Goal: Information Seeking & Learning: Learn about a topic

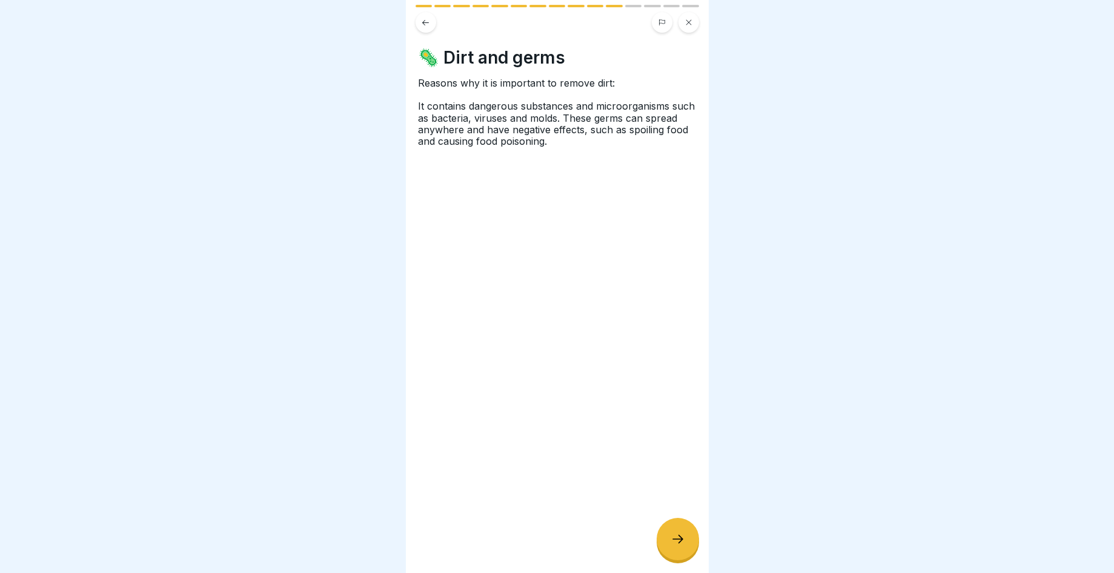
scroll to position [9, 0]
click at [683, 542] on icon at bounding box center [678, 539] width 15 height 15
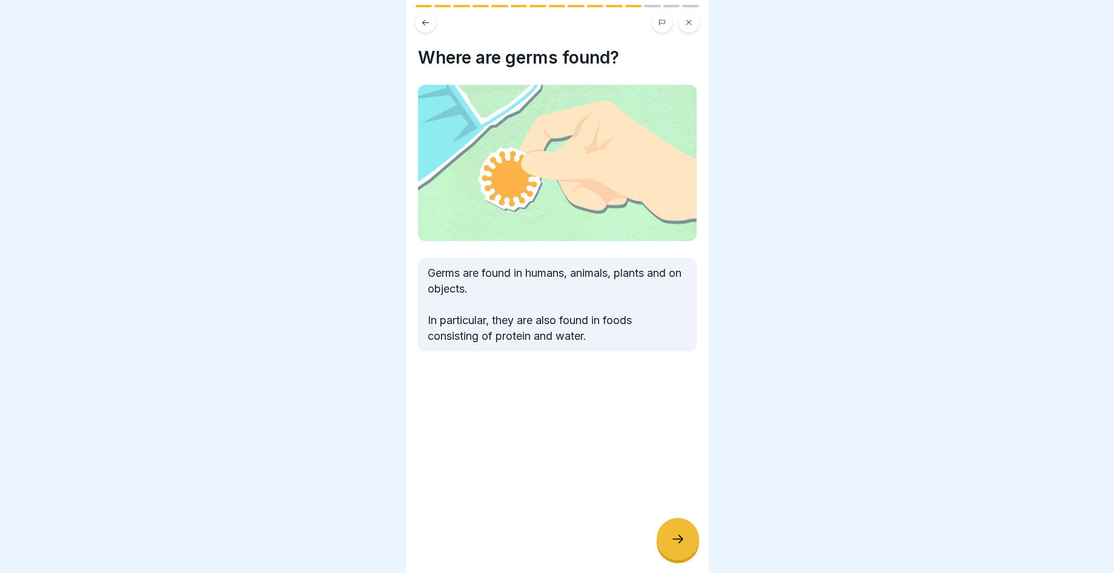
click at [681, 535] on icon at bounding box center [678, 539] width 15 height 15
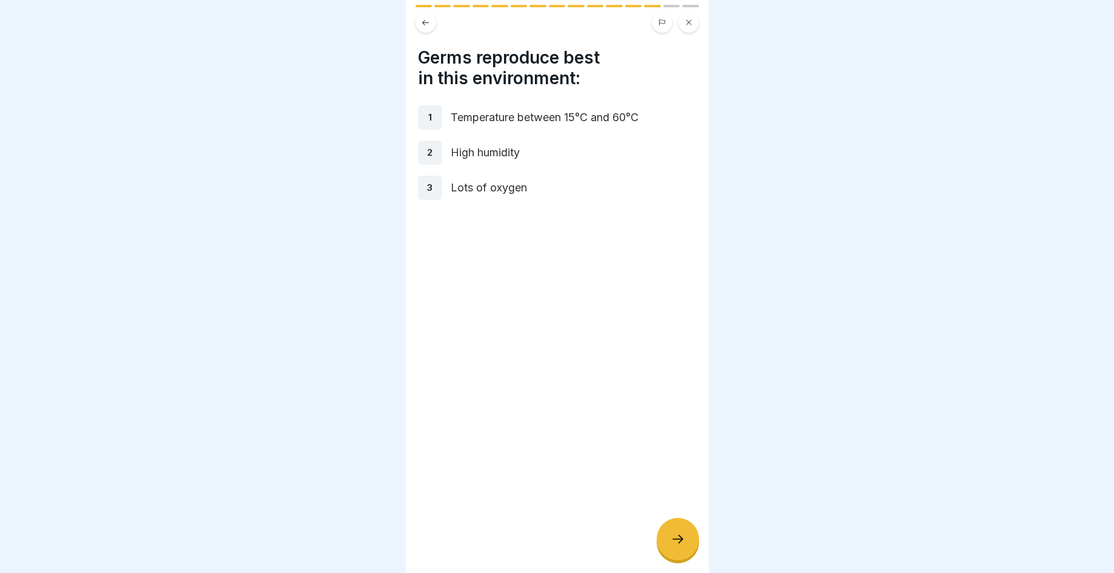
click at [426, 144] on div "2" at bounding box center [430, 153] width 24 height 24
click at [664, 539] on div at bounding box center [678, 539] width 42 height 42
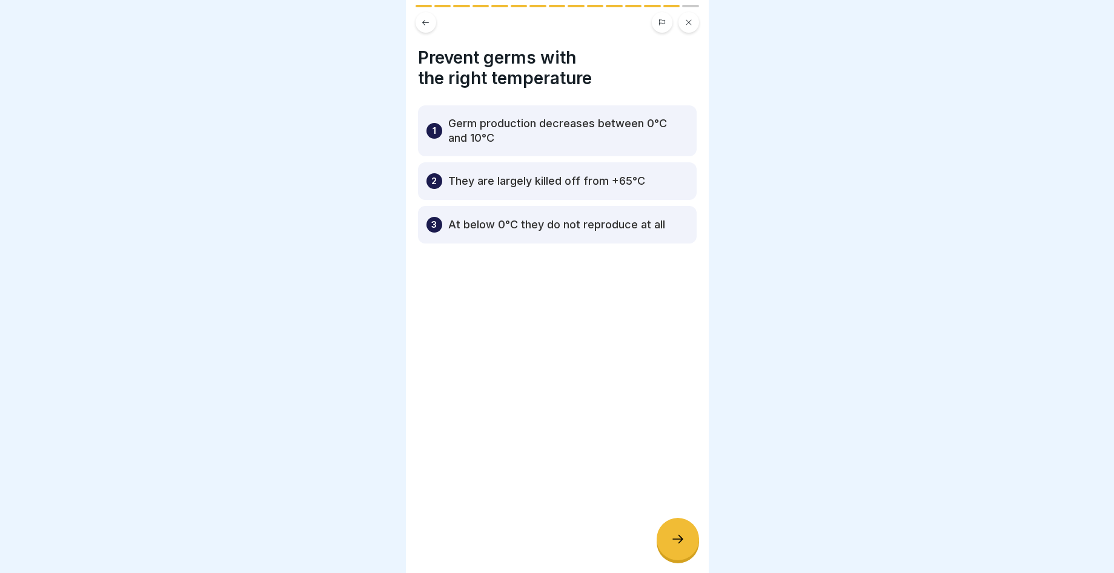
click at [574, 174] on p "They are largely killed off from +65°C" at bounding box center [546, 181] width 197 height 15
click at [434, 224] on div "3 At below 0°C they do not reproduce at all" at bounding box center [557, 225] width 279 height 38
click at [668, 545] on div at bounding box center [678, 539] width 42 height 42
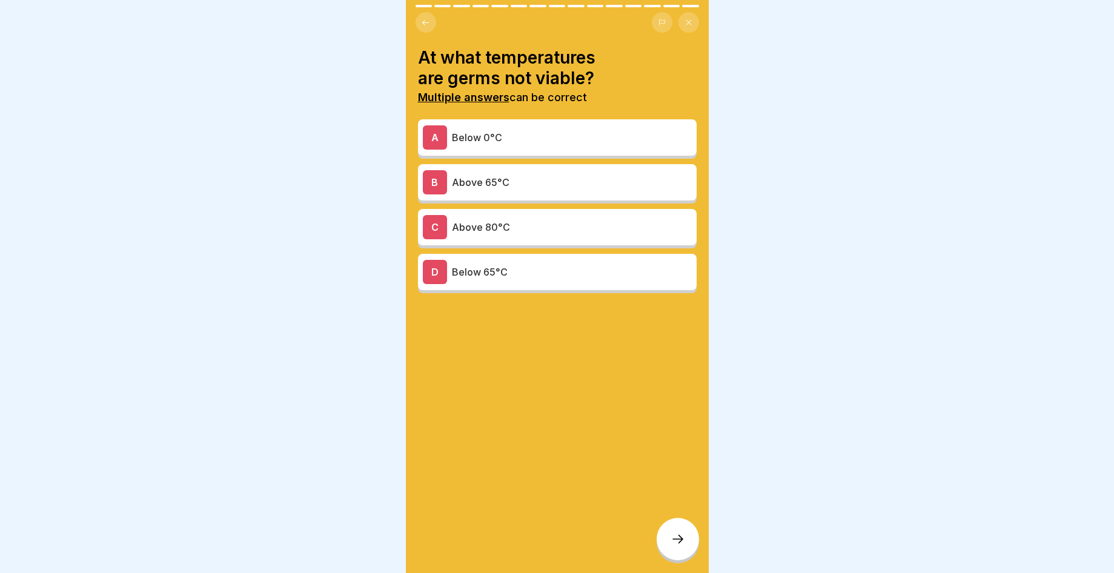
click at [499, 131] on p "Below 0°C" at bounding box center [572, 137] width 240 height 15
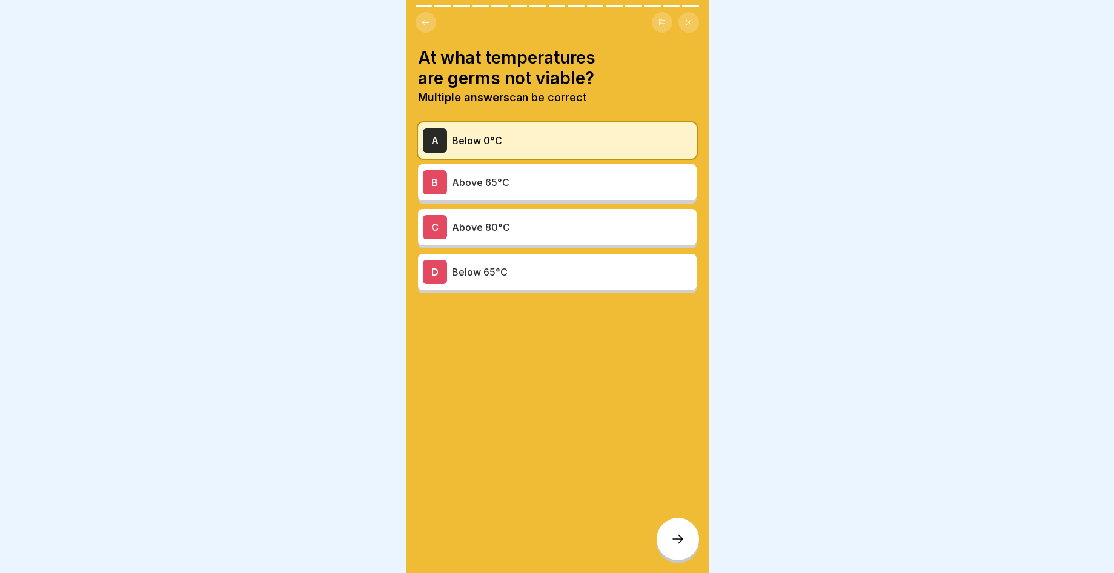
click at [693, 538] on div at bounding box center [678, 539] width 42 height 42
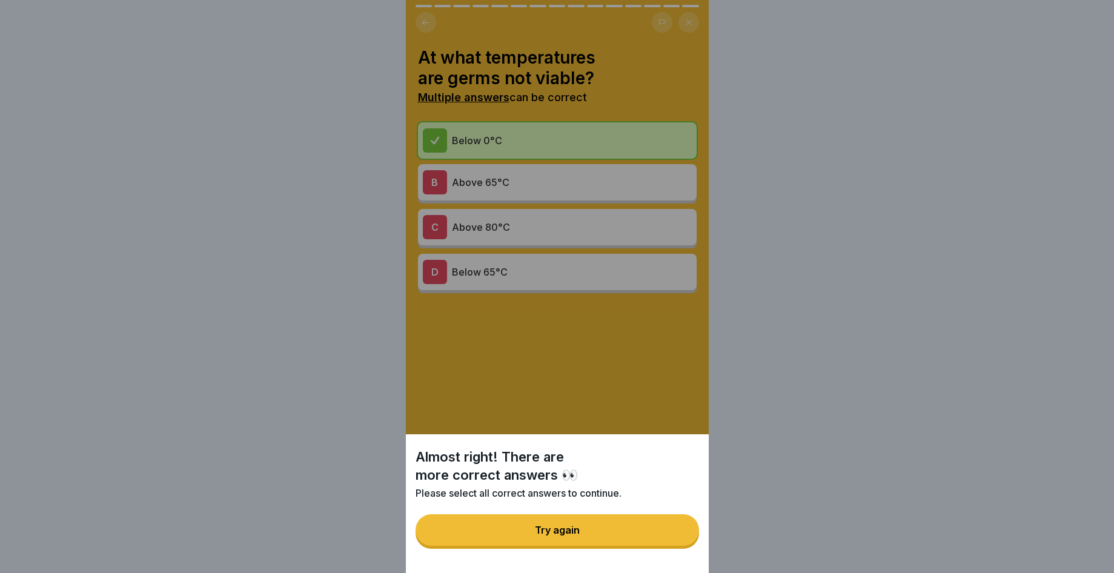
click at [524, 546] on button "Try again" at bounding box center [558, 531] width 284 height 32
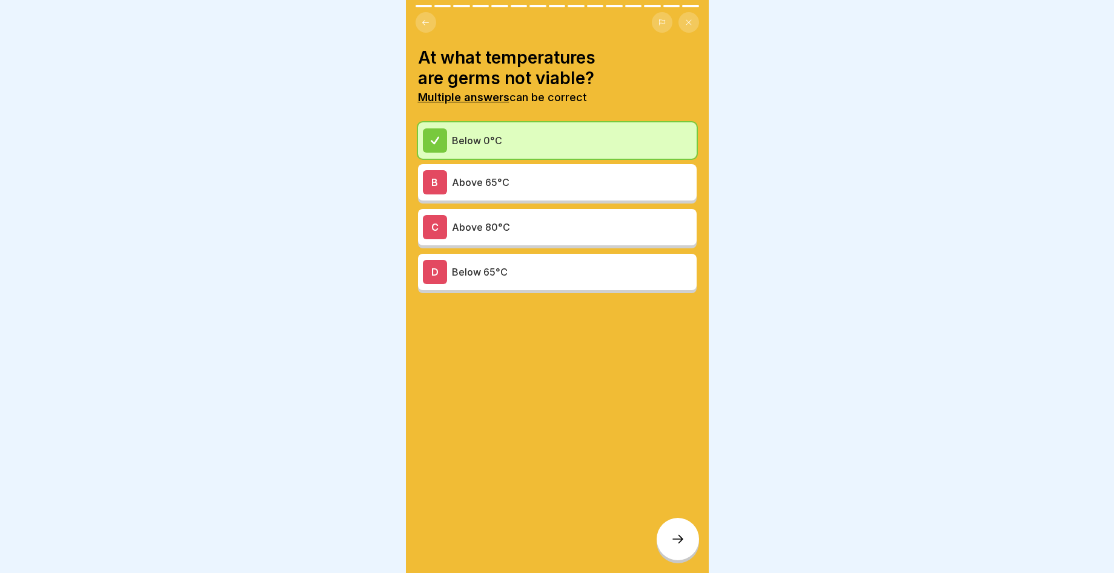
click at [513, 184] on div "B Above 65°C" at bounding box center [557, 182] width 269 height 24
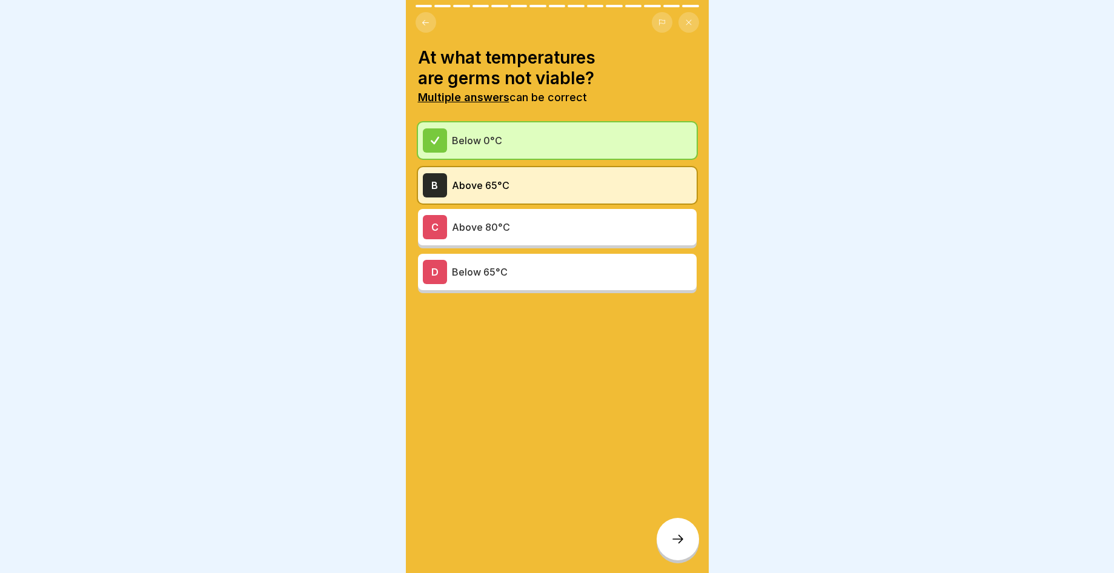
click at [520, 222] on p "Above 80°C" at bounding box center [572, 227] width 240 height 15
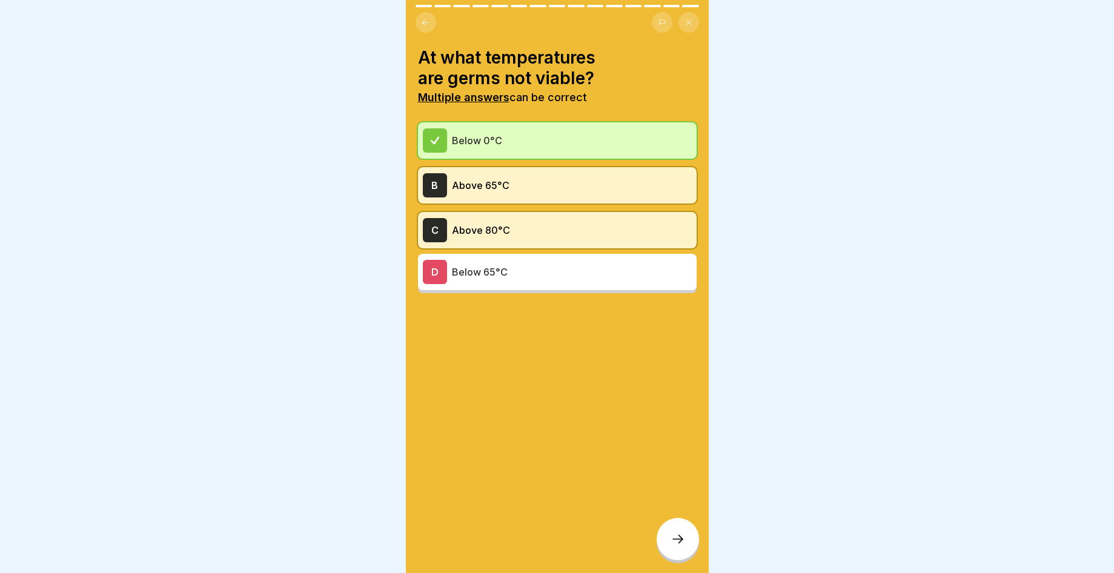
click at [684, 546] on icon at bounding box center [678, 539] width 15 height 15
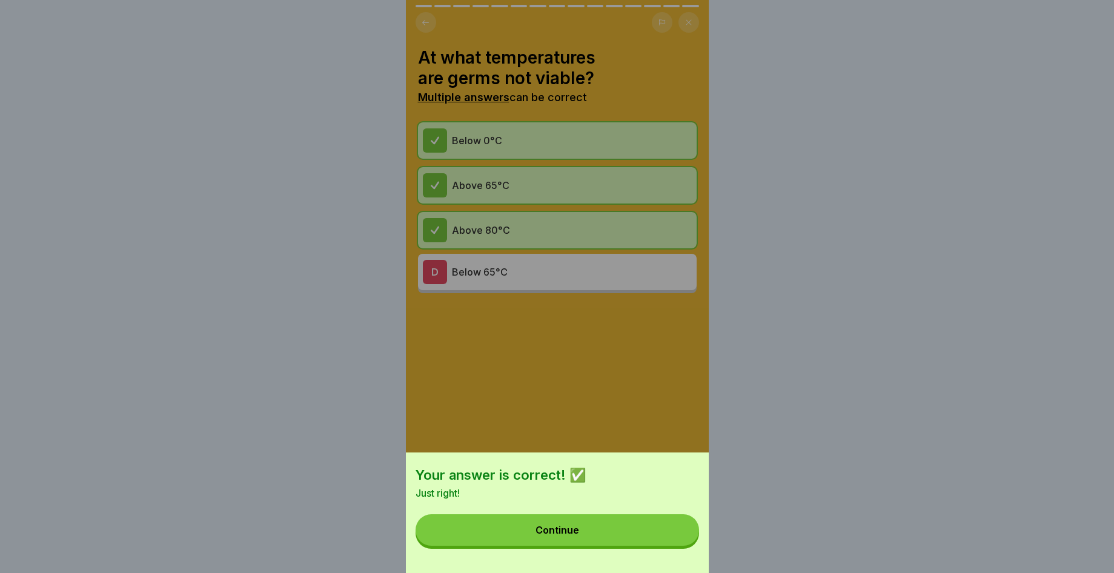
click at [667, 546] on button "Continue" at bounding box center [558, 531] width 284 height 32
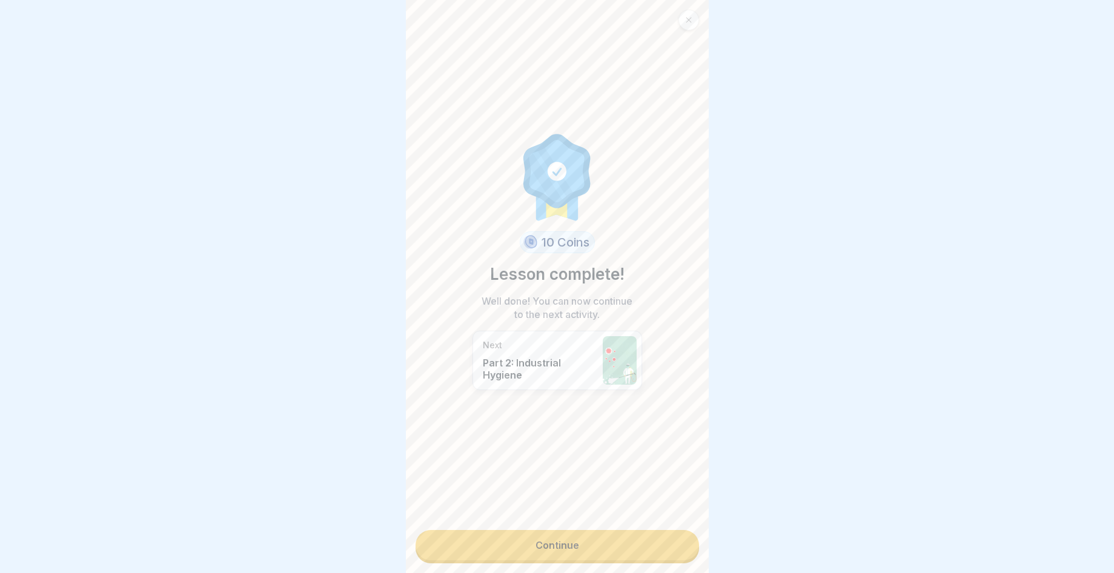
click at [557, 530] on link "Continue" at bounding box center [558, 545] width 284 height 30
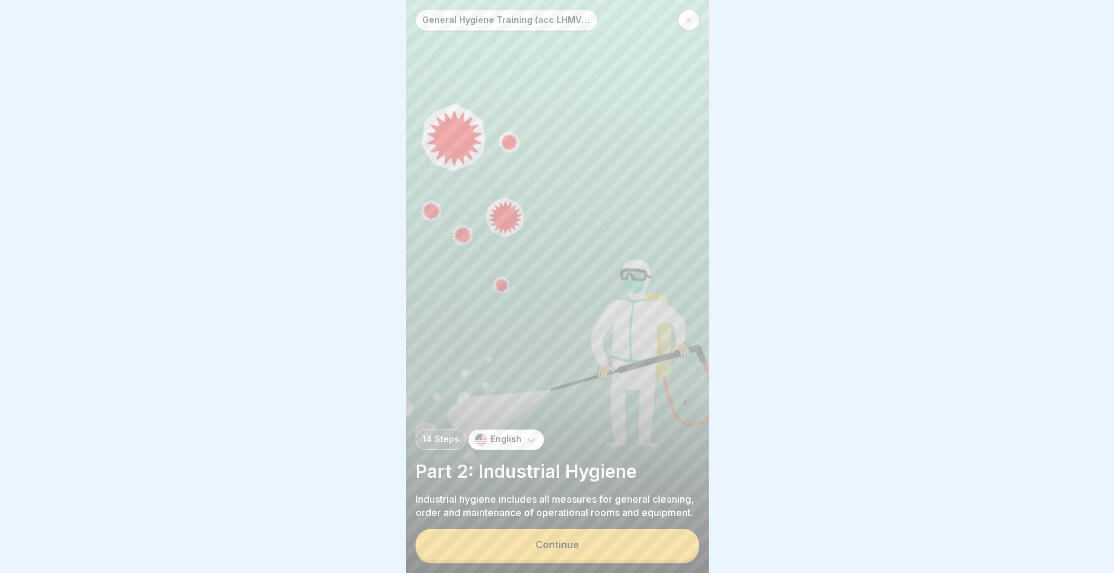
click at [547, 543] on div "Continue" at bounding box center [558, 544] width 44 height 11
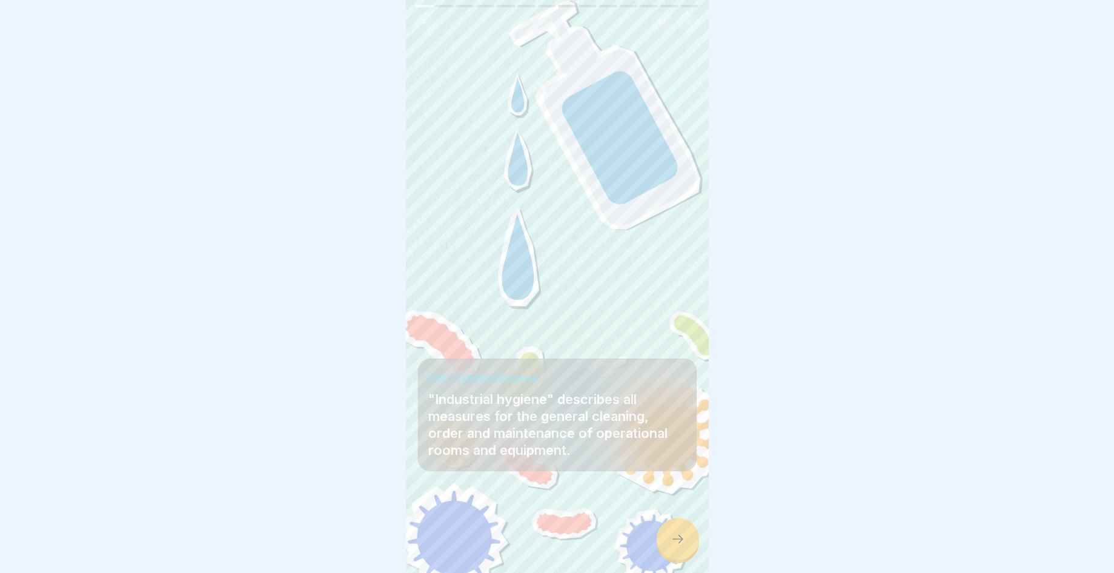
click at [684, 546] on icon at bounding box center [678, 539] width 15 height 15
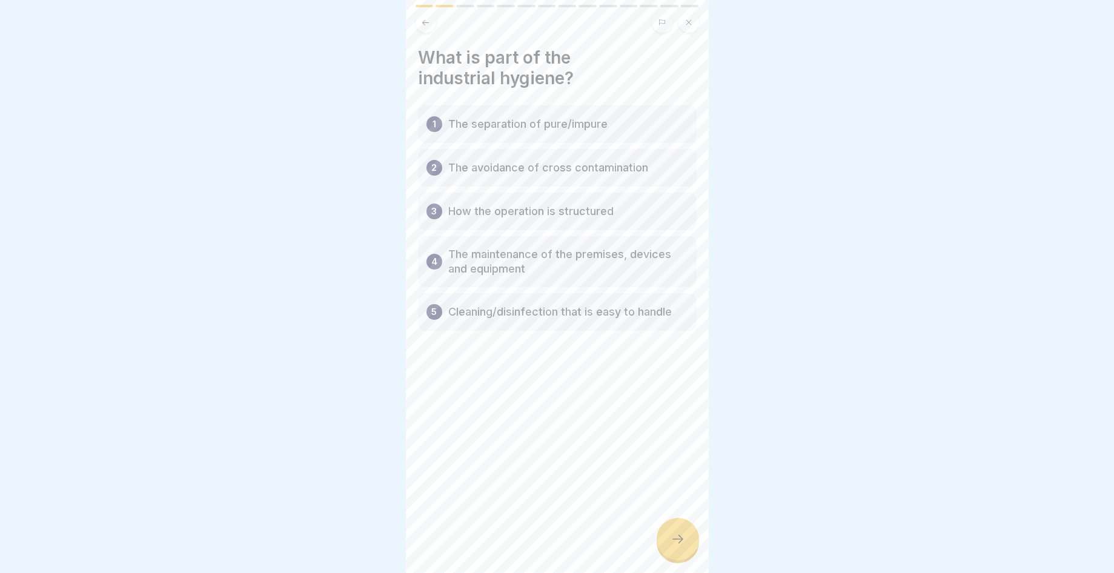
click at [684, 544] on icon at bounding box center [678, 539] width 15 height 15
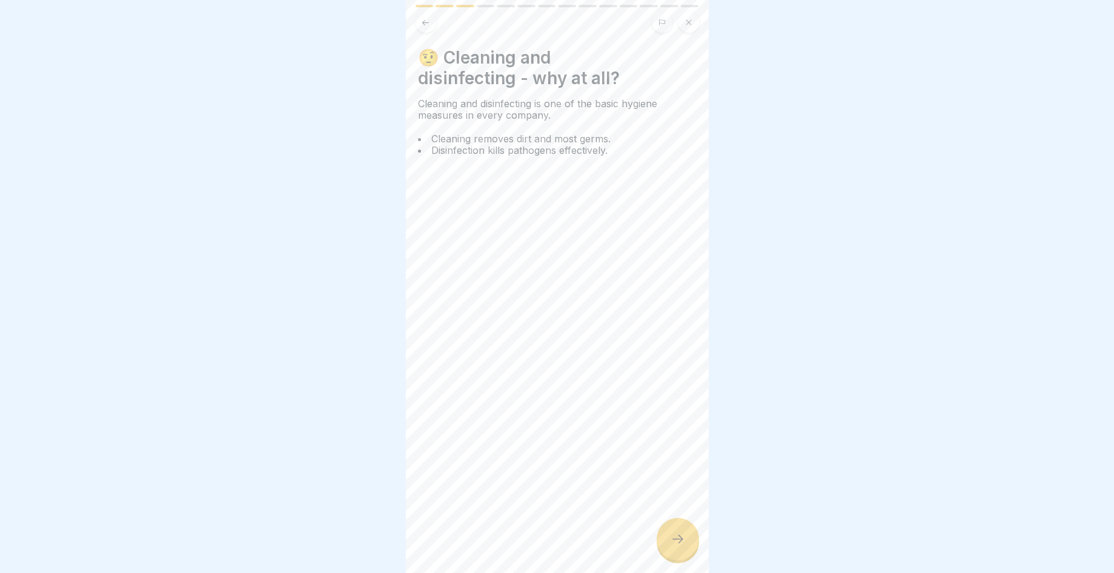
click at [681, 544] on icon at bounding box center [678, 539] width 15 height 15
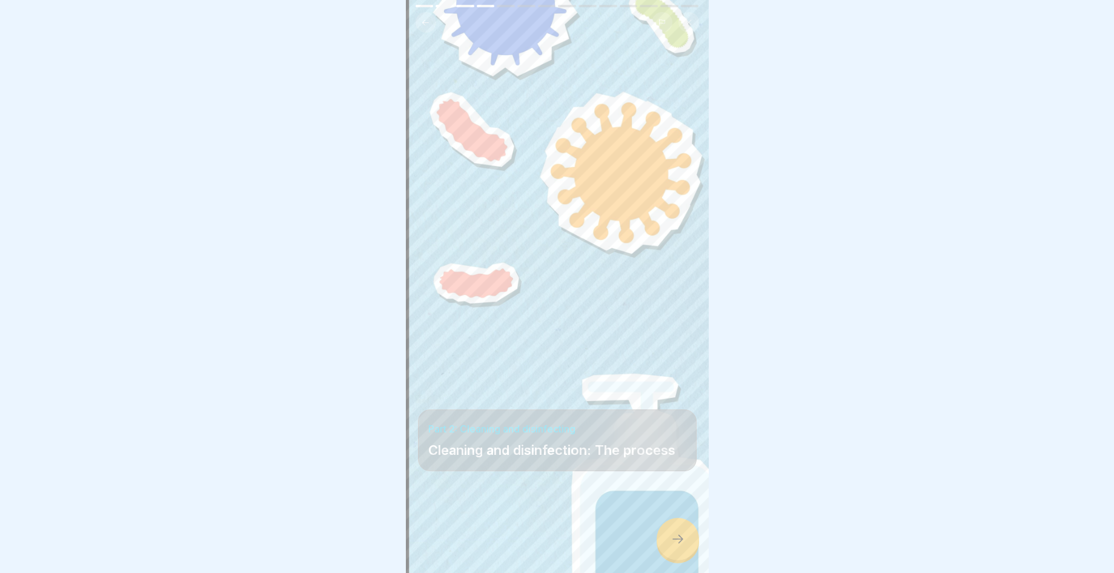
click at [681, 543] on icon at bounding box center [678, 539] width 15 height 15
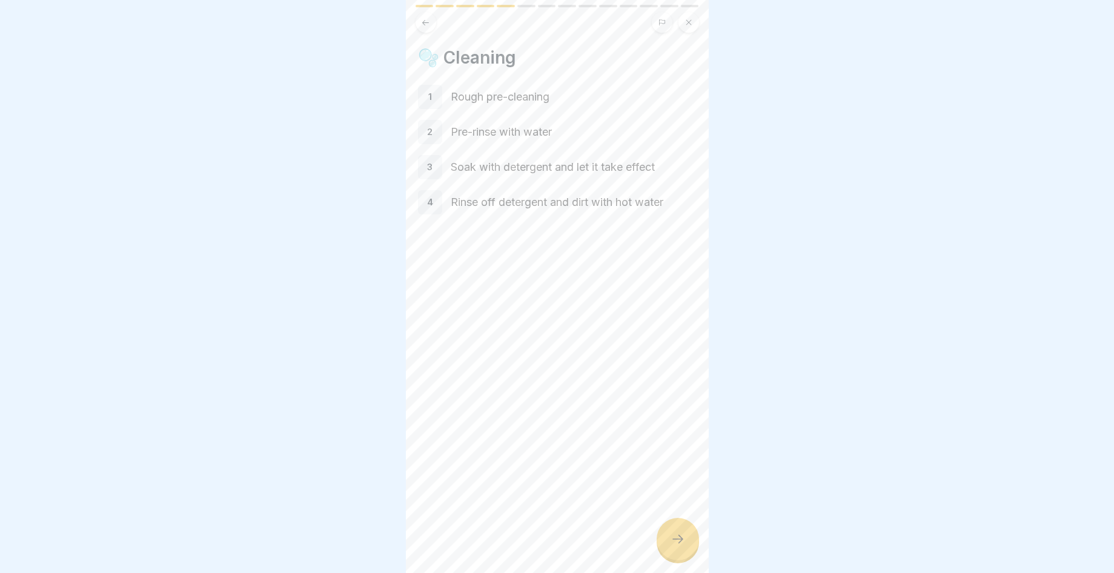
click at [667, 548] on div at bounding box center [678, 539] width 42 height 42
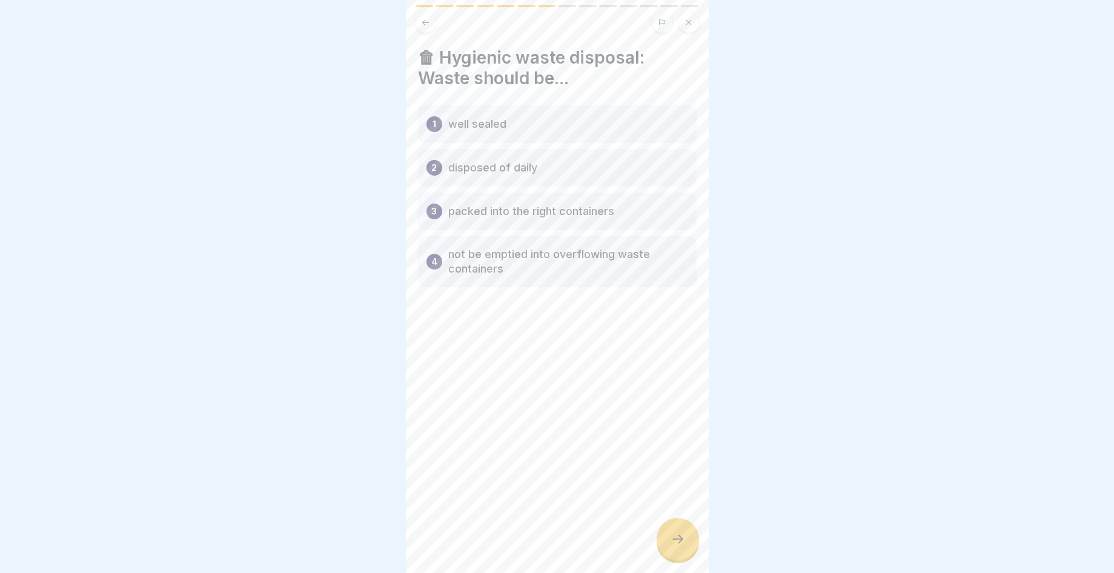
click at [680, 558] on div at bounding box center [678, 539] width 42 height 42
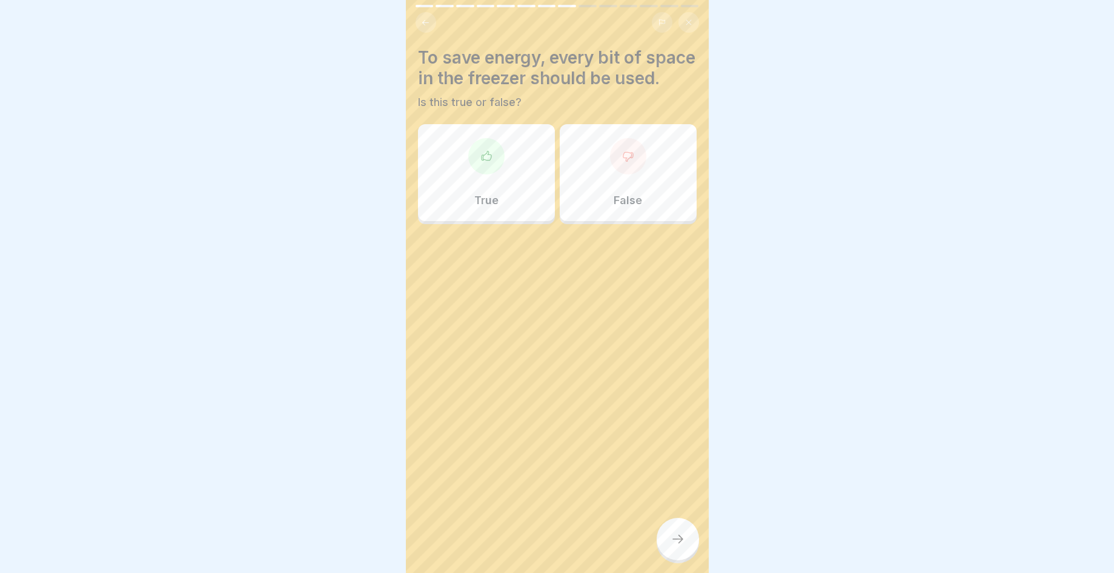
click at [610, 175] on div at bounding box center [628, 156] width 36 height 36
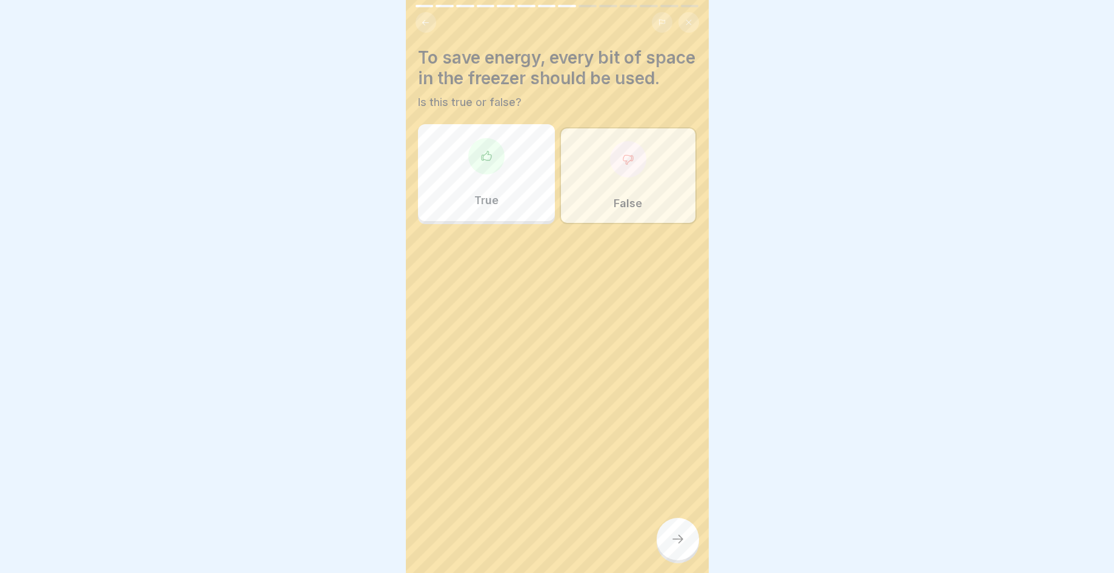
click at [682, 531] on div at bounding box center [678, 539] width 42 height 42
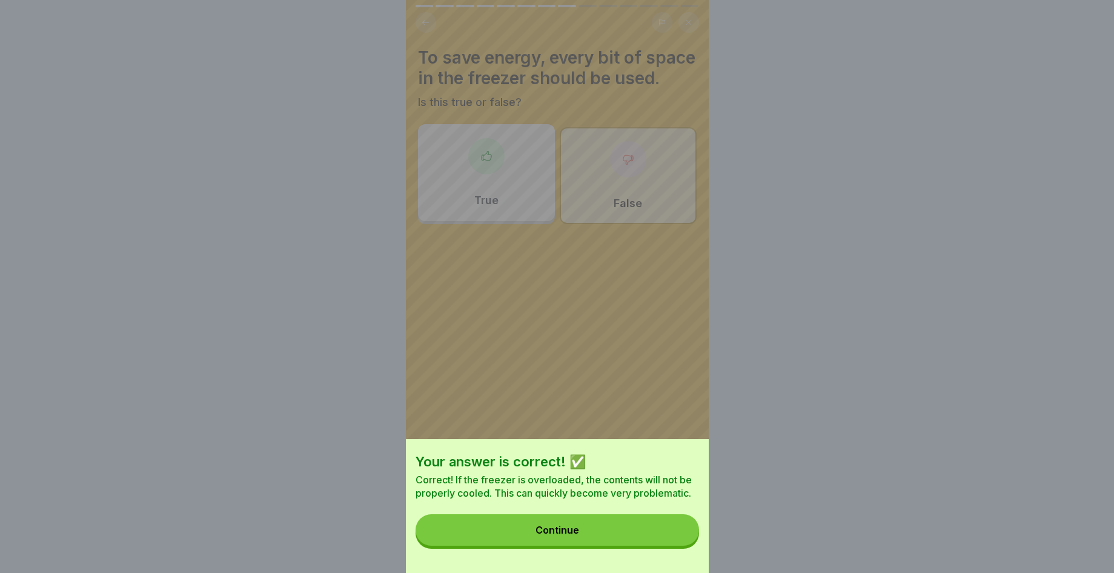
click at [627, 546] on button "Continue" at bounding box center [558, 531] width 284 height 32
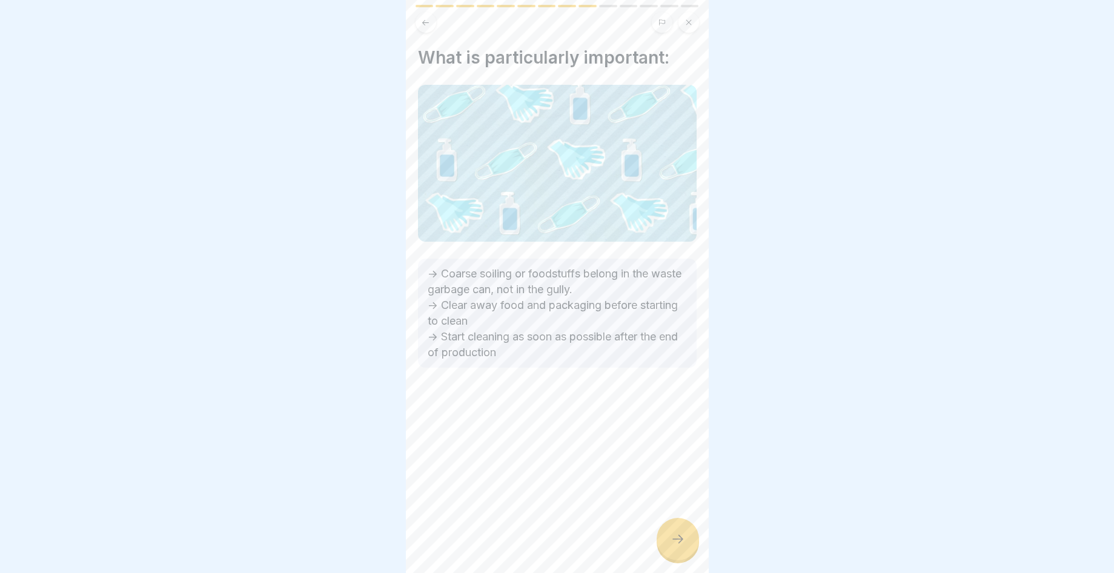
click at [678, 539] on icon at bounding box center [678, 539] width 15 height 15
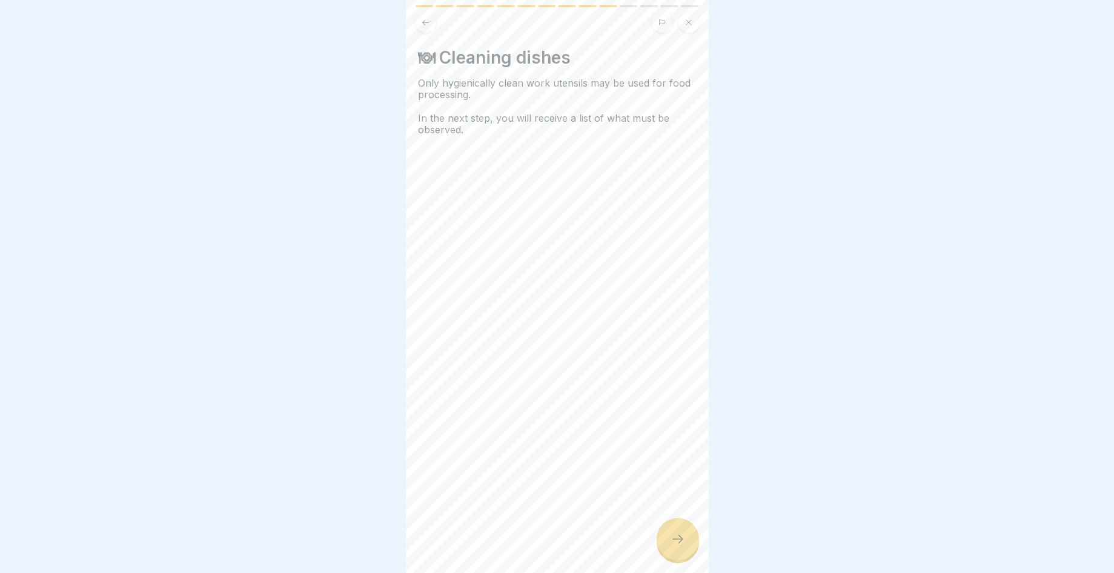
click at [682, 539] on icon at bounding box center [678, 539] width 15 height 15
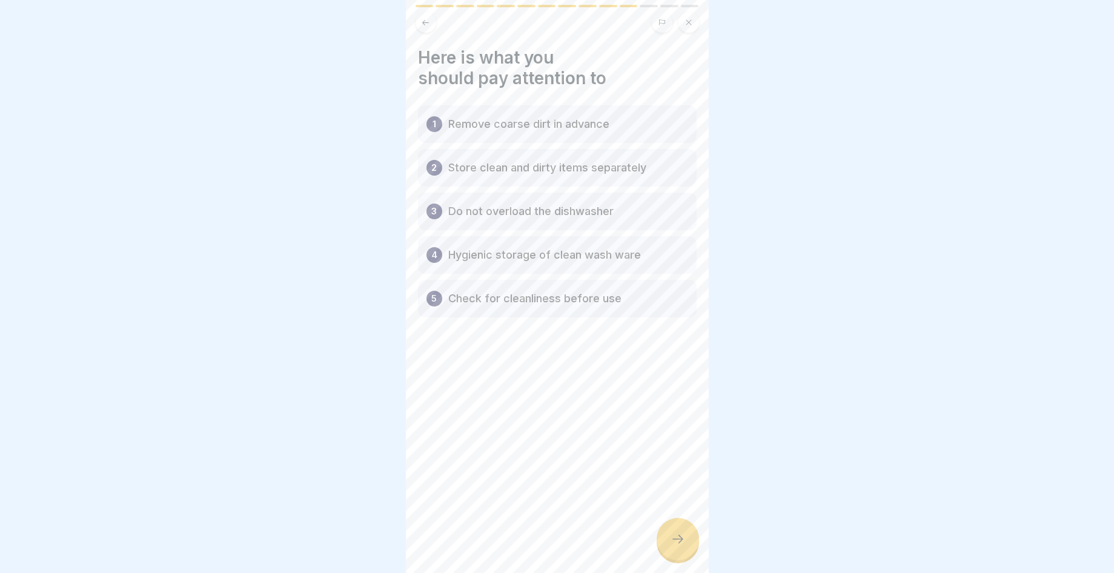
click at [681, 555] on div at bounding box center [678, 539] width 42 height 42
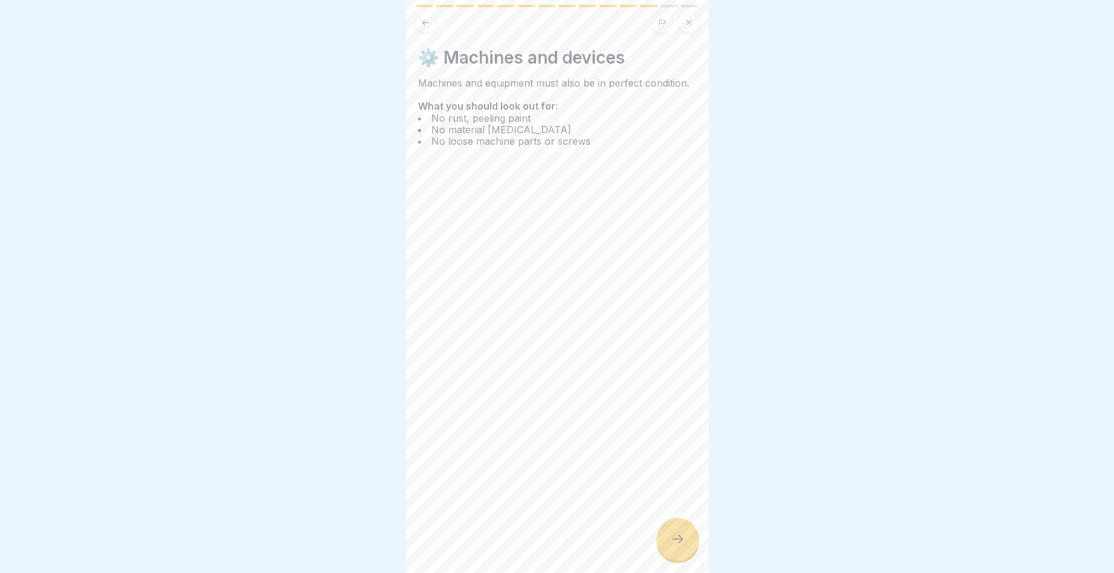
click at [679, 553] on div at bounding box center [678, 539] width 42 height 42
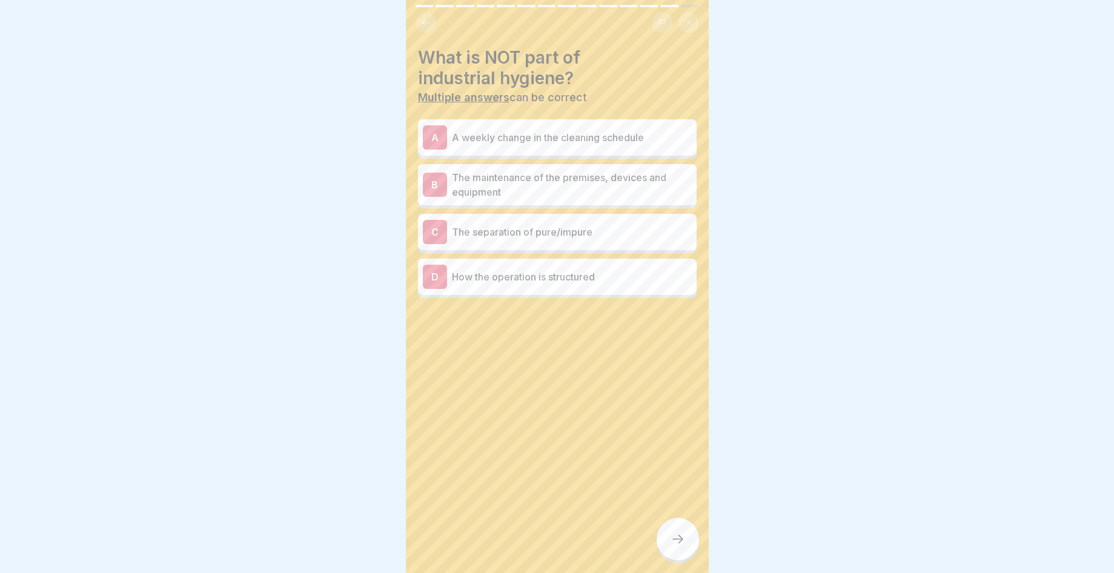
click at [571, 272] on p "How the operation is structured" at bounding box center [572, 277] width 240 height 15
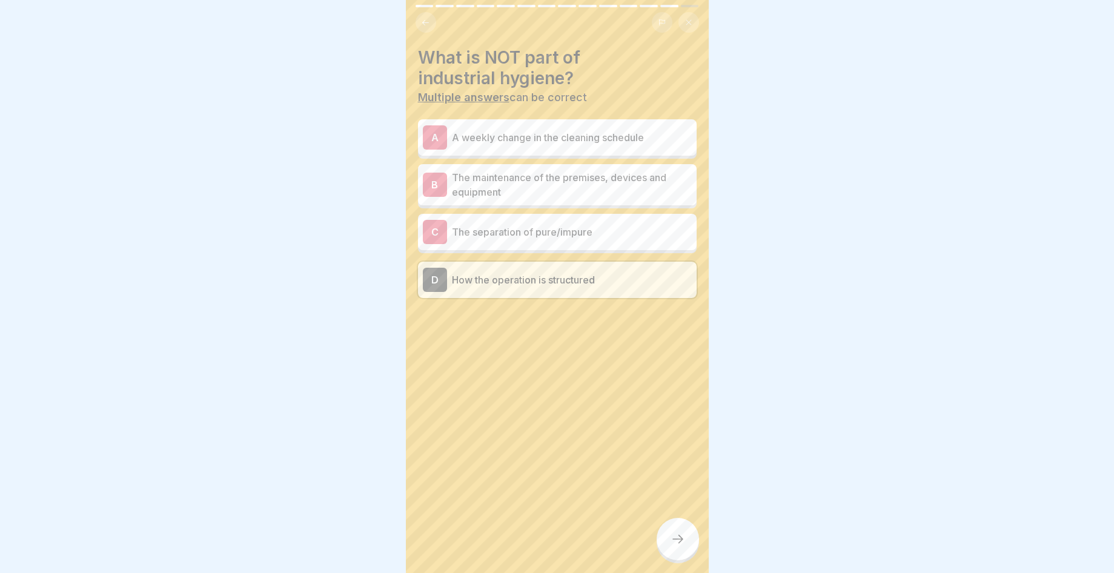
click at [613, 139] on div "A A weekly change in the cleaning schedule" at bounding box center [557, 137] width 269 height 24
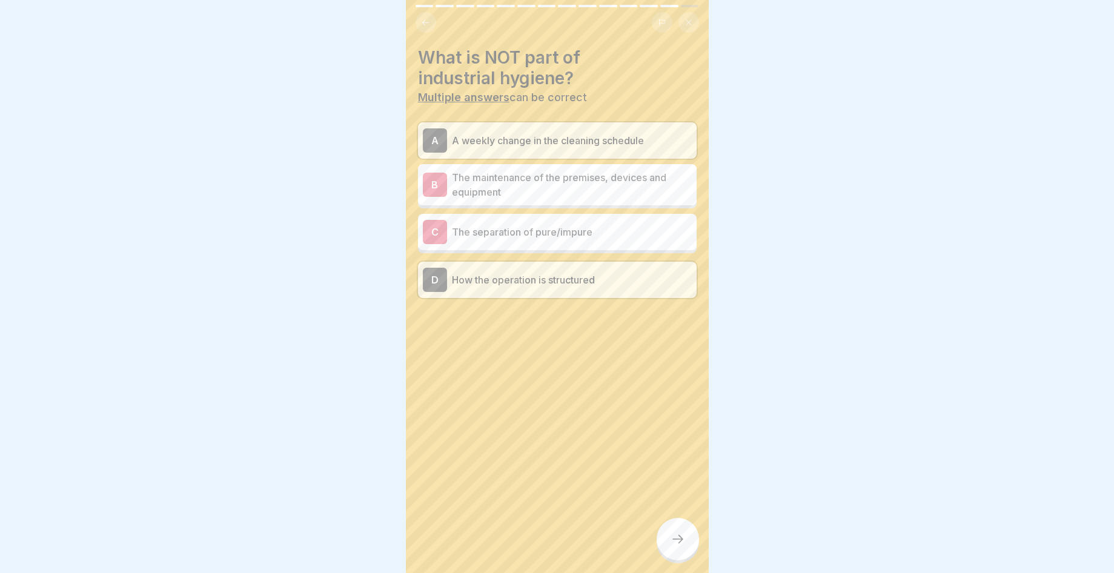
click at [692, 550] on div at bounding box center [678, 539] width 42 height 42
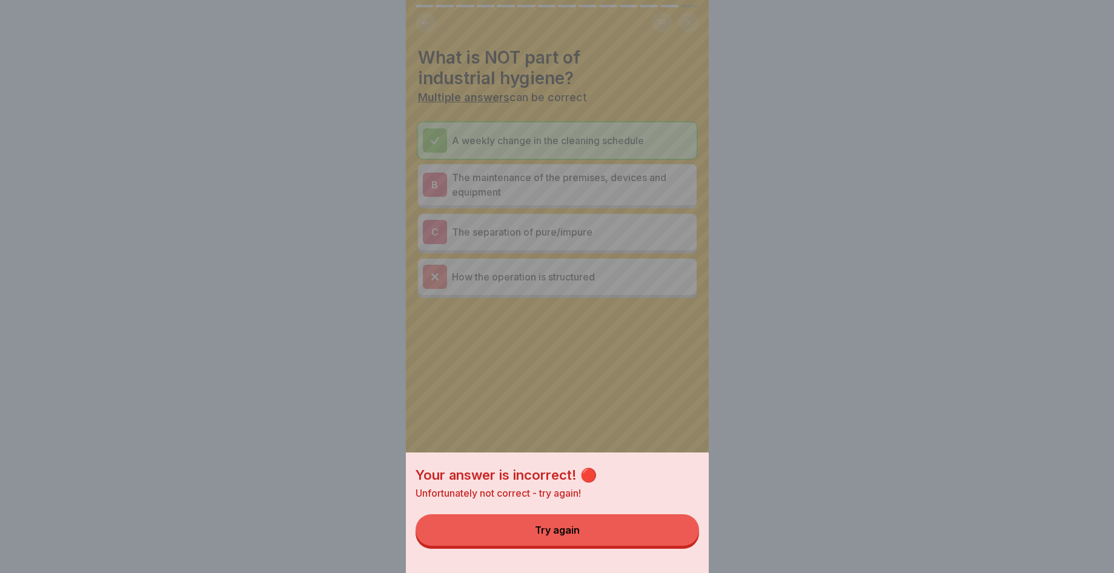
click at [660, 560] on div "Your answer is incorrect! 🔴 Unfortunately not correct - try again! Try again" at bounding box center [557, 513] width 303 height 121
click at [658, 558] on div "Your answer is incorrect! 🔴 Unfortunately not correct - try again! Try again" at bounding box center [557, 513] width 303 height 121
click at [592, 535] on button "Try again" at bounding box center [558, 531] width 284 height 32
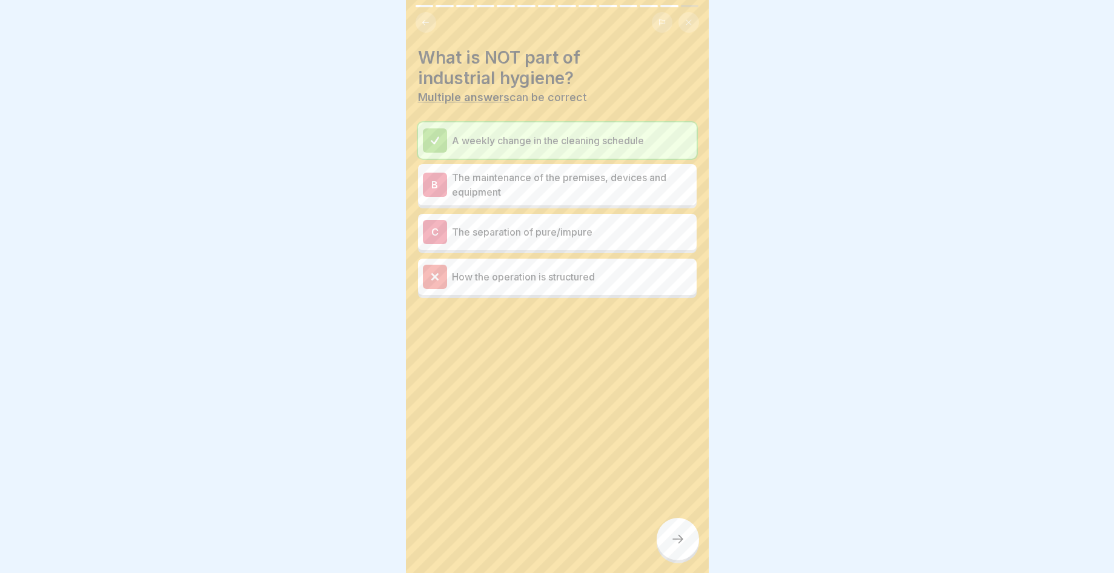
click at [671, 535] on div at bounding box center [678, 539] width 42 height 42
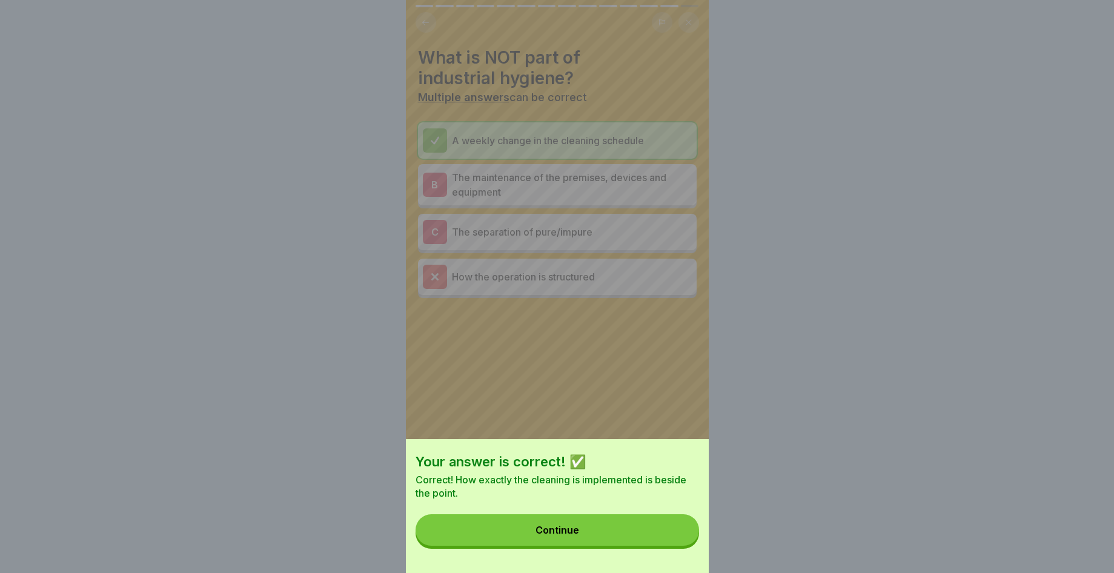
click at [570, 536] on div "Continue" at bounding box center [558, 530] width 44 height 11
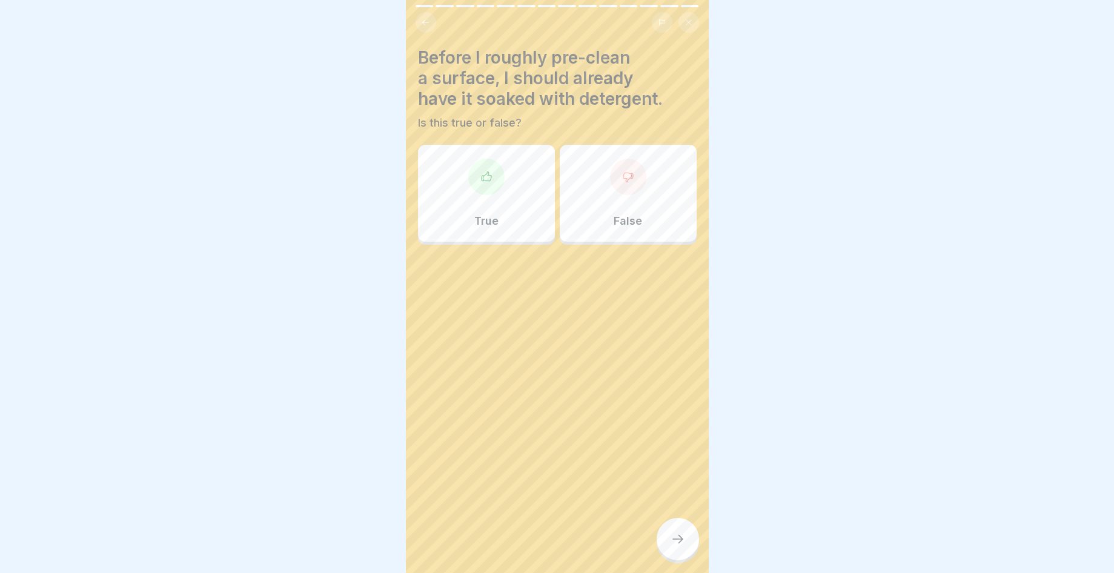
click at [475, 215] on p "True" at bounding box center [487, 221] width 24 height 13
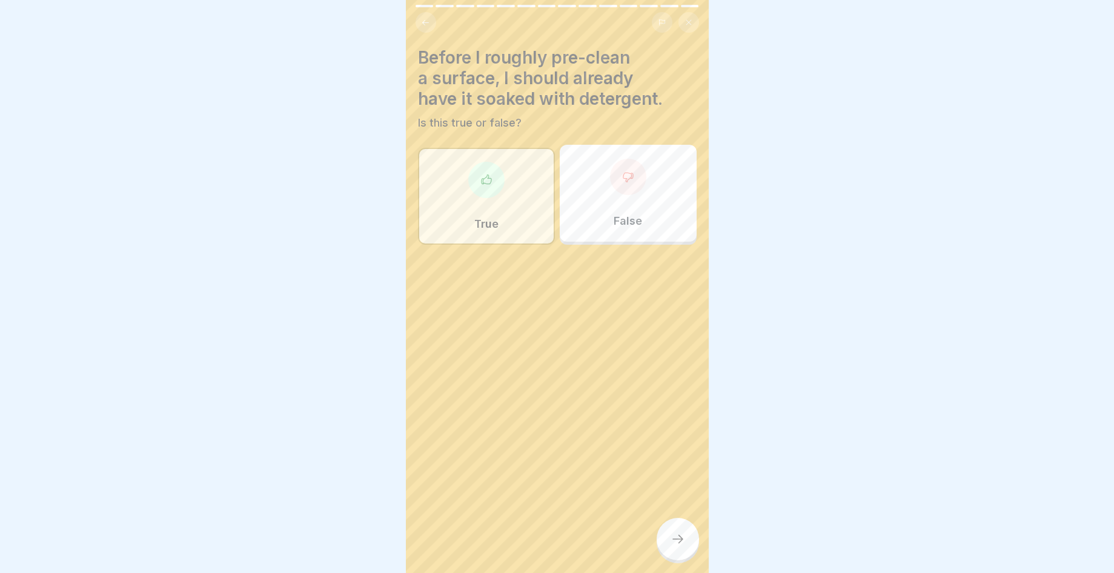
click at [677, 547] on div at bounding box center [678, 539] width 42 height 42
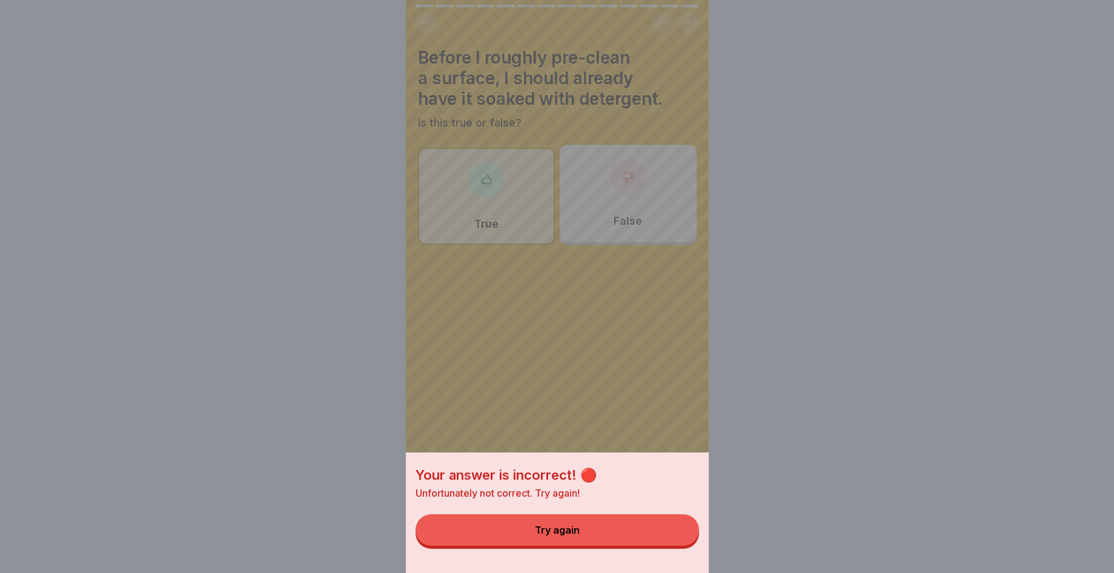
click at [588, 535] on button "Try again" at bounding box center [558, 531] width 284 height 32
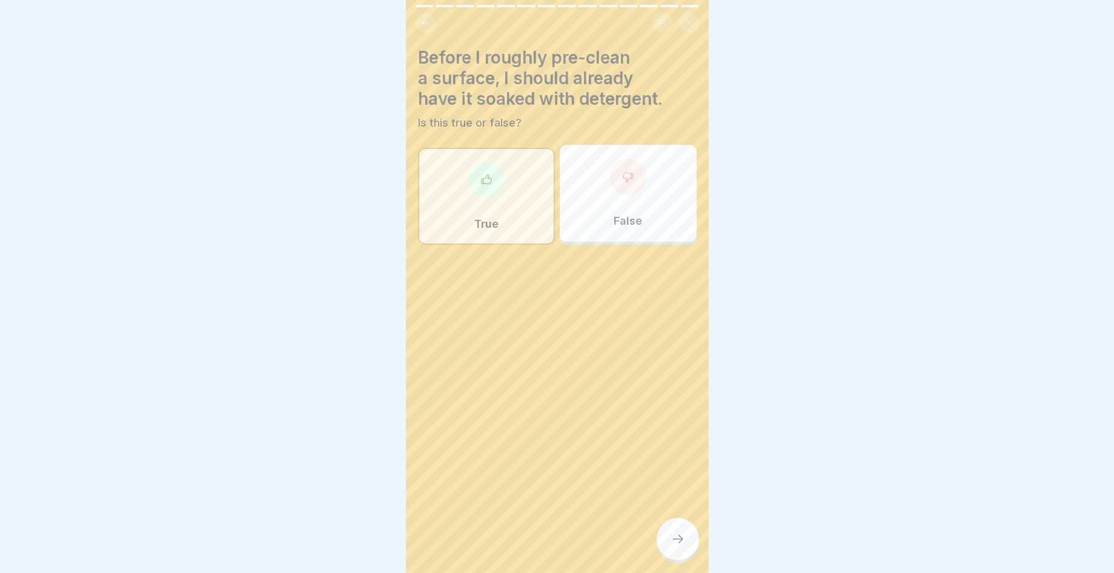
click at [590, 162] on div "False" at bounding box center [628, 193] width 137 height 97
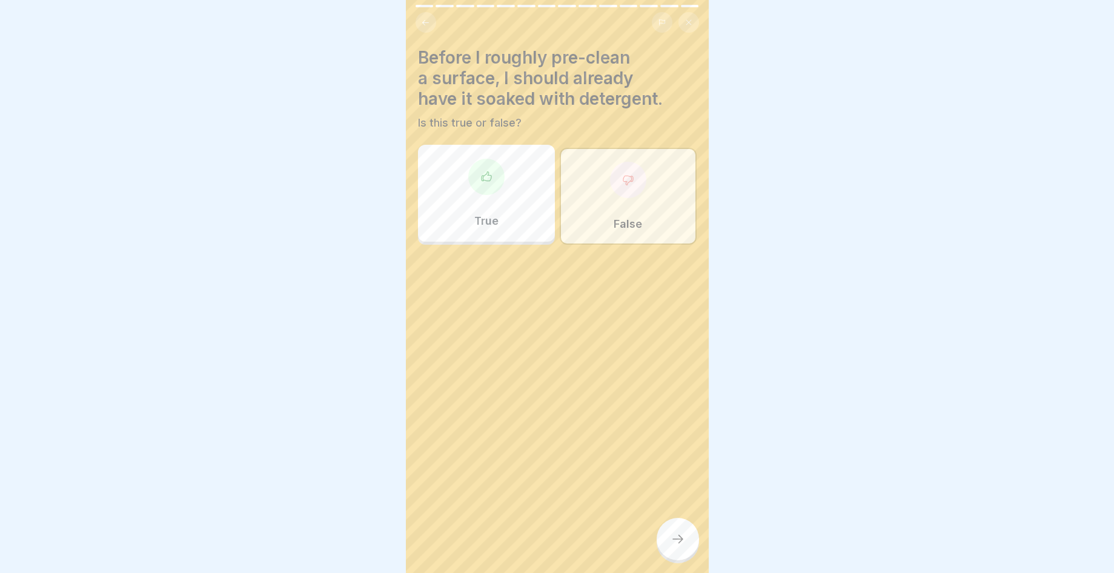
click at [674, 555] on div at bounding box center [678, 539] width 42 height 42
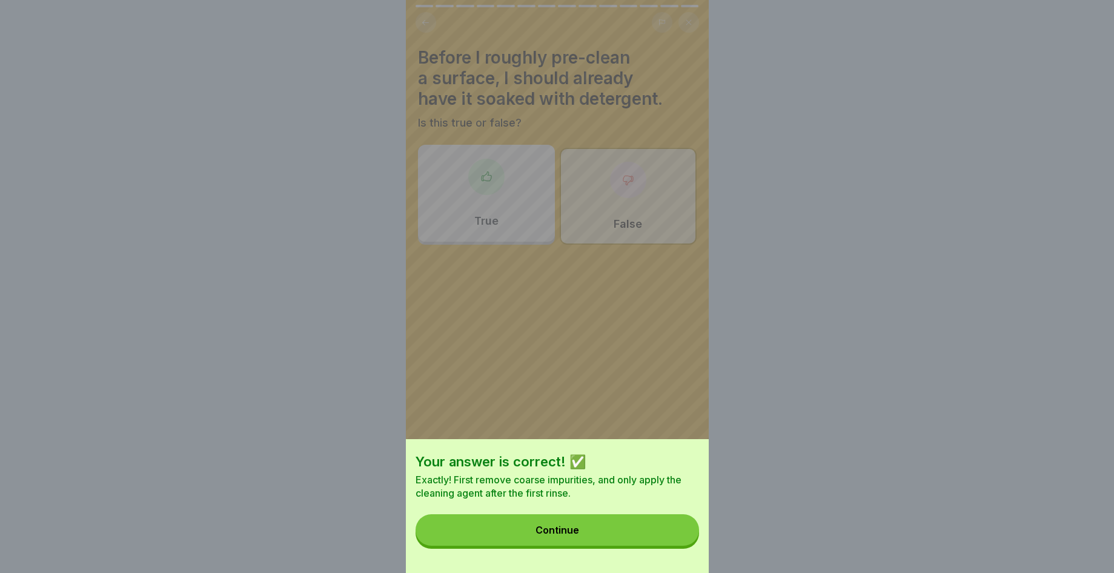
click at [559, 546] on button "Continue" at bounding box center [558, 531] width 284 height 32
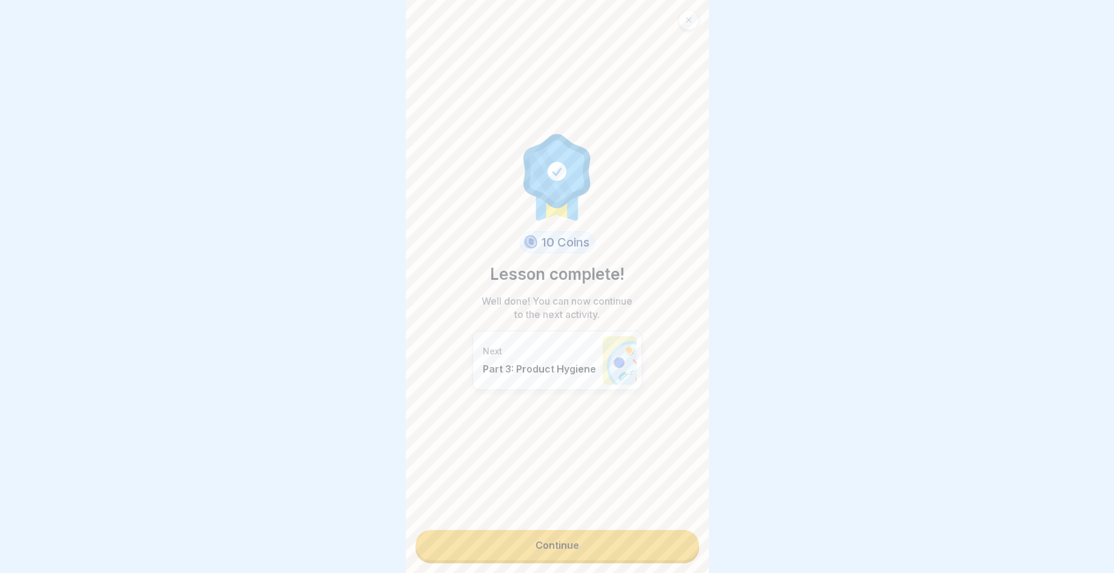
click at [568, 536] on link "Continue" at bounding box center [558, 545] width 284 height 30
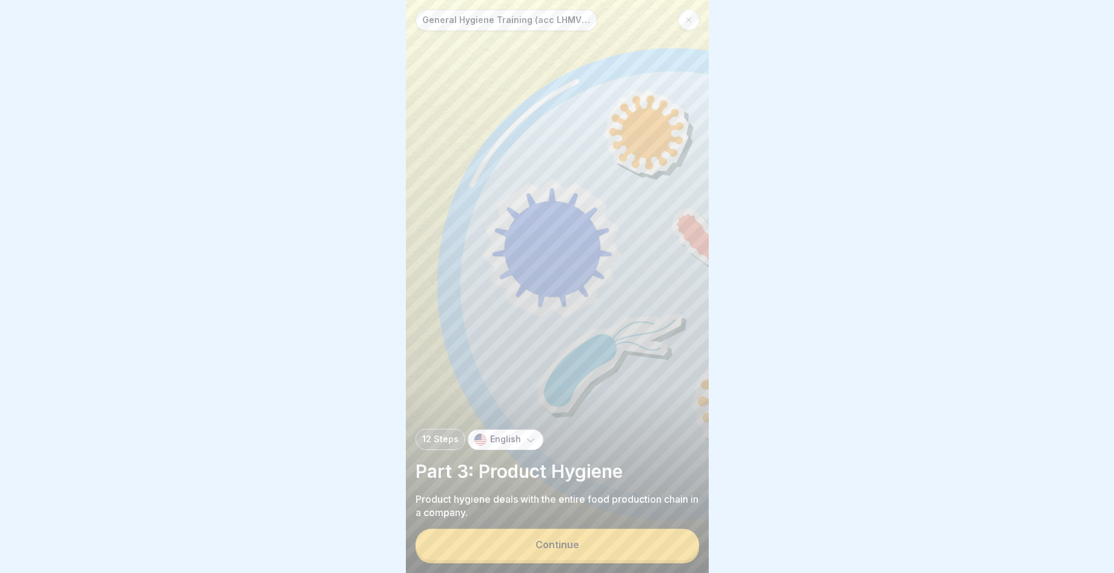
click at [564, 536] on button "Continue" at bounding box center [558, 545] width 284 height 32
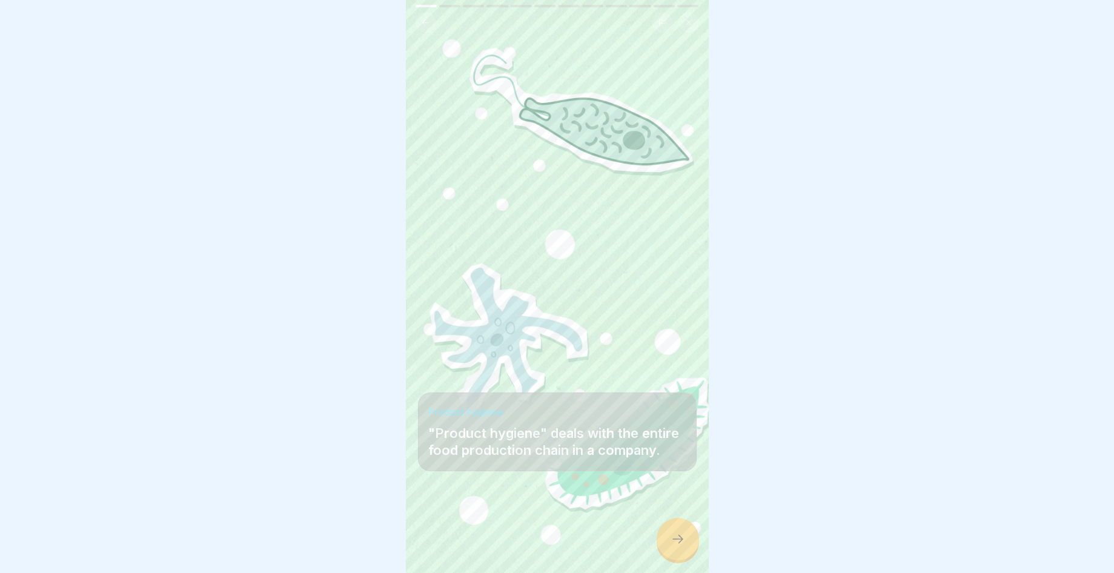
click at [687, 544] on div at bounding box center [678, 539] width 42 height 42
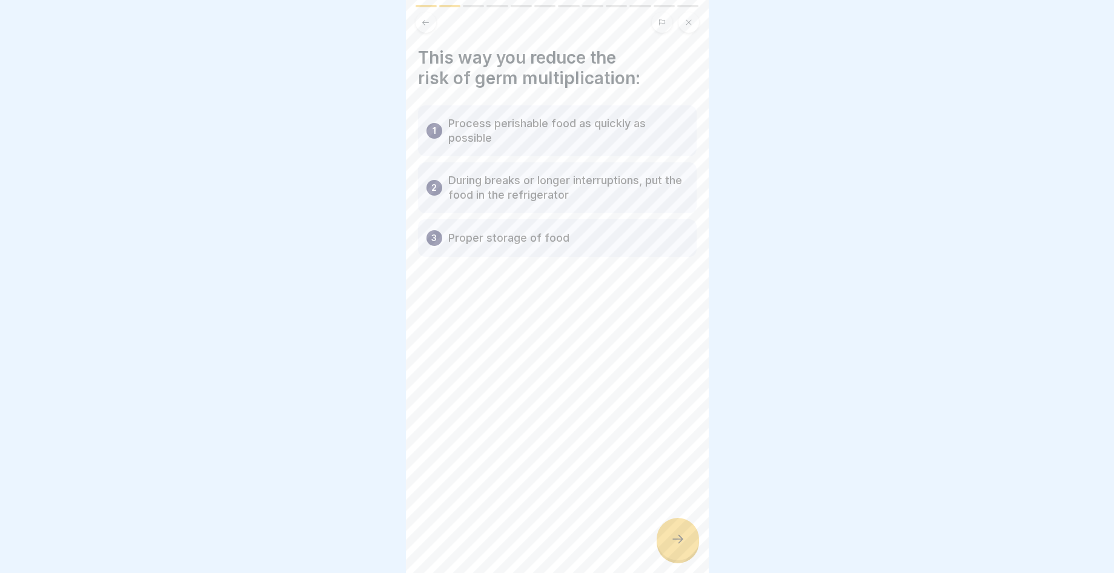
click at [687, 544] on div at bounding box center [678, 539] width 42 height 42
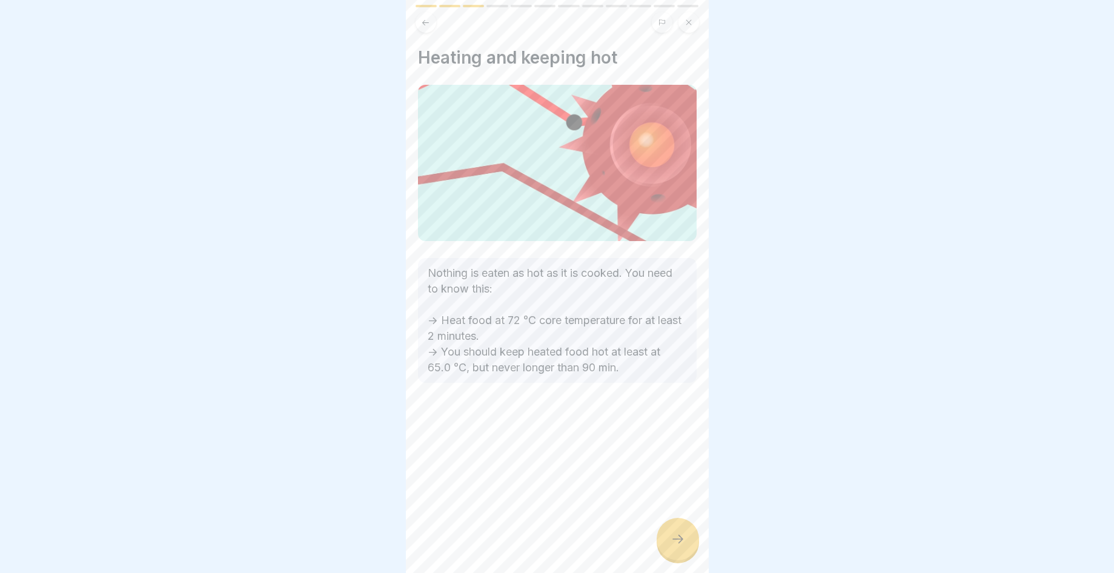
click at [687, 544] on div at bounding box center [678, 539] width 42 height 42
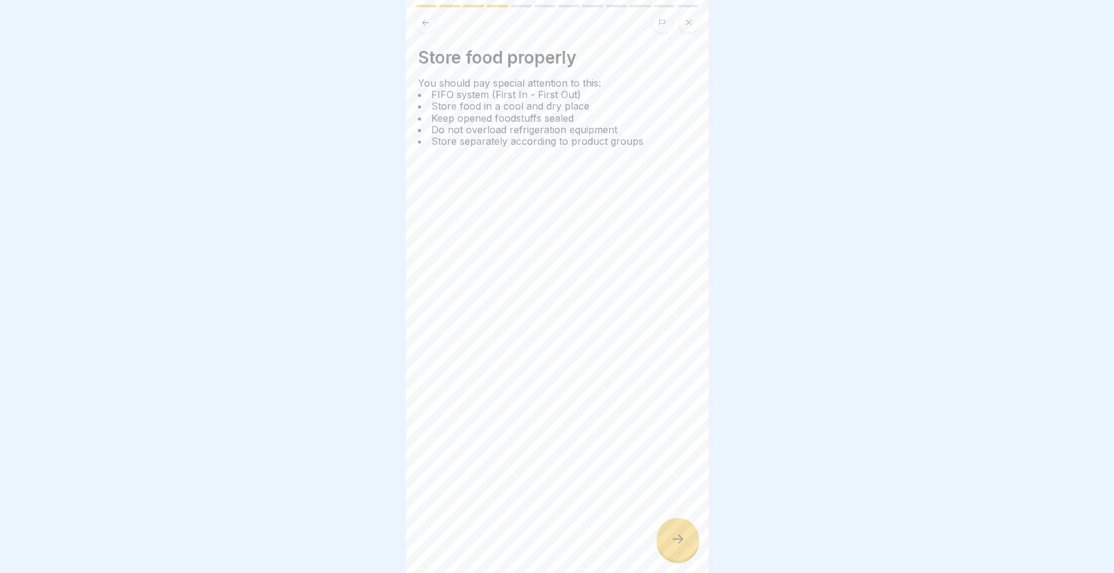
click at [687, 544] on div at bounding box center [678, 539] width 42 height 42
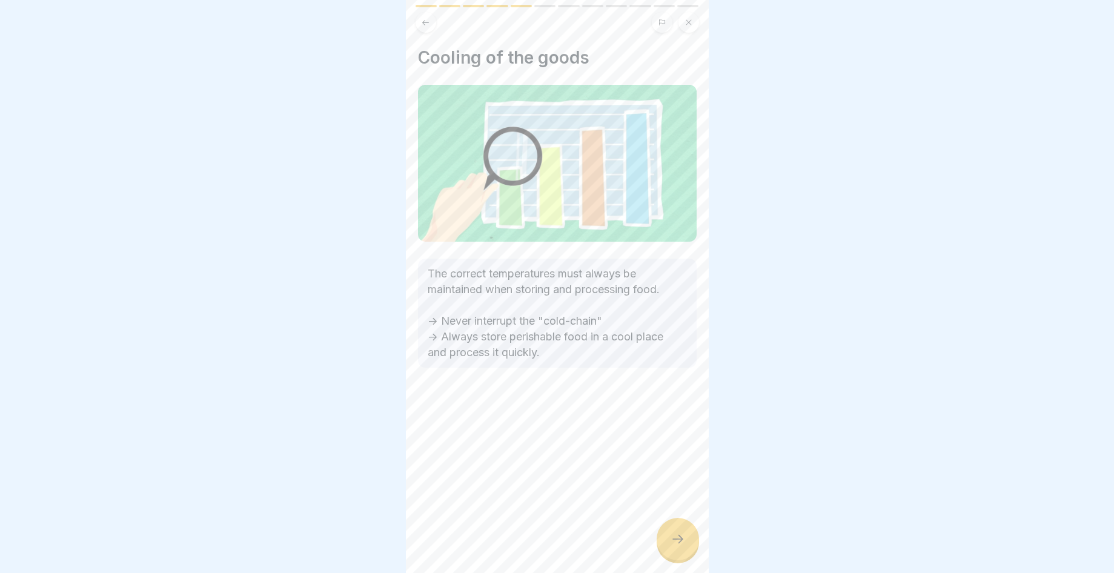
click at [687, 544] on div at bounding box center [678, 539] width 42 height 42
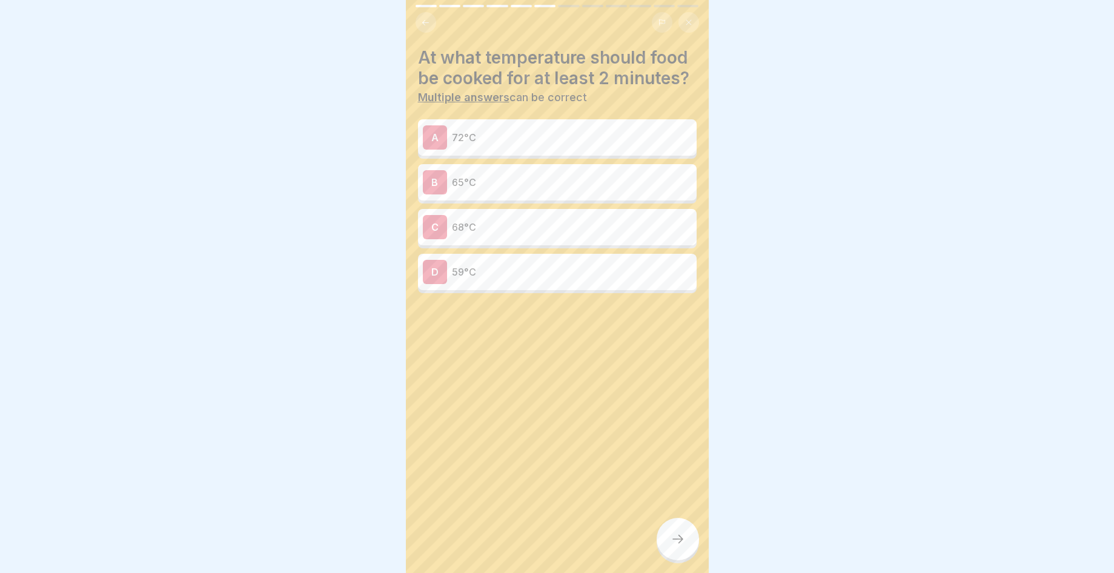
click at [557, 190] on p "65°C" at bounding box center [572, 182] width 240 height 15
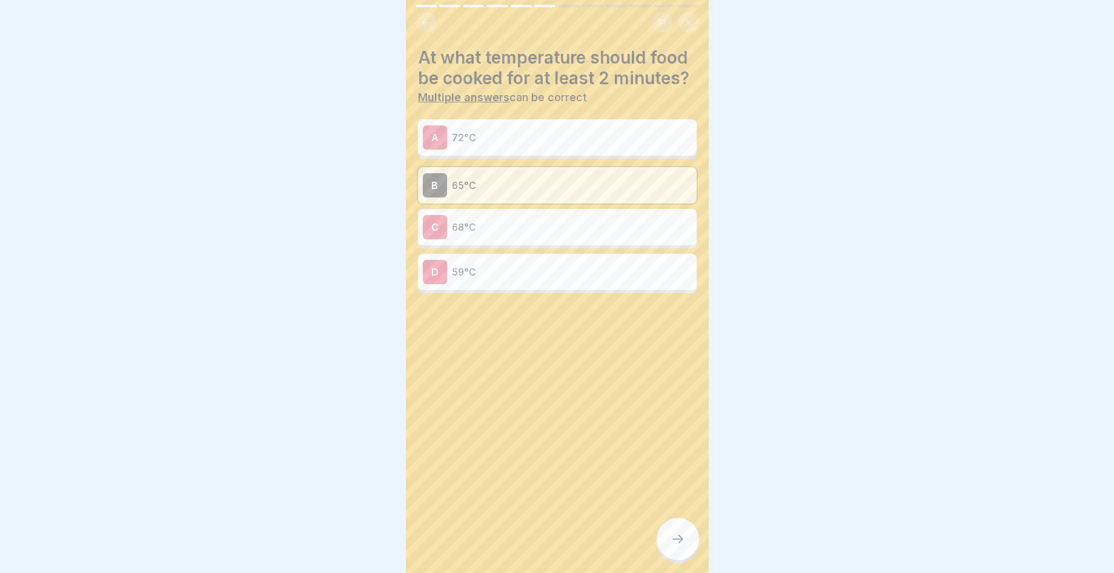
click at [684, 548] on div at bounding box center [678, 539] width 42 height 42
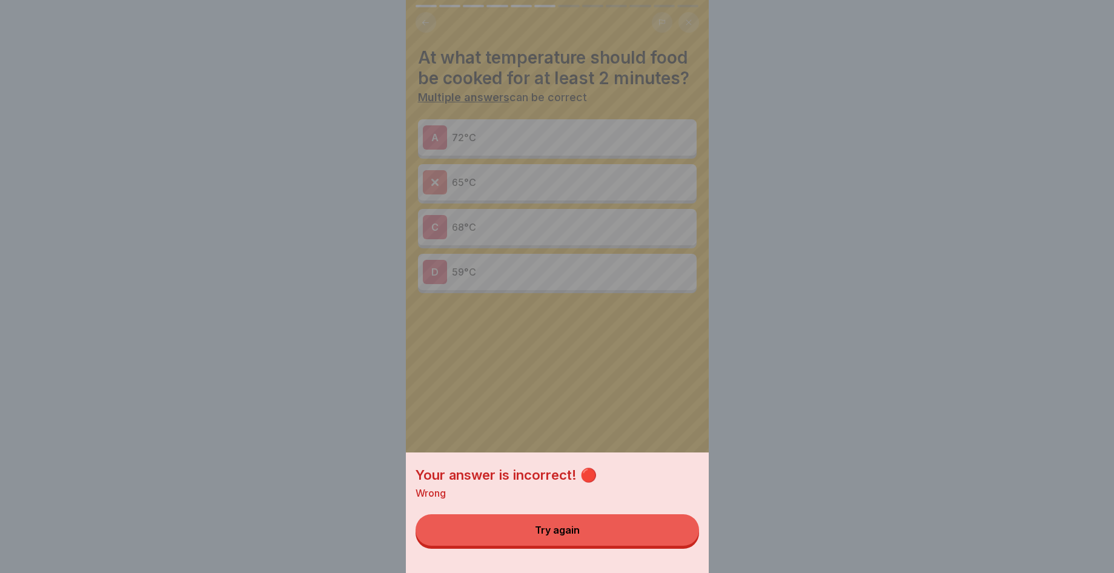
click at [680, 563] on div "Your answer is incorrect! 🔴 Wrong Try again" at bounding box center [557, 513] width 303 height 121
drag, startPoint x: 561, startPoint y: 547, endPoint x: 565, endPoint y: 495, distance: 51.6
click at [562, 546] on button "Try again" at bounding box center [558, 531] width 284 height 32
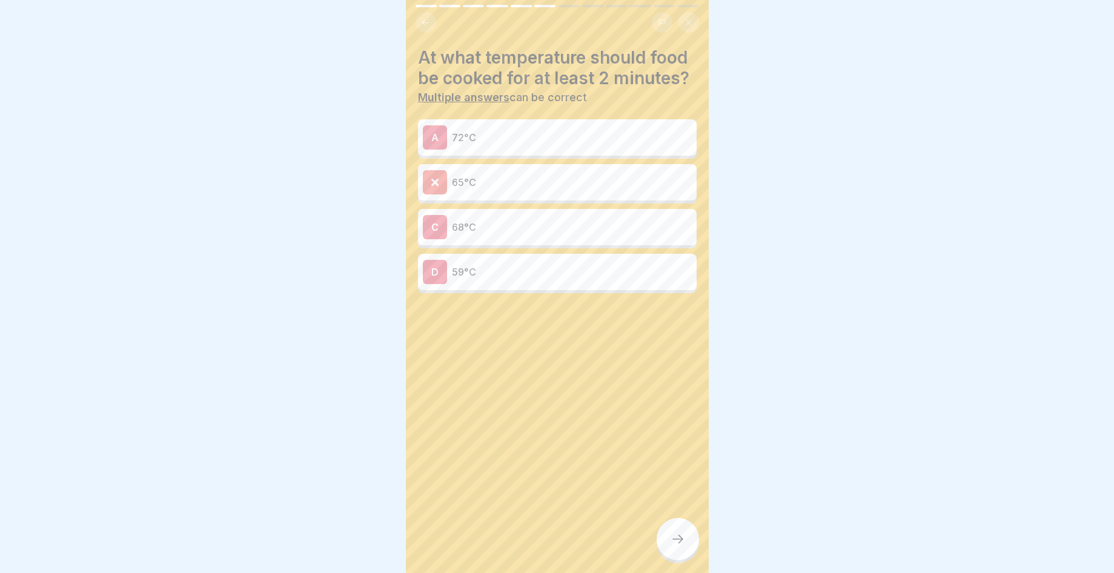
click at [530, 216] on div "A 72°C 65°C C 68°C D 59°C" at bounding box center [557, 207] width 279 height 171
click at [530, 233] on p "68°C" at bounding box center [572, 227] width 240 height 15
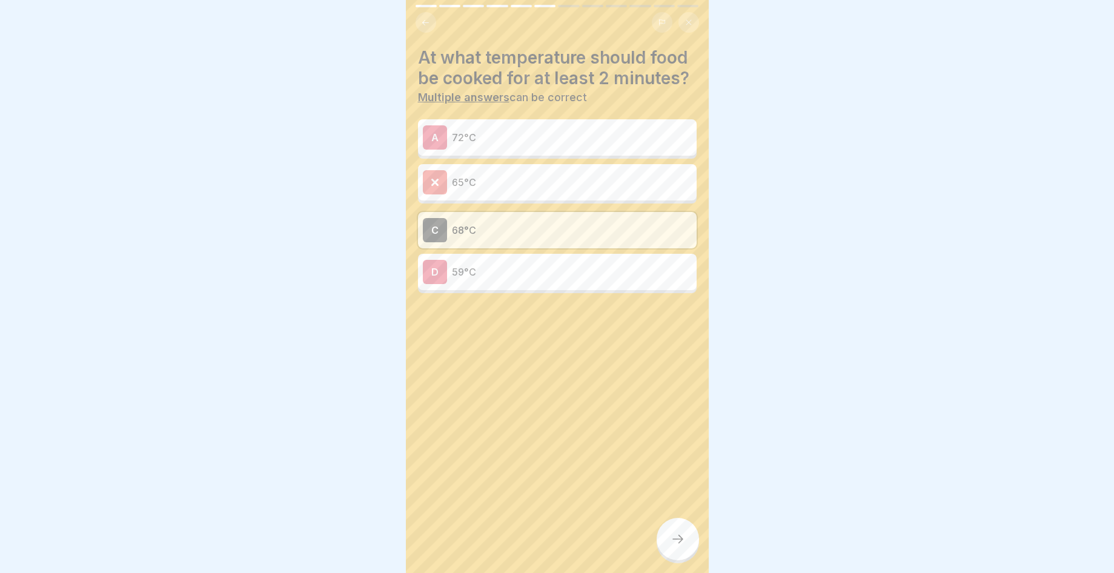
click at [699, 547] on div "At what temperature should food be cooked for at least 2 minutes? Multiple answ…" at bounding box center [557, 286] width 303 height 573
click at [682, 543] on icon at bounding box center [678, 539] width 15 height 15
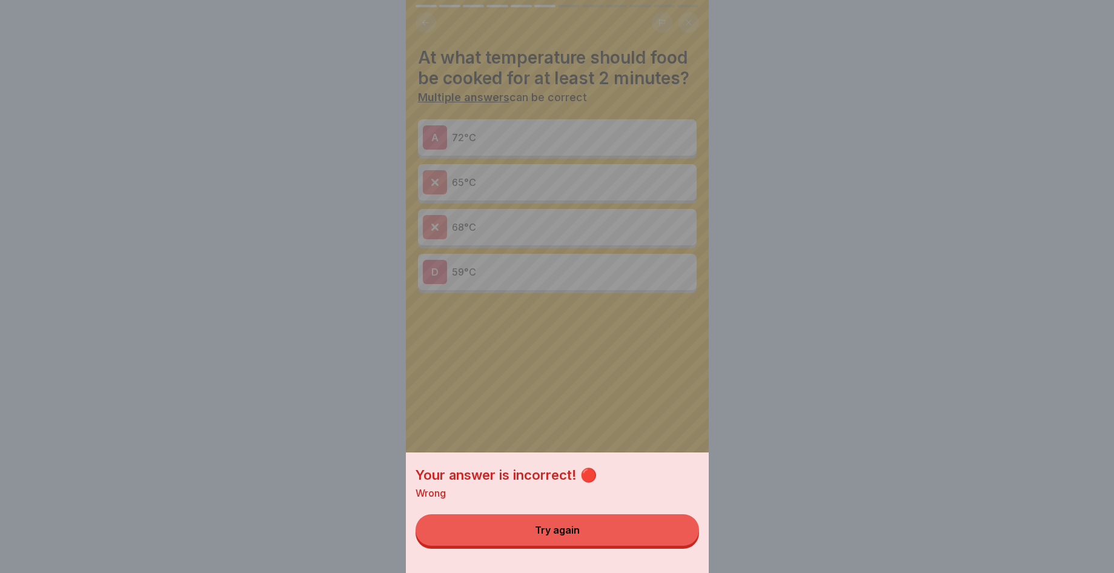
click at [667, 546] on button "Try again" at bounding box center [558, 531] width 284 height 32
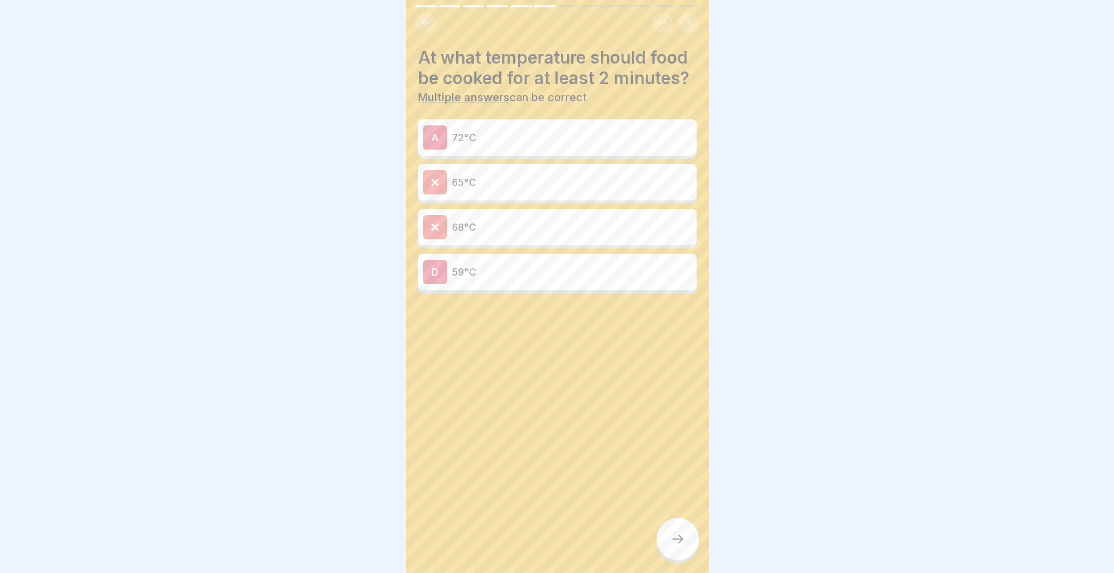
click at [580, 150] on div "A 72°C" at bounding box center [557, 137] width 269 height 24
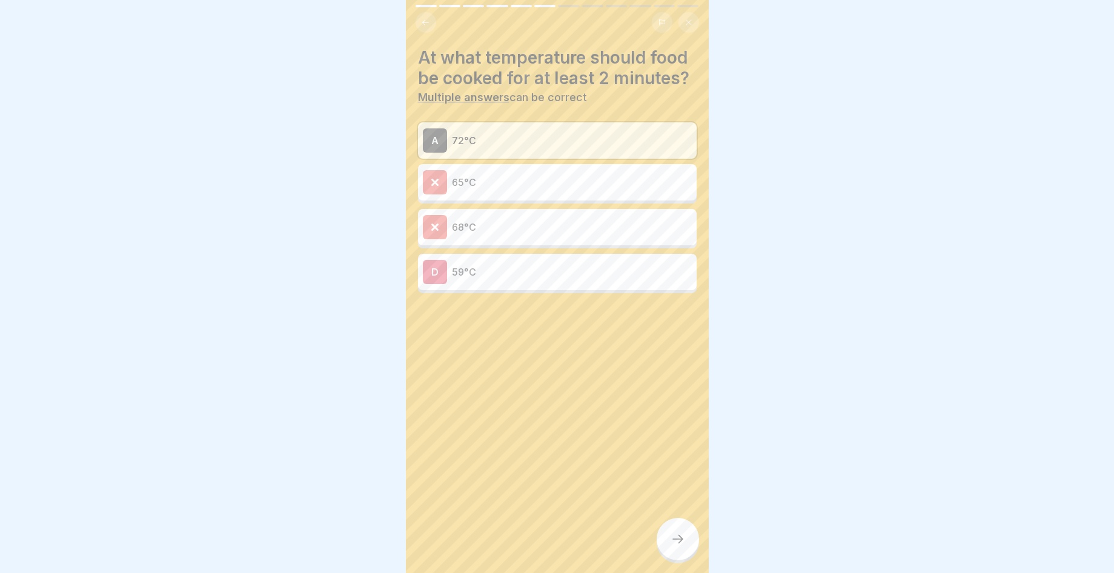
click at [687, 540] on div at bounding box center [678, 539] width 42 height 42
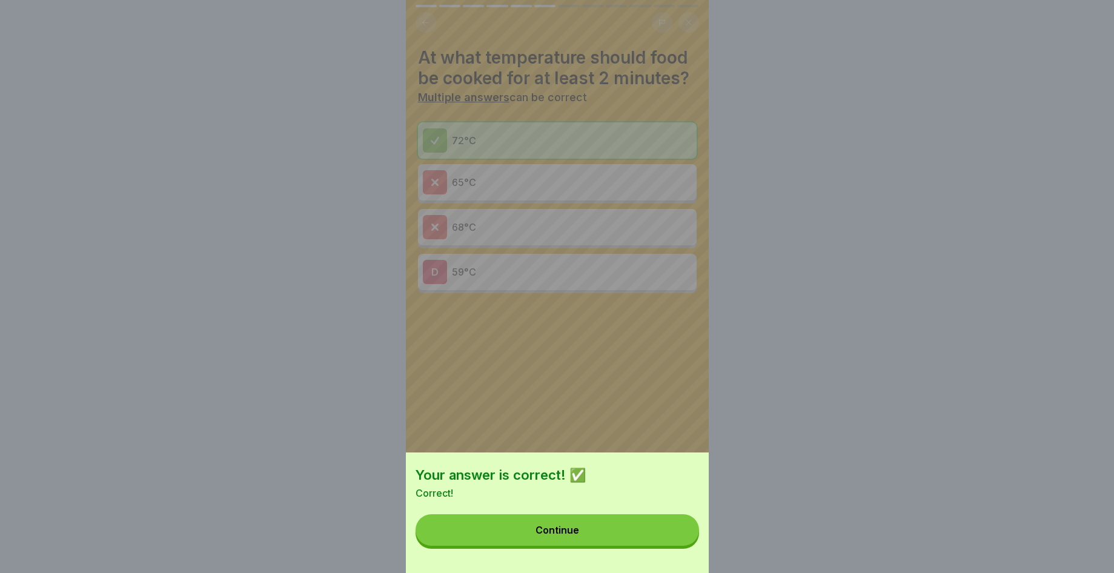
click at [653, 542] on button "Continue" at bounding box center [558, 531] width 284 height 32
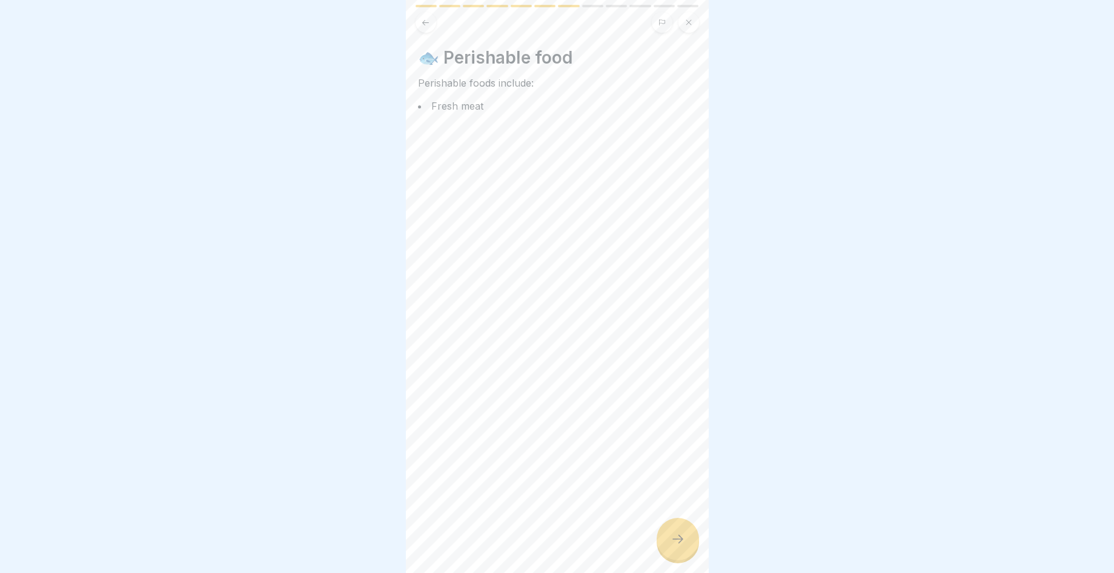
click at [684, 539] on icon at bounding box center [678, 539] width 15 height 15
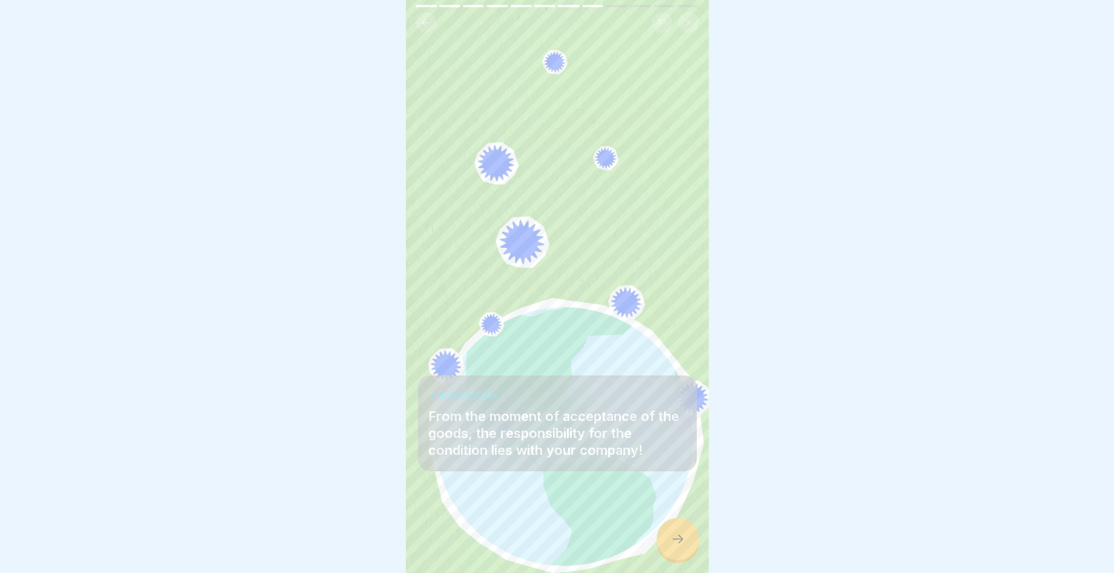
click at [684, 539] on icon at bounding box center [678, 539] width 15 height 15
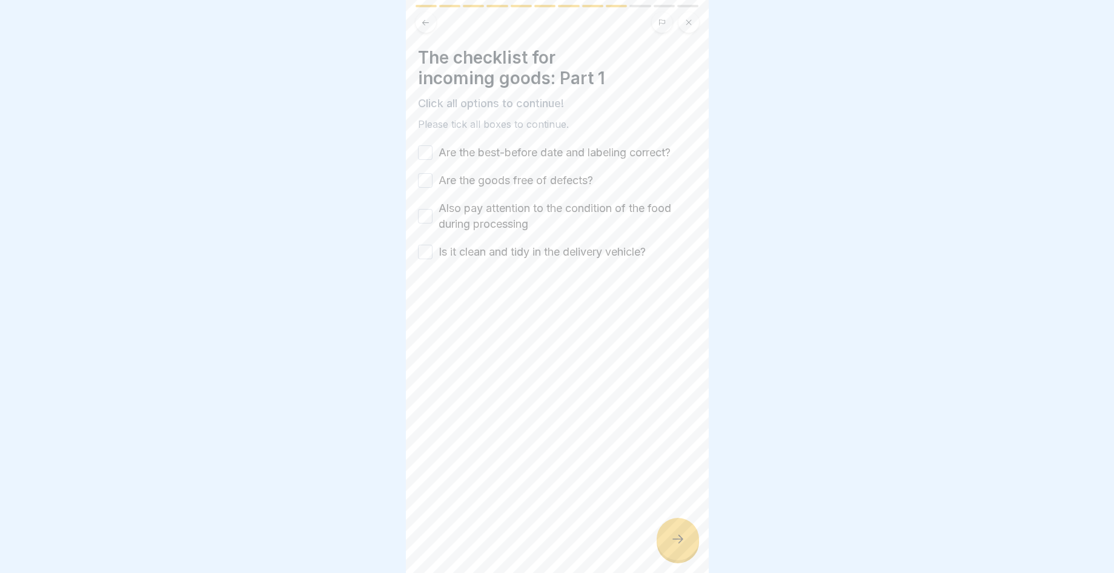
click at [520, 151] on label "Are the best-before date and labeling correct?" at bounding box center [555, 153] width 232 height 16
click at [433, 151] on button "Are the best-before date and labeling correct?" at bounding box center [425, 152] width 15 height 15
click at [521, 182] on div "Are the best-before date and labeling correct? Are the goods free of defects? A…" at bounding box center [557, 202] width 279 height 115
click at [427, 178] on button "Are the goods free of defects?" at bounding box center [425, 180] width 15 height 15
click at [421, 219] on div "Also pay attention to the condition of the food during processing" at bounding box center [557, 217] width 279 height 32
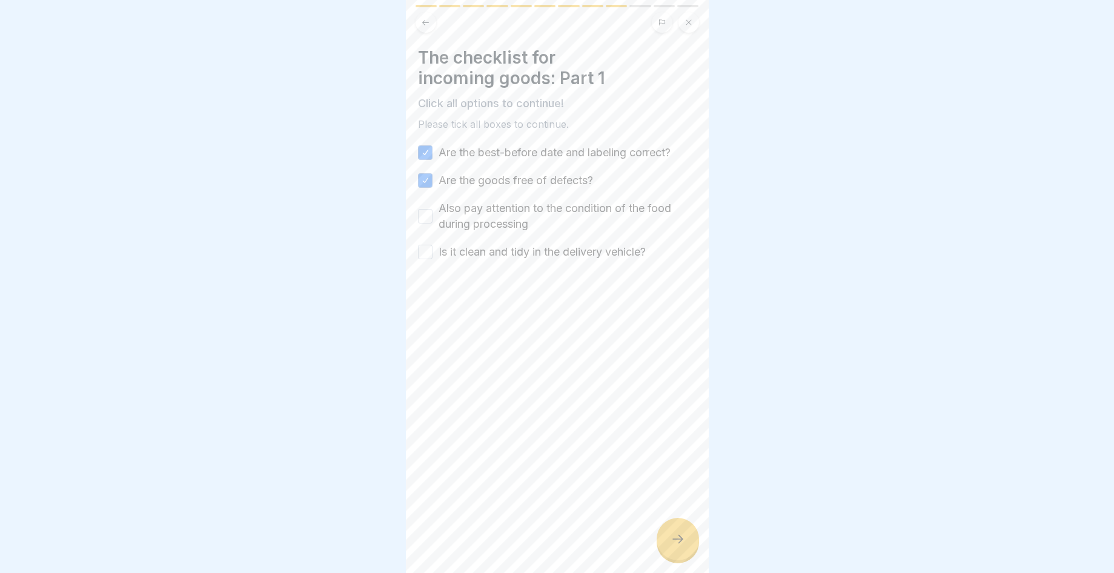
click at [420, 215] on button "Also pay attention to the condition of the food during processing" at bounding box center [425, 216] width 15 height 15
click at [427, 260] on div at bounding box center [557, 296] width 279 height 73
click at [430, 247] on button "Is it clean and tidy in the delivery vehicle?" at bounding box center [425, 252] width 15 height 15
click at [690, 528] on div at bounding box center [678, 539] width 42 height 42
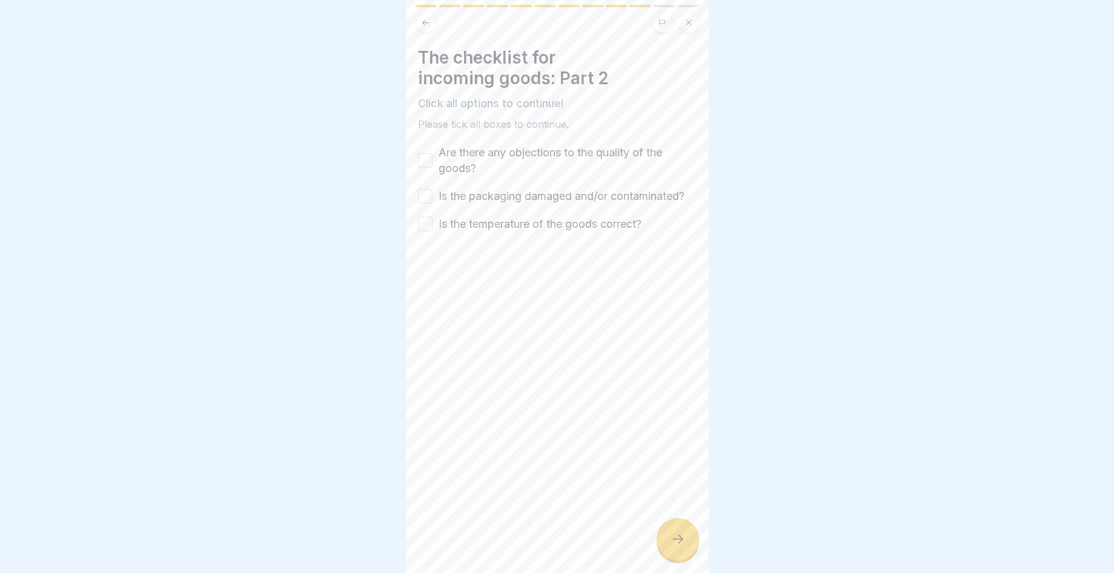
click at [424, 153] on button "Are there any objections to the quality of the goods?" at bounding box center [425, 160] width 15 height 15
click at [423, 203] on div "Is the packaging damaged and/or contaminated?" at bounding box center [551, 196] width 267 height 16
click at [428, 196] on button "Is the packaging damaged and/or contaminated?" at bounding box center [425, 196] width 15 height 15
click at [418, 228] on div "The checklist for incoming goods: Part 2 Click all options to continue! Please …" at bounding box center [557, 286] width 303 height 573
click at [423, 232] on button "Is the temperature of the goods correct?" at bounding box center [425, 224] width 15 height 15
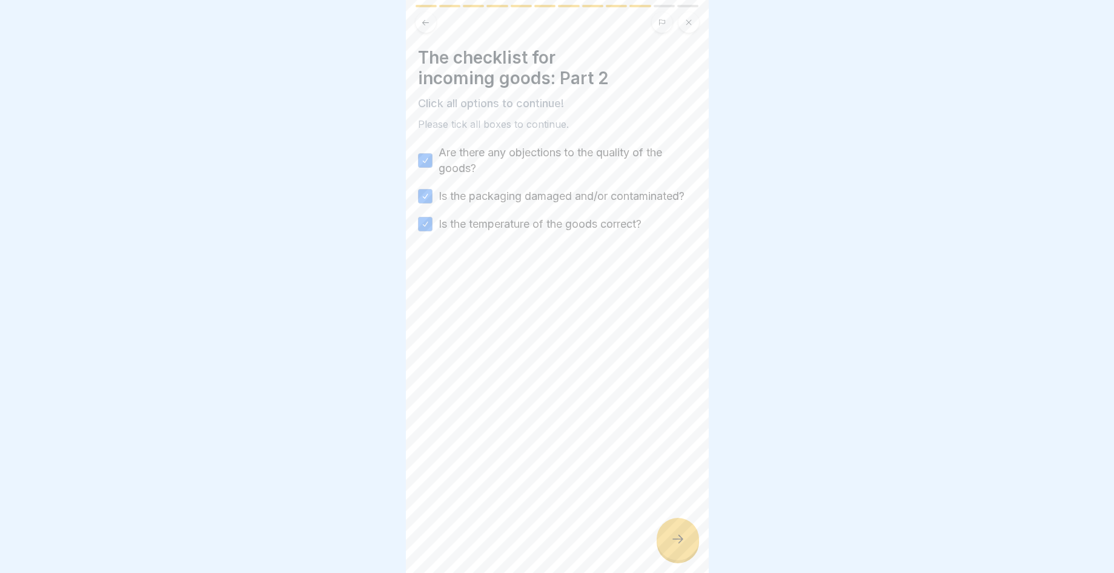
click at [689, 552] on div at bounding box center [678, 539] width 42 height 42
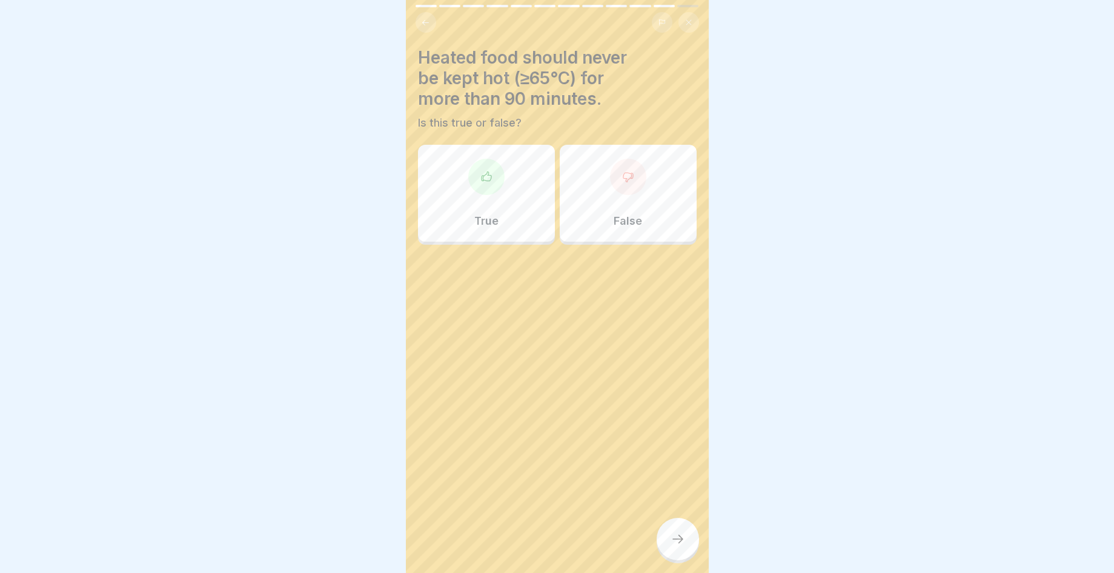
click at [504, 209] on div "True" at bounding box center [486, 193] width 137 height 97
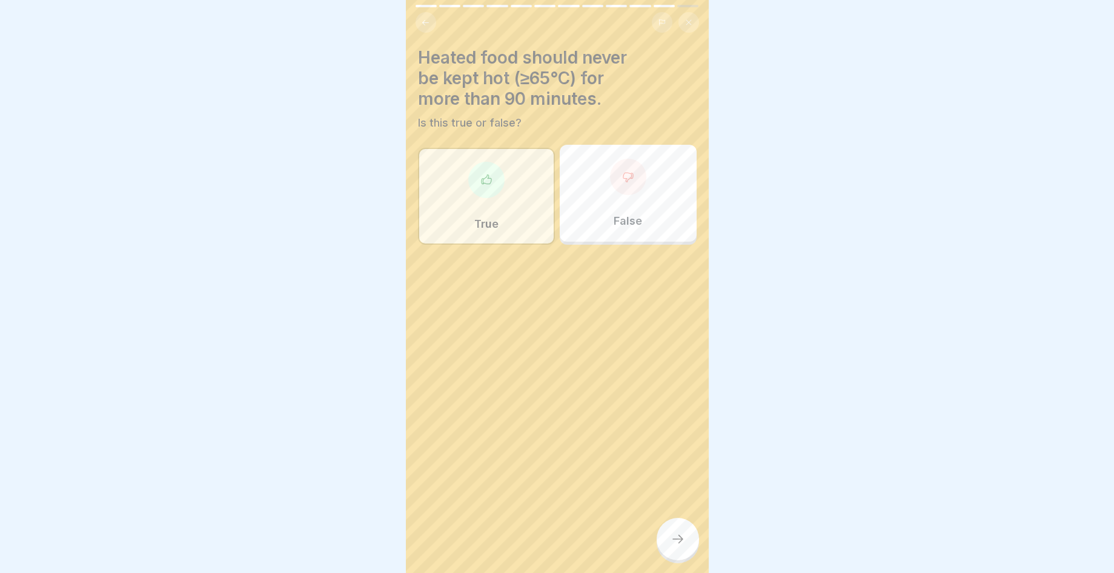
click at [685, 541] on div at bounding box center [678, 539] width 42 height 42
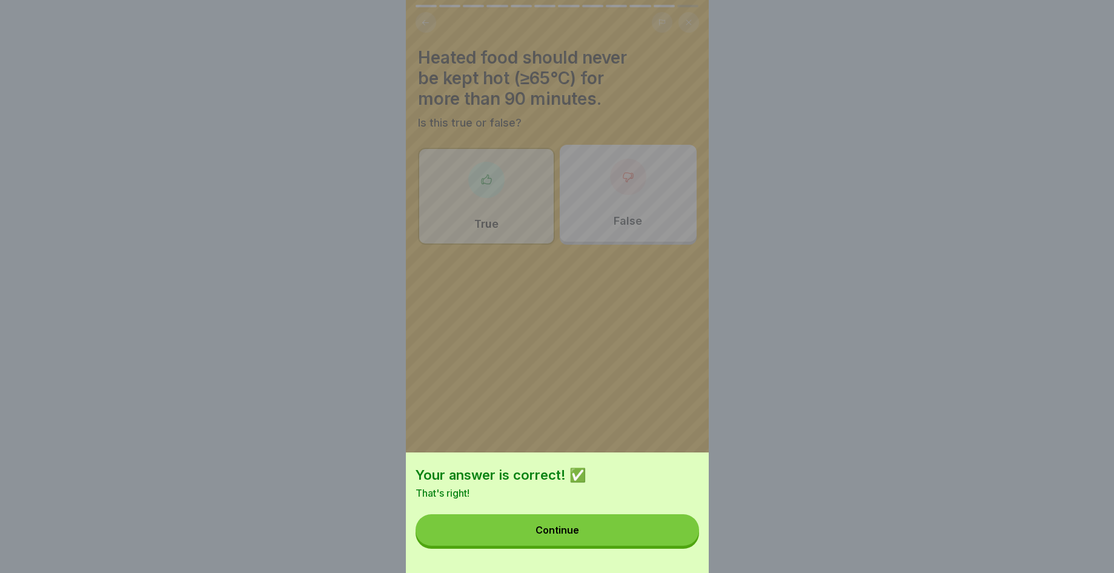
click at [656, 556] on div "Your answer is correct! ✅ That's right! Continue" at bounding box center [557, 513] width 303 height 121
click at [632, 546] on button "Continue" at bounding box center [558, 531] width 284 height 32
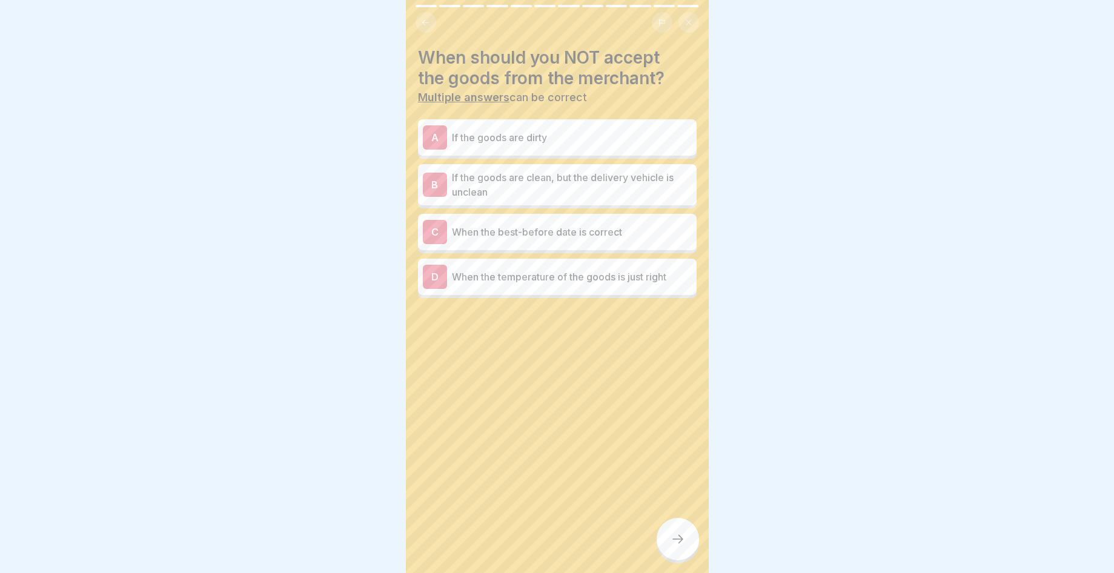
click at [607, 133] on p "If the goods are dirty" at bounding box center [572, 137] width 240 height 15
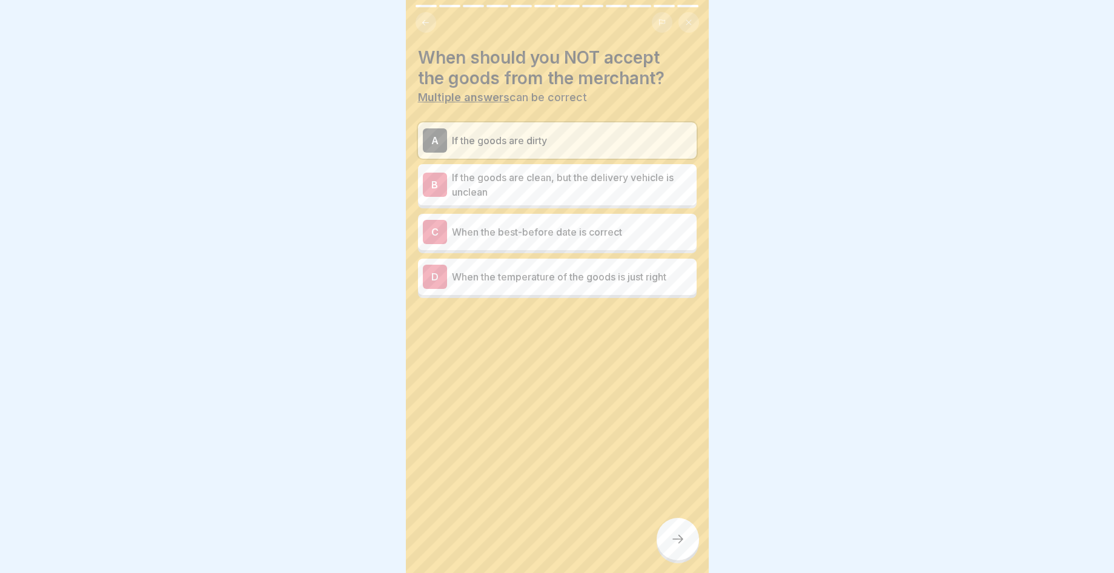
click at [603, 276] on div "D When the temperature of the goods is just right" at bounding box center [557, 277] width 269 height 24
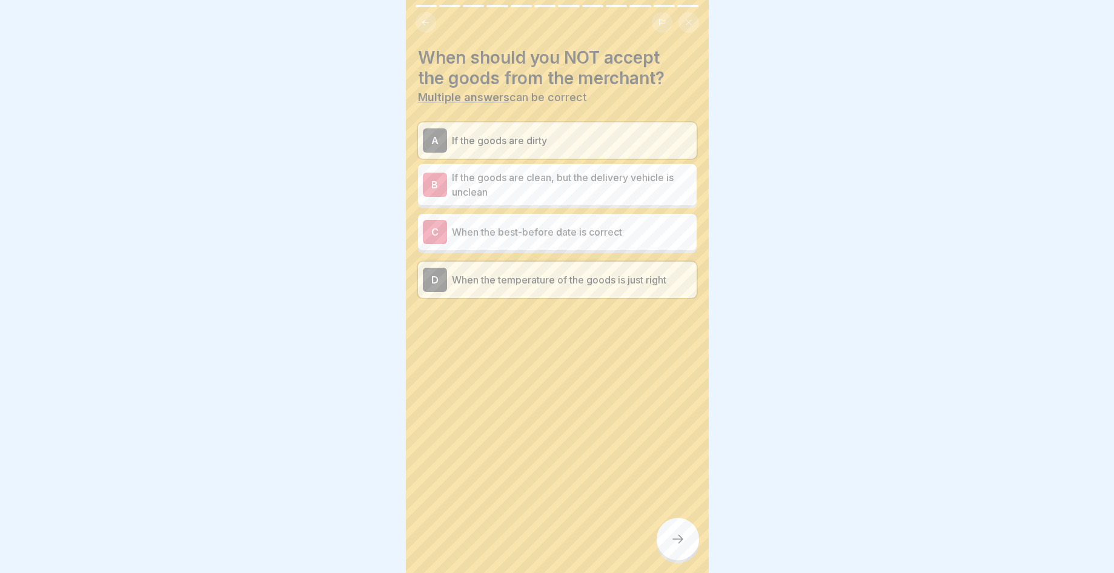
click at [603, 276] on p "When the temperature of the goods is just right" at bounding box center [572, 280] width 240 height 15
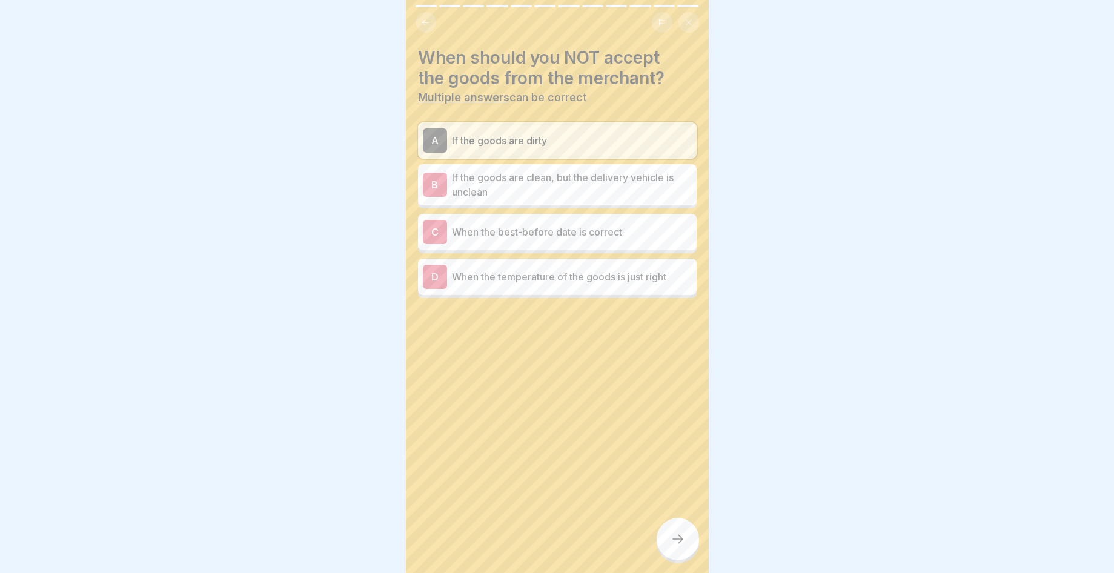
click at [689, 525] on div "General Hygiene Training (acc LHMV §4) 12 Steps English Part 3: Product Hygiene…" at bounding box center [557, 286] width 303 height 573
click at [685, 537] on icon at bounding box center [678, 539] width 15 height 15
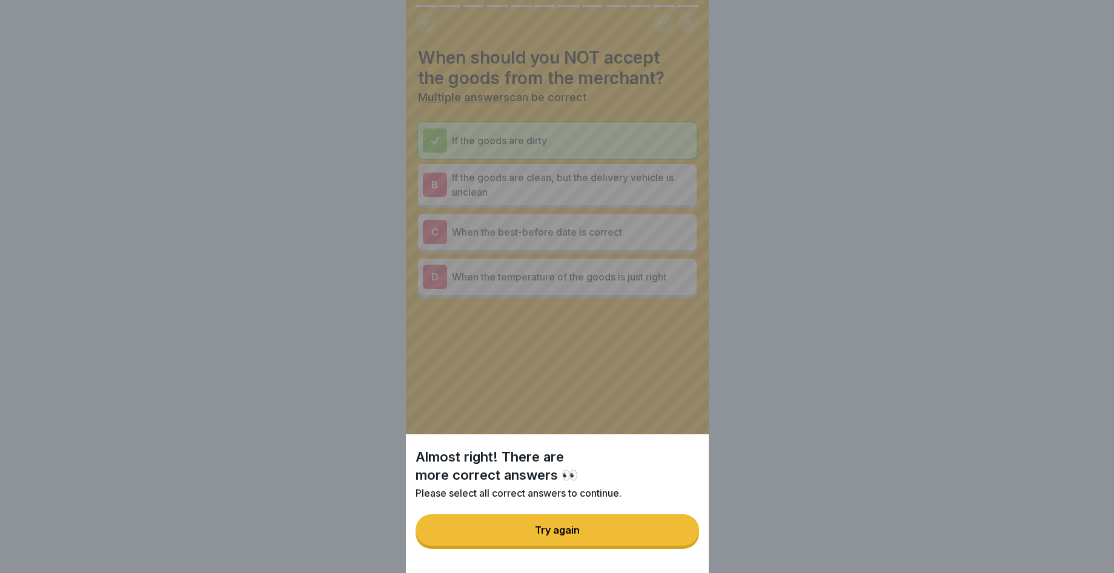
click at [646, 539] on button "Try again" at bounding box center [558, 531] width 284 height 32
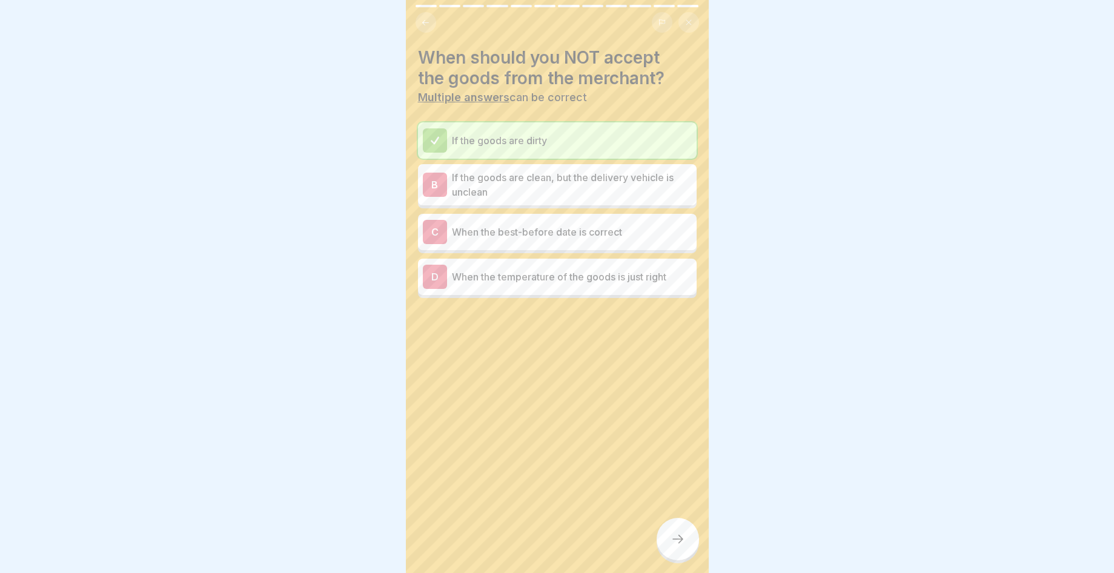
click at [624, 225] on p "When the best-before date is correct" at bounding box center [572, 232] width 240 height 15
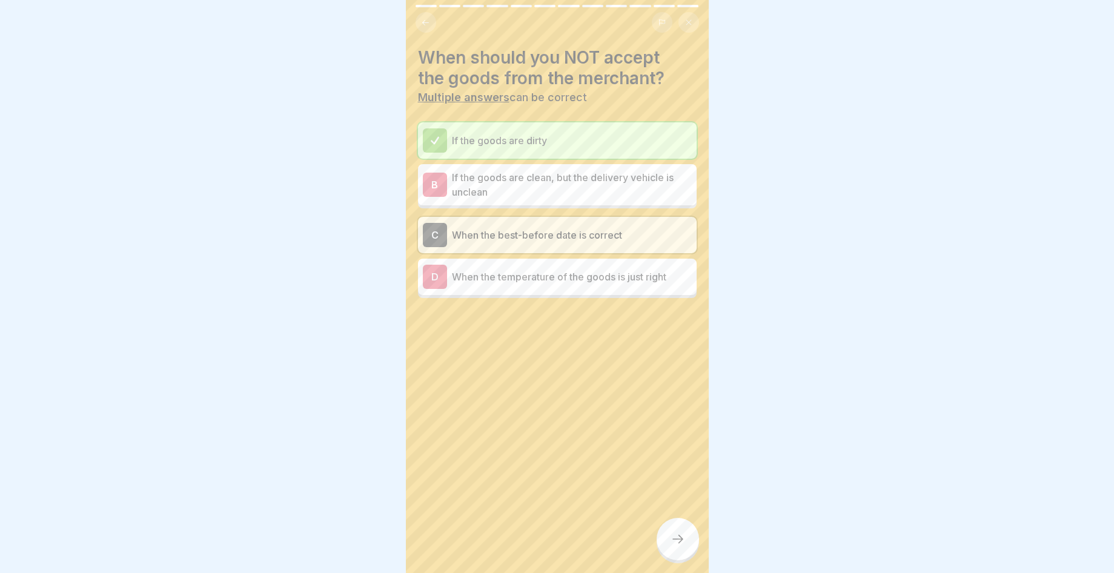
click at [678, 540] on icon at bounding box center [678, 539] width 15 height 15
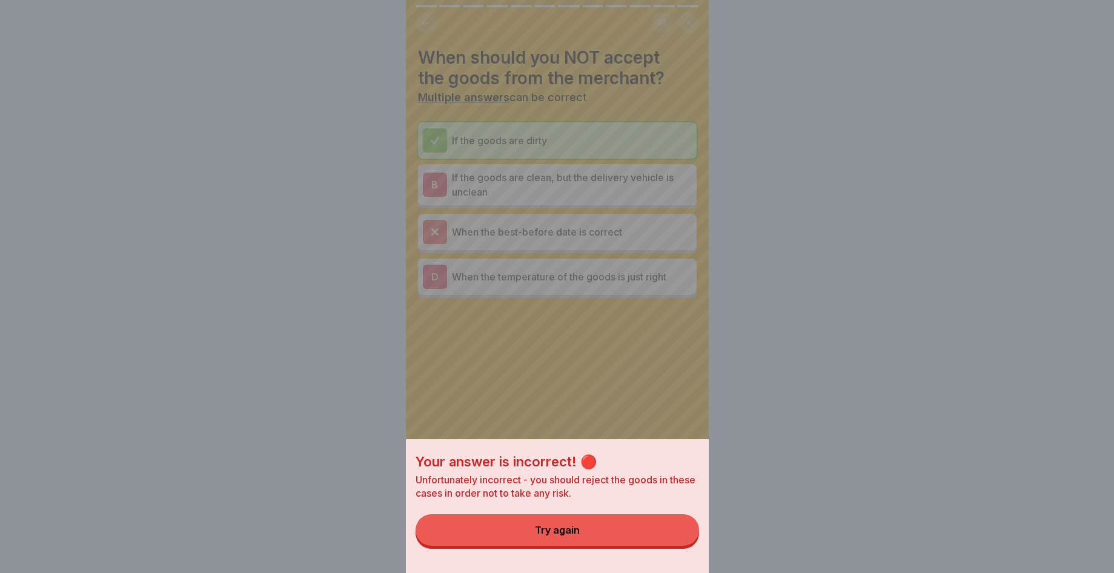
click at [645, 546] on button "Try again" at bounding box center [558, 531] width 284 height 32
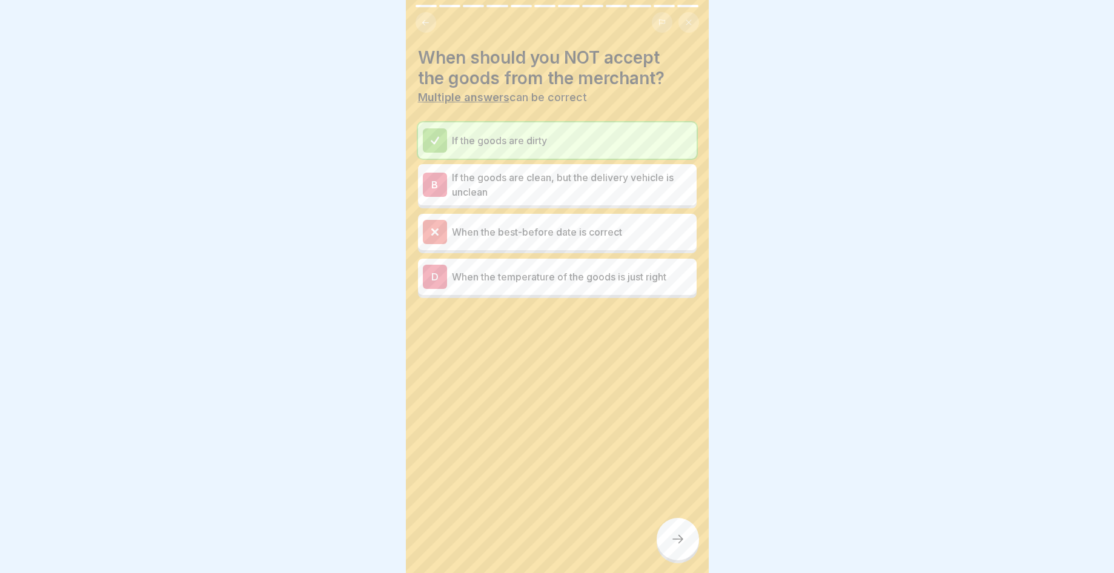
click at [530, 225] on p "When the best-before date is correct" at bounding box center [572, 232] width 240 height 15
click at [445, 222] on div at bounding box center [435, 232] width 24 height 24
click at [541, 248] on div "If the goods are dirty B If the goods are clean, but the delivery vehicle is un…" at bounding box center [557, 210] width 279 height 176
click at [537, 270] on p "When the temperature of the goods is just right" at bounding box center [572, 277] width 240 height 15
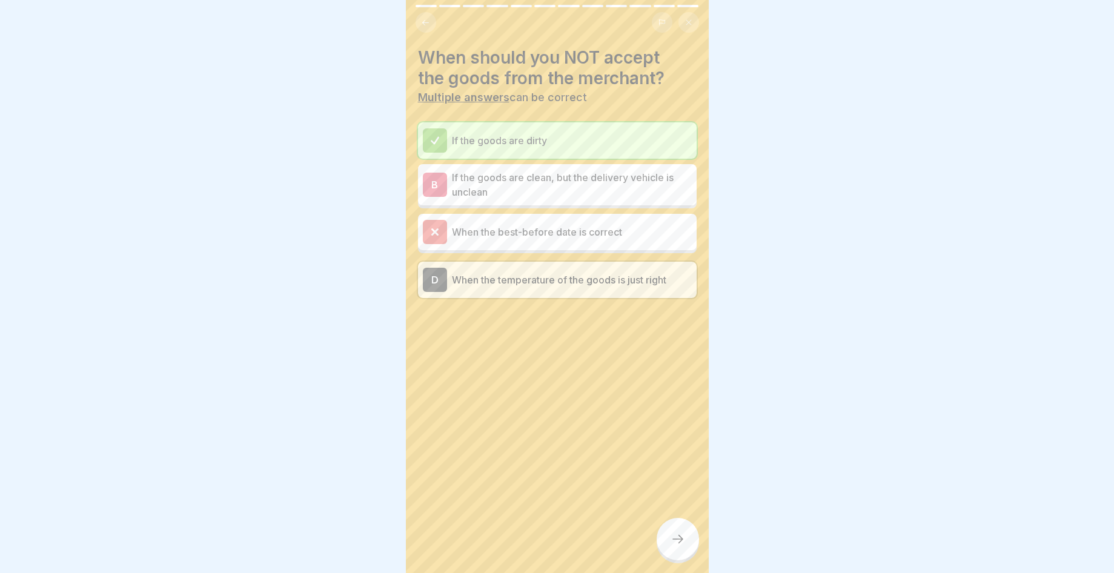
click at [676, 537] on icon at bounding box center [678, 539] width 15 height 15
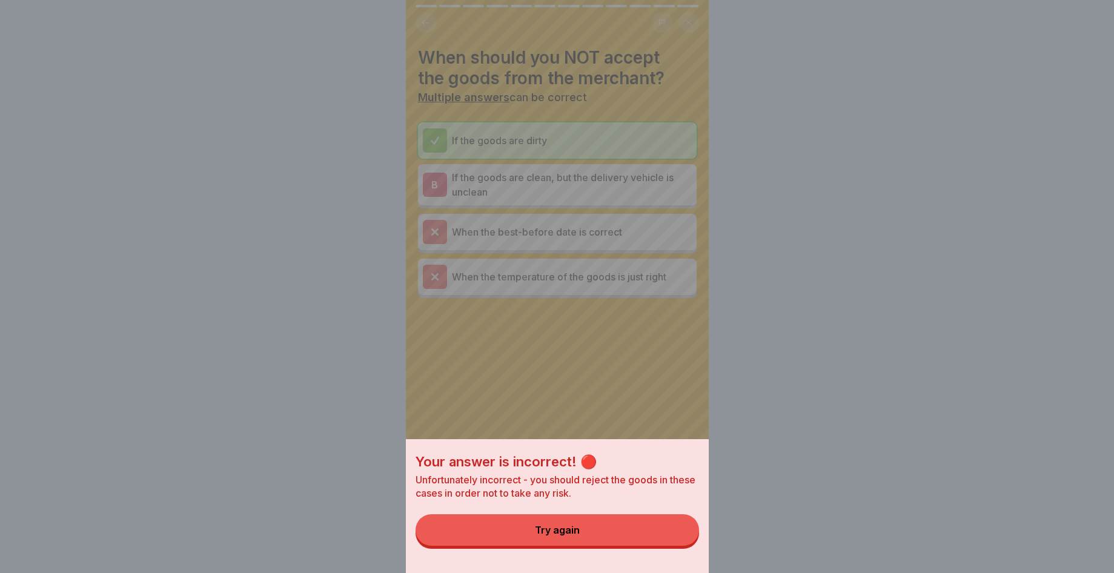
click at [658, 558] on div "Your answer is incorrect! 🔴 Unfortunately incorrect - you should reject the goo…" at bounding box center [557, 506] width 303 height 134
click at [576, 532] on button "Try again" at bounding box center [558, 531] width 284 height 32
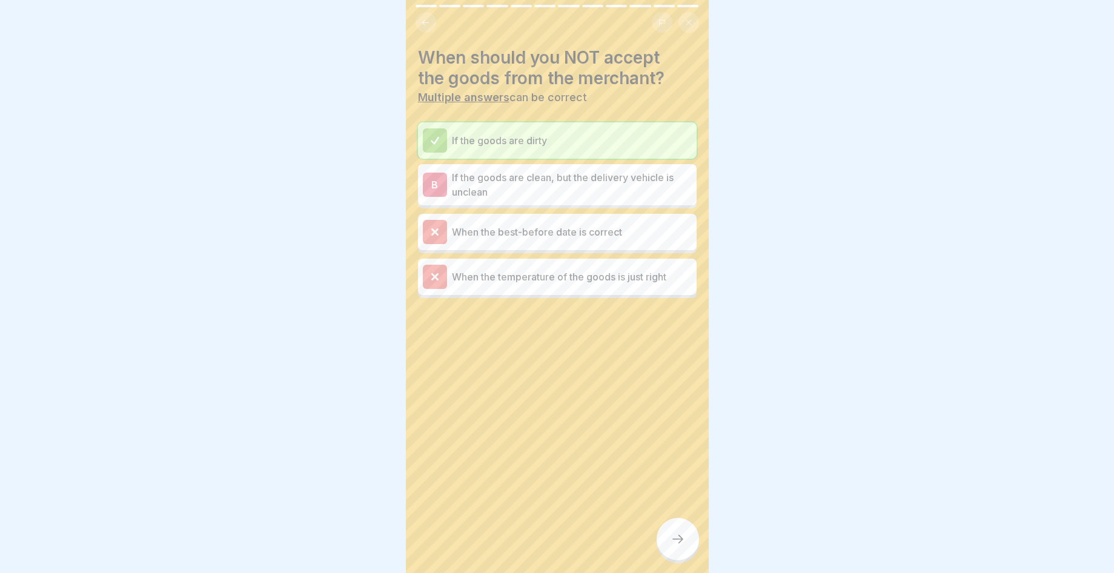
click at [483, 173] on p "If the goods are clean, but the delivery vehicle is unclean" at bounding box center [572, 184] width 240 height 29
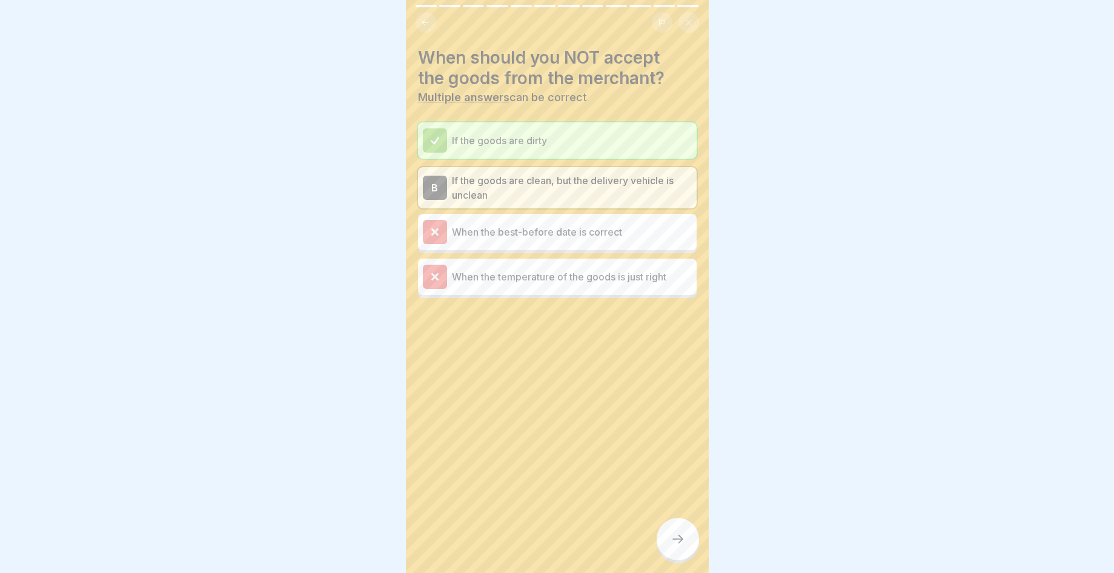
click at [675, 527] on div at bounding box center [678, 539] width 42 height 42
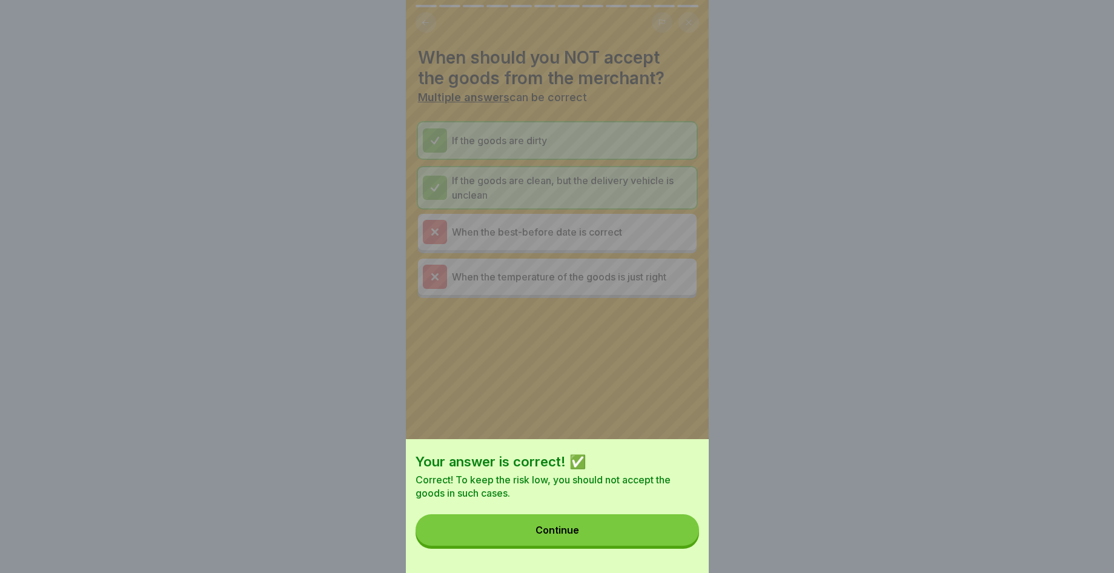
click at [659, 535] on button "Continue" at bounding box center [558, 531] width 284 height 32
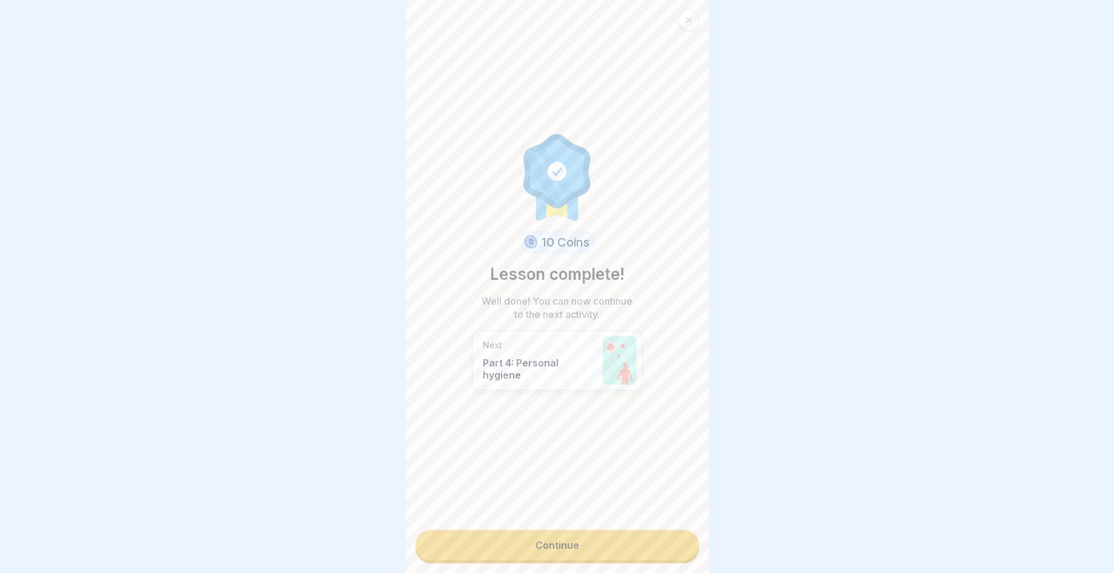
click at [647, 537] on link "Continue" at bounding box center [558, 545] width 284 height 30
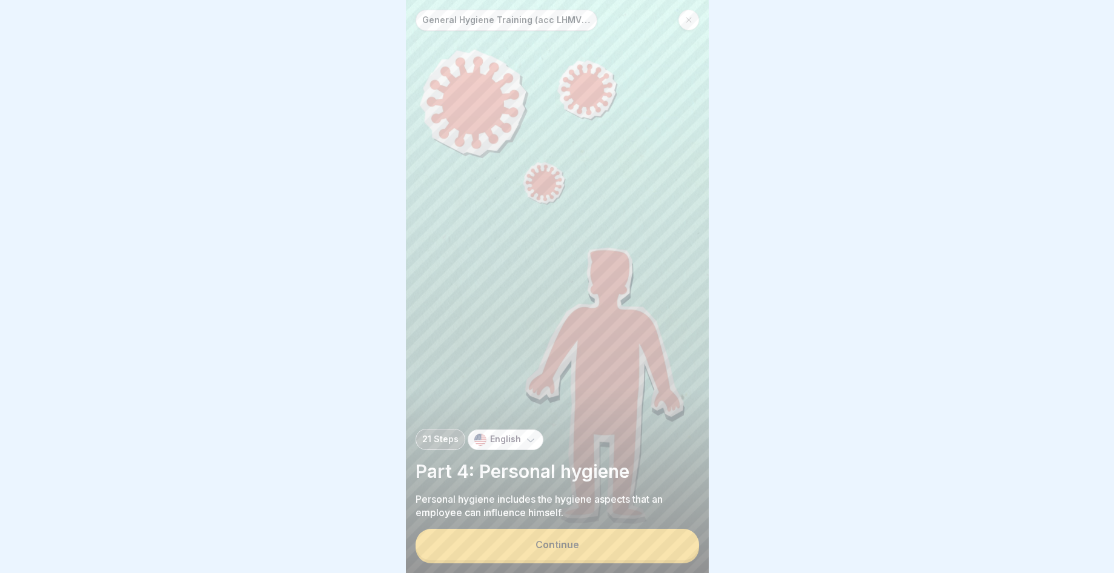
click at [609, 543] on button "Continue" at bounding box center [558, 545] width 284 height 32
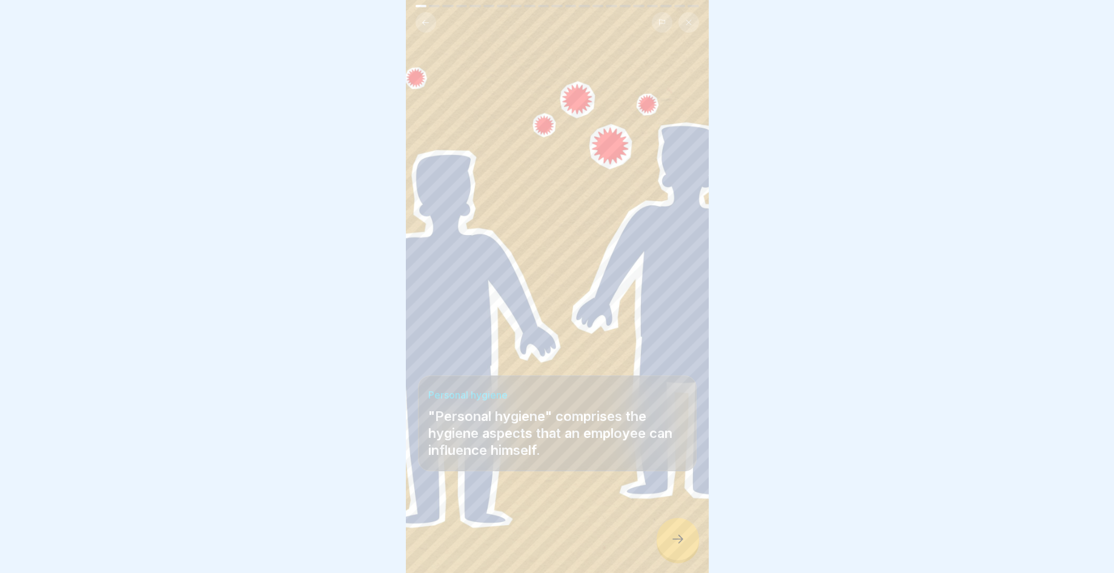
click at [686, 535] on div at bounding box center [678, 539] width 42 height 42
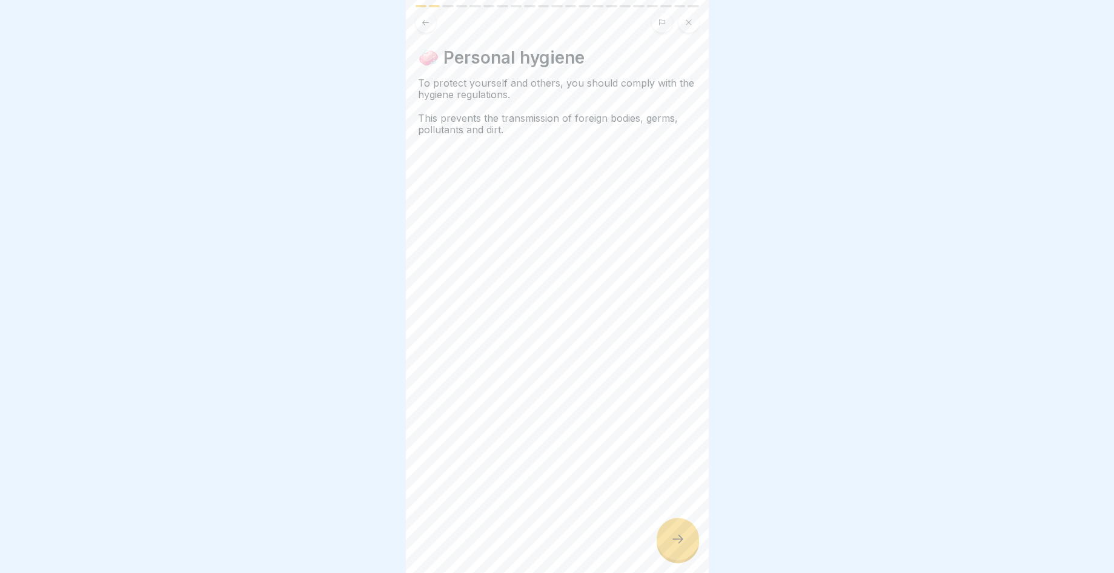
click at [685, 535] on div at bounding box center [678, 539] width 42 height 42
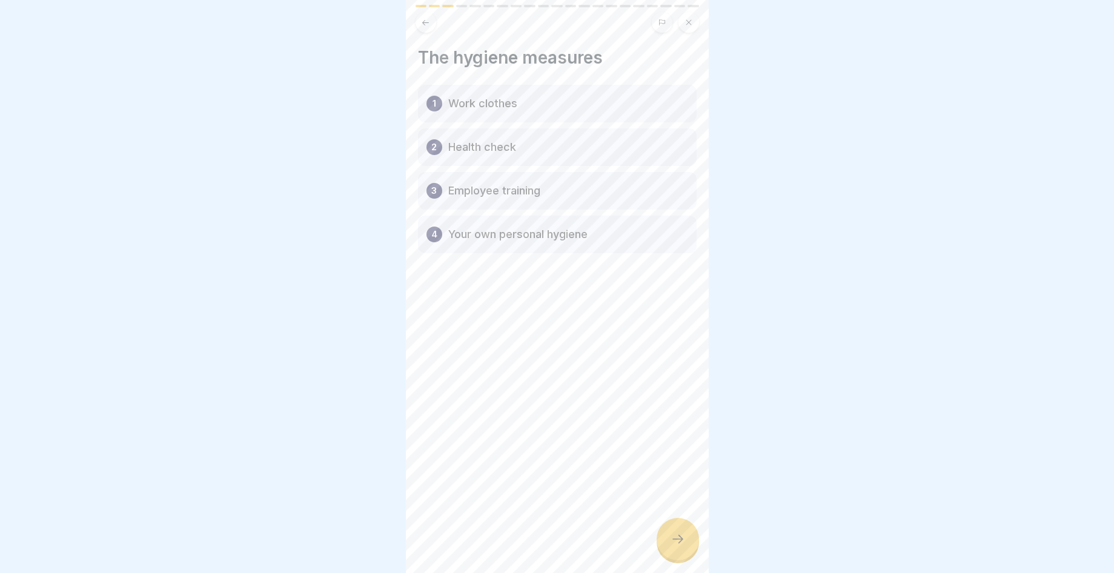
click at [685, 535] on div at bounding box center [678, 539] width 42 height 42
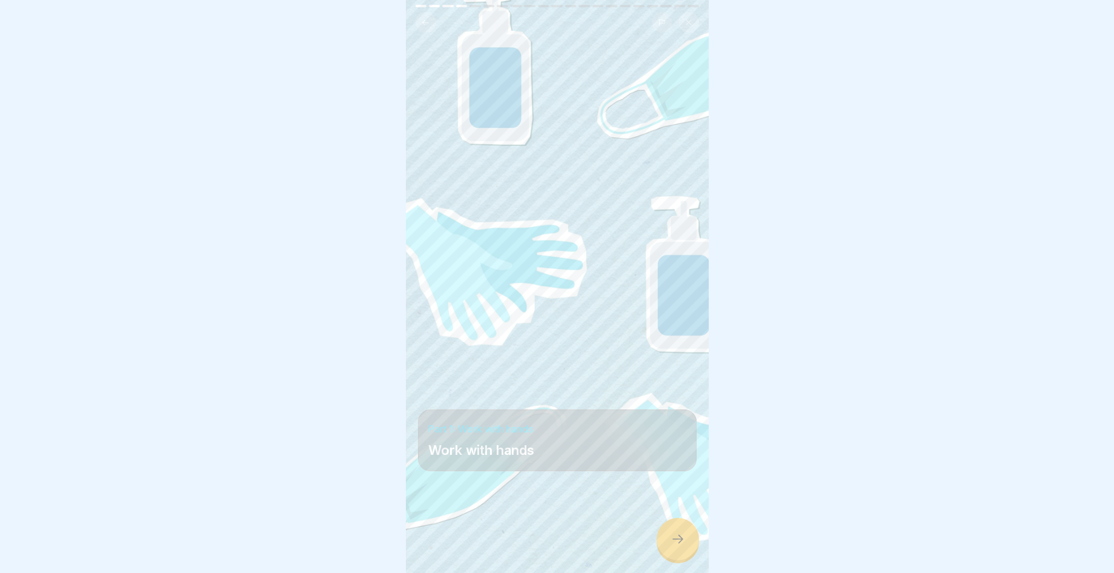
click at [685, 535] on div at bounding box center [678, 539] width 42 height 42
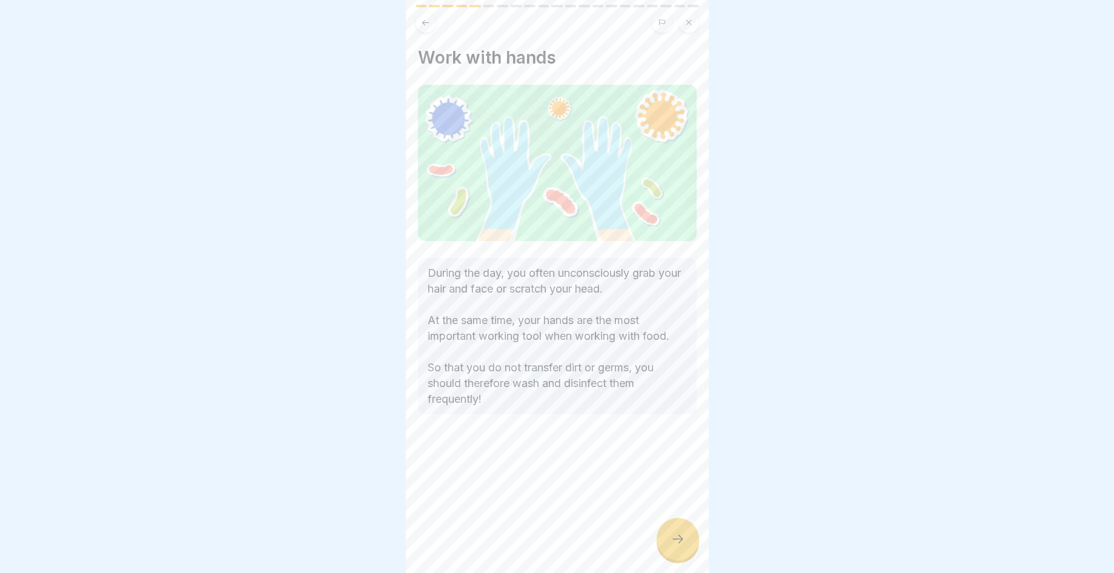
click at [685, 535] on div at bounding box center [678, 539] width 42 height 42
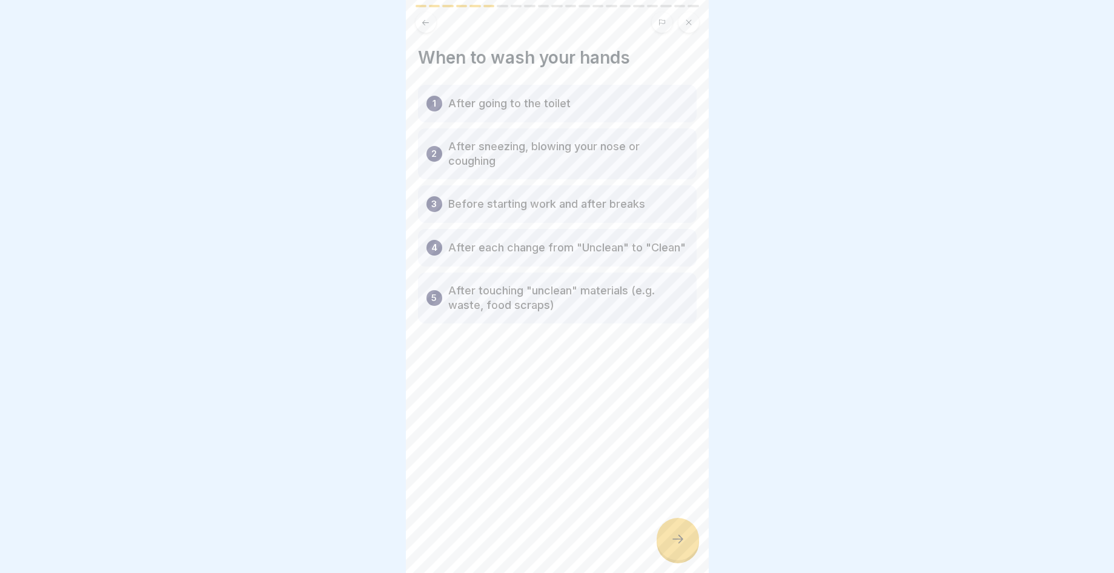
click at [685, 535] on div at bounding box center [678, 539] width 42 height 42
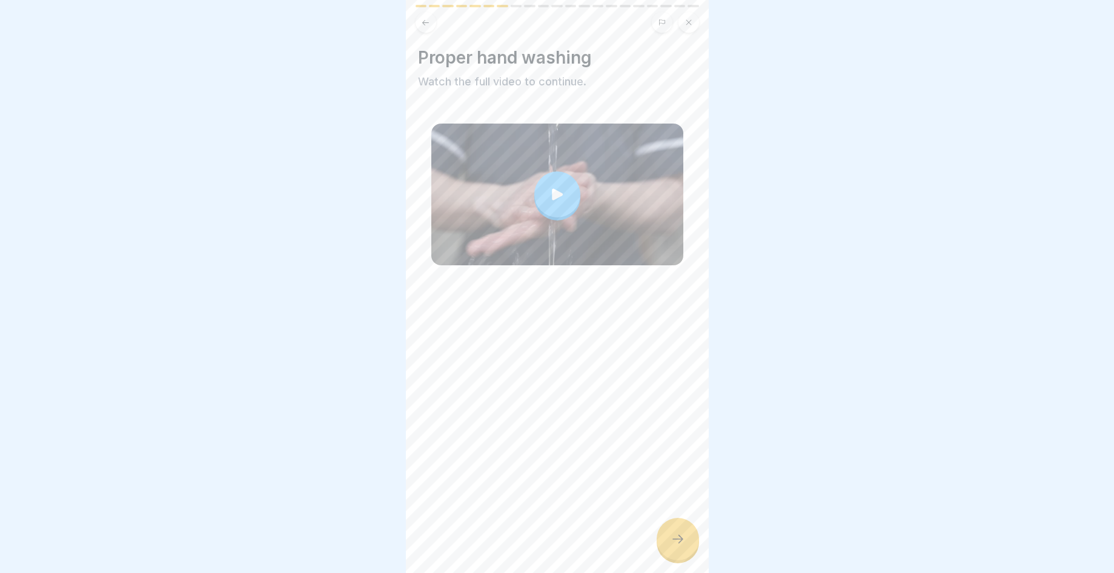
click at [685, 535] on div at bounding box center [678, 539] width 42 height 42
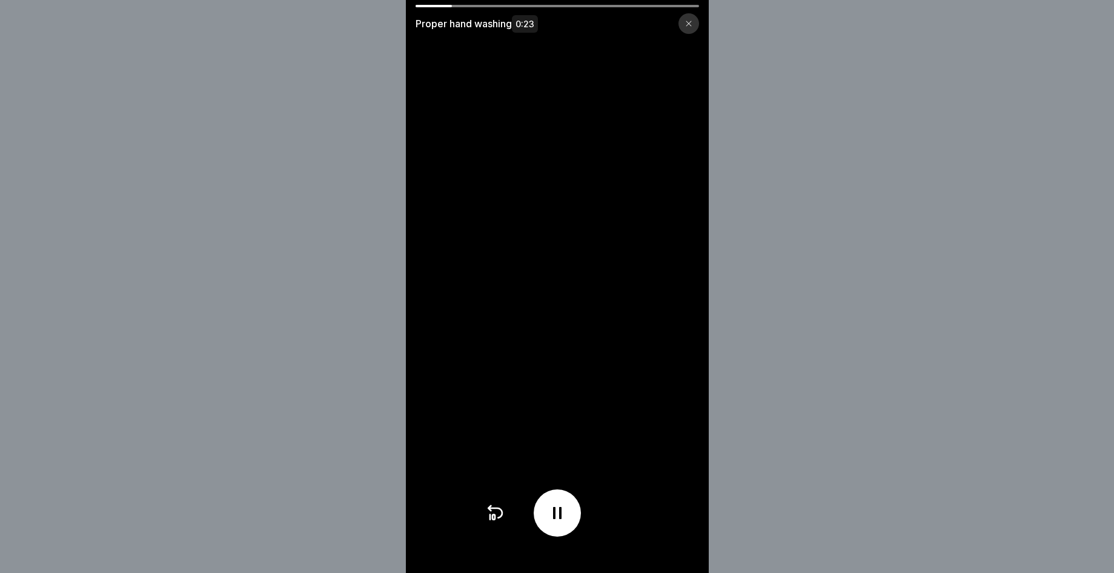
click at [695, 8] on div "Proper hand washing 0:23" at bounding box center [557, 19] width 303 height 29
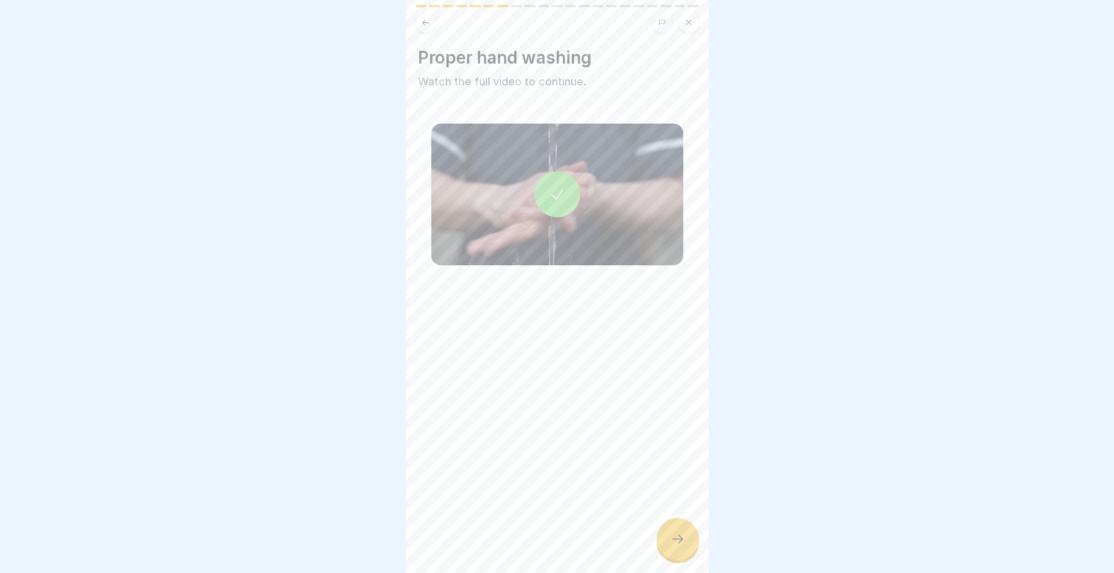
click at [670, 552] on div at bounding box center [678, 539] width 42 height 42
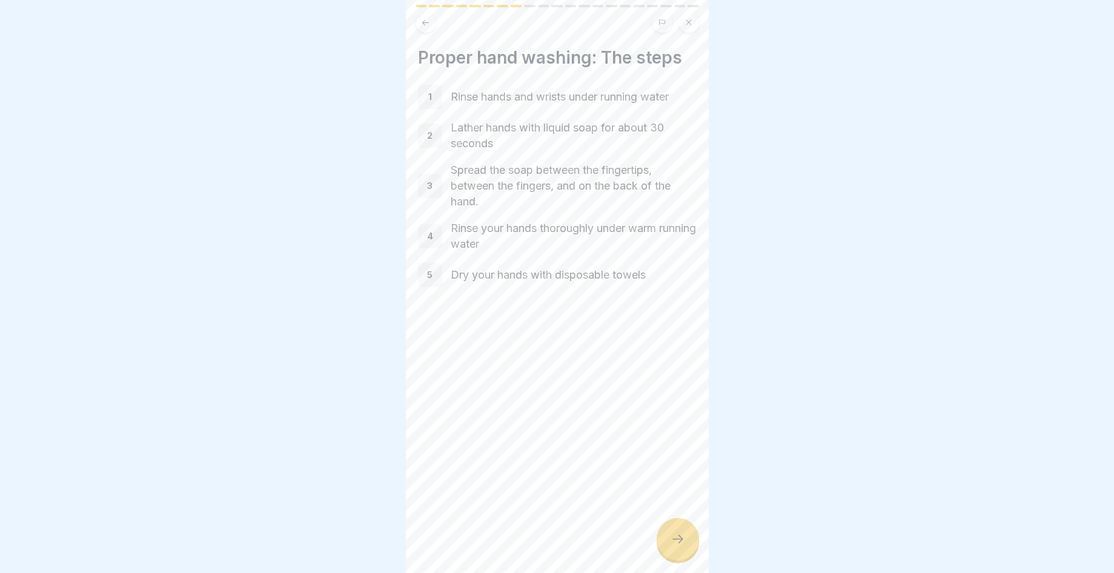
click at [671, 544] on icon at bounding box center [678, 539] width 15 height 15
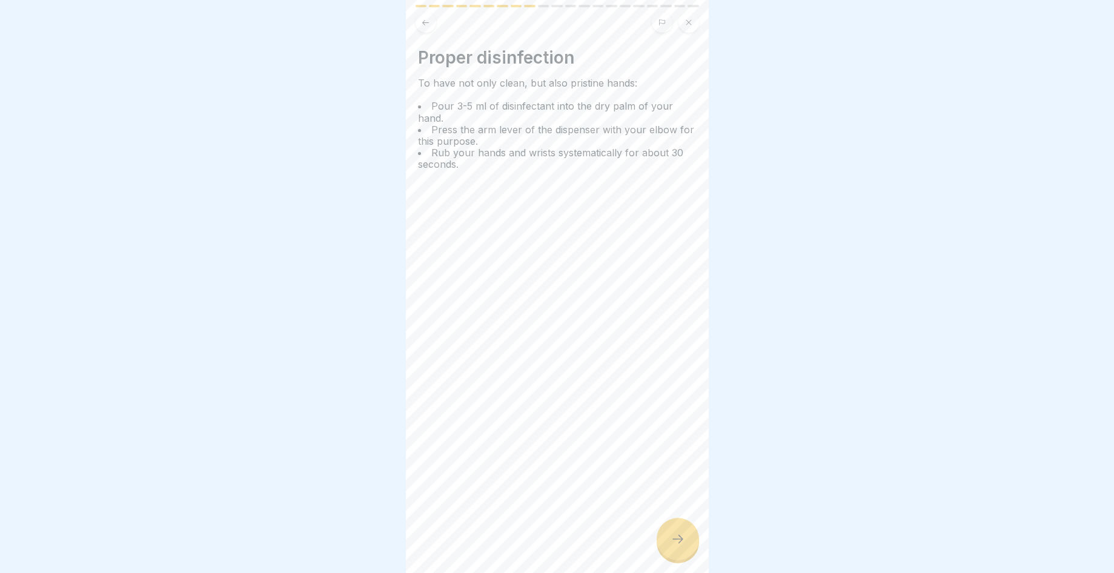
click at [671, 544] on icon at bounding box center [678, 539] width 15 height 15
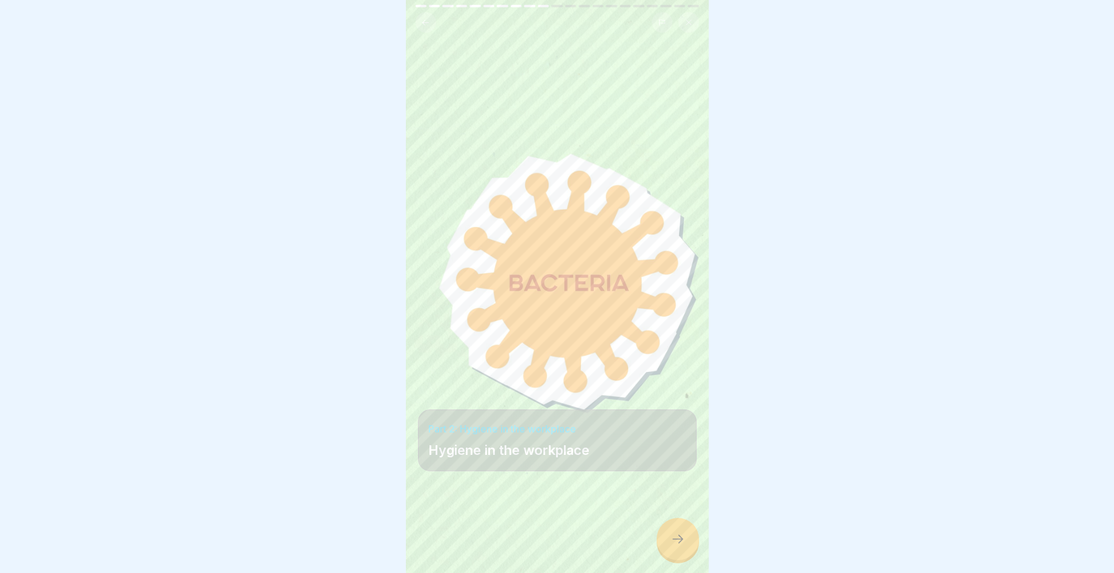
click at [680, 544] on icon at bounding box center [678, 539] width 15 height 15
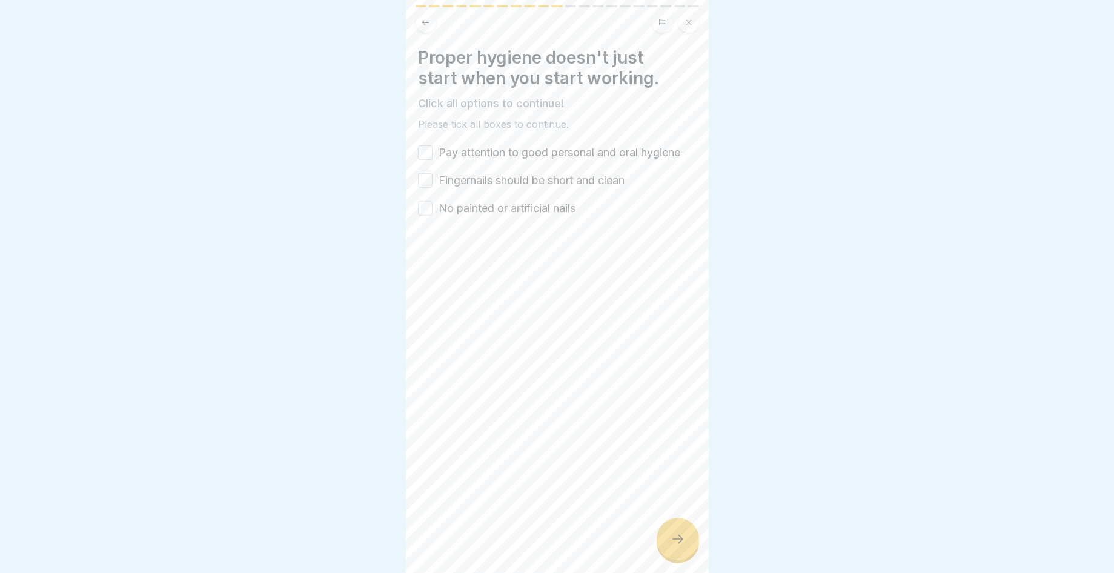
click at [677, 544] on icon at bounding box center [678, 539] width 15 height 15
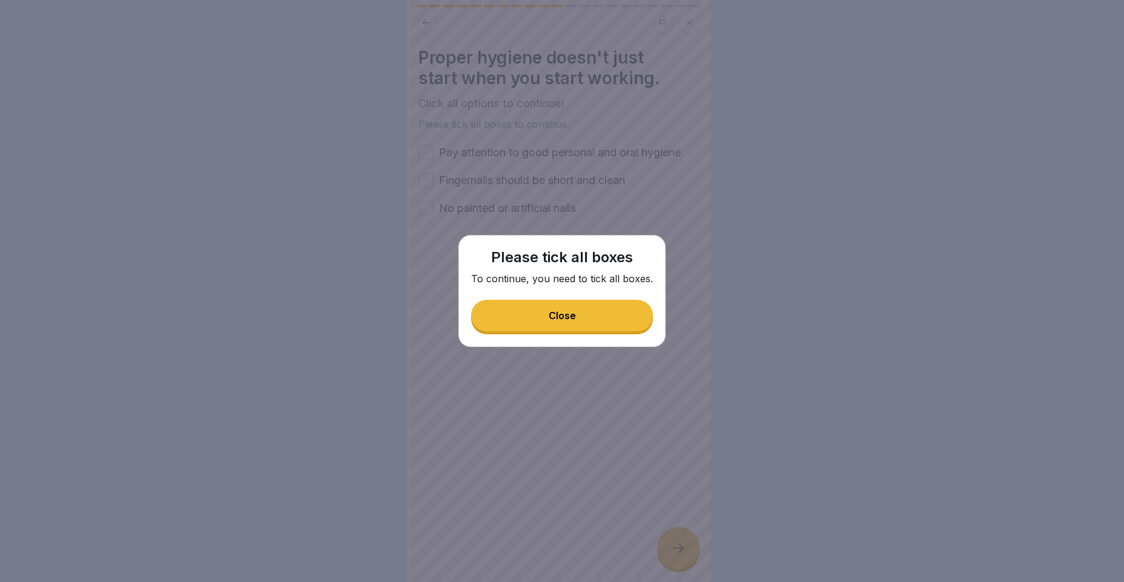
click at [502, 333] on div "Please tick all boxes To continue, you need to tick all boxes. Close" at bounding box center [561, 291] width 207 height 112
click at [511, 327] on button "Close" at bounding box center [562, 316] width 182 height 32
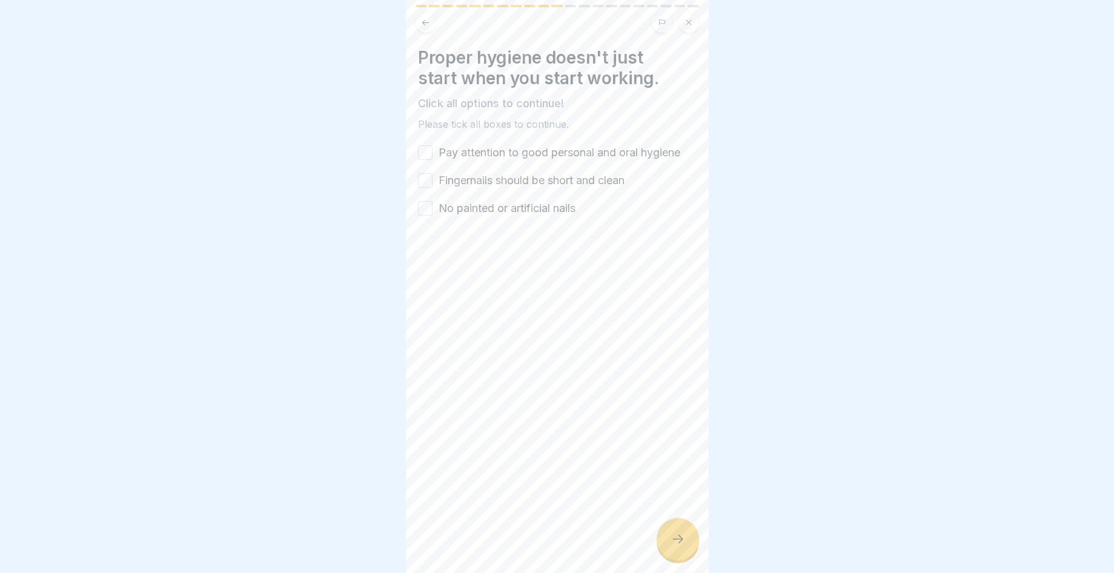
click at [428, 149] on button "Pay attention to good personal and oral hygiene" at bounding box center [425, 152] width 15 height 15
click at [425, 184] on button "Fingernails should be short and clean" at bounding box center [425, 180] width 15 height 15
click at [426, 216] on div at bounding box center [557, 252] width 279 height 73
click at [436, 210] on div "No painted or artificial nails" at bounding box center [497, 209] width 158 height 16
click at [421, 211] on button "No painted or artificial nails" at bounding box center [425, 208] width 15 height 15
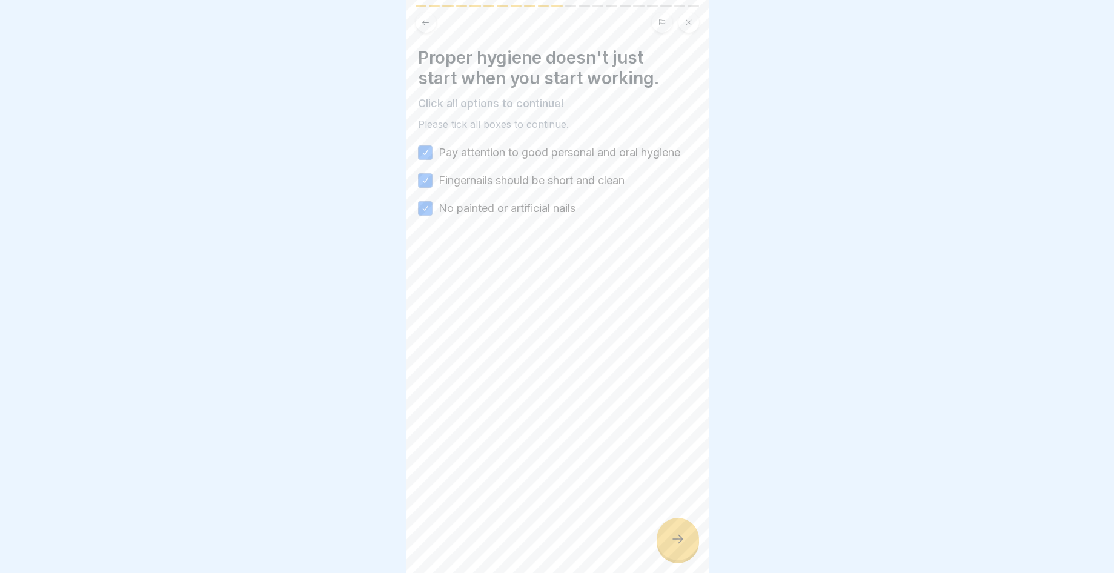
click at [655, 541] on div "Proper hygiene doesn't just start when you start working. Click all options to …" at bounding box center [557, 286] width 303 height 573
click at [670, 550] on div at bounding box center [678, 539] width 42 height 42
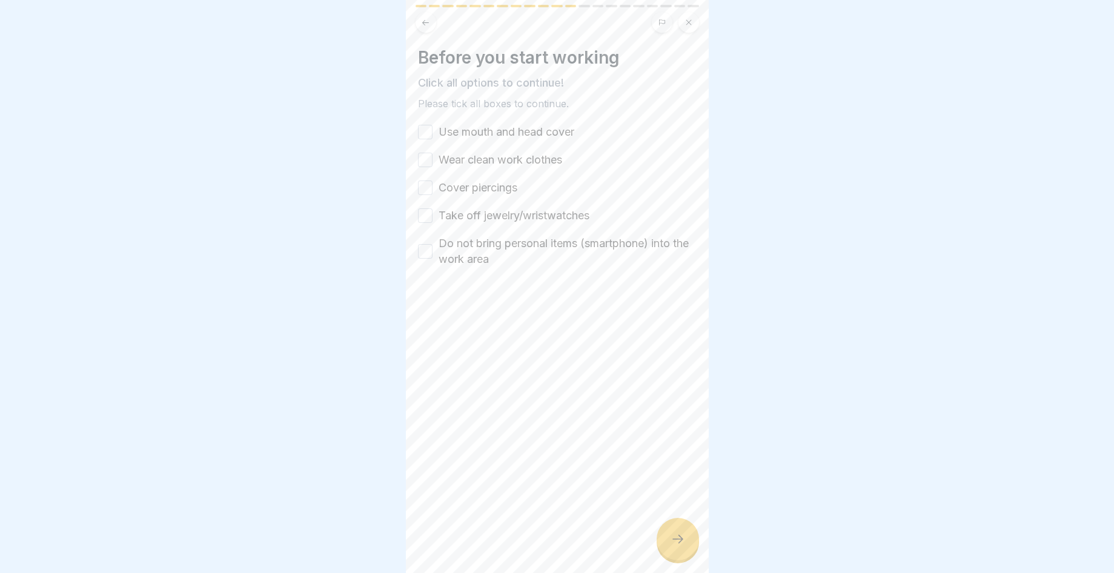
click at [423, 141] on div "Use mouth and head cover Wear clean work clothes Cover piercings Take off jewel…" at bounding box center [557, 195] width 279 height 143
click at [422, 132] on button "Use mouth and head cover" at bounding box center [425, 132] width 15 height 15
click at [428, 159] on button "Wear clean work clothes" at bounding box center [425, 160] width 15 height 15
click at [426, 187] on button "Cover piercings" at bounding box center [425, 188] width 15 height 15
click at [422, 219] on button "Take off jewelry/wristwatches" at bounding box center [425, 215] width 15 height 15
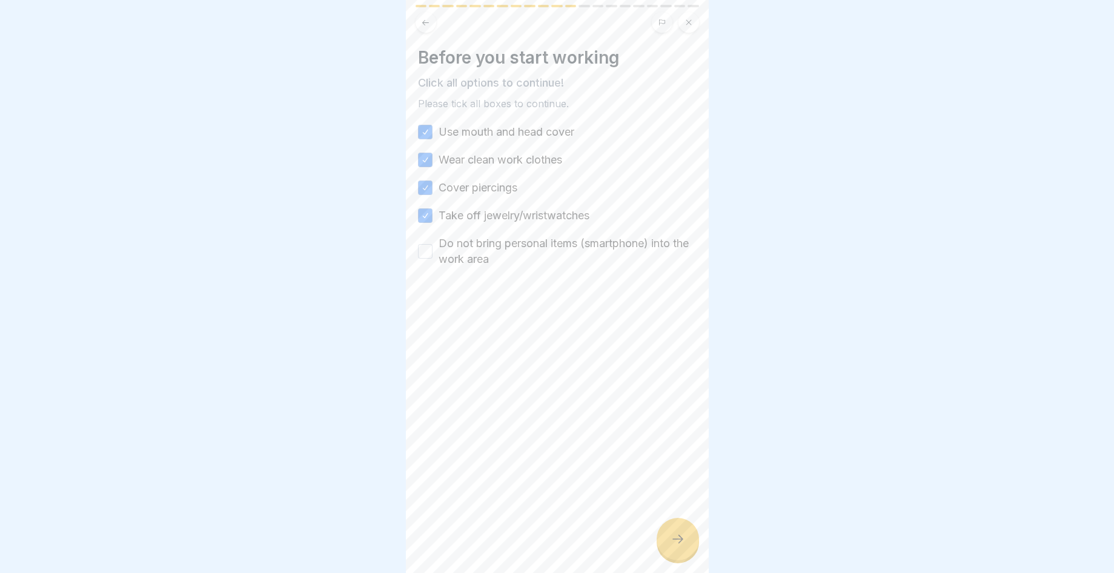
click at [424, 255] on button "Do not bring personal items (smartphone) into the work area" at bounding box center [425, 251] width 15 height 15
click at [686, 549] on div at bounding box center [678, 539] width 42 height 42
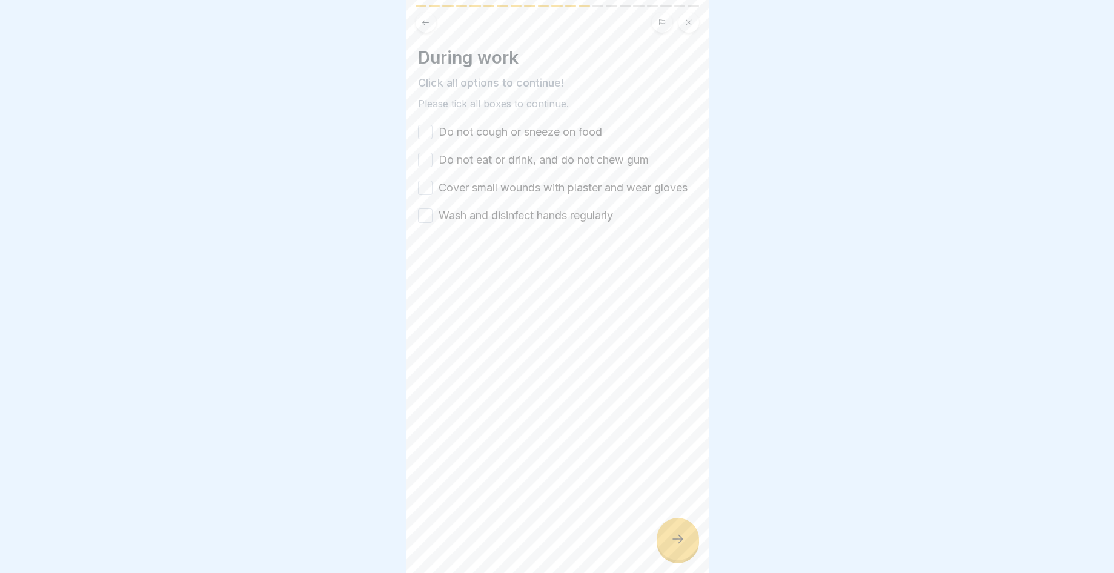
click at [427, 134] on button "Do not cough or sneeze on food" at bounding box center [425, 132] width 15 height 15
click at [424, 160] on button "Do not eat or drink, and do not chew gum" at bounding box center [425, 160] width 15 height 15
click at [424, 195] on button "Cover small wounds with plaster and wear gloves" at bounding box center [425, 188] width 15 height 15
click at [425, 223] on button "Wash and disinfect hands regularly" at bounding box center [425, 215] width 15 height 15
click at [680, 547] on icon at bounding box center [678, 539] width 15 height 15
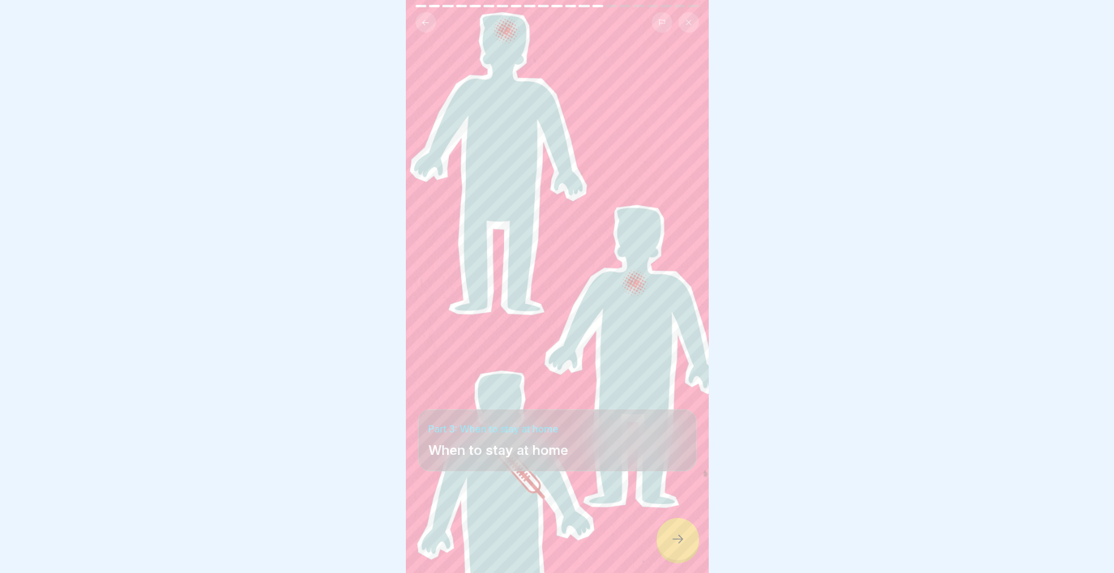
click at [671, 543] on icon at bounding box center [678, 539] width 15 height 15
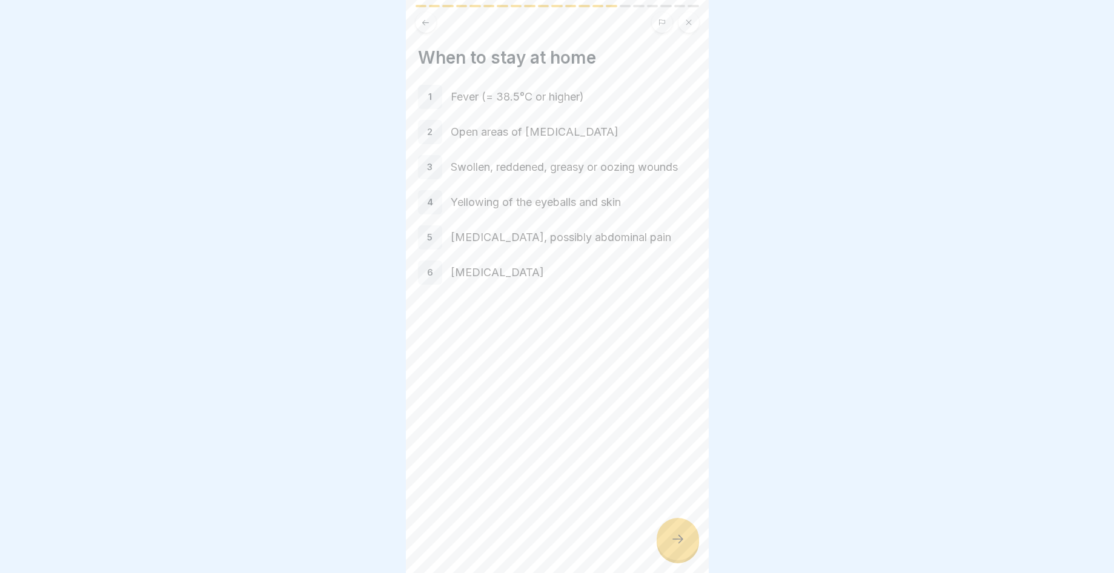
click at [670, 543] on div at bounding box center [678, 539] width 42 height 42
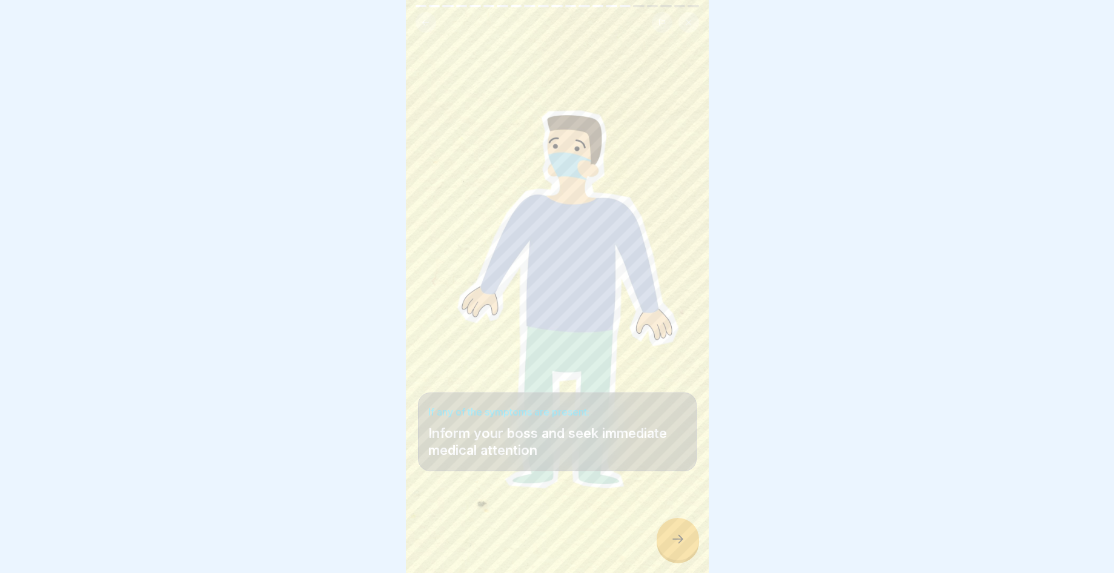
click at [670, 543] on div at bounding box center [678, 539] width 42 height 42
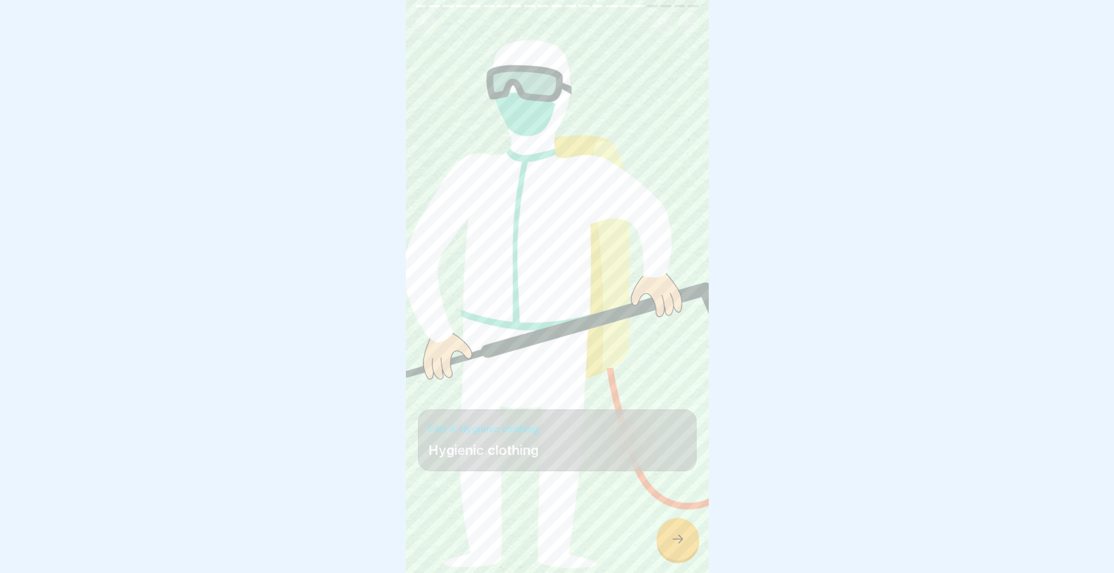
click at [670, 543] on div at bounding box center [678, 539] width 42 height 42
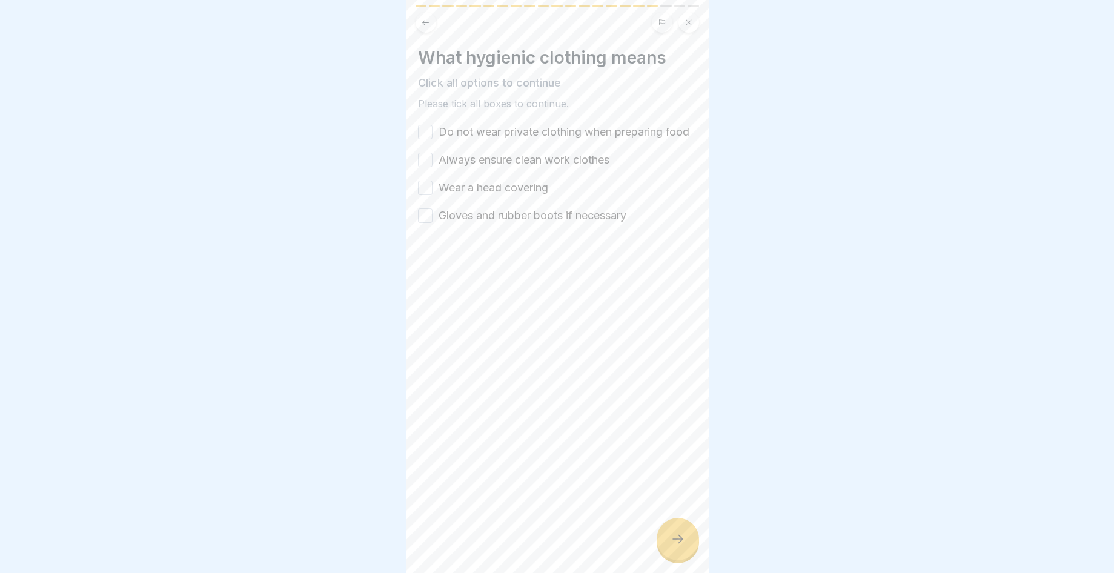
click at [426, 135] on button "Do not wear private clothing when preparing food" at bounding box center [425, 132] width 15 height 15
click at [427, 167] on button "Always ensure clean work clothes" at bounding box center [425, 160] width 15 height 15
drag, startPoint x: 426, startPoint y: 206, endPoint x: 368, endPoint y: 307, distance: 116.7
click at [368, 307] on body "General Hygiene Training (acc LHMV §4) 21 Steps English Part 4: Personal hygien…" at bounding box center [557, 286] width 1114 height 573
click at [430, 213] on div "Do not wear private clothing when preparing food Always ensure clean work cloth…" at bounding box center [557, 173] width 279 height 99
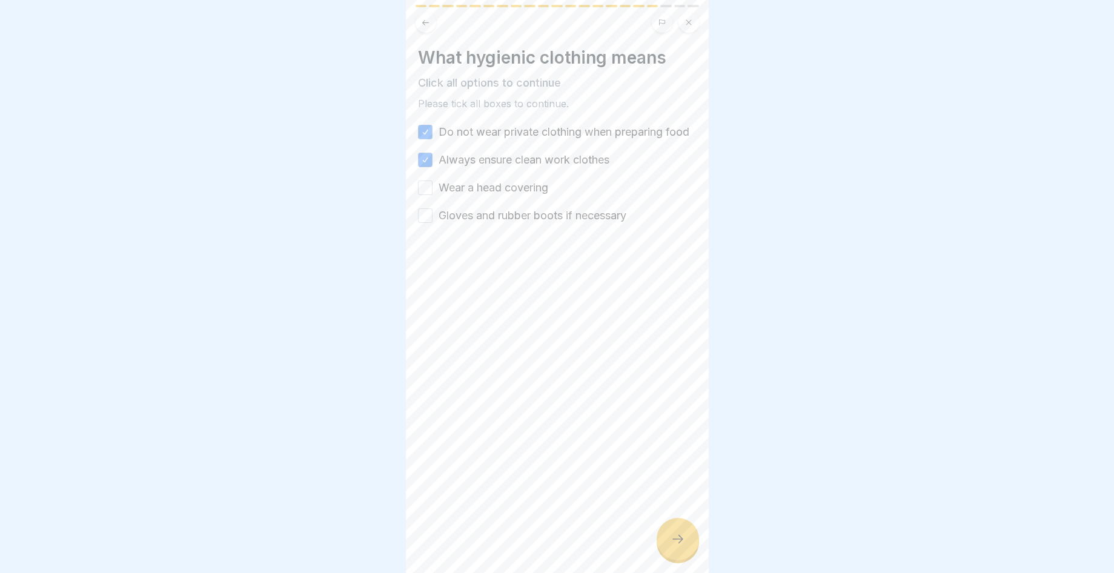
click at [428, 195] on button "Wear a head covering" at bounding box center [425, 188] width 15 height 15
click at [430, 223] on button "Gloves and rubber boots if necessary" at bounding box center [425, 215] width 15 height 15
click at [668, 553] on div at bounding box center [678, 539] width 42 height 42
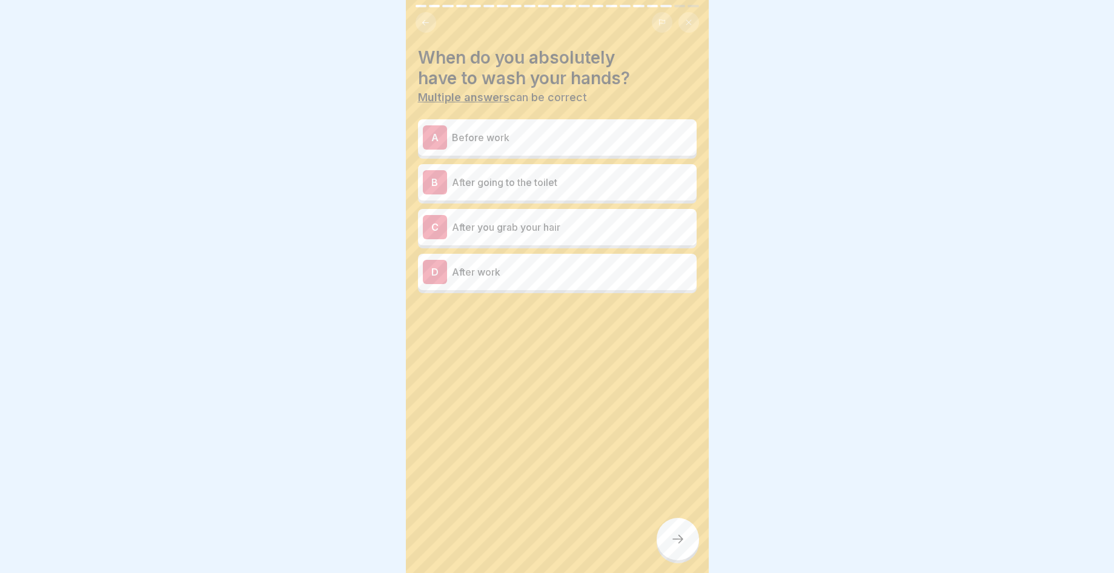
click at [600, 218] on div "C After you grab your hair" at bounding box center [557, 227] width 269 height 24
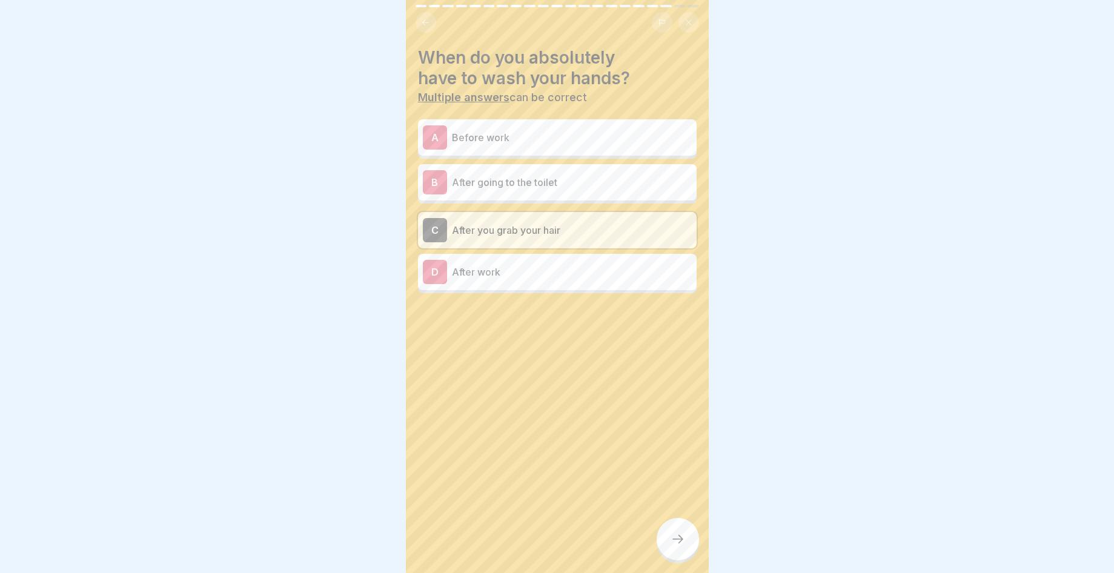
click at [599, 190] on div "B After going to the toilet" at bounding box center [557, 182] width 269 height 24
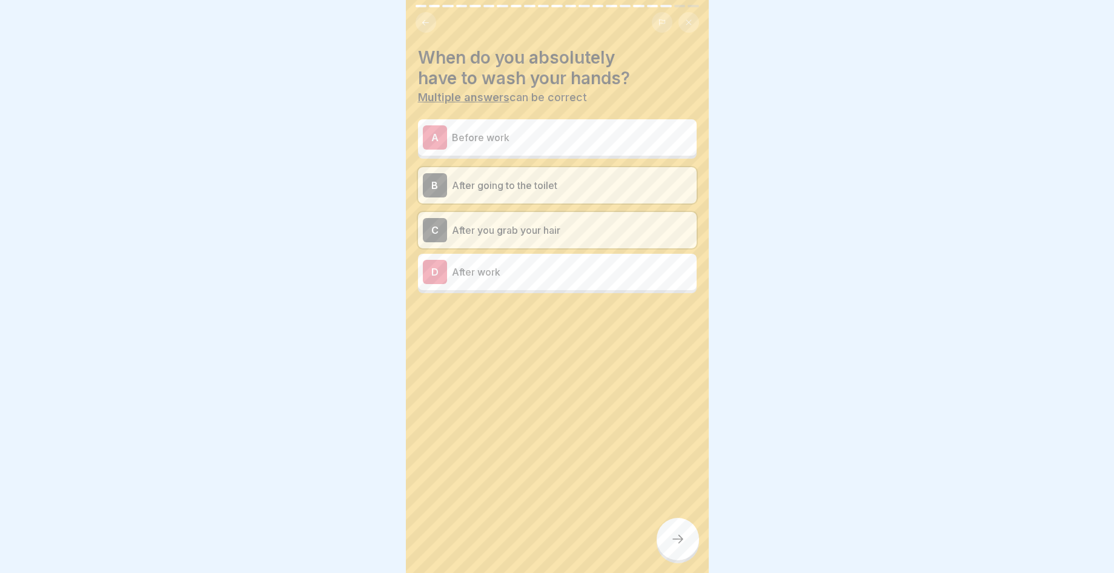
click at [602, 142] on p "Before work" at bounding box center [572, 137] width 240 height 15
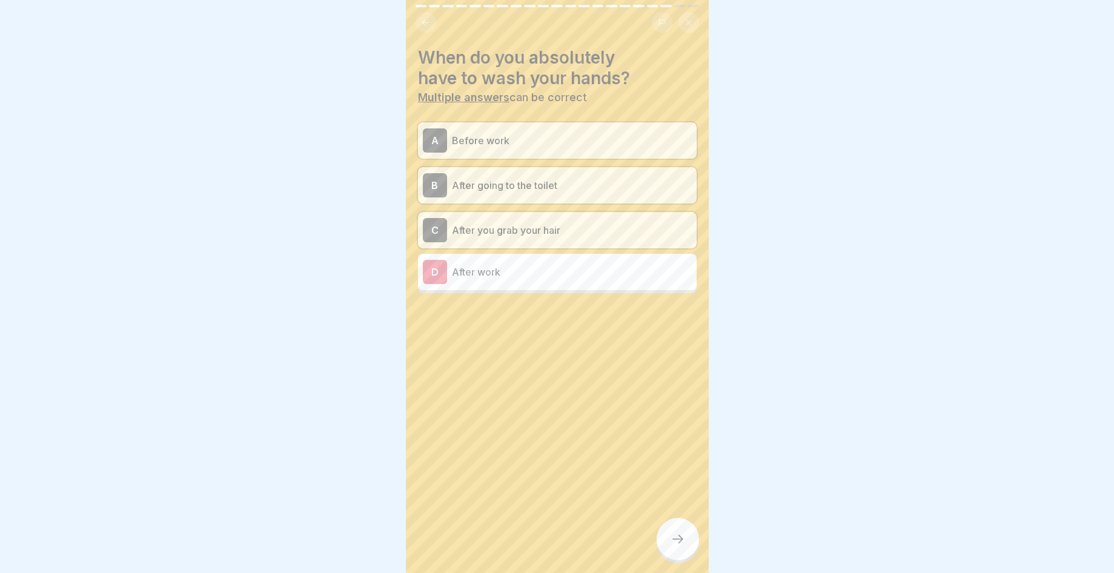
click at [670, 536] on div at bounding box center [678, 539] width 42 height 42
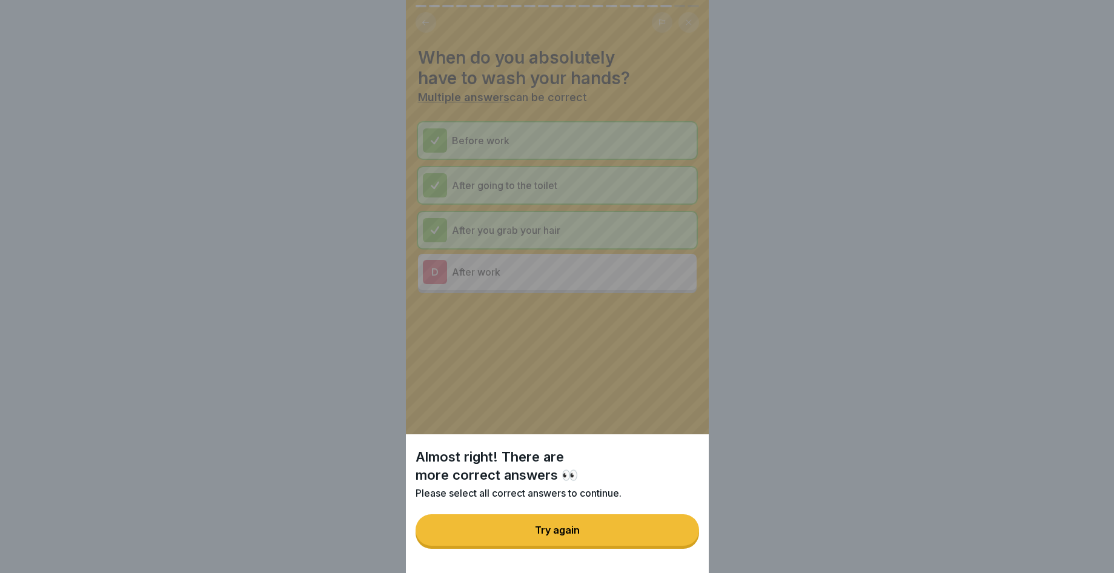
click at [591, 546] on button "Try again" at bounding box center [558, 531] width 284 height 32
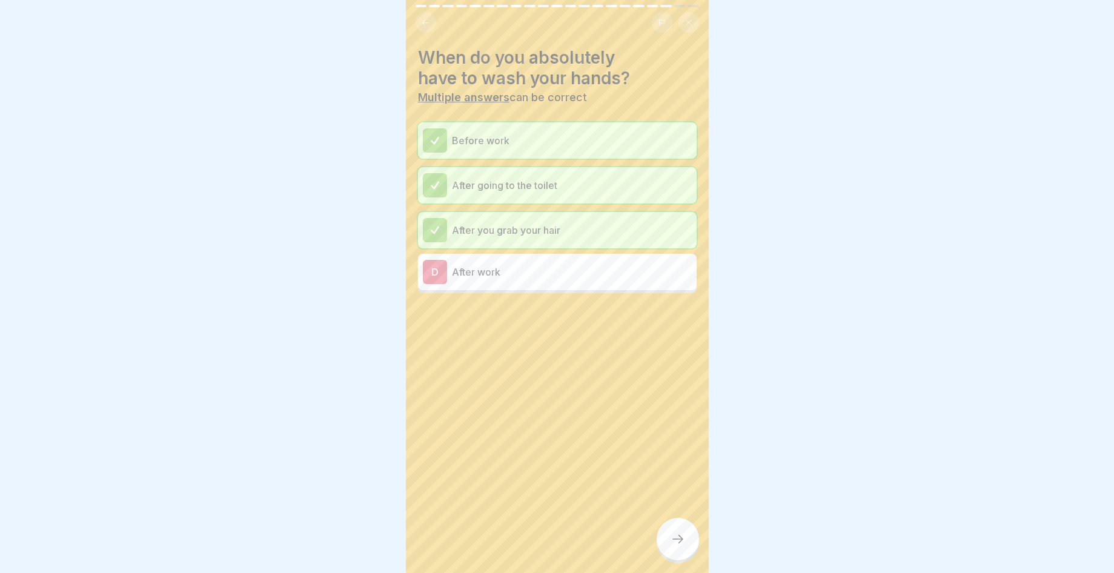
click at [566, 271] on p "After work" at bounding box center [572, 272] width 240 height 15
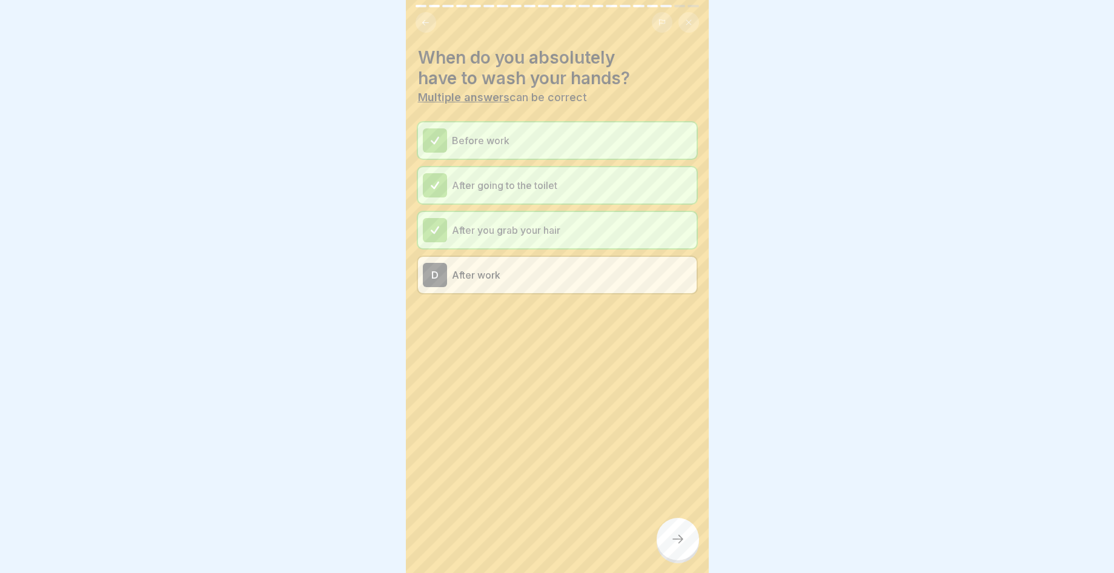
click at [679, 561] on div at bounding box center [678, 539] width 42 height 42
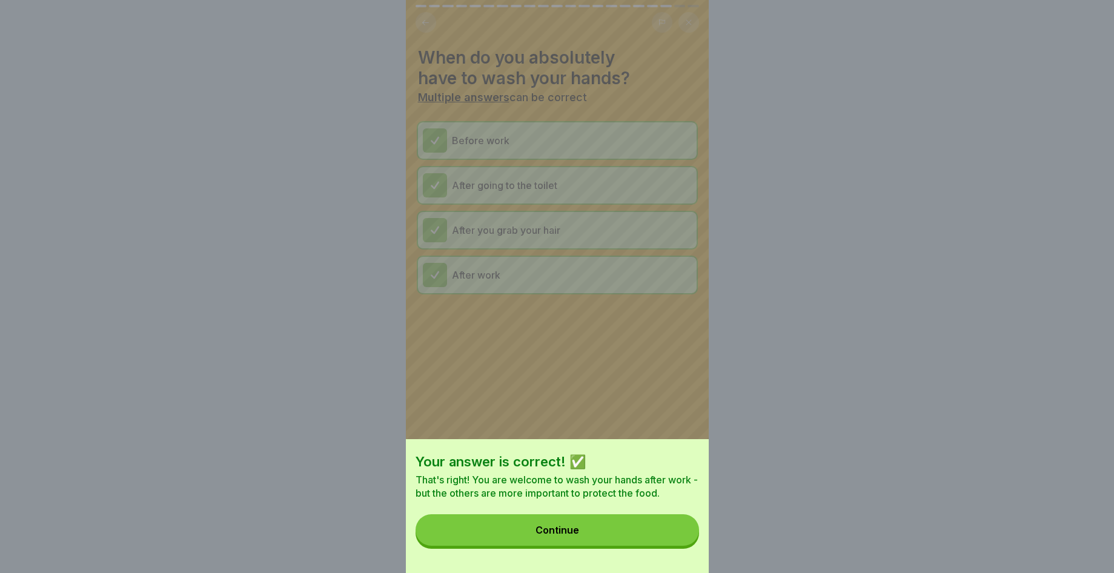
click at [679, 562] on div "Your answer is correct! ✅ That's right! You are welcome to wash your hands afte…" at bounding box center [557, 506] width 303 height 134
click at [667, 546] on button "Continue" at bounding box center [558, 531] width 284 height 32
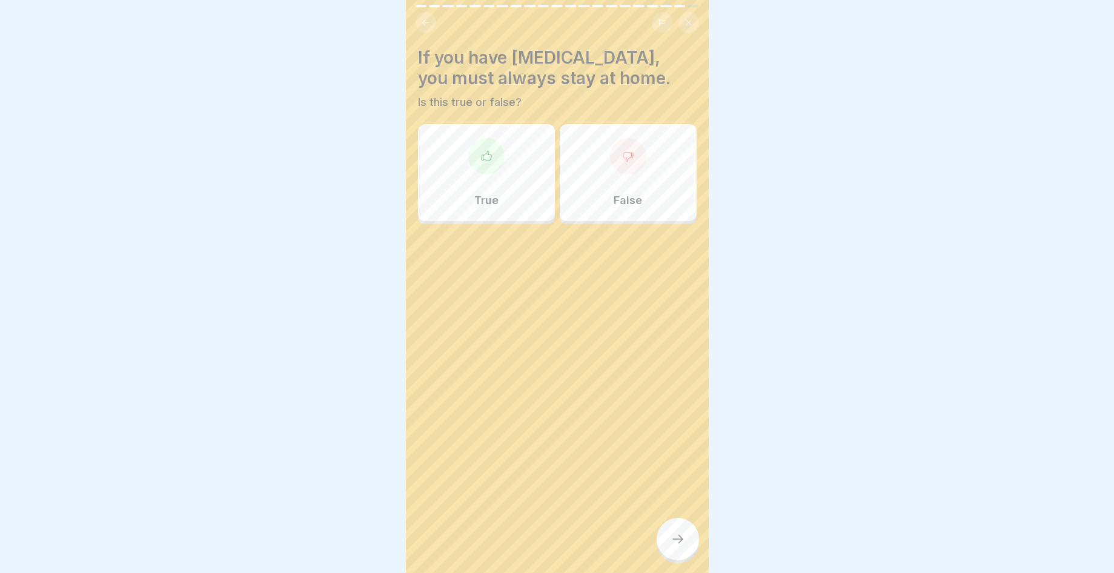
click at [499, 144] on div "True" at bounding box center [486, 172] width 137 height 97
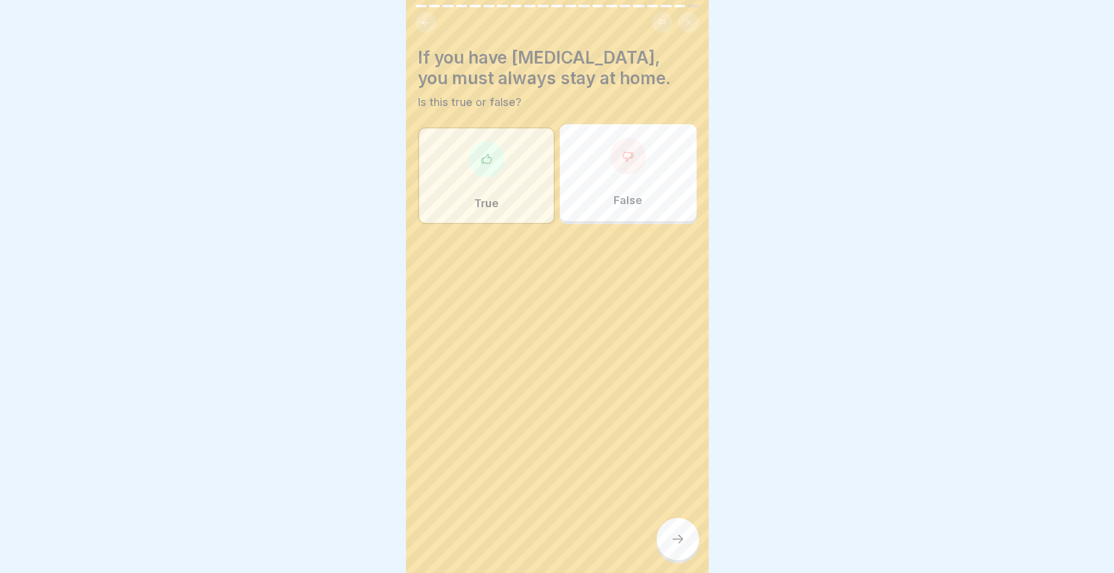
click at [668, 555] on div at bounding box center [678, 539] width 42 height 42
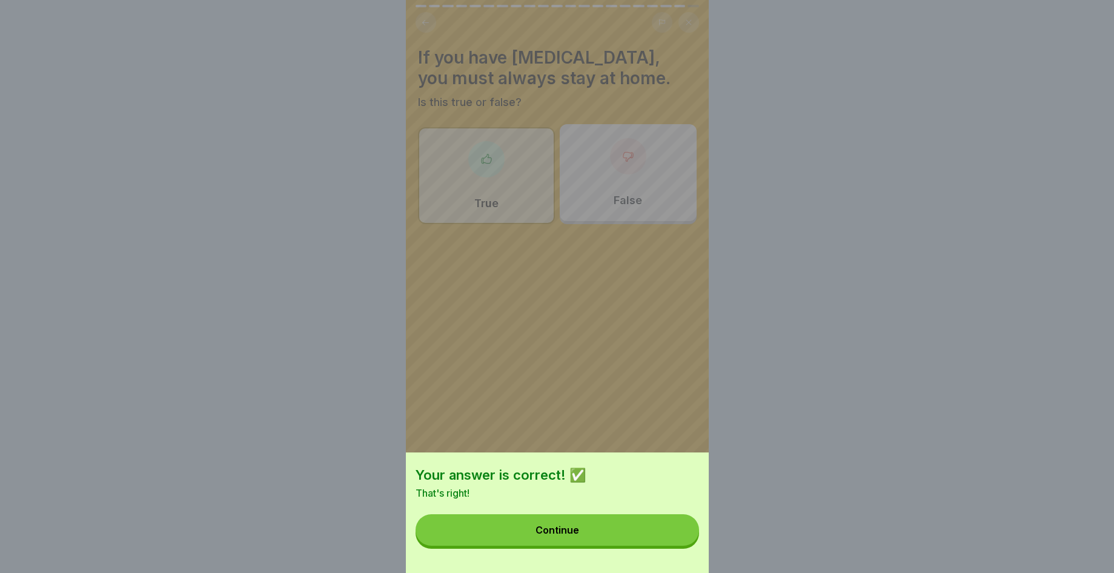
click at [658, 545] on button "Continue" at bounding box center [558, 531] width 284 height 32
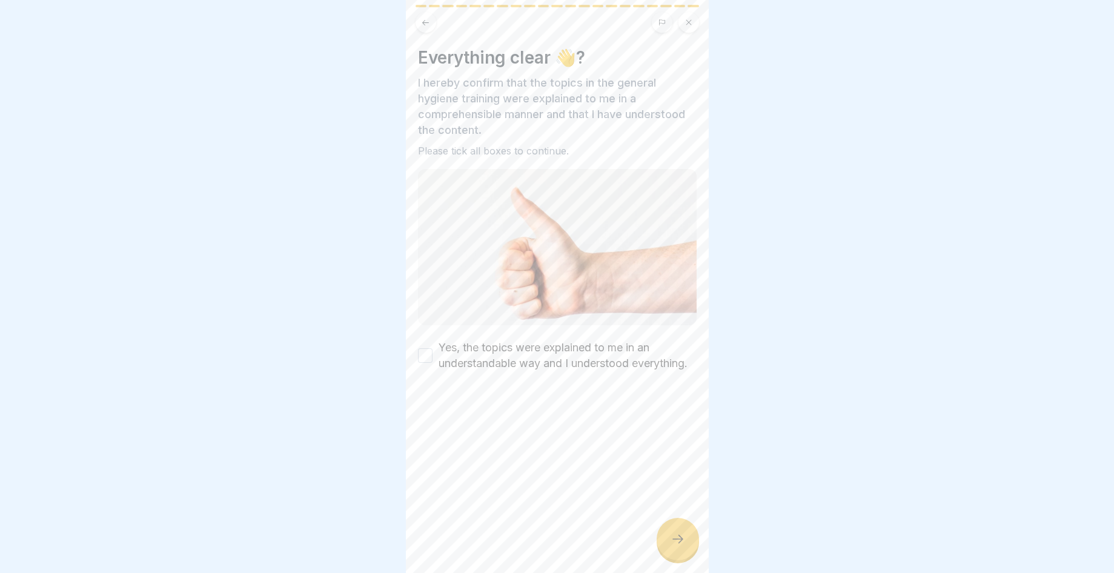
click at [674, 547] on icon at bounding box center [678, 539] width 15 height 15
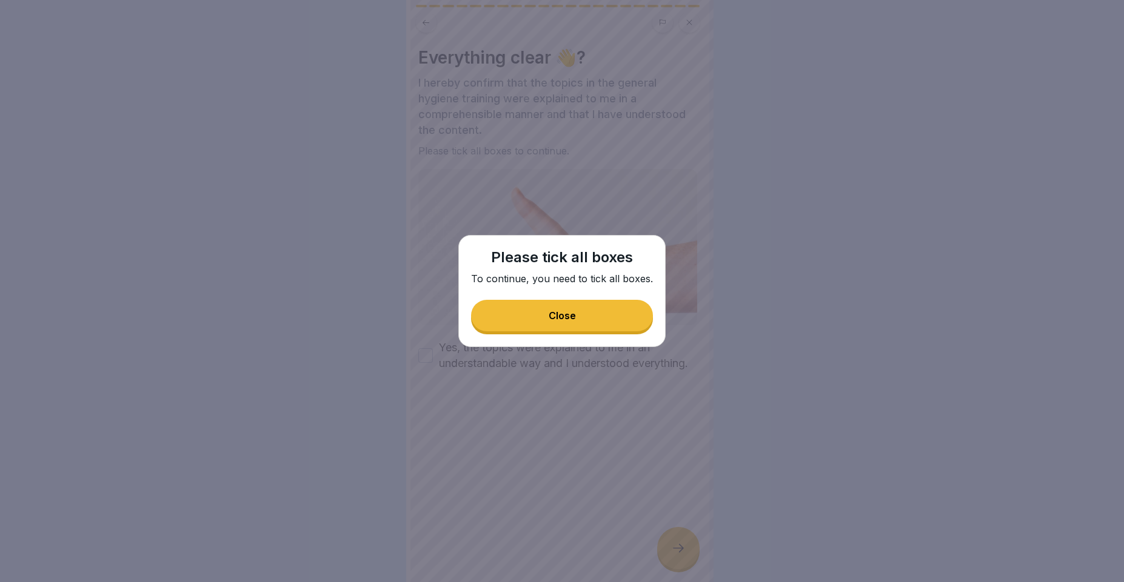
click at [569, 318] on div "Close" at bounding box center [561, 315] width 27 height 11
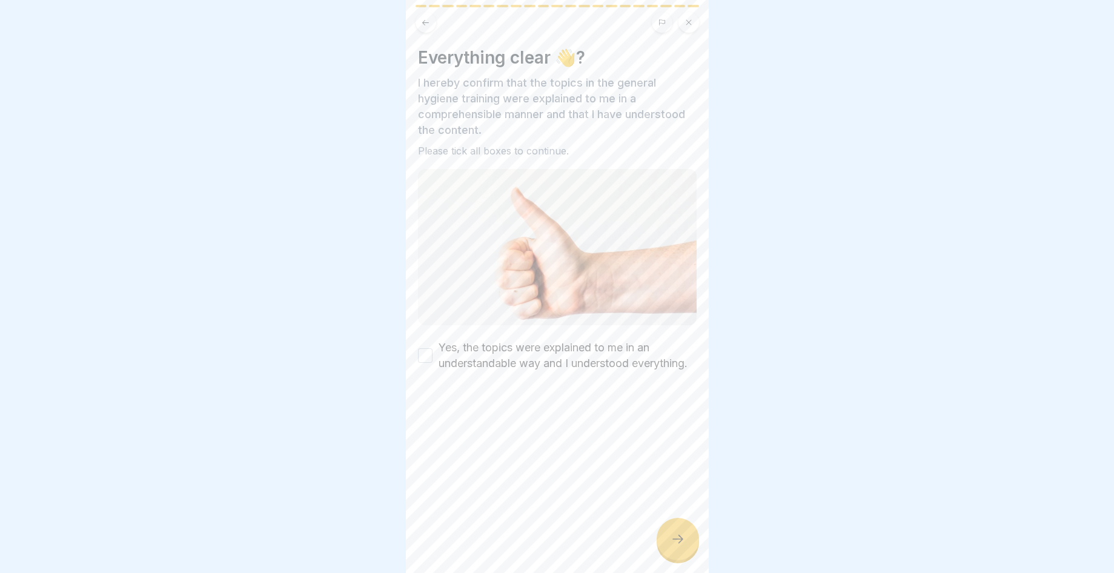
click at [426, 358] on button "Yes, the topics were explained to me in an understandable way and I understood …" at bounding box center [425, 355] width 15 height 15
click at [661, 534] on div "Everything clear 👋? I hereby confirm that the topics in the general hygiene tra…" at bounding box center [557, 286] width 303 height 573
click at [671, 541] on div at bounding box center [678, 539] width 42 height 42
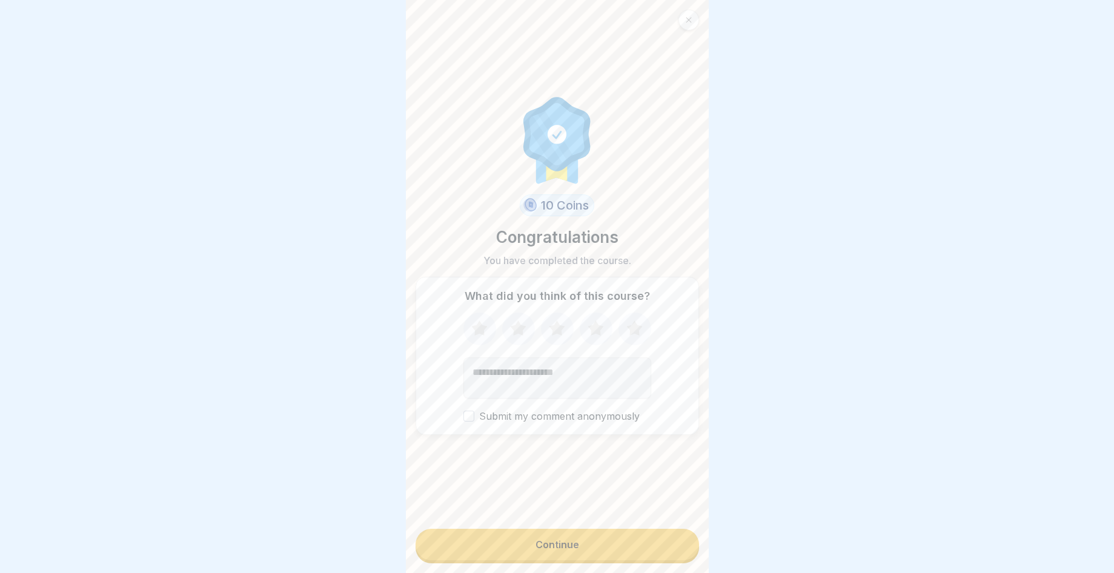
click at [575, 550] on button "Continue" at bounding box center [558, 545] width 284 height 32
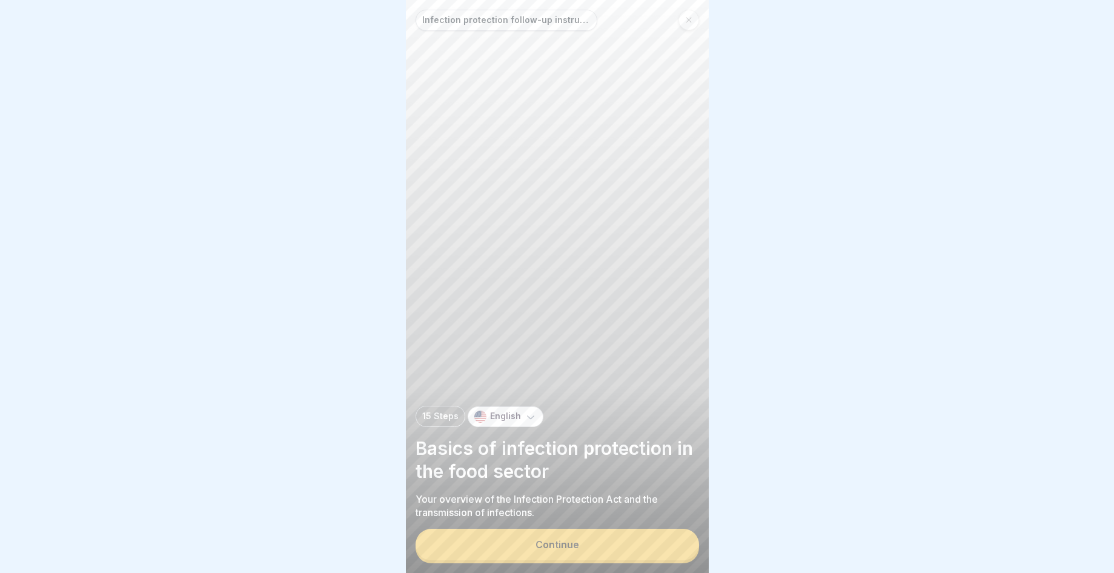
click at [544, 549] on div "Continue" at bounding box center [558, 544] width 44 height 11
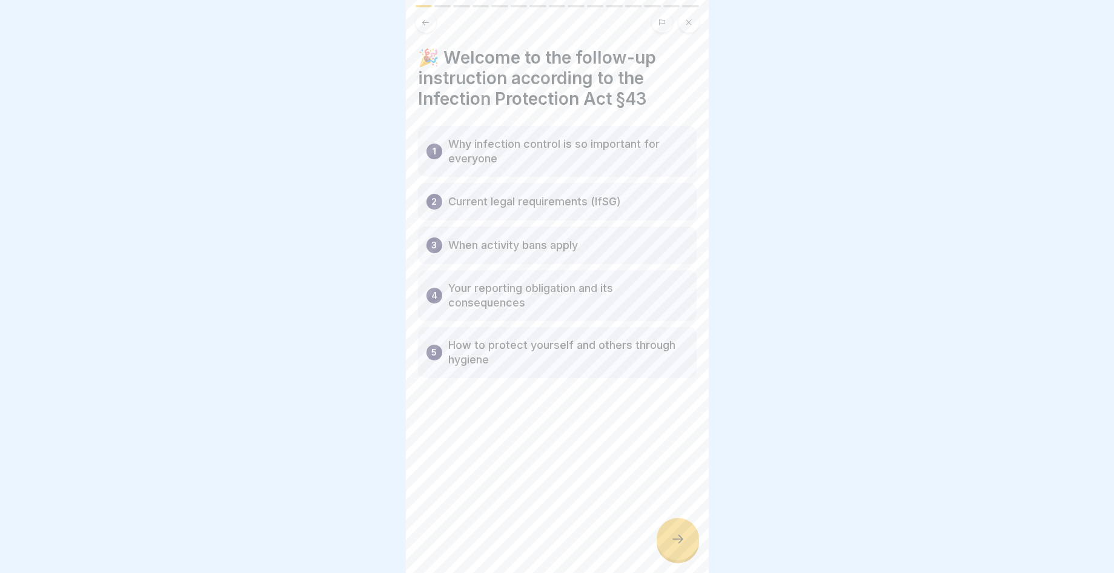
click at [662, 535] on div at bounding box center [678, 539] width 42 height 42
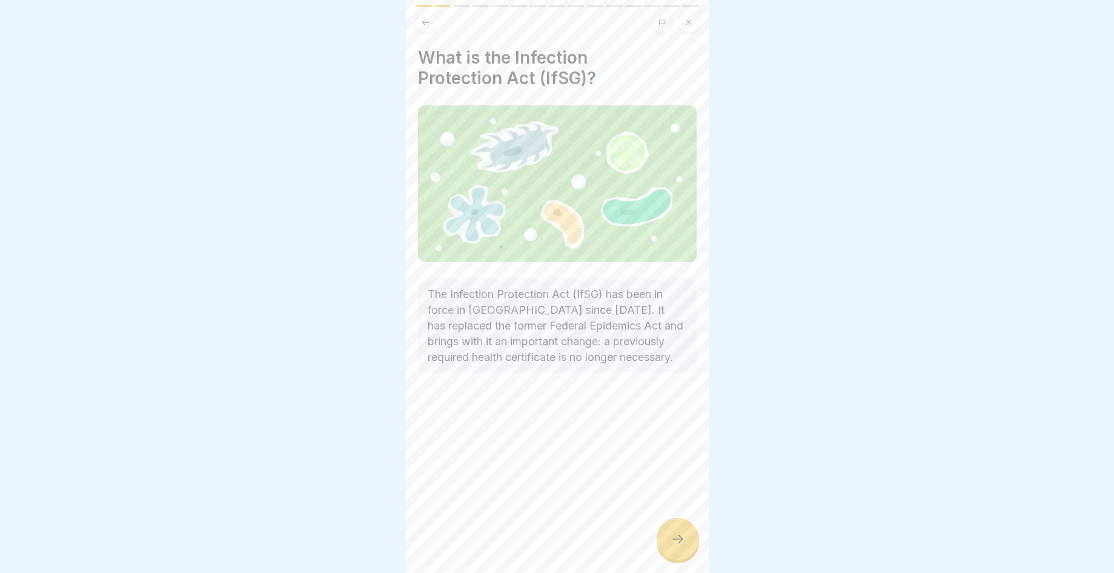
click at [665, 550] on div at bounding box center [678, 539] width 42 height 42
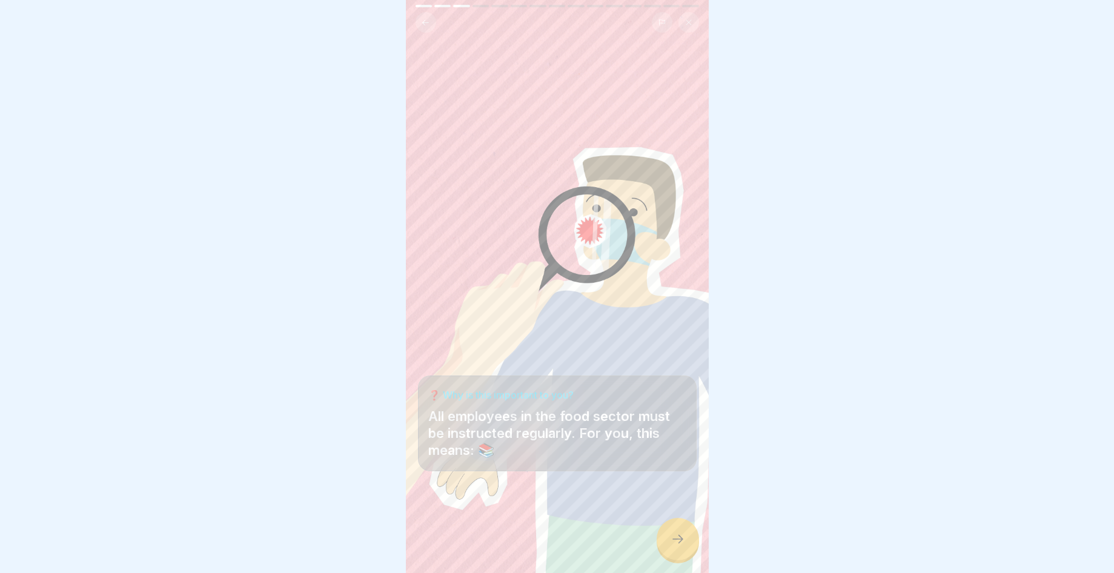
click at [665, 550] on div at bounding box center [678, 539] width 42 height 42
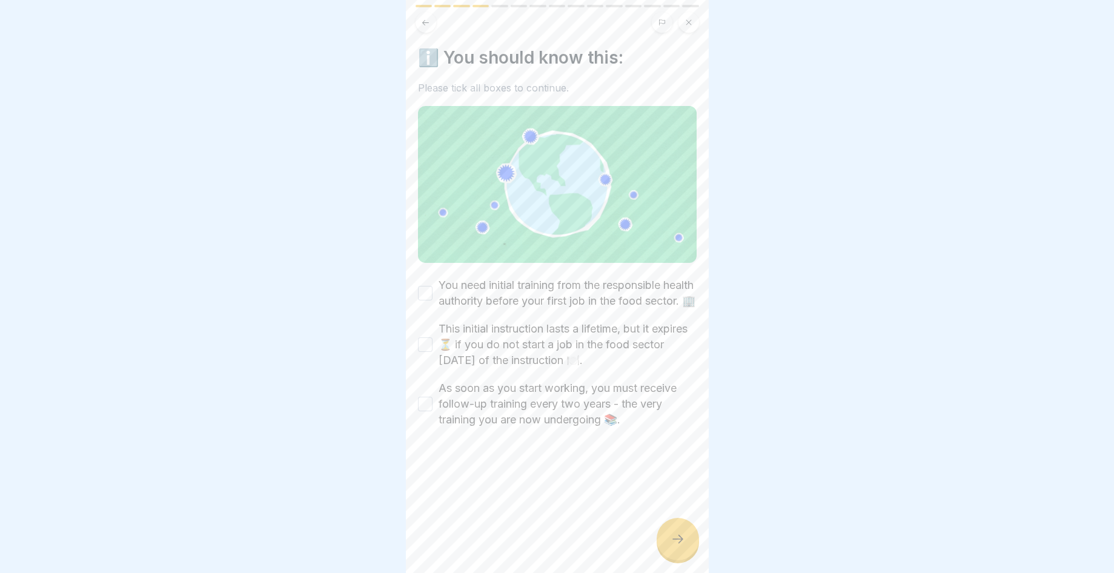
click at [665, 550] on div at bounding box center [678, 539] width 42 height 42
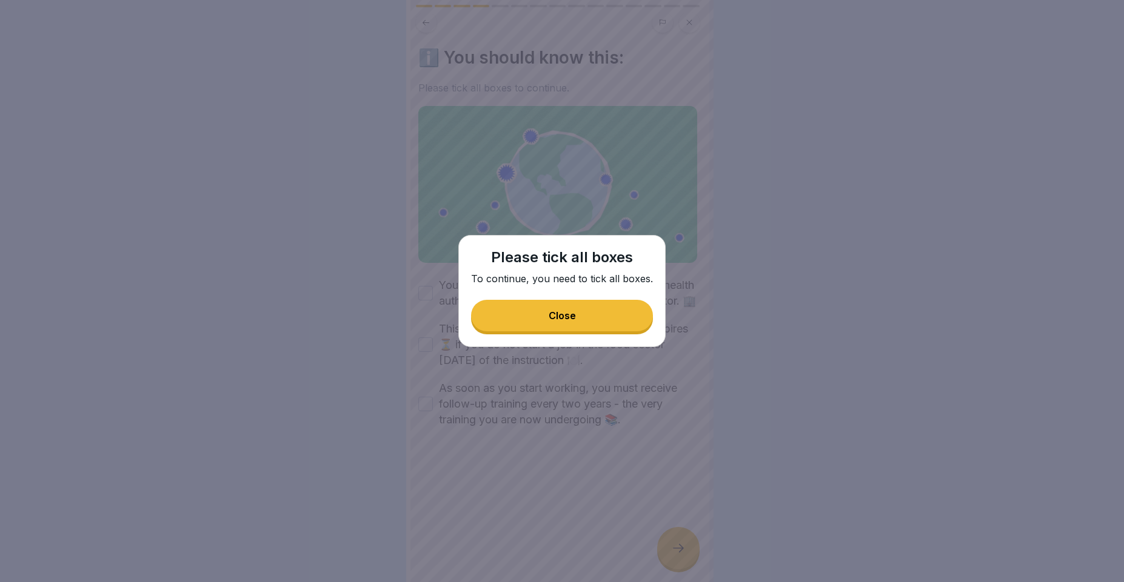
click at [578, 313] on button "Close" at bounding box center [562, 316] width 182 height 32
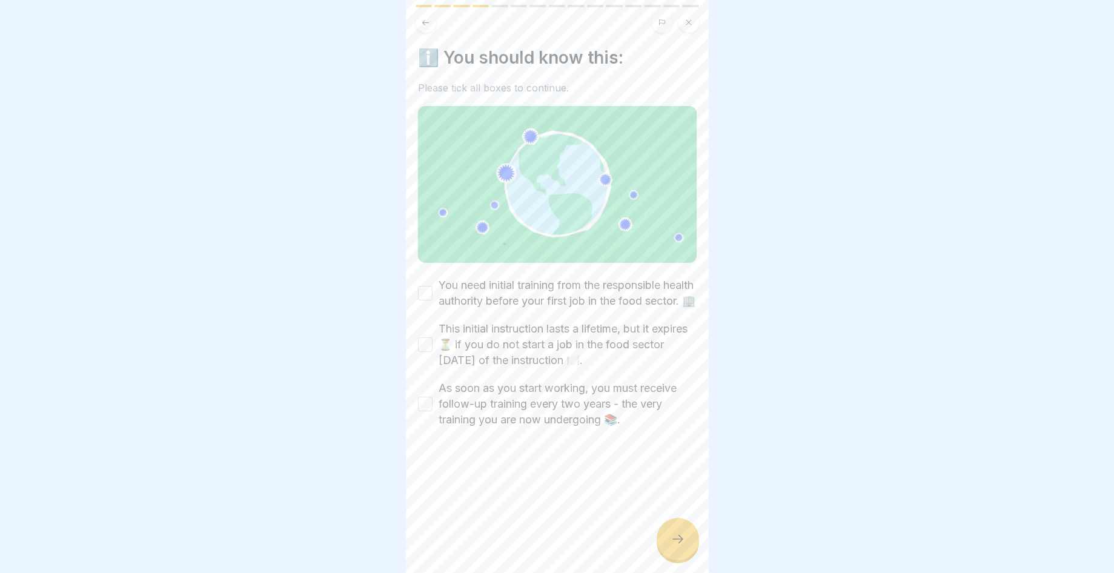
click at [421, 295] on button "You need initial training from the responsible health authority before your fir…" at bounding box center [425, 293] width 15 height 15
click at [423, 352] on button "This initial instruction lasts a lifetime, but it expires ⏳ if you do not start…" at bounding box center [425, 345] width 15 height 15
click at [428, 411] on button "As soon as you start working, you must receive follow-up training every two yea…" at bounding box center [425, 404] width 15 height 15
click at [675, 547] on icon at bounding box center [678, 539] width 15 height 15
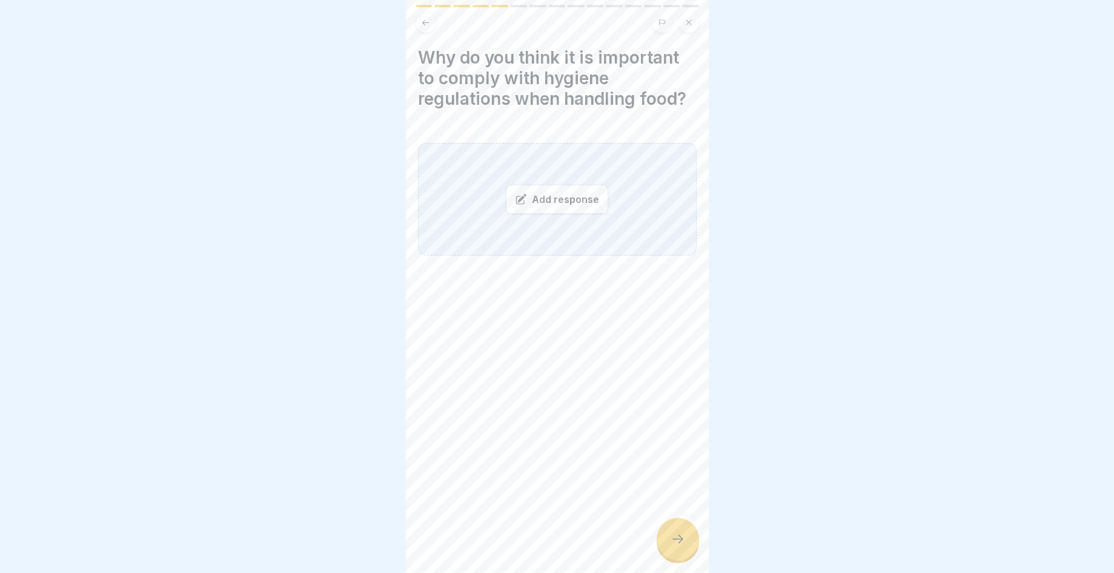
click at [583, 195] on div "Add response" at bounding box center [557, 199] width 102 height 29
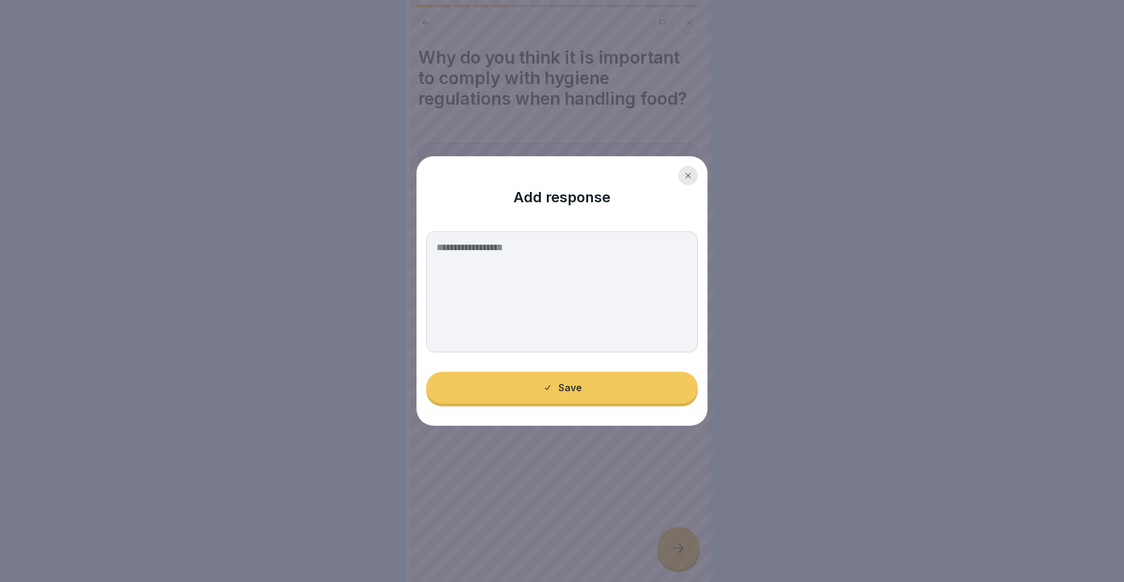
drag, startPoint x: 576, startPoint y: 255, endPoint x: 568, endPoint y: 255, distance: 8.5
click at [575, 255] on textarea at bounding box center [562, 292] width 272 height 121
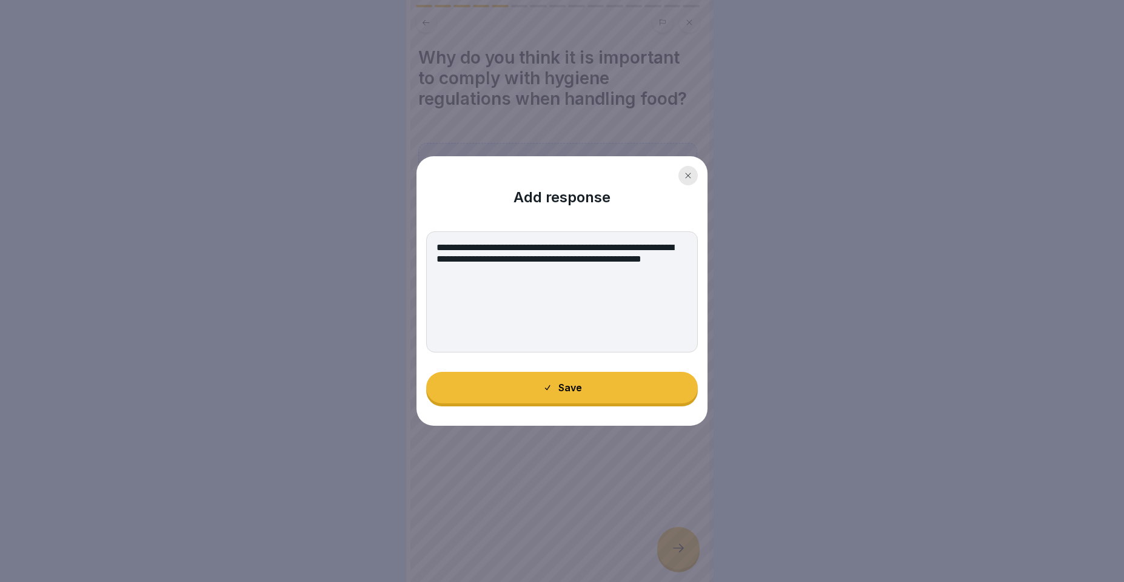
click at [563, 247] on textarea "**********" at bounding box center [562, 292] width 272 height 121
type textarea "**********"
click at [573, 384] on div "Save" at bounding box center [561, 387] width 39 height 11
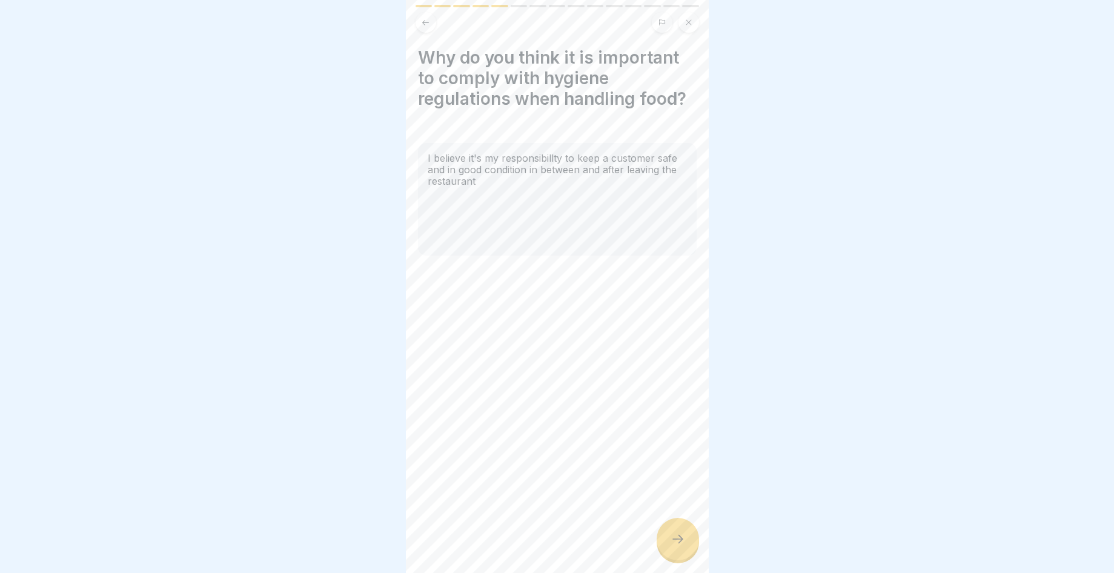
click at [670, 528] on div "Infection protection follow-up instruction (according to §43 IfSG) 15 Steps Eng…" at bounding box center [557, 286] width 303 height 573
click at [682, 547] on icon at bounding box center [678, 539] width 15 height 15
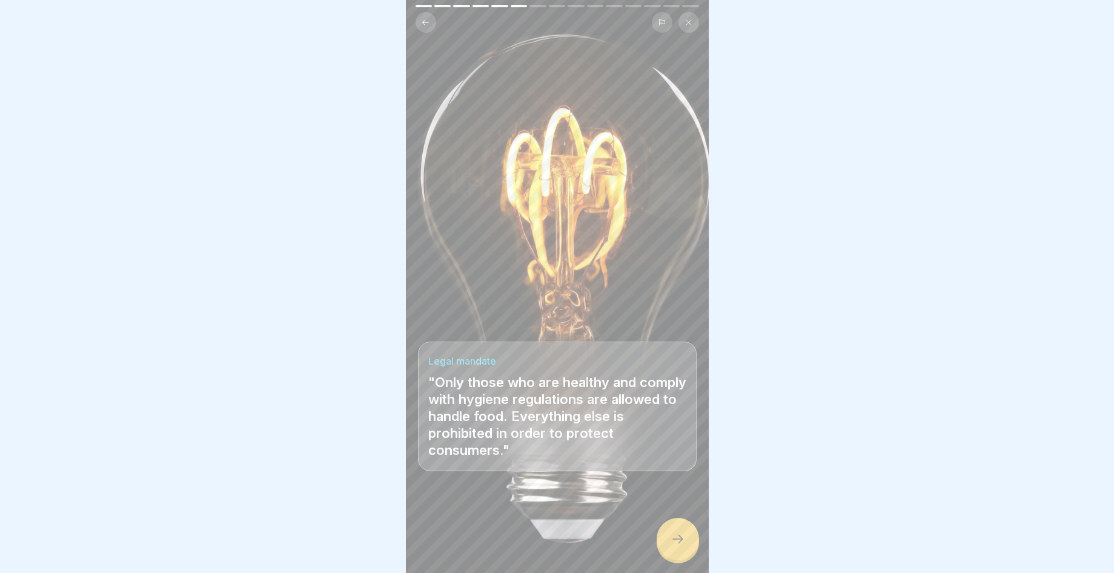
click at [681, 547] on icon at bounding box center [678, 539] width 15 height 15
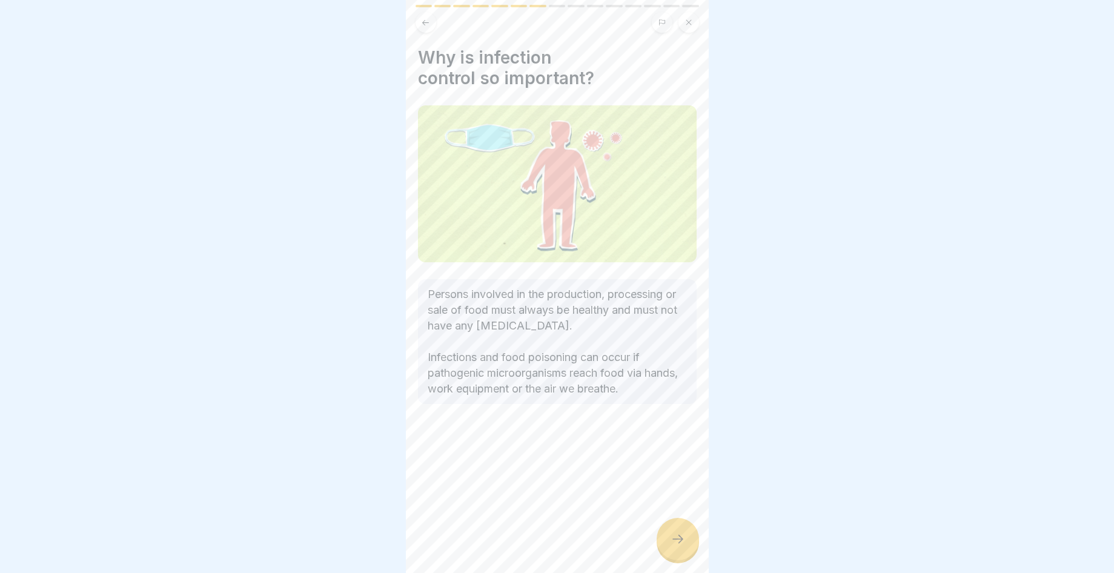
click at [681, 547] on icon at bounding box center [678, 539] width 15 height 15
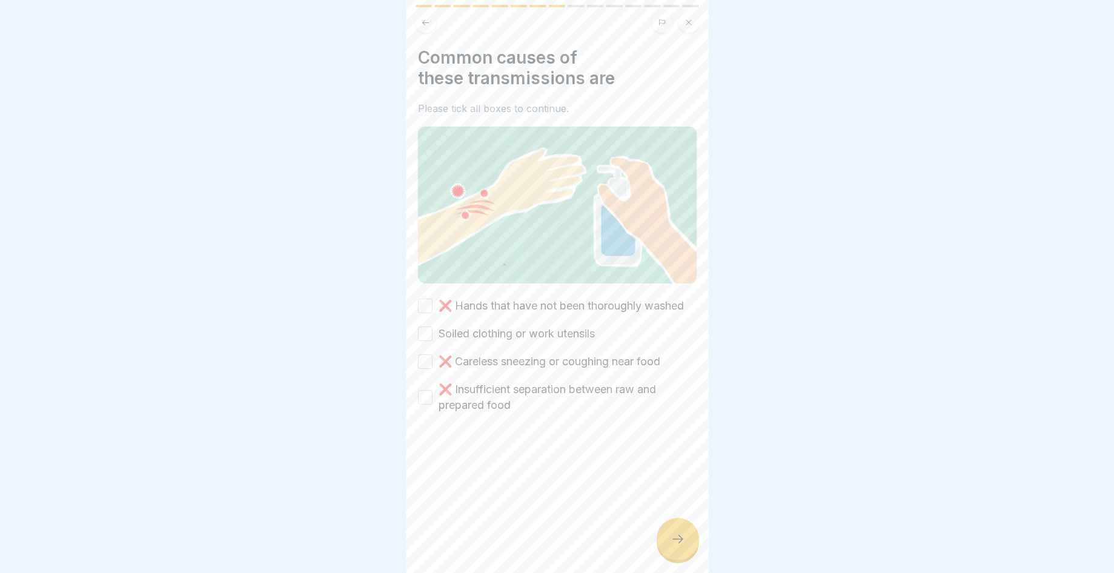
click at [681, 547] on icon at bounding box center [678, 539] width 15 height 15
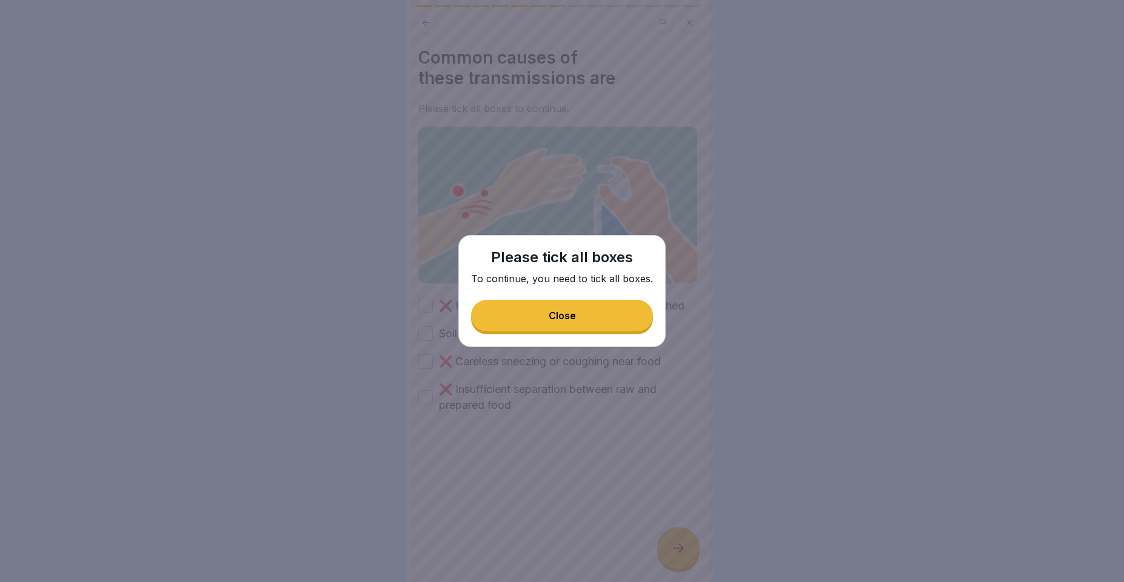
click at [609, 308] on button "Close" at bounding box center [562, 316] width 182 height 32
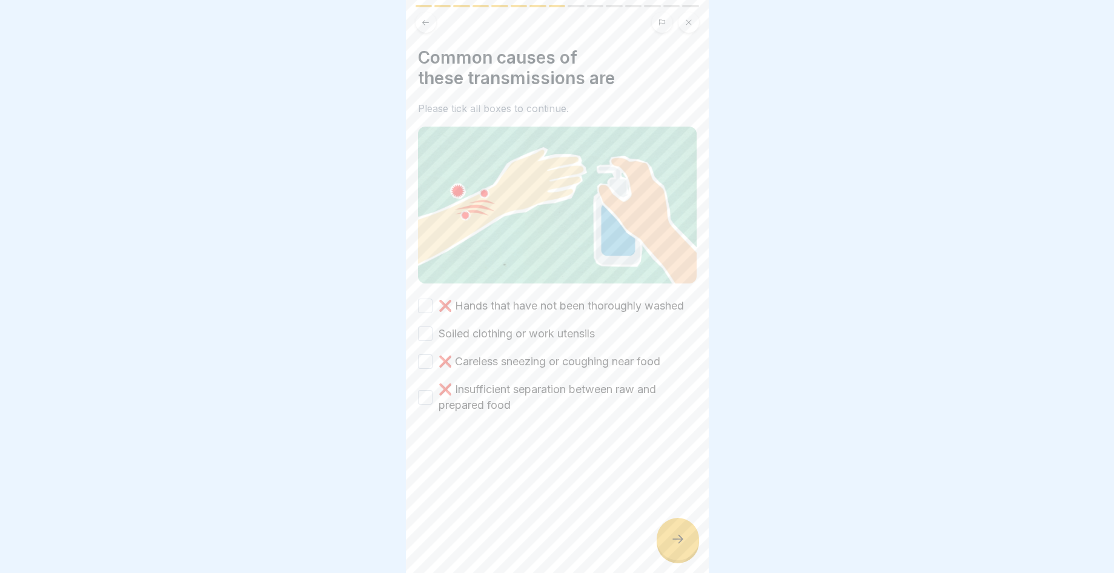
click at [430, 341] on button "Soiled clothing or work utensils" at bounding box center [425, 334] width 15 height 15
click at [695, 552] on div at bounding box center [678, 539] width 42 height 42
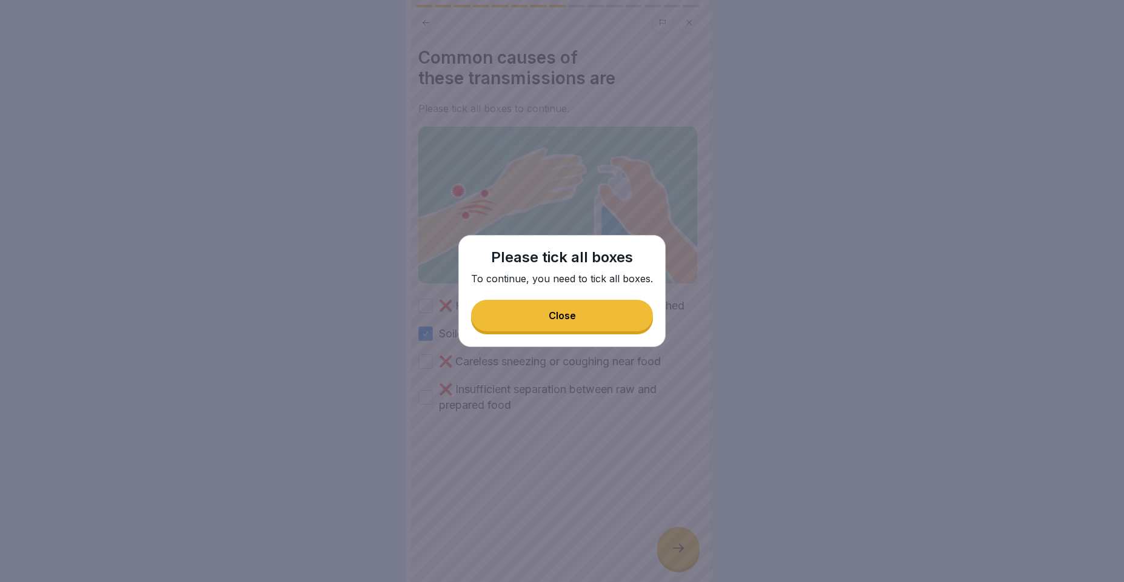
click at [589, 322] on button "Close" at bounding box center [562, 316] width 182 height 32
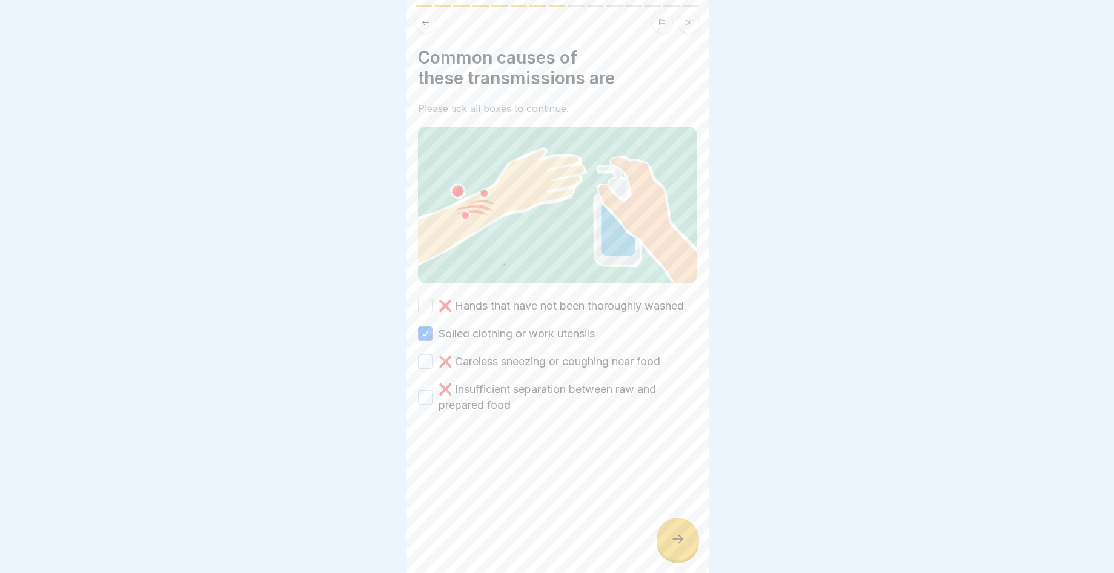
click at [426, 313] on button "❌ Hands that have not been thoroughly washed" at bounding box center [425, 306] width 15 height 15
click at [424, 369] on button "❌ Careless sneezing or coughing near food" at bounding box center [425, 362] width 15 height 15
click at [423, 413] on div "❌ Insufficient separation between raw and prepared food" at bounding box center [557, 398] width 279 height 32
click at [421, 405] on button "❌ Insufficient separation between raw and prepared food" at bounding box center [425, 397] width 15 height 15
click at [682, 547] on icon at bounding box center [678, 539] width 15 height 15
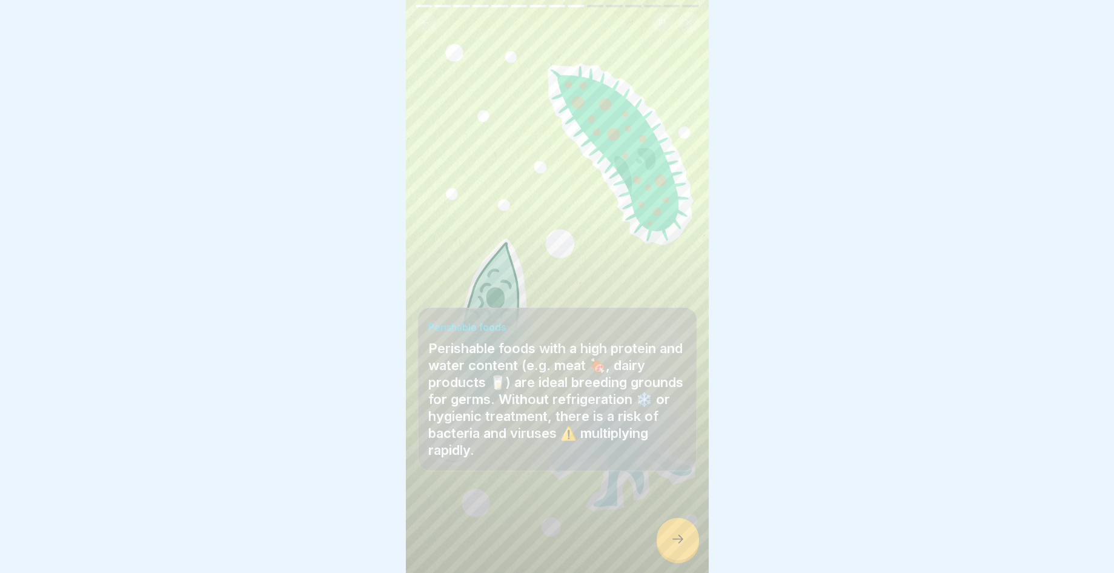
click at [679, 547] on icon at bounding box center [678, 539] width 15 height 15
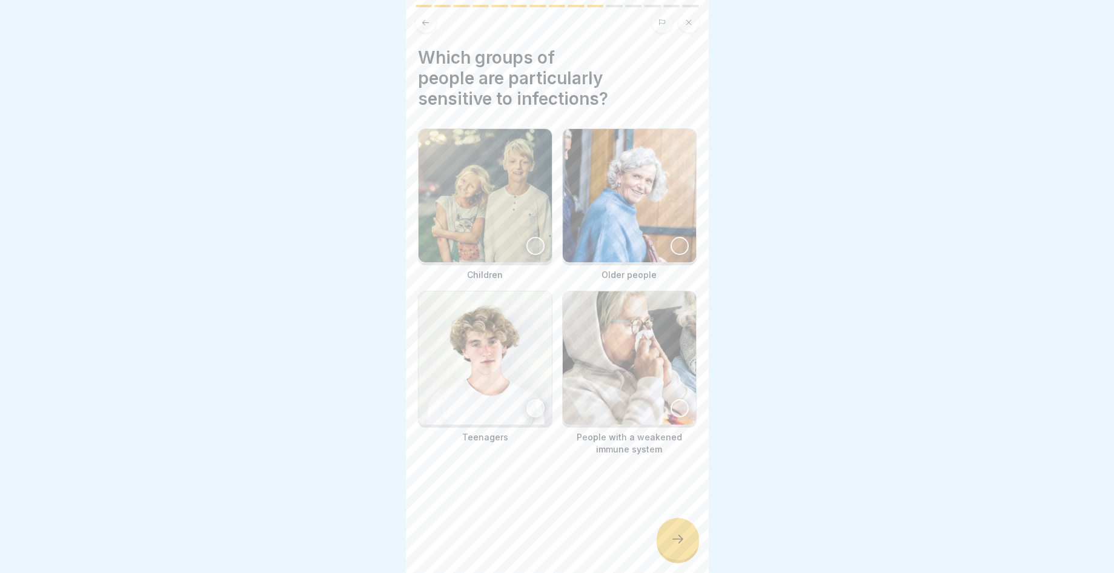
click at [681, 244] on img at bounding box center [629, 195] width 133 height 133
click at [675, 406] on div at bounding box center [680, 408] width 18 height 18
click at [668, 559] on div at bounding box center [678, 539] width 42 height 42
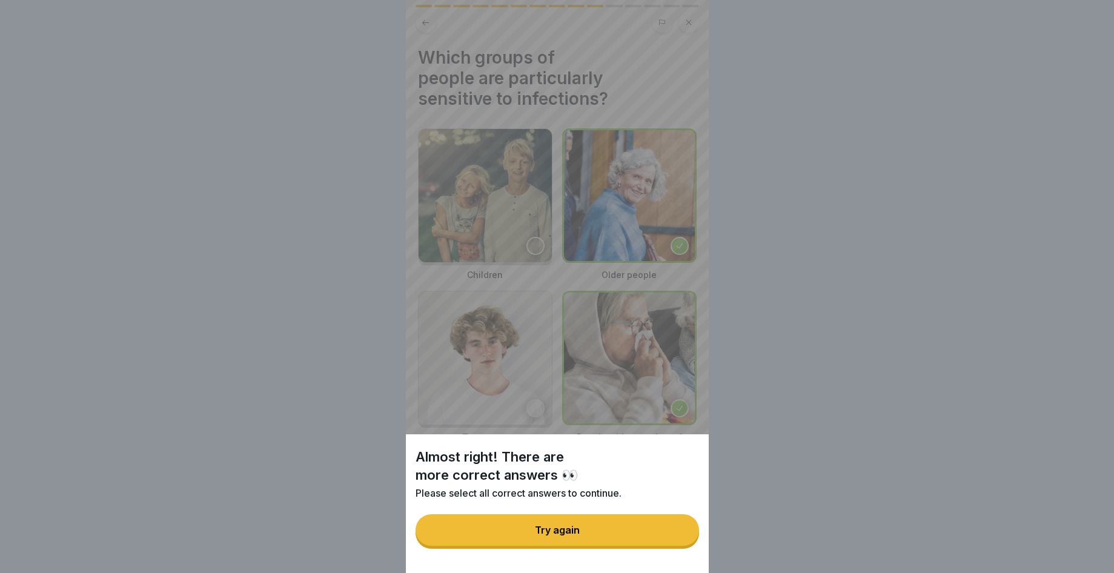
click at [653, 559] on div "Almost right! There are more correct answers 👀 Please select all correct answer…" at bounding box center [557, 504] width 303 height 139
drag, startPoint x: 650, startPoint y: 555, endPoint x: 648, endPoint y: 549, distance: 6.3
click at [648, 554] on div "Almost right! There are more correct answers 👀 Please select all correct answer…" at bounding box center [557, 504] width 303 height 139
click at [533, 546] on button "Try again" at bounding box center [558, 531] width 284 height 32
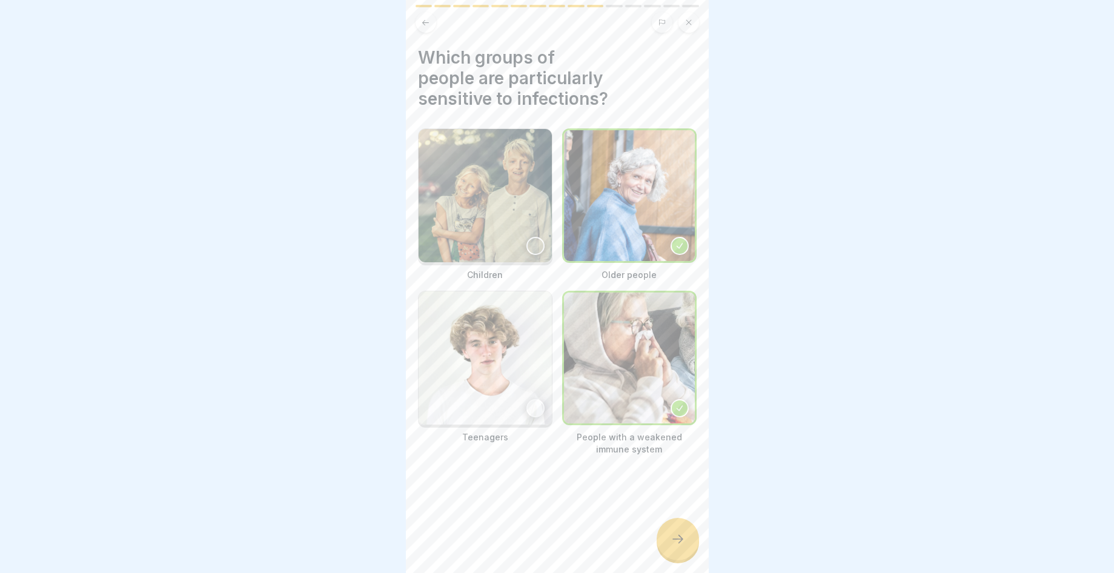
click at [540, 240] on img at bounding box center [485, 195] width 133 height 133
click at [528, 250] on div at bounding box center [536, 246] width 18 height 18
click at [527, 402] on div at bounding box center [536, 408] width 18 height 18
click at [682, 547] on icon at bounding box center [678, 539] width 15 height 15
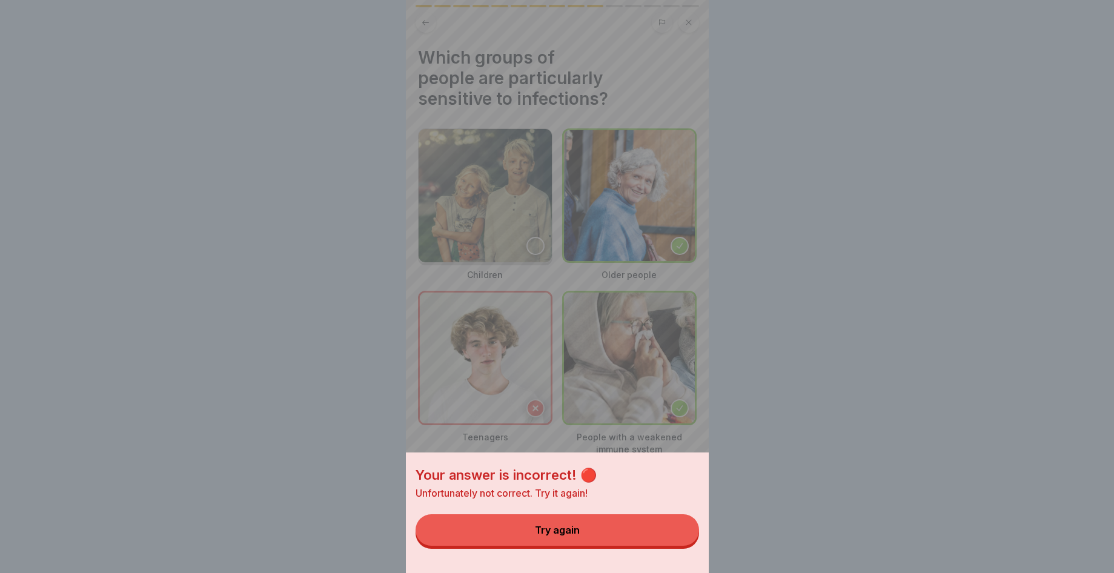
click at [679, 546] on button "Try again" at bounding box center [558, 531] width 284 height 32
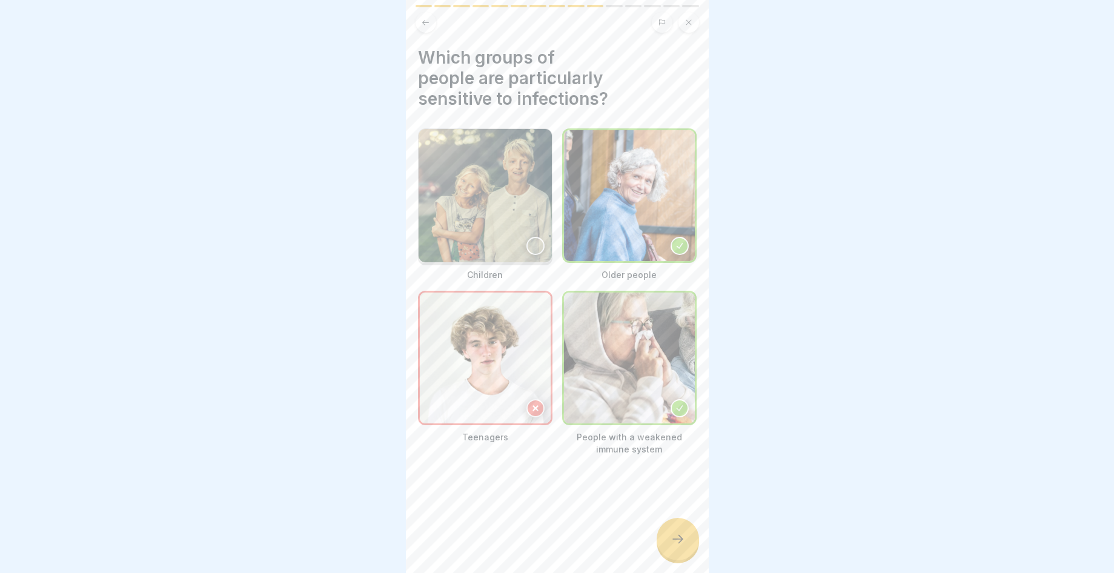
click at [535, 240] on div at bounding box center [536, 246] width 18 height 18
click at [533, 406] on icon at bounding box center [535, 408] width 5 height 5
click at [673, 547] on icon at bounding box center [678, 539] width 15 height 15
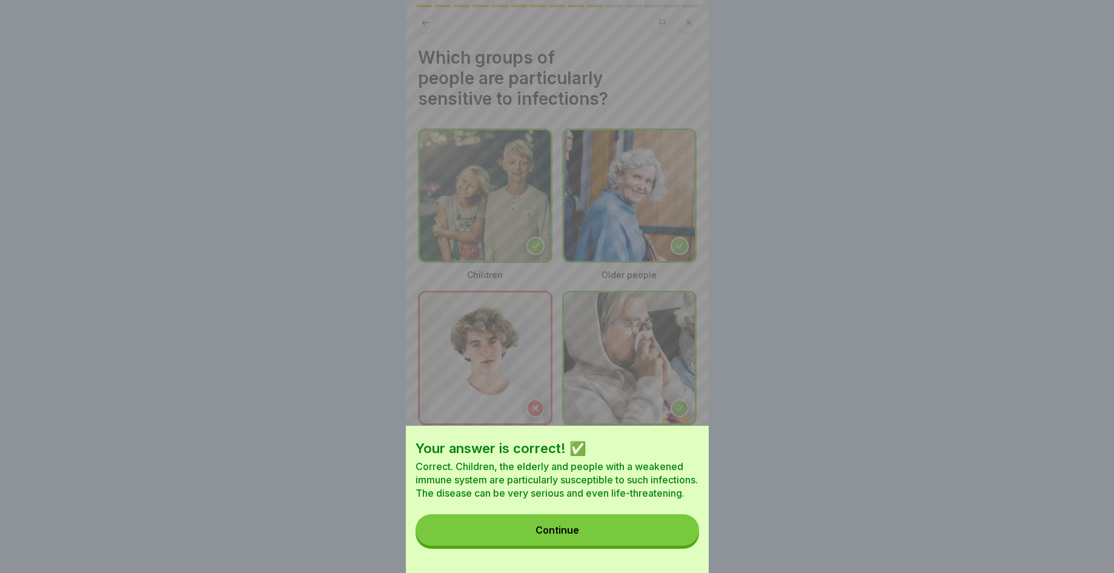
click at [662, 546] on button "Continue" at bounding box center [558, 531] width 284 height 32
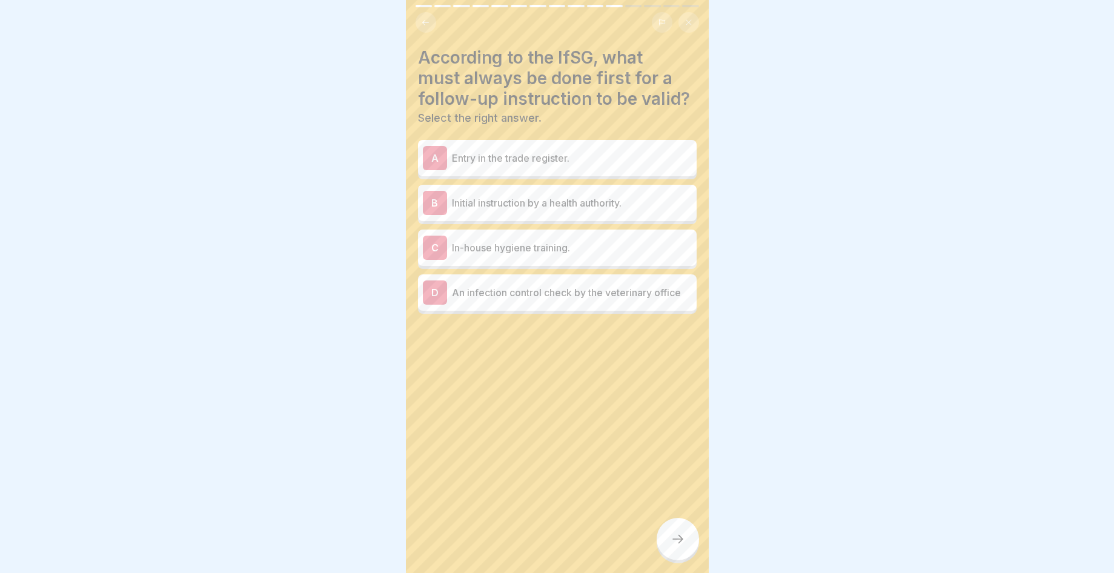
click at [650, 207] on p "Initial instruction by a health authority." at bounding box center [572, 203] width 240 height 15
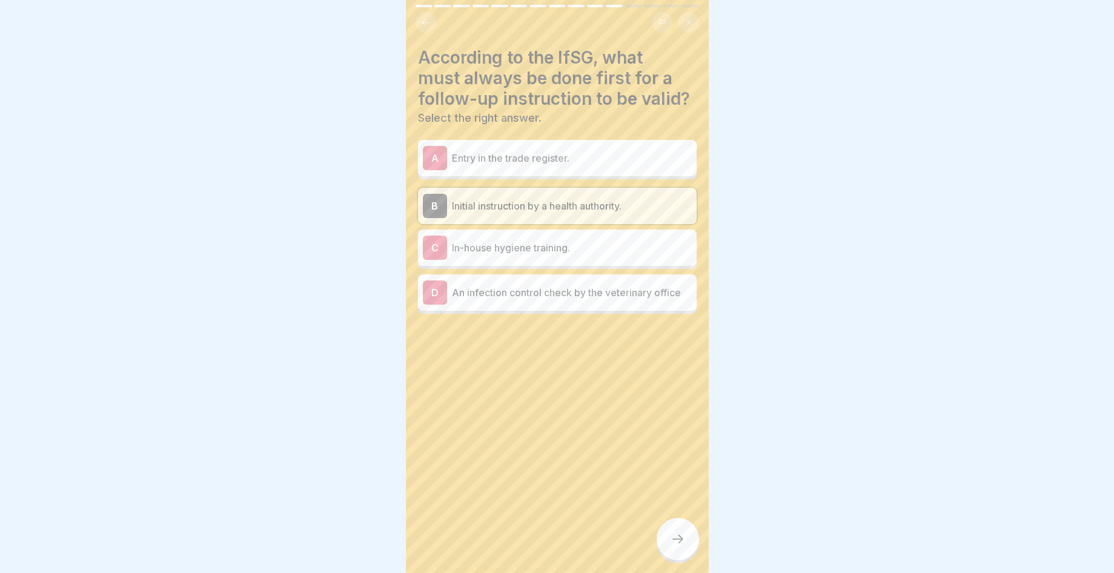
click at [677, 546] on icon at bounding box center [678, 539] width 15 height 15
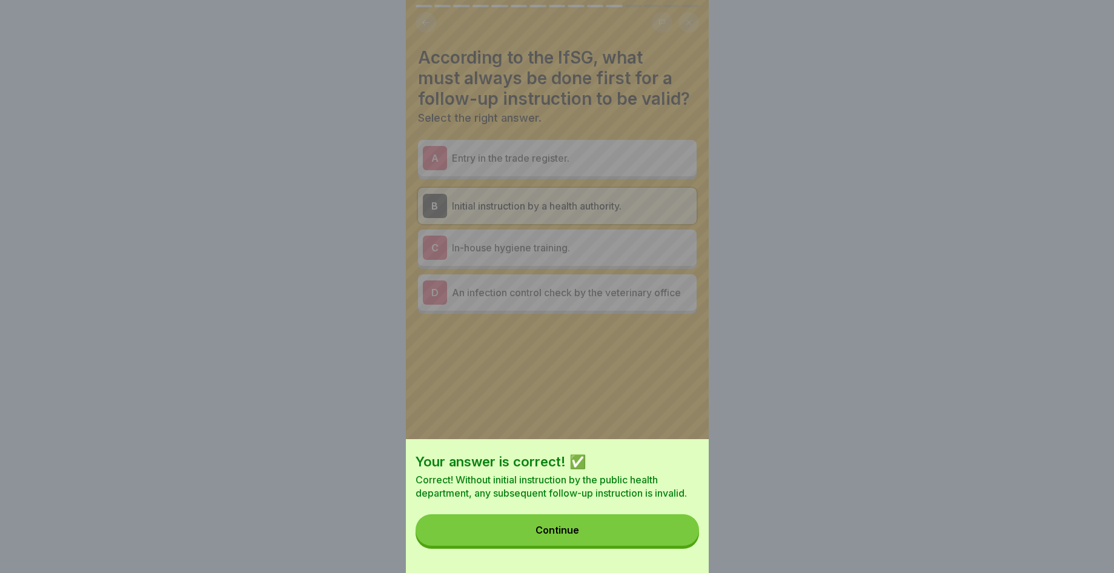
click at [670, 543] on button "Continue" at bounding box center [558, 531] width 284 height 32
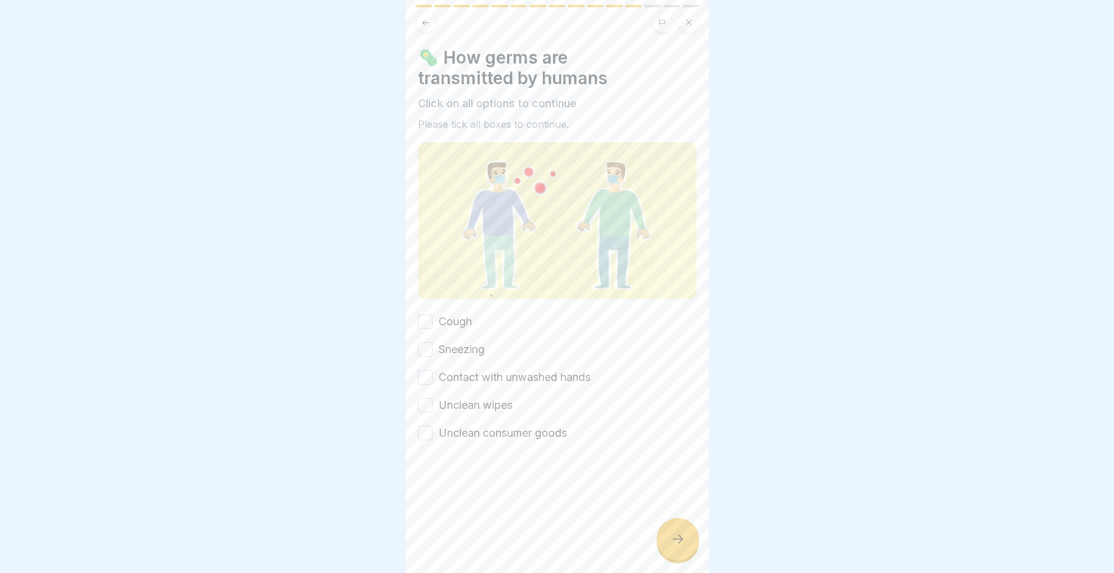
click at [463, 314] on label "Cough" at bounding box center [455, 322] width 33 height 16
click at [433, 315] on button "Cough" at bounding box center [425, 322] width 15 height 15
click at [424, 348] on button "Sneezing" at bounding box center [425, 349] width 15 height 15
click at [437, 374] on div "Contact with unwashed hands" at bounding box center [504, 378] width 173 height 16
click at [425, 370] on button "Contact with unwashed hands" at bounding box center [425, 377] width 15 height 15
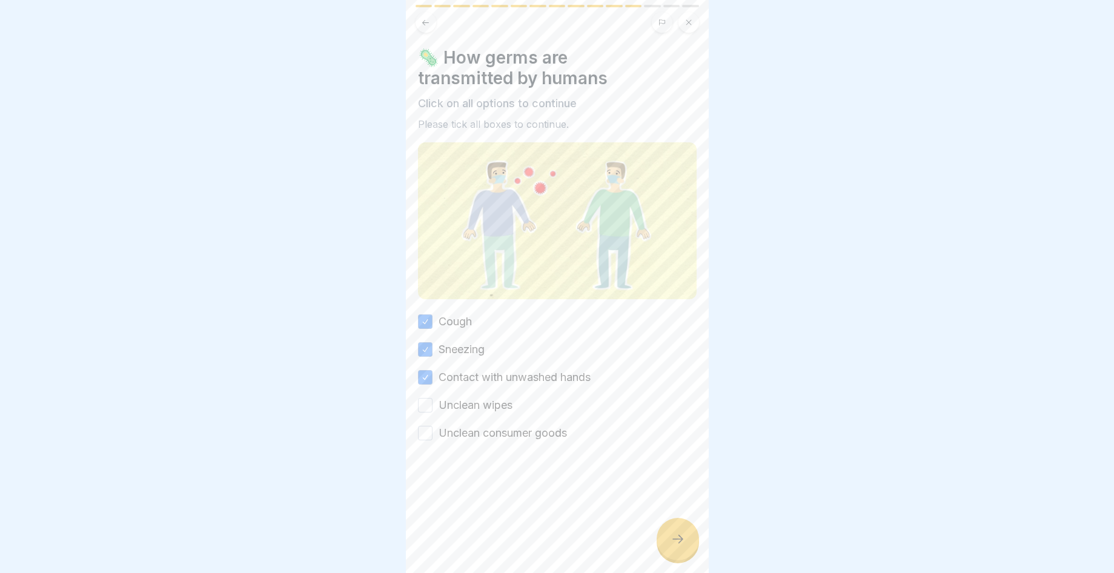
click at [691, 560] on div at bounding box center [678, 539] width 42 height 42
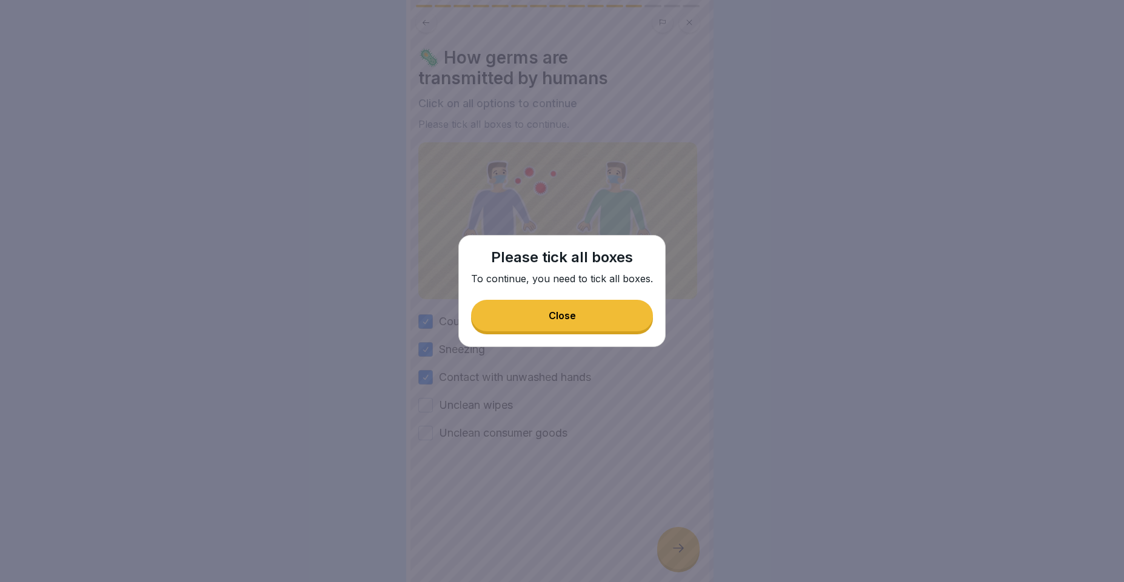
click at [578, 311] on button "Close" at bounding box center [562, 316] width 182 height 32
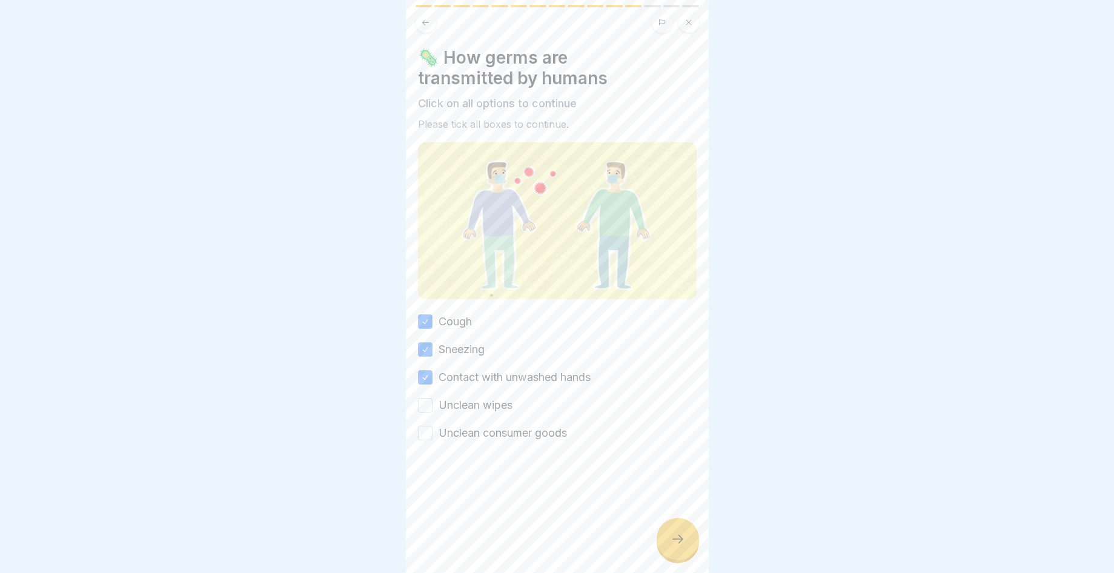
click at [431, 401] on button "Unclean wipes" at bounding box center [425, 405] width 15 height 15
click at [428, 426] on button "Unclean consumer goods" at bounding box center [425, 433] width 15 height 15
click at [669, 542] on div at bounding box center [678, 539] width 42 height 42
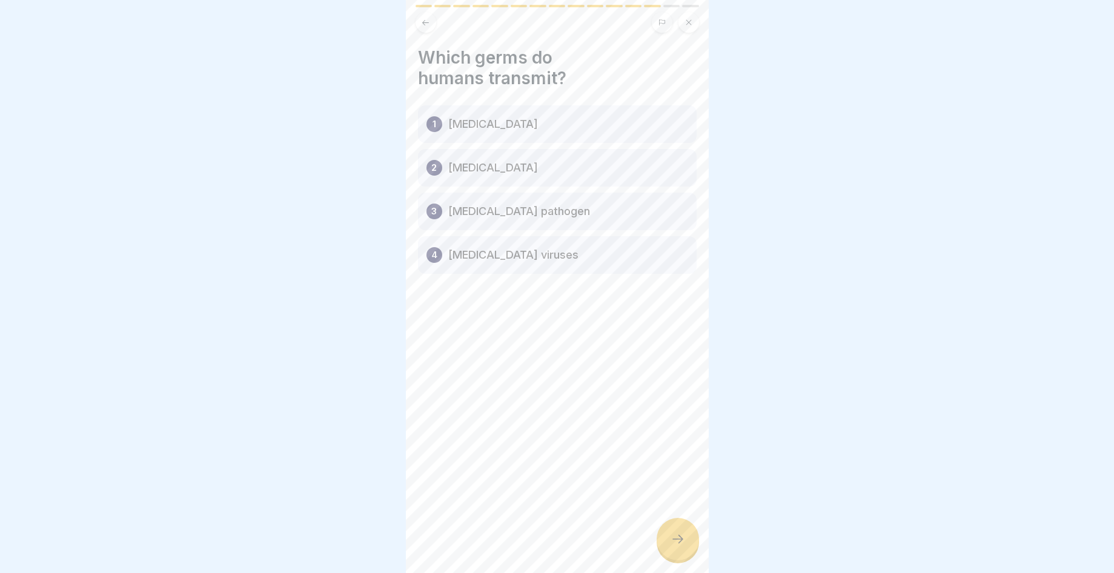
click at [596, 216] on div "3 [MEDICAL_DATA] pathogen" at bounding box center [557, 212] width 279 height 38
click at [442, 213] on div "3 [MEDICAL_DATA] pathogen" at bounding box center [557, 212] width 279 height 38
click at [675, 536] on div at bounding box center [678, 539] width 42 height 42
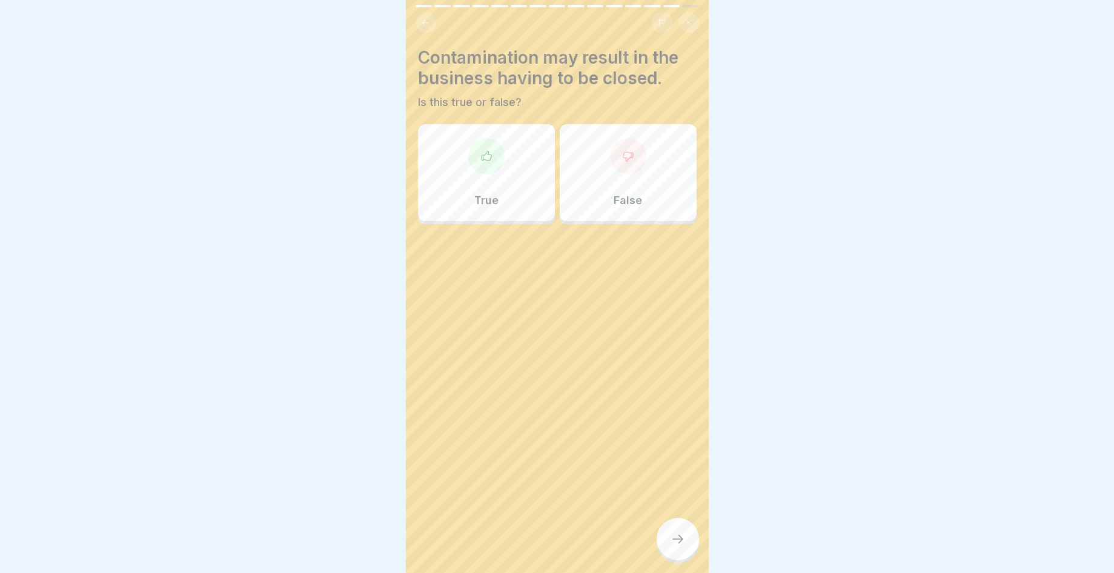
click at [476, 159] on div at bounding box center [486, 156] width 36 height 36
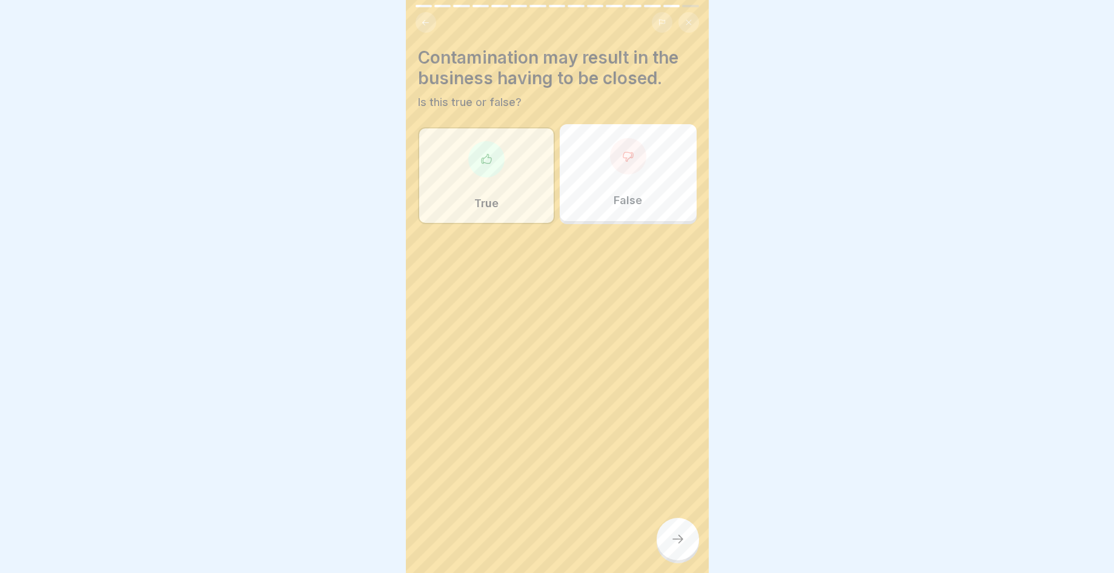
click at [678, 547] on icon at bounding box center [678, 539] width 15 height 15
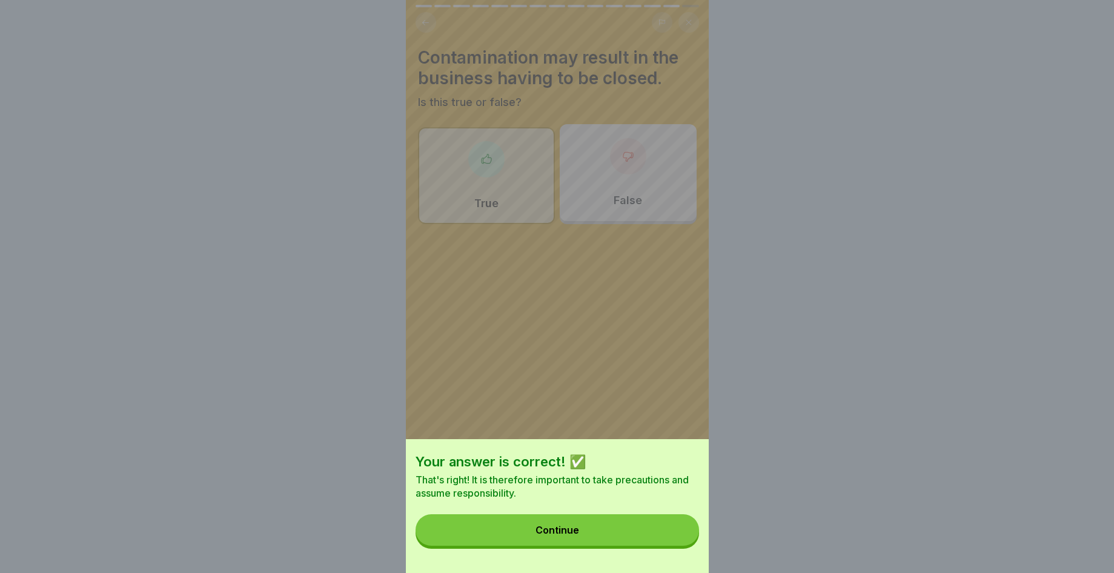
click at [645, 538] on button "Continue" at bounding box center [558, 531] width 284 height 32
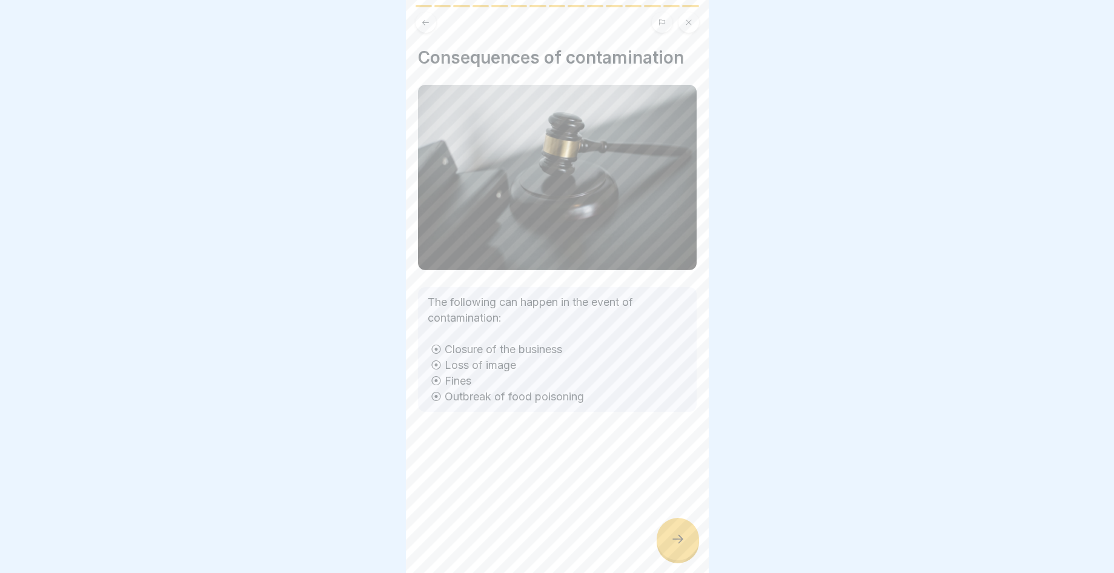
click at [674, 557] on div at bounding box center [678, 539] width 42 height 42
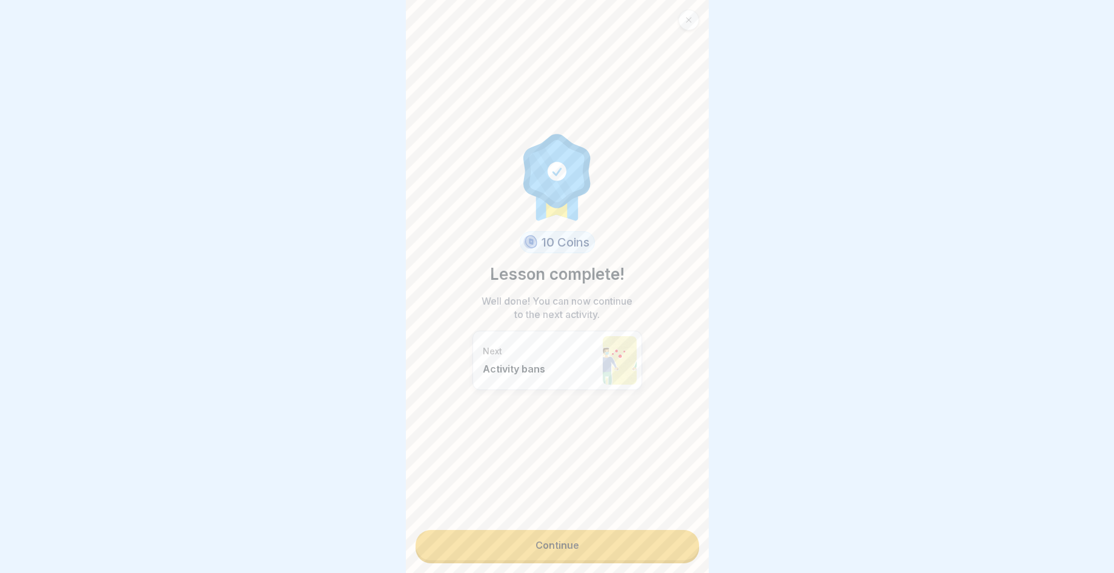
click at [636, 535] on link "Continue" at bounding box center [558, 545] width 284 height 30
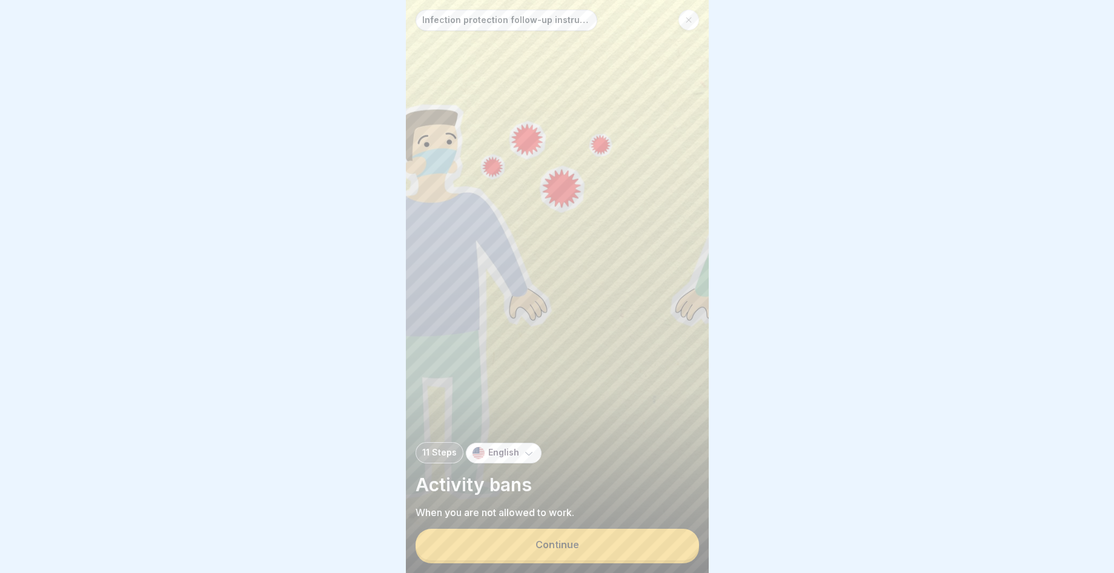
click at [572, 561] on button "Continue" at bounding box center [558, 545] width 284 height 32
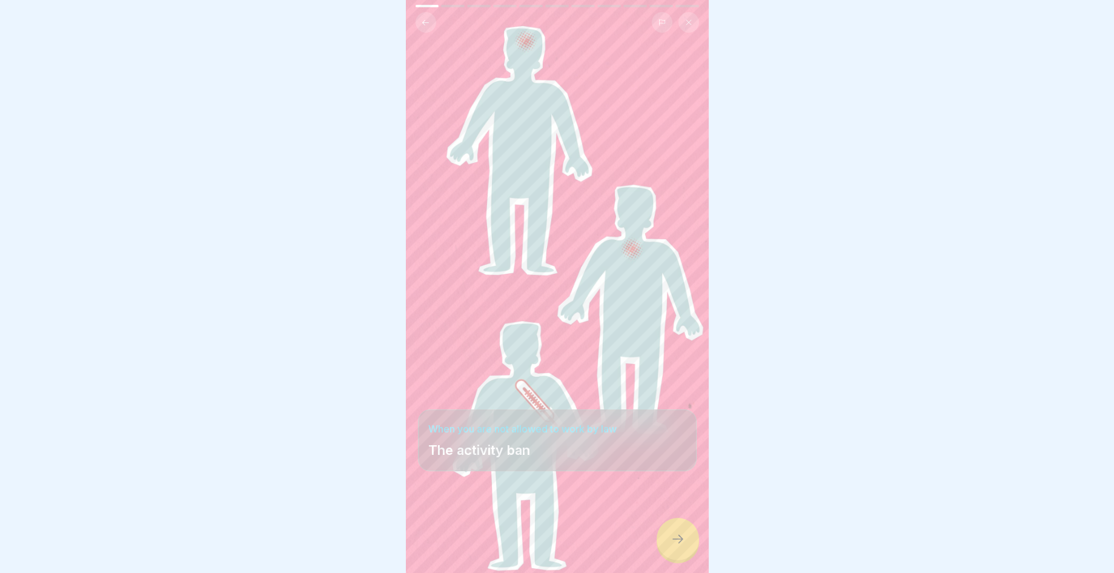
click at [669, 544] on div at bounding box center [678, 539] width 42 height 42
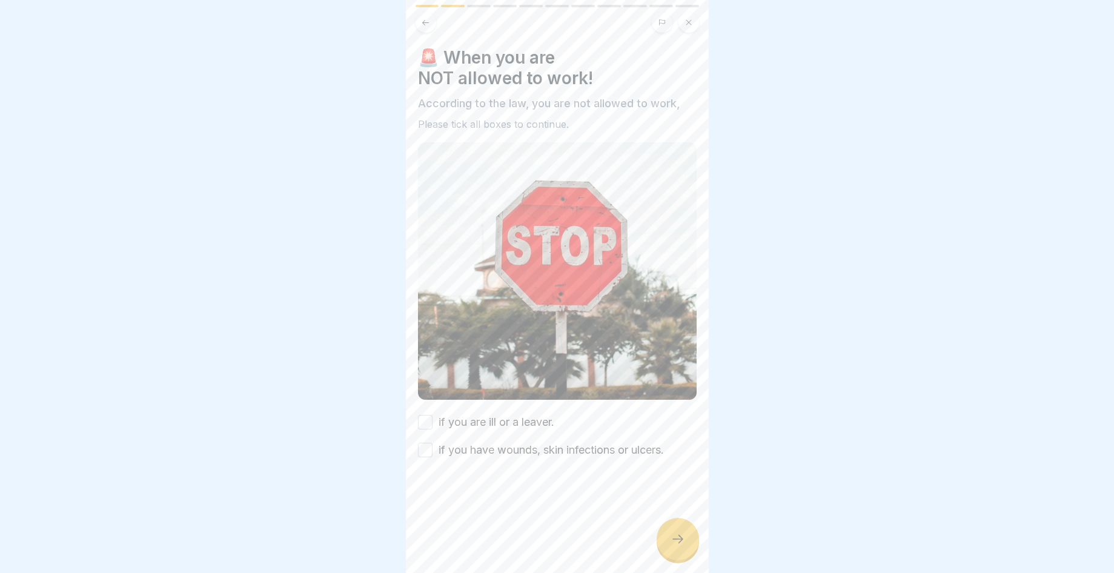
click at [669, 544] on div at bounding box center [678, 539] width 42 height 42
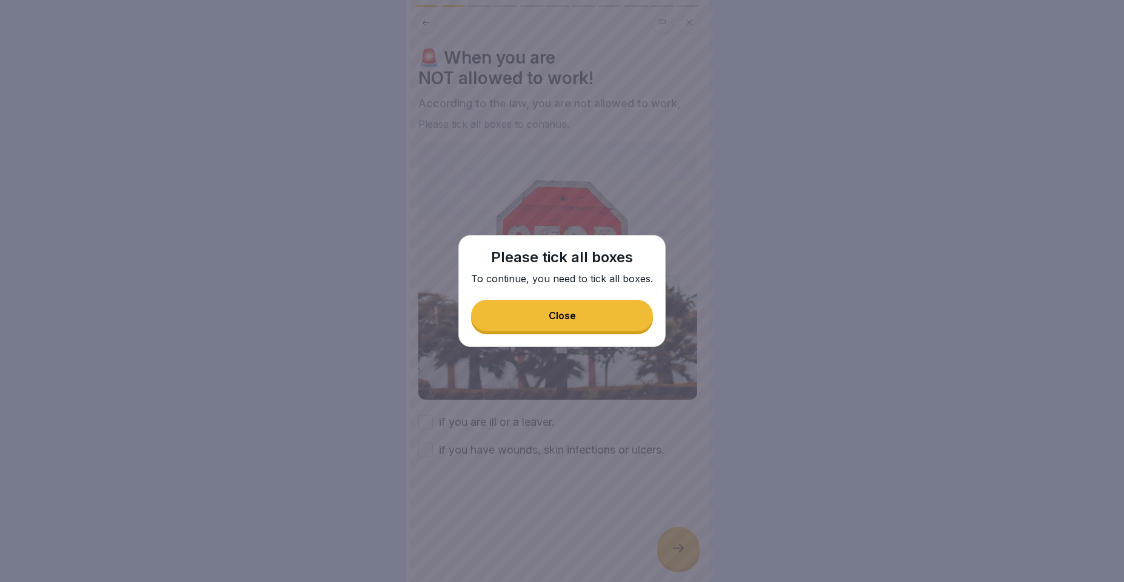
click at [591, 307] on button "Close" at bounding box center [562, 316] width 182 height 32
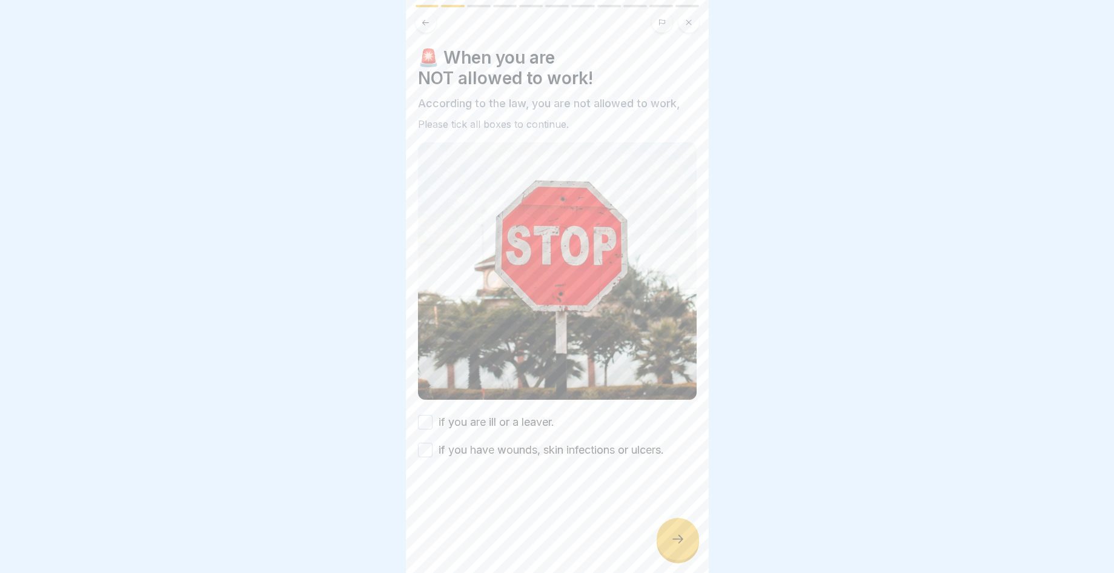
click at [430, 415] on button "if you are ill or a leaver." at bounding box center [425, 422] width 15 height 15
click at [422, 444] on div "🚨 When you are NOT allowed to work! According to the law, you are not allowed t…" at bounding box center [557, 286] width 303 height 573
click at [428, 446] on button "if you have wounds, skin infections or ulcers." at bounding box center [425, 450] width 15 height 15
click at [672, 544] on icon at bounding box center [678, 539] width 15 height 15
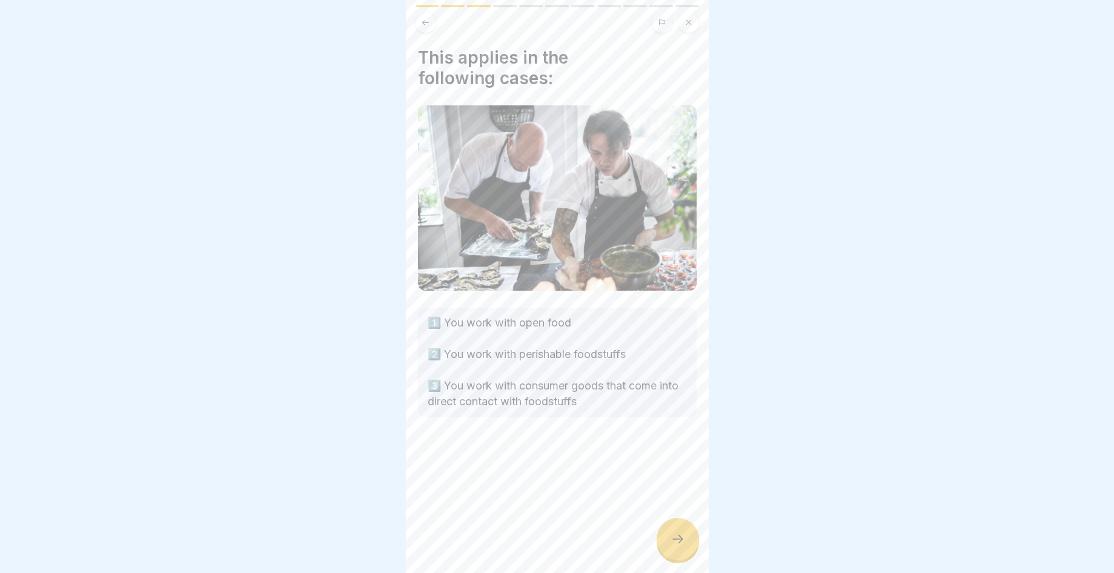
click at [672, 544] on icon at bounding box center [678, 539] width 15 height 15
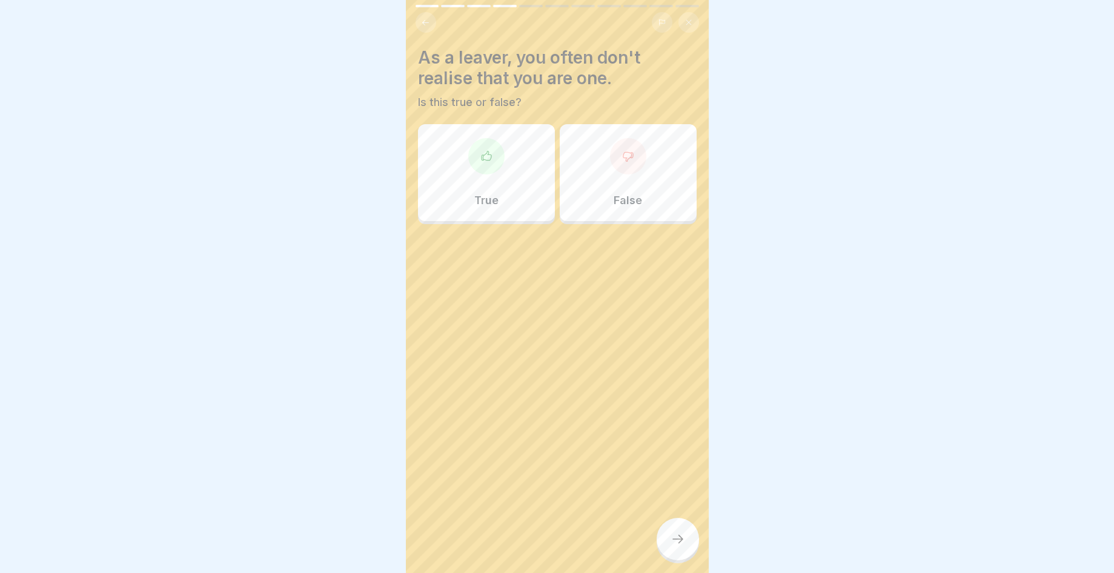
click at [618, 148] on div at bounding box center [628, 156] width 36 height 36
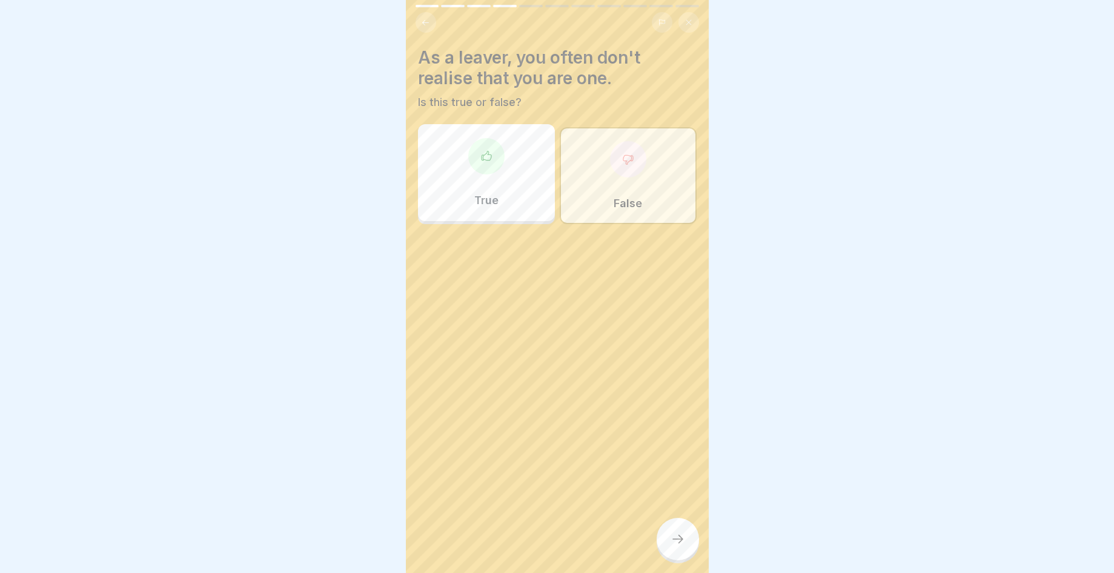
click at [681, 559] on div at bounding box center [678, 539] width 42 height 42
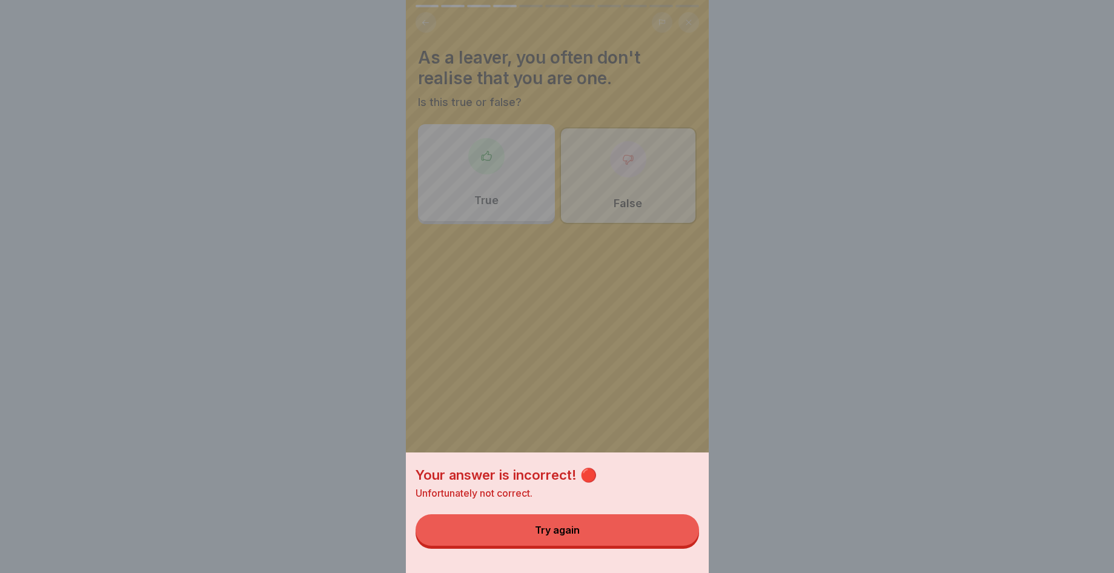
click at [651, 546] on button "Try again" at bounding box center [558, 531] width 284 height 32
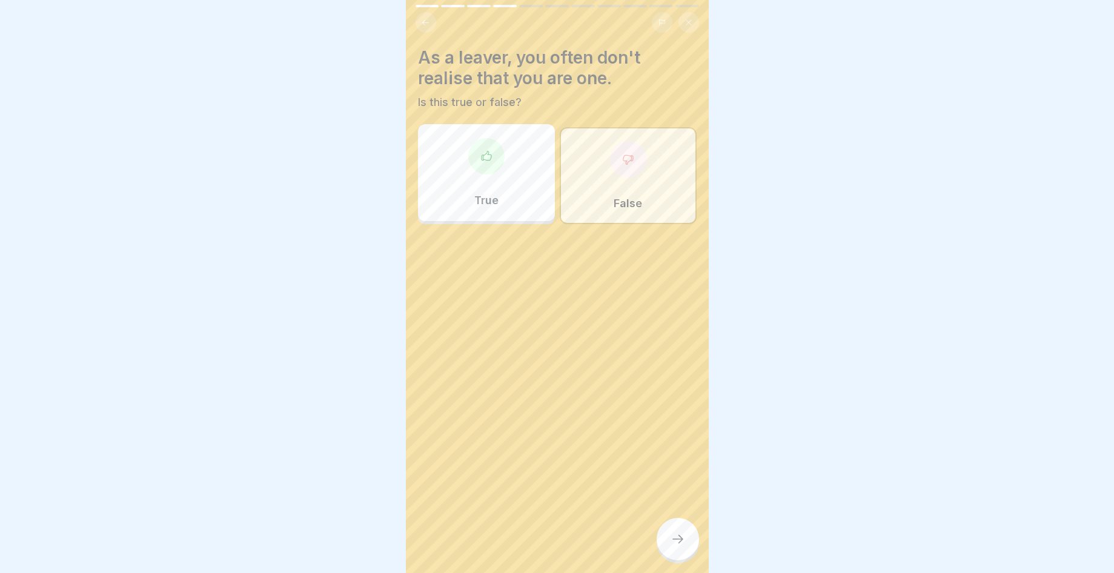
click at [476, 196] on p "True" at bounding box center [487, 200] width 24 height 13
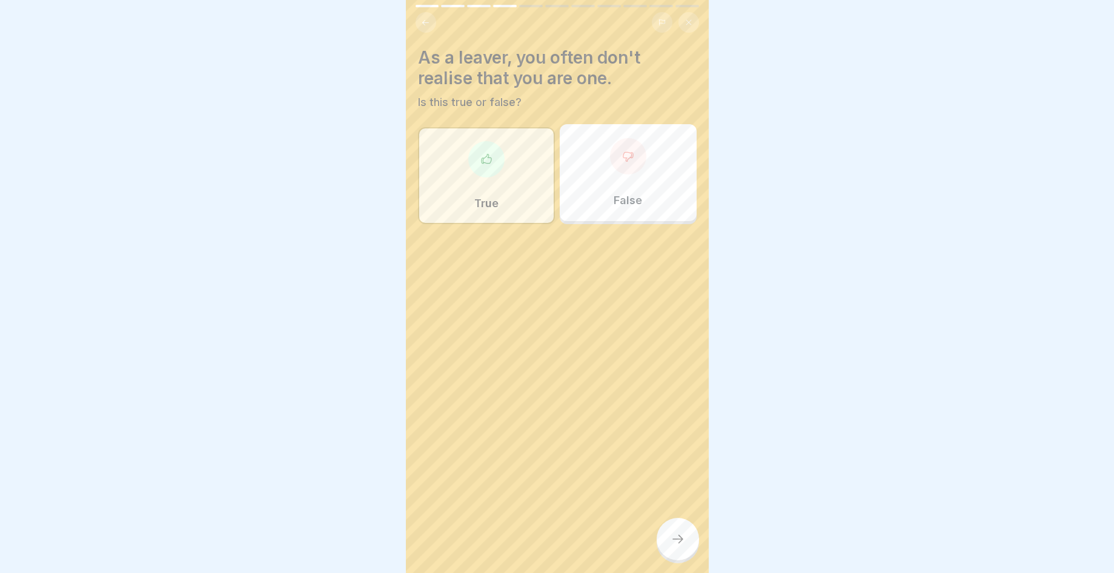
click at [672, 545] on icon at bounding box center [678, 539] width 15 height 15
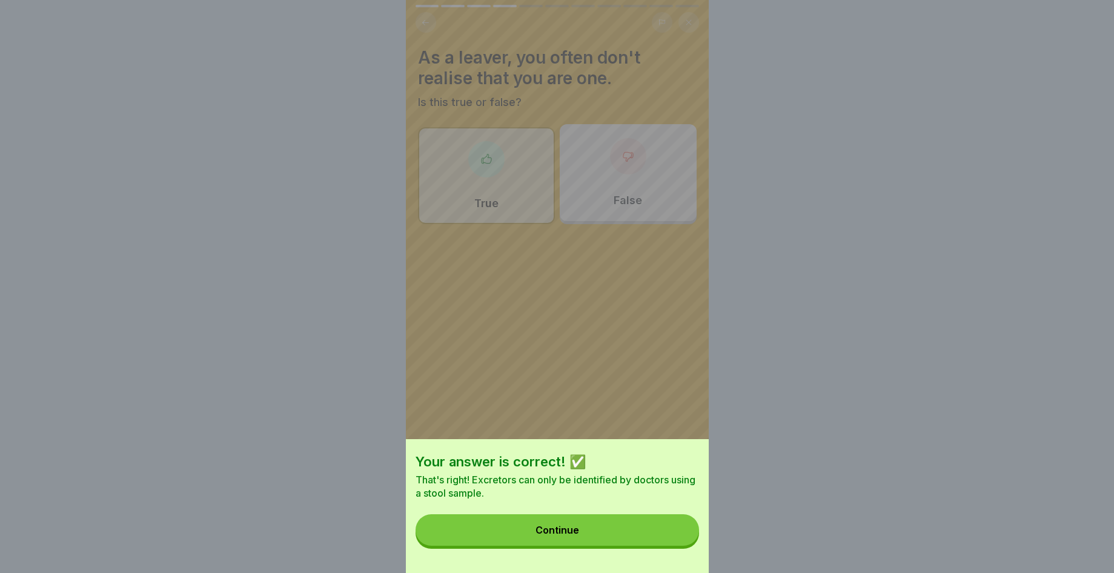
drag, startPoint x: 548, startPoint y: 551, endPoint x: 550, endPoint y: 541, distance: 10.4
click at [548, 546] on button "Continue" at bounding box center [558, 531] width 284 height 32
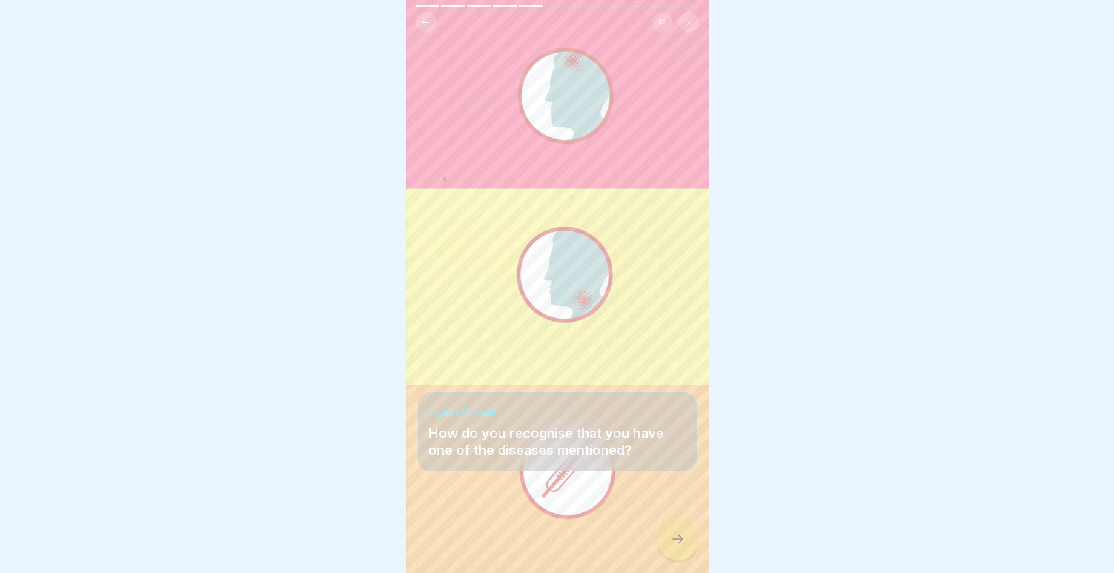
click at [675, 559] on div at bounding box center [678, 539] width 42 height 42
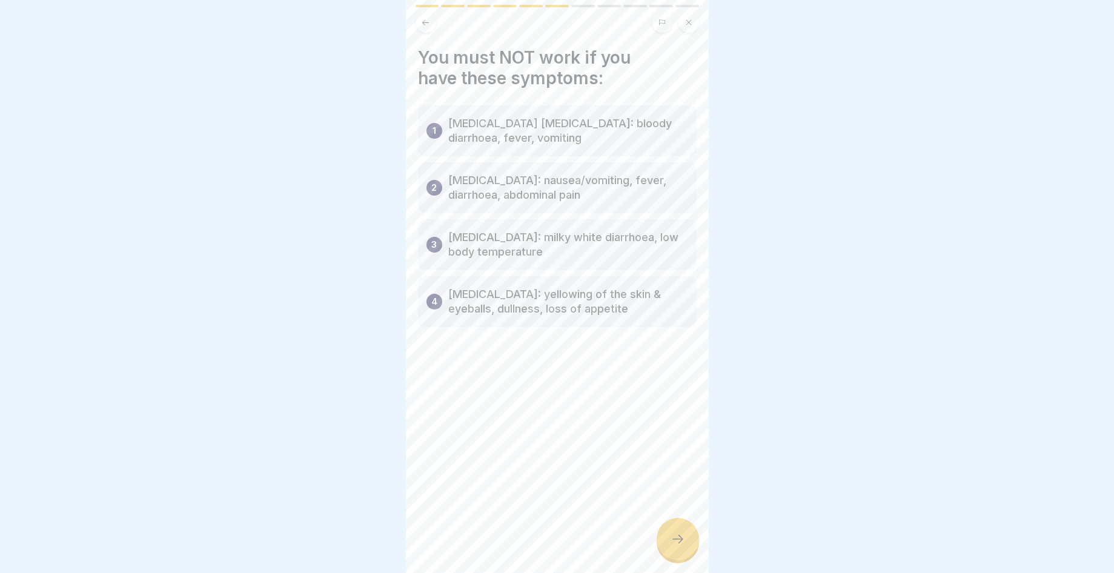
click at [685, 556] on div at bounding box center [678, 539] width 42 height 42
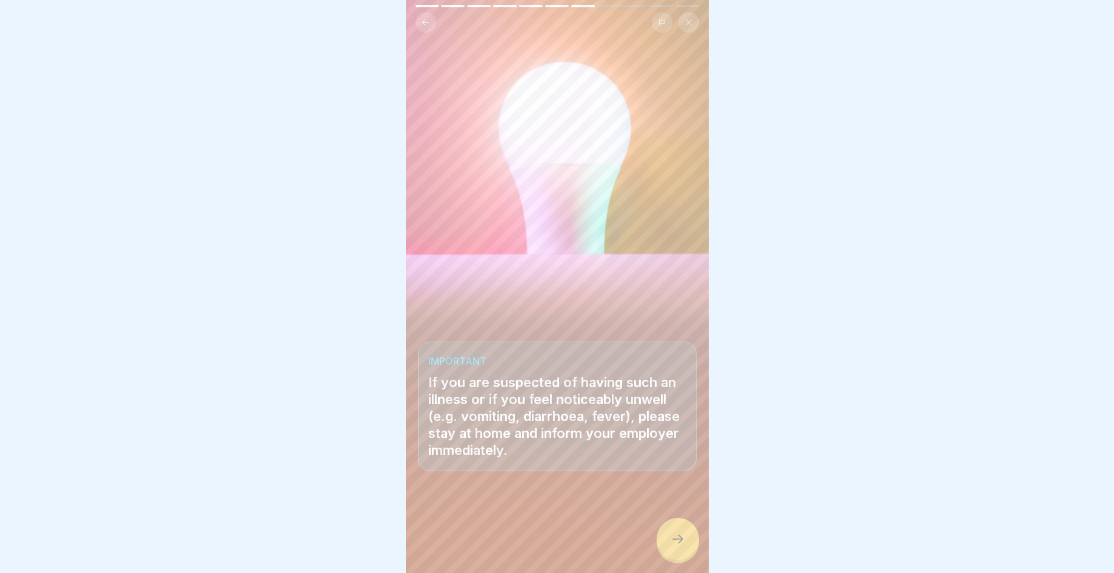
click at [685, 547] on icon at bounding box center [678, 539] width 15 height 15
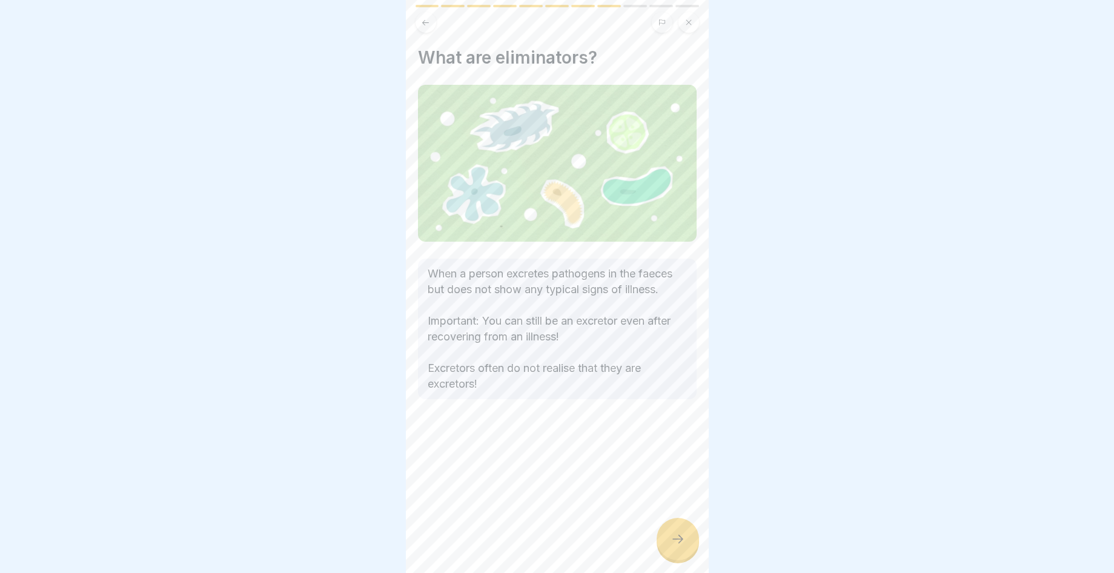
click at [685, 547] on icon at bounding box center [678, 539] width 15 height 15
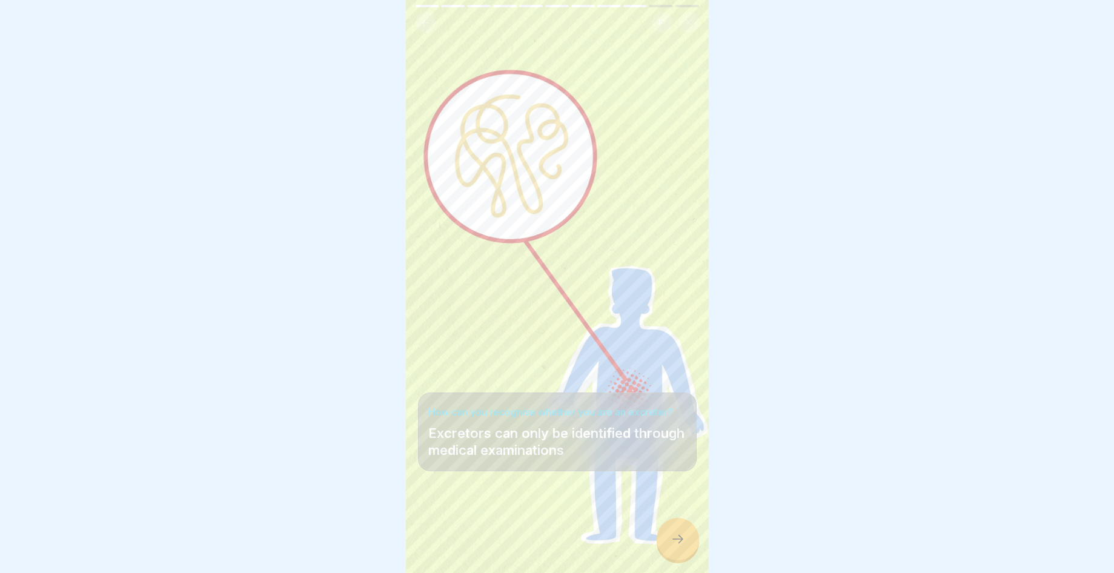
click at [684, 547] on icon at bounding box center [678, 539] width 15 height 15
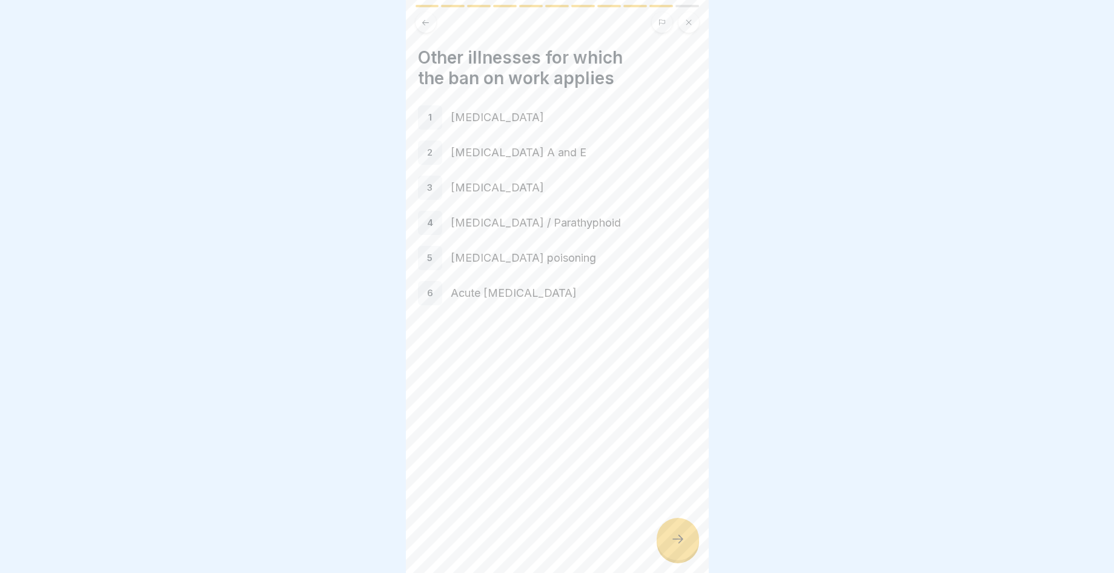
click at [685, 547] on icon at bounding box center [678, 539] width 15 height 15
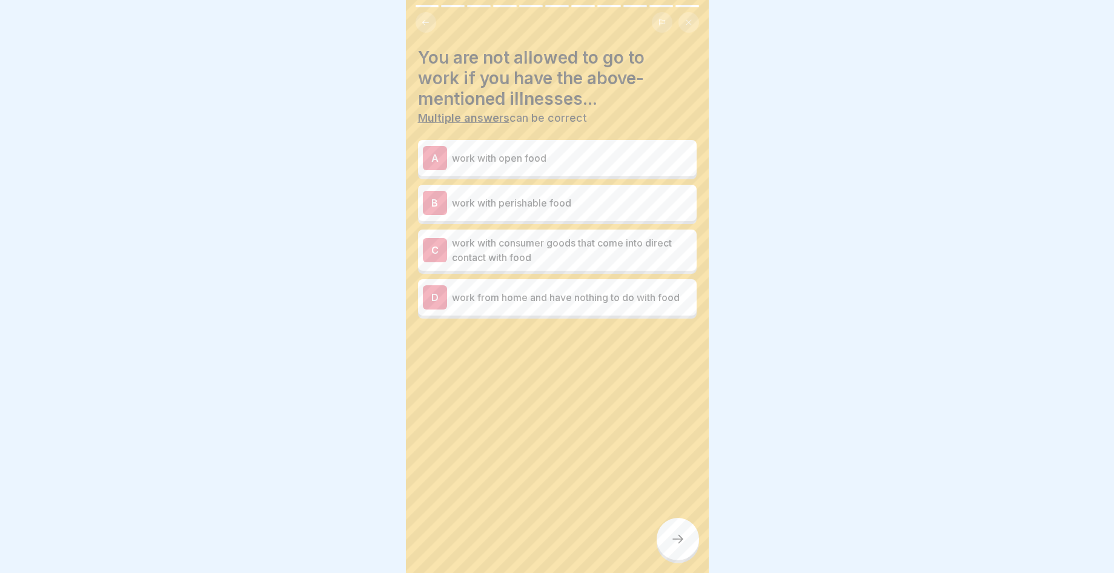
click at [593, 303] on p "work from home and have nothing to do with food" at bounding box center [572, 297] width 240 height 15
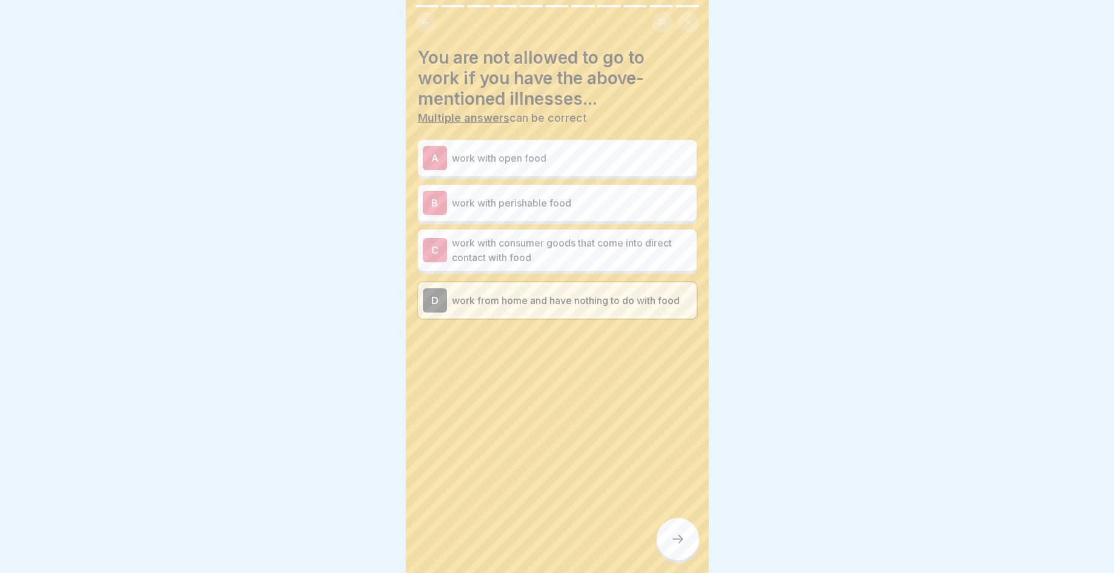
click at [696, 545] on div at bounding box center [678, 539] width 42 height 42
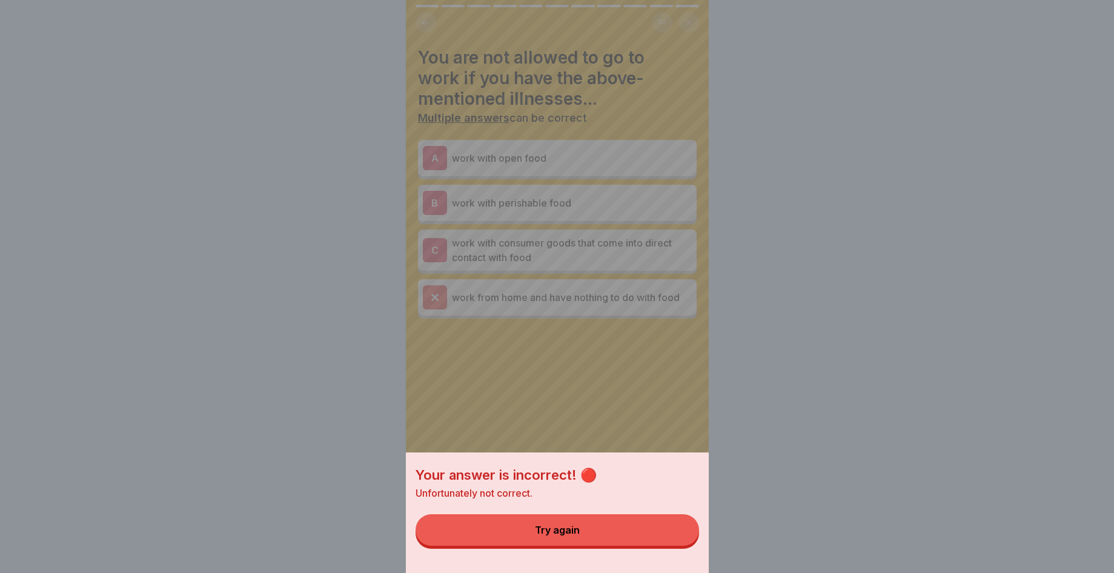
click at [650, 555] on div "Your answer is incorrect! 🔴 Unfortunately not correct. Try again" at bounding box center [557, 513] width 303 height 121
click at [553, 536] on div "Try again" at bounding box center [557, 530] width 45 height 11
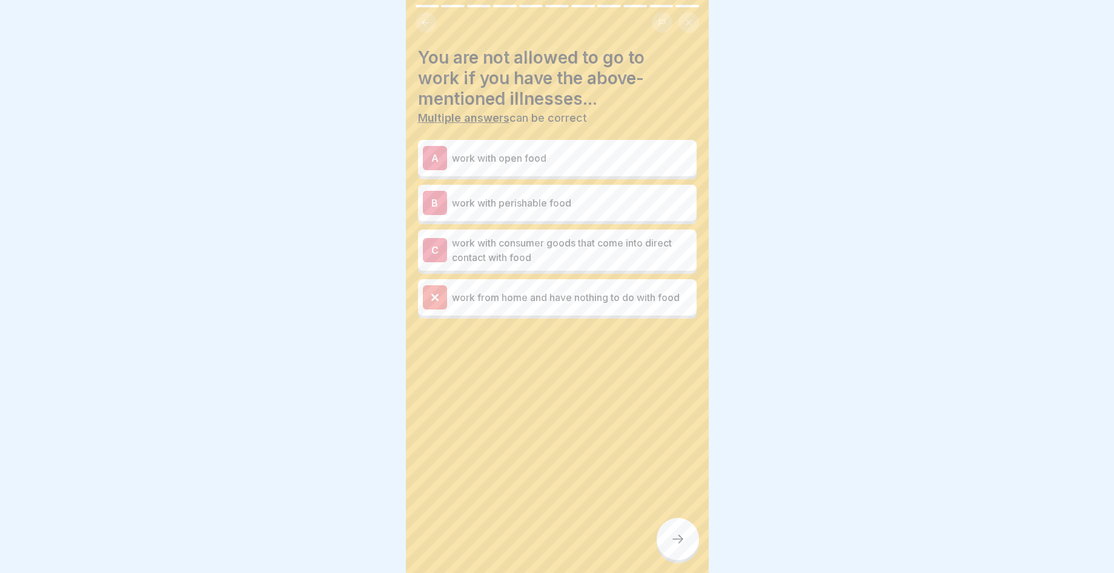
click at [645, 202] on p "work with perishable food" at bounding box center [572, 203] width 240 height 15
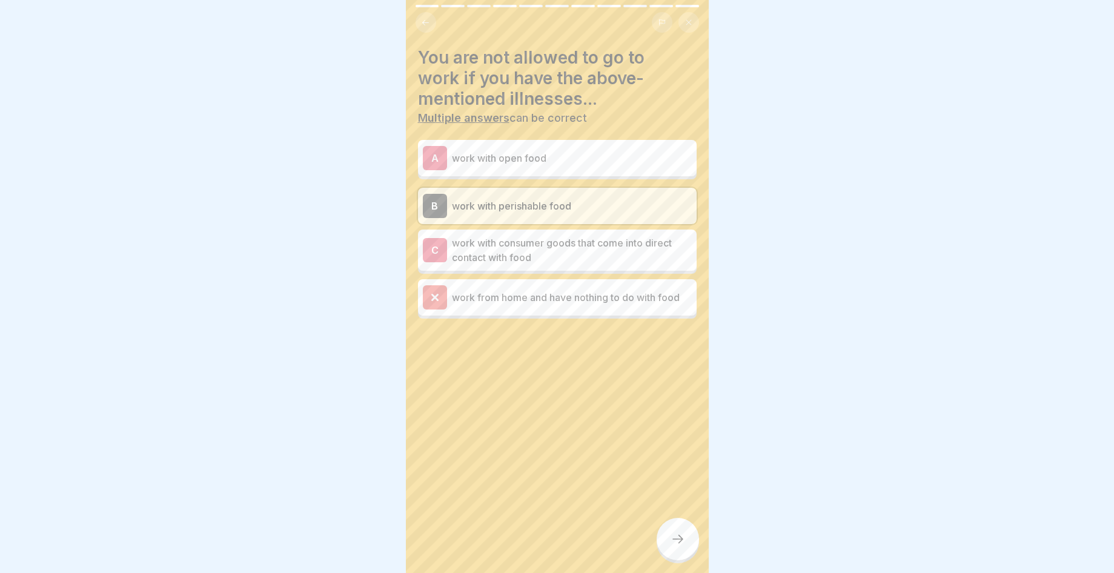
click at [674, 541] on div at bounding box center [678, 539] width 42 height 42
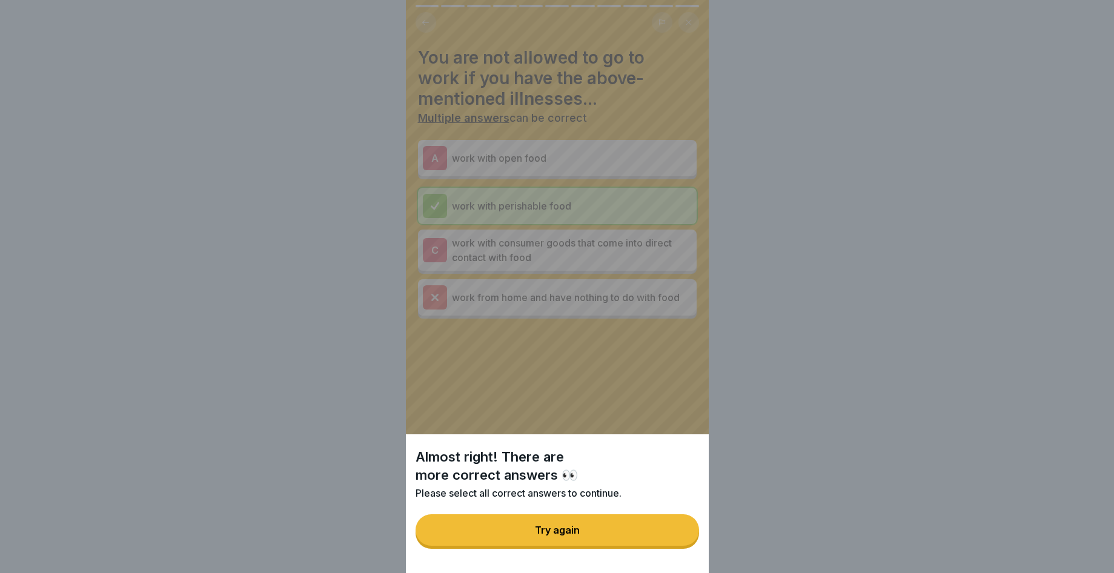
click at [668, 538] on button "Try again" at bounding box center [558, 531] width 284 height 32
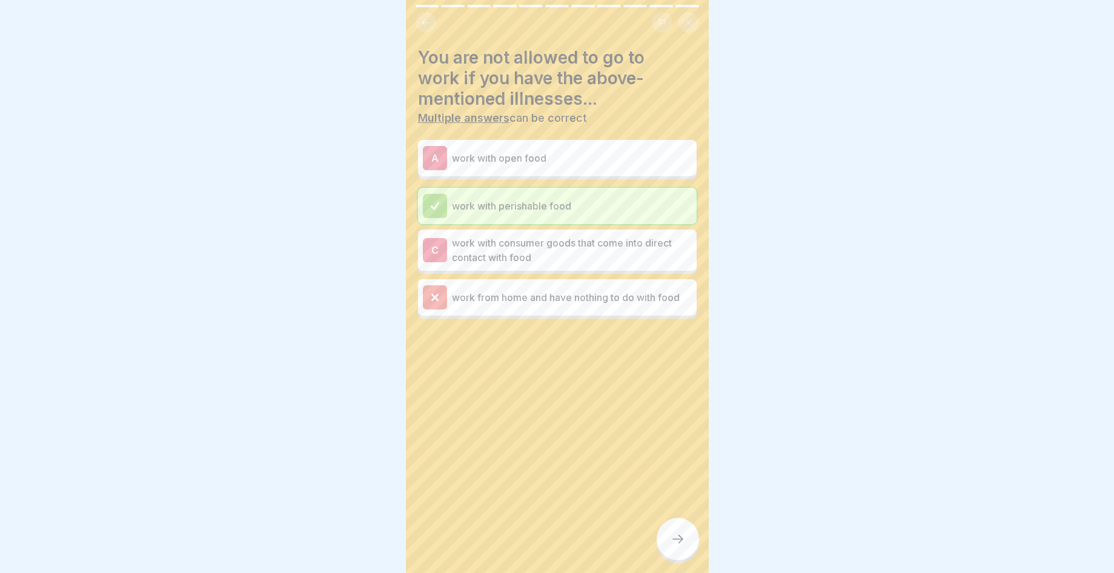
click at [608, 247] on p "work with consumer goods that come into direct contact with food" at bounding box center [572, 250] width 240 height 29
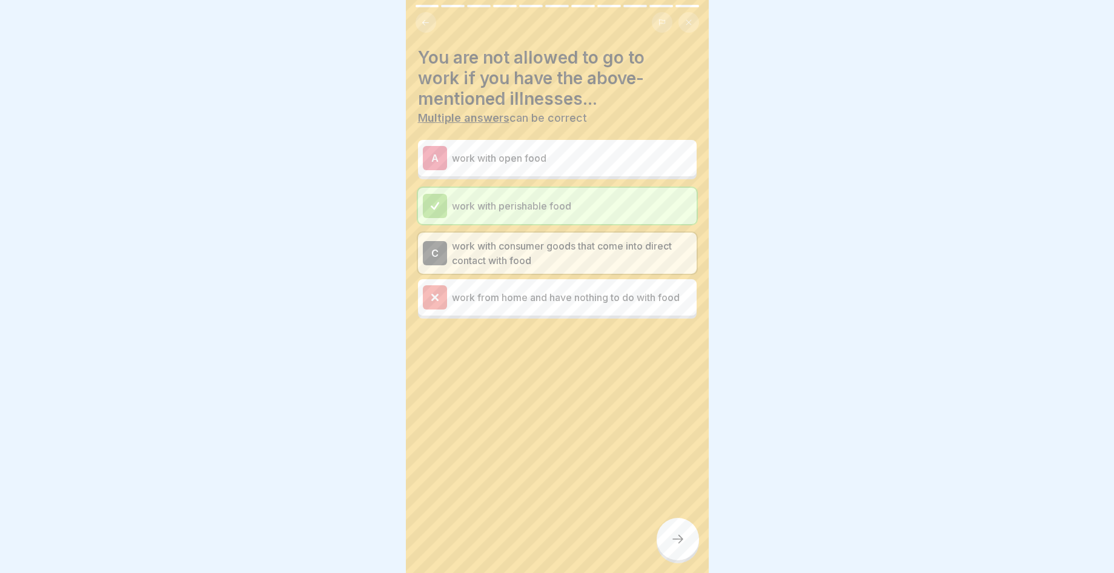
click at [671, 547] on icon at bounding box center [678, 539] width 15 height 15
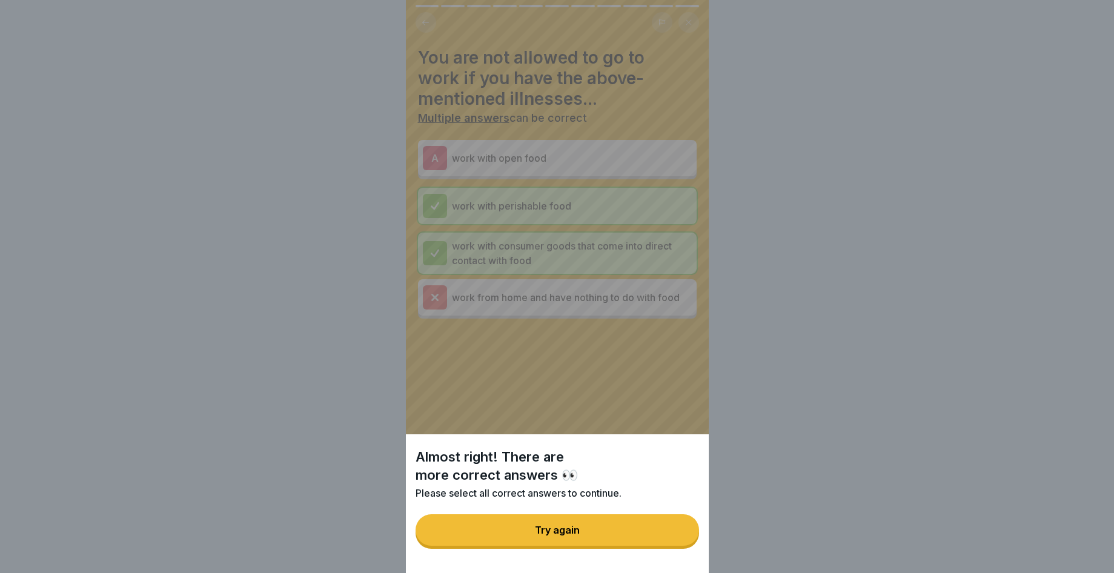
click at [671, 546] on button "Try again" at bounding box center [558, 531] width 284 height 32
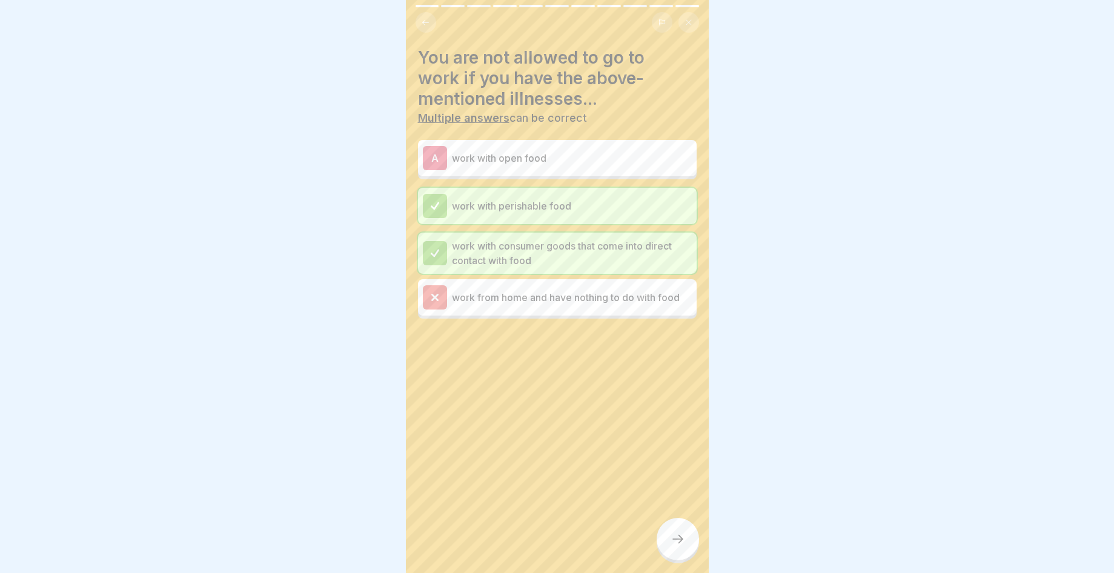
click at [614, 153] on p "work with open food" at bounding box center [572, 158] width 240 height 15
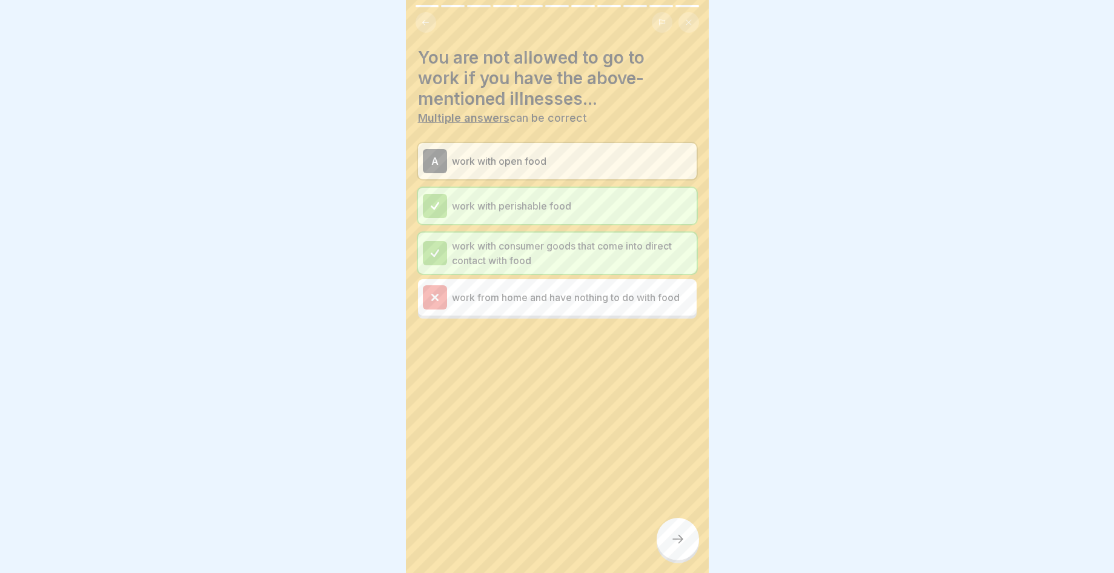
click at [673, 547] on icon at bounding box center [678, 539] width 15 height 15
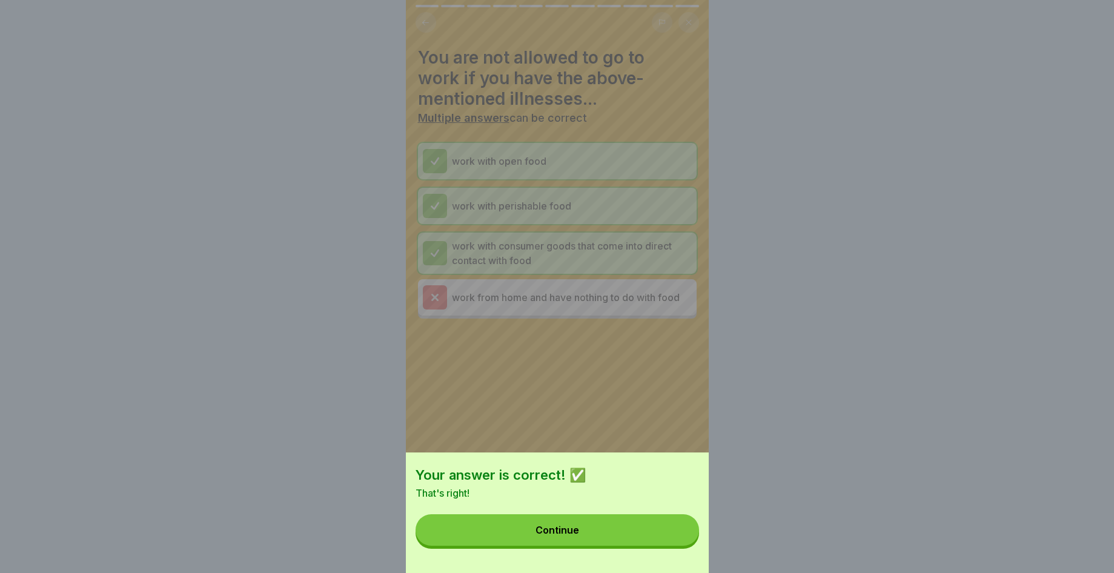
click at [673, 546] on button "Continue" at bounding box center [558, 531] width 284 height 32
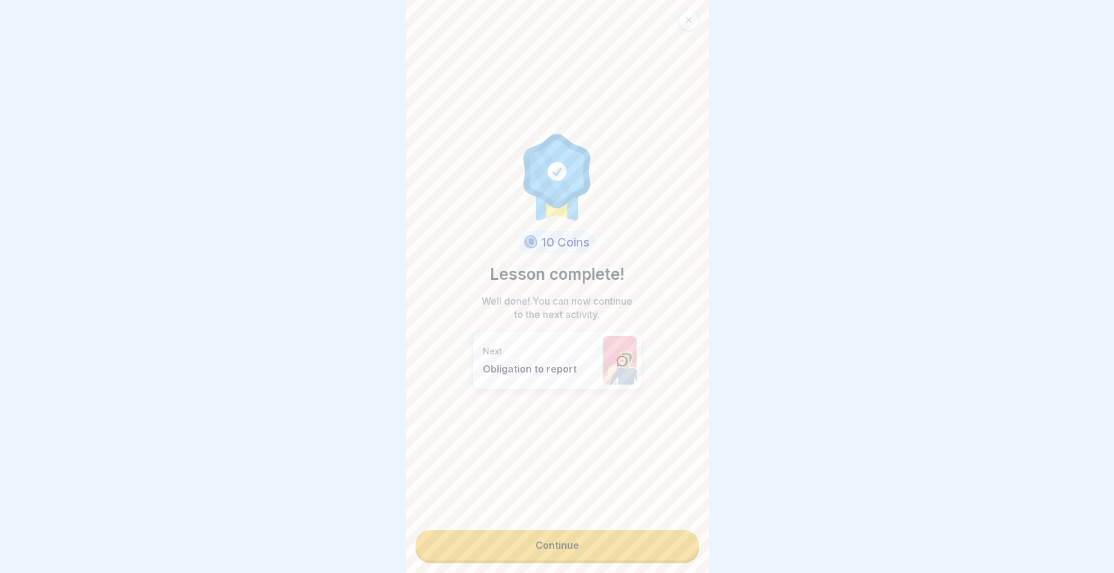
click at [611, 534] on link "Continue" at bounding box center [558, 545] width 284 height 30
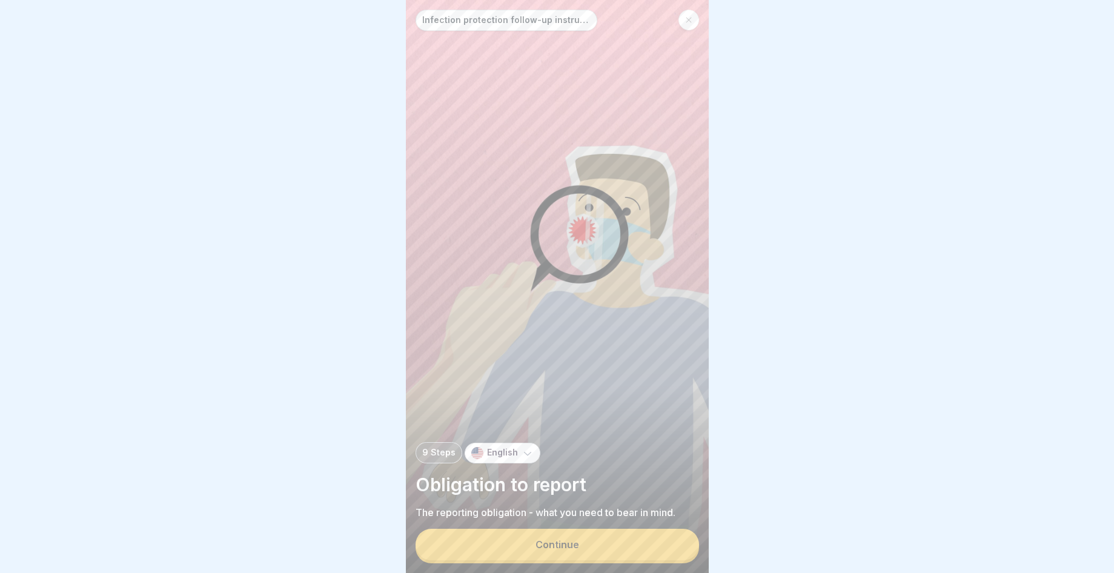
click at [573, 550] on div "Continue" at bounding box center [558, 544] width 44 height 11
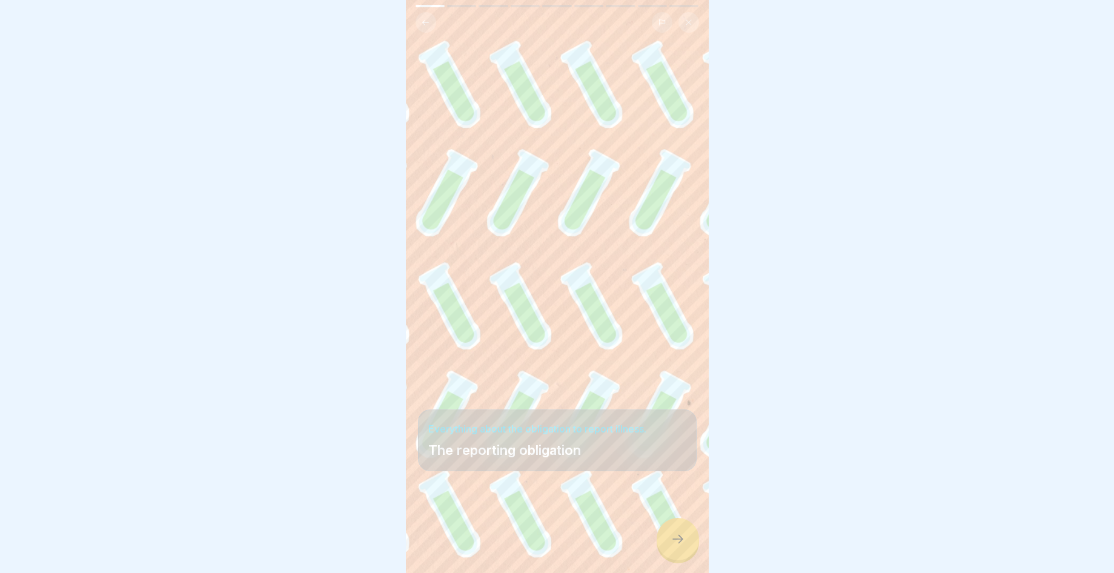
click at [671, 547] on icon at bounding box center [678, 539] width 15 height 15
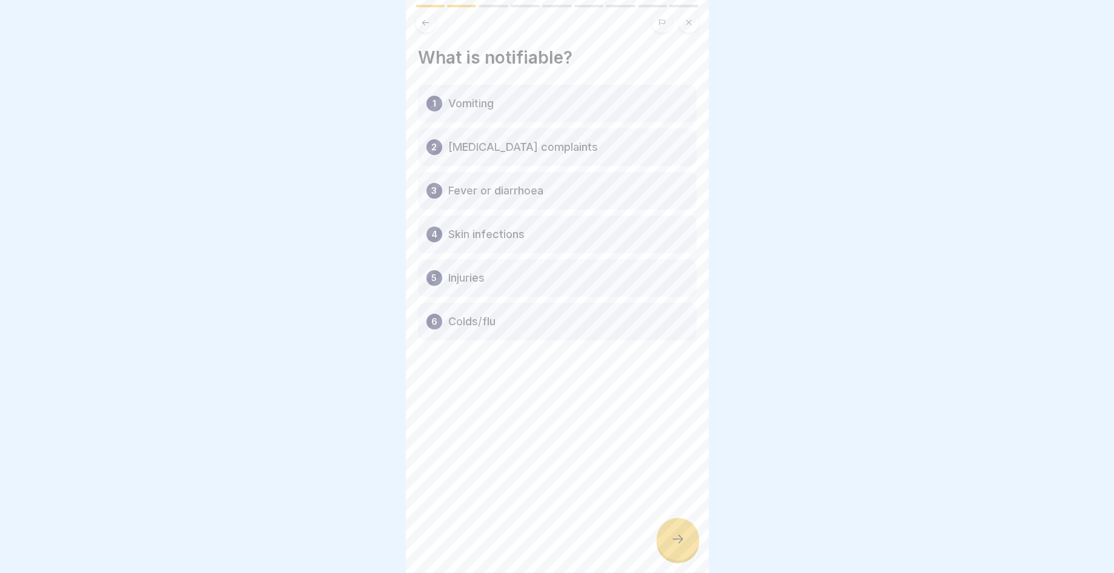
click at [671, 547] on icon at bounding box center [678, 539] width 15 height 15
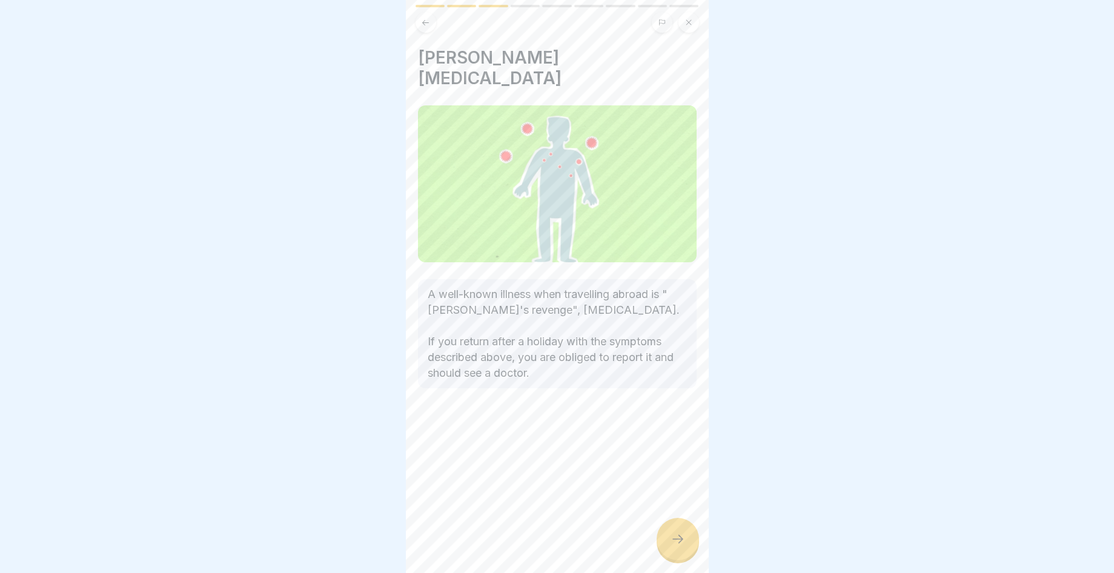
click at [671, 547] on icon at bounding box center [678, 539] width 15 height 15
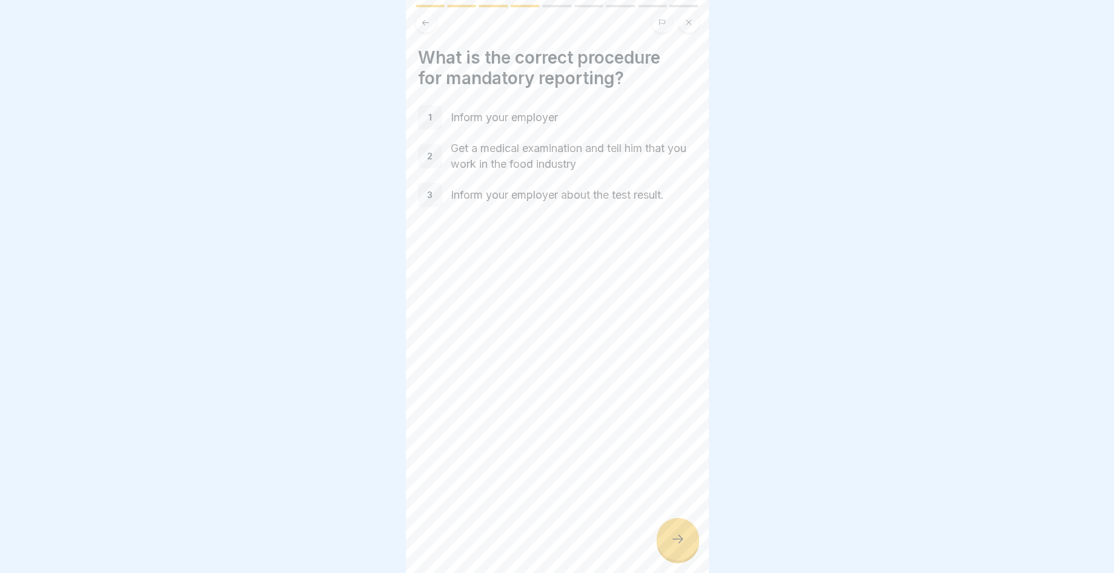
click at [671, 547] on icon at bounding box center [678, 539] width 15 height 15
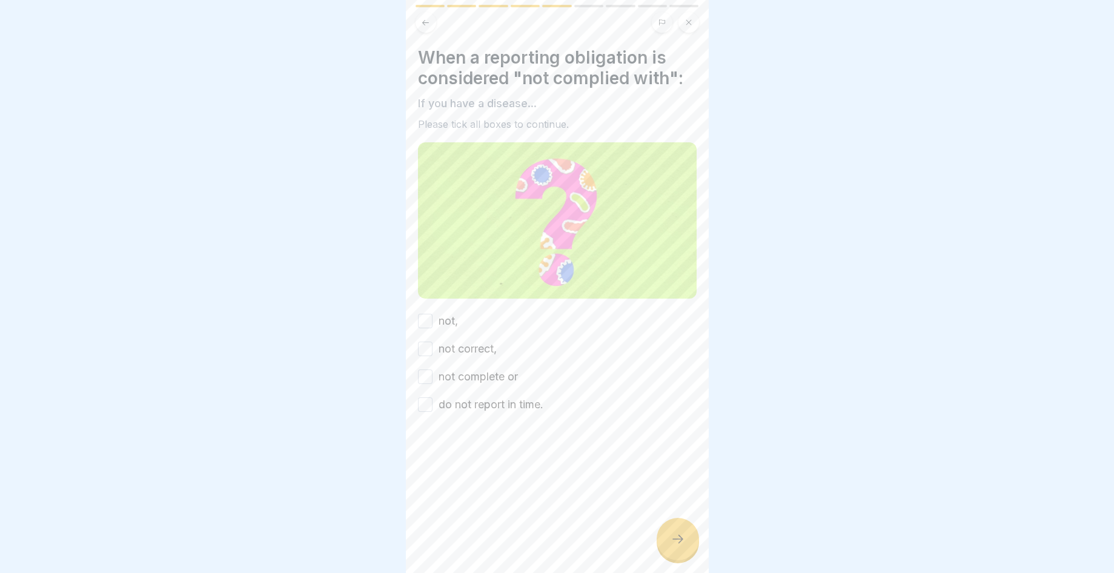
click at [674, 561] on div at bounding box center [678, 539] width 42 height 42
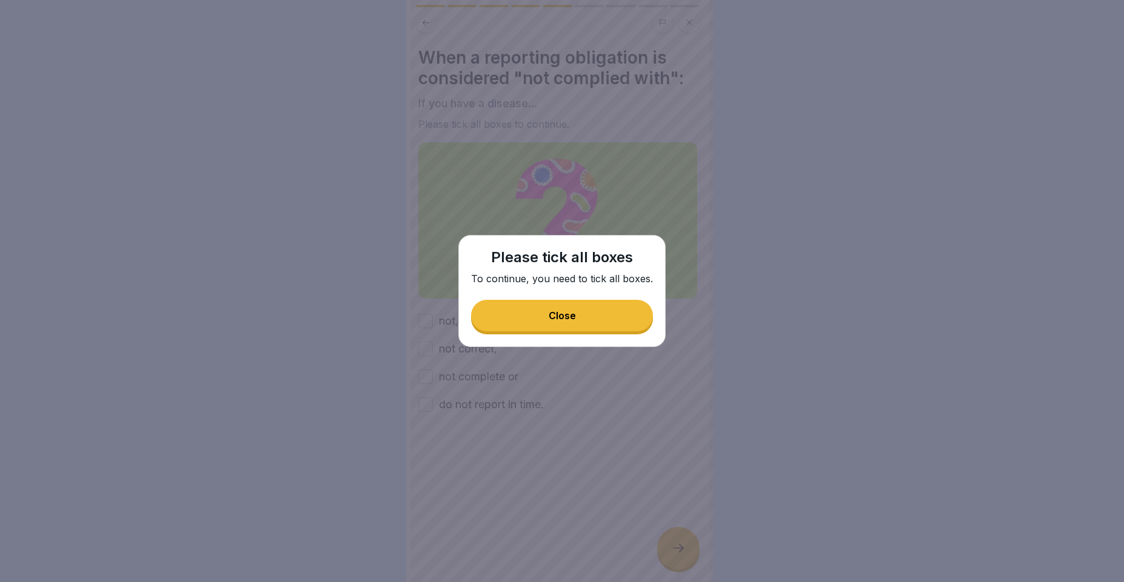
click at [610, 319] on button "Close" at bounding box center [562, 316] width 182 height 32
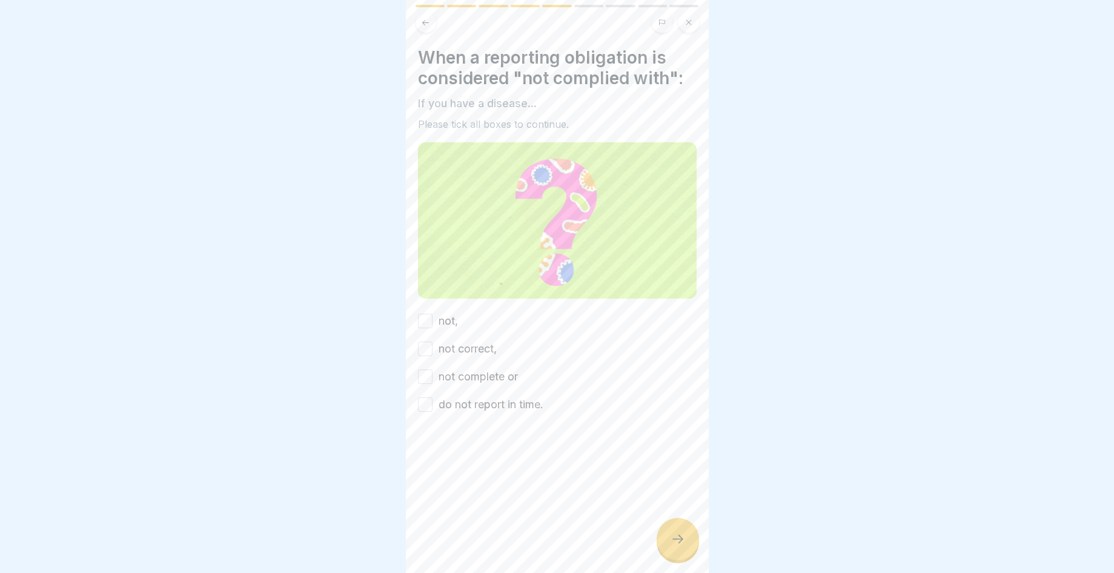
click at [430, 398] on button "do not report in time." at bounding box center [425, 405] width 15 height 15
click at [433, 373] on div "not complete or" at bounding box center [468, 377] width 100 height 16
click at [424, 370] on button "not complete or" at bounding box center [425, 377] width 15 height 15
click at [423, 370] on button "not complete or" at bounding box center [425, 377] width 15 height 15
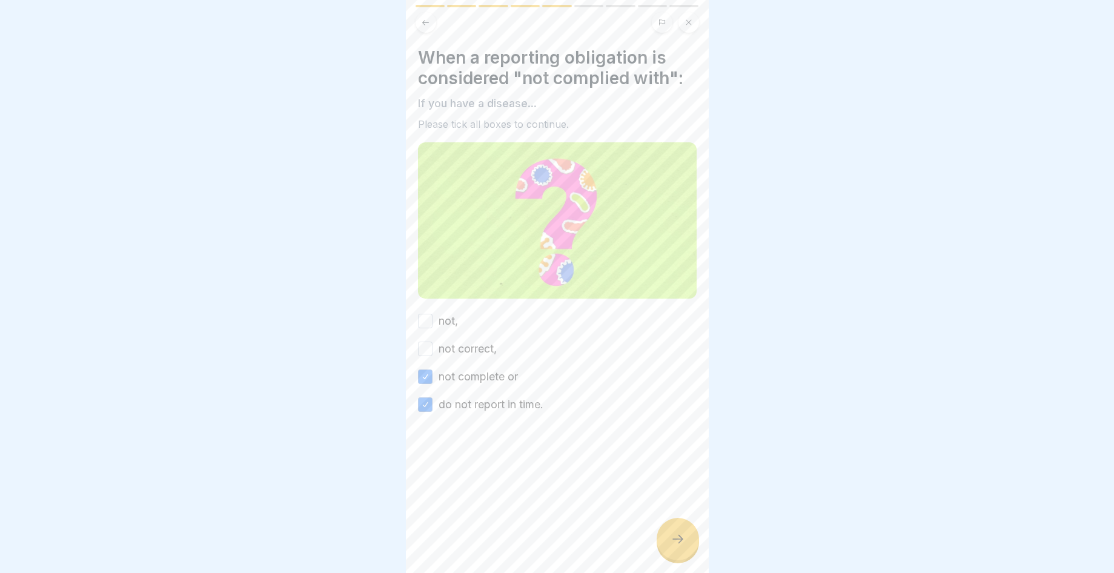
click at [428, 344] on button "not correct," at bounding box center [425, 349] width 15 height 15
click at [432, 301] on div "When a reporting obligation is considered "not complied with": If you have a di…" at bounding box center [557, 229] width 279 height 365
click at [427, 310] on div "When a reporting obligation is considered "not complied with": If you have a di…" at bounding box center [557, 229] width 279 height 365
click at [427, 314] on button "not," at bounding box center [425, 321] width 15 height 15
click at [682, 547] on icon at bounding box center [678, 539] width 15 height 15
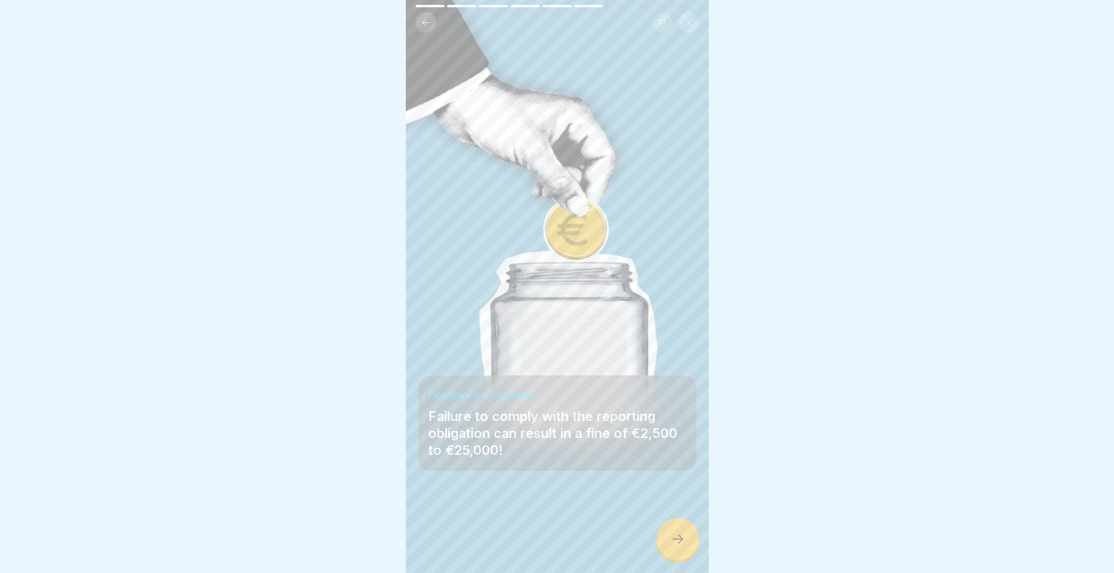
click at [694, 551] on div at bounding box center [678, 539] width 42 height 42
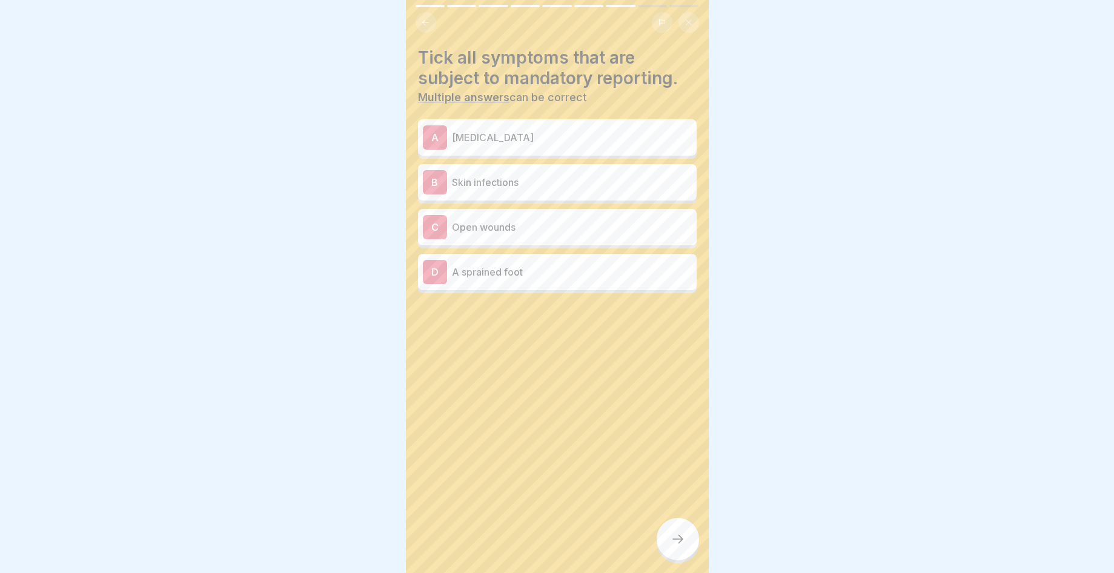
click at [611, 135] on p "[MEDICAL_DATA]" at bounding box center [572, 137] width 240 height 15
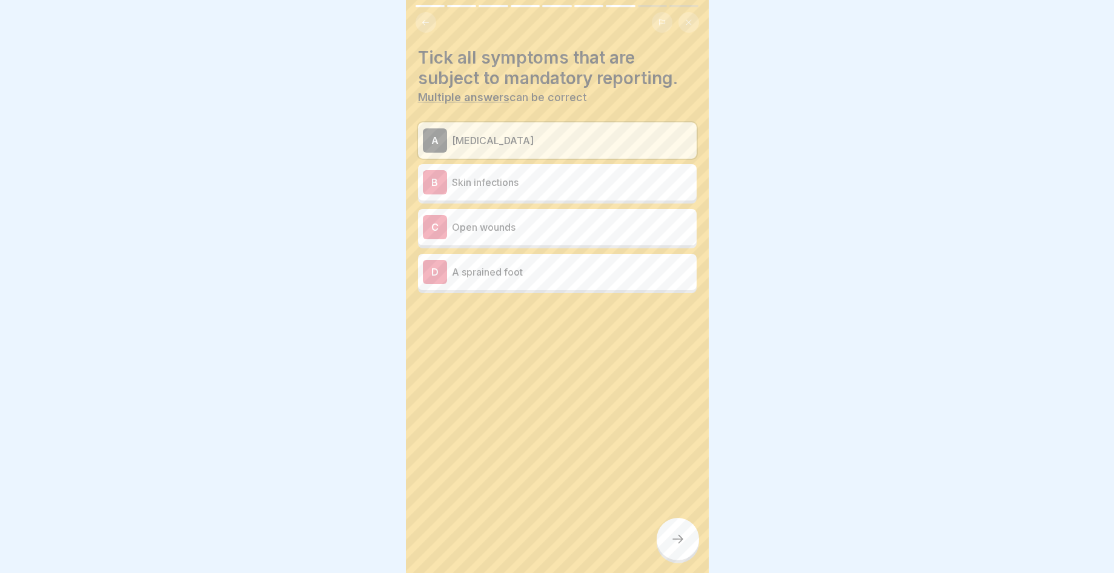
click at [612, 178] on p "Skin infections" at bounding box center [572, 182] width 240 height 15
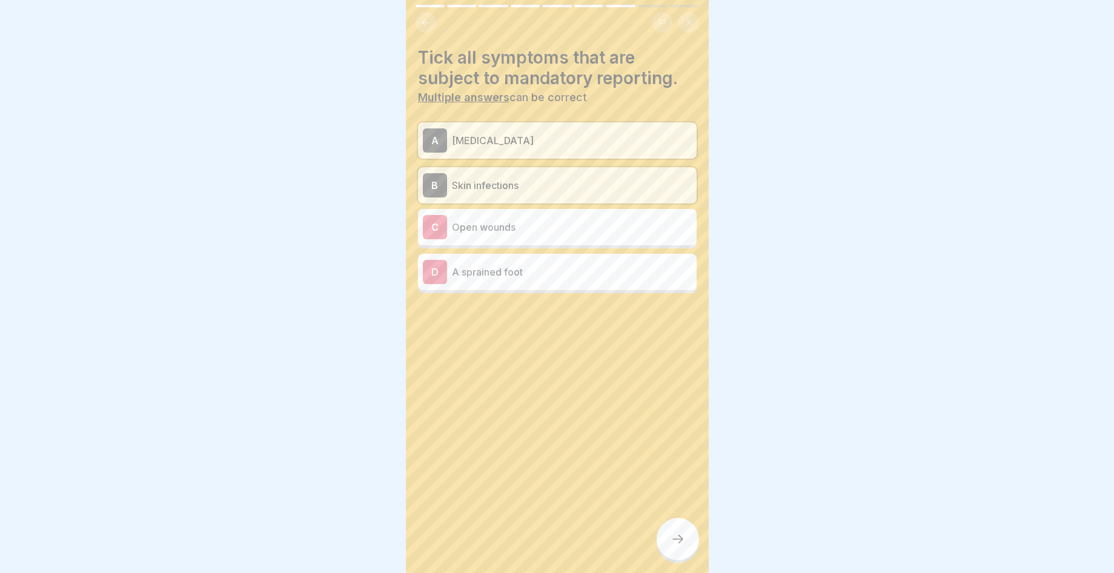
click at [600, 228] on p "Open wounds" at bounding box center [572, 227] width 240 height 15
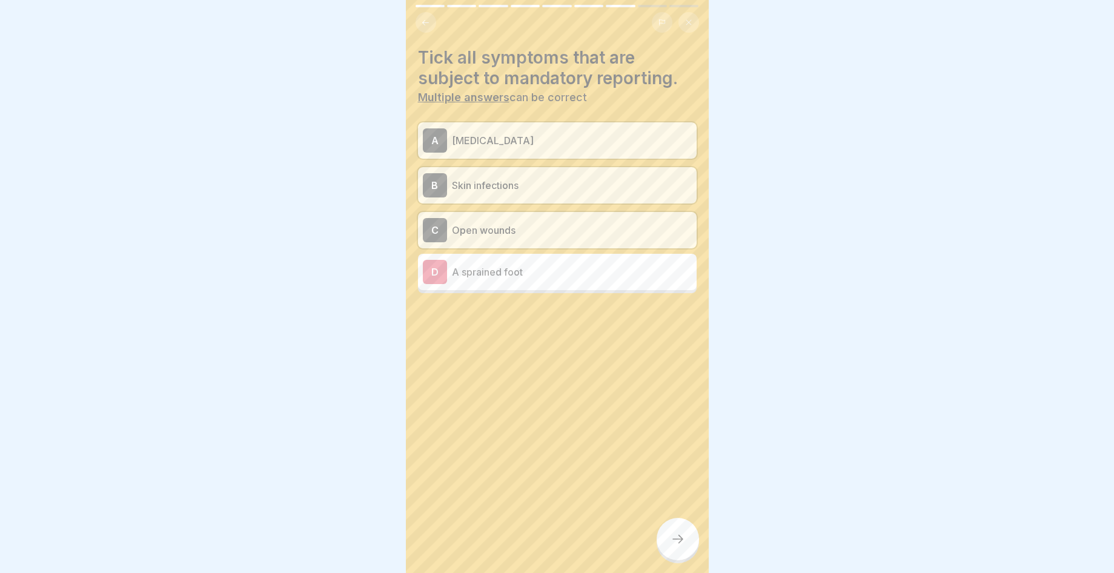
click at [662, 550] on div at bounding box center [678, 539] width 42 height 42
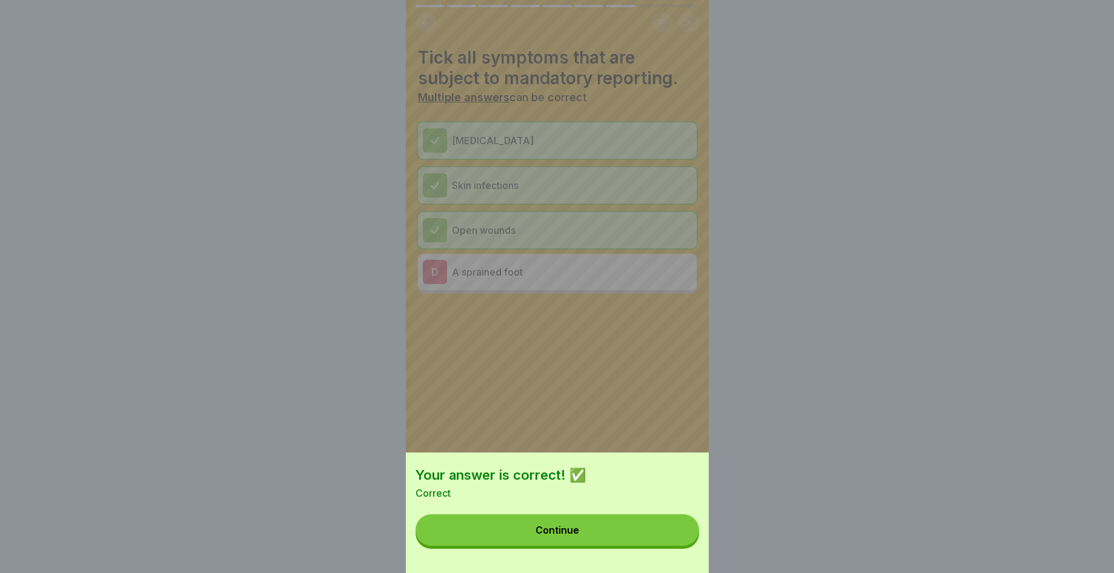
click at [655, 544] on button "Continue" at bounding box center [558, 531] width 284 height 32
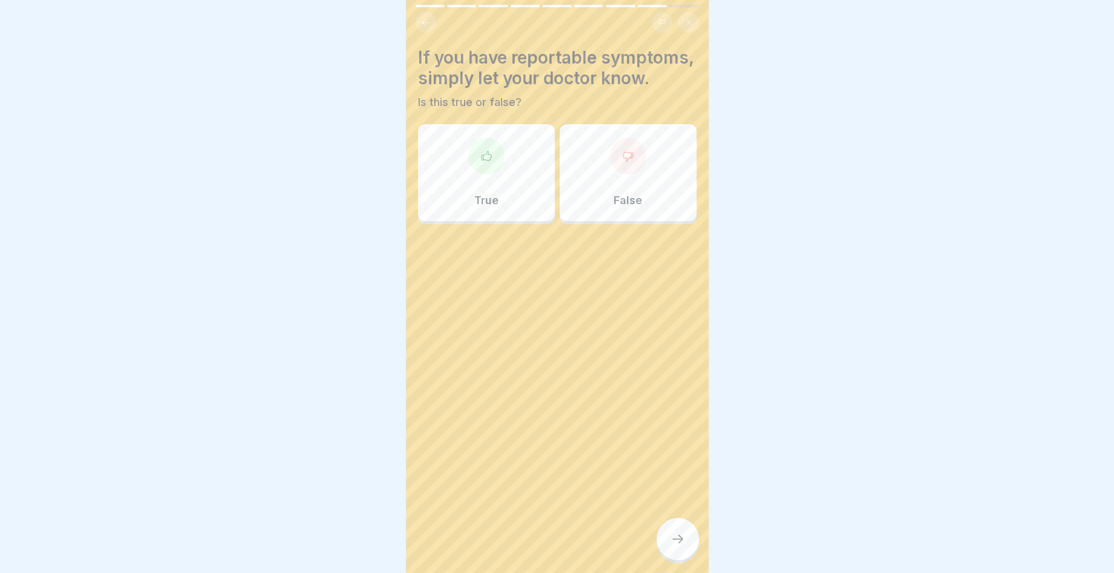
click at [505, 205] on div "True" at bounding box center [486, 172] width 137 height 97
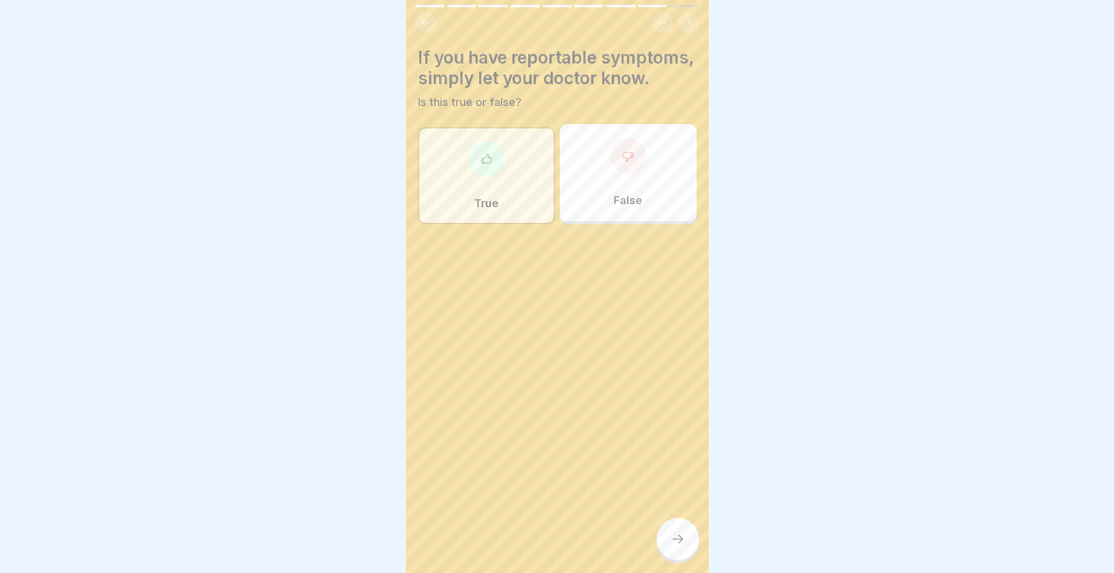
click at [660, 548] on div at bounding box center [678, 539] width 42 height 42
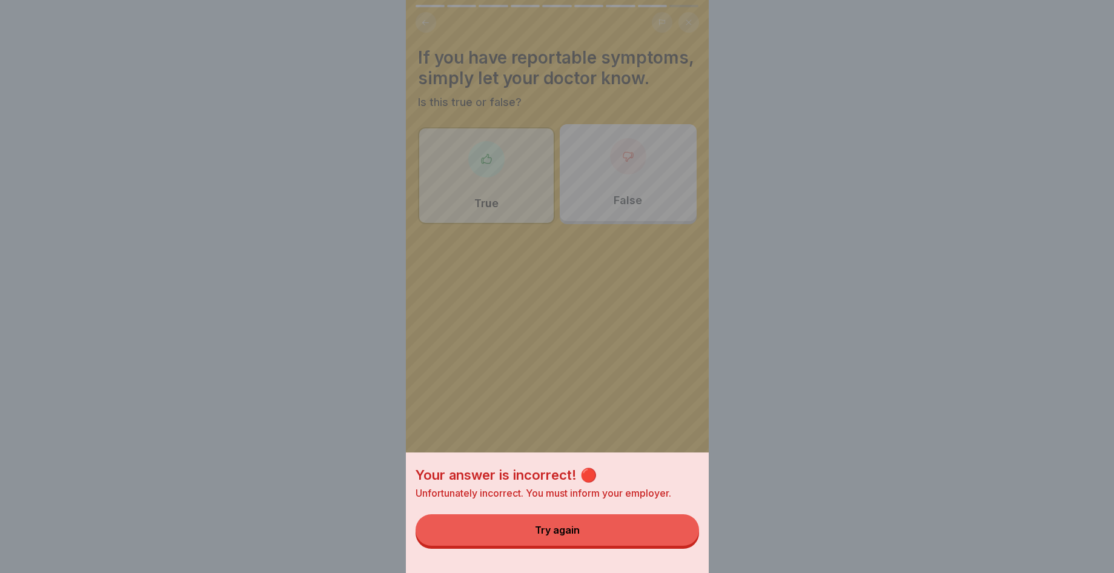
click at [659, 546] on button "Try again" at bounding box center [558, 531] width 284 height 32
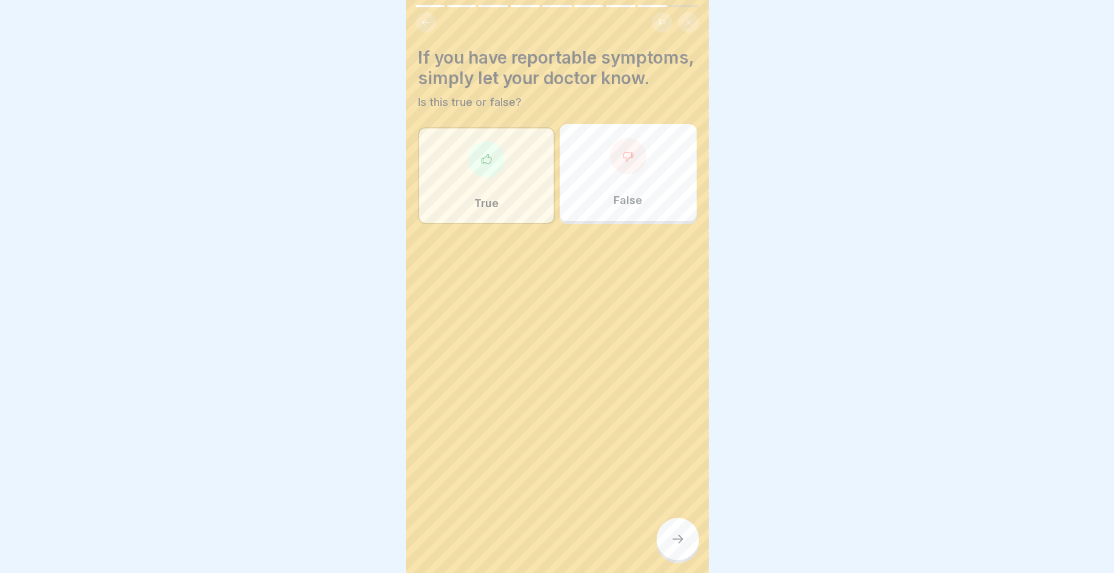
click at [676, 196] on div "False" at bounding box center [628, 172] width 137 height 97
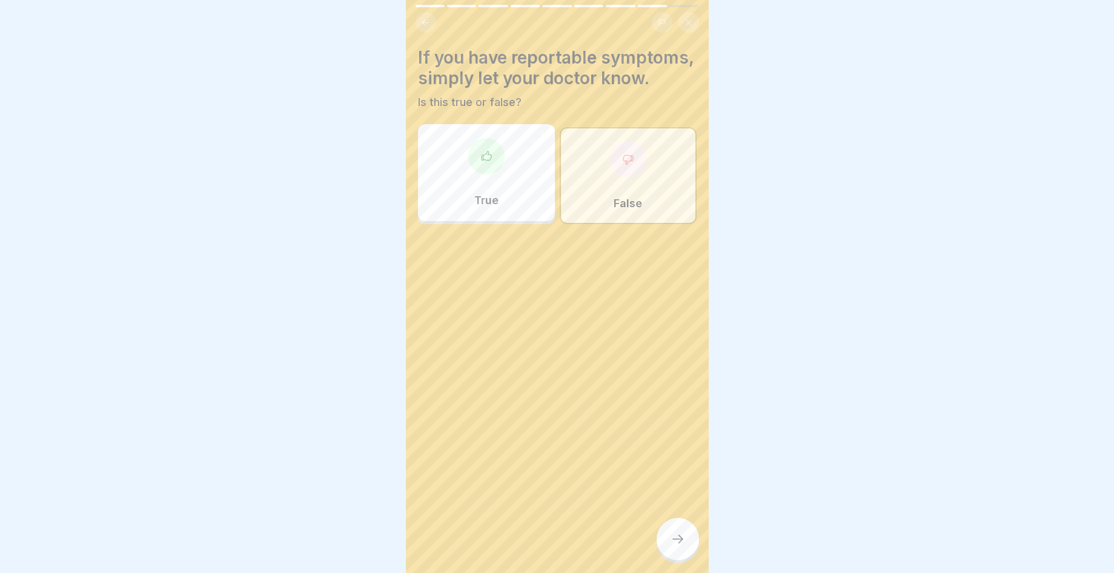
click at [676, 539] on div at bounding box center [678, 539] width 42 height 42
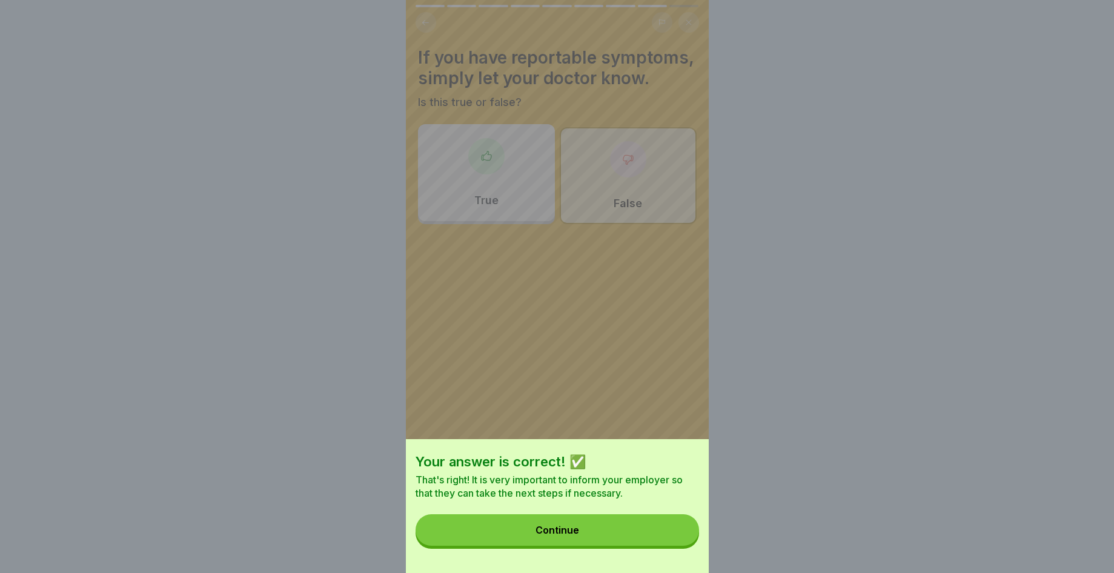
click at [589, 539] on button "Continue" at bounding box center [558, 531] width 284 height 32
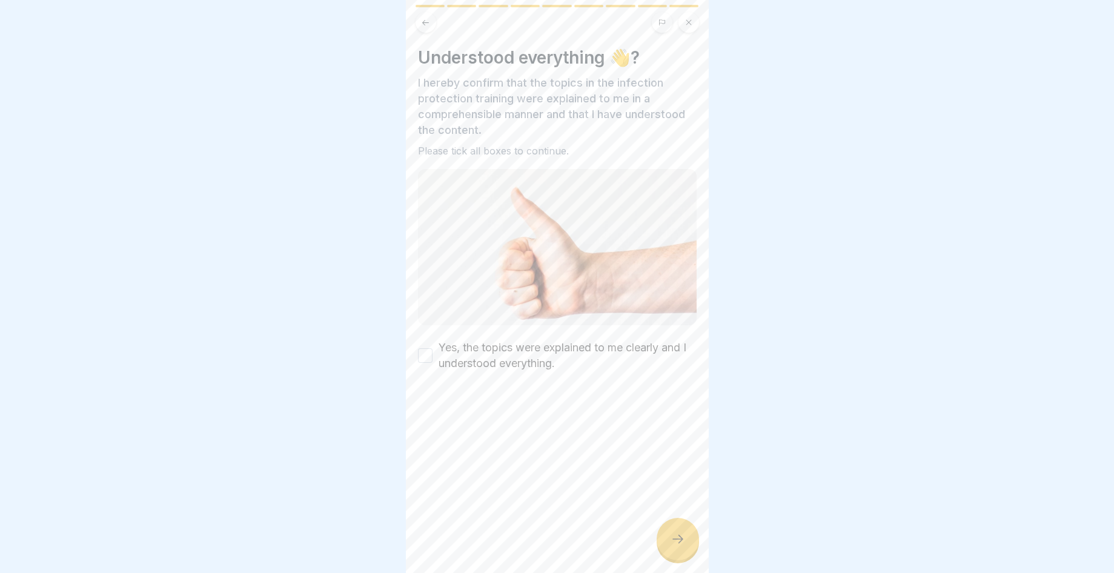
click at [430, 350] on button "Yes, the topics were explained to me clearly and I understood everything." at bounding box center [425, 355] width 15 height 15
click at [659, 553] on div at bounding box center [678, 539] width 42 height 42
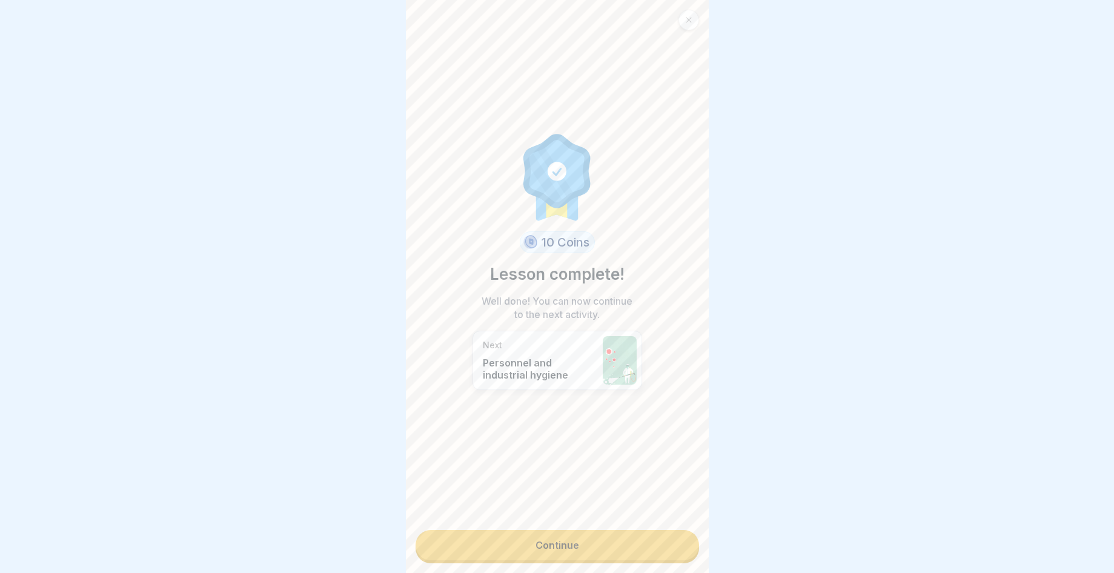
click at [651, 556] on link "Continue" at bounding box center [558, 545] width 284 height 30
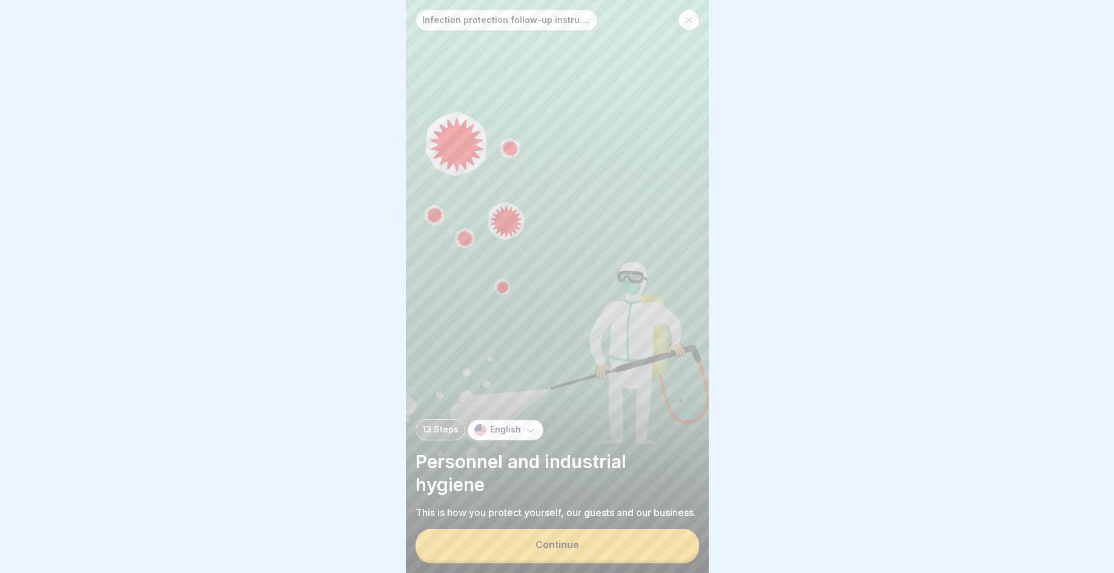
click at [590, 555] on button "Continue" at bounding box center [558, 545] width 284 height 32
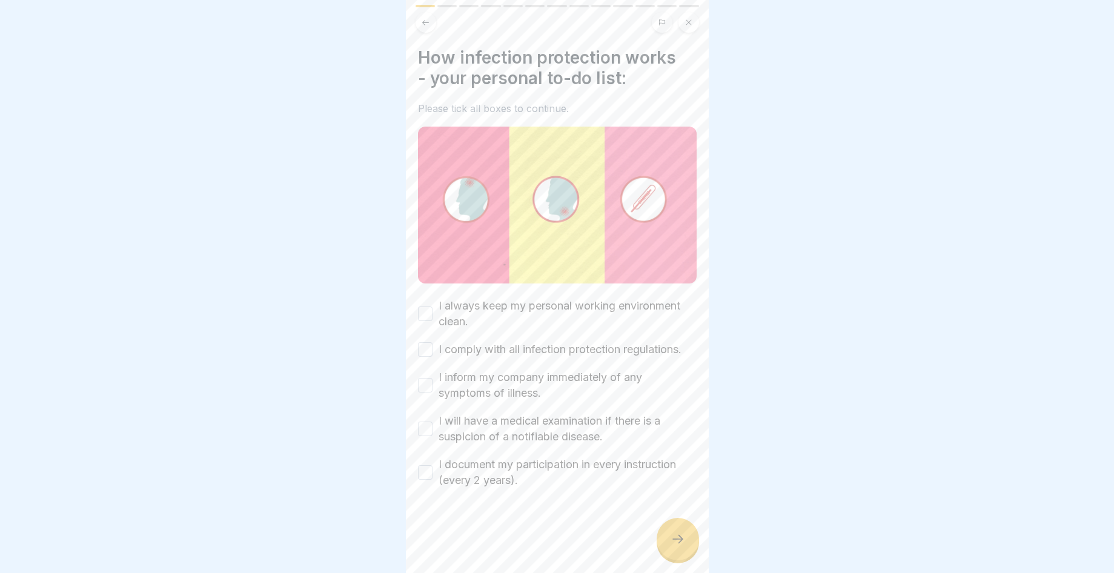
click at [444, 310] on label "I always keep my personal working environment clean." at bounding box center [568, 314] width 258 height 32
click at [433, 310] on button "I always keep my personal working environment clean." at bounding box center [425, 314] width 15 height 15
click at [473, 401] on label "I inform my company immediately of any symptoms of illness." at bounding box center [568, 386] width 258 height 32
click at [433, 393] on button "I inform my company immediately of any symptoms of illness." at bounding box center [425, 385] width 15 height 15
click at [535, 439] on label "I will have a medical examination if there is a suspicion of a notifiable disea…" at bounding box center [568, 429] width 258 height 32
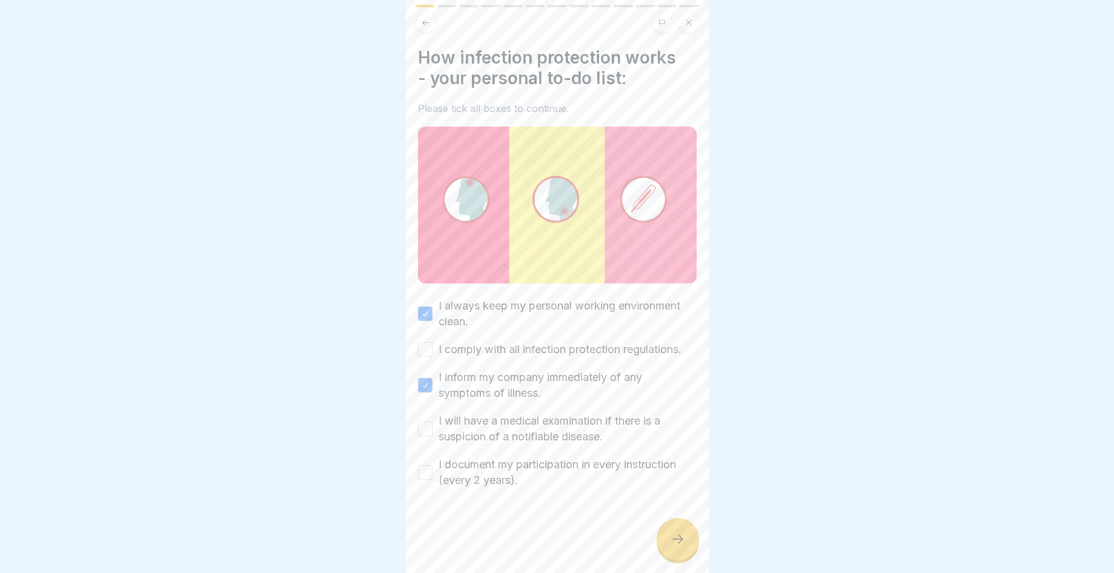
click at [433, 436] on button "I will have a medical examination if there is a suspicion of a notifiable disea…" at bounding box center [425, 429] width 15 height 15
click at [522, 482] on label "I document my participation in every instruction (every 2 years)." at bounding box center [568, 473] width 258 height 32
click at [433, 480] on button "I document my participation in every instruction (every 2 years)." at bounding box center [425, 472] width 15 height 15
click at [673, 561] on div at bounding box center [678, 539] width 42 height 42
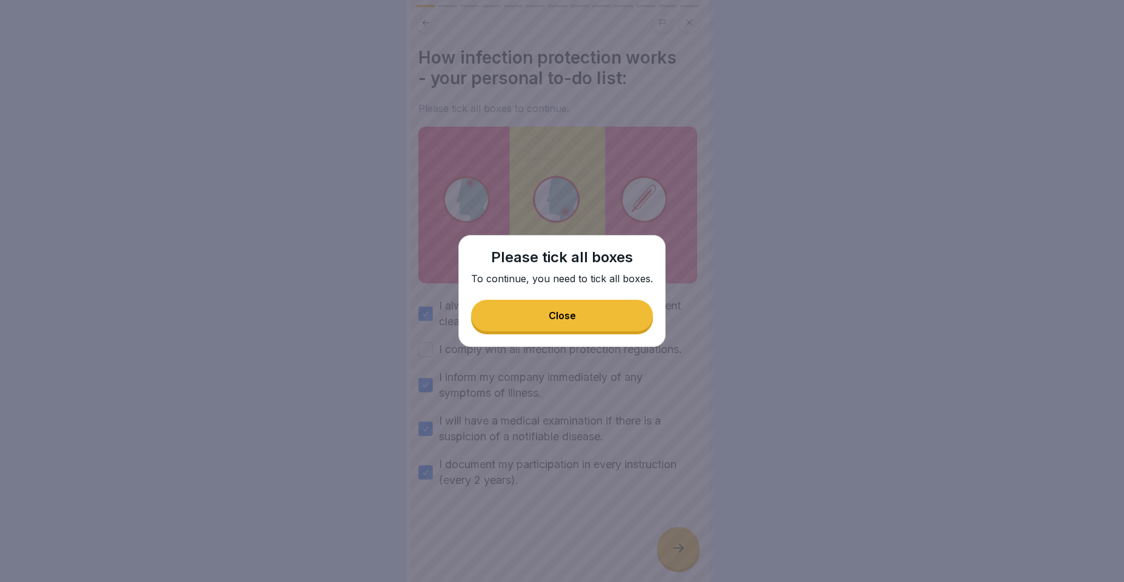
click at [582, 321] on button "Close" at bounding box center [562, 316] width 182 height 32
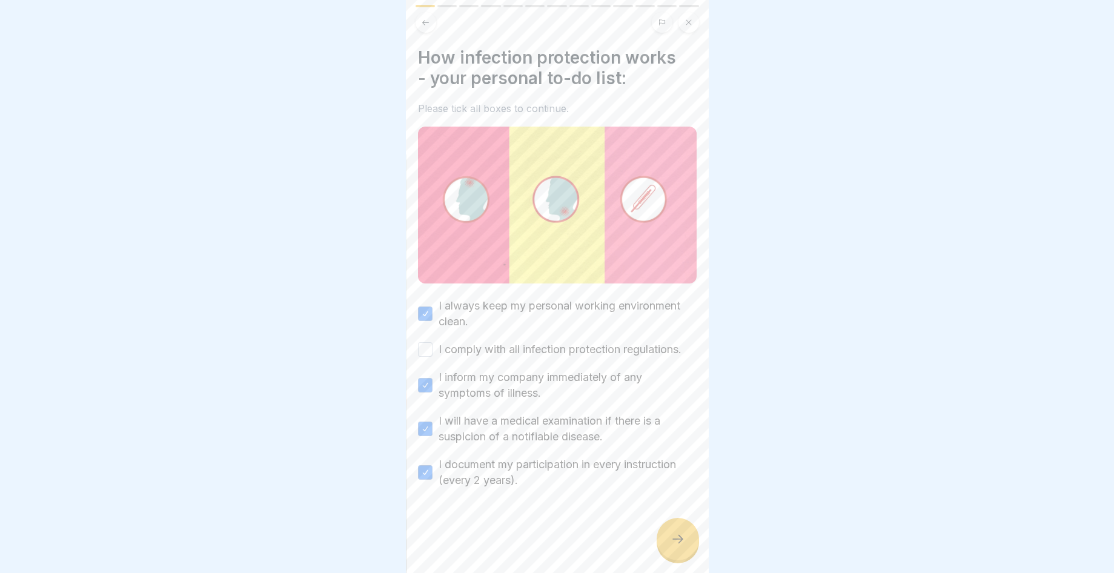
click at [496, 358] on label "I comply with all infection protection regulations." at bounding box center [560, 350] width 243 height 16
click at [433, 357] on button "I comply with all infection protection regulations." at bounding box center [425, 349] width 15 height 15
click at [686, 553] on div at bounding box center [678, 539] width 42 height 42
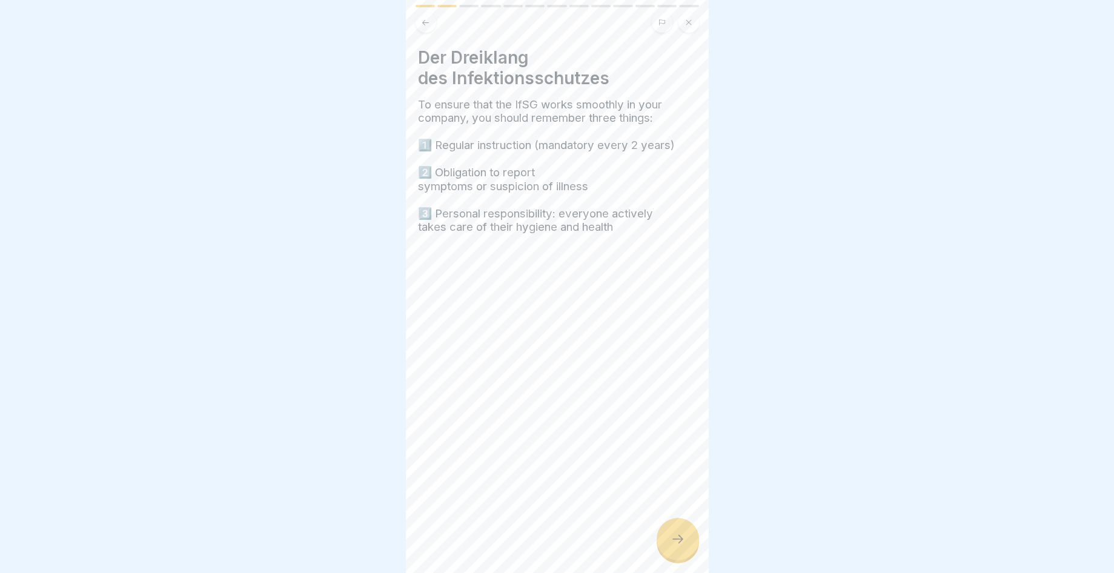
click at [683, 547] on icon at bounding box center [678, 539] width 15 height 15
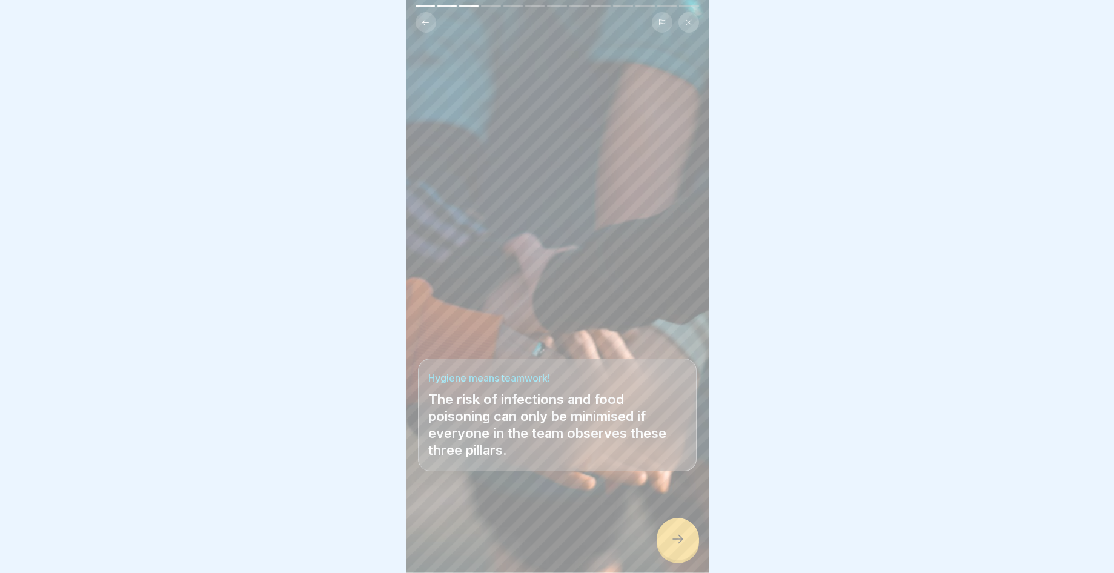
click at [681, 547] on icon at bounding box center [678, 539] width 15 height 15
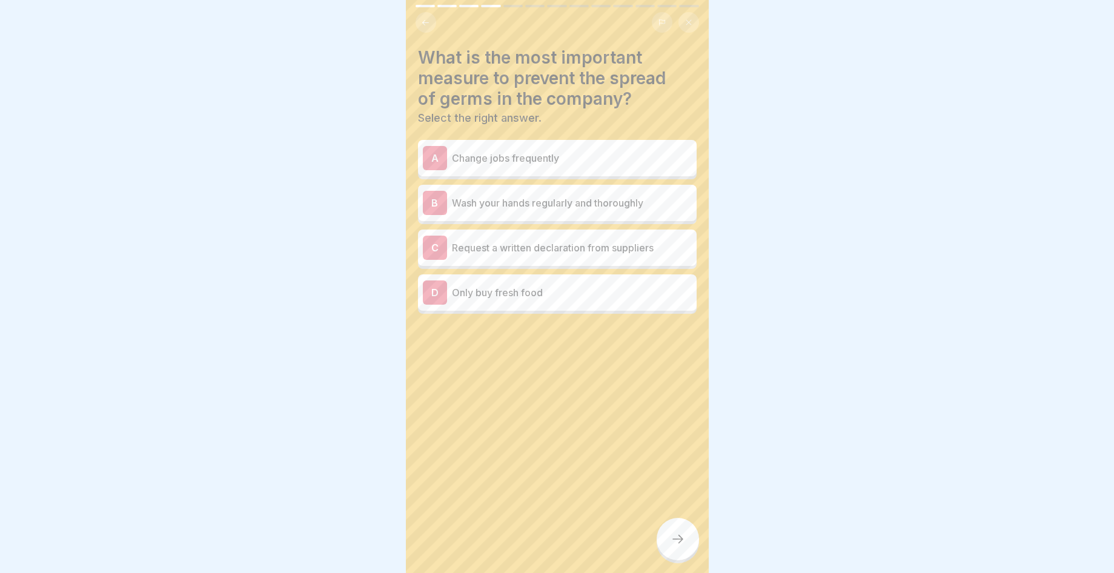
click at [666, 216] on div "B Wash your hands regularly and thoroughly" at bounding box center [557, 203] width 279 height 36
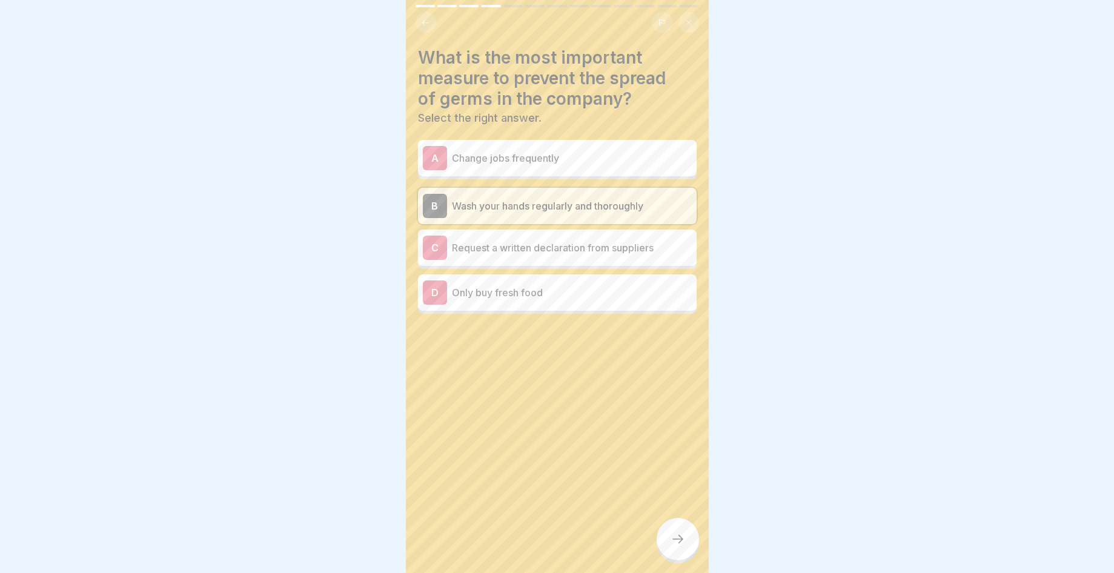
click at [692, 542] on div at bounding box center [678, 539] width 42 height 42
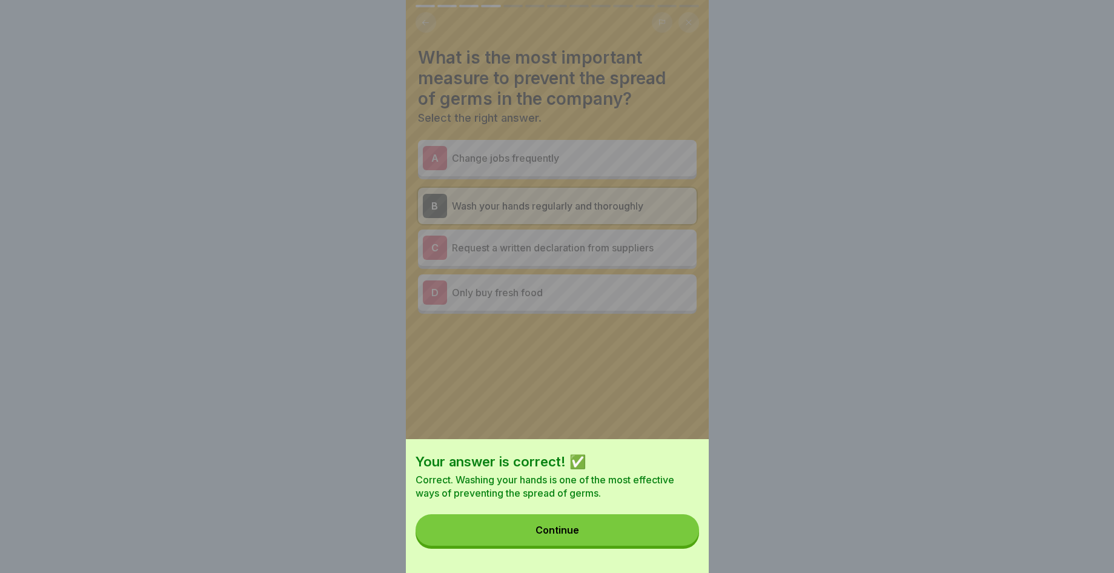
click at [669, 561] on div "Your answer is correct! ✅ Correct. Washing your hands is one of the most effect…" at bounding box center [557, 506] width 303 height 134
click at [667, 546] on button "Continue" at bounding box center [558, 531] width 284 height 32
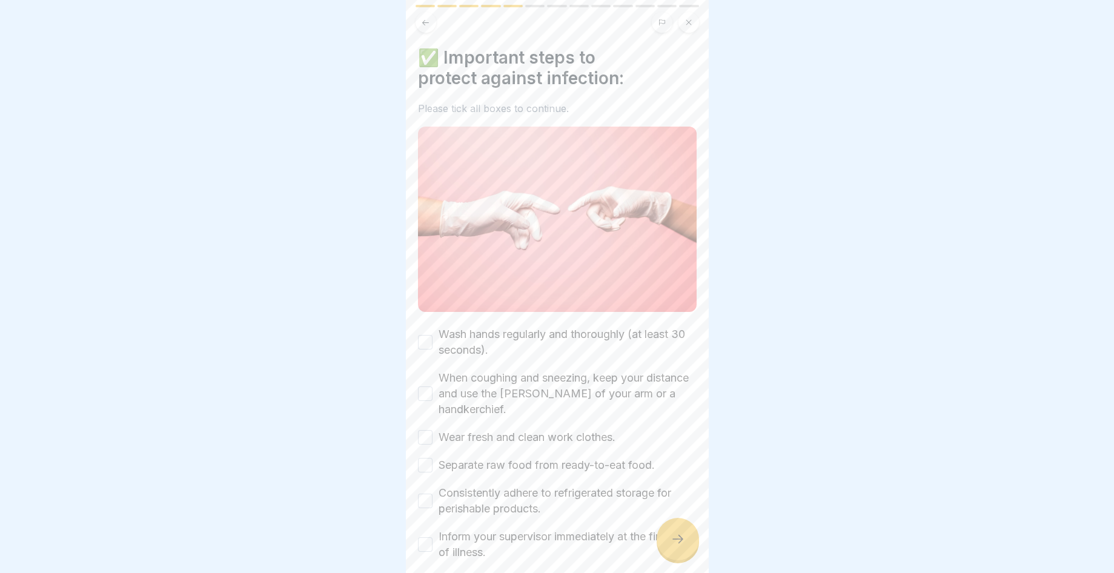
click at [685, 544] on div at bounding box center [678, 539] width 42 height 42
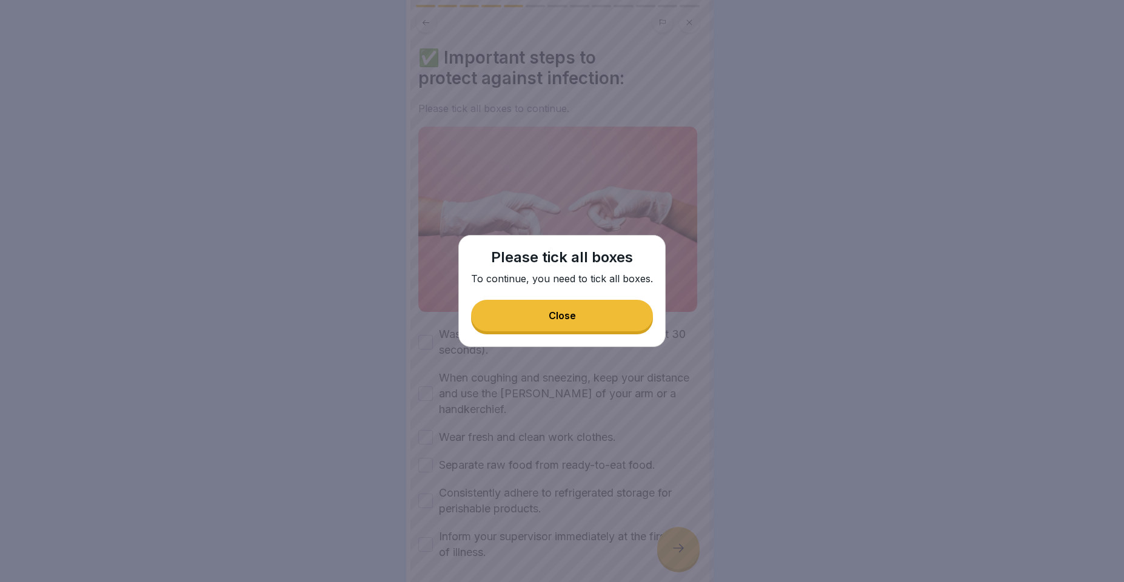
click at [544, 309] on button "Close" at bounding box center [562, 316] width 182 height 32
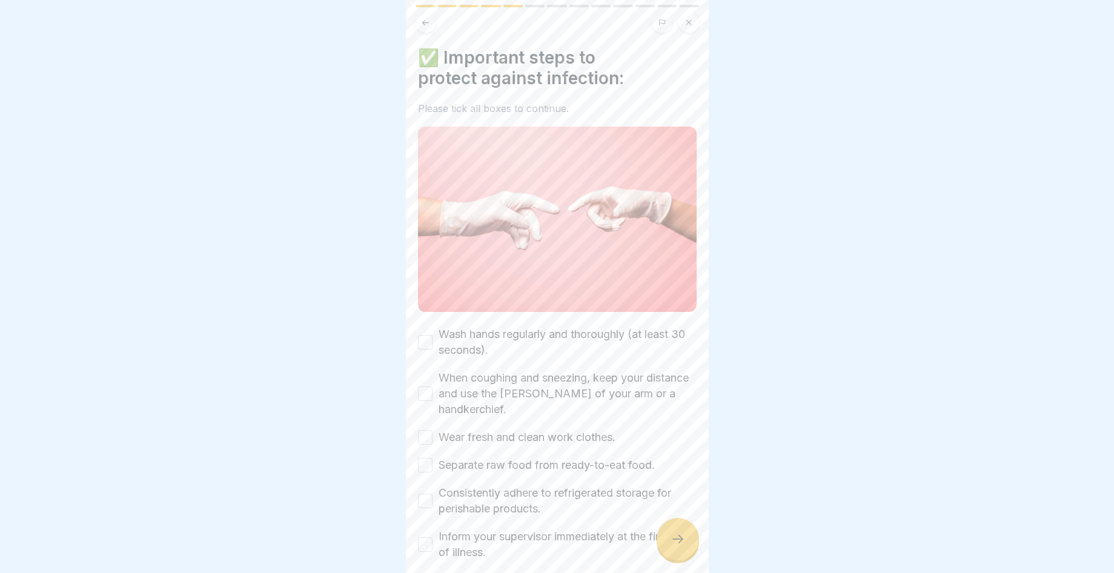
click at [428, 337] on button "Wash hands regularly and thoroughly (at least 30 seconds)." at bounding box center [425, 342] width 15 height 15
click at [424, 392] on button "When coughing and sneezing, keep your distance and use the [PERSON_NAME] of you…" at bounding box center [425, 394] width 15 height 15
click at [425, 440] on div "Wash hands regularly and thoroughly (at least 30 seconds). When coughing and sn…" at bounding box center [557, 444] width 279 height 234
click at [425, 438] on button "Wear fresh and clean work clothes." at bounding box center [425, 437] width 15 height 15
click at [426, 458] on button "Separate raw food from ready-to-eat food." at bounding box center [425, 465] width 15 height 15
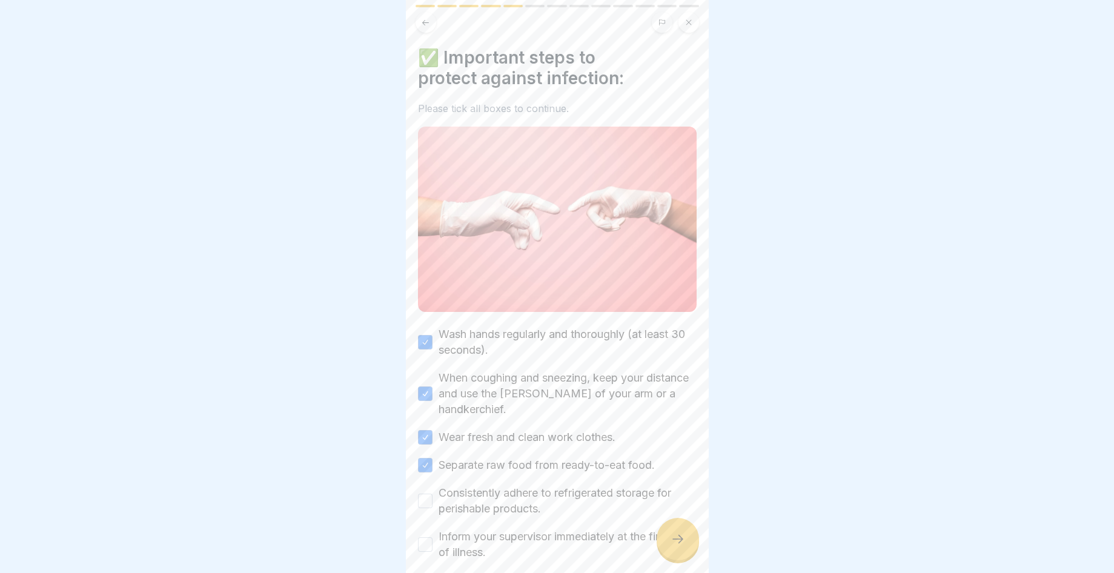
click at [427, 499] on button "Consistently adhere to refrigerated storage for perishable products." at bounding box center [425, 501] width 15 height 15
click at [424, 540] on button "Inform your supervisor immediately at the first sign of illness." at bounding box center [425, 545] width 15 height 15
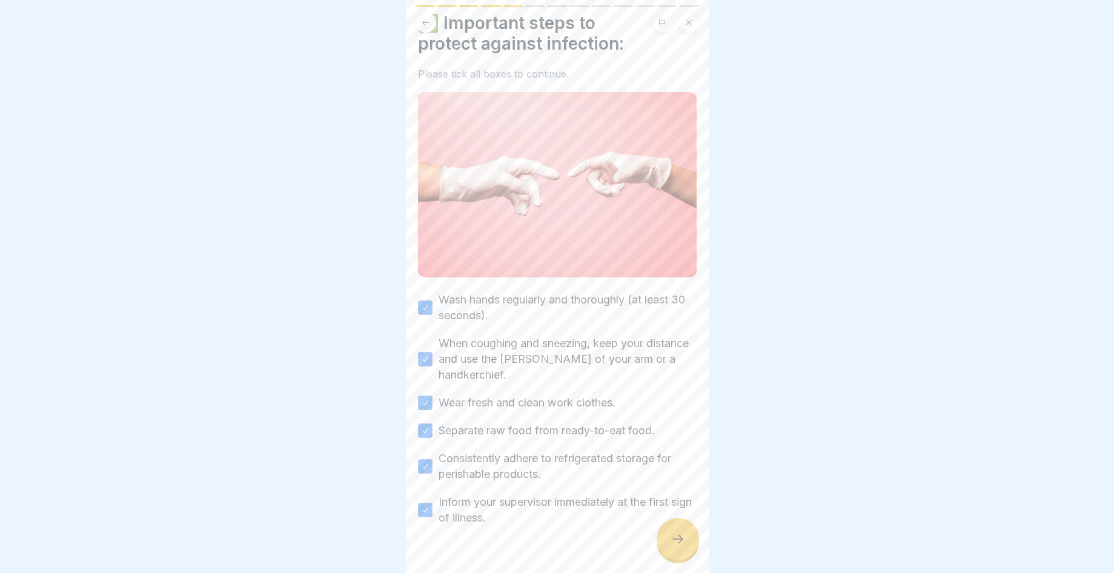
scroll to position [54, 0]
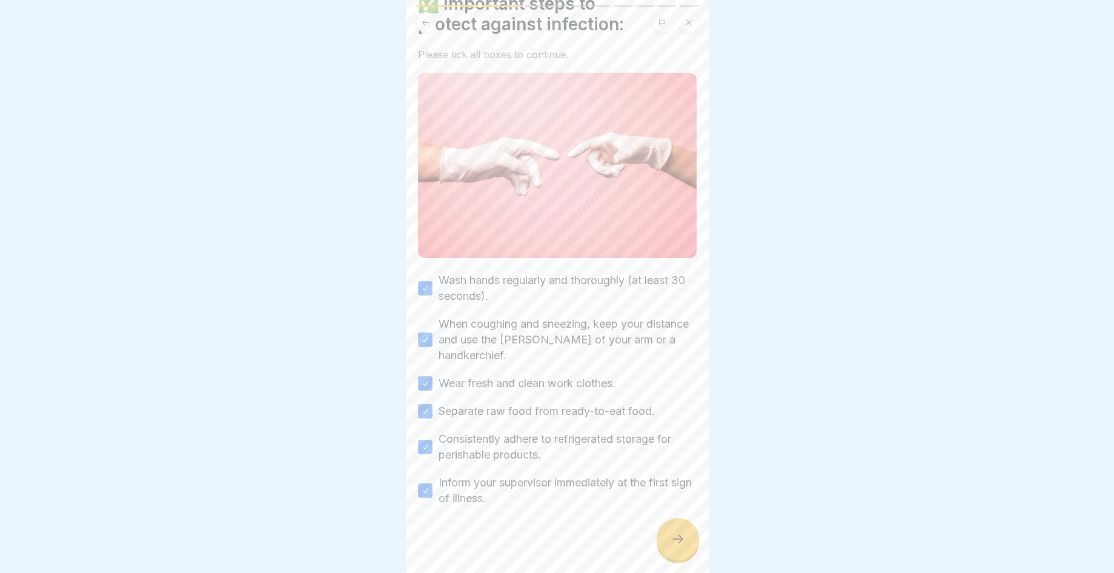
click at [693, 549] on div at bounding box center [678, 539] width 42 height 42
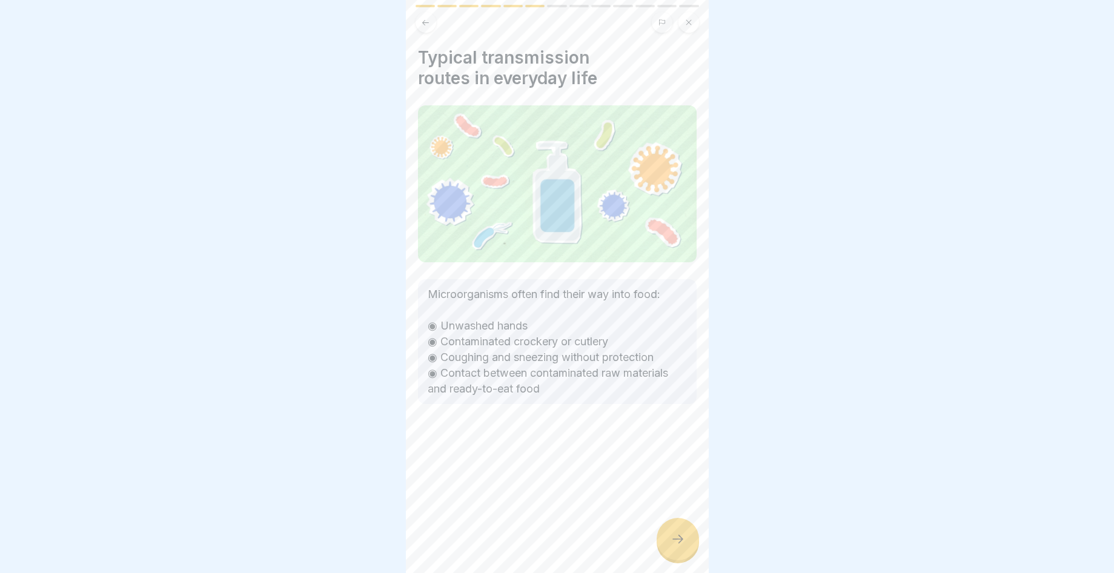
click at [665, 546] on div at bounding box center [678, 539] width 42 height 42
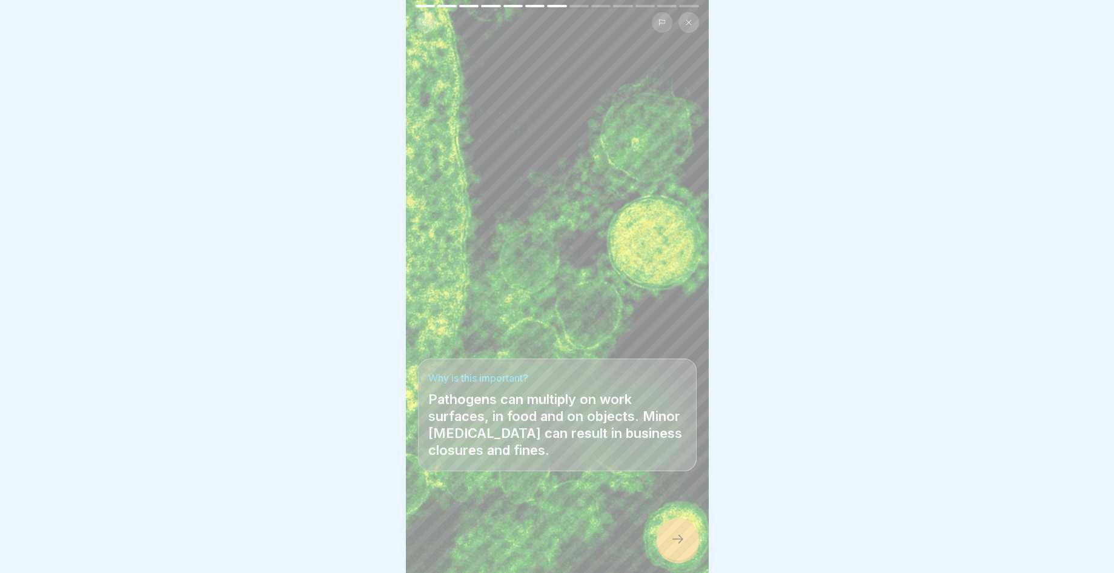
click at [665, 546] on div at bounding box center [678, 539] width 42 height 42
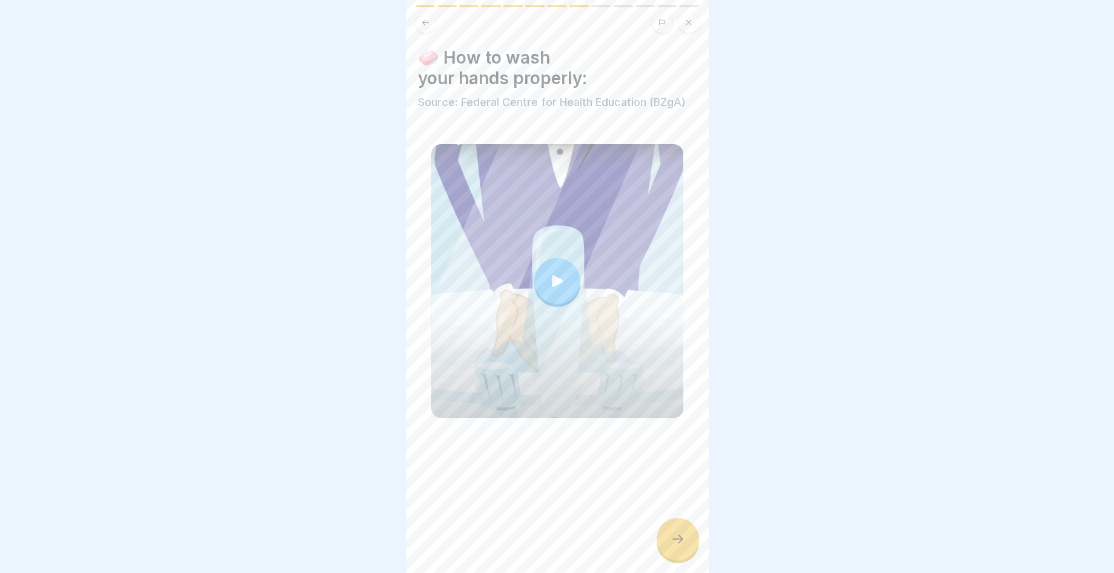
click at [665, 546] on div at bounding box center [678, 539] width 42 height 42
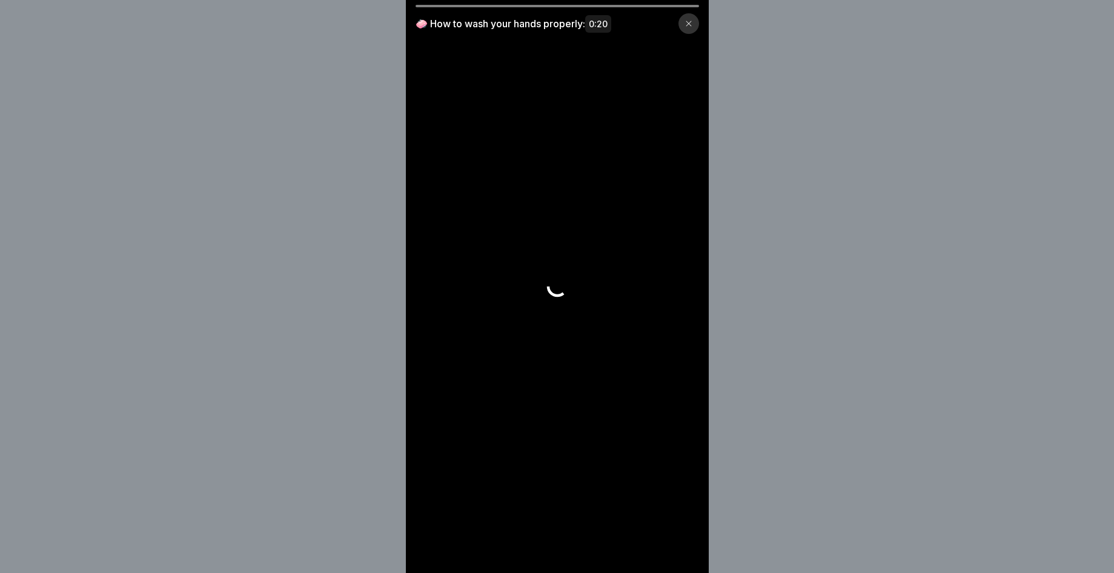
click at [665, 546] on video at bounding box center [557, 286] width 303 height 573
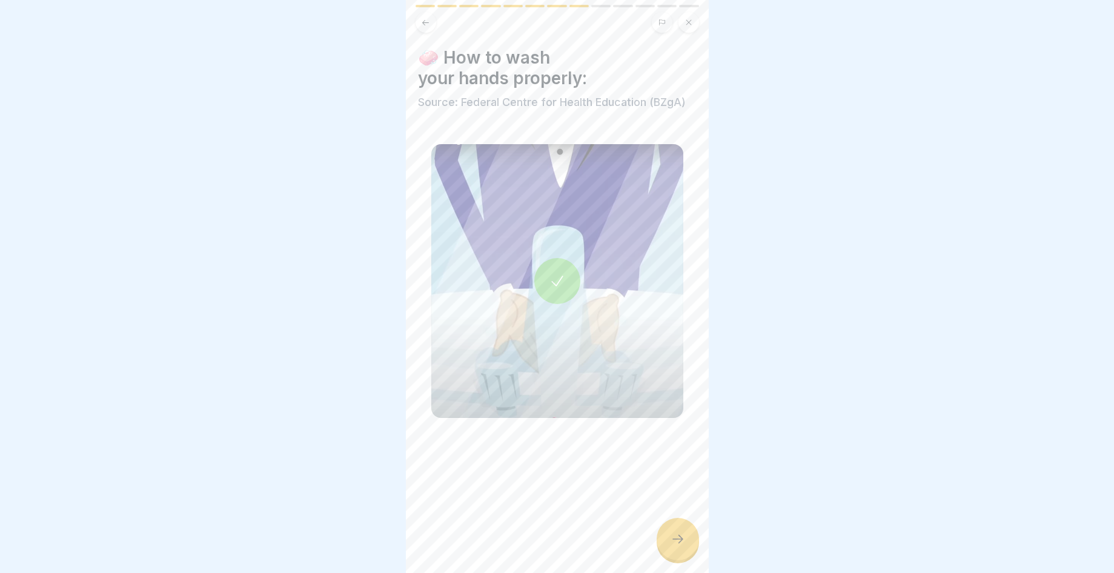
click at [691, 556] on div at bounding box center [678, 539] width 42 height 42
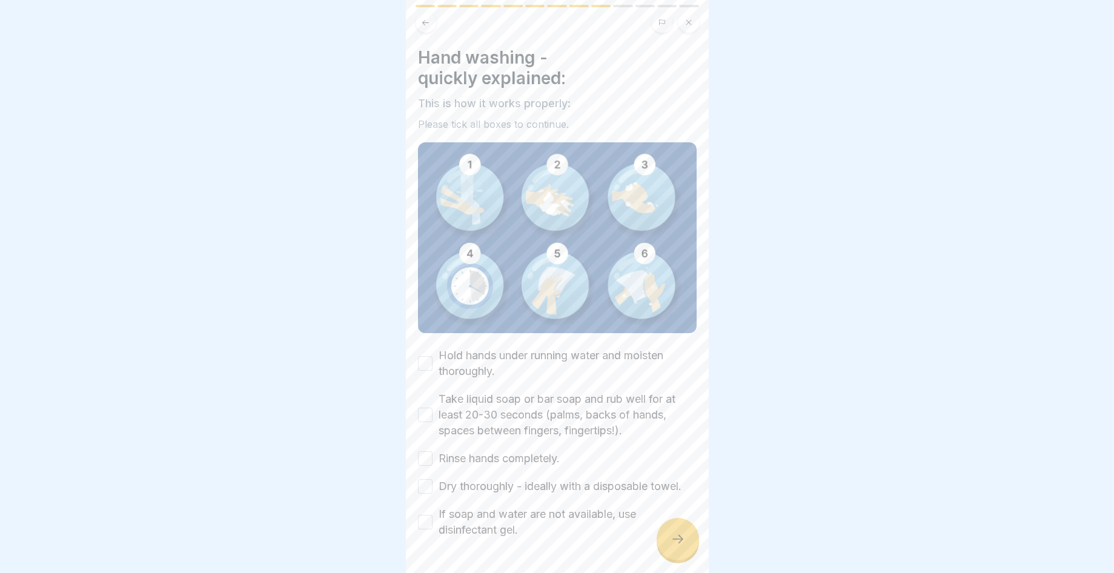
click at [685, 556] on div at bounding box center [678, 539] width 42 height 42
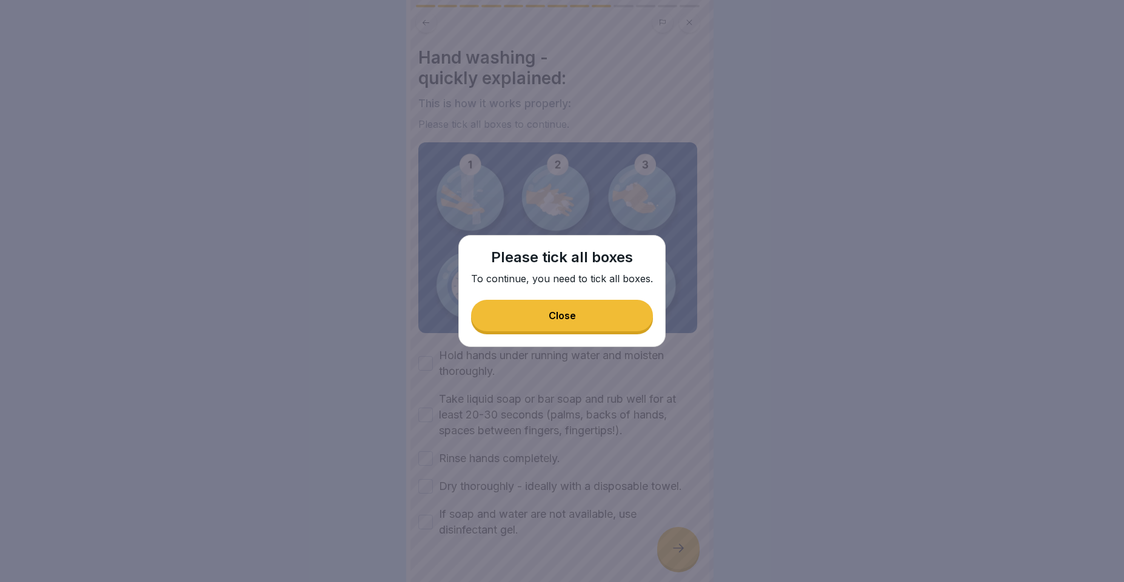
click at [587, 318] on button "Close" at bounding box center [562, 316] width 182 height 32
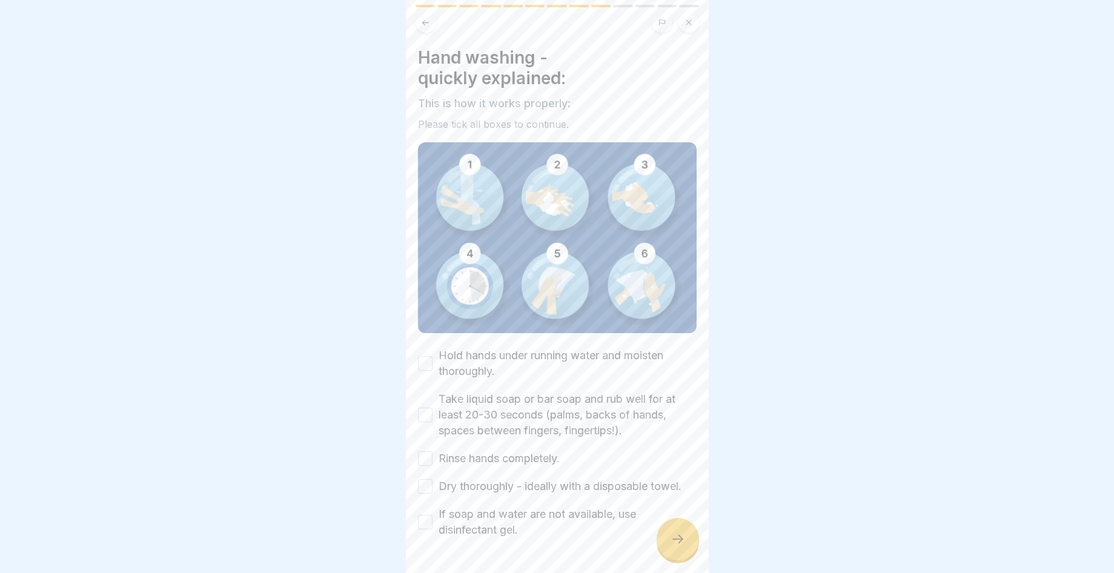
click at [423, 365] on div "Hold hands under running water and moisten thoroughly." at bounding box center [557, 364] width 279 height 32
click at [431, 361] on button "Hold hands under running water and moisten thoroughly." at bounding box center [425, 363] width 15 height 15
click at [421, 408] on button "Take liquid soap or bar soap and rub well for at least 20-30 seconds (palms, ba…" at bounding box center [425, 415] width 15 height 15
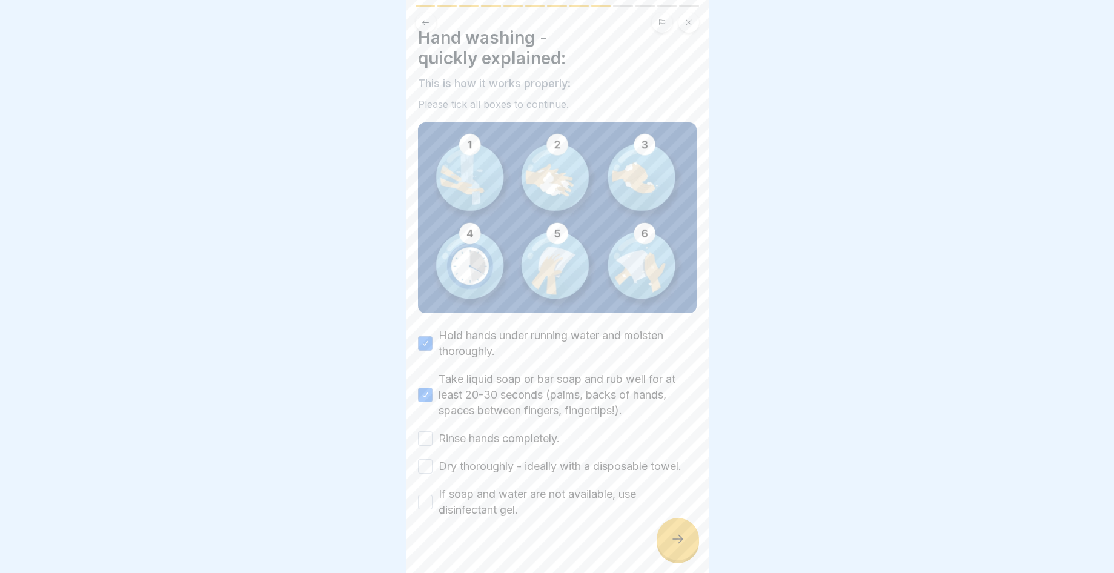
scroll to position [32, 0]
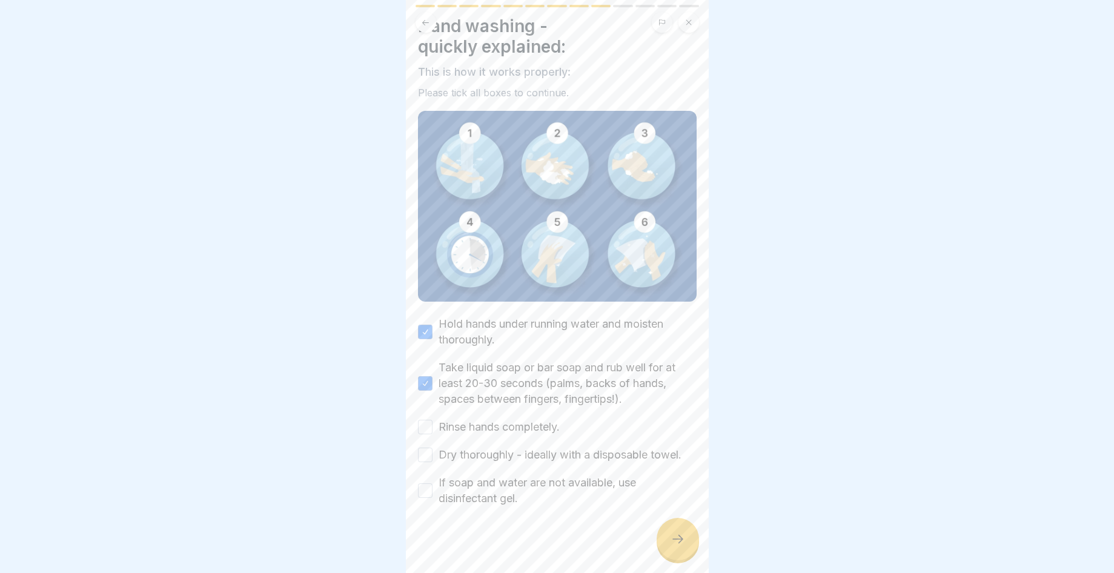
click at [429, 420] on button "Rinse hands completely." at bounding box center [425, 427] width 15 height 15
click at [427, 452] on button "Dry thoroughly - ideally with a disposable towel." at bounding box center [425, 455] width 15 height 15
click at [424, 485] on button "If soap and water are not available, use disinfectant gel." at bounding box center [425, 491] width 15 height 15
click at [688, 553] on div at bounding box center [678, 539] width 42 height 42
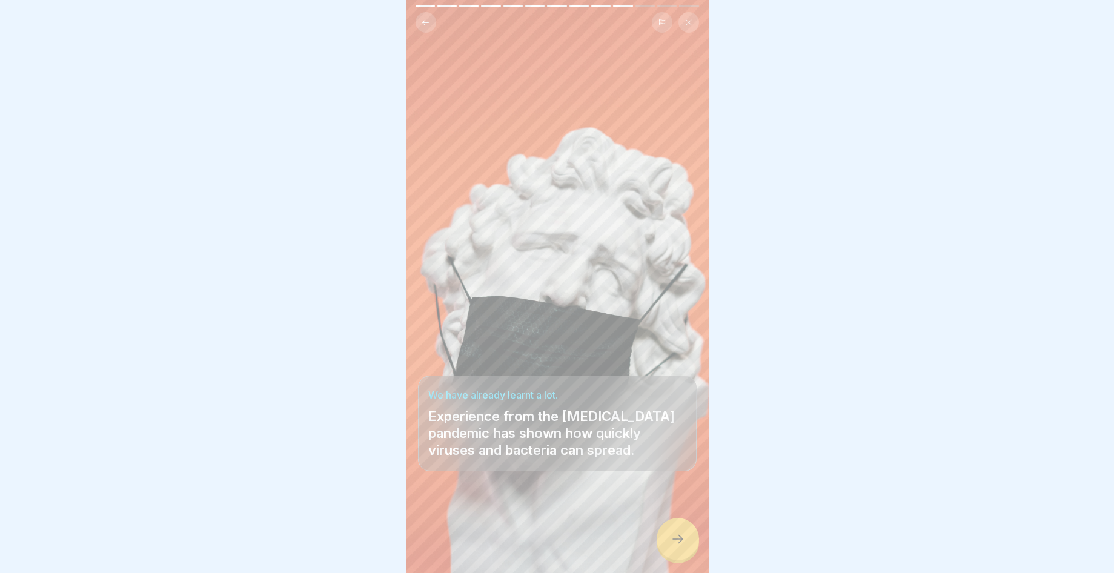
click at [679, 547] on icon at bounding box center [678, 539] width 15 height 15
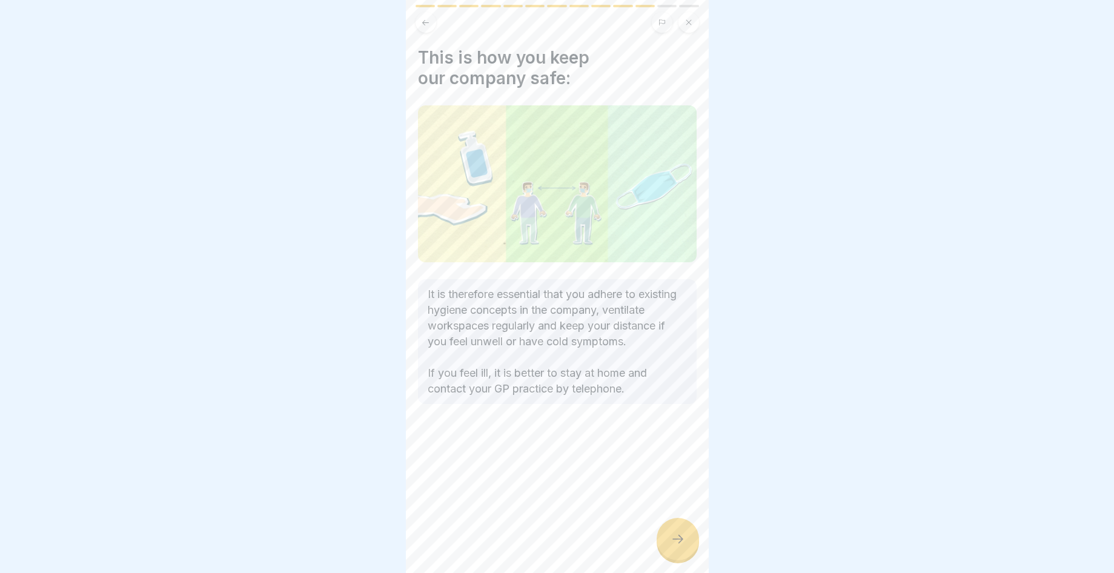
click at [676, 547] on icon at bounding box center [678, 539] width 15 height 15
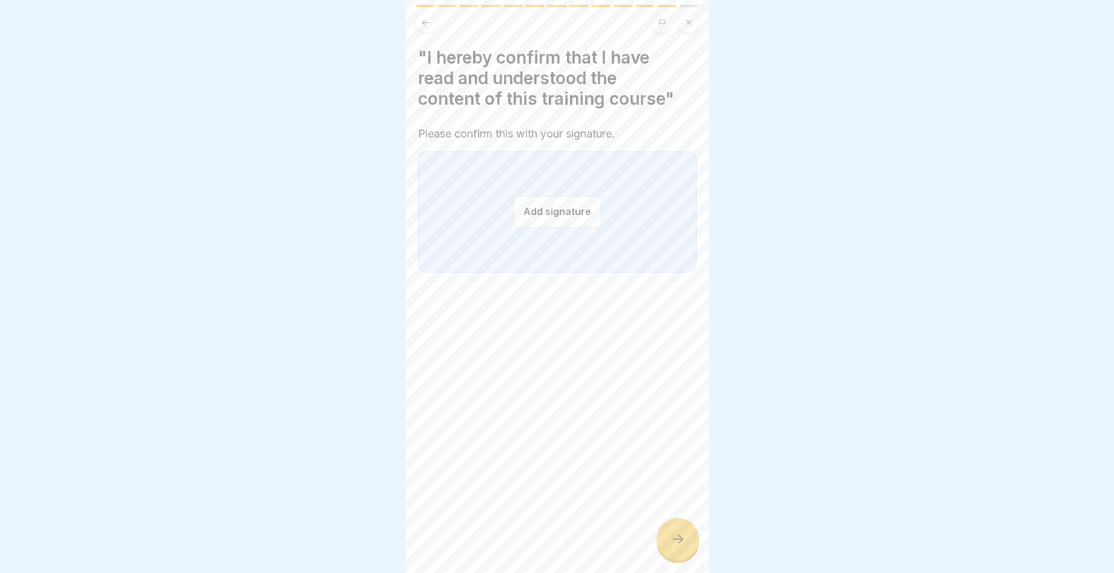
click at [590, 213] on button "Add signature" at bounding box center [557, 212] width 88 height 32
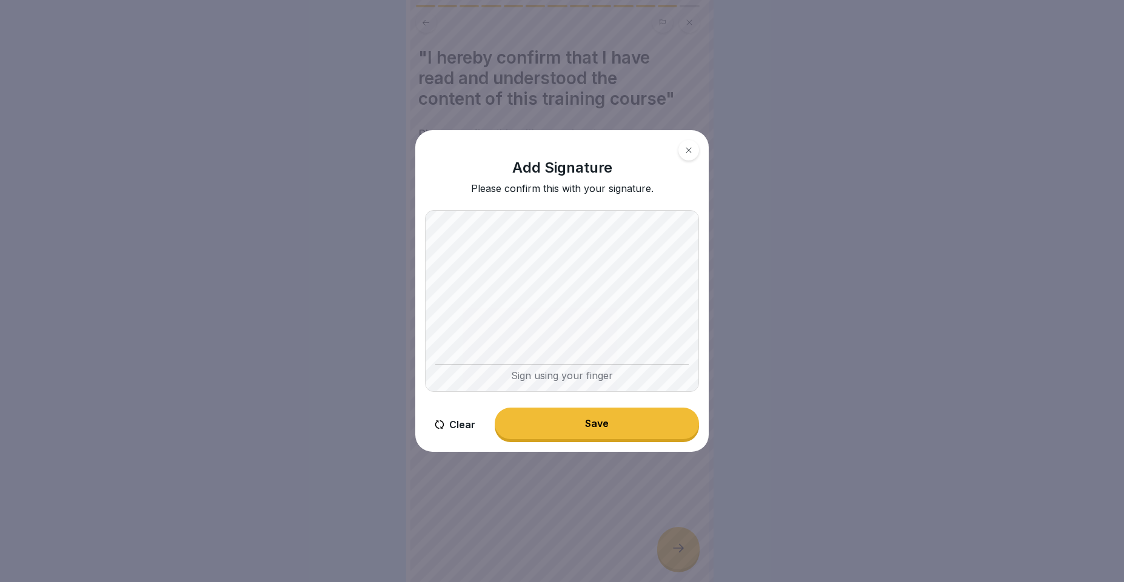
click at [582, 375] on div "Sign using your finger" at bounding box center [561, 373] width 253 height 17
click at [573, 421] on button "Save" at bounding box center [597, 424] width 204 height 32
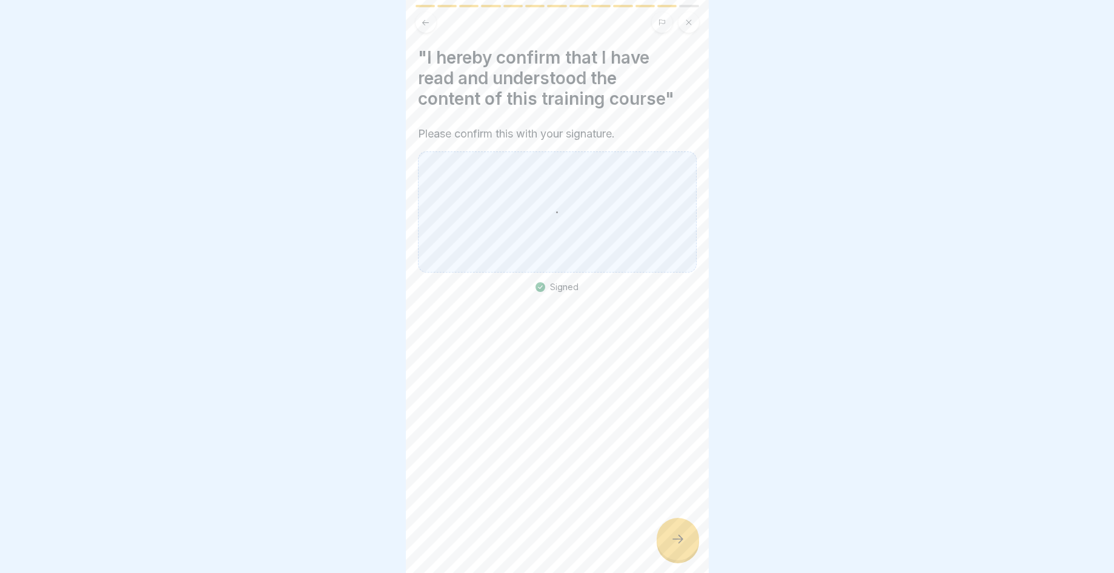
click at [692, 547] on div at bounding box center [678, 539] width 42 height 42
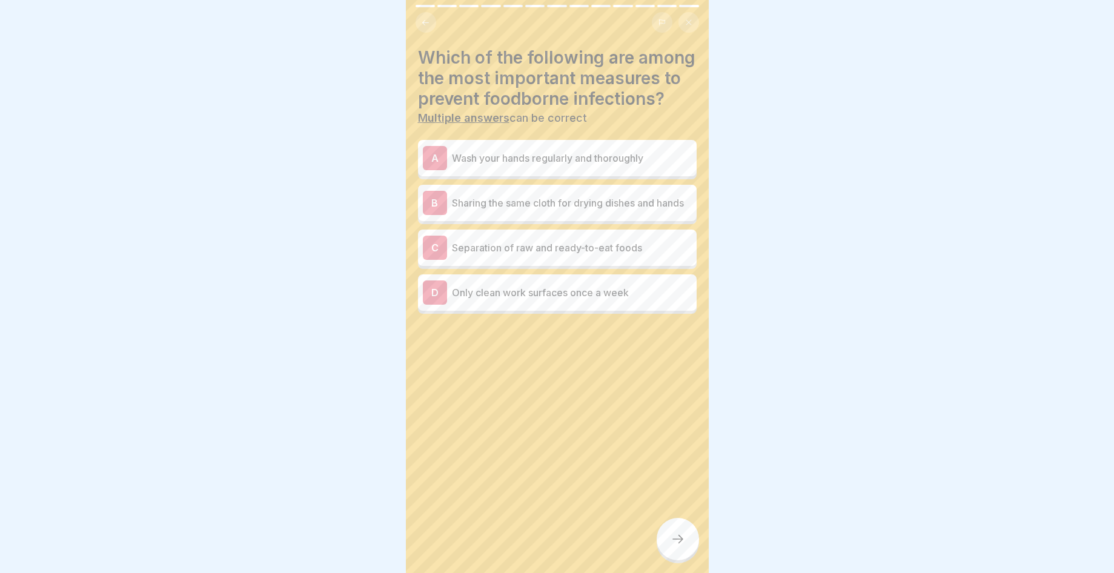
click at [575, 165] on p "Wash your hands regularly and thoroughly" at bounding box center [572, 158] width 240 height 15
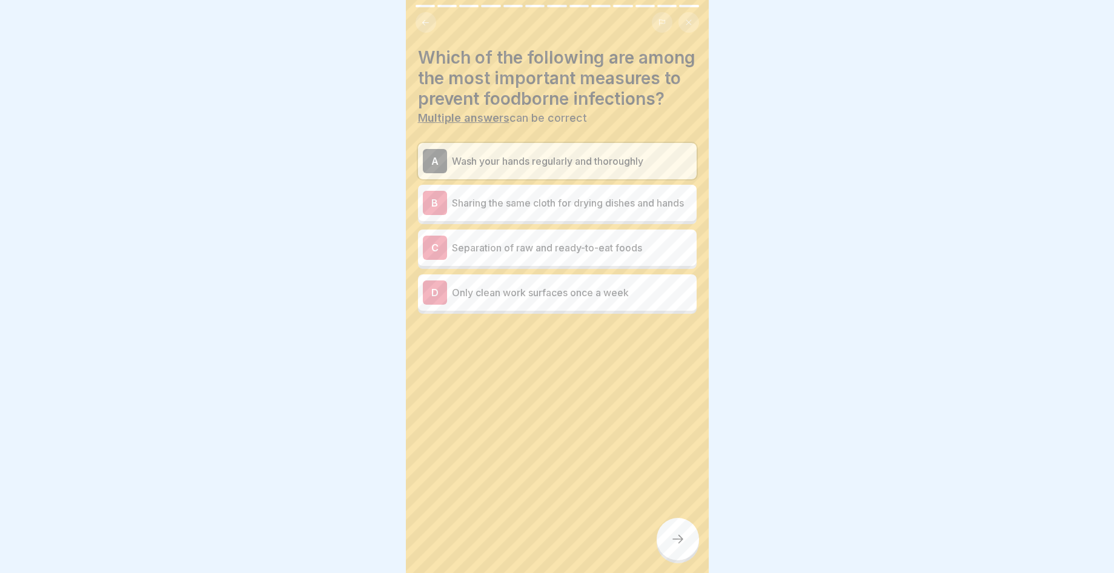
click at [575, 255] on p "Separation of raw and ready-to-eat foods" at bounding box center [572, 248] width 240 height 15
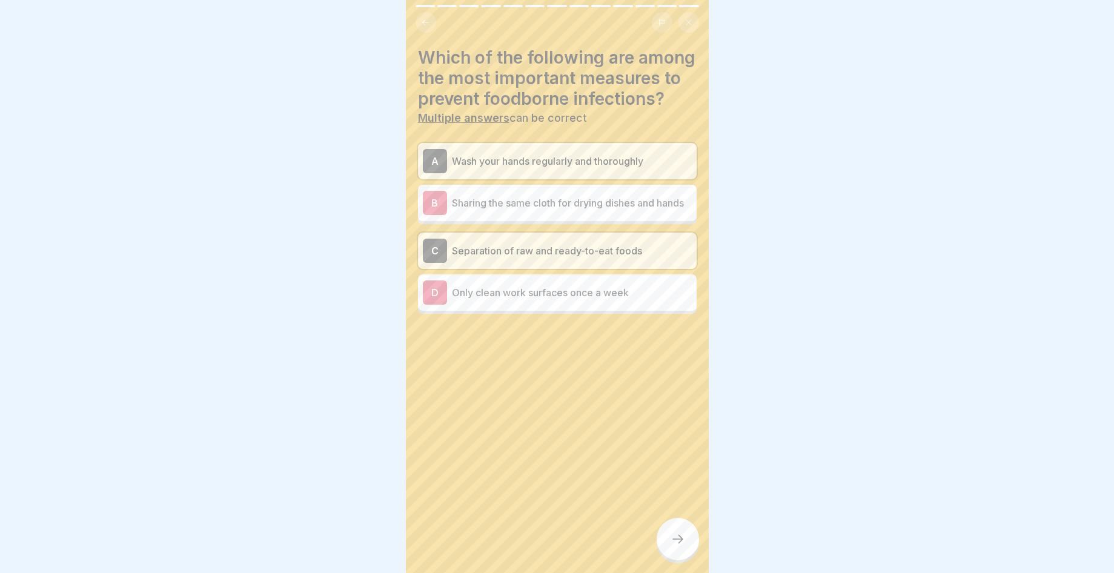
click at [692, 551] on div at bounding box center [678, 539] width 42 height 42
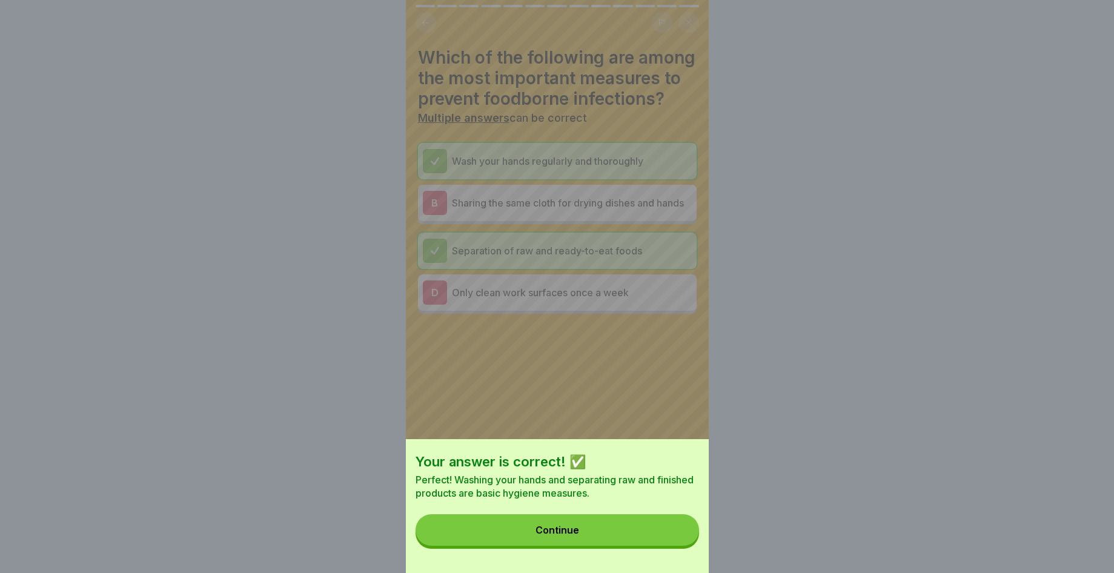
click at [673, 546] on button "Continue" at bounding box center [558, 531] width 284 height 32
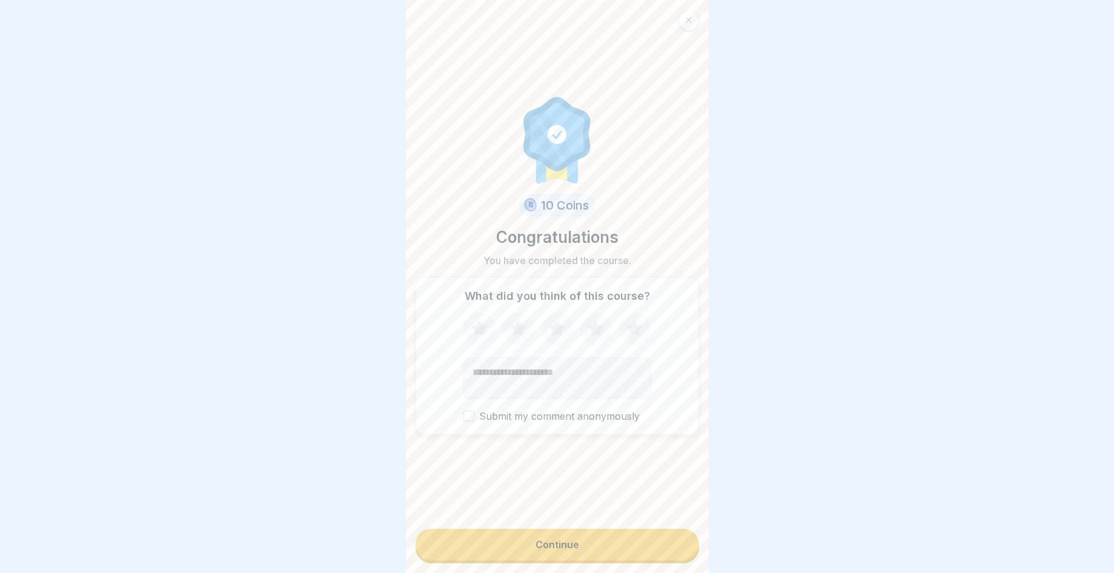
click at [598, 561] on button "Continue" at bounding box center [558, 545] width 284 height 32
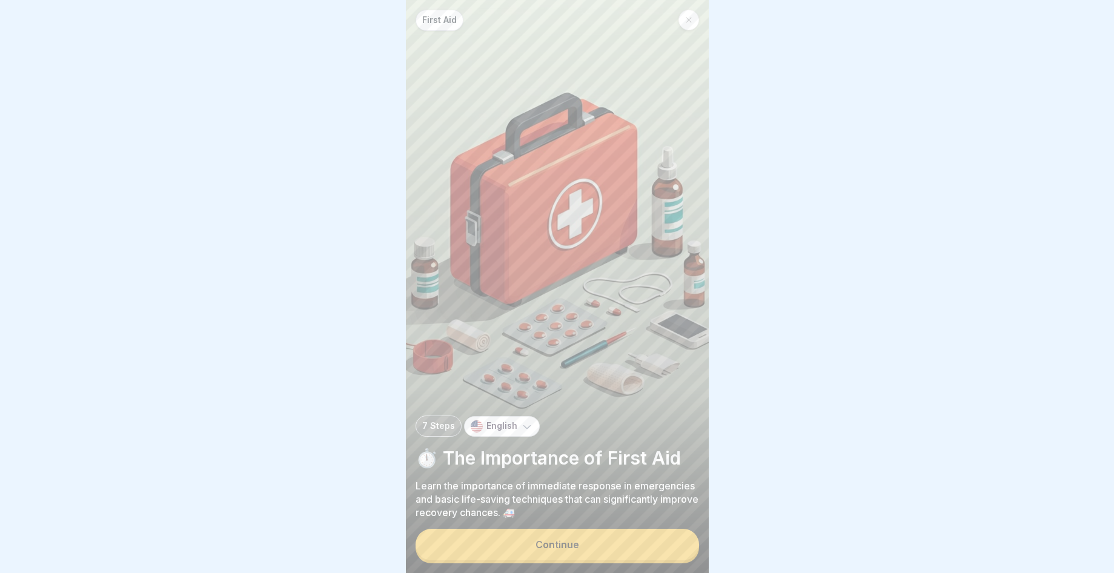
click at [593, 559] on button "Continue" at bounding box center [558, 545] width 284 height 32
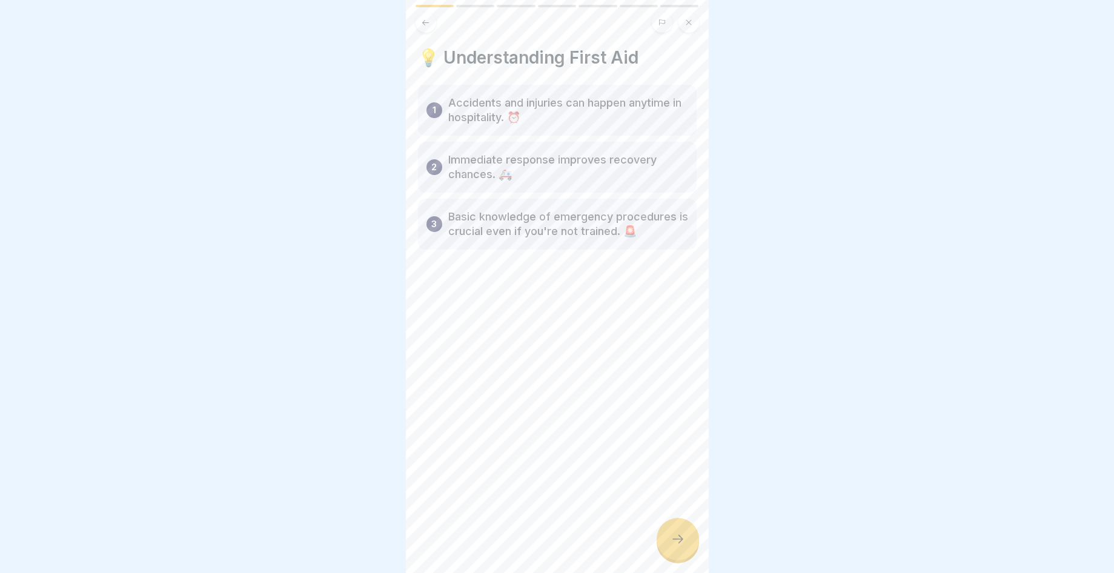
click at [679, 547] on icon at bounding box center [678, 539] width 15 height 15
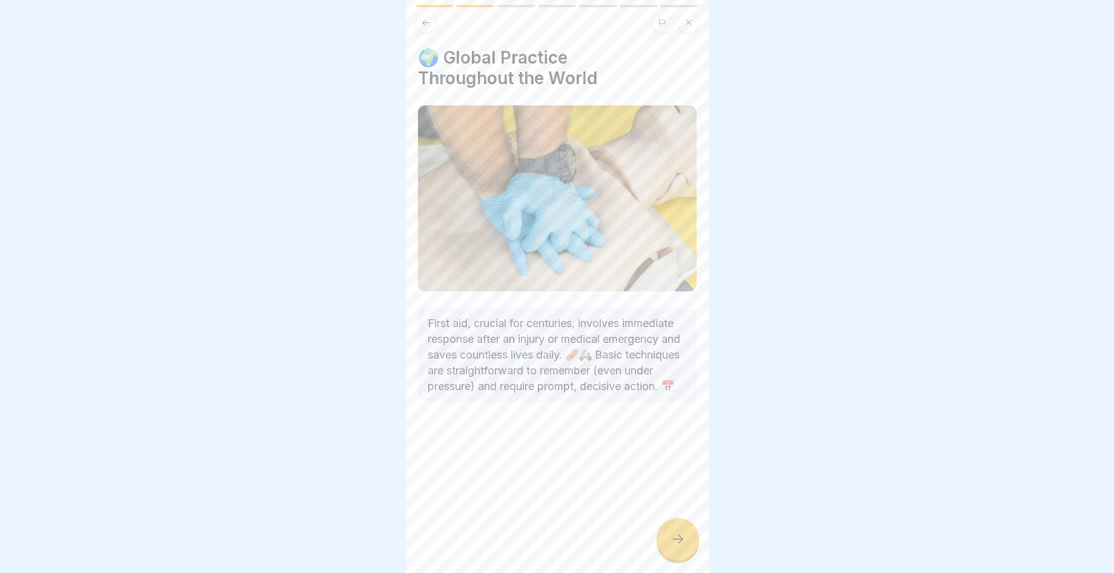
click at [678, 547] on icon at bounding box center [678, 539] width 15 height 15
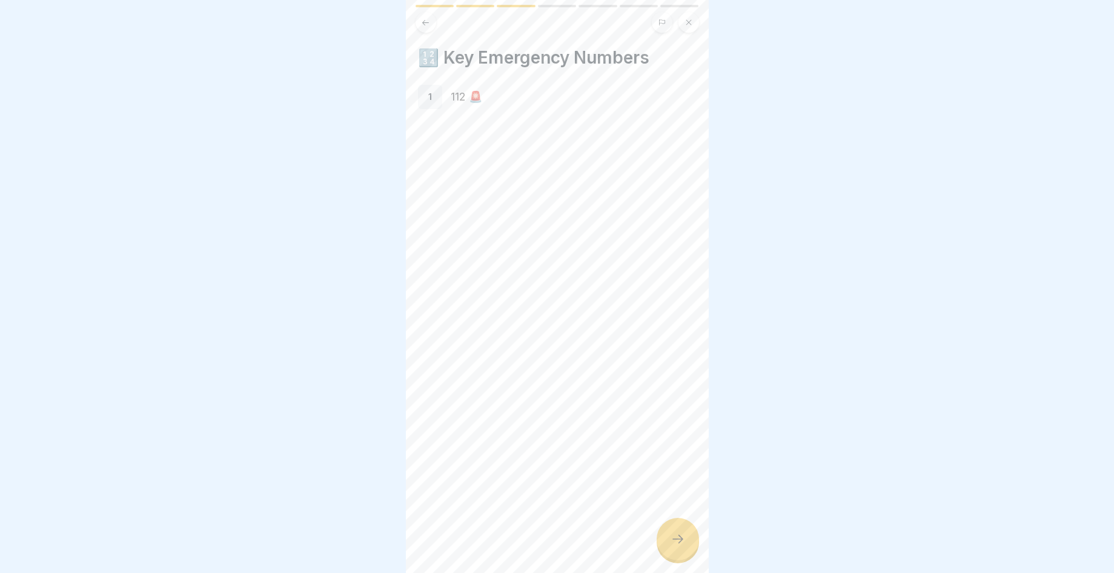
click at [679, 546] on icon at bounding box center [678, 539] width 15 height 15
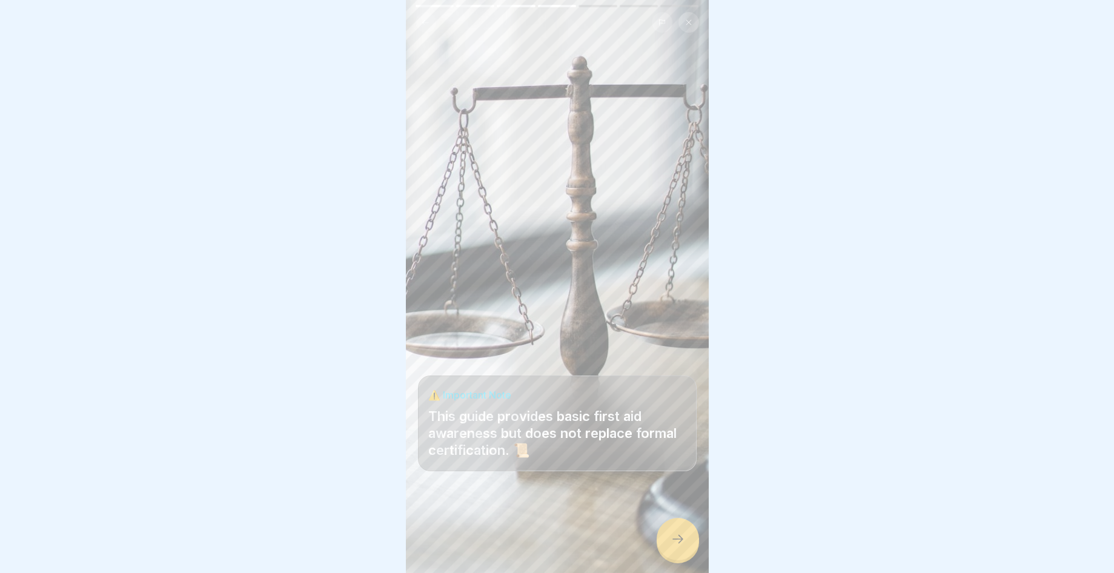
click at [679, 546] on icon at bounding box center [678, 539] width 15 height 15
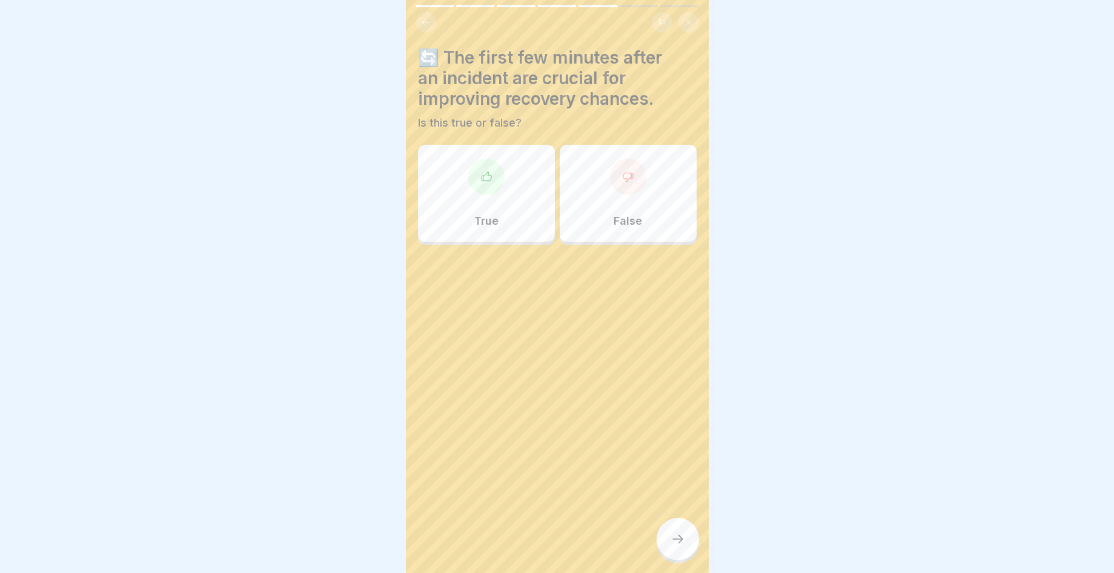
click at [493, 198] on div "True" at bounding box center [486, 193] width 137 height 97
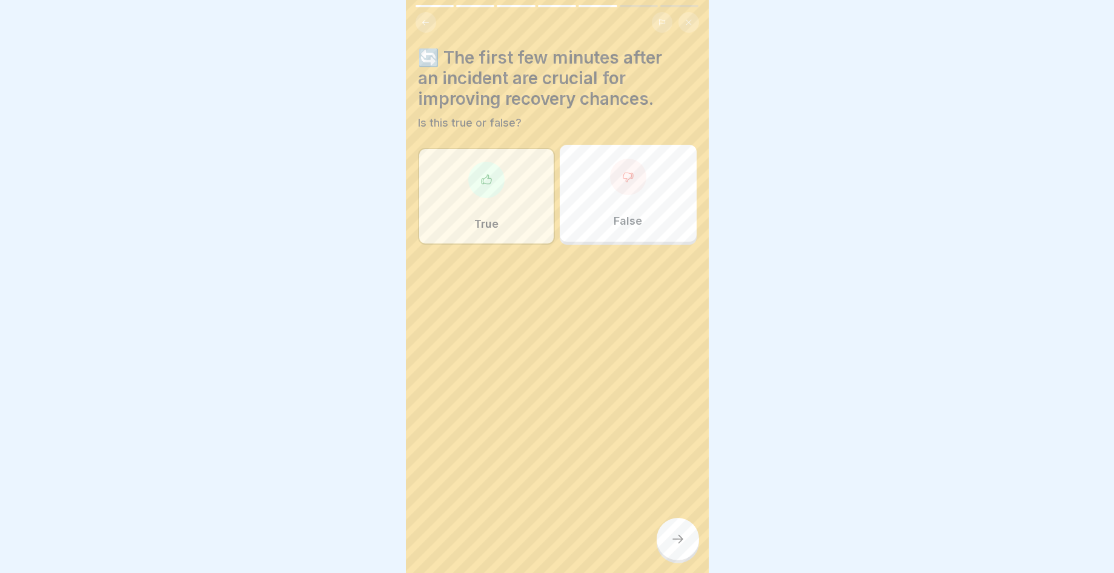
click at [679, 547] on icon at bounding box center [678, 539] width 15 height 15
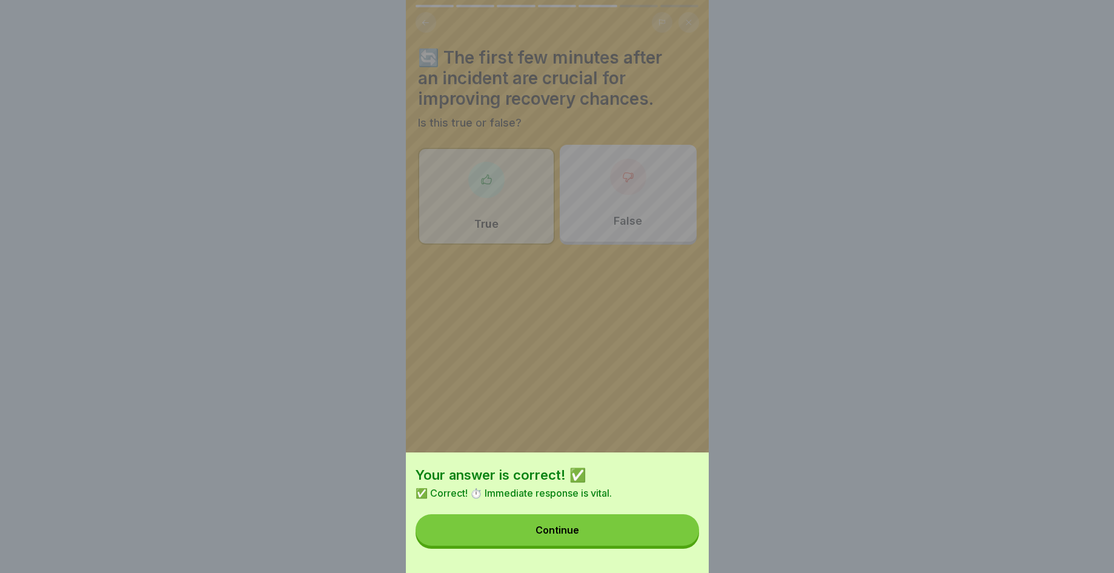
click at [670, 546] on button "Continue" at bounding box center [558, 531] width 284 height 32
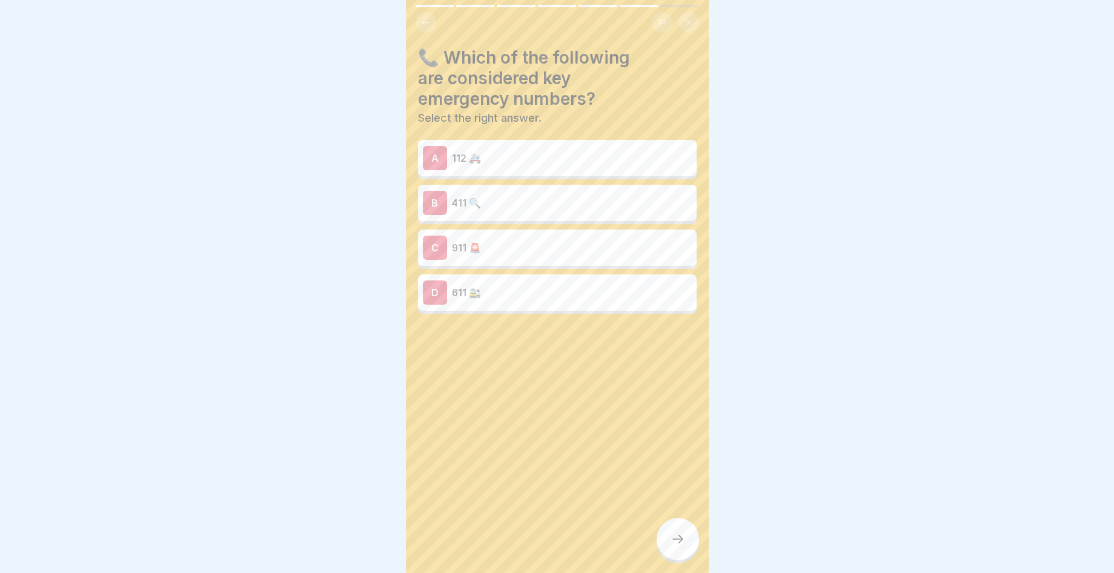
click at [564, 168] on div "A 112 🚑" at bounding box center [557, 158] width 269 height 24
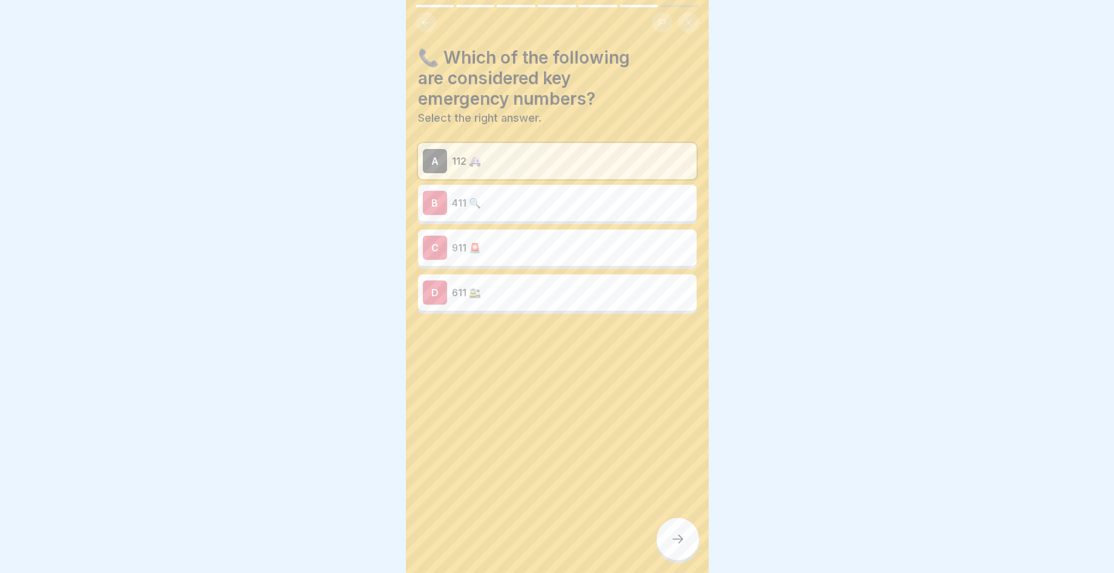
click at [687, 547] on div at bounding box center [678, 539] width 42 height 42
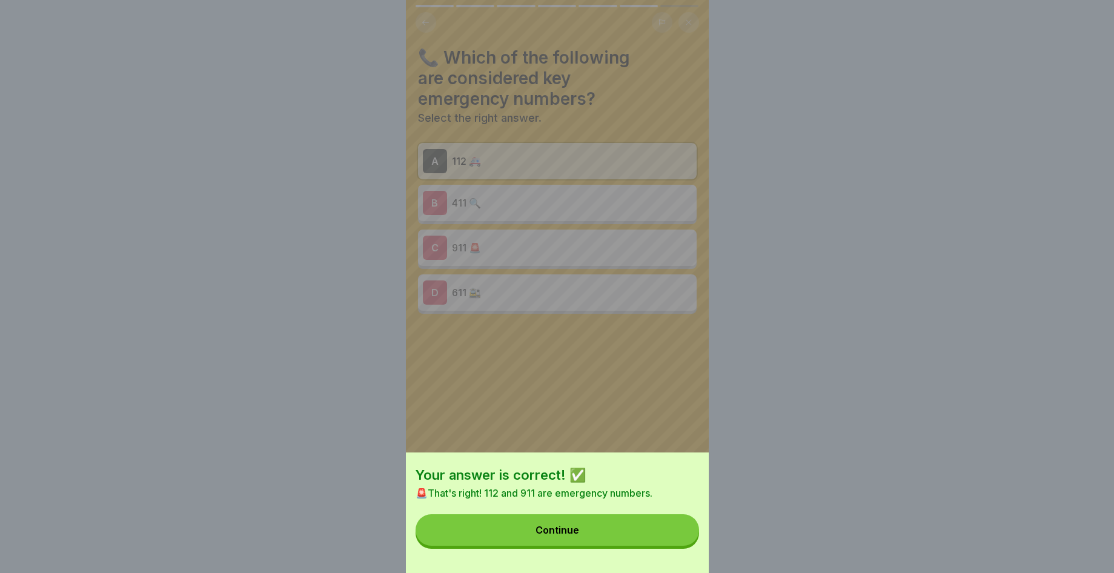
click at [685, 546] on button "Continue" at bounding box center [558, 531] width 284 height 32
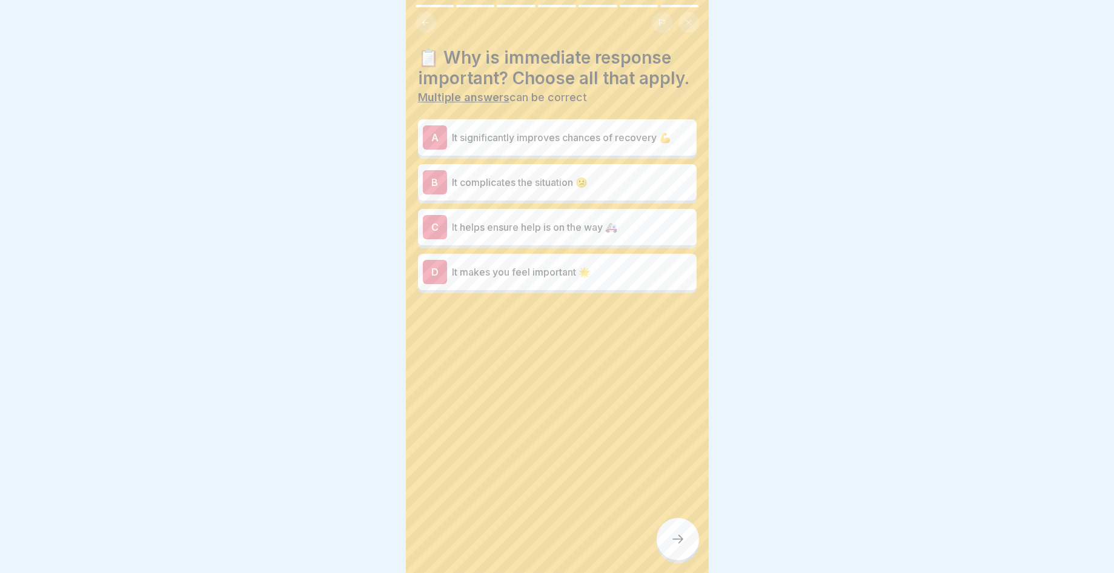
click at [636, 145] on p "It significantly improves chances of recovery 💪" at bounding box center [572, 137] width 240 height 15
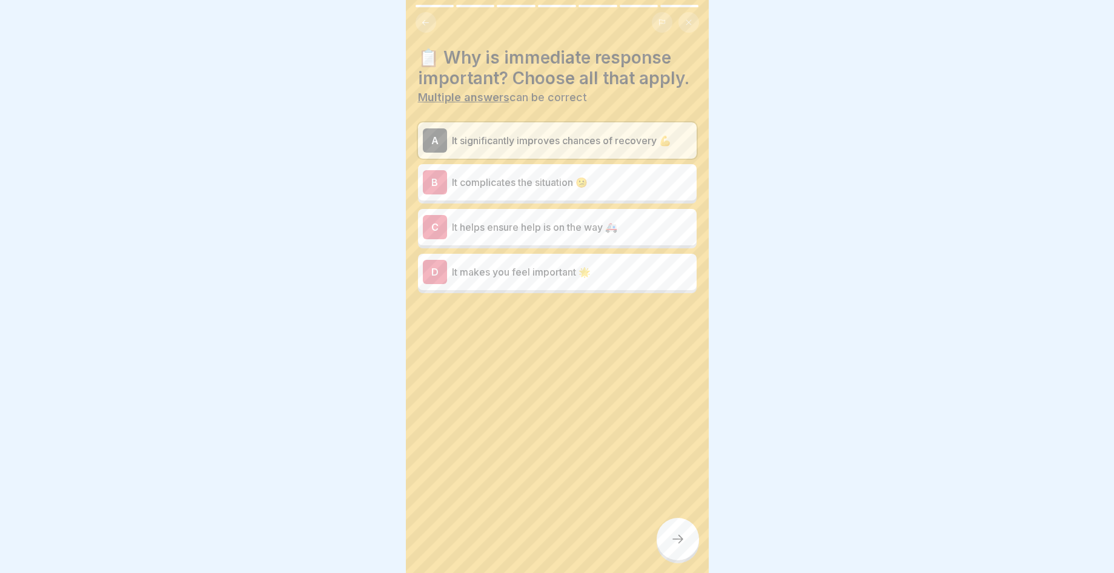
click at [663, 550] on div at bounding box center [678, 539] width 42 height 42
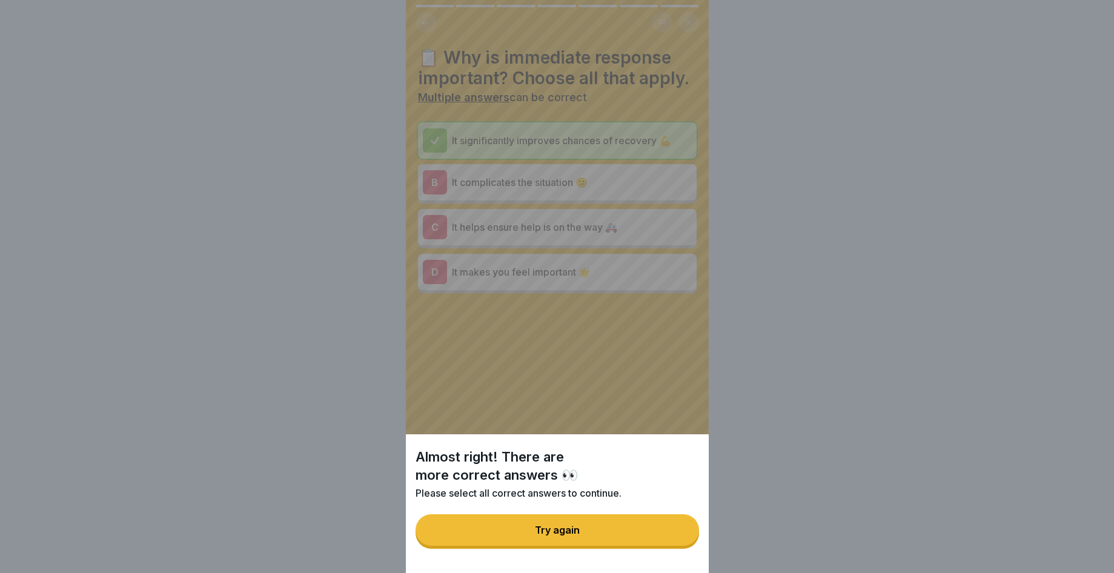
click at [663, 546] on button "Try again" at bounding box center [558, 531] width 284 height 32
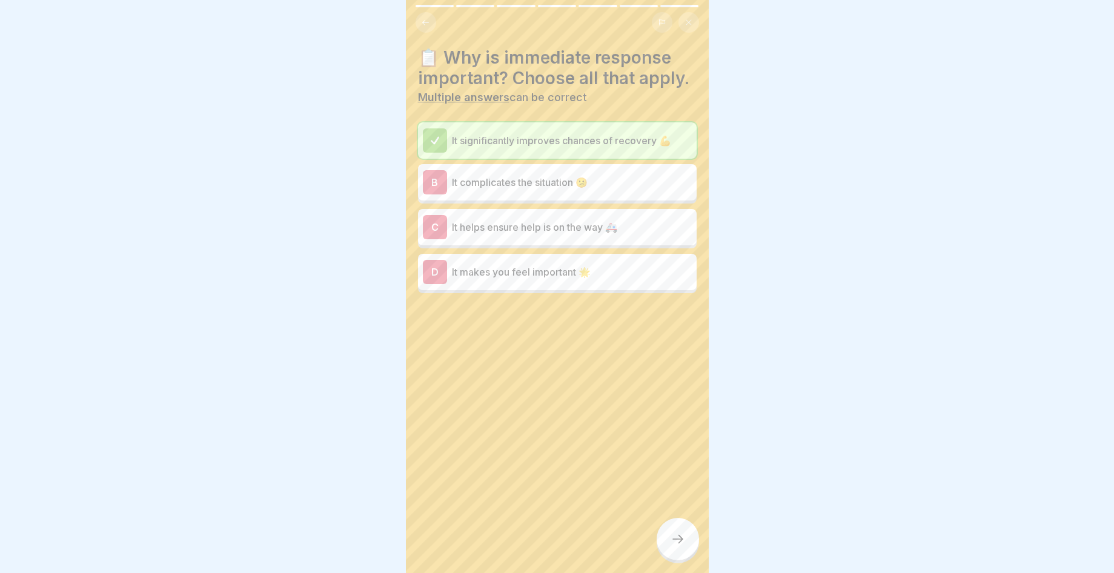
click at [665, 235] on p "It helps ensure help is on the way 🚑" at bounding box center [572, 227] width 240 height 15
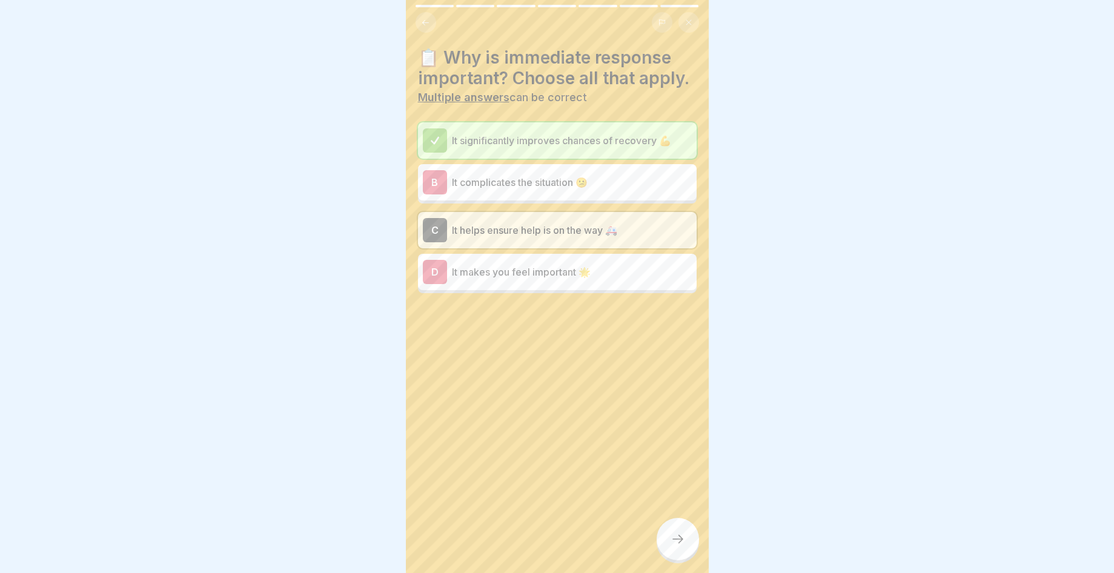
click at [665, 238] on p "It helps ensure help is on the way 🚑" at bounding box center [572, 230] width 240 height 15
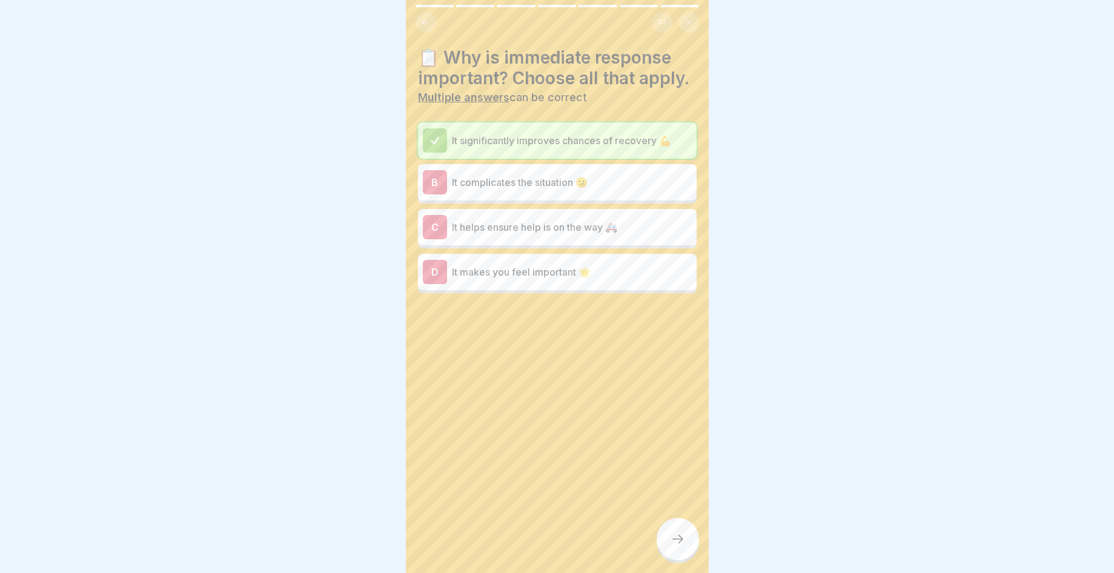
click at [659, 279] on p "It makes you feel important 🌟" at bounding box center [572, 272] width 240 height 15
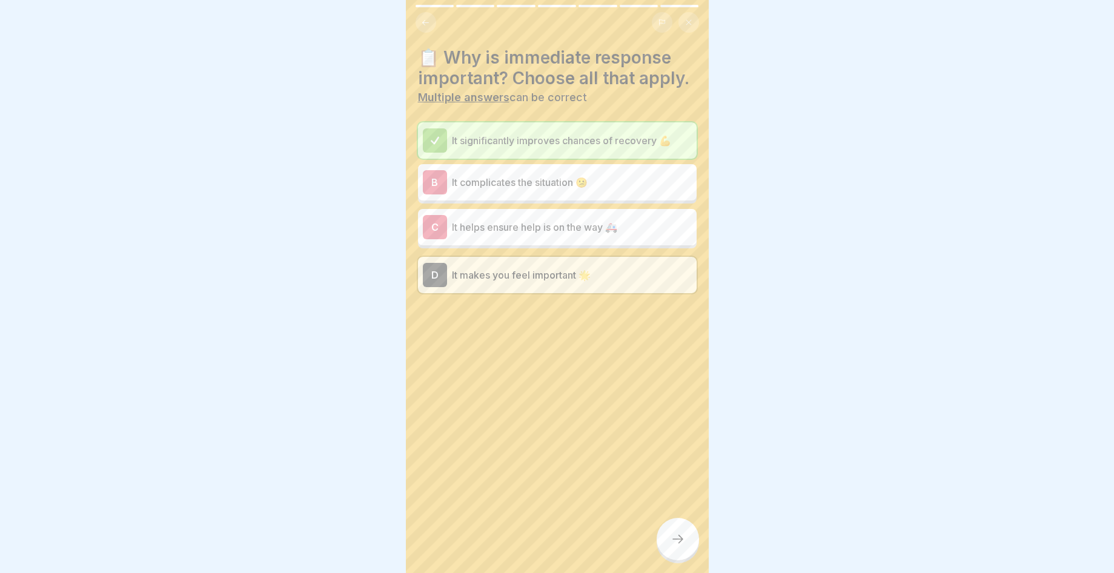
click at [677, 561] on div at bounding box center [678, 539] width 42 height 42
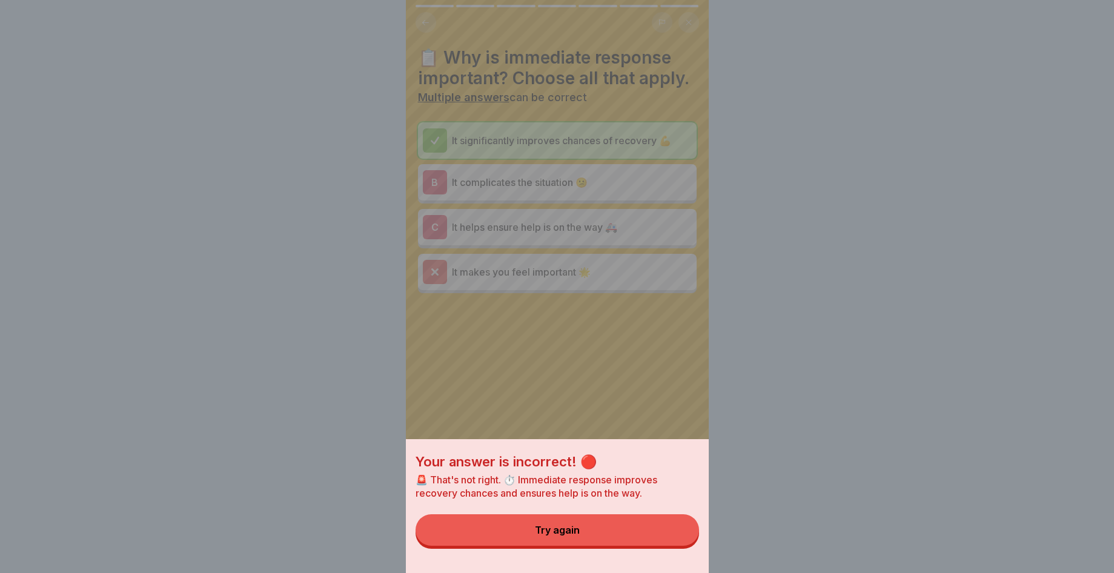
click at [657, 546] on button "Try again" at bounding box center [558, 531] width 284 height 32
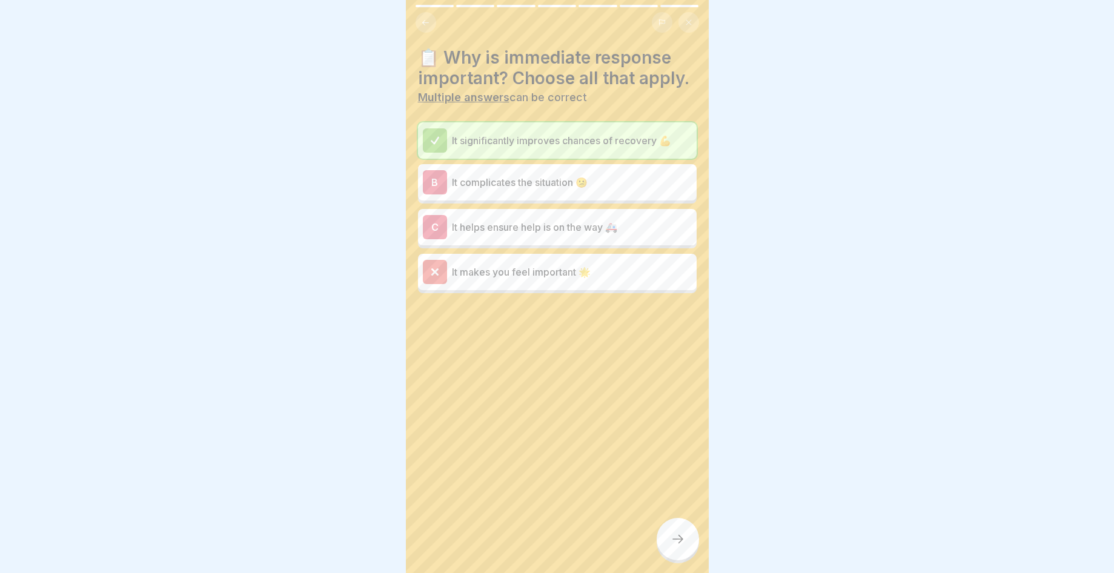
click at [636, 245] on div "C It helps ensure help is on the way 🚑" at bounding box center [557, 227] width 279 height 36
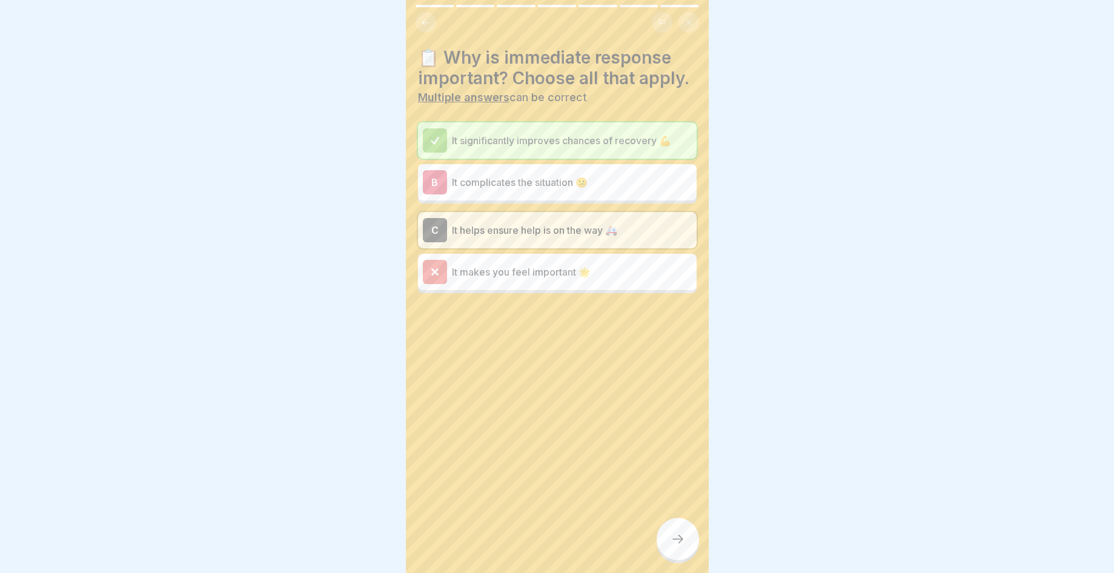
click at [689, 544] on div at bounding box center [678, 539] width 42 height 42
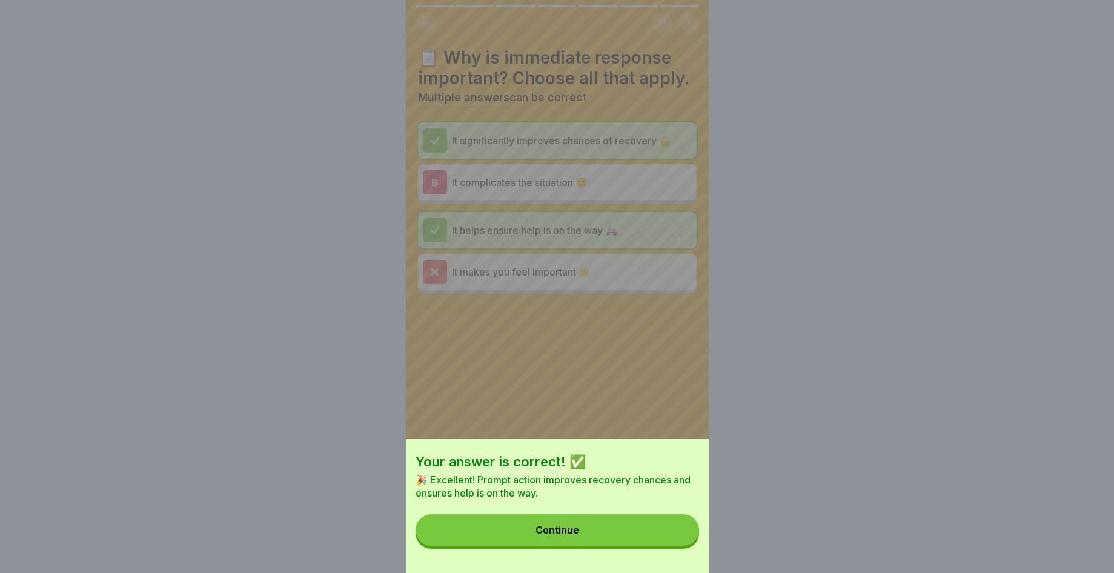
click at [676, 535] on button "Continue" at bounding box center [558, 531] width 284 height 32
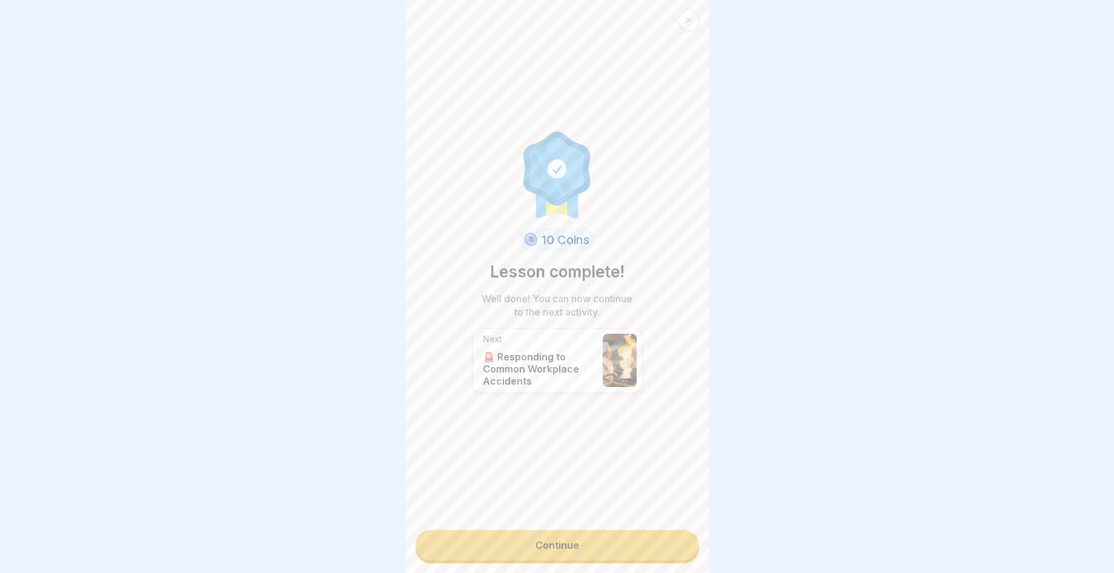
click at [668, 531] on div "10 Coins Lesson complete! Well done! You can now continue to the next activity.…" at bounding box center [557, 286] width 303 height 573
click at [565, 546] on link "Continue" at bounding box center [558, 545] width 284 height 30
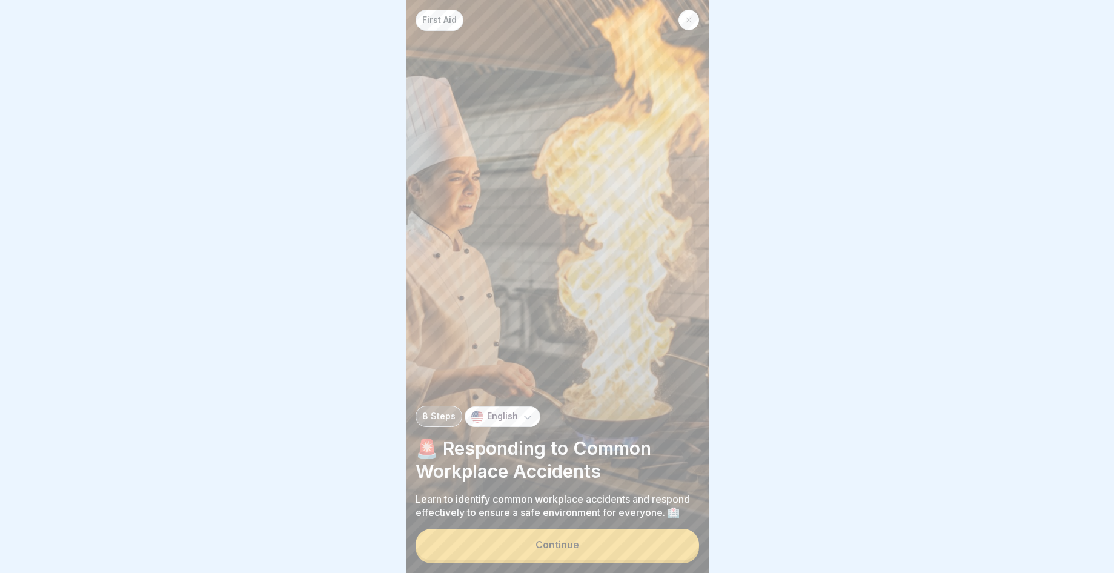
click at [570, 561] on button "Continue" at bounding box center [558, 545] width 284 height 32
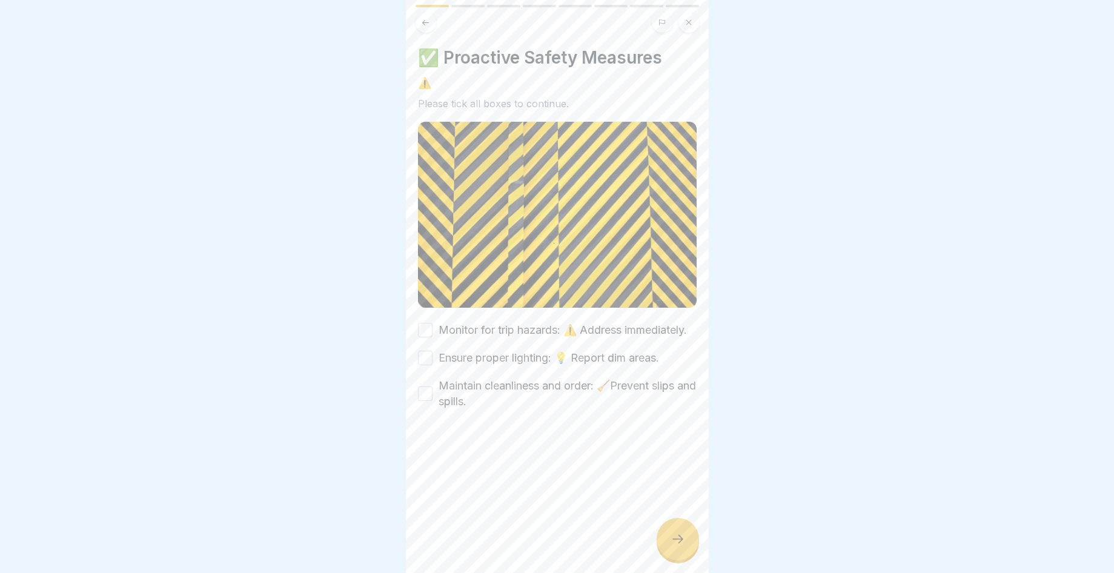
click at [424, 338] on div "Monitor for trip hazards: ⚠️ Address immediately." at bounding box center [552, 330] width 269 height 16
click at [433, 338] on div "Monitor for trip hazards: ⚠️ Address immediately." at bounding box center [552, 330] width 269 height 16
click at [430, 324] on div "Monitor for trip hazards: ⚠️ Address immediately." at bounding box center [552, 330] width 269 height 16
click at [428, 331] on button "Monitor for trip hazards: ⚠️ Address immediately." at bounding box center [425, 330] width 15 height 15
click at [424, 365] on button "Ensure proper lighting: 💡 Report dim areas." at bounding box center [425, 358] width 15 height 15
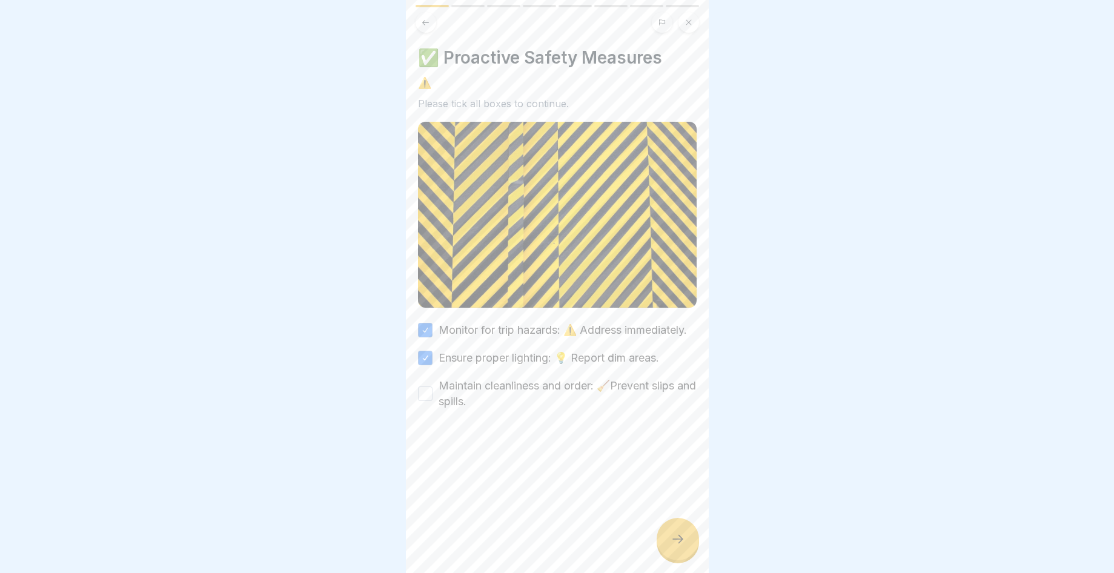
click at [425, 401] on button "Maintain cleanliness and order: 🧹Prevent slips and spills." at bounding box center [425, 394] width 15 height 15
click at [693, 548] on div at bounding box center [678, 539] width 42 height 42
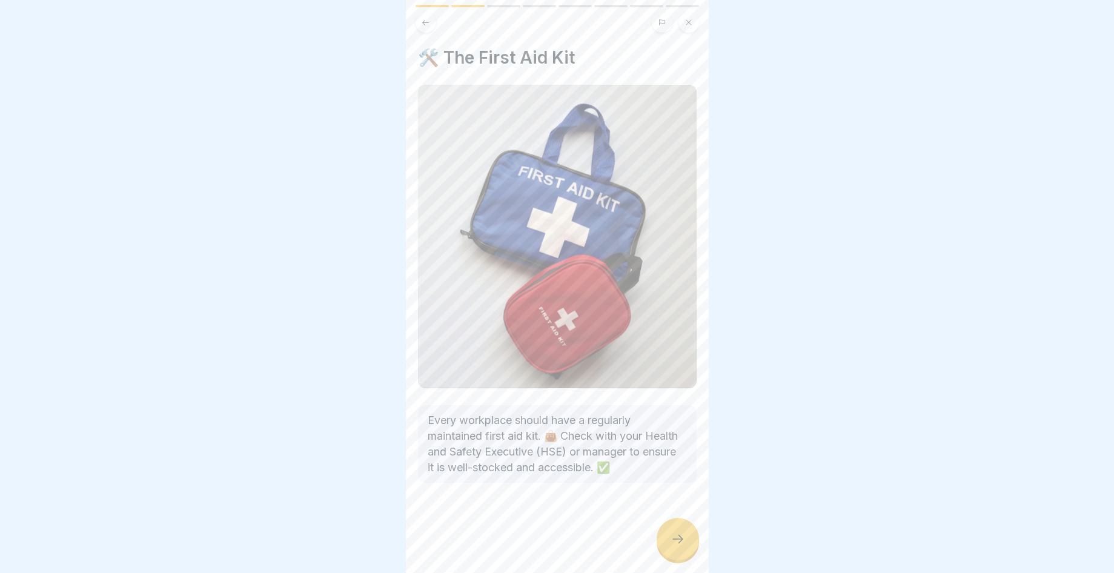
click at [685, 546] on div at bounding box center [678, 539] width 42 height 42
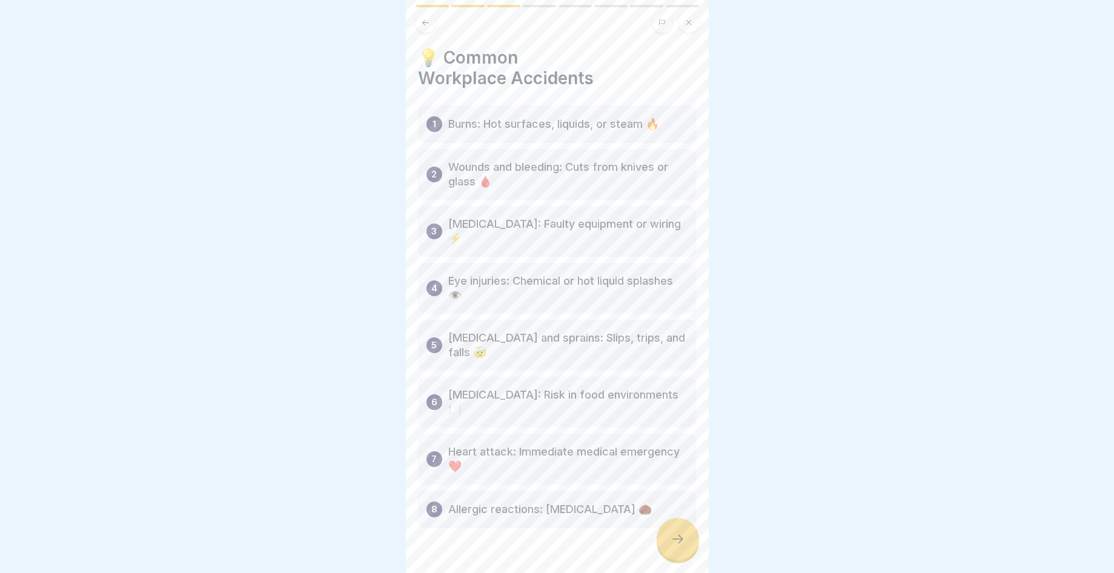
click at [684, 546] on icon at bounding box center [678, 539] width 15 height 15
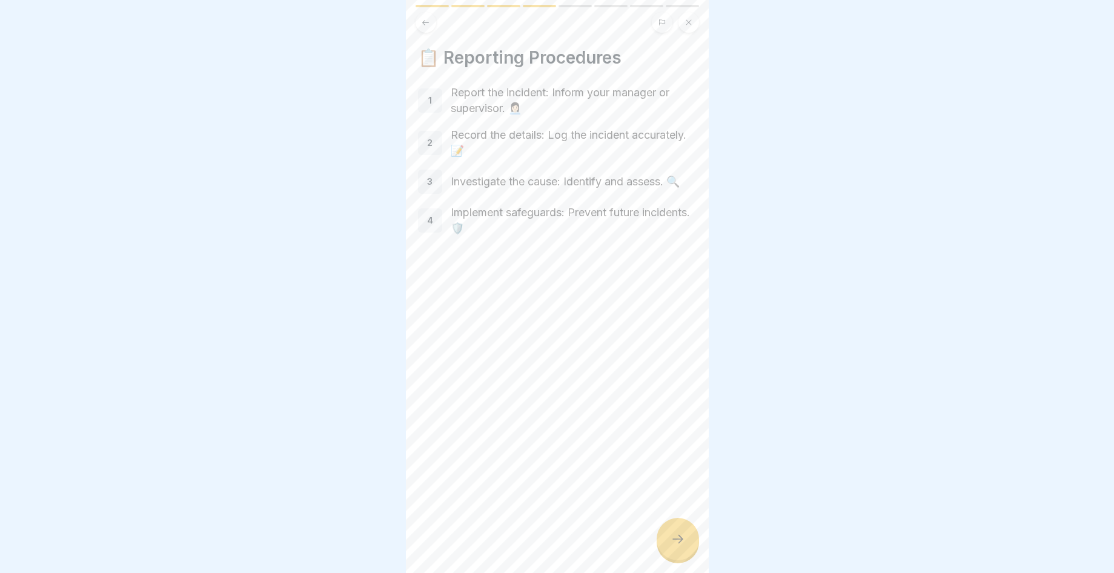
click at [683, 546] on icon at bounding box center [678, 539] width 15 height 15
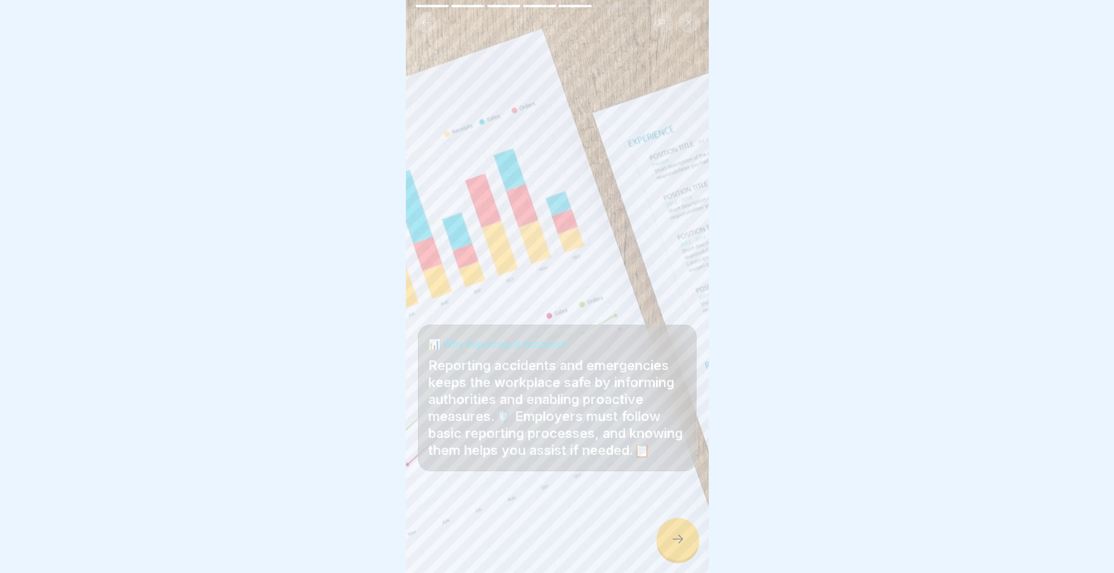
click at [683, 546] on icon at bounding box center [678, 539] width 15 height 15
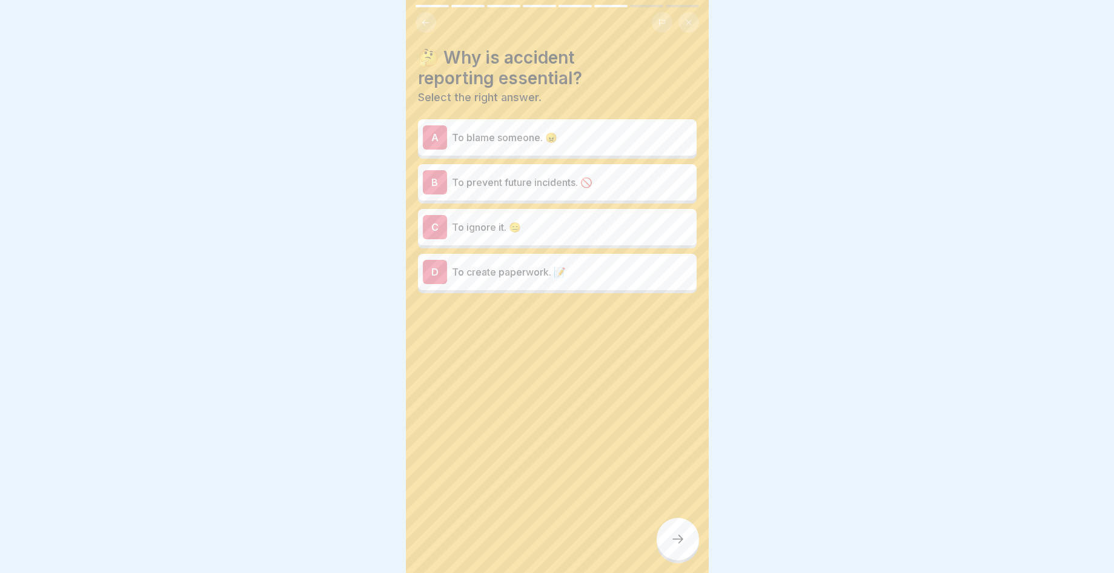
click at [597, 182] on p "To prevent future incidents. 🚫" at bounding box center [572, 182] width 240 height 15
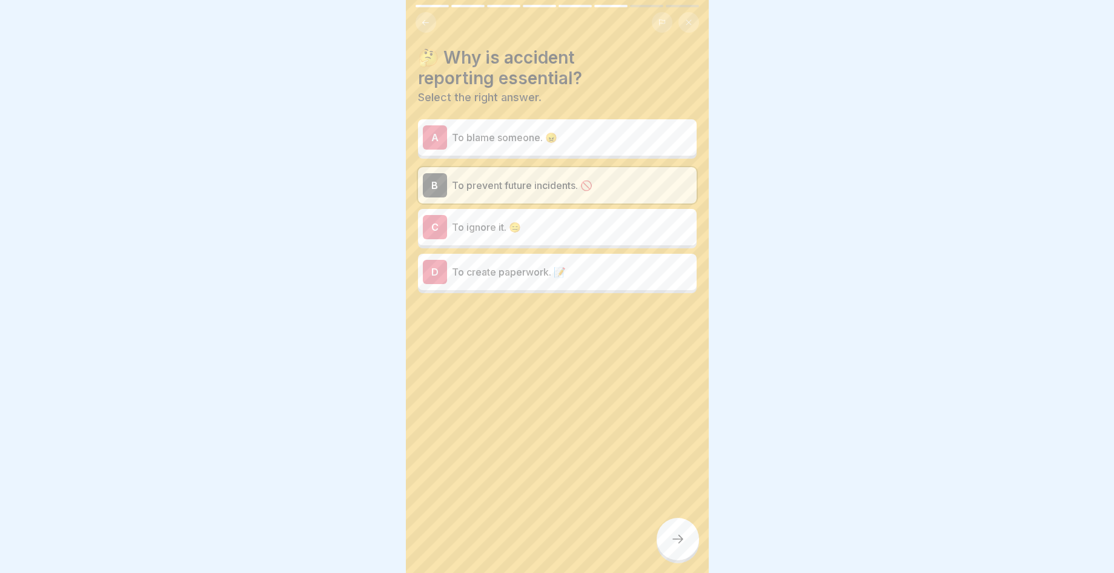
click at [677, 545] on div "First Aid 8 Steps English 🚨 Responding to Common Workplace Accidents Learn to i…" at bounding box center [557, 286] width 303 height 573
click at [676, 545] on icon at bounding box center [678, 539] width 15 height 15
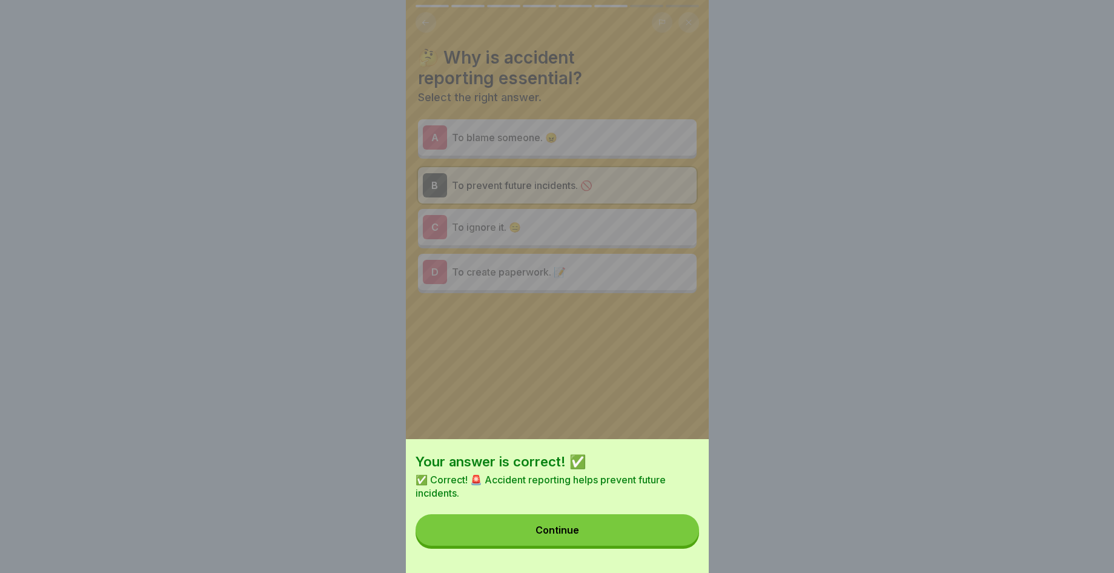
click at [673, 546] on button "Continue" at bounding box center [558, 531] width 284 height 32
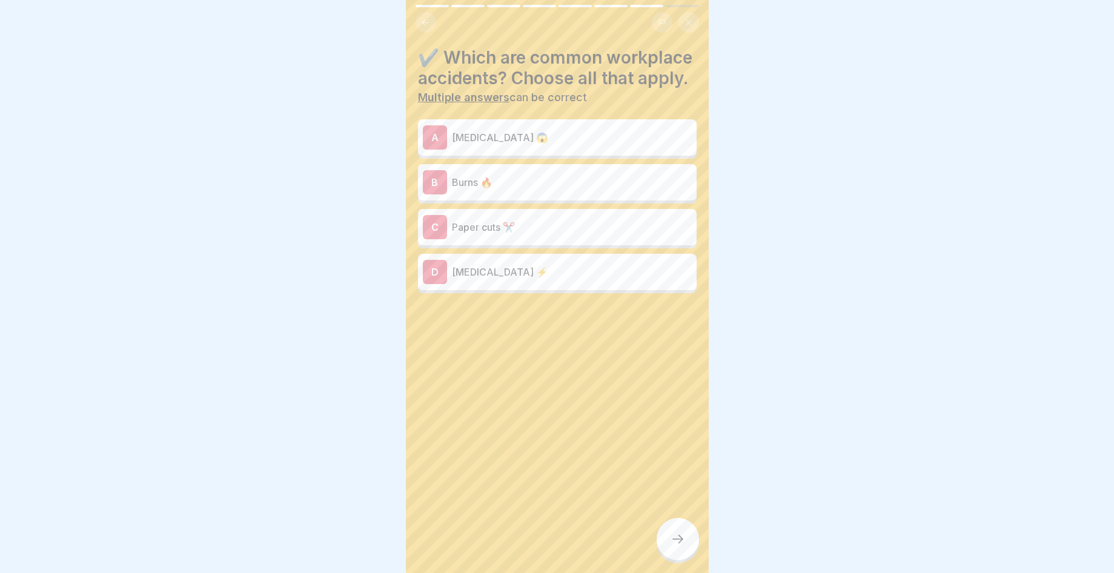
click at [544, 150] on div "A [MEDICAL_DATA] 😱" at bounding box center [557, 137] width 269 height 24
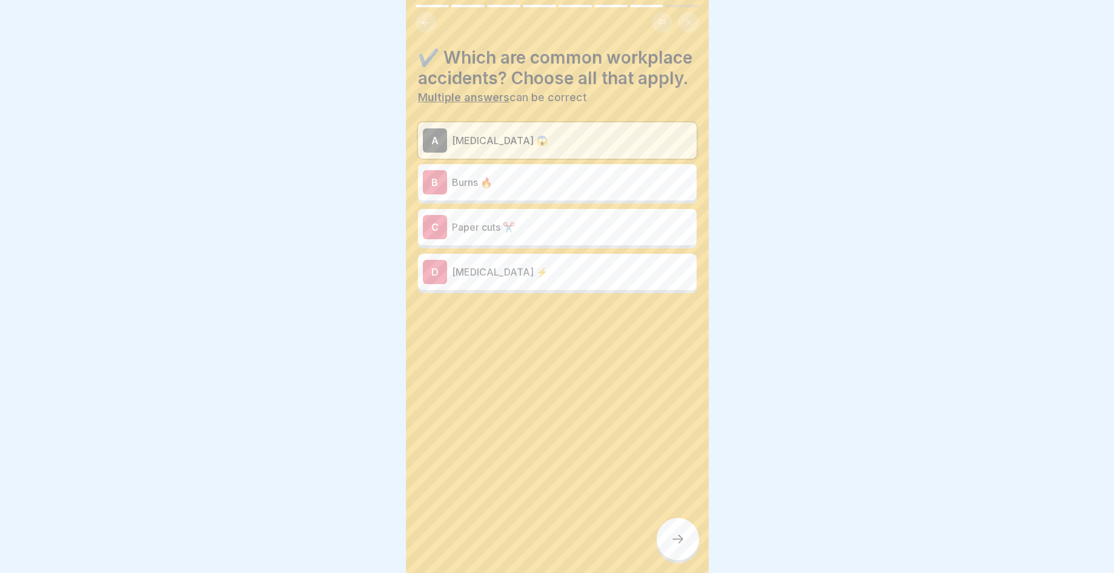
click at [537, 201] on div "B Burns 🔥" at bounding box center [557, 182] width 279 height 36
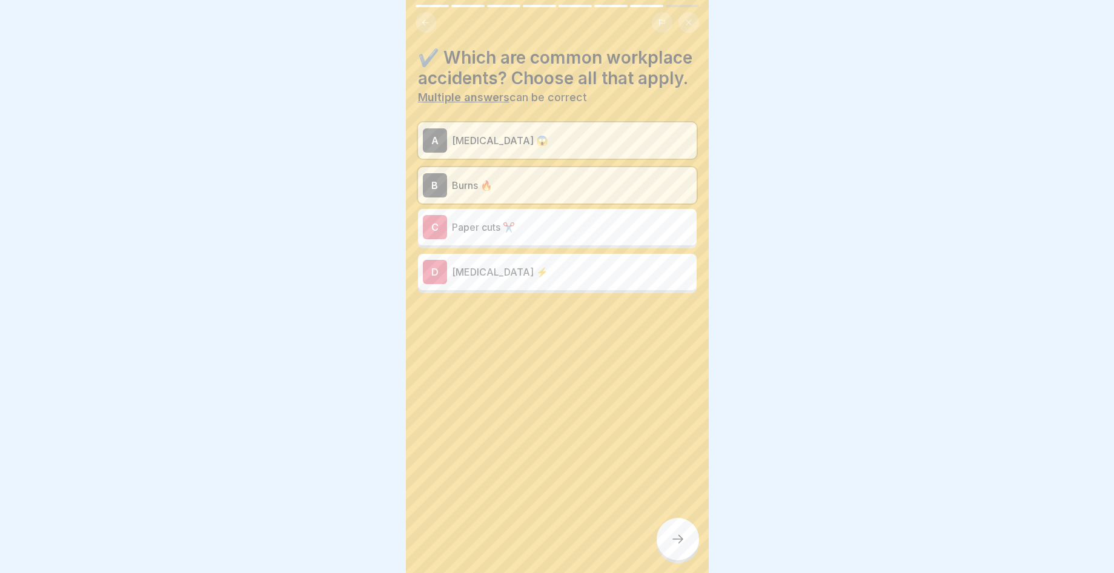
click at [541, 235] on p "Paper cuts ✂️" at bounding box center [572, 227] width 240 height 15
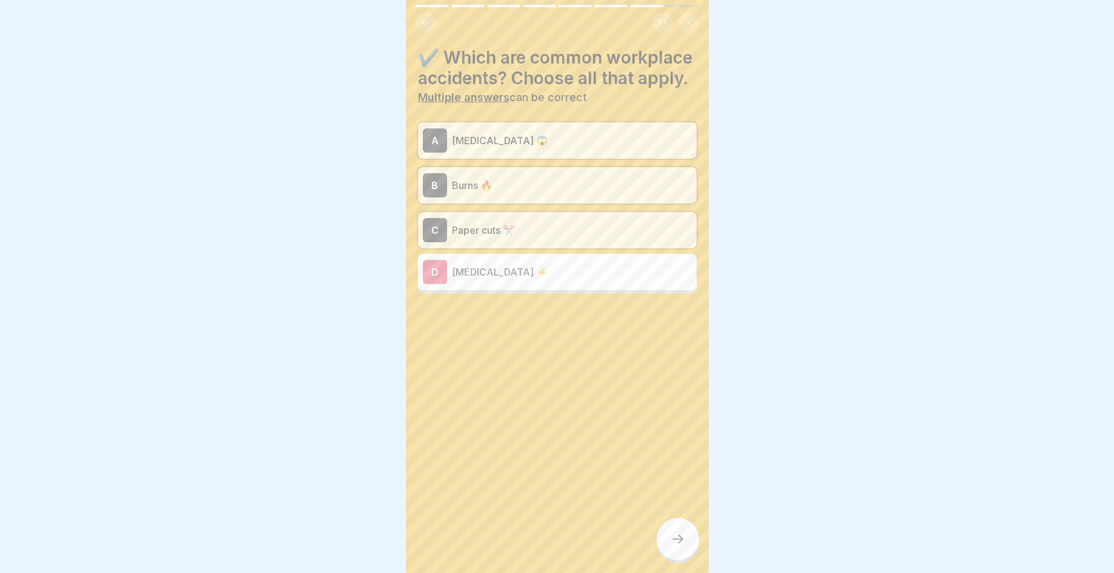
click at [668, 557] on div at bounding box center [678, 539] width 42 height 42
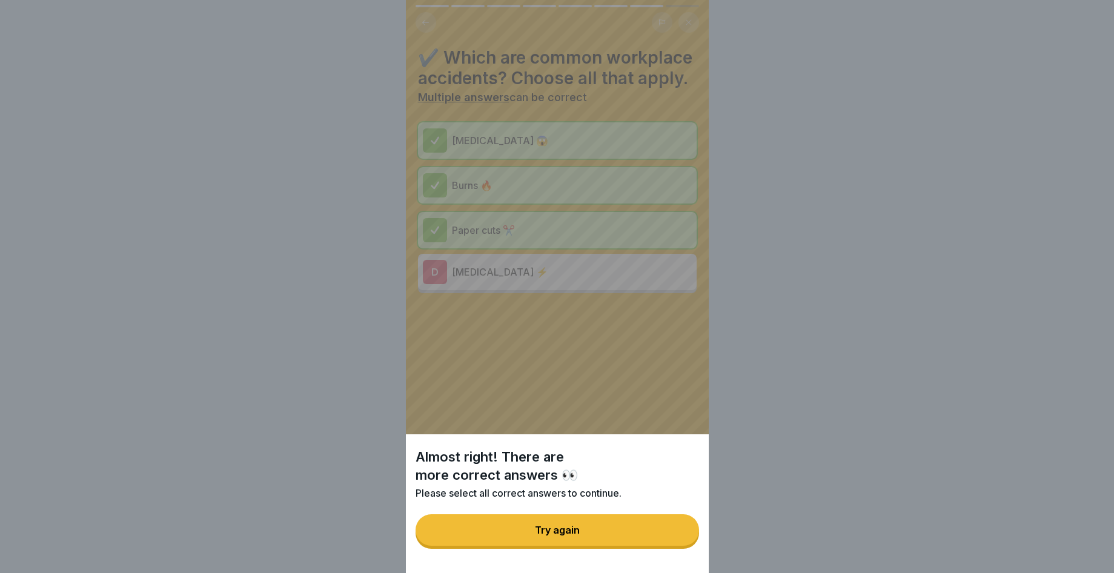
click at [668, 557] on div "Almost right! There are more correct answers 👀 Please select all correct answer…" at bounding box center [557, 504] width 303 height 139
click at [622, 532] on button "Try again" at bounding box center [558, 531] width 284 height 32
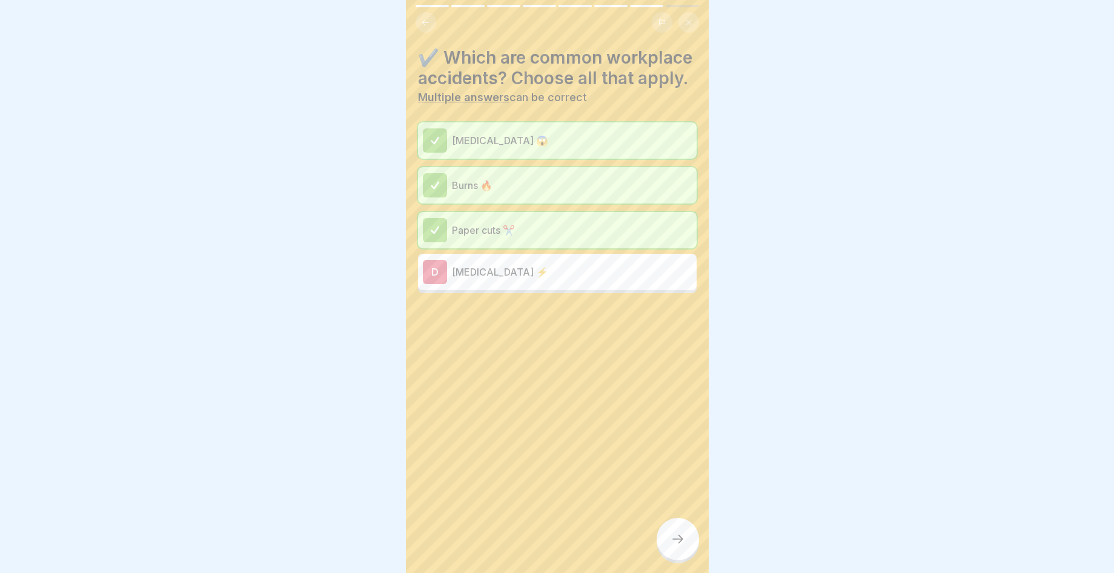
click at [571, 279] on div "D [MEDICAL_DATA] ⚡" at bounding box center [557, 272] width 279 height 36
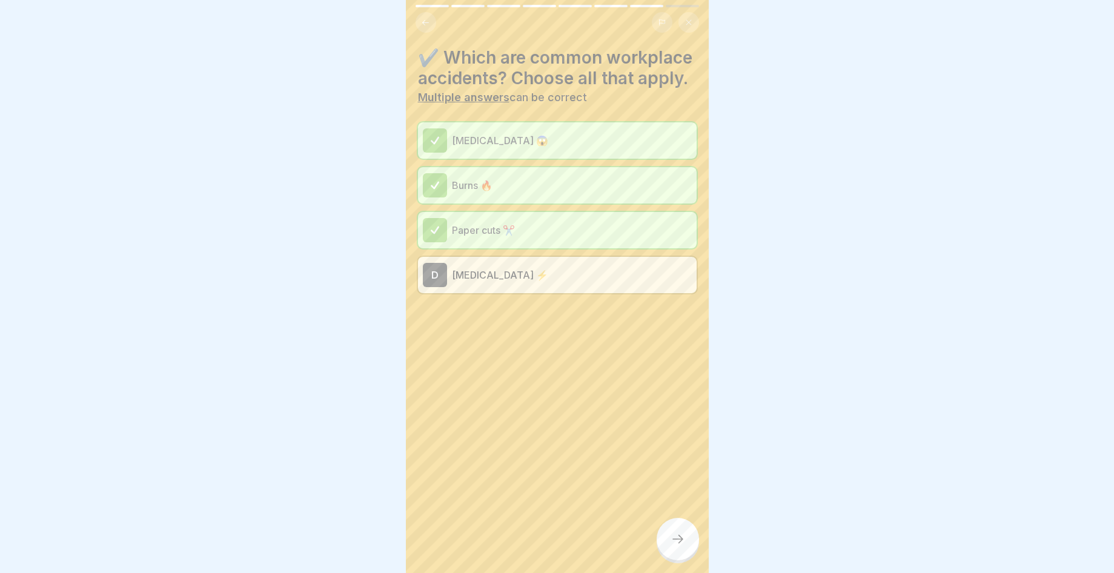
drag, startPoint x: 687, startPoint y: 547, endPoint x: 675, endPoint y: 539, distance: 15.3
click at [675, 539] on div at bounding box center [678, 539] width 42 height 42
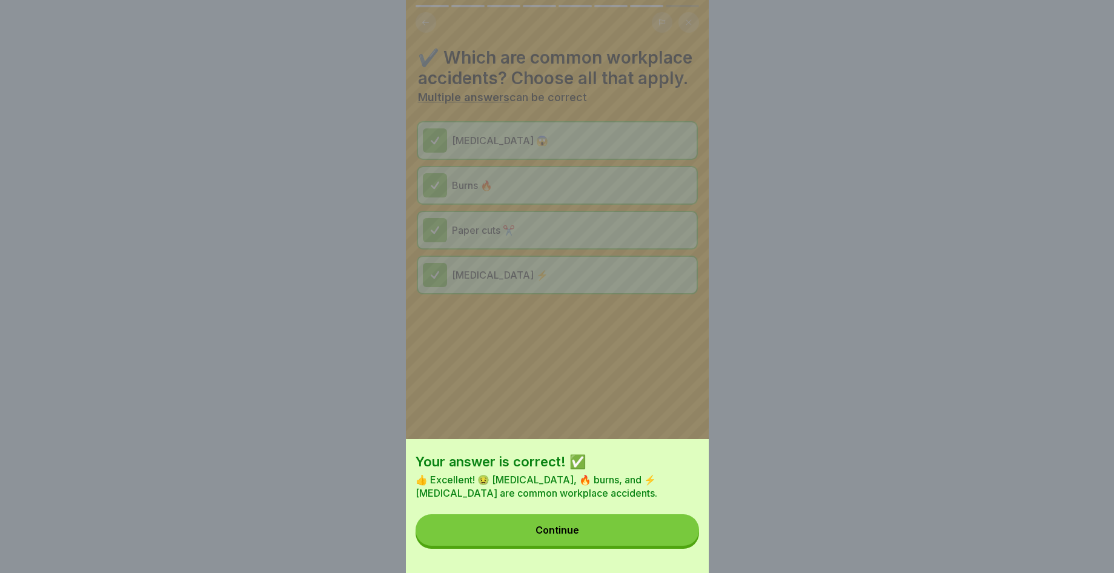
click at [667, 533] on button "Continue" at bounding box center [558, 531] width 284 height 32
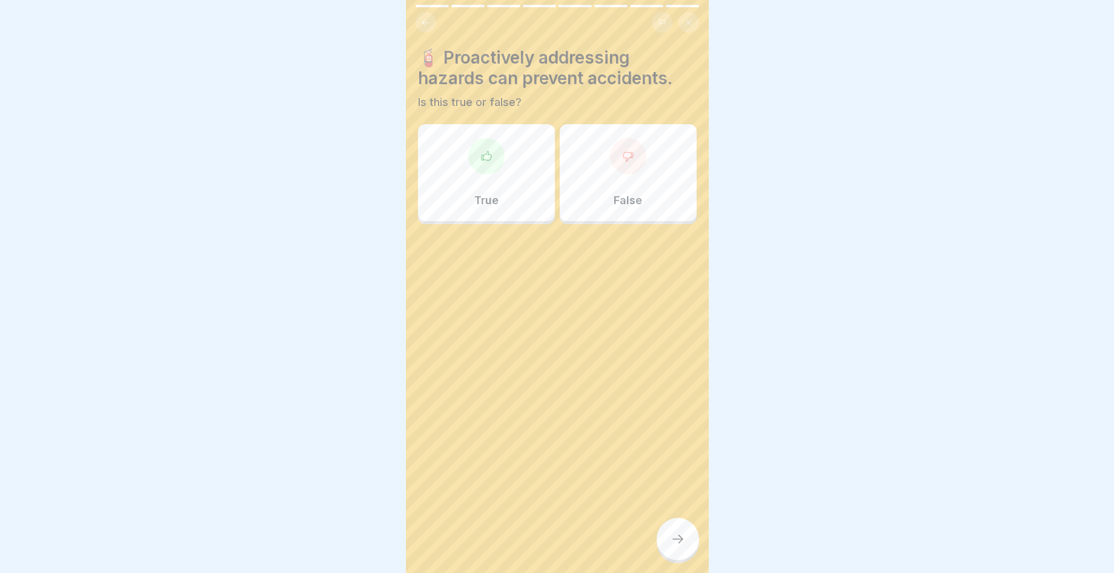
click at [475, 141] on div at bounding box center [486, 156] width 36 height 36
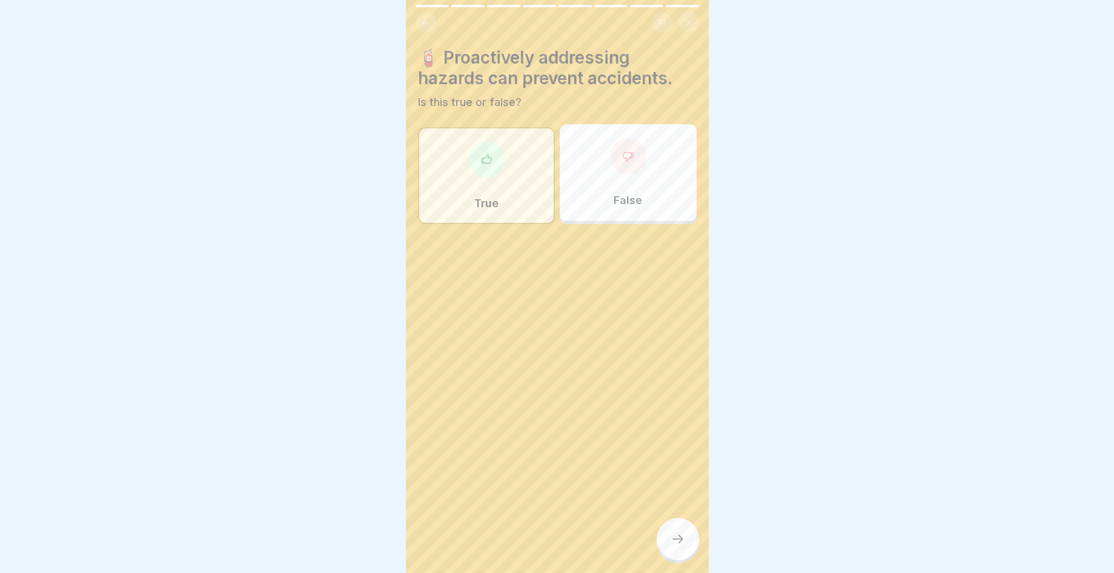
click at [666, 545] on div at bounding box center [678, 539] width 42 height 42
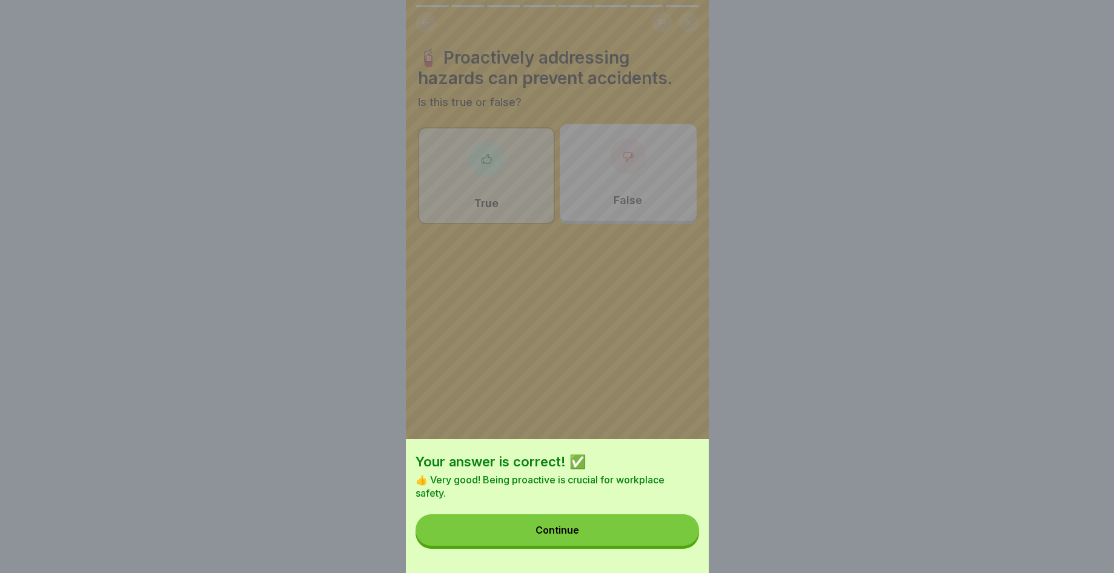
click at [664, 540] on button "Continue" at bounding box center [558, 531] width 284 height 32
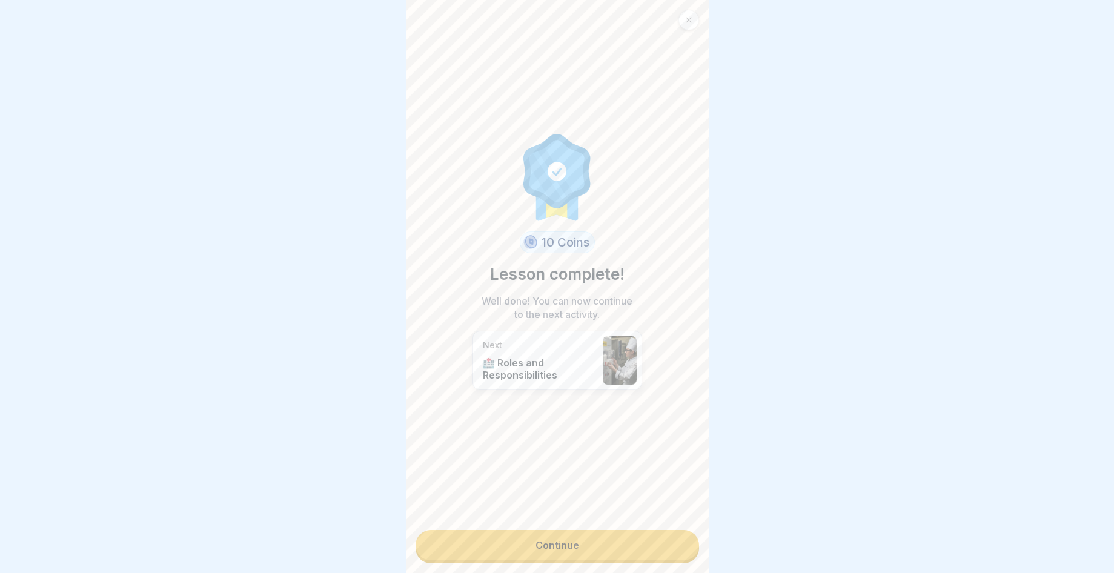
click at [529, 551] on link "Continue" at bounding box center [558, 545] width 284 height 30
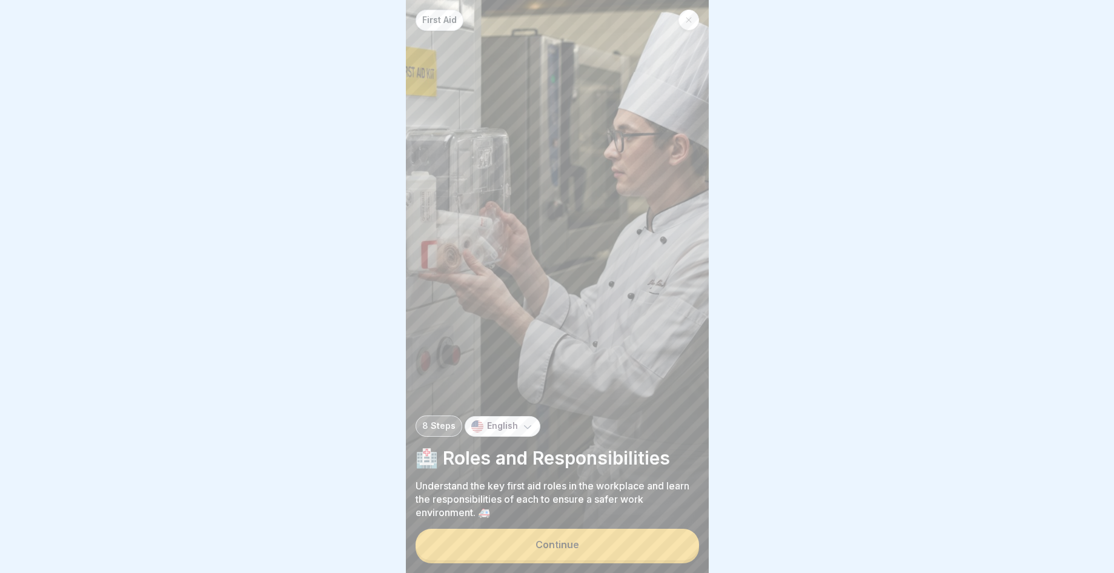
click at [535, 547] on button "Continue" at bounding box center [558, 545] width 284 height 32
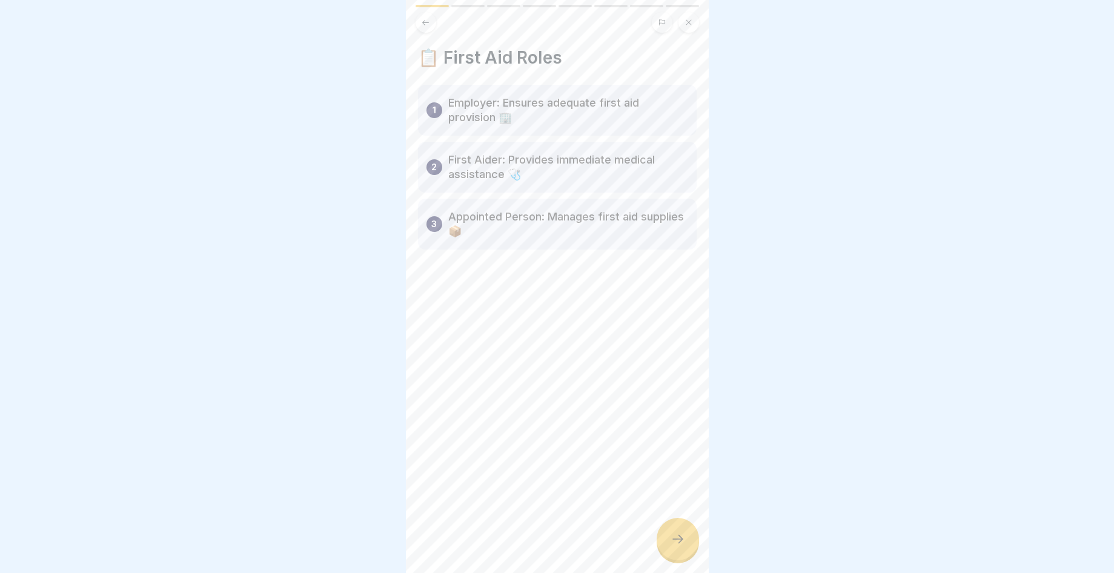
click at [684, 545] on icon at bounding box center [678, 539] width 15 height 15
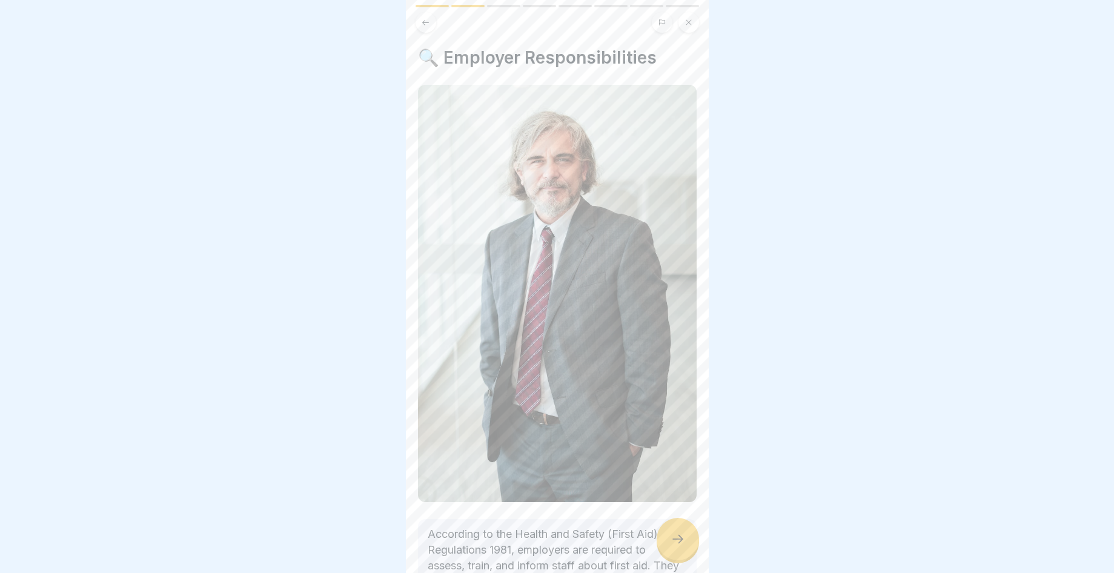
click at [682, 544] on icon at bounding box center [678, 539] width 15 height 15
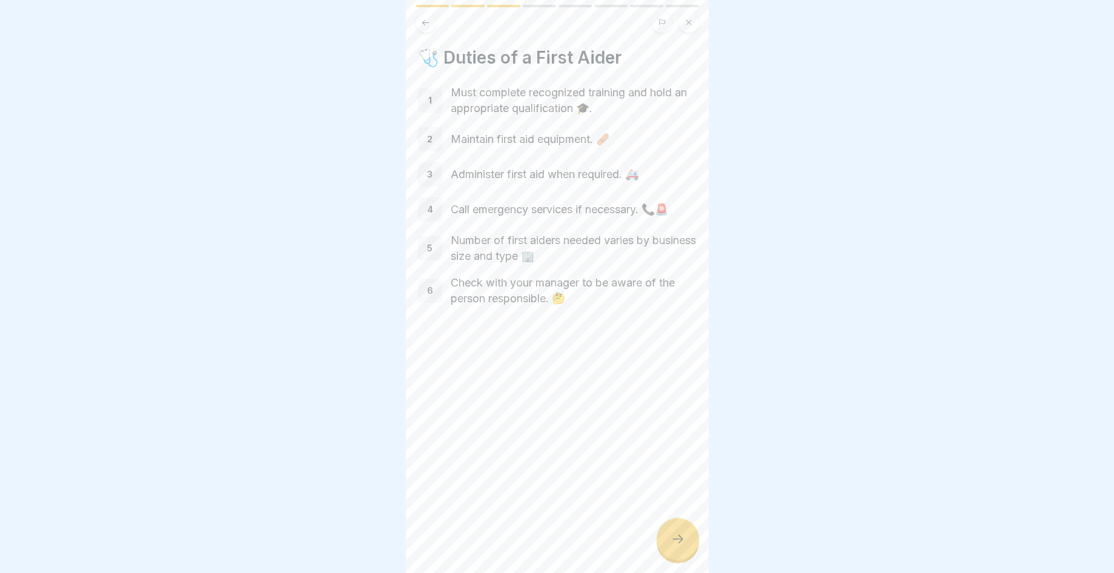
click at [679, 544] on icon at bounding box center [678, 539] width 15 height 15
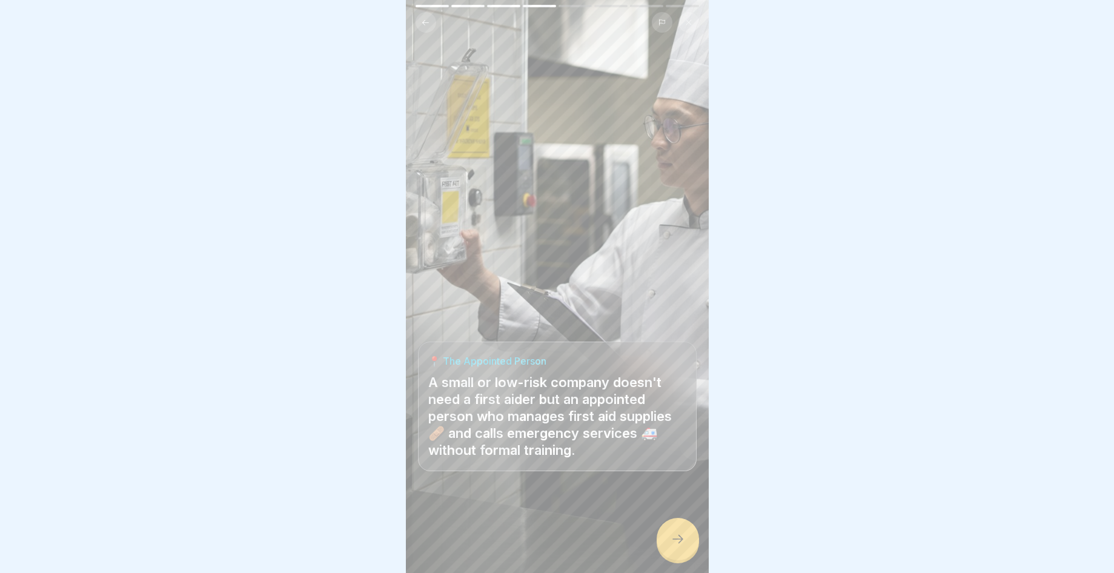
click at [679, 544] on icon at bounding box center [678, 539] width 15 height 15
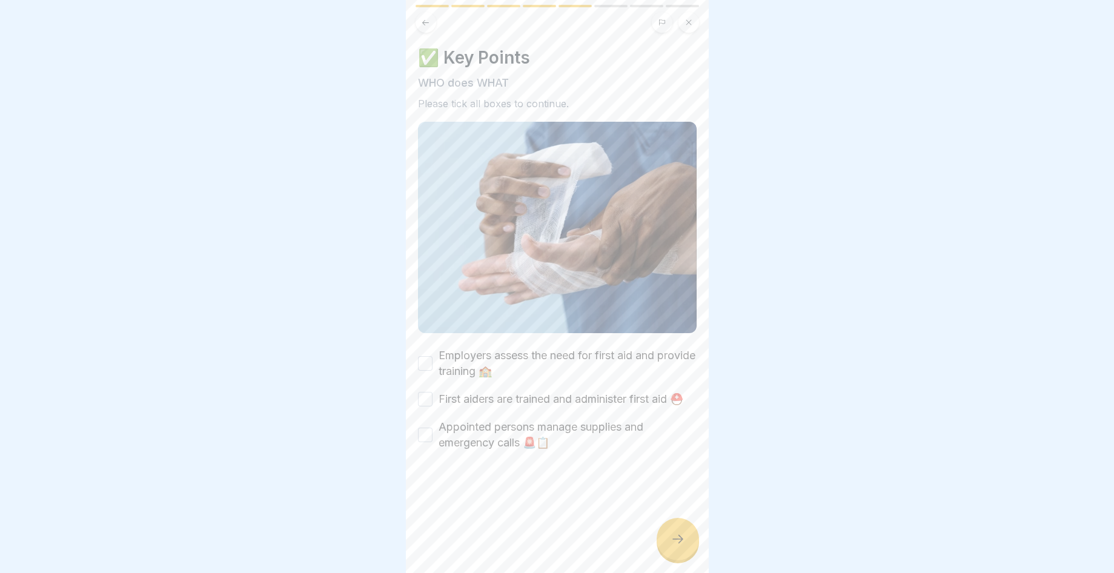
click at [679, 544] on icon at bounding box center [678, 539] width 15 height 15
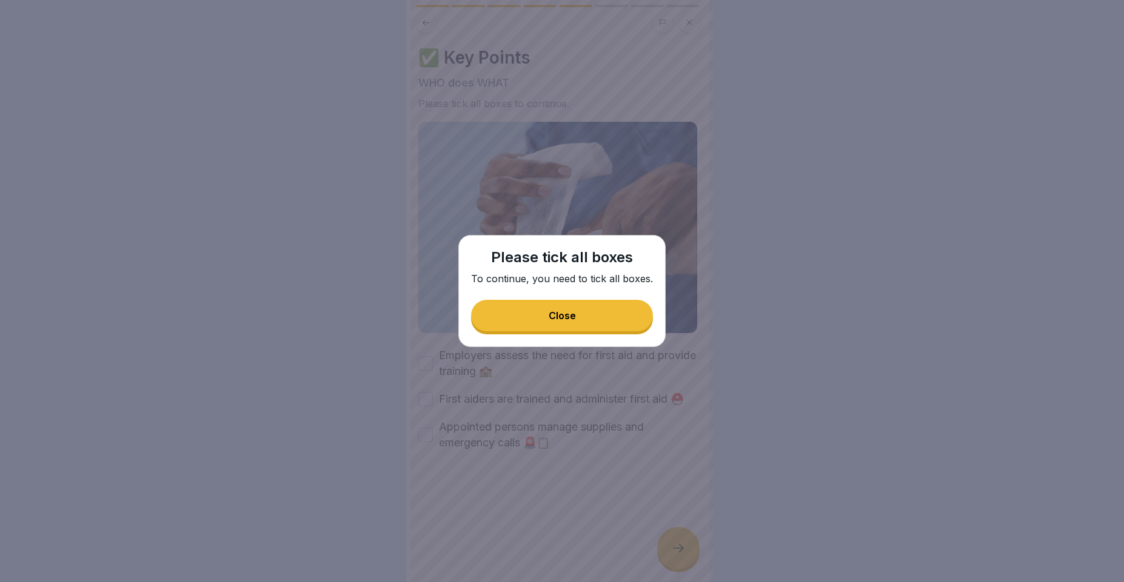
click at [544, 310] on button "Close" at bounding box center [562, 316] width 182 height 32
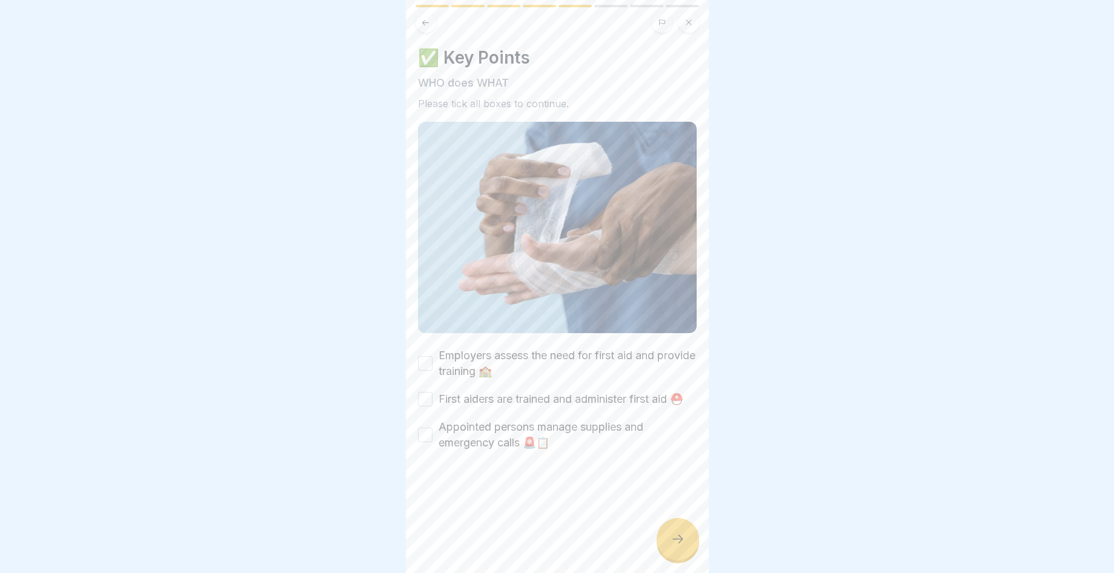
click at [431, 364] on button "Employers assess the need for first aid and provide training 🏫" at bounding box center [425, 363] width 15 height 15
click at [430, 407] on button "First aiders are trained and administer first aid ⛑️" at bounding box center [425, 399] width 15 height 15
click at [427, 442] on button "Appointed persons manage supplies and emergency calls 🚨📋" at bounding box center [425, 435] width 15 height 15
click at [693, 545] on div at bounding box center [678, 539] width 42 height 42
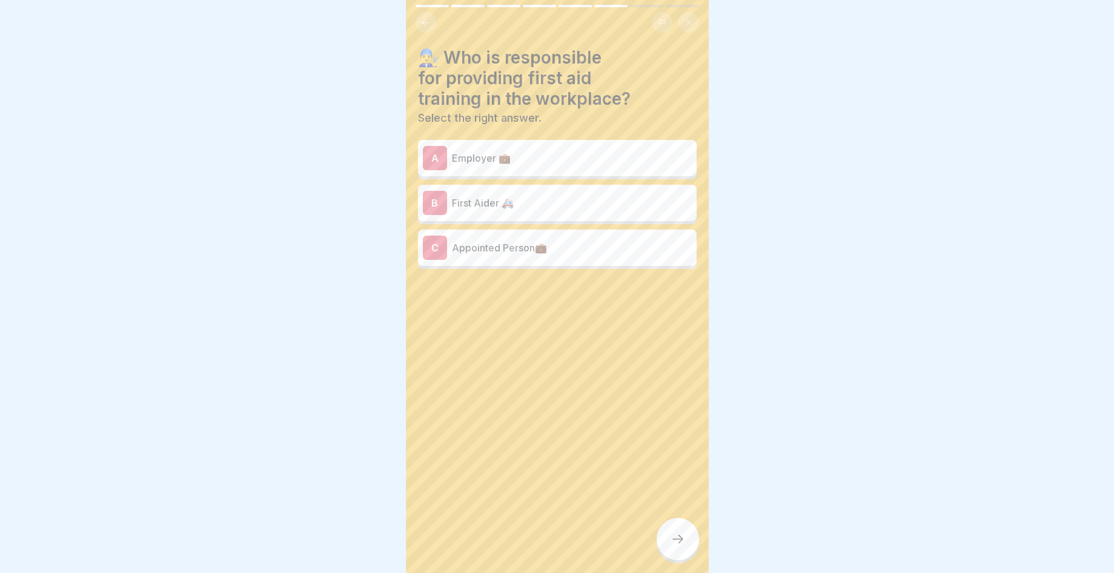
click at [489, 255] on div "C Appointed Person💼" at bounding box center [557, 248] width 269 height 24
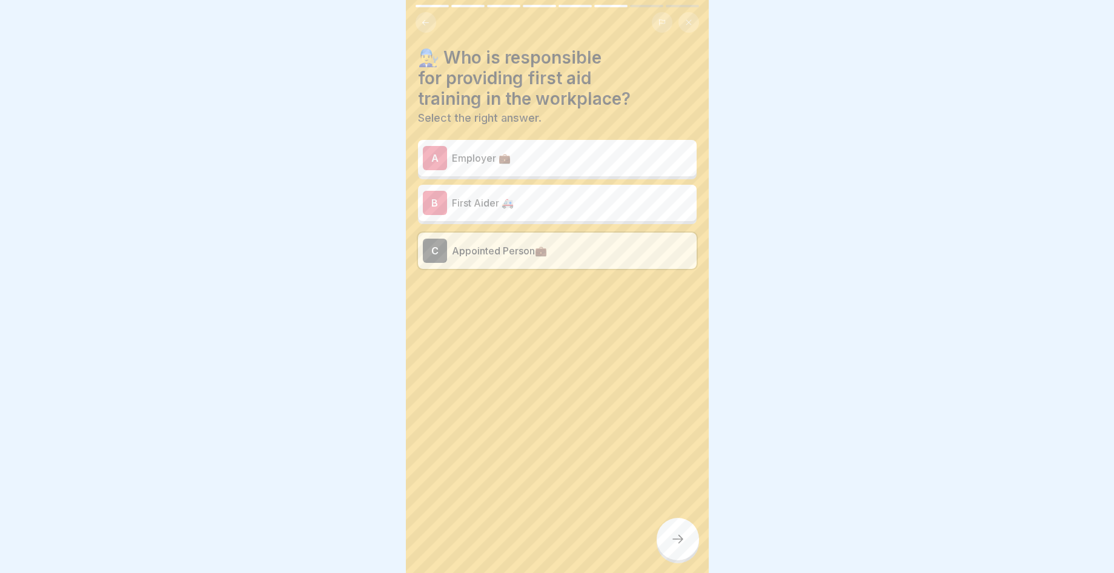
click at [672, 544] on icon at bounding box center [678, 539] width 15 height 15
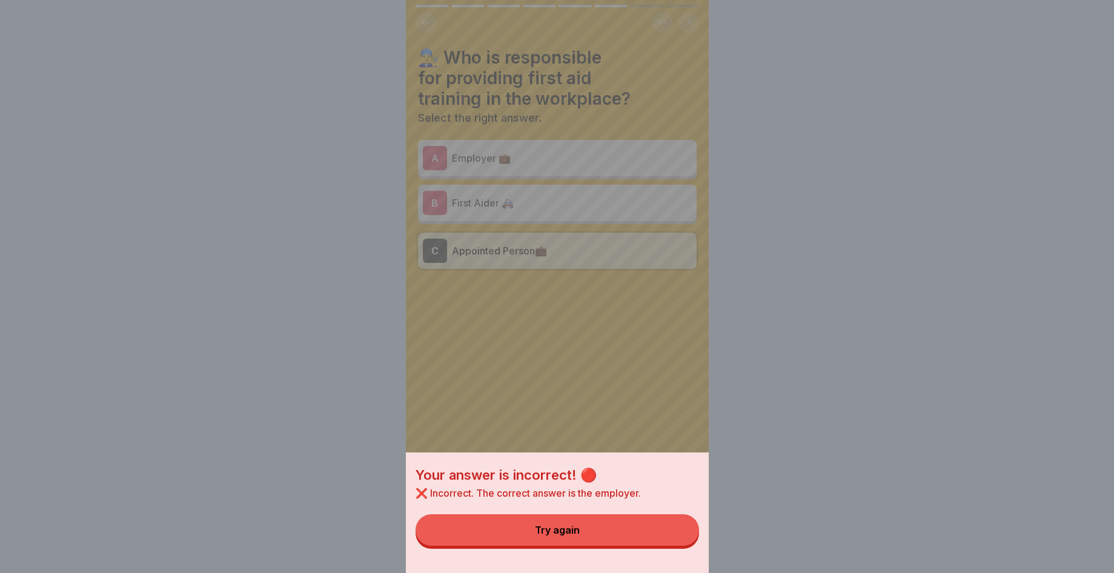
click at [656, 541] on button "Try again" at bounding box center [558, 531] width 284 height 32
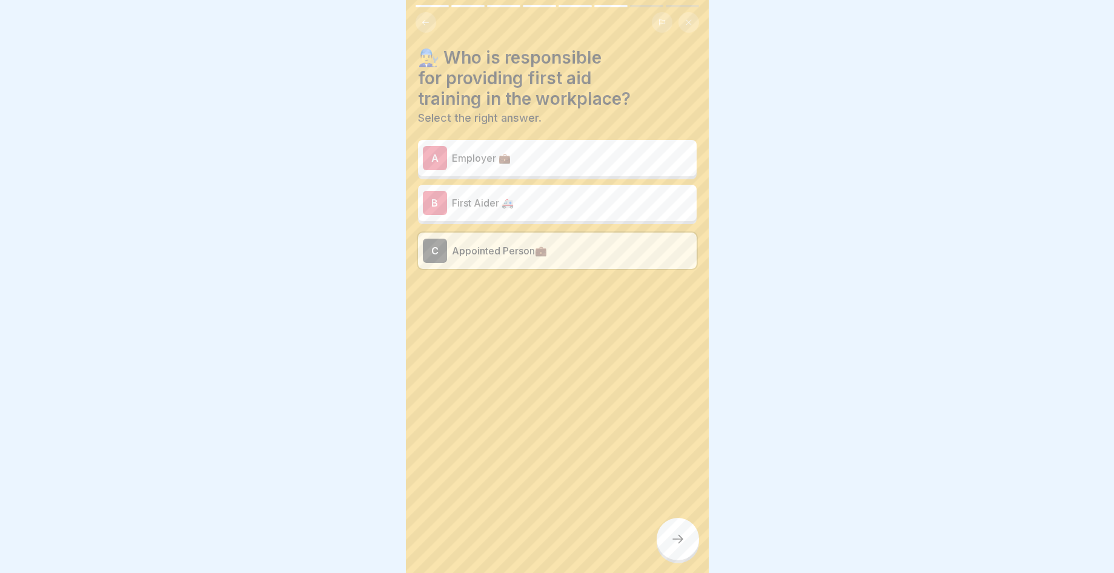
click at [521, 207] on p "First Aider 🚑" at bounding box center [572, 203] width 240 height 15
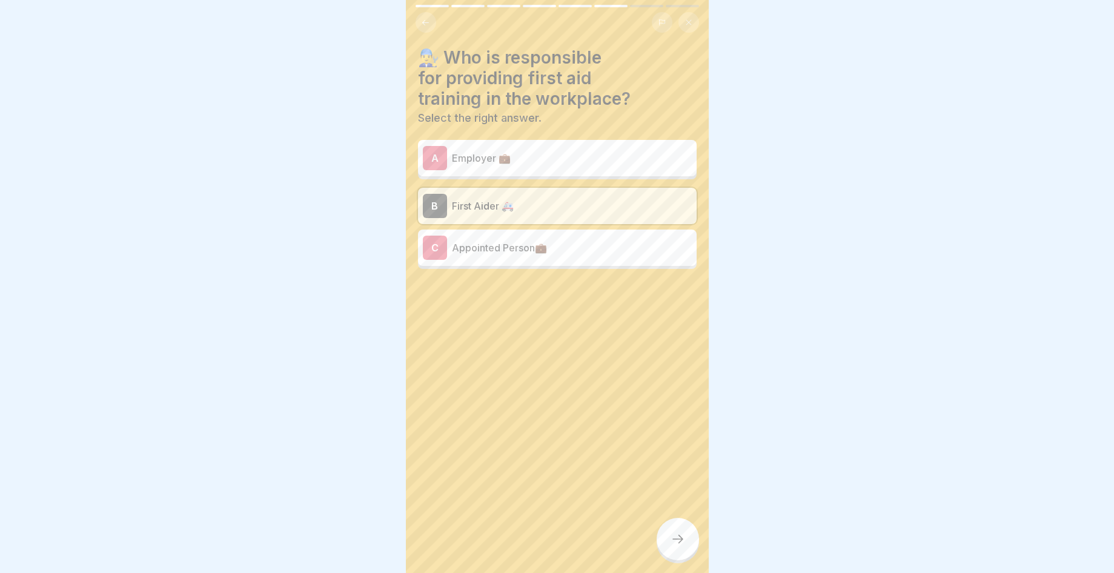
click at [679, 541] on div at bounding box center [678, 539] width 42 height 42
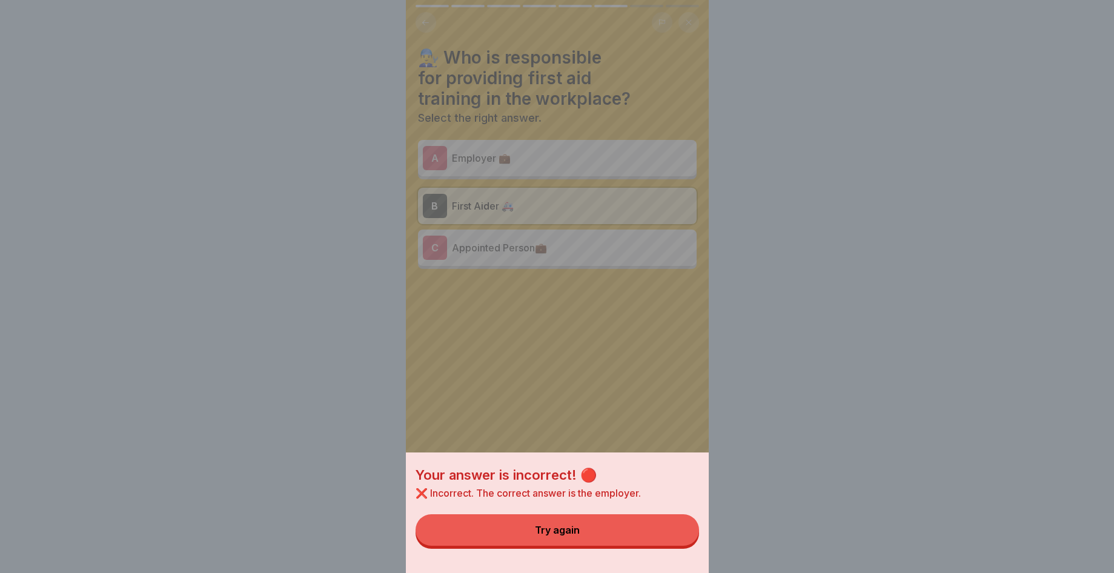
click at [675, 541] on button "Try again" at bounding box center [558, 531] width 284 height 32
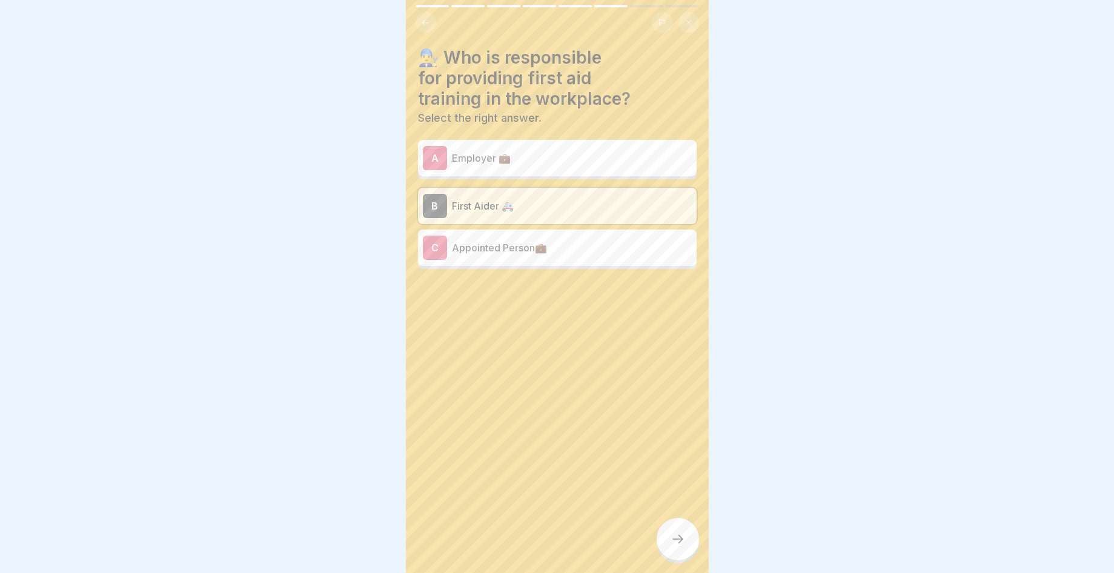
click at [525, 113] on p "Select the right answer." at bounding box center [557, 118] width 279 height 13
click at [533, 156] on p "Employer 💼" at bounding box center [572, 158] width 240 height 15
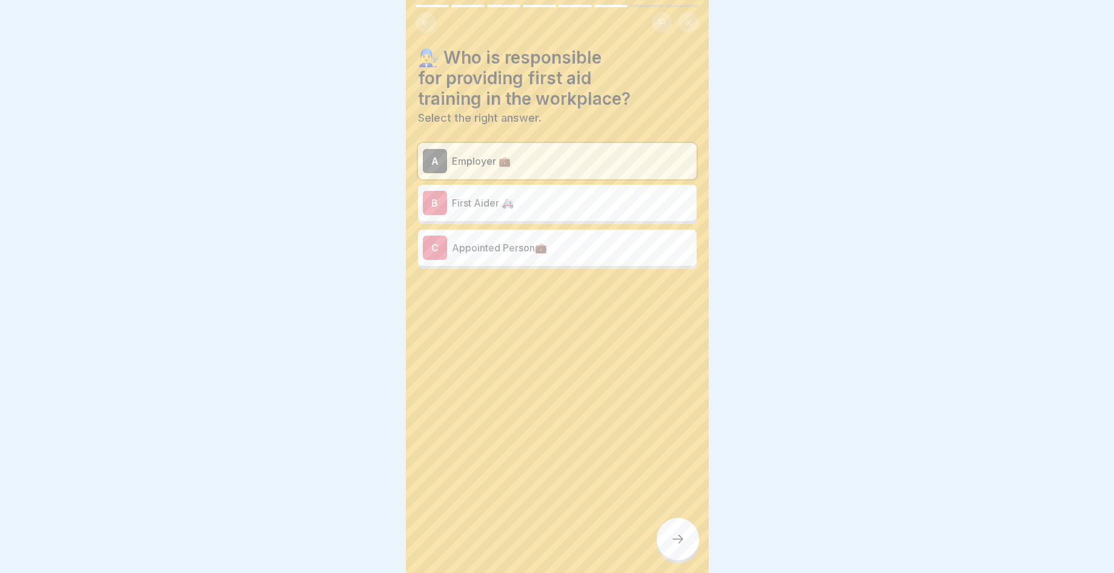
click at [668, 544] on div at bounding box center [678, 539] width 42 height 42
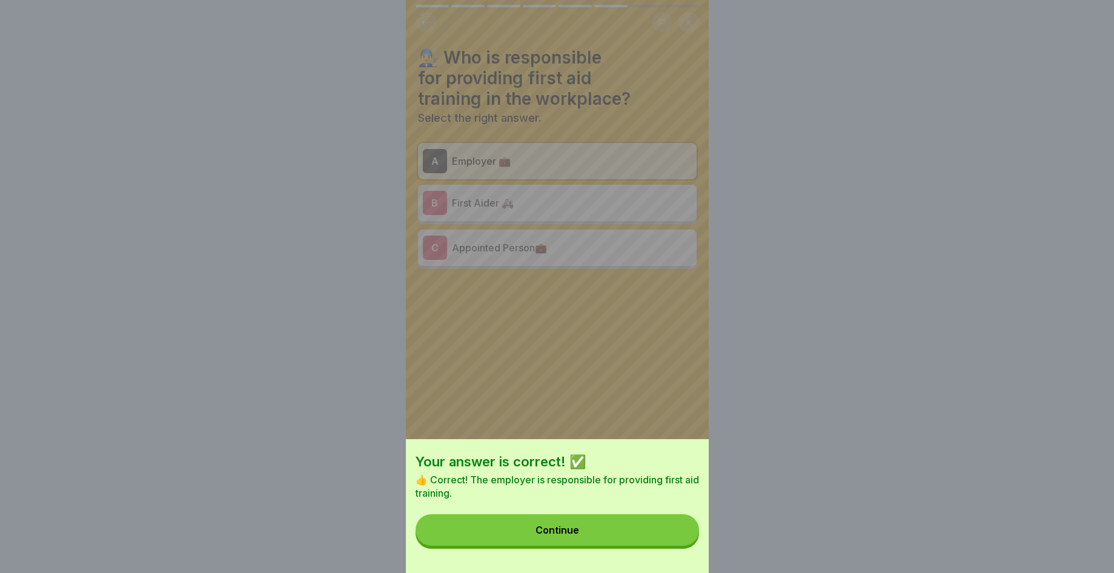
click at [689, 546] on button "Continue" at bounding box center [558, 531] width 284 height 32
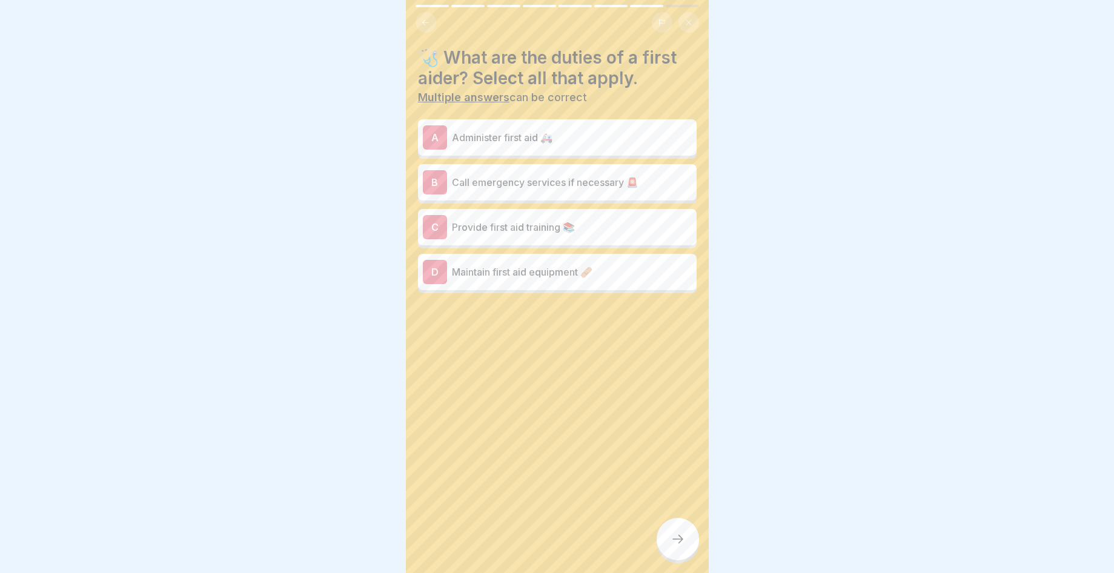
click at [621, 275] on p "Maintain first aid equipment 🩹" at bounding box center [572, 272] width 240 height 15
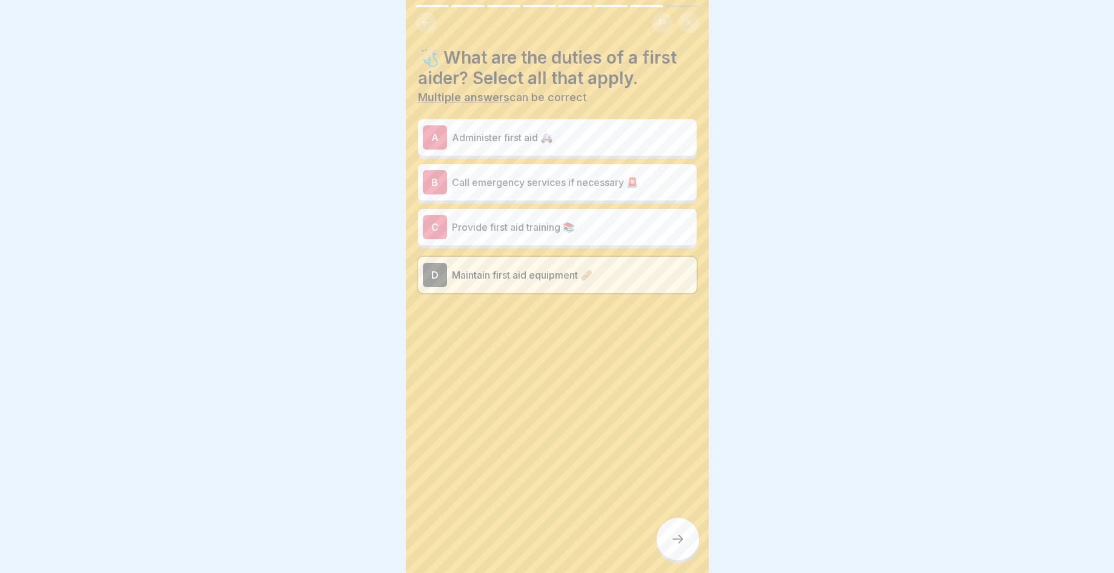
click at [602, 132] on p "Administer first aid 🚑" at bounding box center [572, 137] width 240 height 15
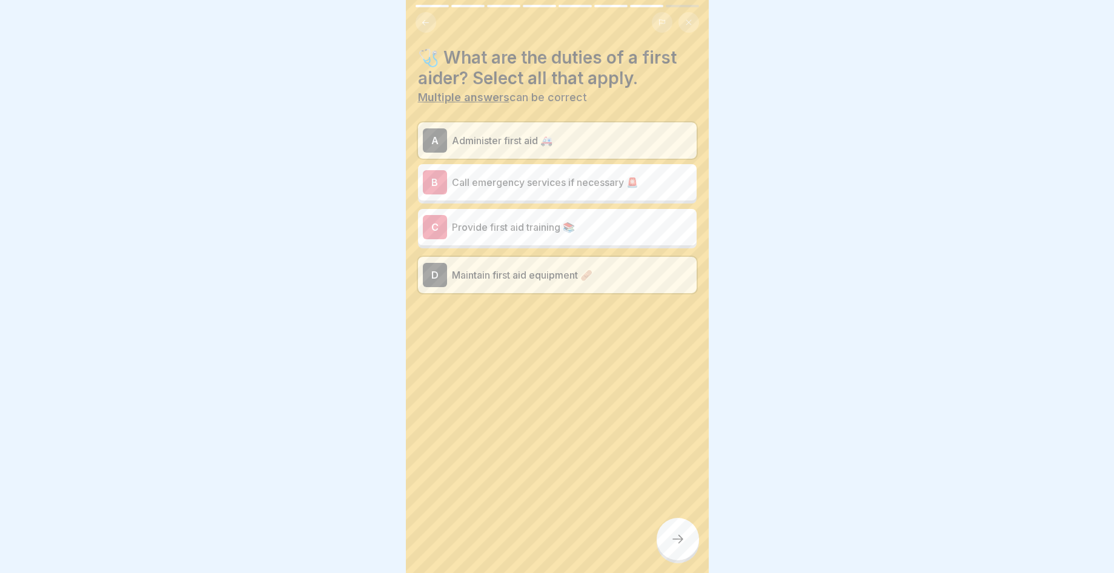
click at [671, 553] on div at bounding box center [678, 539] width 42 height 42
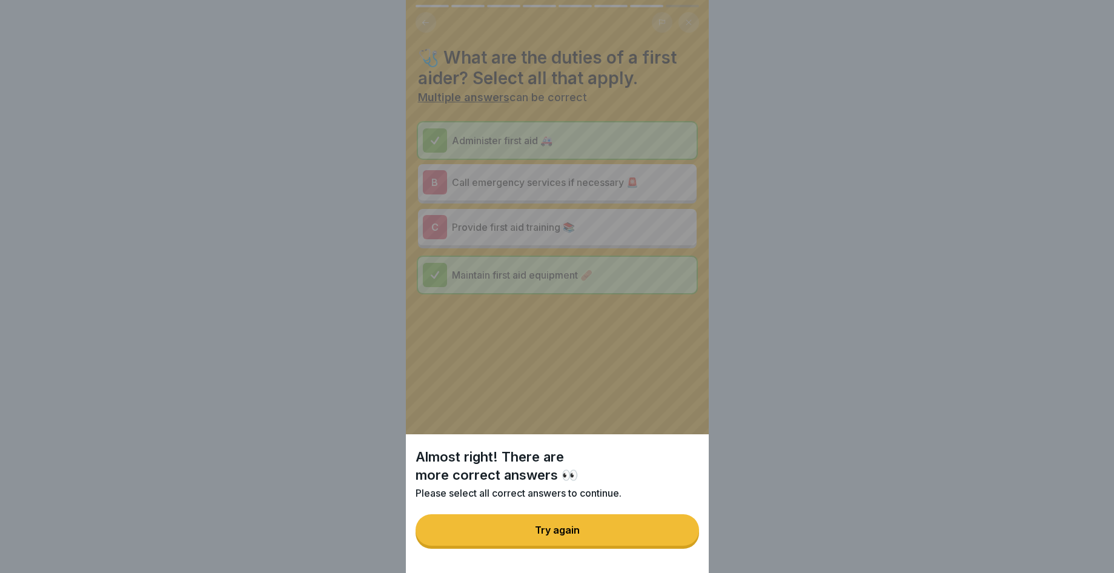
click at [668, 542] on button "Try again" at bounding box center [558, 531] width 284 height 32
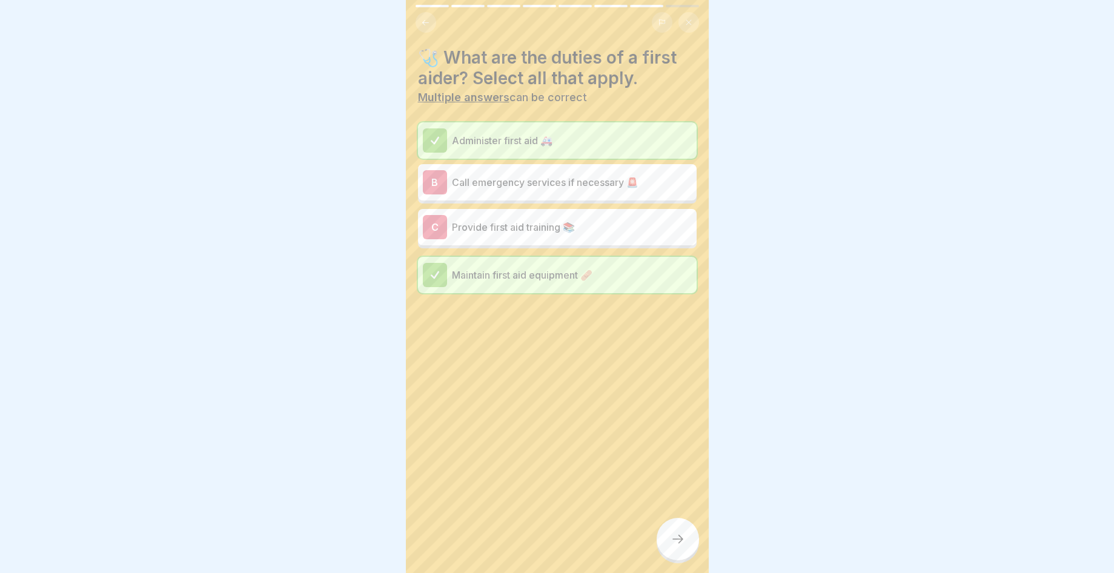
click at [615, 215] on div "C Provide first aid training 📚" at bounding box center [557, 227] width 269 height 24
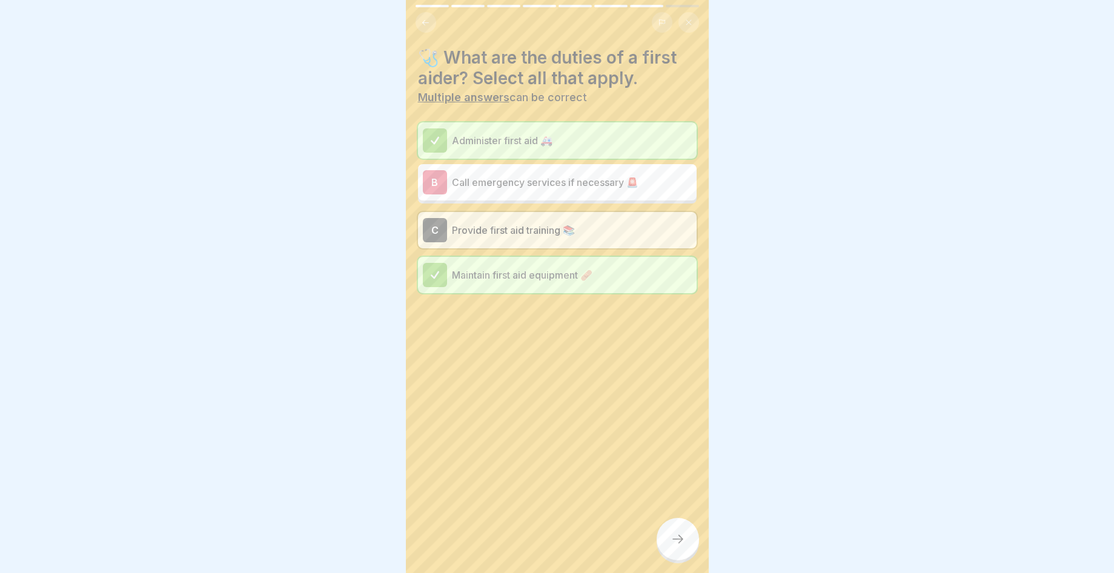
click at [671, 541] on div at bounding box center [678, 539] width 42 height 42
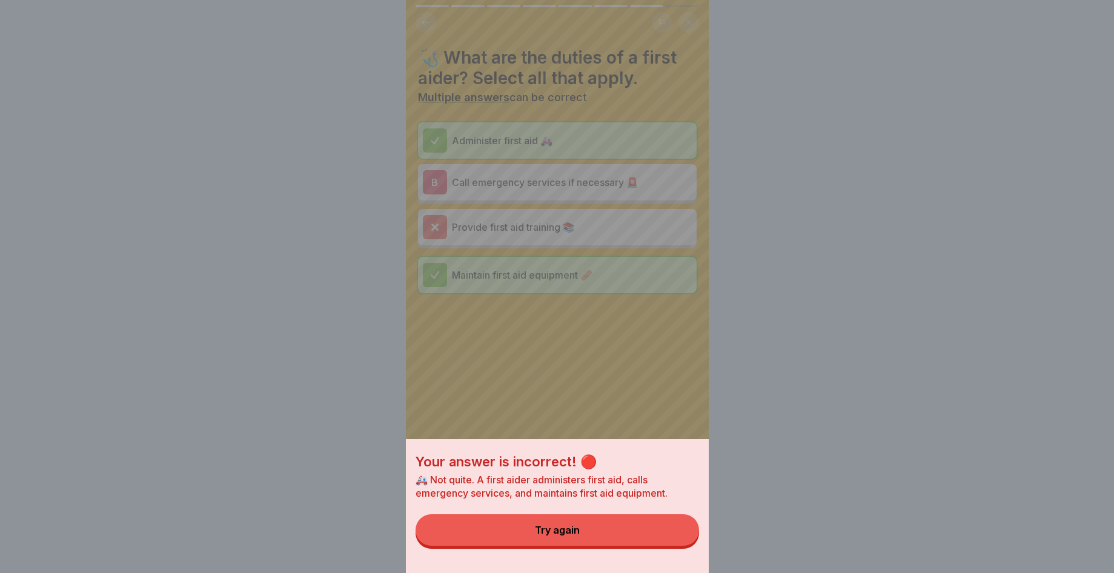
click at [671, 541] on button "Try again" at bounding box center [558, 531] width 284 height 32
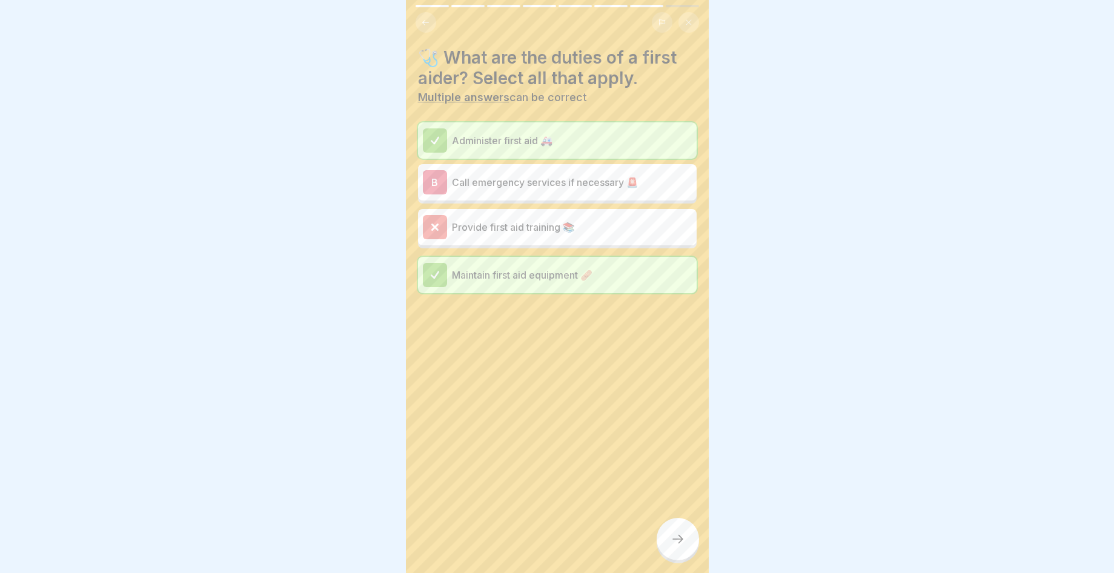
click at [642, 176] on p "Call emergency services if necessary 🚨" at bounding box center [572, 182] width 240 height 15
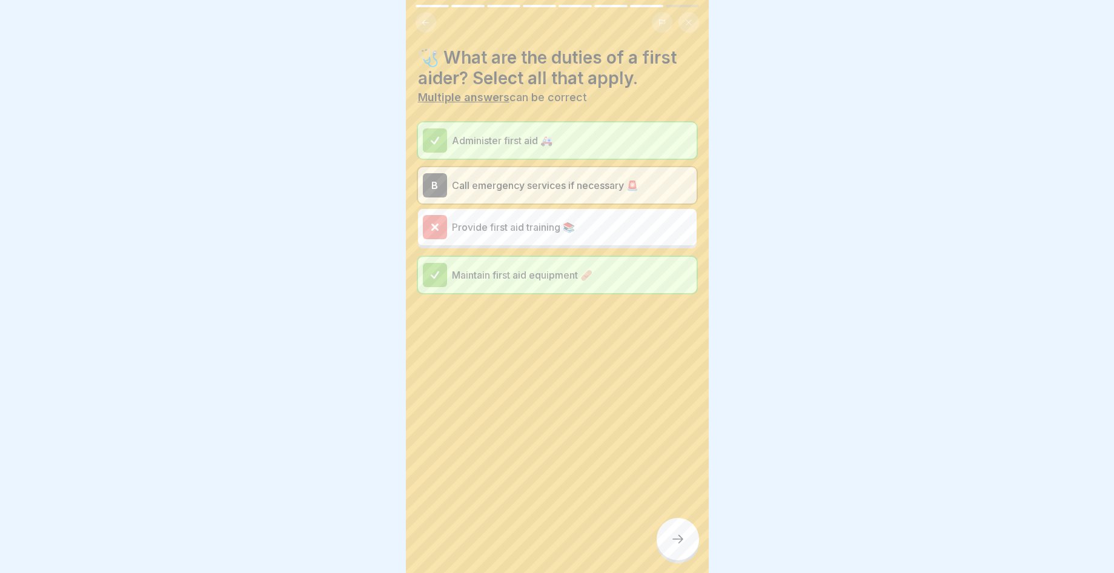
click at [679, 542] on icon at bounding box center [678, 539] width 15 height 15
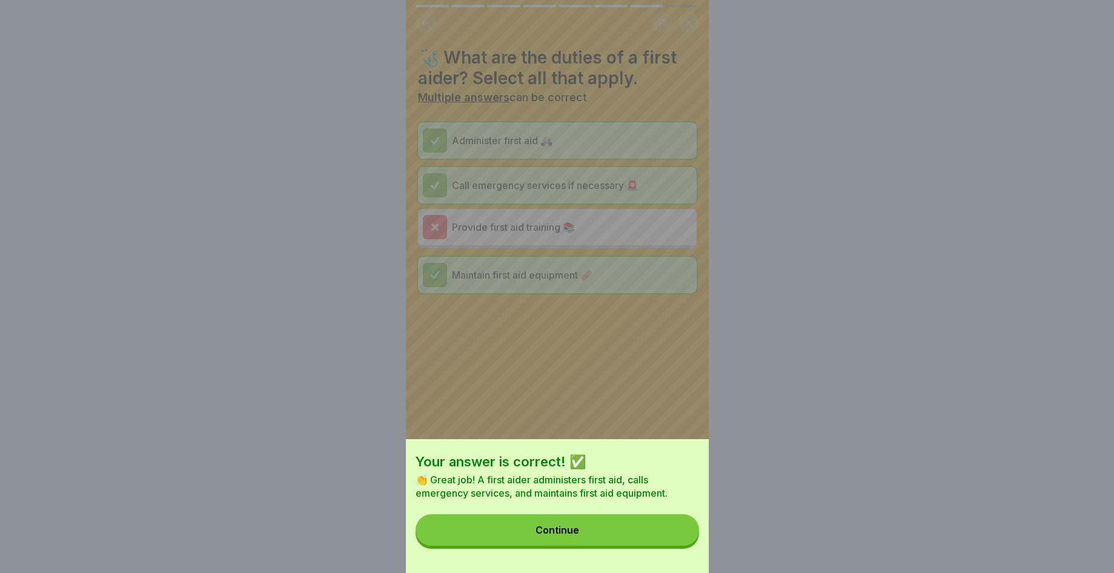
click at [641, 522] on div "Your answer is correct! ✅ 👏 Great job! A first aider administers first aid, cal…" at bounding box center [557, 506] width 303 height 134
click at [636, 536] on button "Continue" at bounding box center [558, 531] width 284 height 32
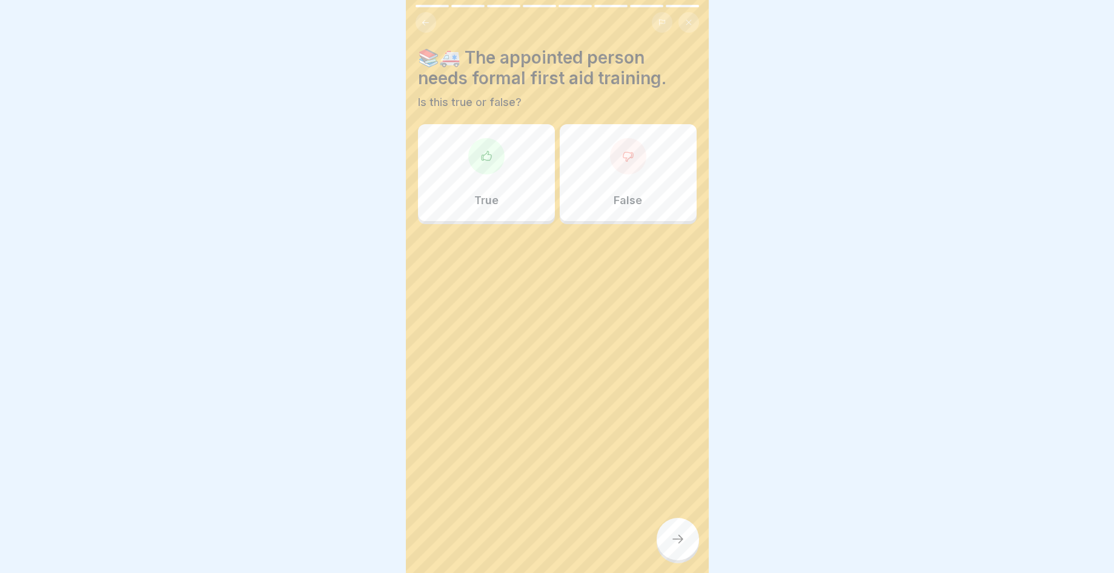
click at [483, 164] on div at bounding box center [486, 156] width 36 height 36
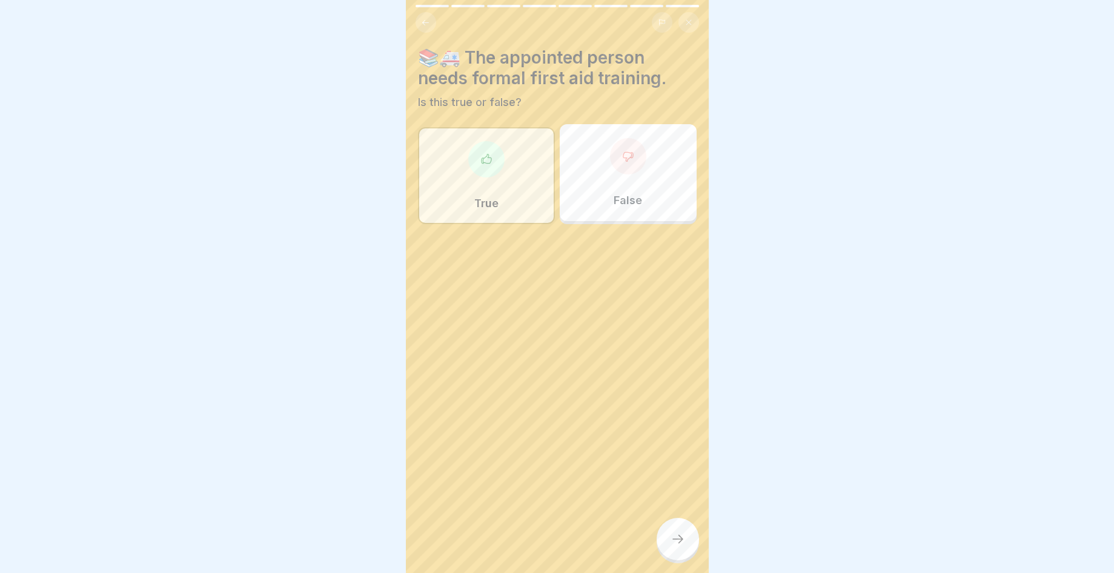
click at [662, 535] on div at bounding box center [678, 539] width 42 height 42
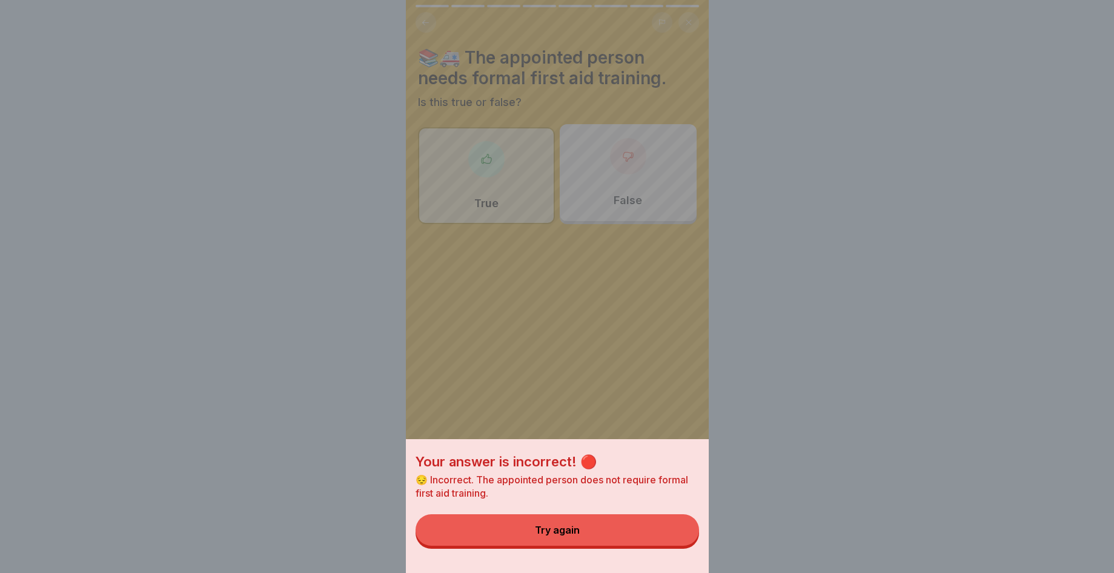
click at [651, 543] on button "Try again" at bounding box center [558, 531] width 284 height 32
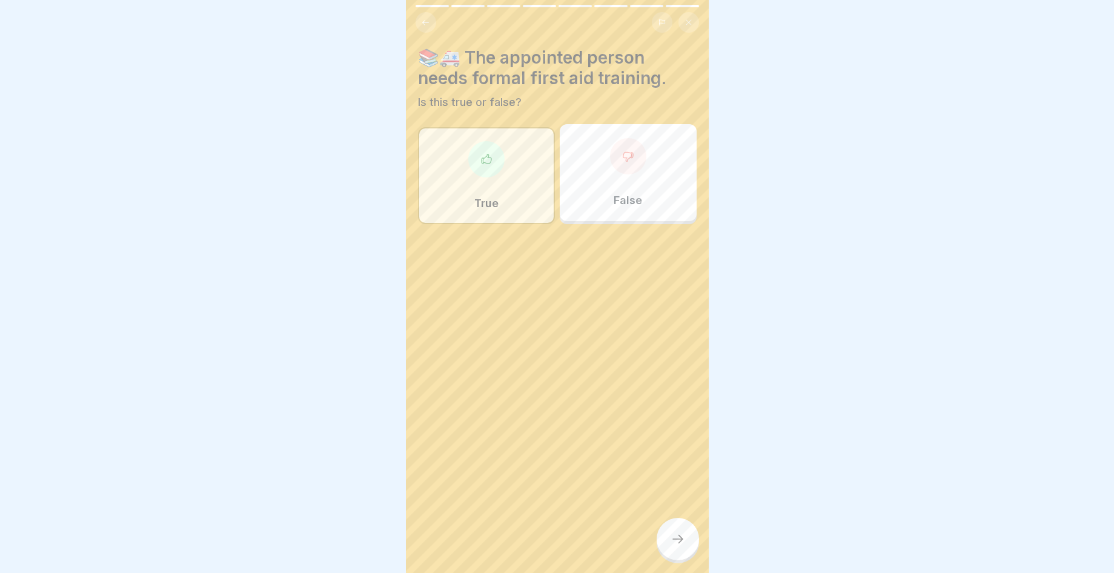
click at [625, 179] on div "False" at bounding box center [628, 172] width 137 height 97
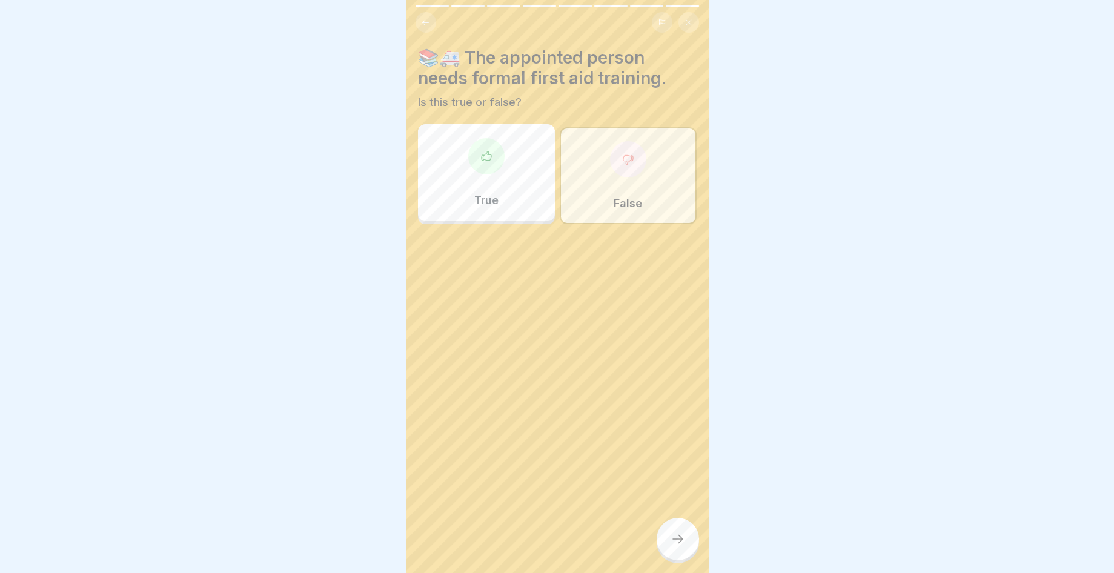
click at [671, 561] on div at bounding box center [678, 539] width 42 height 42
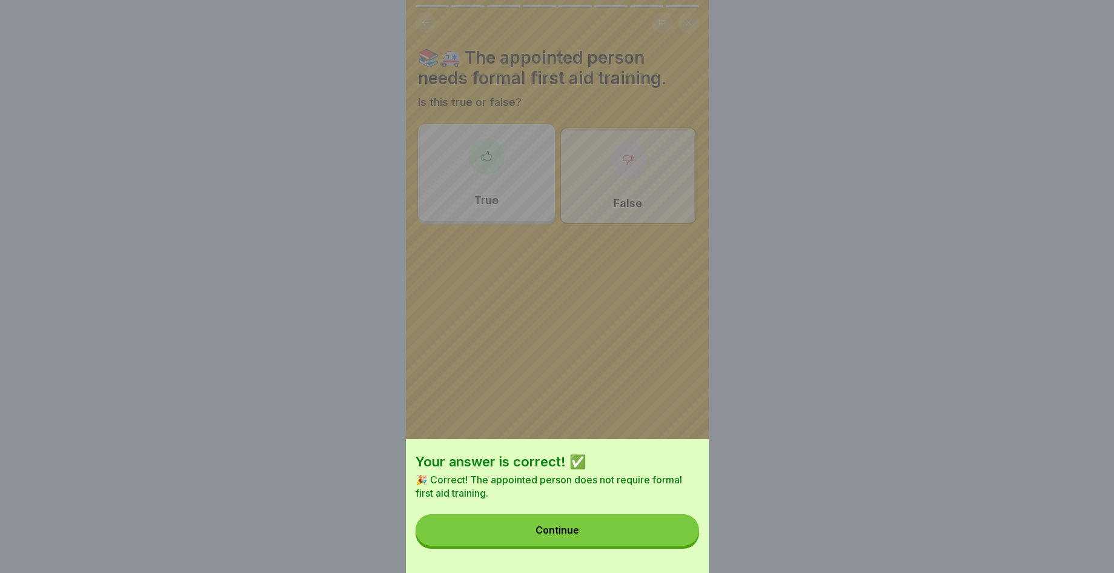
click at [699, 533] on button "Continue" at bounding box center [558, 531] width 284 height 32
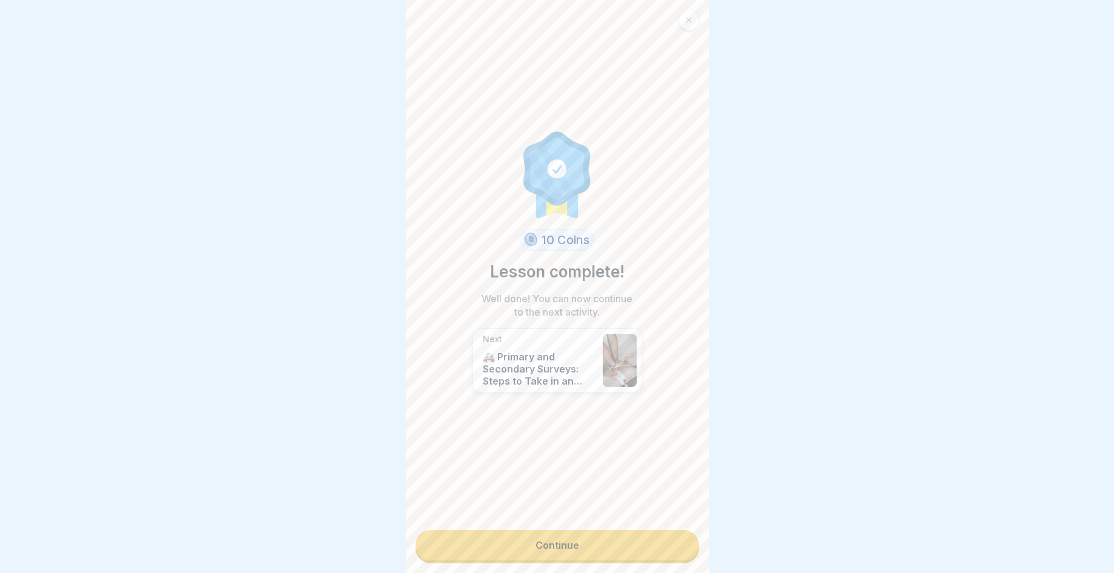
click at [673, 537] on link "Continue" at bounding box center [558, 545] width 284 height 30
click at [654, 541] on link "Continue" at bounding box center [558, 545] width 284 height 30
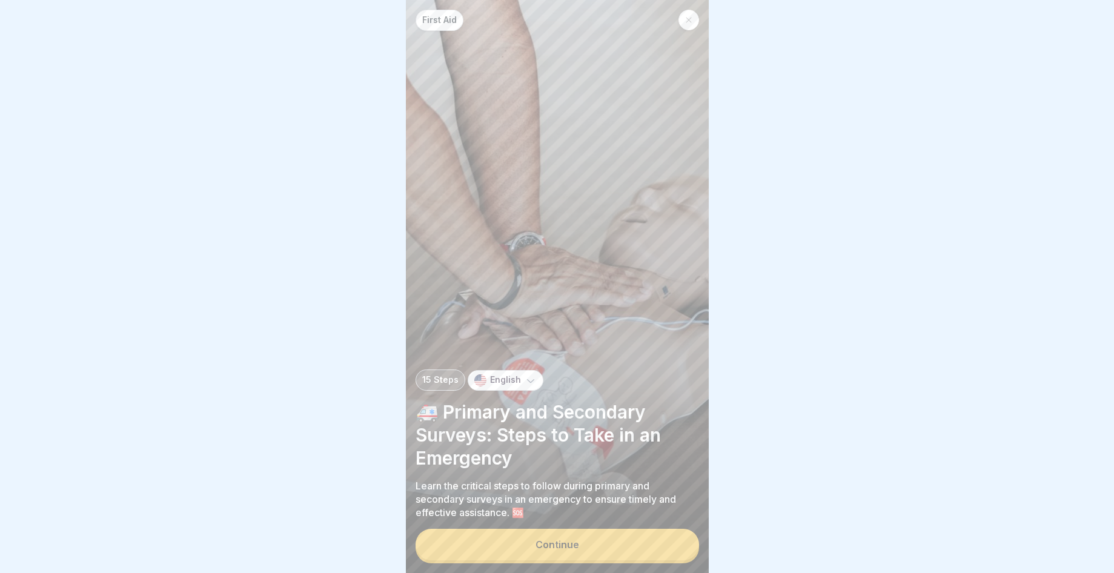
click at [579, 561] on button "Continue" at bounding box center [558, 545] width 284 height 32
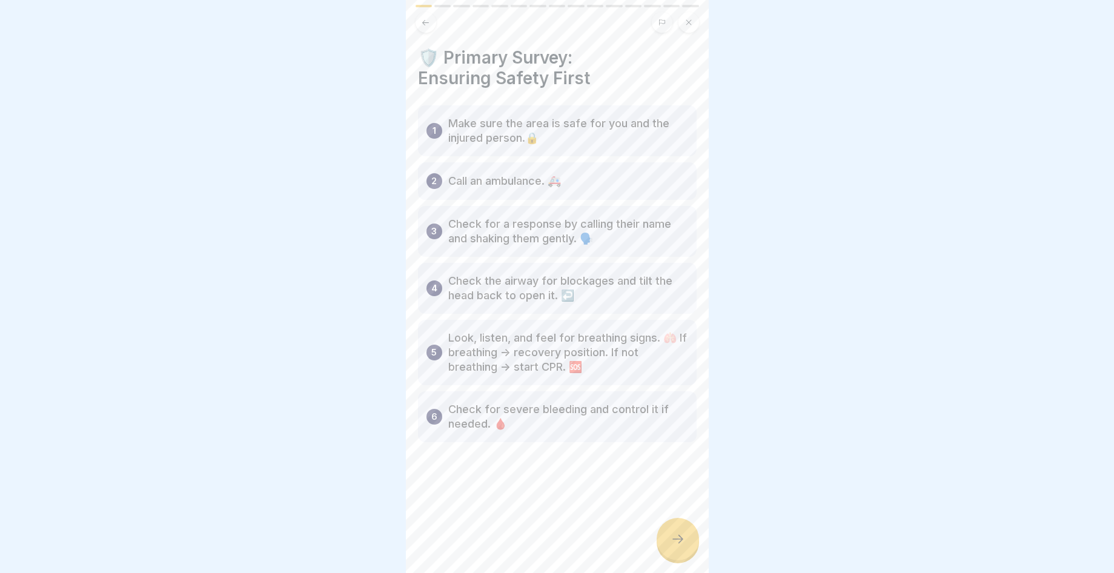
click at [668, 550] on div at bounding box center [678, 539] width 42 height 42
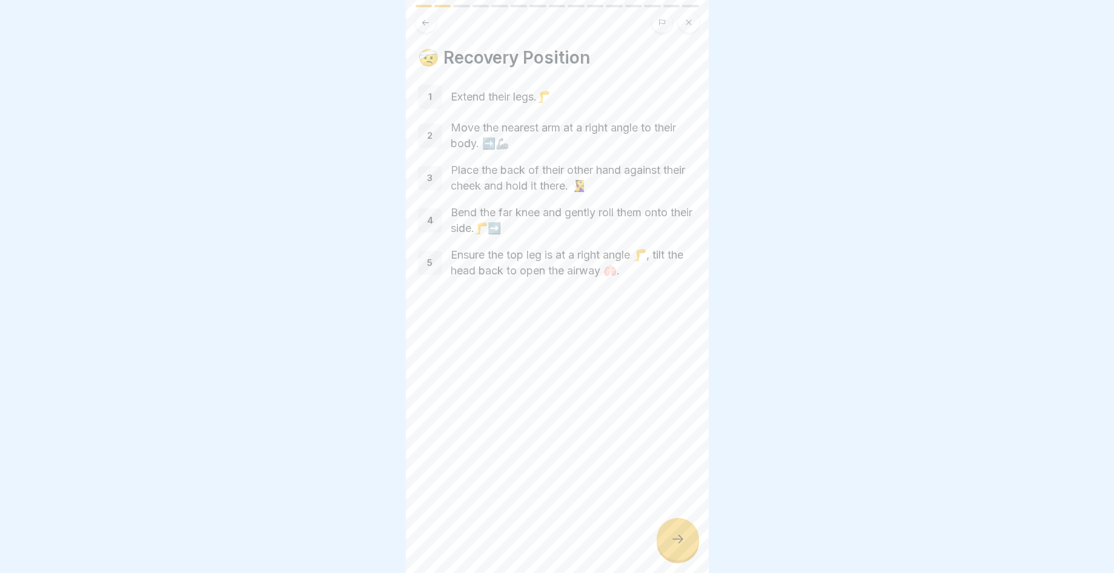
click at [668, 550] on div at bounding box center [678, 539] width 42 height 42
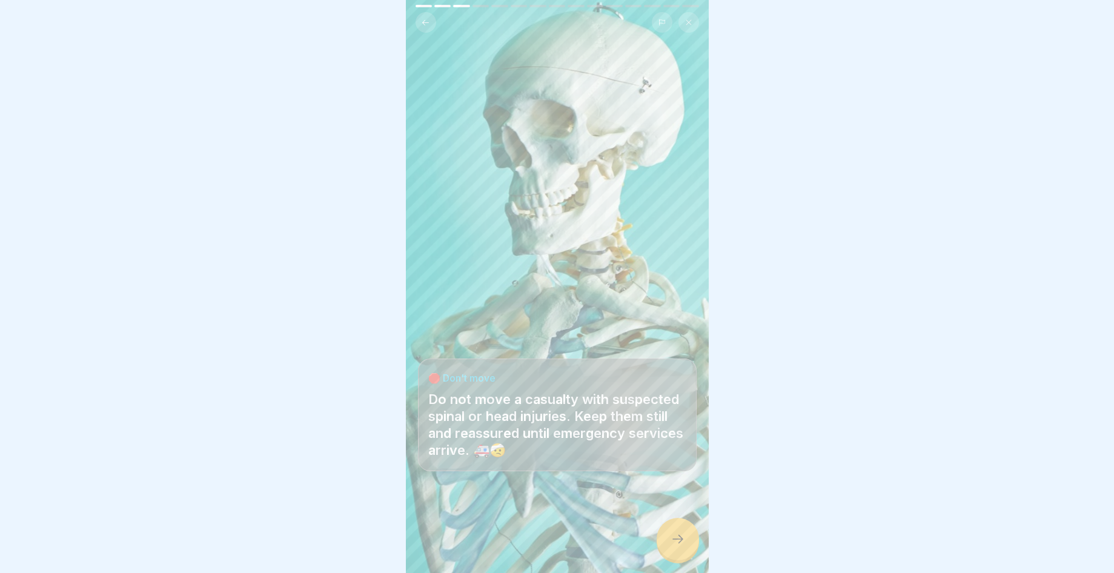
click at [668, 550] on div at bounding box center [678, 539] width 42 height 42
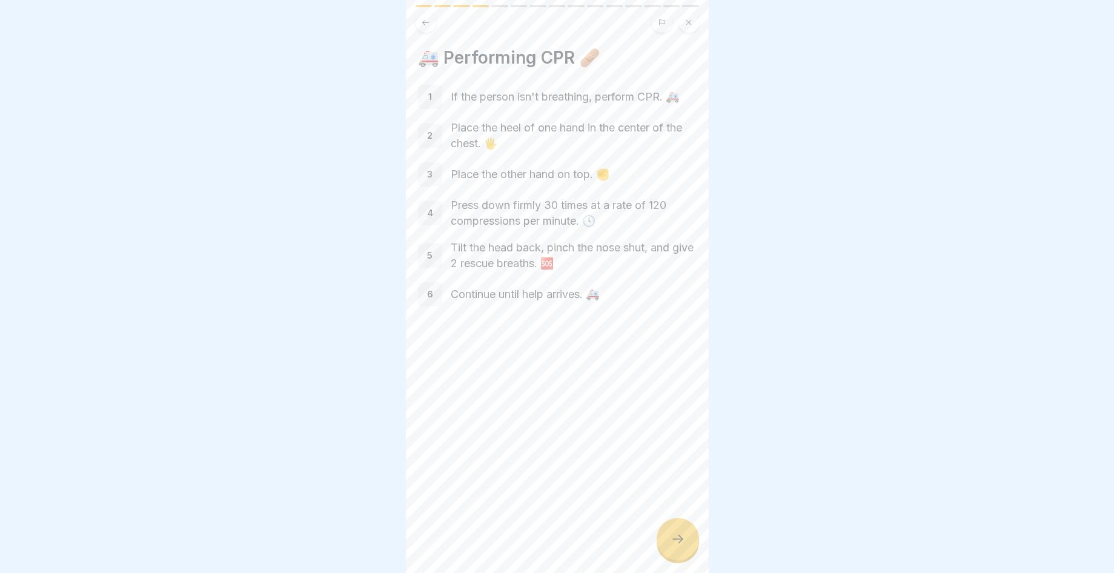
click at [668, 550] on div at bounding box center [678, 539] width 42 height 42
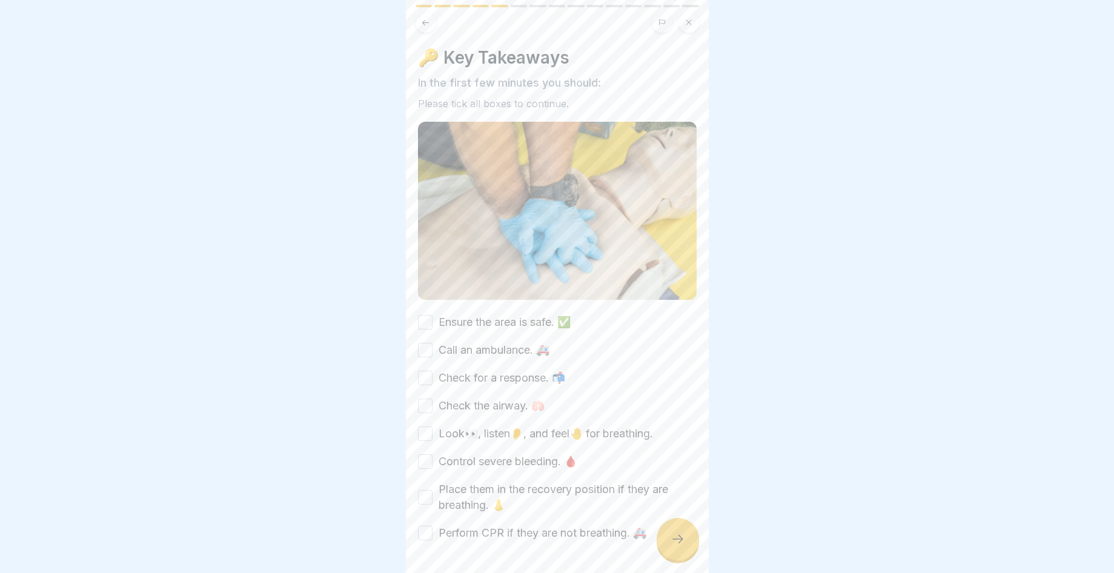
click at [668, 550] on div at bounding box center [678, 539] width 42 height 42
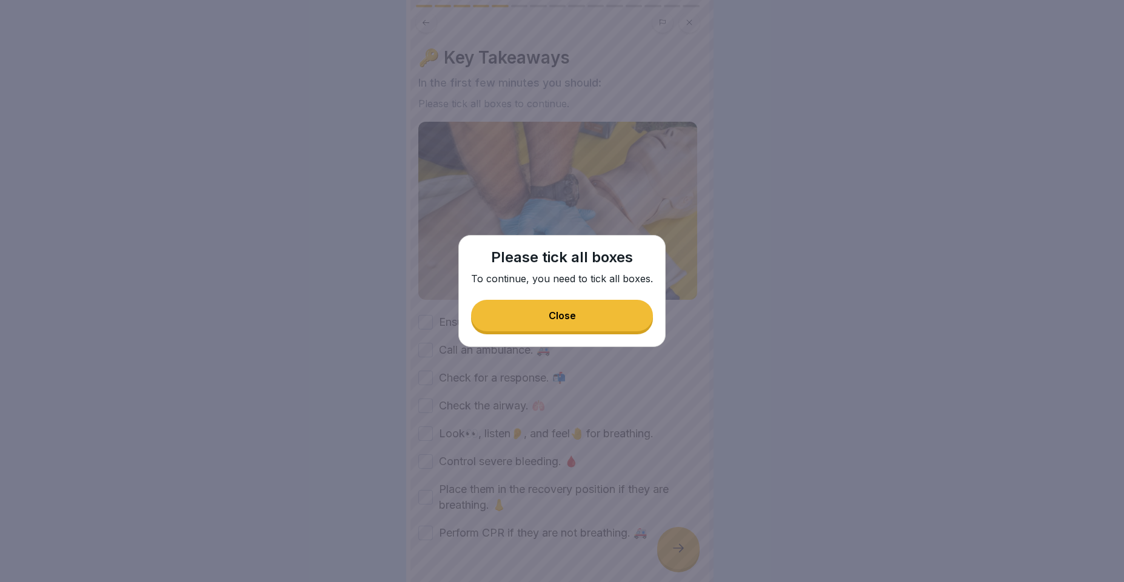
click at [530, 318] on button "Close" at bounding box center [562, 316] width 182 height 32
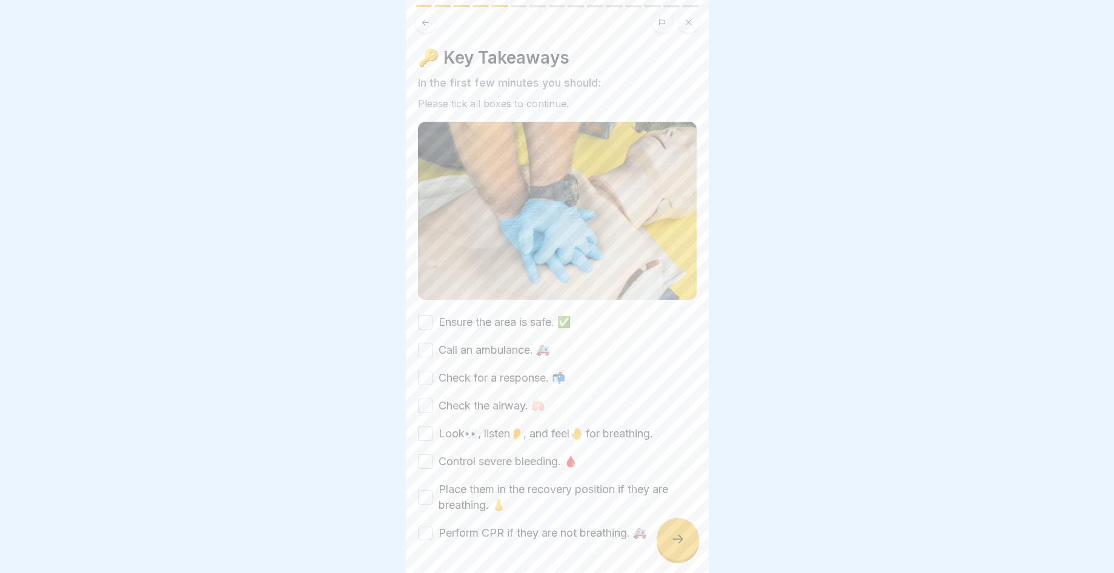
click at [425, 315] on button "Ensure the area is safe. ✅" at bounding box center [425, 322] width 15 height 15
click at [431, 347] on button "Call an ambulance. 🚑" at bounding box center [425, 350] width 15 height 15
click at [432, 379] on div "Check for a response. 📬" at bounding box center [491, 378] width 147 height 16
click at [424, 377] on button "Check for a response. 📬" at bounding box center [425, 378] width 15 height 15
click at [435, 398] on div "Check the airway. 🫁" at bounding box center [481, 406] width 127 height 16
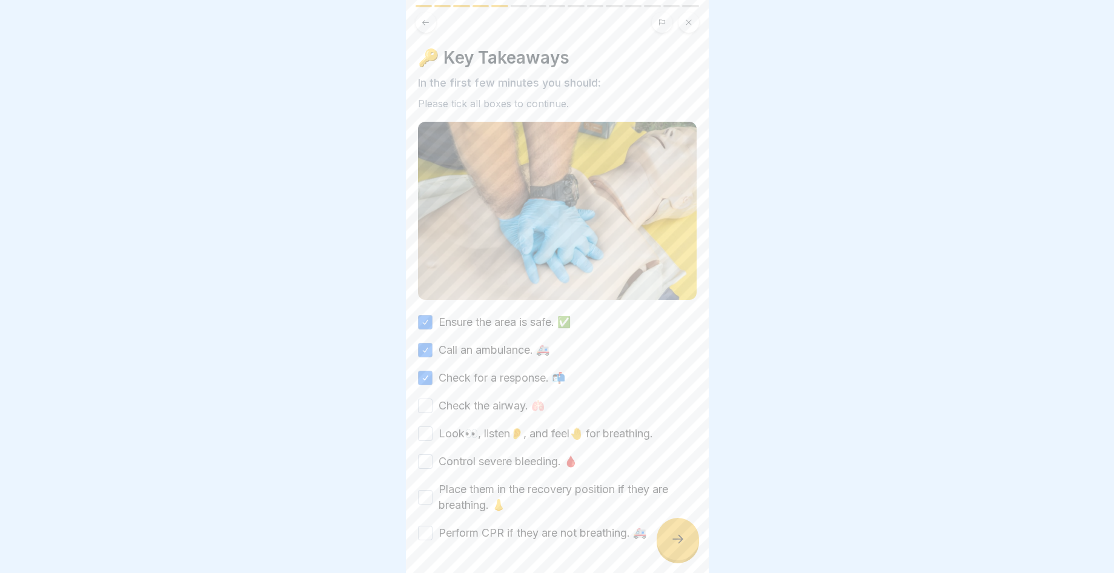
click at [429, 399] on button "Check the airway. 🫁" at bounding box center [425, 406] width 15 height 15
click at [428, 427] on button "Look👀, listen👂, and feel🤚 for breathing." at bounding box center [425, 434] width 15 height 15
click at [430, 461] on button "Control severe bleeding. 🩸" at bounding box center [425, 462] width 15 height 15
click at [428, 493] on button "Place them in the recovery position if they are breathing. 👃" at bounding box center [425, 497] width 15 height 15
click at [427, 531] on button "Perform CPR if they are not breathing. 🚑" at bounding box center [425, 533] width 15 height 15
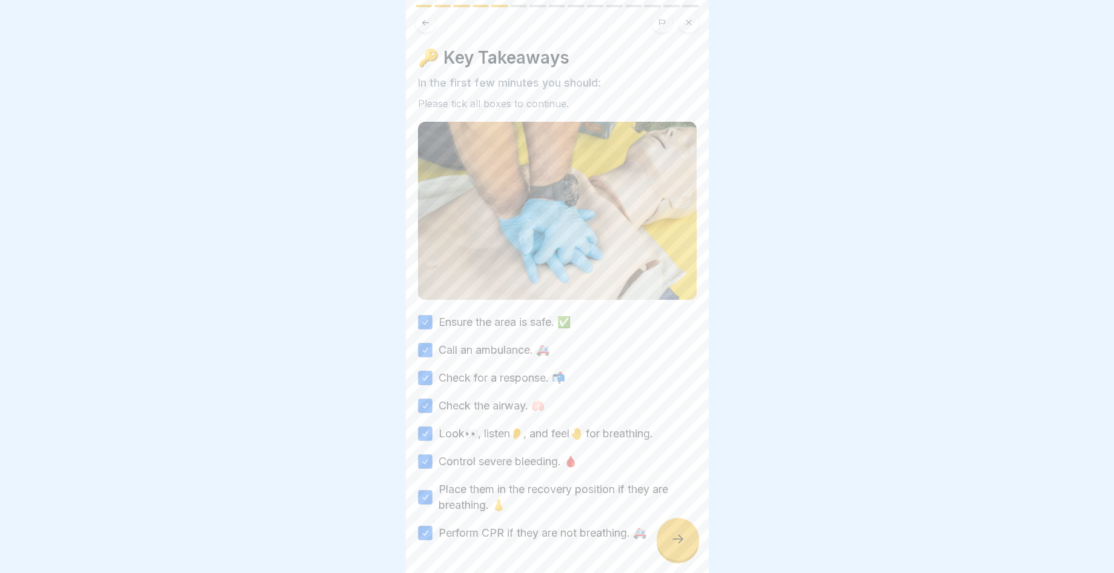
click at [696, 553] on div at bounding box center [678, 539] width 42 height 42
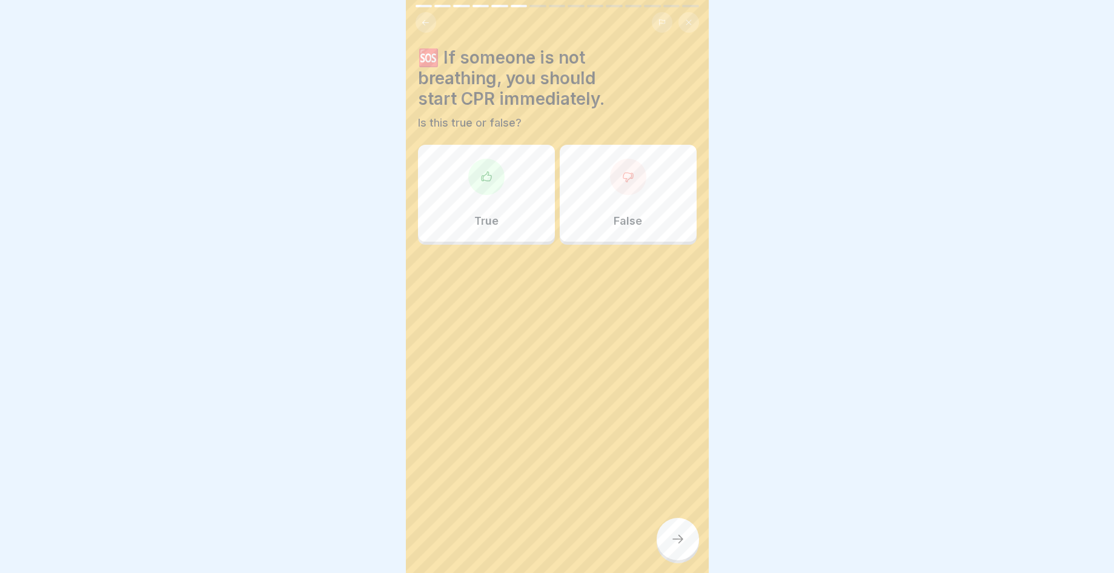
click at [525, 210] on div "True" at bounding box center [486, 193] width 137 height 97
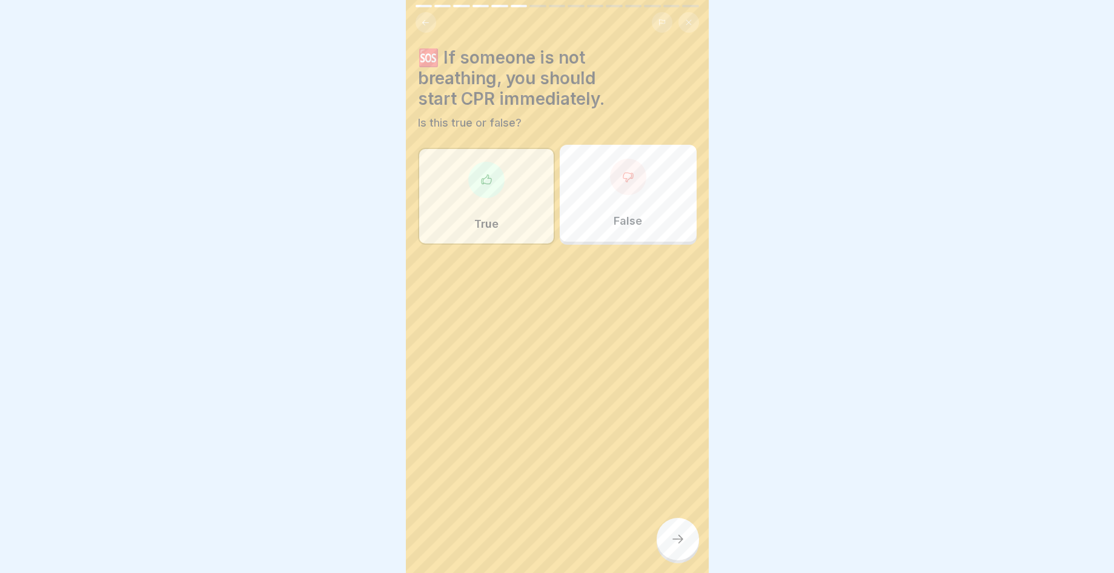
click at [679, 526] on div "🆘 If someone is not breathing, you should start CPR immediately. Is this true o…" at bounding box center [557, 286] width 303 height 573
click at [686, 548] on div at bounding box center [678, 539] width 42 height 42
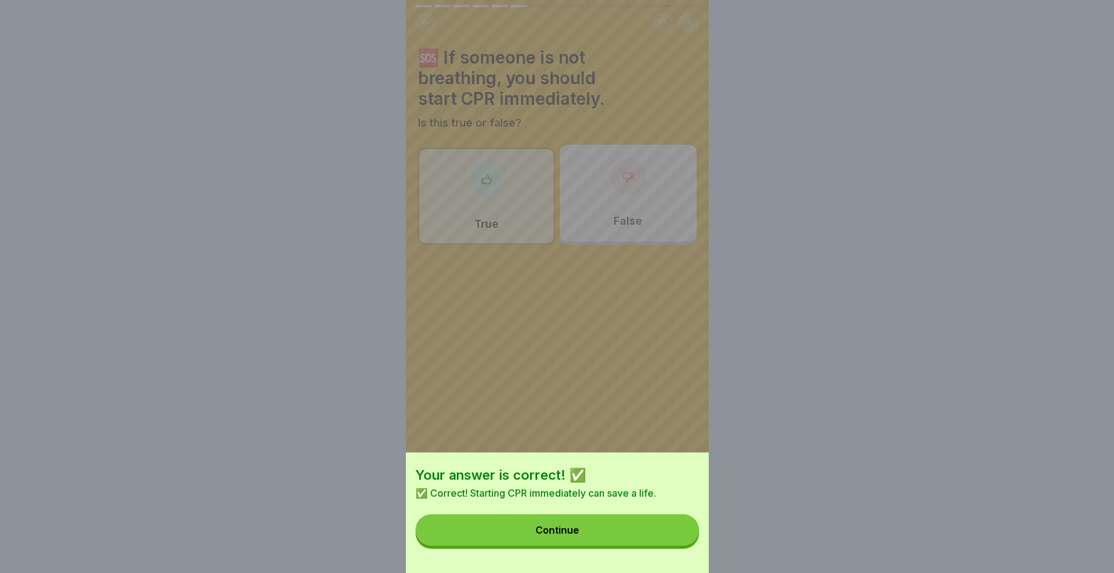
click at [684, 546] on button "Continue" at bounding box center [558, 531] width 284 height 32
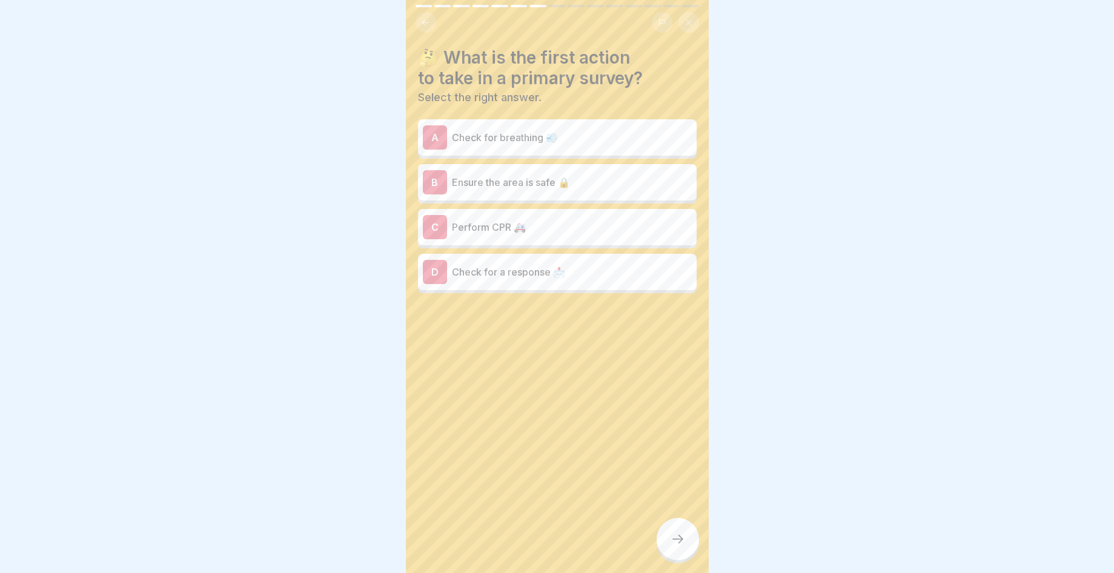
click at [644, 191] on div "B Ensure the area is safe 🔒" at bounding box center [557, 182] width 269 height 24
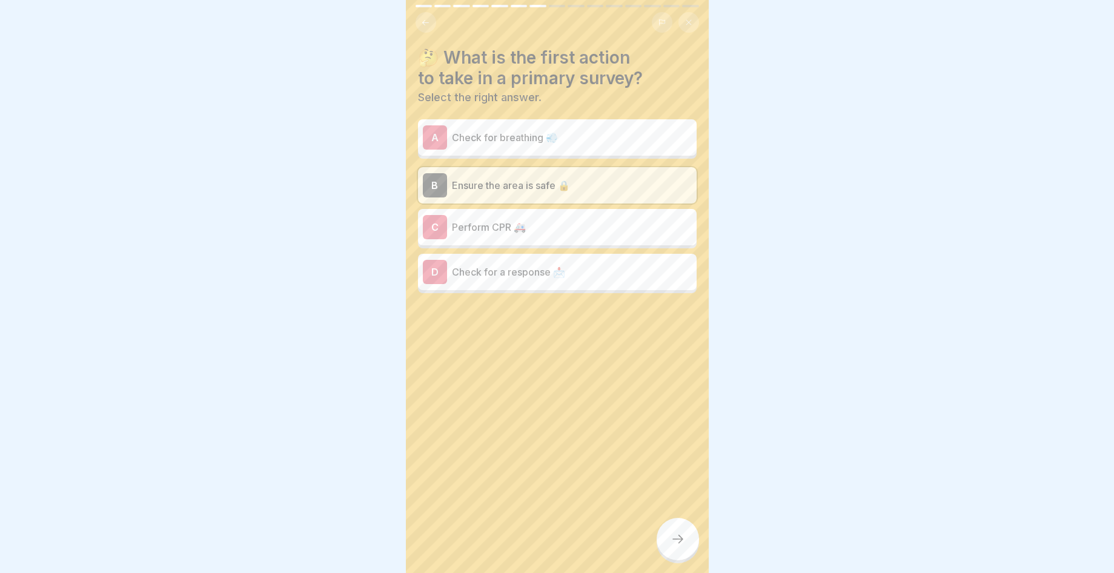
click at [678, 561] on div at bounding box center [678, 539] width 42 height 42
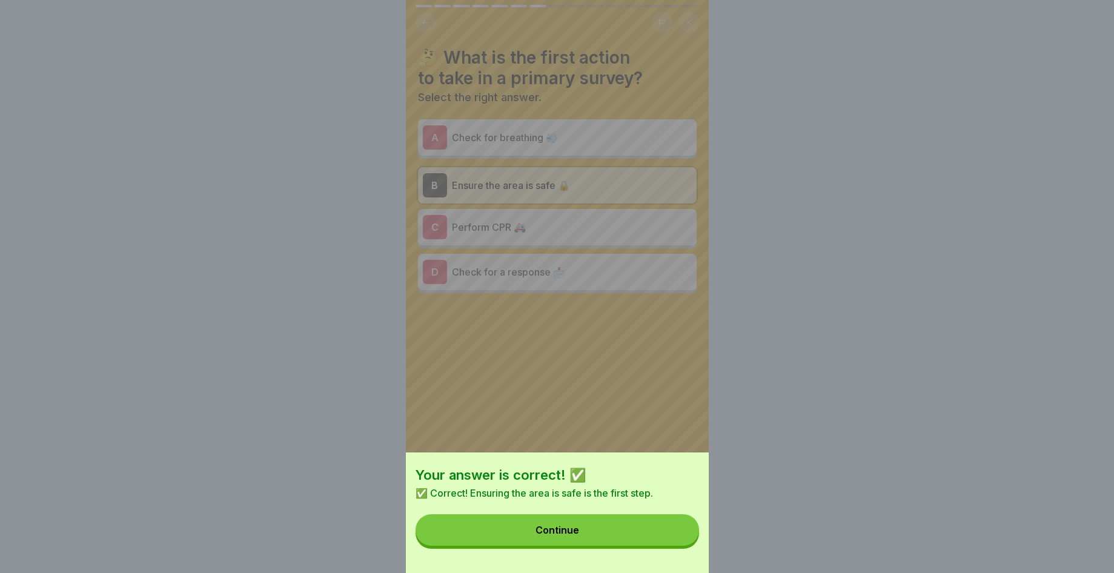
click at [677, 565] on div "Your answer is correct! ✅ ✅ Correct! Ensuring the area is safe is the first ste…" at bounding box center [557, 513] width 303 height 121
click at [678, 546] on button "Continue" at bounding box center [558, 531] width 284 height 32
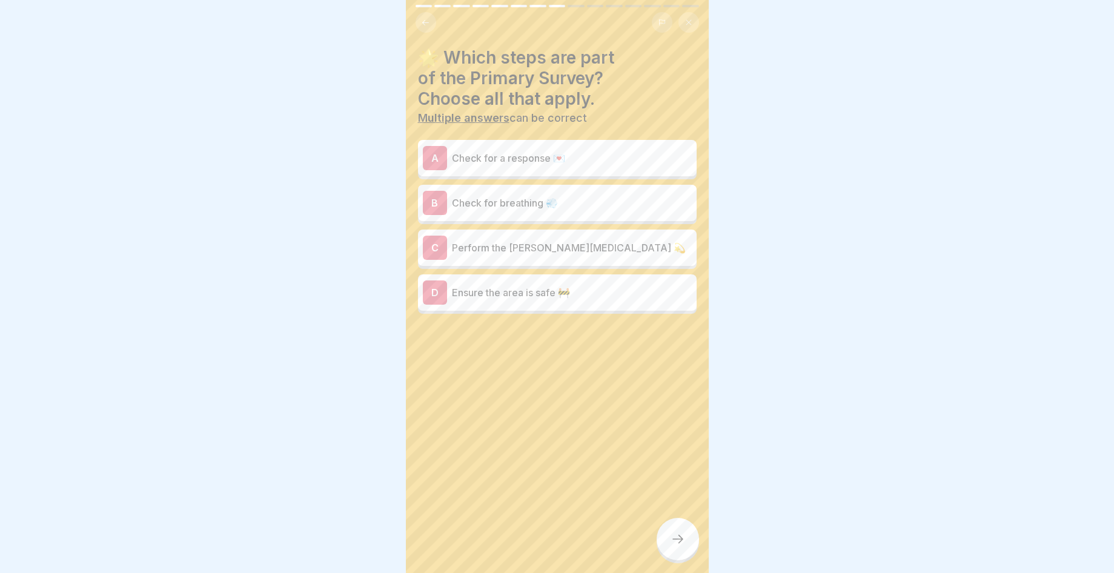
click at [649, 168] on div "A Check for a response 💌" at bounding box center [557, 158] width 269 height 24
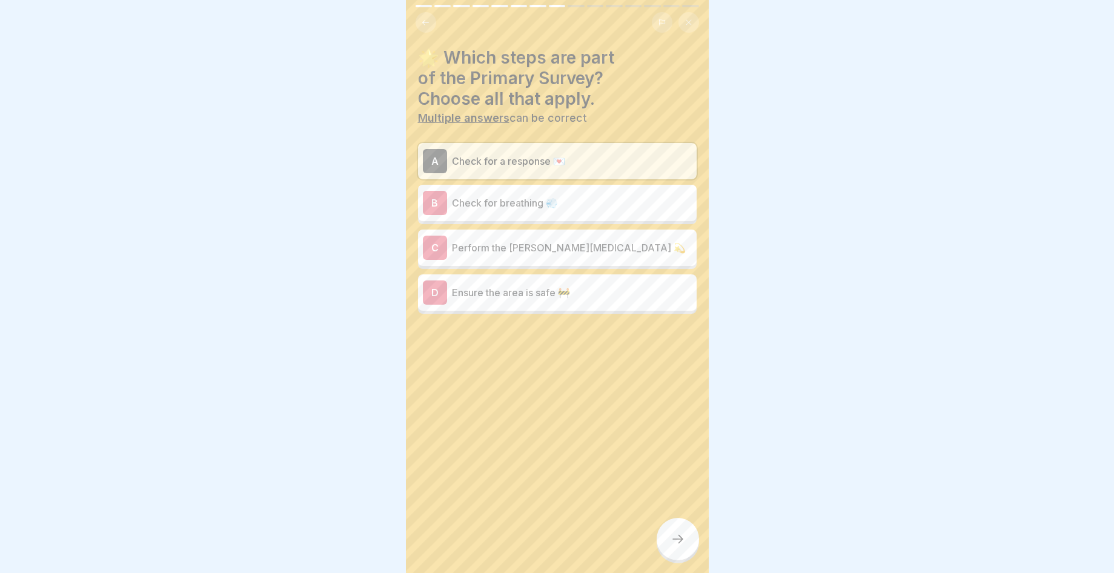
click at [643, 204] on p "Check for breathing 💨" at bounding box center [572, 203] width 240 height 15
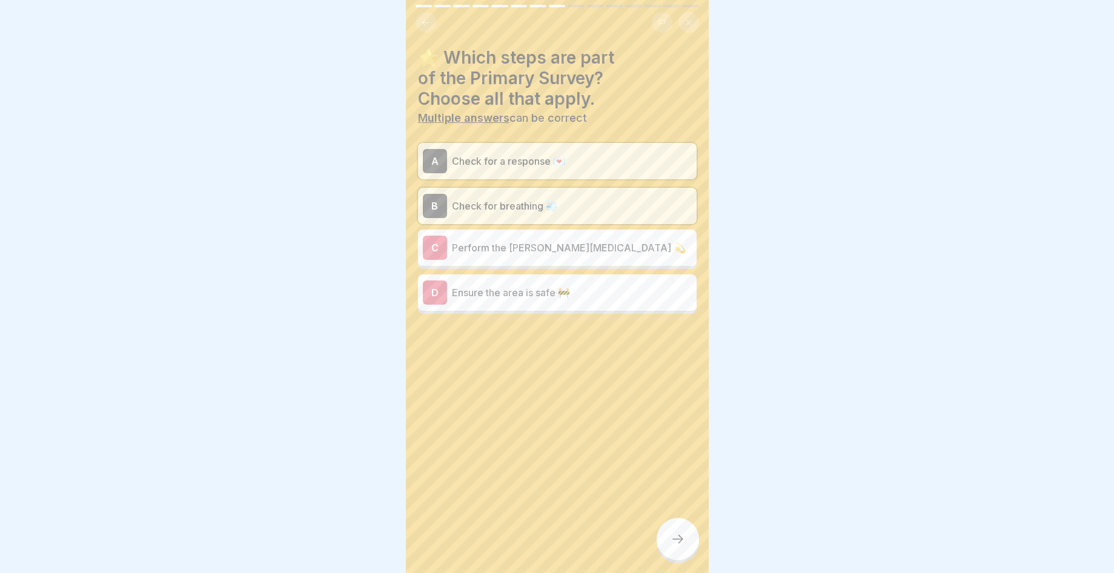
click at [641, 239] on div "C Perform the [PERSON_NAME][MEDICAL_DATA] 💫" at bounding box center [557, 248] width 269 height 24
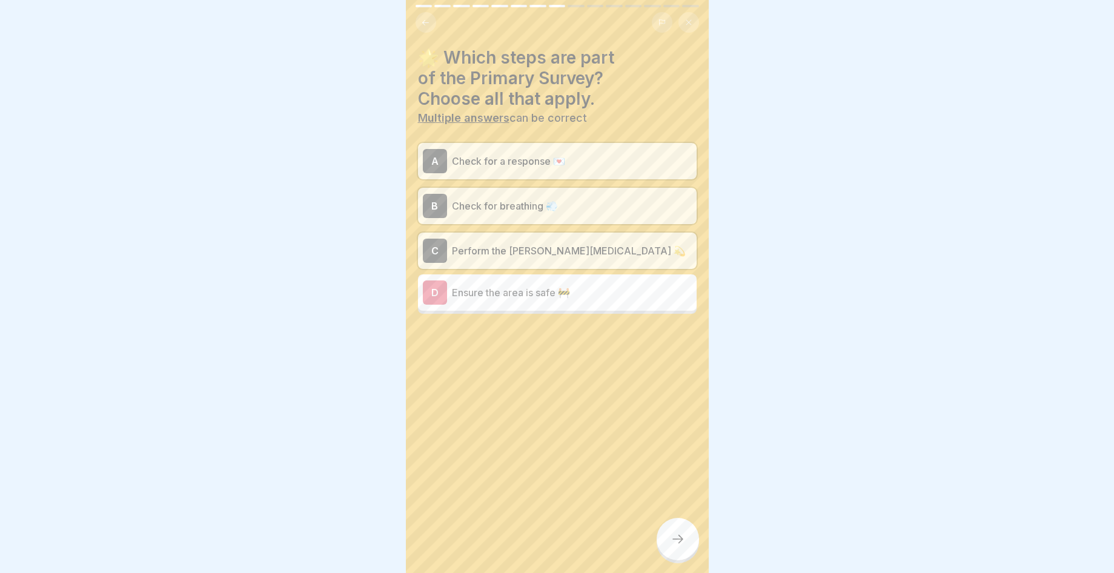
click at [635, 296] on p "Ensure the area is safe 🚧" at bounding box center [572, 292] width 240 height 15
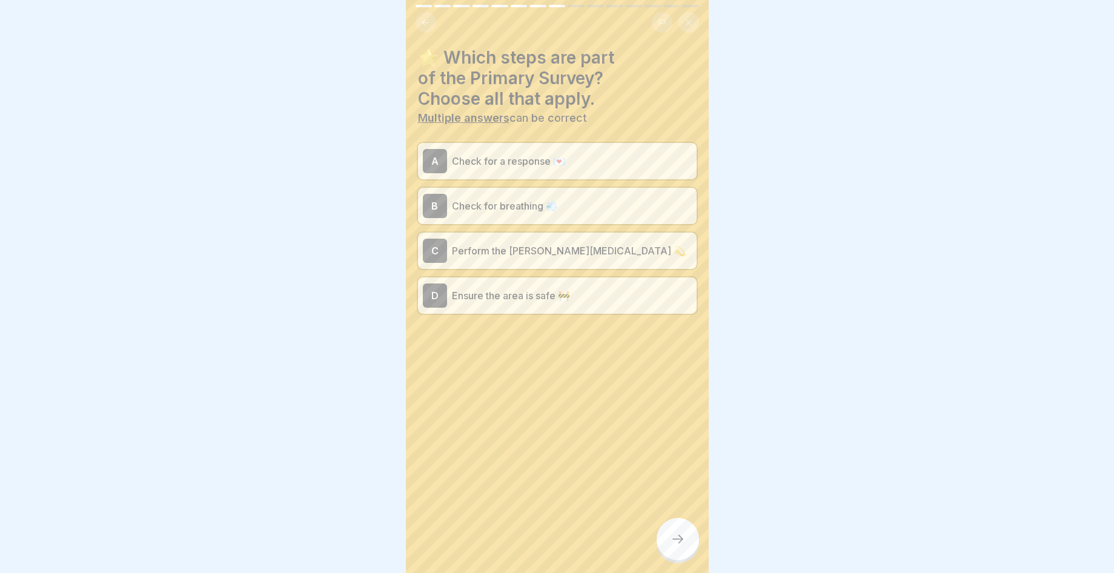
click at [676, 556] on div at bounding box center [678, 539] width 42 height 42
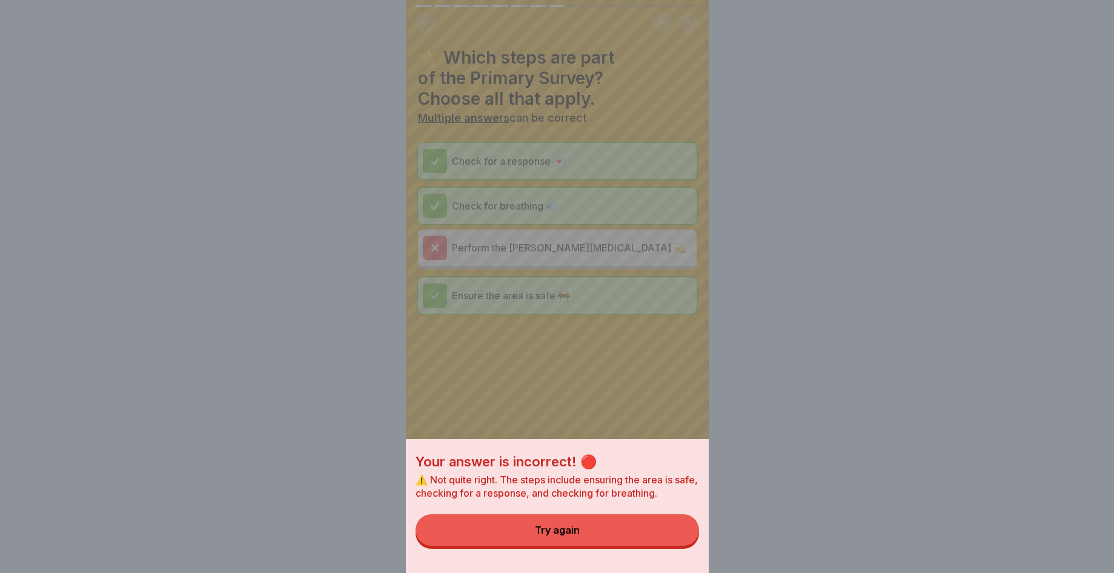
click at [656, 556] on div "Your answer is incorrect! 🔴 ⚠️ Not quite right. The steps include ensuring the …" at bounding box center [557, 506] width 303 height 134
click at [649, 539] on button "Try again" at bounding box center [558, 531] width 284 height 32
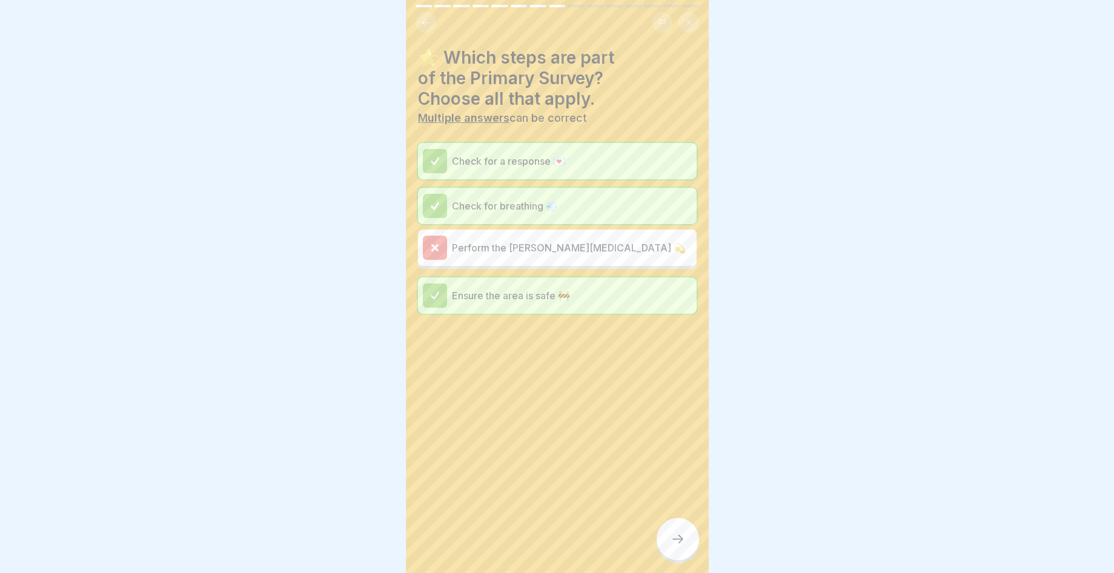
click at [527, 254] on p "Perform the [PERSON_NAME][MEDICAL_DATA] 💫" at bounding box center [572, 248] width 240 height 15
click at [671, 539] on div at bounding box center [678, 539] width 42 height 42
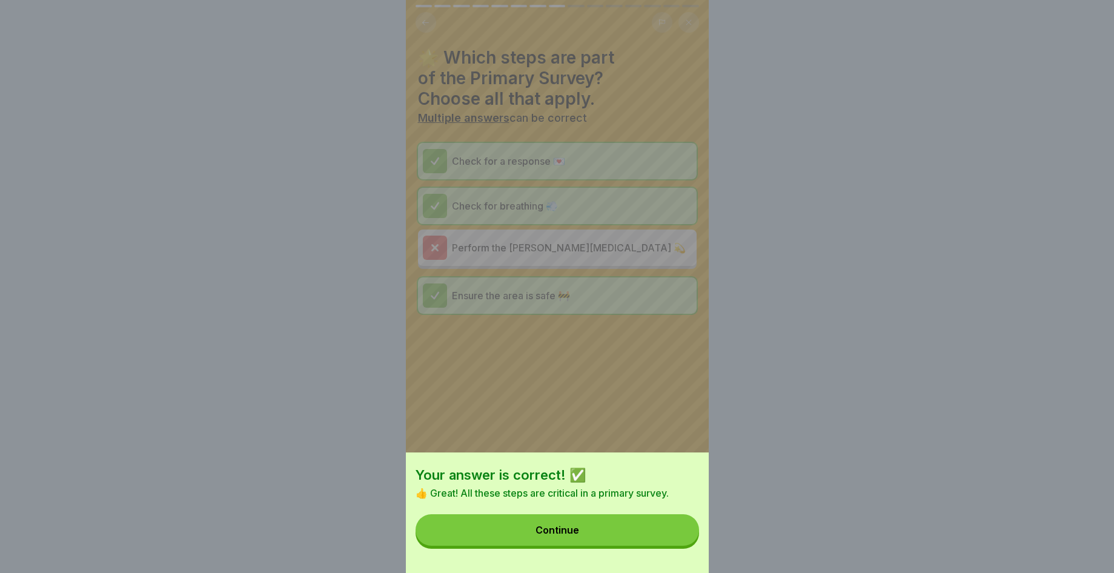
click at [671, 539] on button "Continue" at bounding box center [558, 531] width 284 height 32
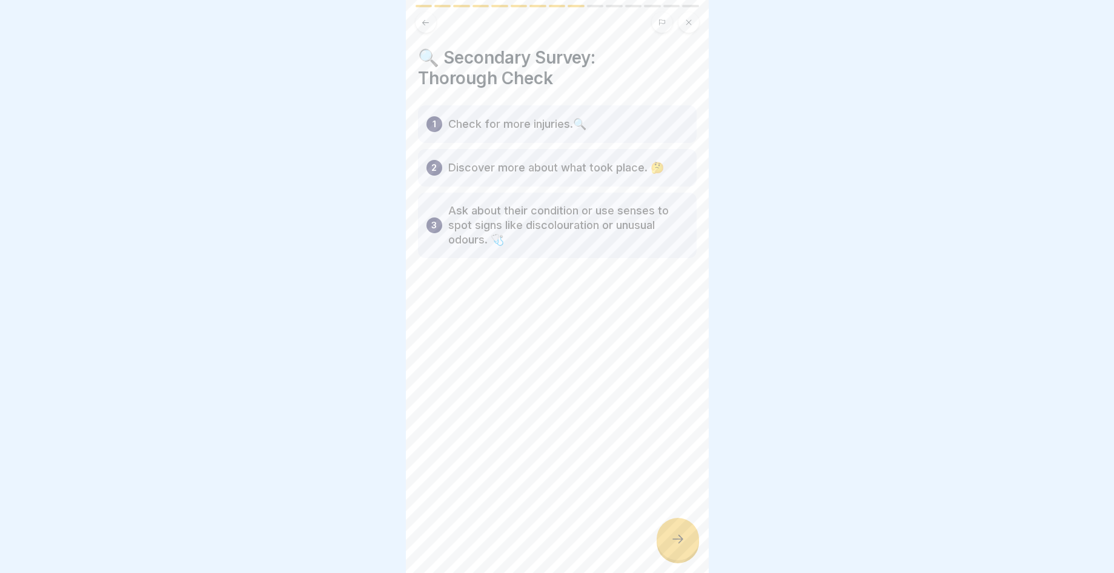
click at [690, 542] on div at bounding box center [678, 539] width 42 height 42
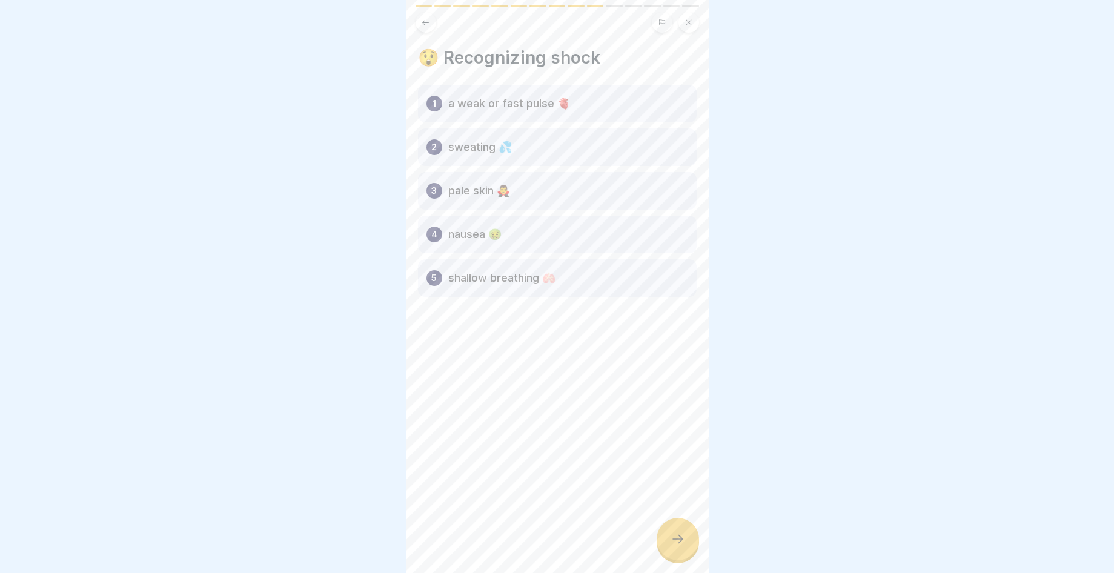
click at [679, 536] on div at bounding box center [678, 539] width 42 height 42
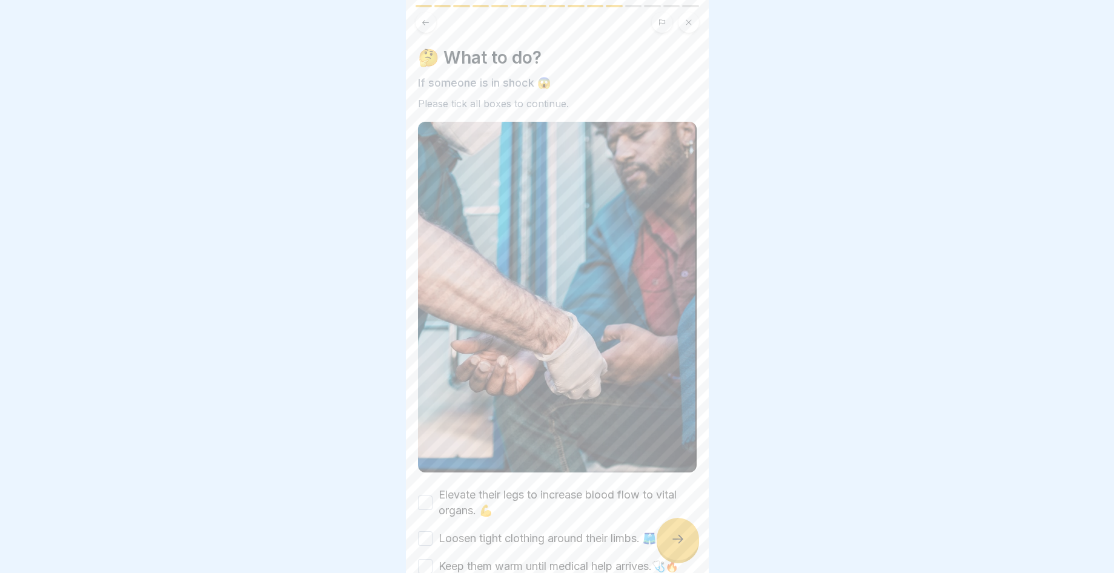
scroll to position [78, 0]
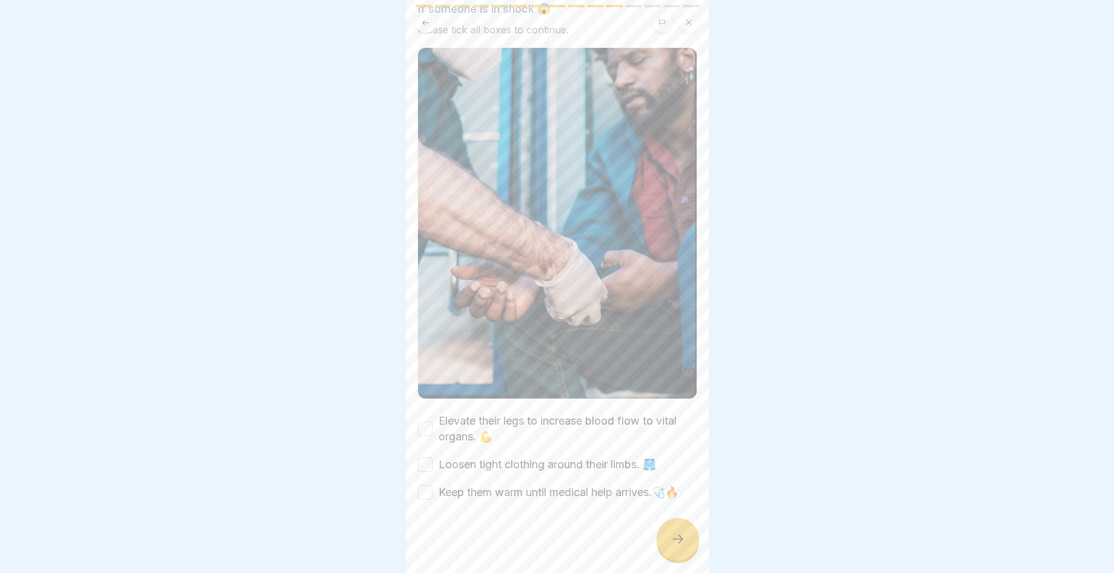
click at [434, 413] on div "Elevate their legs to increase blood flow to vital organs. 💪" at bounding box center [557, 429] width 279 height 32
click at [433, 413] on div "Elevate their legs to increase blood flow to vital organs. 💪" at bounding box center [557, 429] width 279 height 32
click at [429, 422] on button "Elevate their legs to increase blood flow to vital organs. 💪" at bounding box center [425, 429] width 15 height 15
click at [428, 458] on button "Loosen tight clothing around their limbs. 🩳" at bounding box center [425, 465] width 15 height 15
click at [427, 493] on div "Keep them warm until medical help arrives.🩺🔥" at bounding box center [548, 493] width 261 height 16
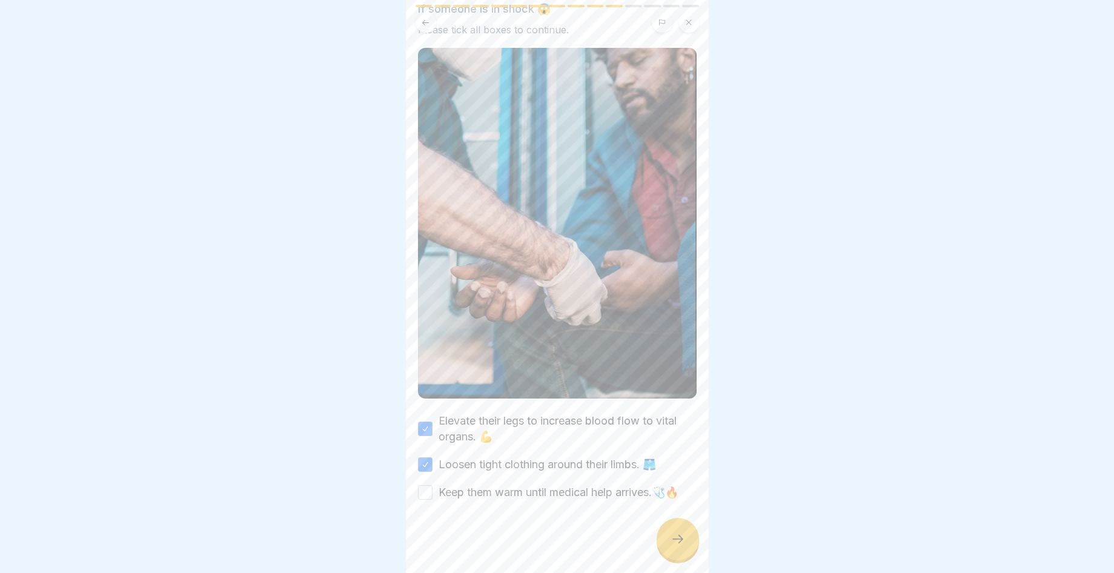
click at [426, 485] on button "Keep them warm until medical help arrives.🩺🔥" at bounding box center [425, 492] width 15 height 15
click at [680, 547] on icon at bounding box center [678, 539] width 15 height 15
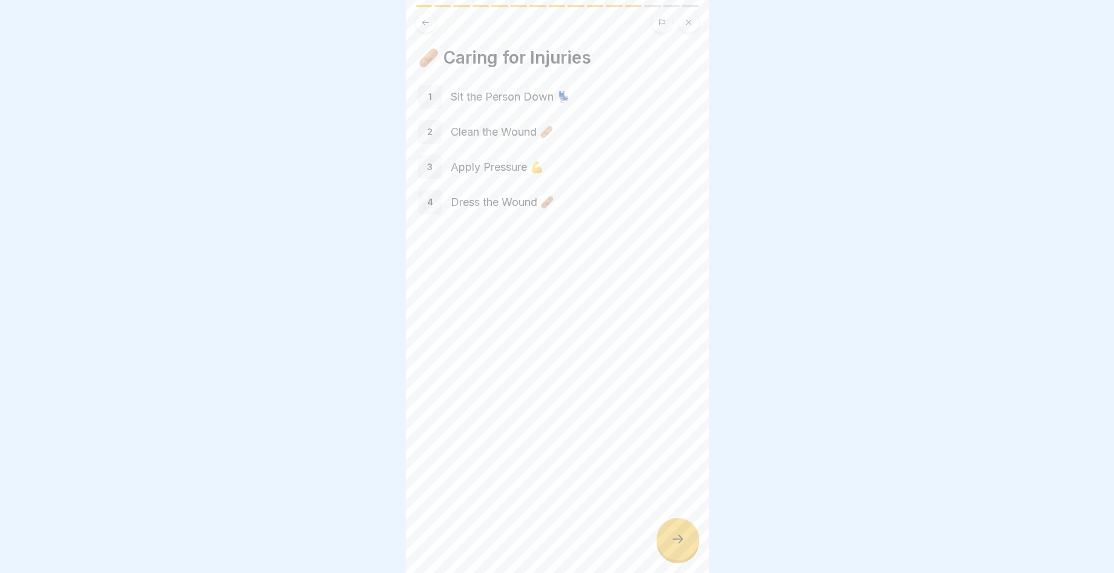
click at [681, 547] on icon at bounding box center [678, 539] width 15 height 15
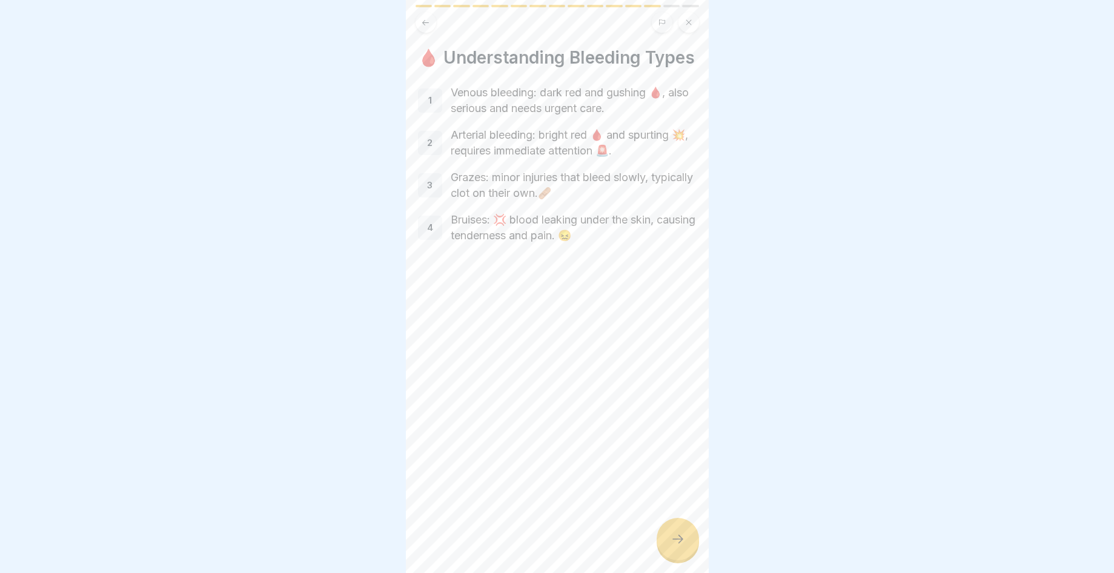
click at [681, 547] on icon at bounding box center [678, 539] width 15 height 15
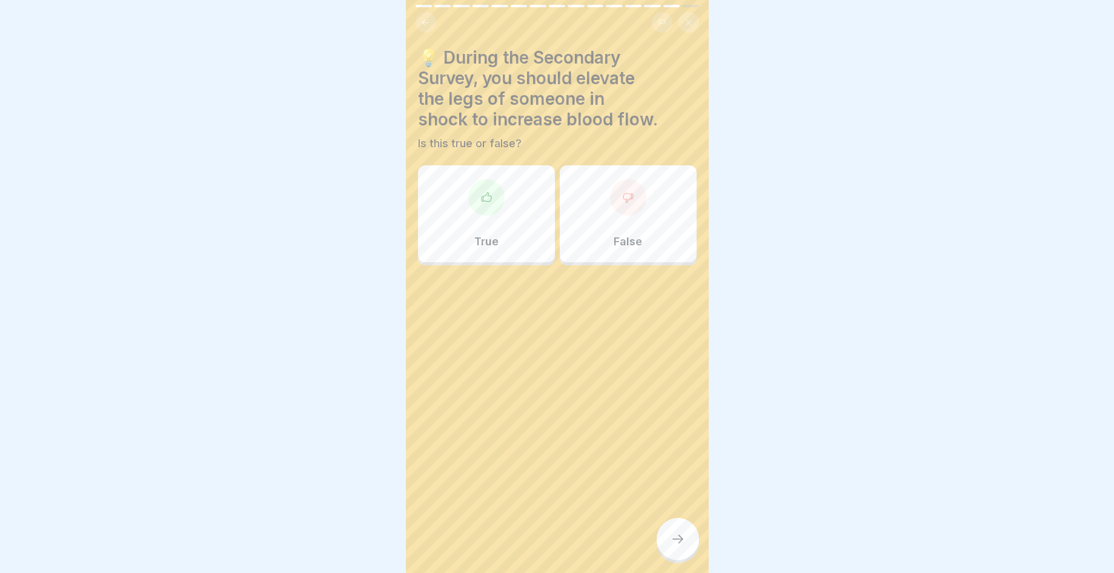
click at [458, 222] on div "True" at bounding box center [486, 213] width 137 height 97
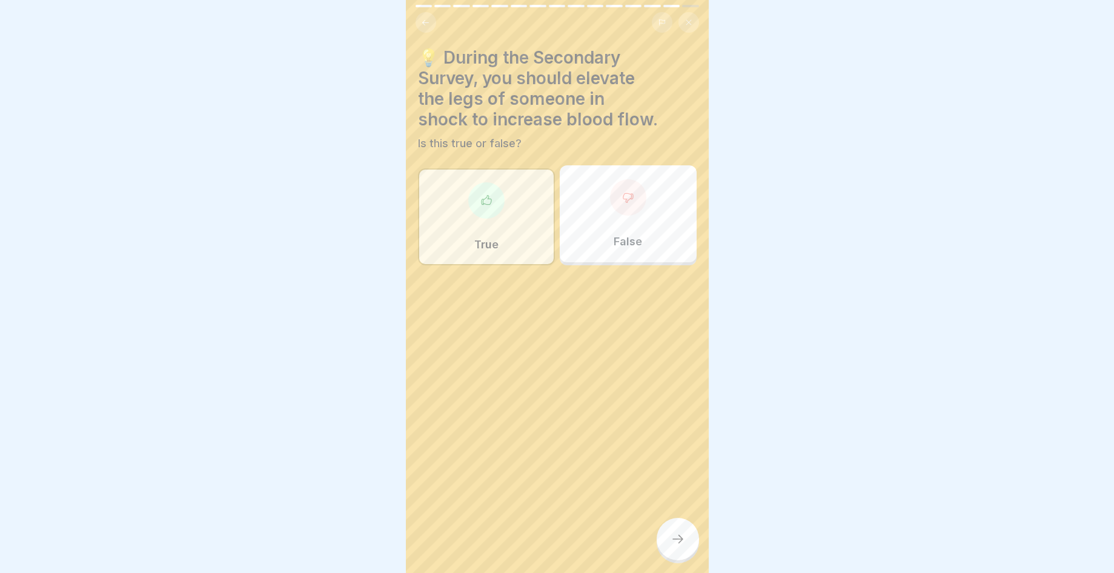
click at [686, 557] on div at bounding box center [678, 539] width 42 height 42
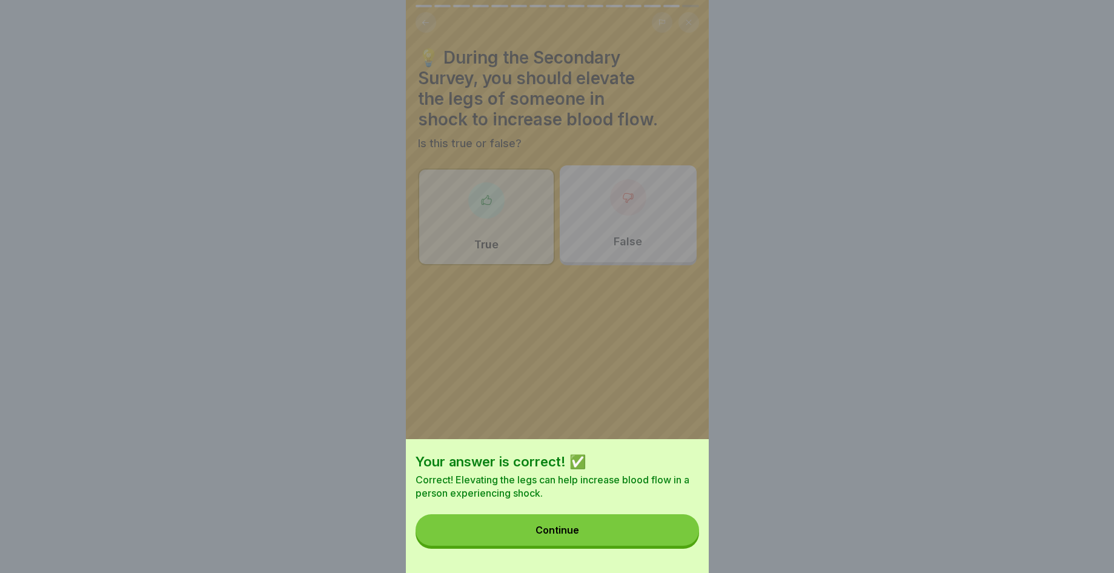
click at [684, 546] on button "Continue" at bounding box center [558, 531] width 284 height 32
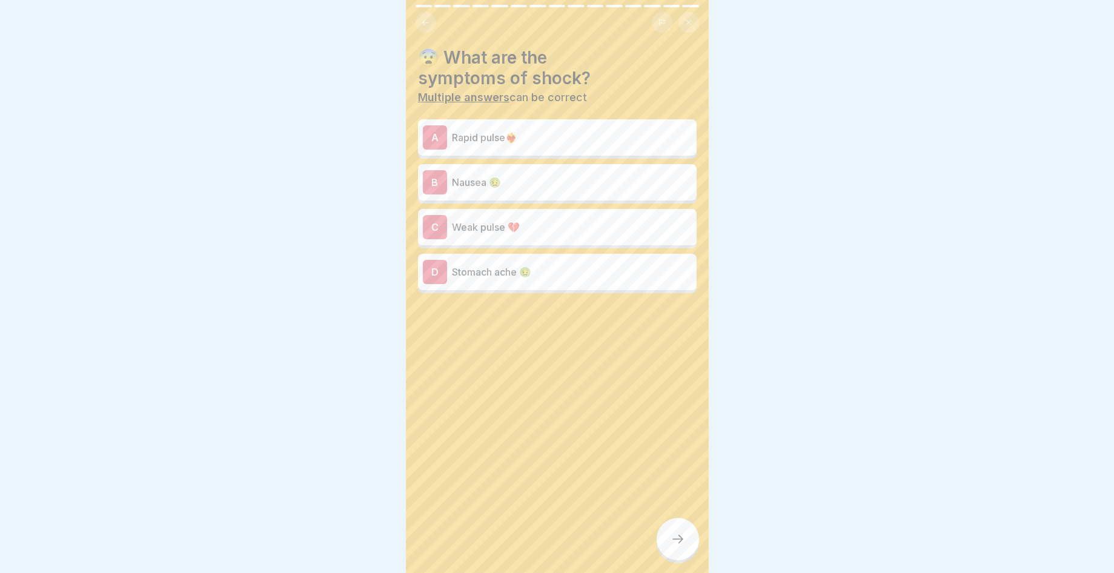
click at [582, 229] on p "Weak pulse 💔" at bounding box center [572, 227] width 240 height 15
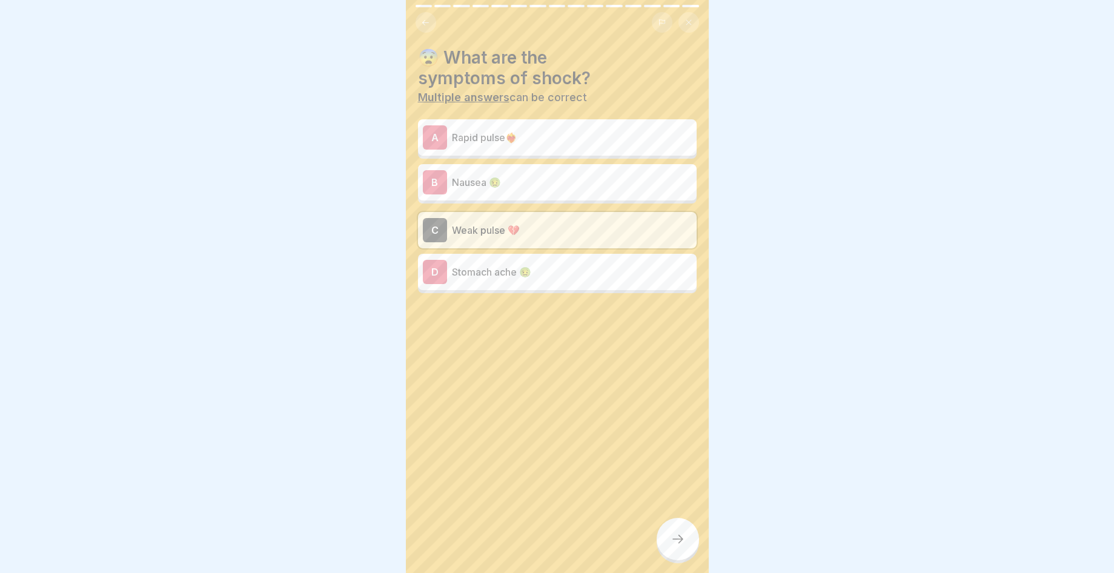
click at [673, 543] on icon at bounding box center [678, 539] width 15 height 15
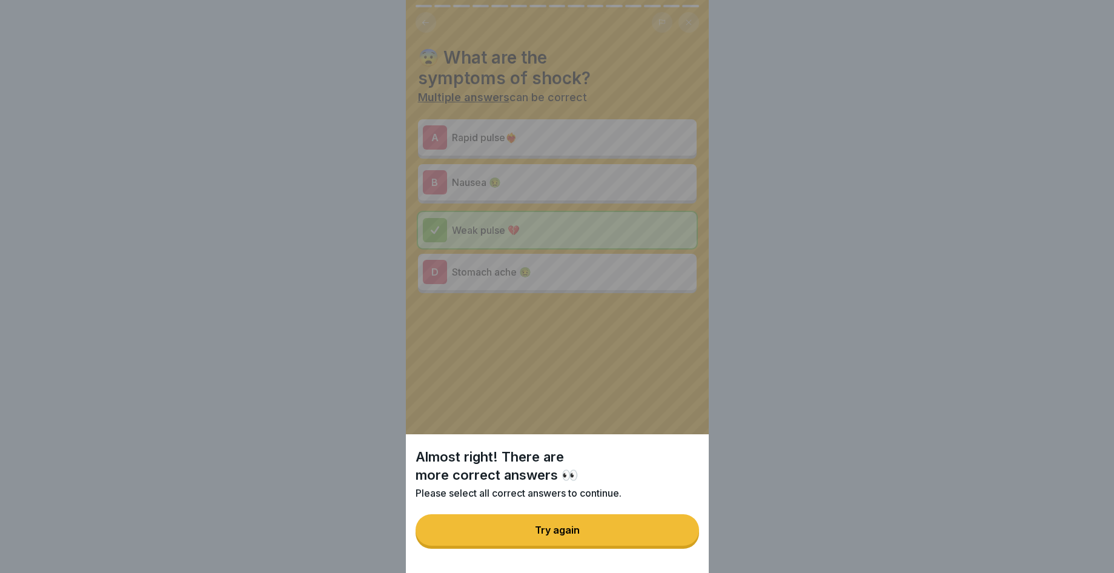
click at [673, 543] on button "Try again" at bounding box center [558, 531] width 284 height 32
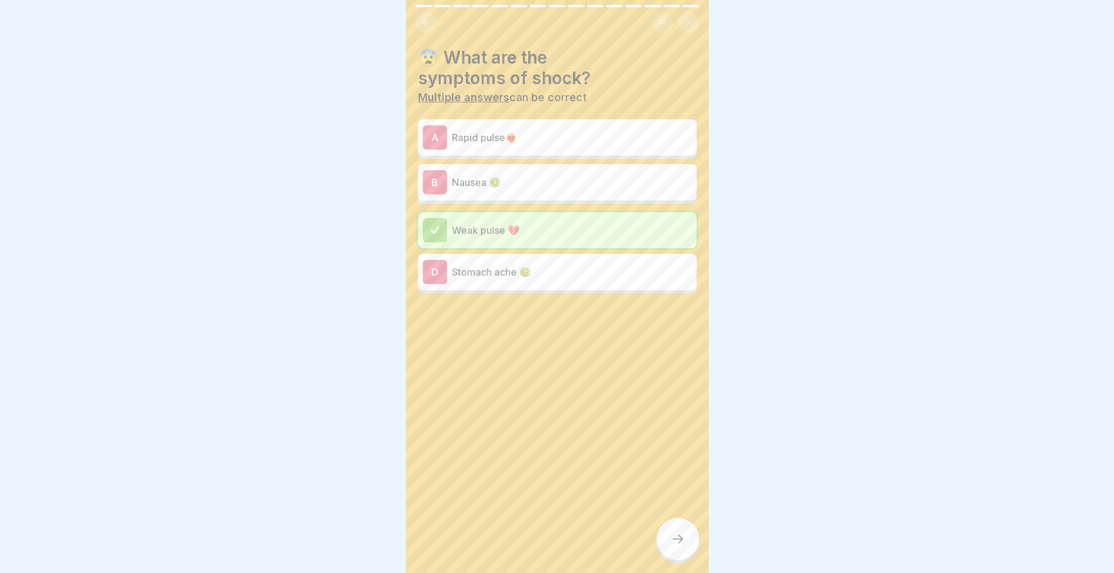
click at [518, 183] on p "Nausea 🤢" at bounding box center [572, 182] width 240 height 15
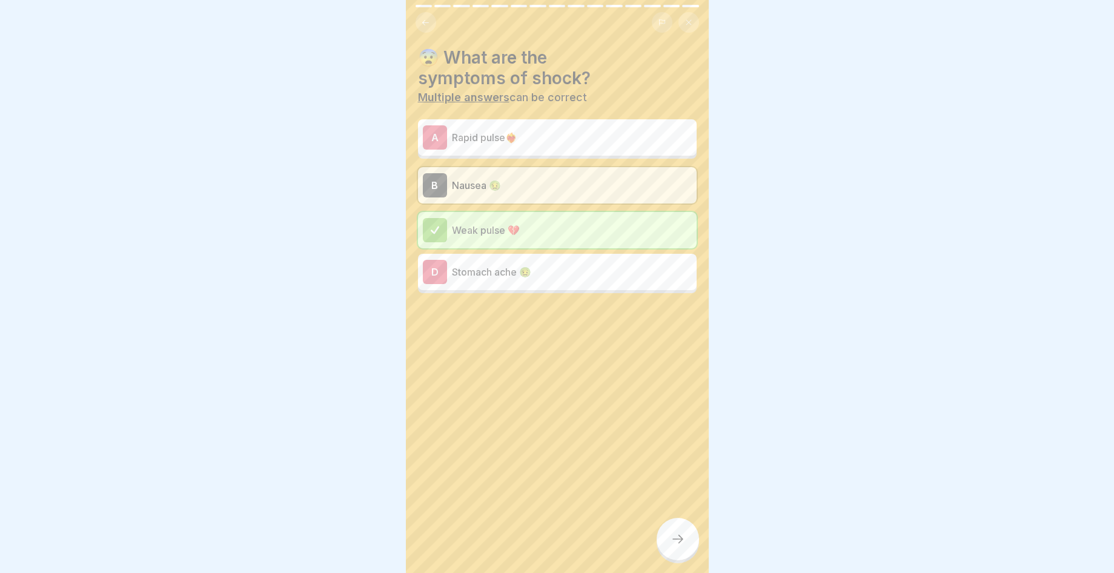
click at [676, 541] on div at bounding box center [678, 539] width 42 height 42
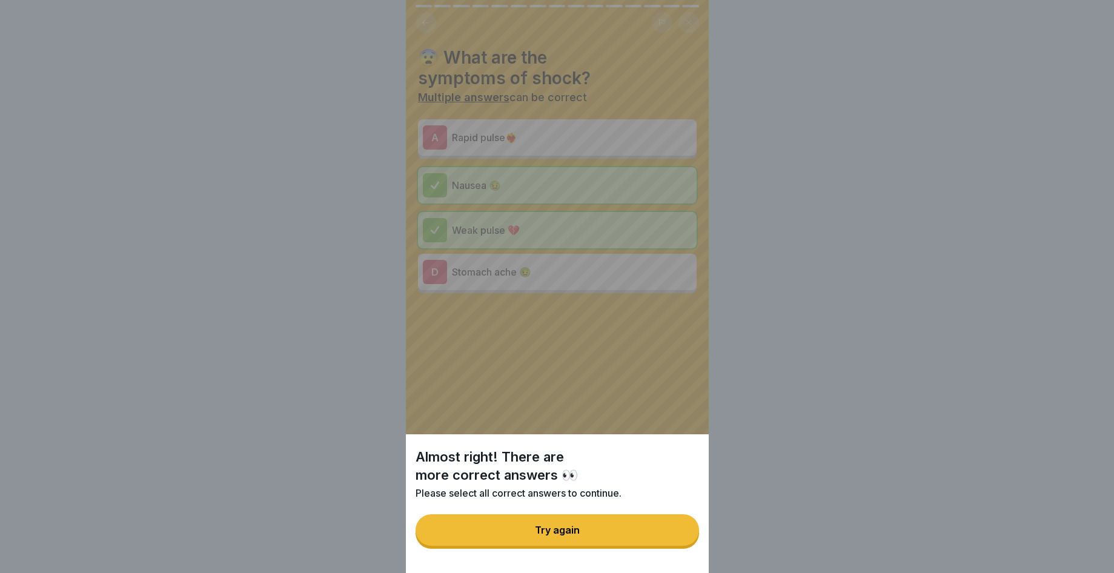
click at [676, 537] on button "Try again" at bounding box center [558, 531] width 284 height 32
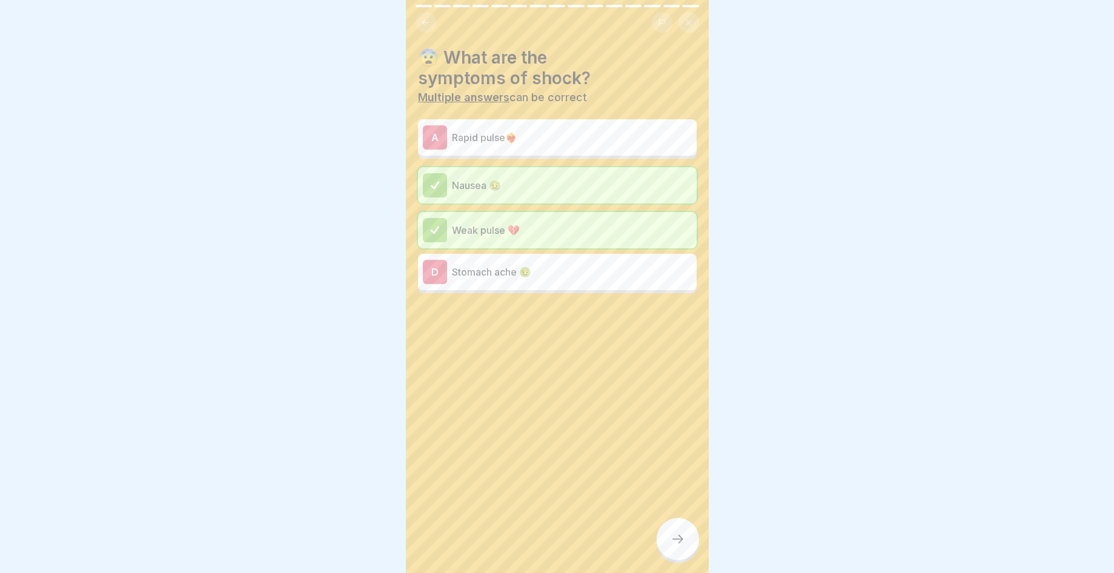
click at [553, 273] on p "Stomach ache 🤢" at bounding box center [572, 272] width 240 height 15
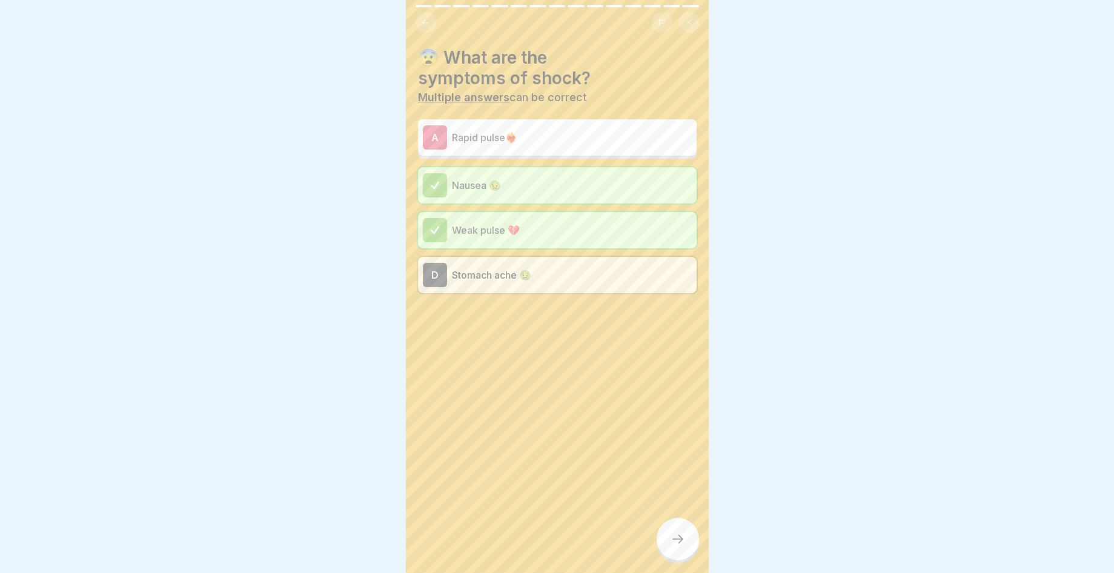
click at [686, 548] on div at bounding box center [678, 539] width 42 height 42
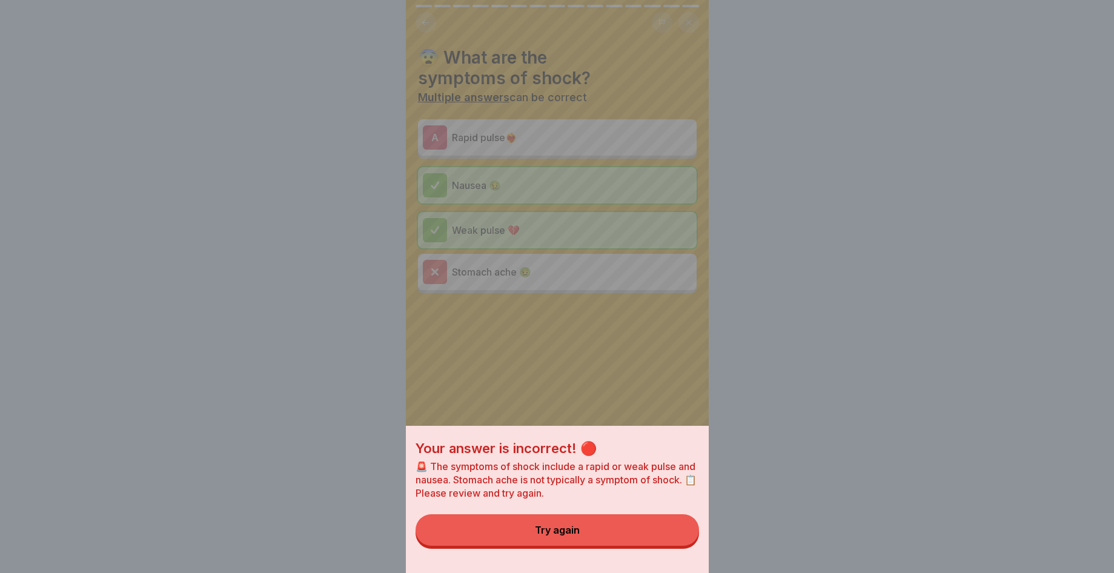
click at [685, 546] on button "Try again" at bounding box center [558, 531] width 284 height 32
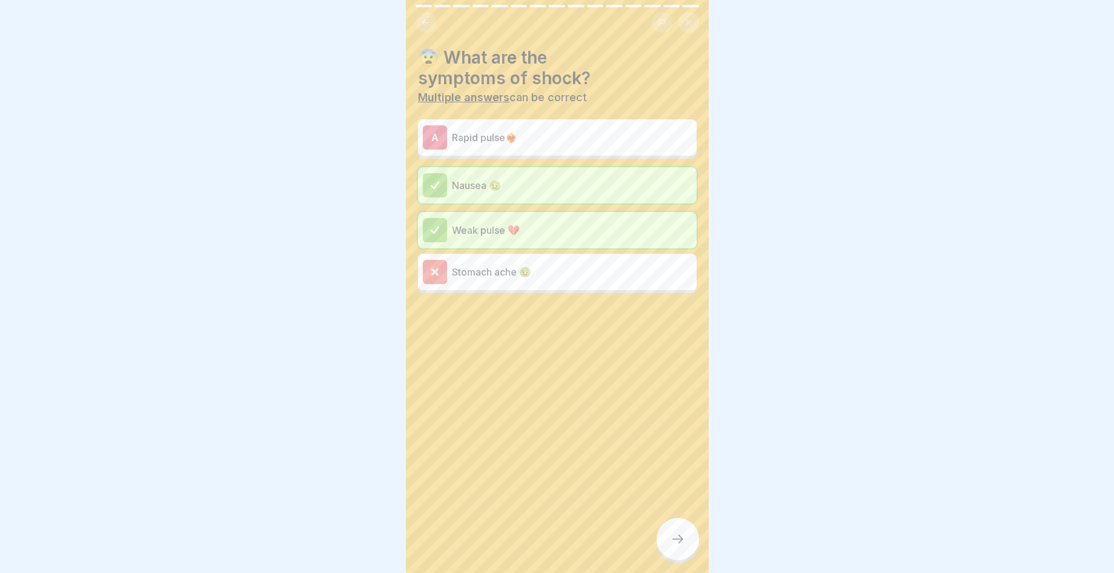
click at [549, 138] on p "Rapid pulse❤️‍🔥" at bounding box center [572, 137] width 240 height 15
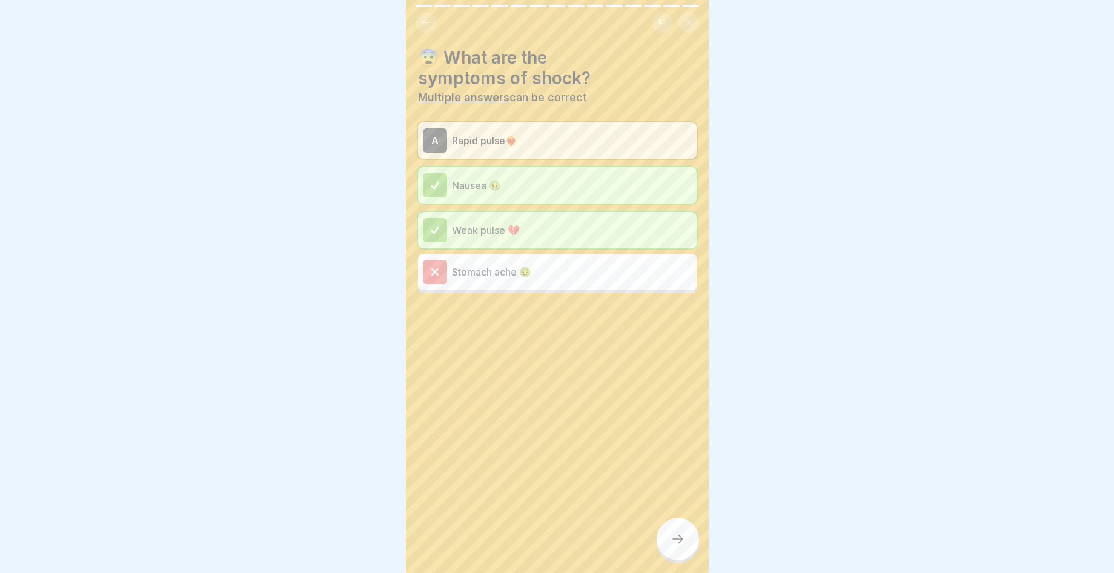
click at [682, 555] on div at bounding box center [678, 539] width 42 height 42
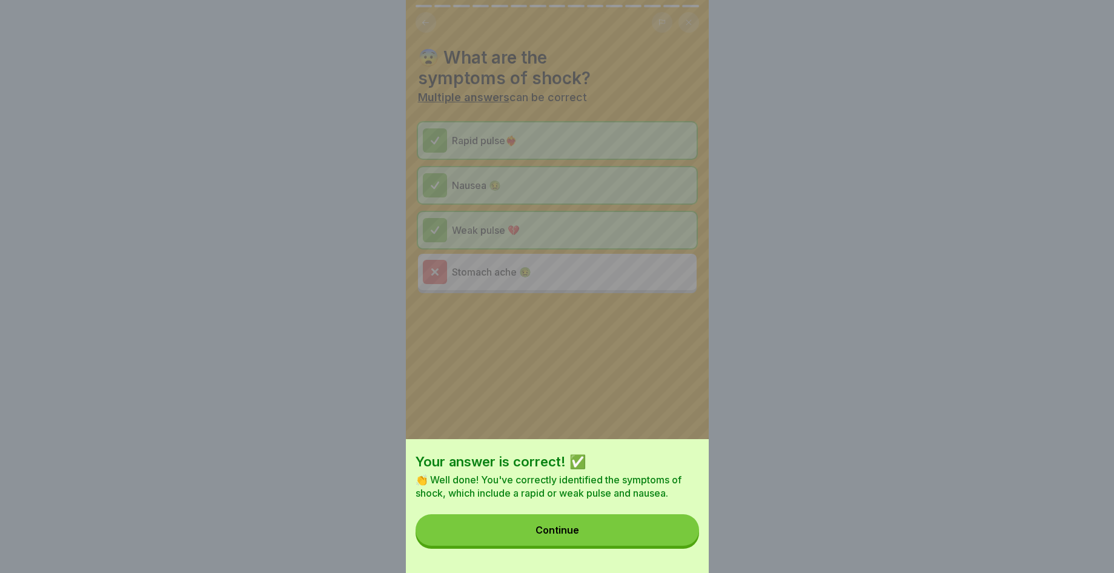
click at [619, 527] on button "Continue" at bounding box center [558, 531] width 284 height 32
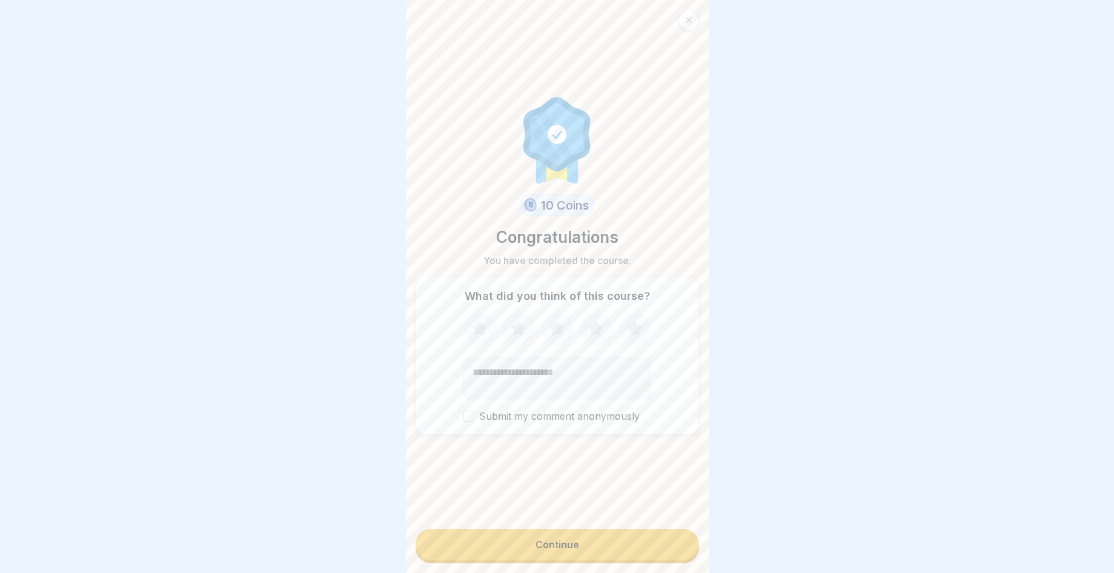
click at [579, 561] on button "Continue" at bounding box center [558, 545] width 284 height 32
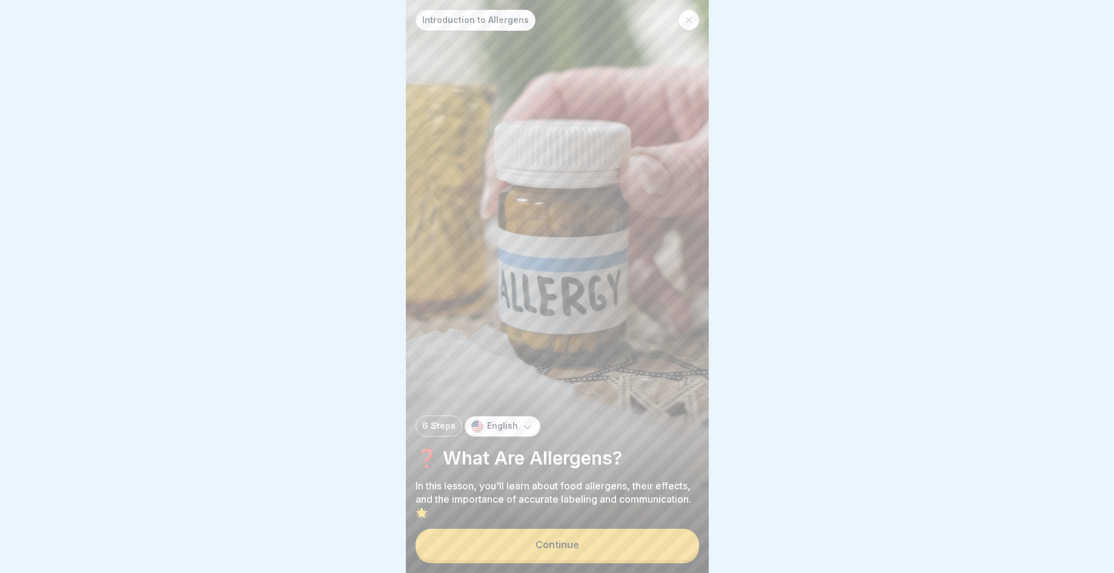
click at [608, 540] on button "Continue" at bounding box center [558, 545] width 284 height 32
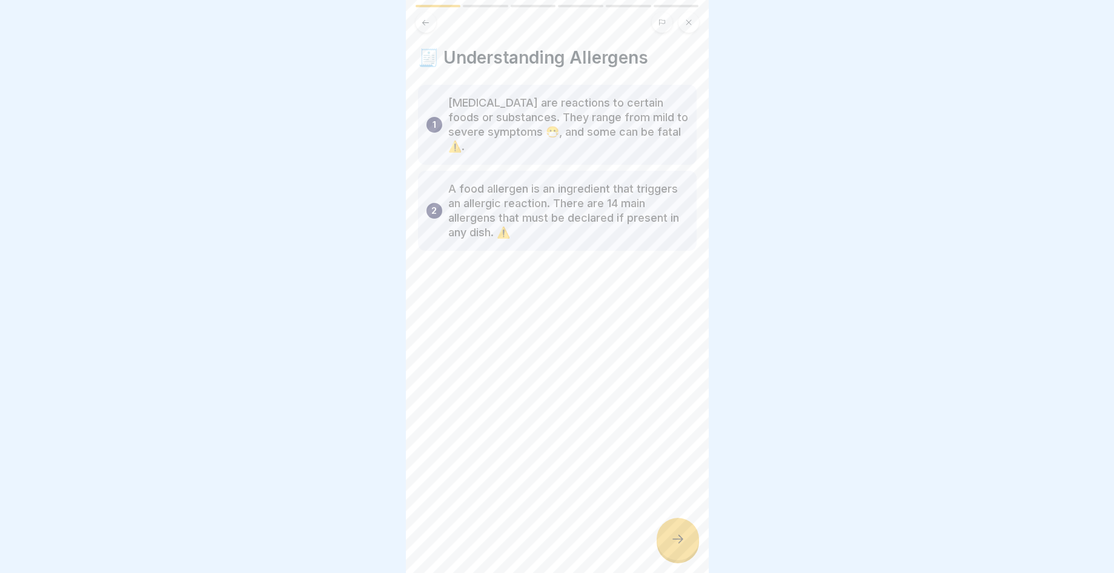
click at [667, 538] on div at bounding box center [678, 539] width 42 height 42
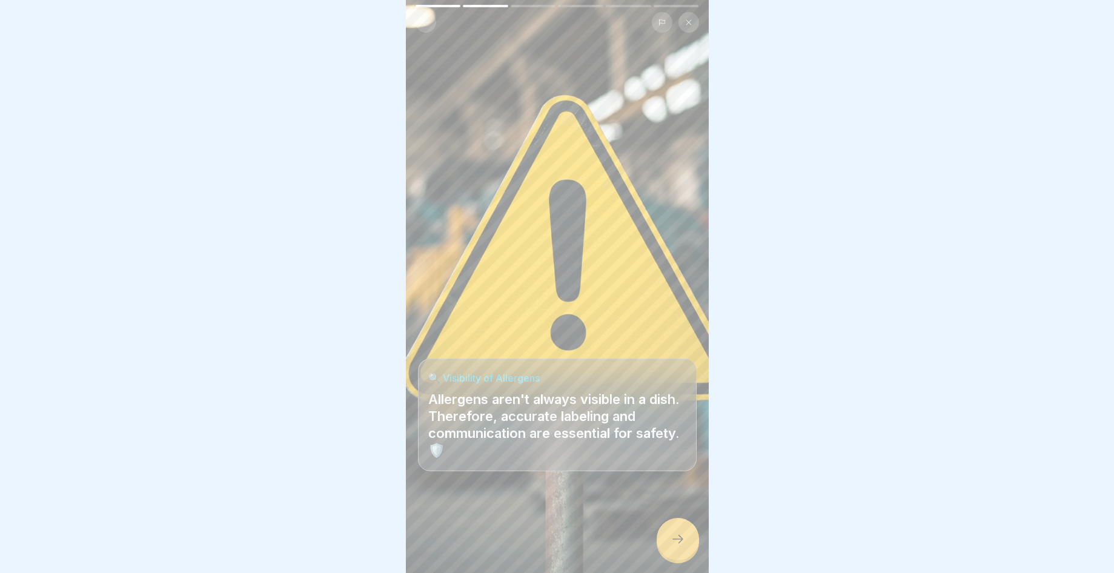
click at [684, 547] on icon at bounding box center [678, 539] width 15 height 15
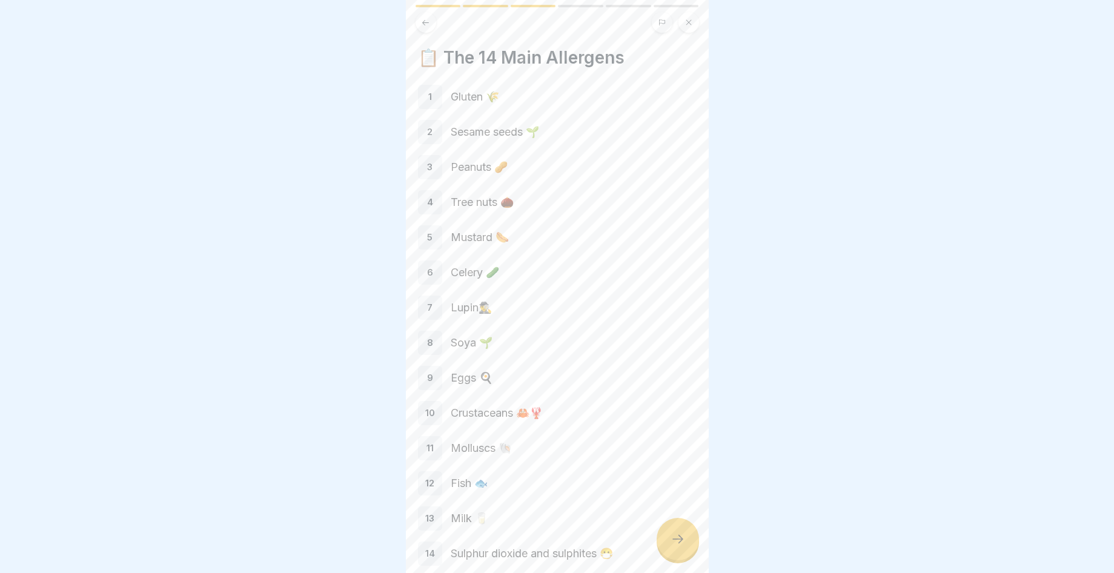
click at [684, 547] on icon at bounding box center [678, 539] width 15 height 15
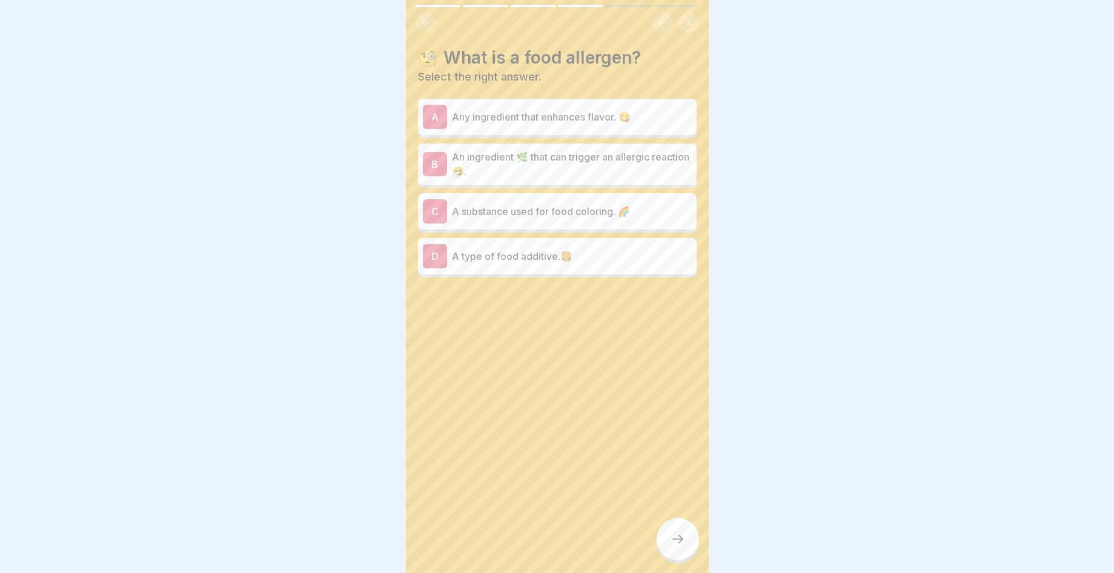
click at [684, 547] on icon at bounding box center [678, 539] width 15 height 15
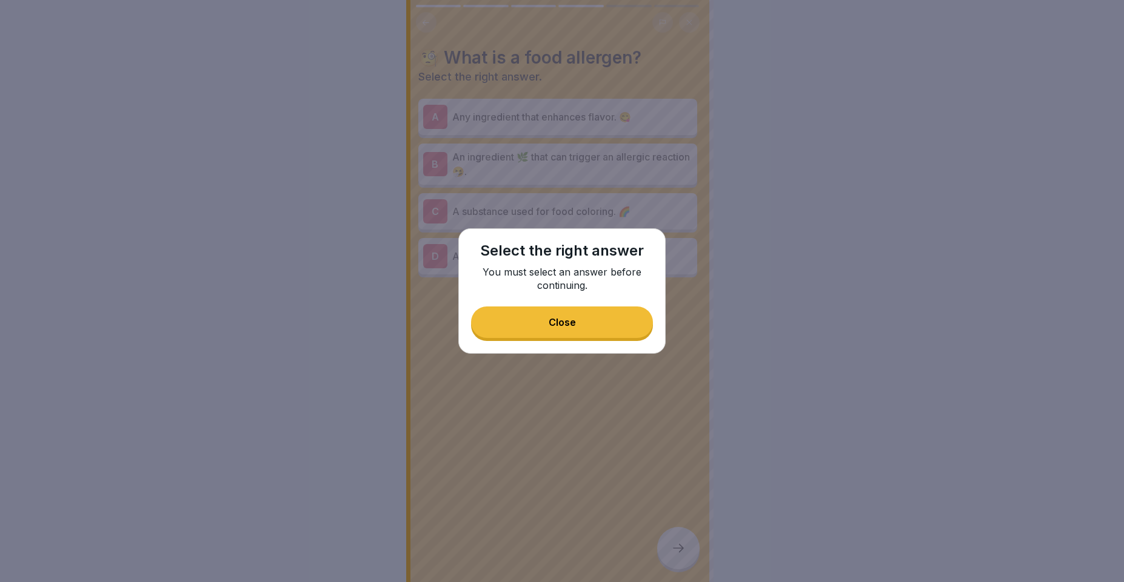
click at [510, 345] on div "Select the right answer You must select an answer before continuing. Close" at bounding box center [561, 290] width 207 height 125
click at [535, 325] on button "Close" at bounding box center [562, 323] width 182 height 32
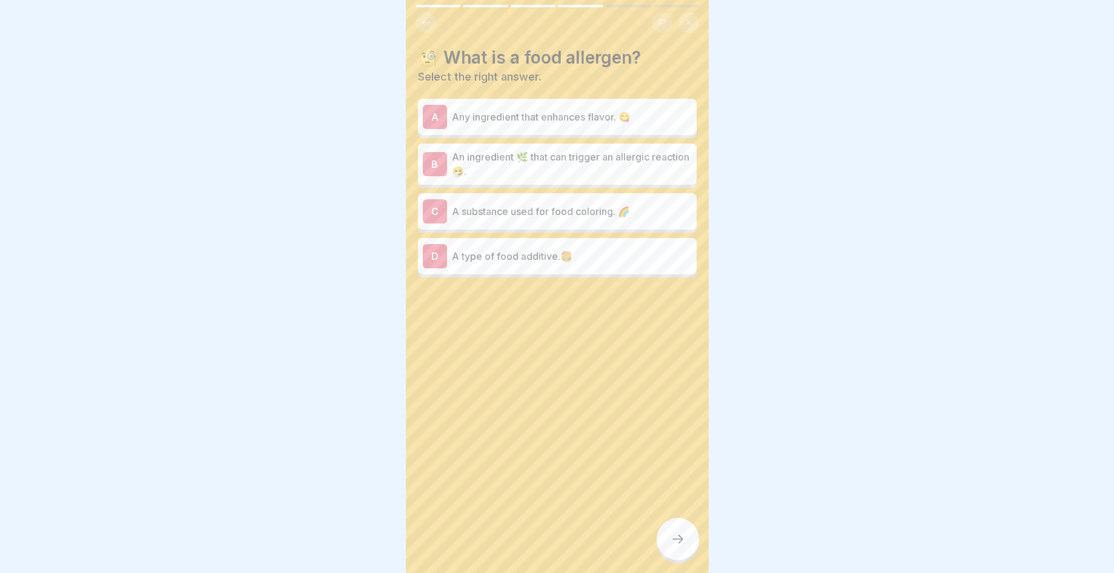
click at [616, 173] on p "An ingredient 🌿 that can trigger an allergic reaction 🤧." at bounding box center [572, 164] width 240 height 29
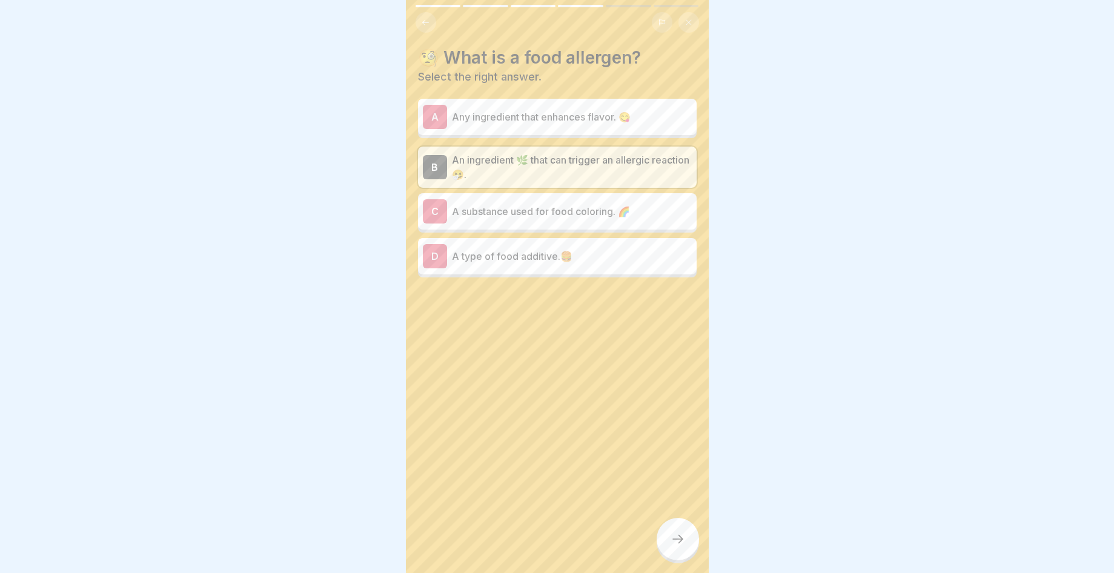
click at [678, 547] on icon at bounding box center [678, 539] width 15 height 15
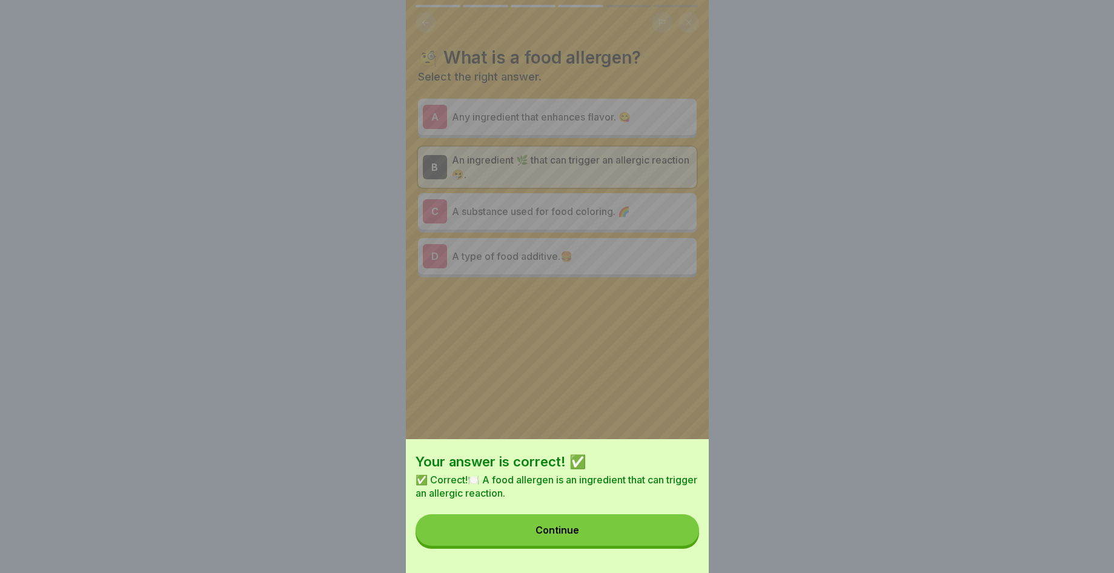
click at [670, 556] on div "Your answer is correct! ✅ ✅ Correct!🍽️ A food allergen is an ingredient that ca…" at bounding box center [557, 506] width 303 height 134
click at [647, 546] on button "Continue" at bounding box center [558, 531] width 284 height 32
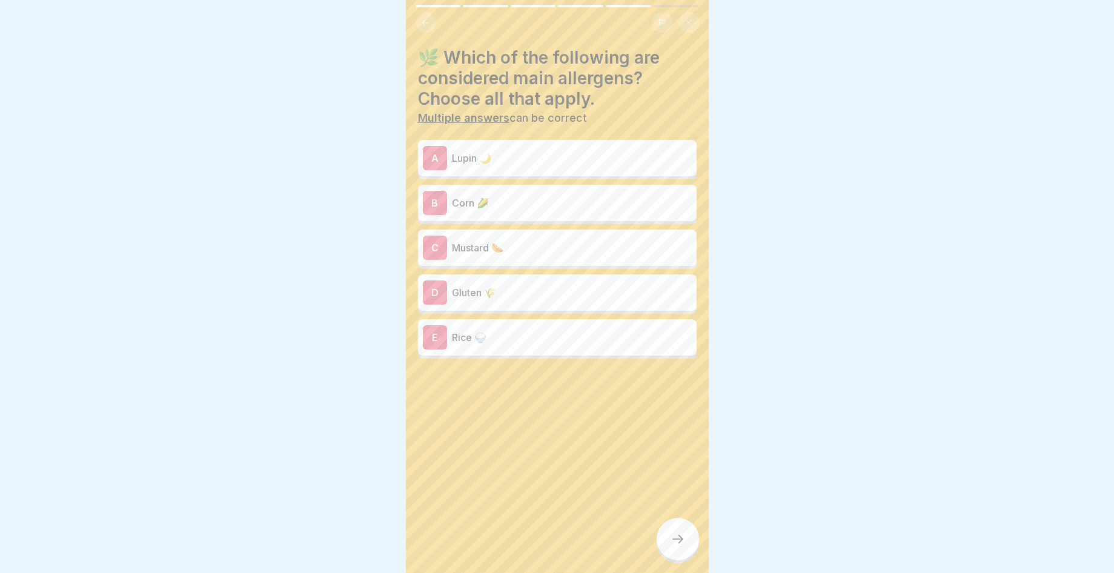
click at [577, 293] on p "Gluten 🌾" at bounding box center [572, 292] width 240 height 15
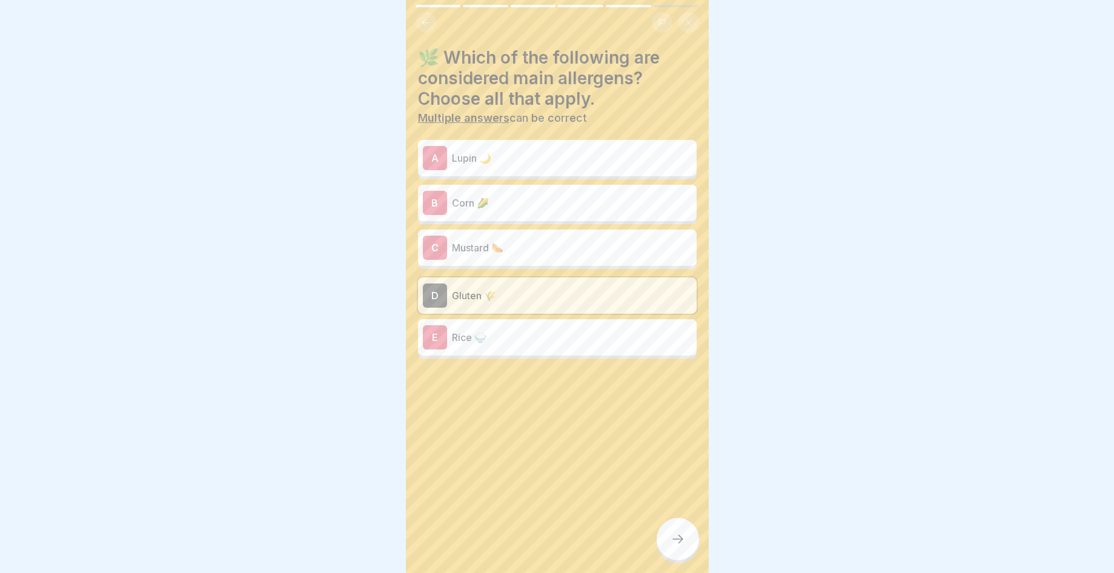
click at [587, 348] on div "E Rice 🍚" at bounding box center [557, 337] width 269 height 24
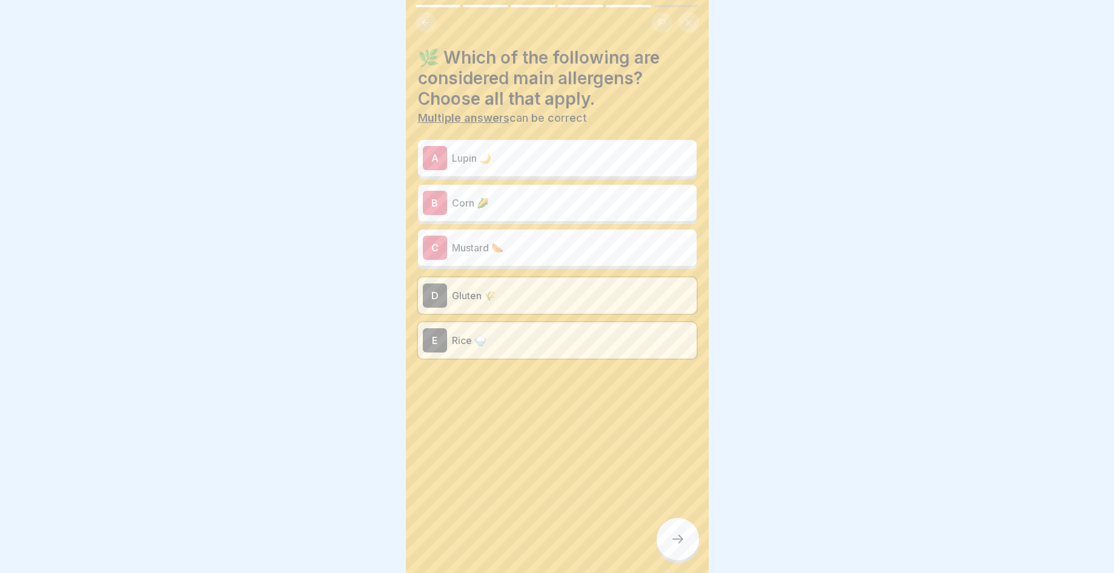
click at [665, 555] on div at bounding box center [678, 539] width 42 height 42
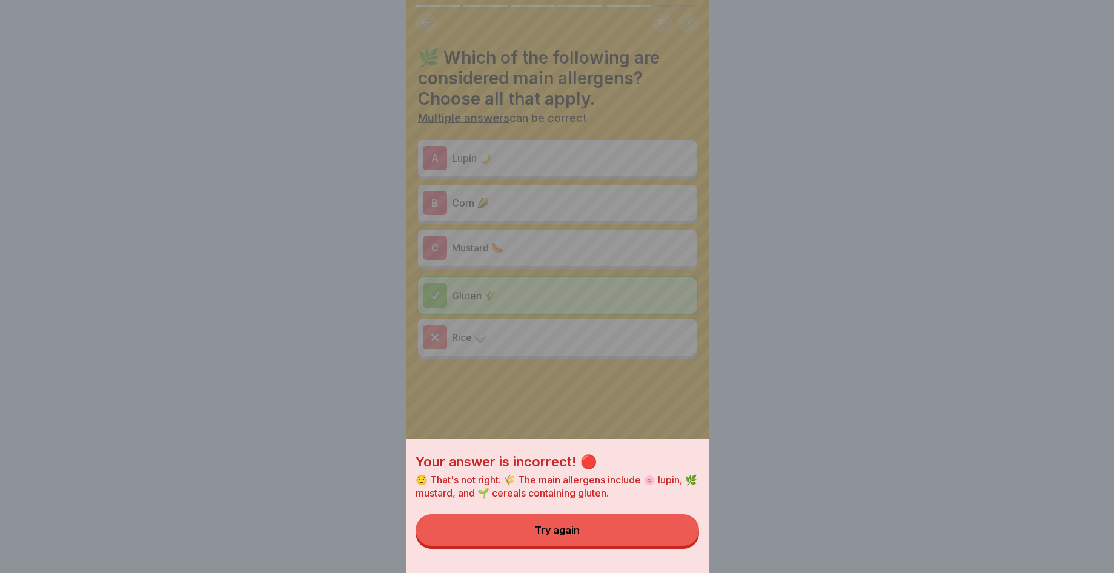
click at [665, 546] on button "Try again" at bounding box center [558, 531] width 284 height 32
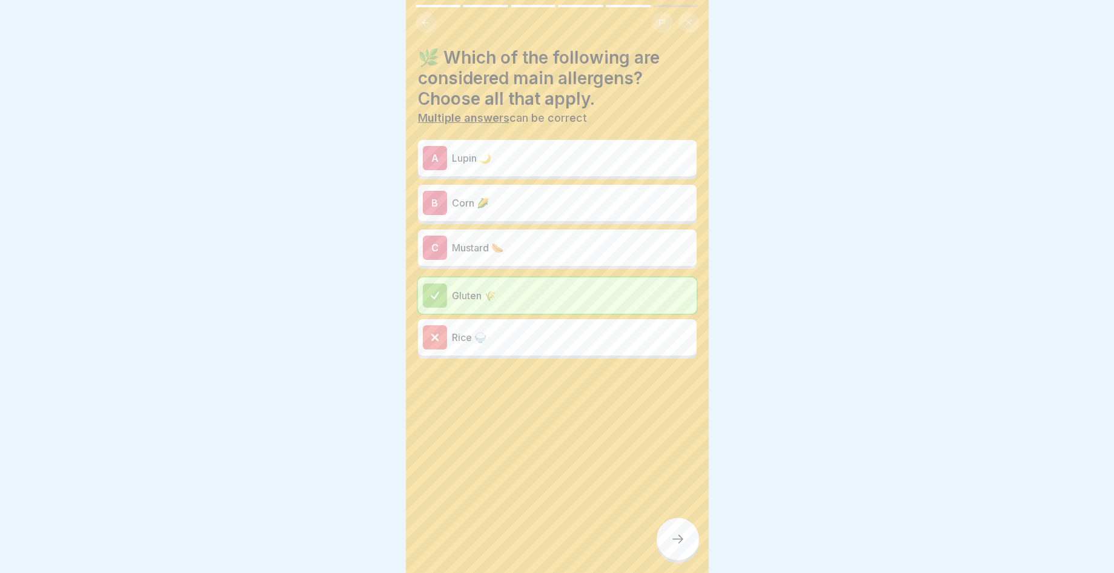
click at [549, 208] on p "Corn 🌽" at bounding box center [572, 203] width 240 height 15
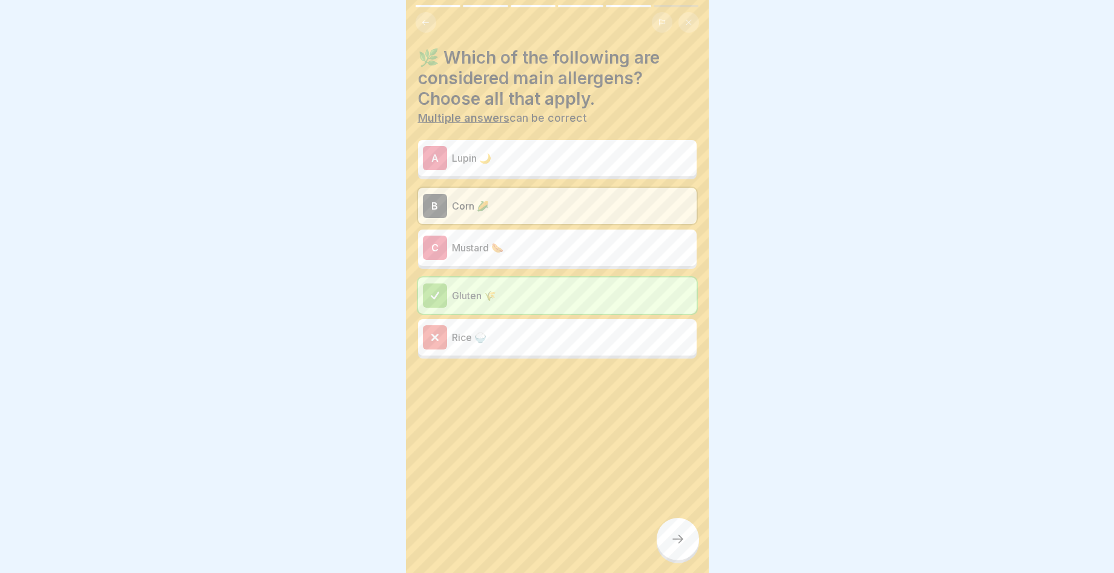
click at [671, 559] on div at bounding box center [678, 539] width 42 height 42
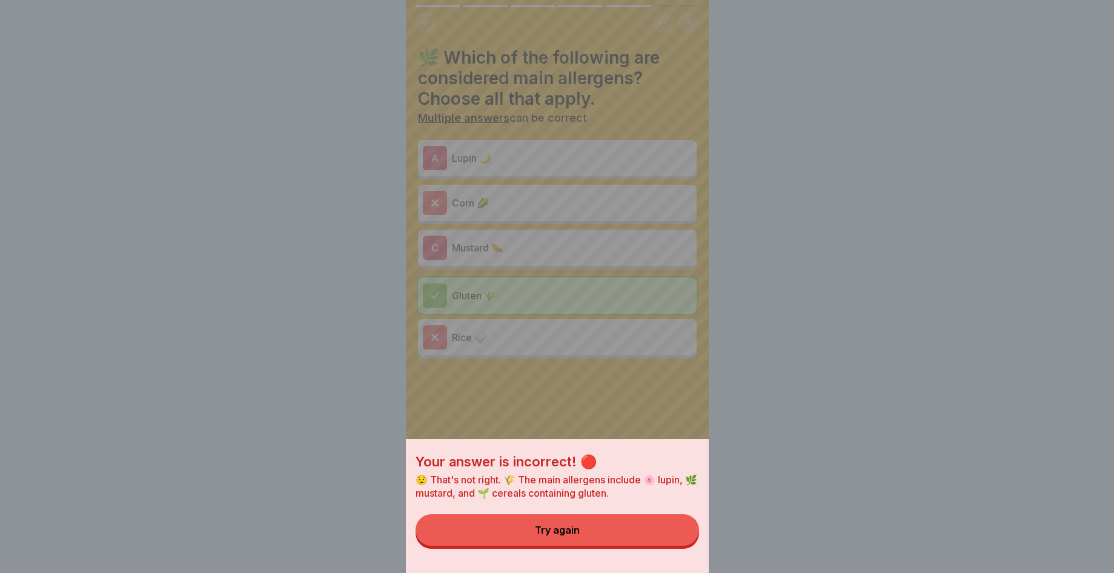
click at [668, 556] on div "Your answer is incorrect! 🔴 😟 That's not right. 🌾 The main allergens include 🌸 …" at bounding box center [557, 506] width 303 height 134
click at [565, 536] on div "Try again" at bounding box center [557, 530] width 45 height 11
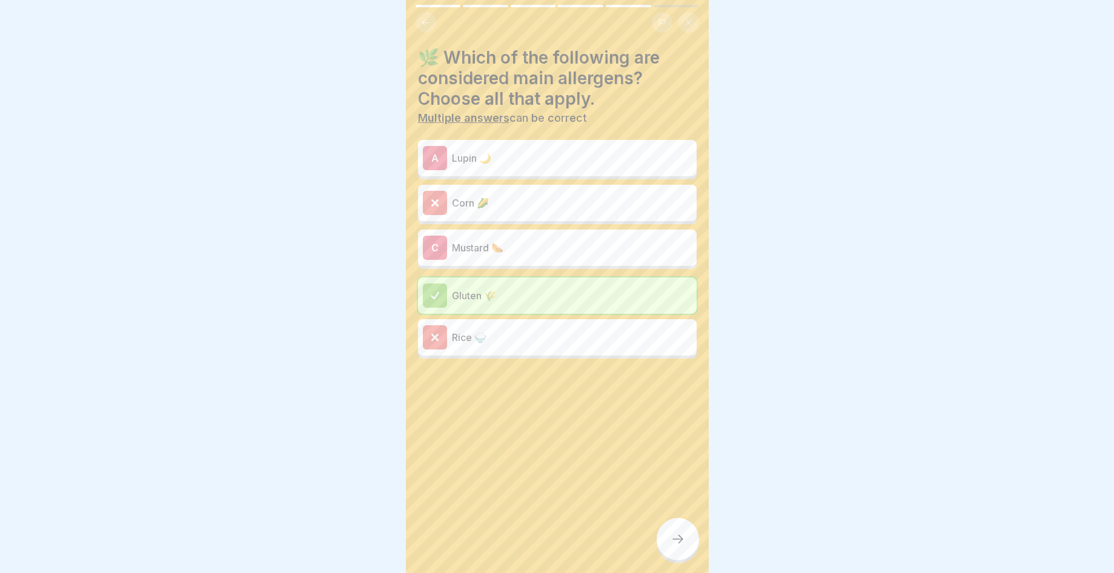
click at [552, 153] on p "Lupin 🌙" at bounding box center [572, 158] width 240 height 15
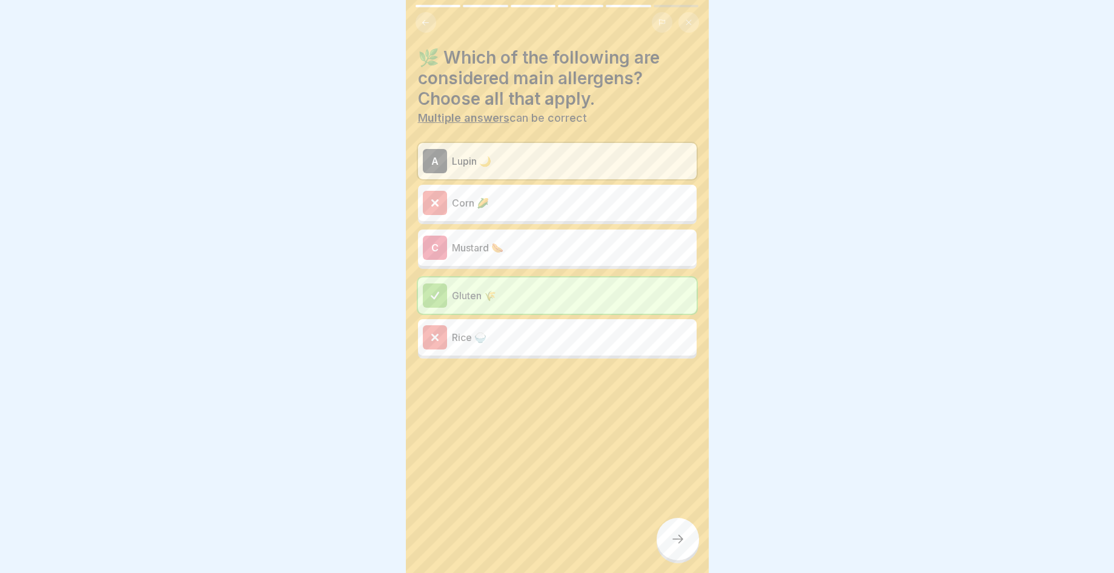
click at [685, 539] on div at bounding box center [678, 539] width 42 height 42
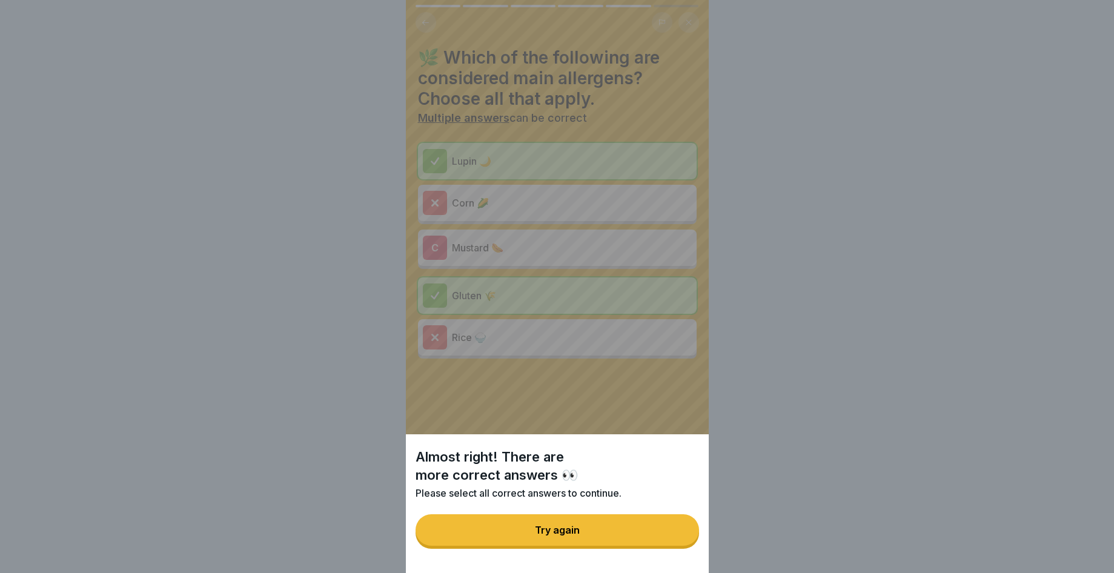
click at [682, 536] on button "Try again" at bounding box center [558, 531] width 284 height 32
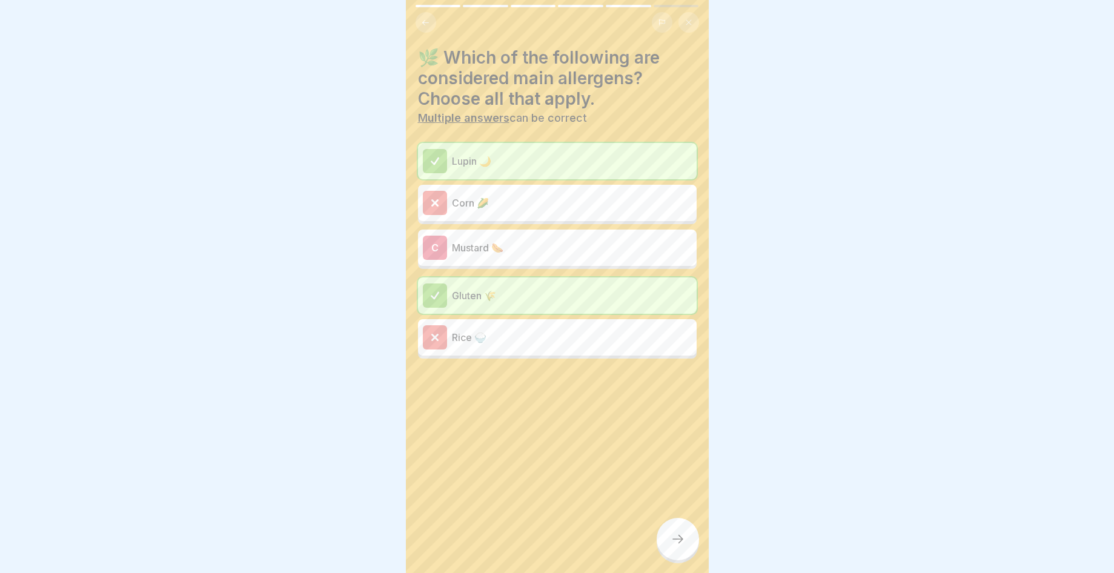
click at [635, 238] on div "C Mustard 🌭" at bounding box center [557, 248] width 269 height 24
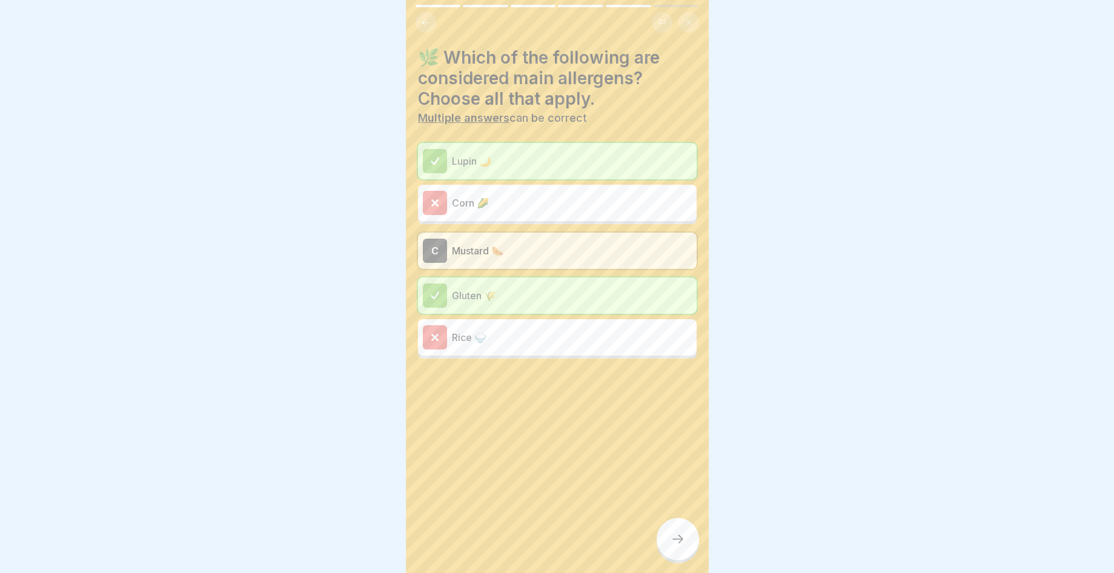
click at [676, 547] on icon at bounding box center [678, 539] width 15 height 15
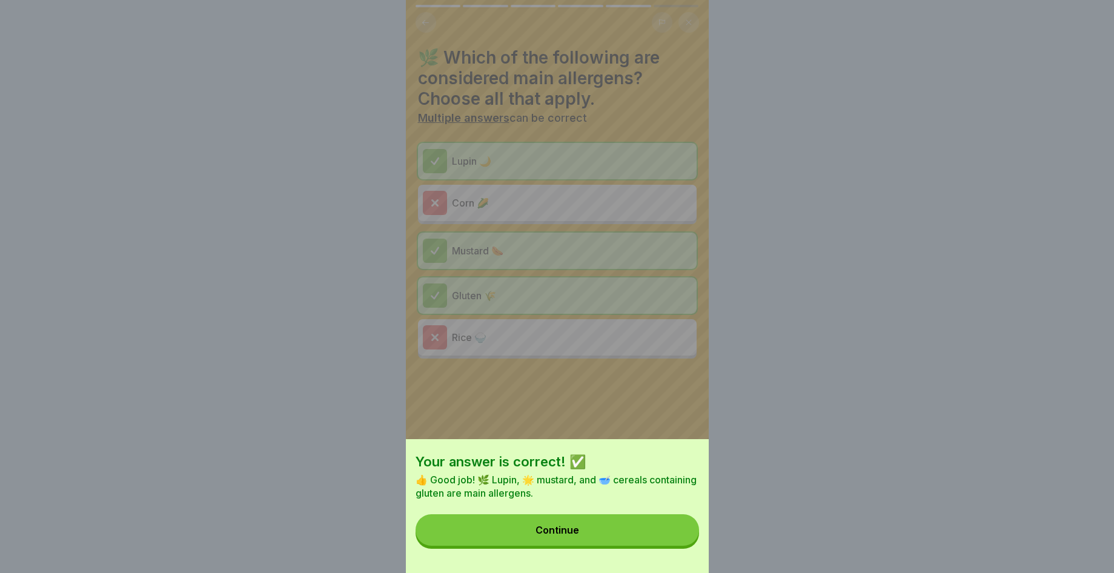
click at [676, 546] on button "Continue" at bounding box center [558, 531] width 284 height 32
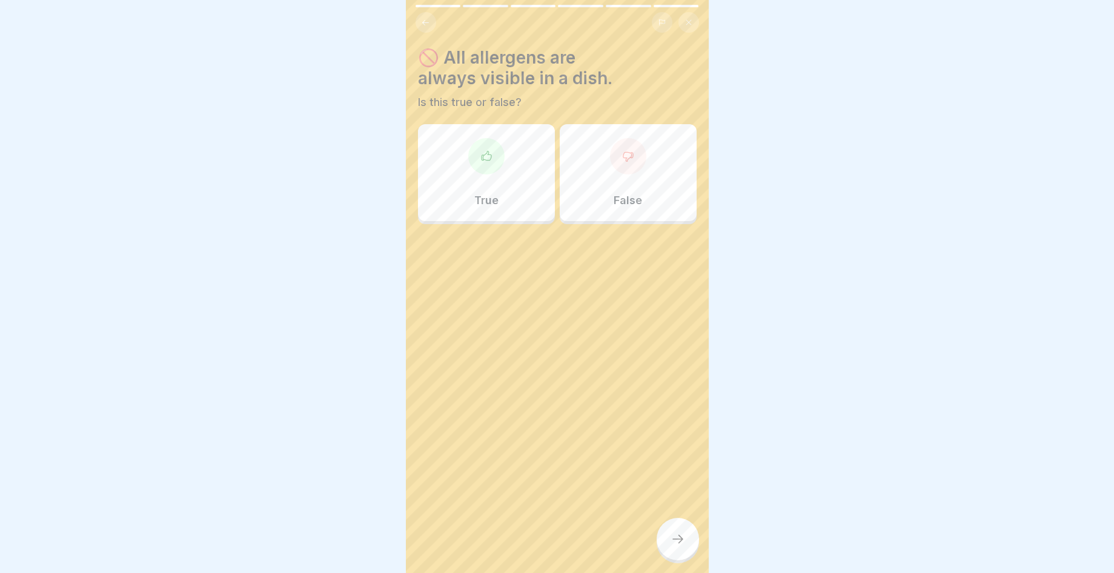
click at [628, 158] on div at bounding box center [628, 156] width 36 height 36
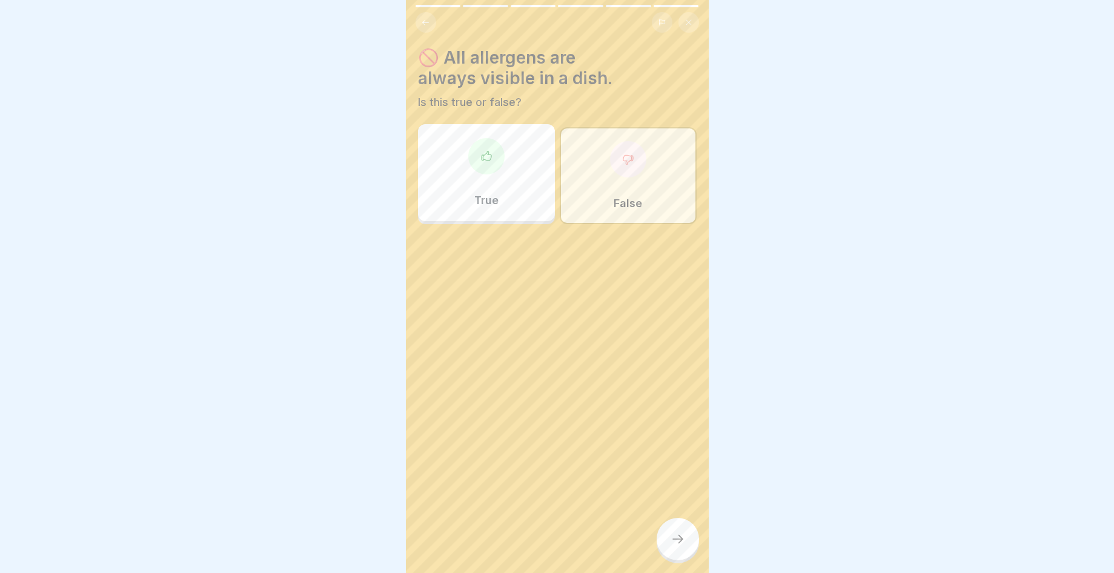
click at [668, 542] on div at bounding box center [678, 539] width 42 height 42
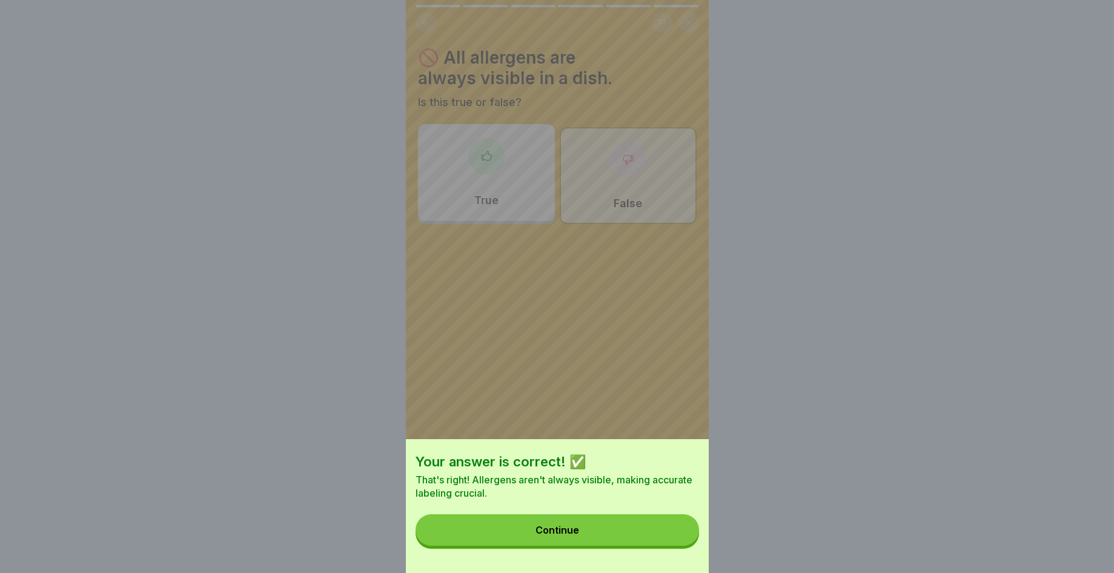
click at [665, 540] on button "Continue" at bounding box center [558, 531] width 284 height 32
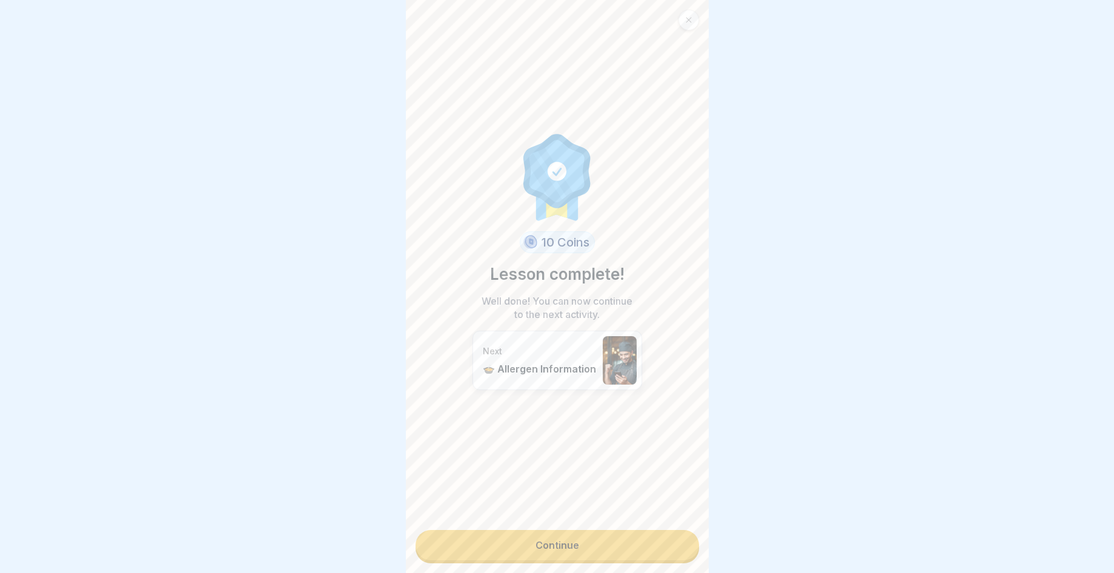
click at [665, 539] on link "Continue" at bounding box center [558, 545] width 284 height 30
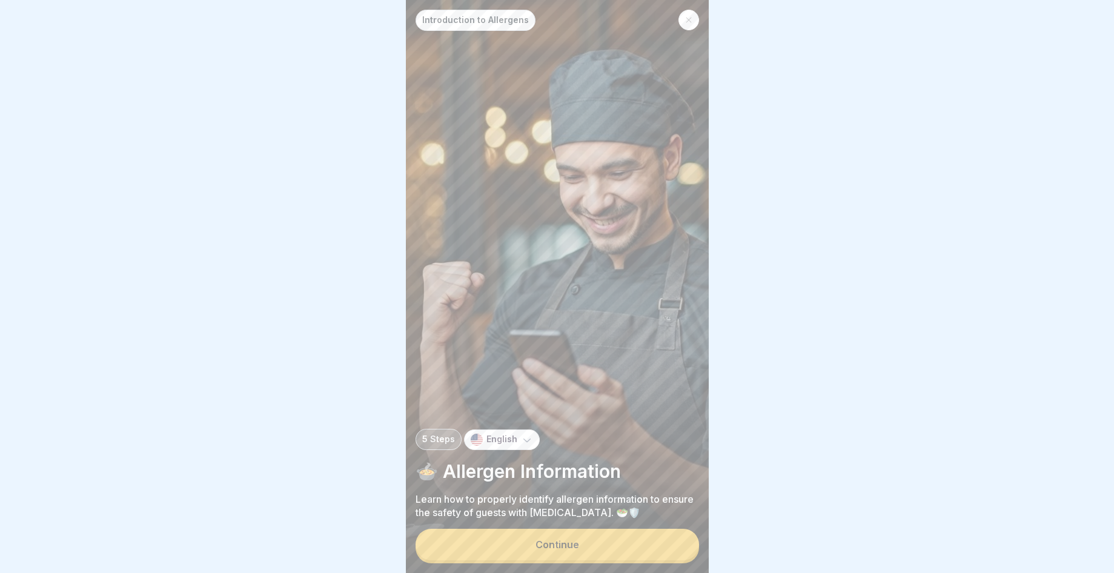
click at [663, 542] on button "Continue" at bounding box center [558, 545] width 284 height 32
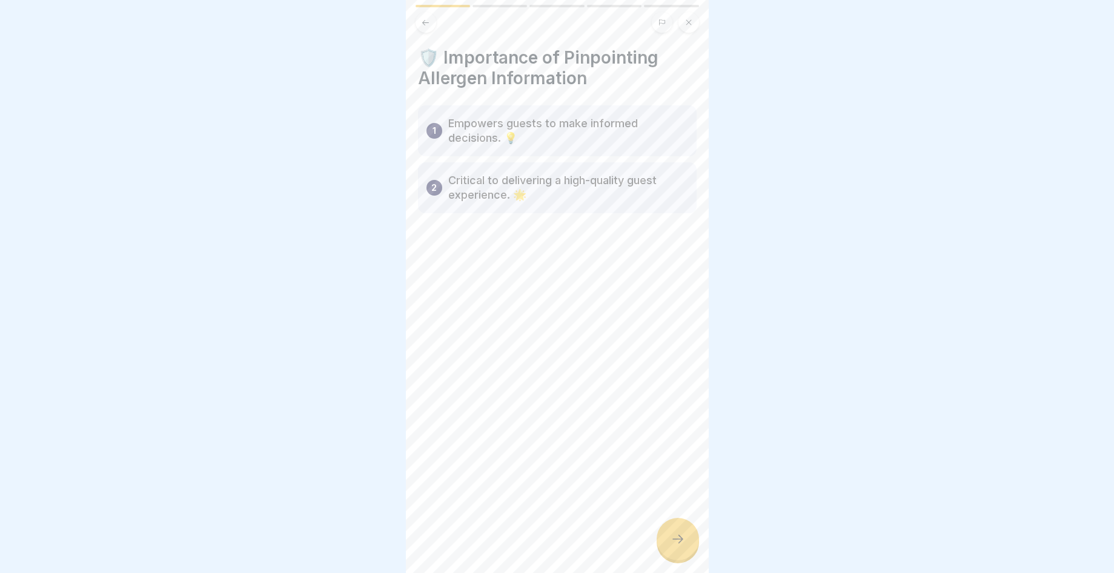
click at [686, 544] on div at bounding box center [678, 539] width 42 height 42
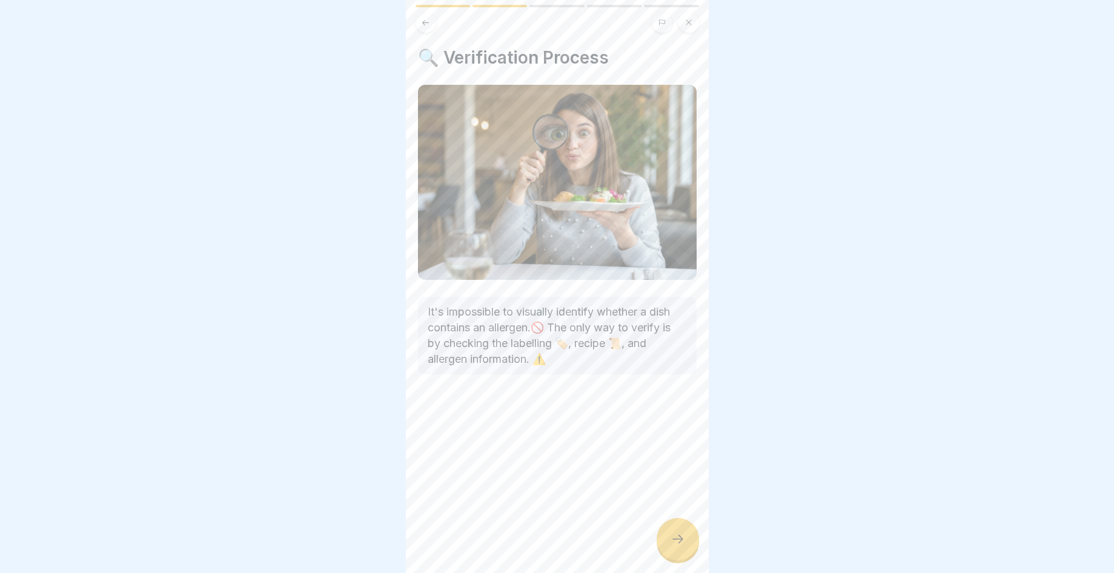
click at [687, 547] on div at bounding box center [678, 539] width 42 height 42
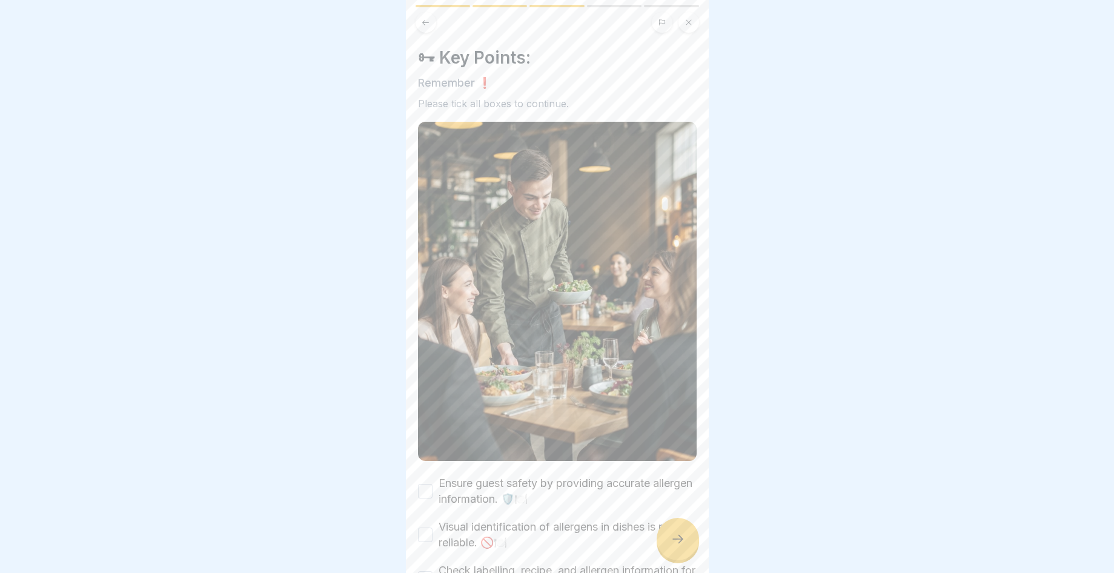
click at [691, 548] on div at bounding box center [678, 539] width 42 height 42
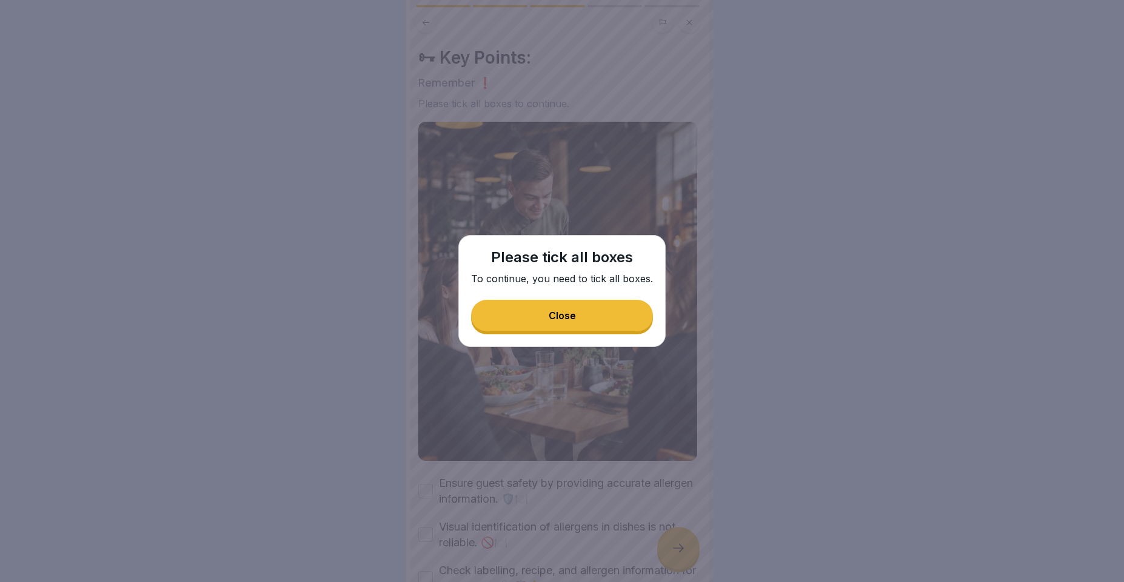
click at [591, 307] on button "Close" at bounding box center [562, 316] width 182 height 32
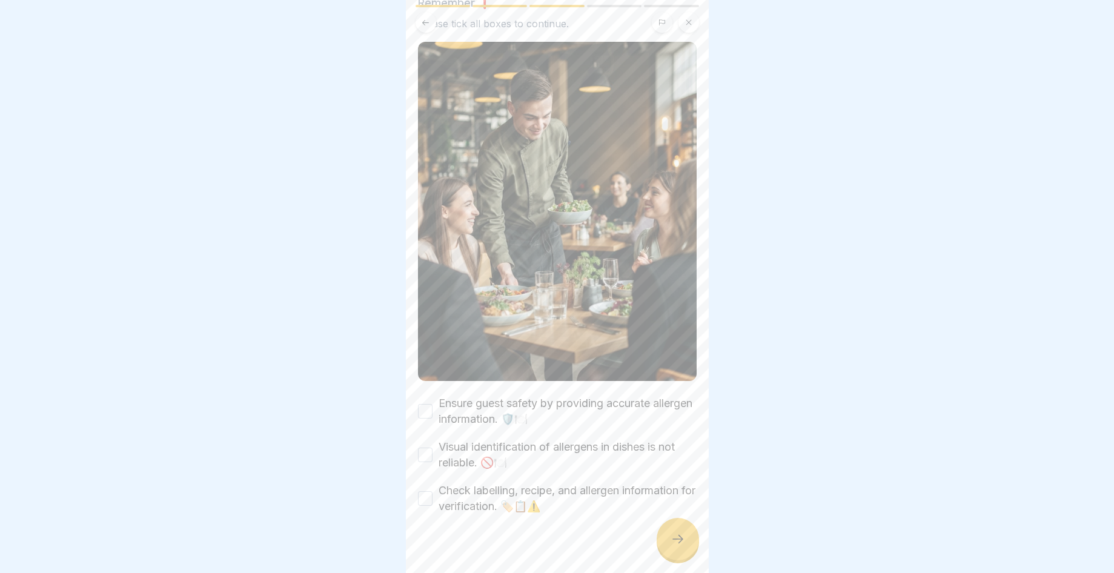
scroll to position [82, 0]
click at [421, 402] on button "Ensure guest safety by providing accurate allergen information. 🛡️🍽️" at bounding box center [425, 409] width 15 height 15
click at [430, 445] on button "Visual identification of allergens in dishes is not reliable. 🚫🍽️" at bounding box center [425, 452] width 15 height 15
click at [425, 489] on button "Check labelling, recipe, and allergen information for verification. 🏷️📋⚠️" at bounding box center [425, 496] width 15 height 15
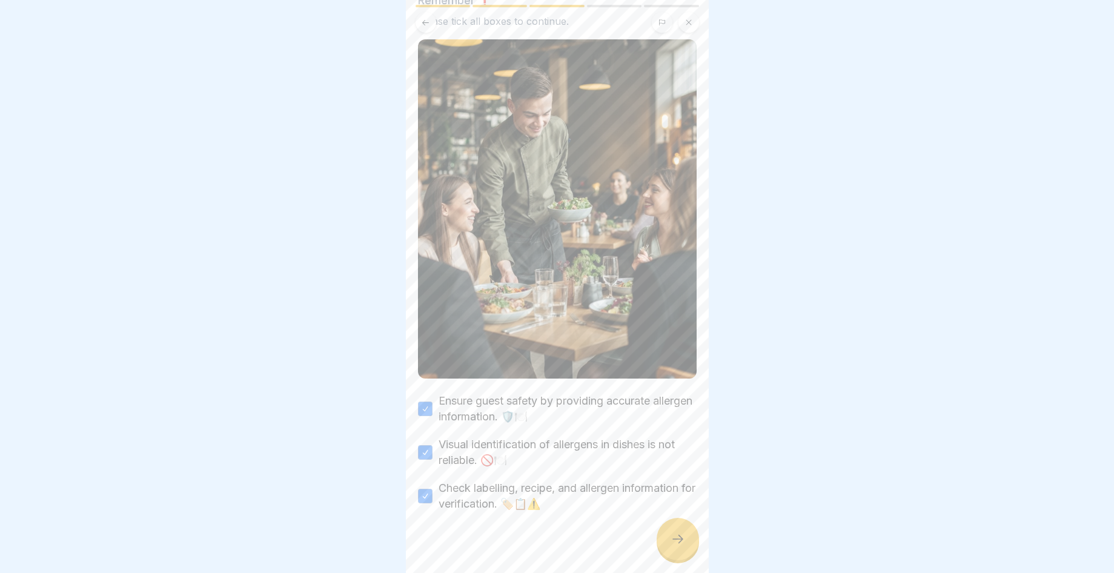
click at [655, 544] on div at bounding box center [557, 548] width 279 height 73
click at [672, 544] on div at bounding box center [678, 539] width 42 height 42
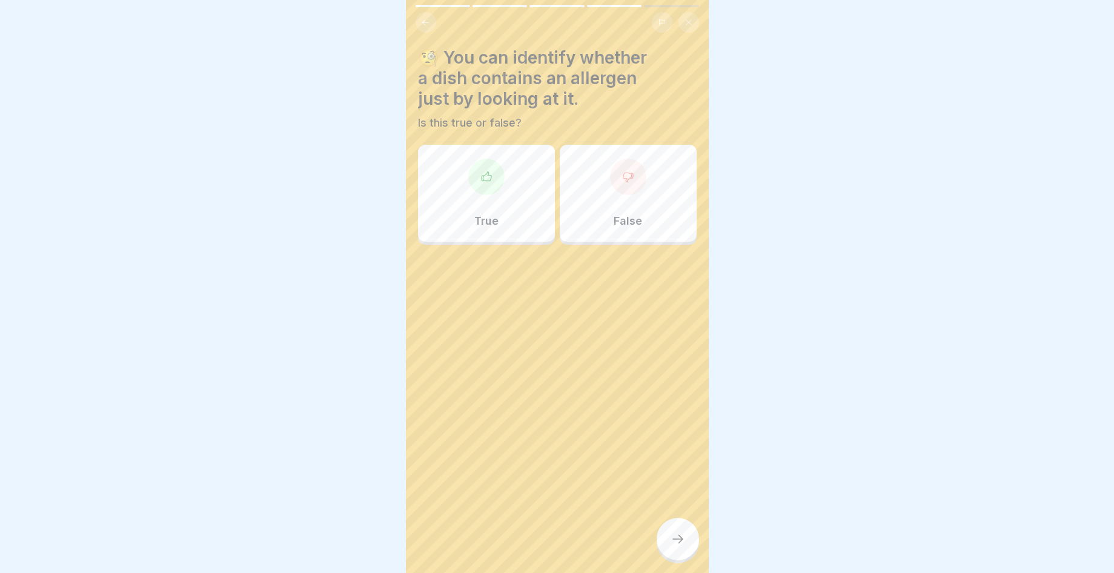
click at [671, 542] on div at bounding box center [678, 539] width 42 height 42
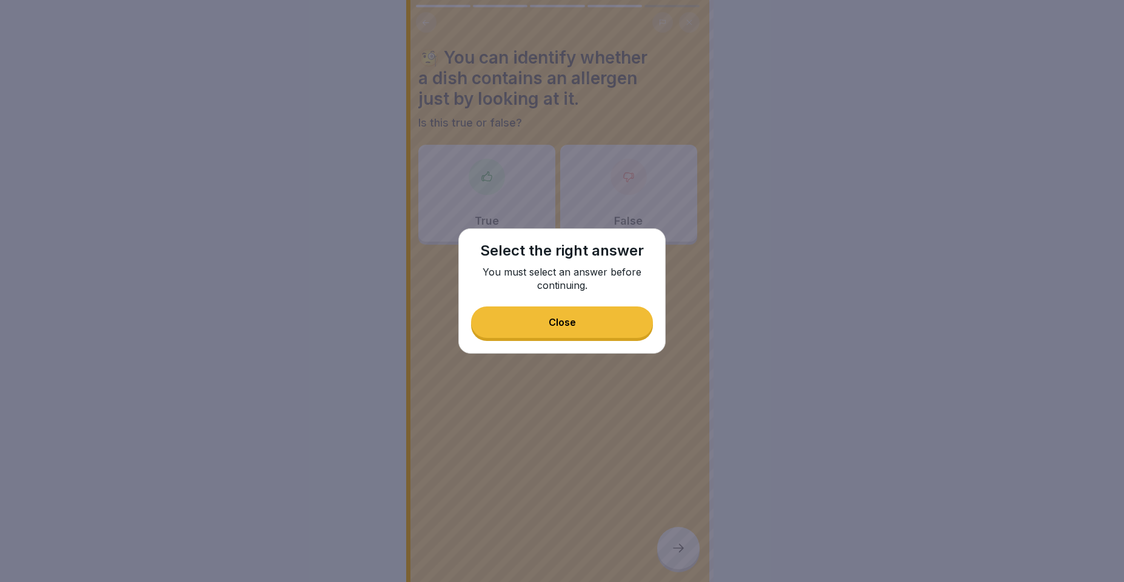
click at [610, 316] on button "Close" at bounding box center [562, 323] width 182 height 32
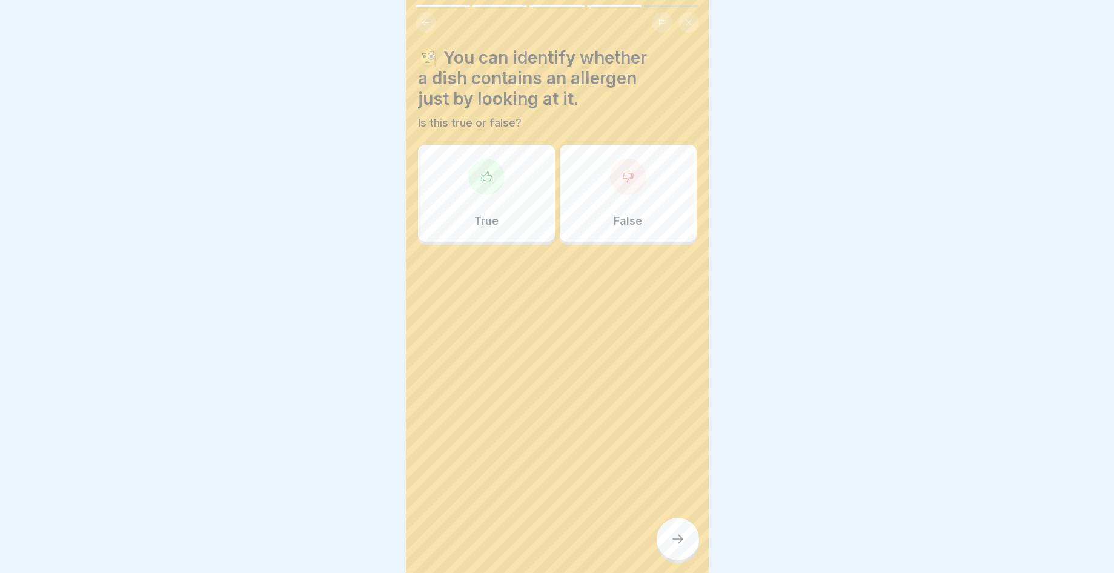
click at [664, 180] on div "False" at bounding box center [628, 193] width 137 height 97
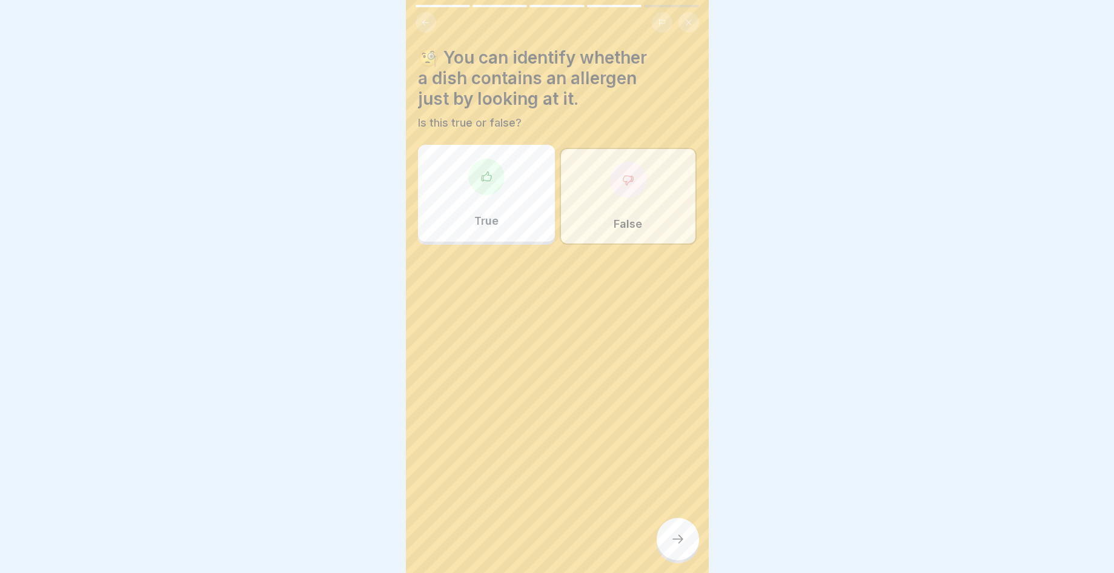
click at [662, 553] on div at bounding box center [678, 539] width 42 height 42
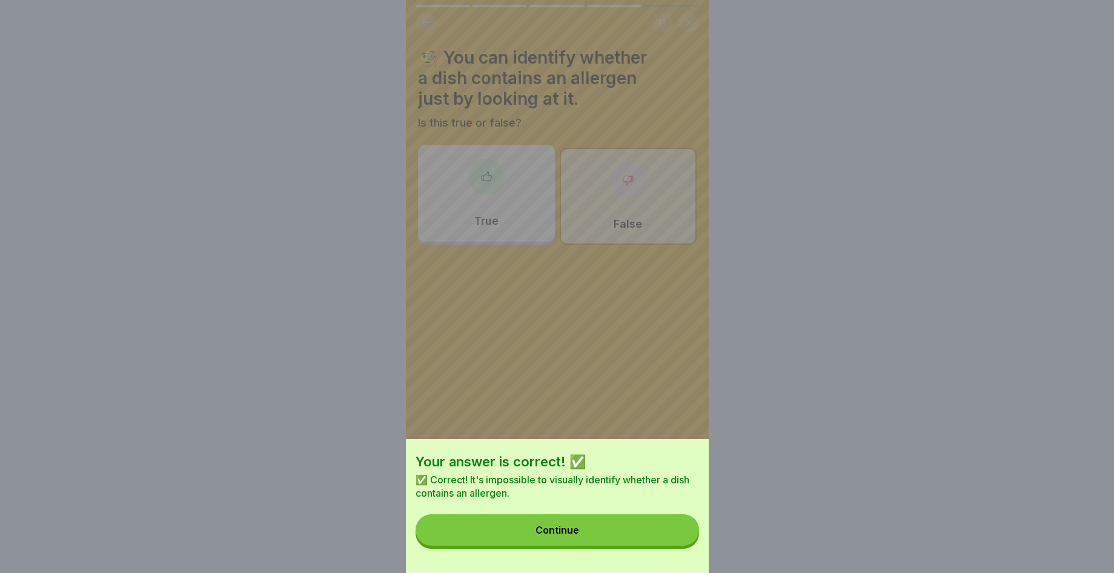
click at [658, 546] on button "Continue" at bounding box center [558, 531] width 284 height 32
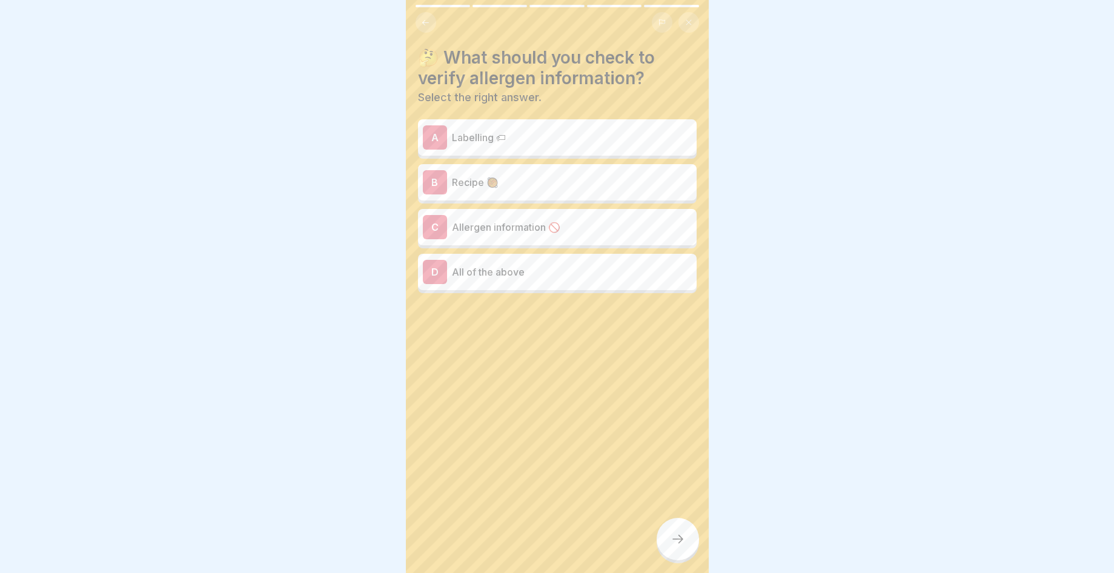
click at [612, 227] on p "Allergen information 🚫" at bounding box center [572, 227] width 240 height 15
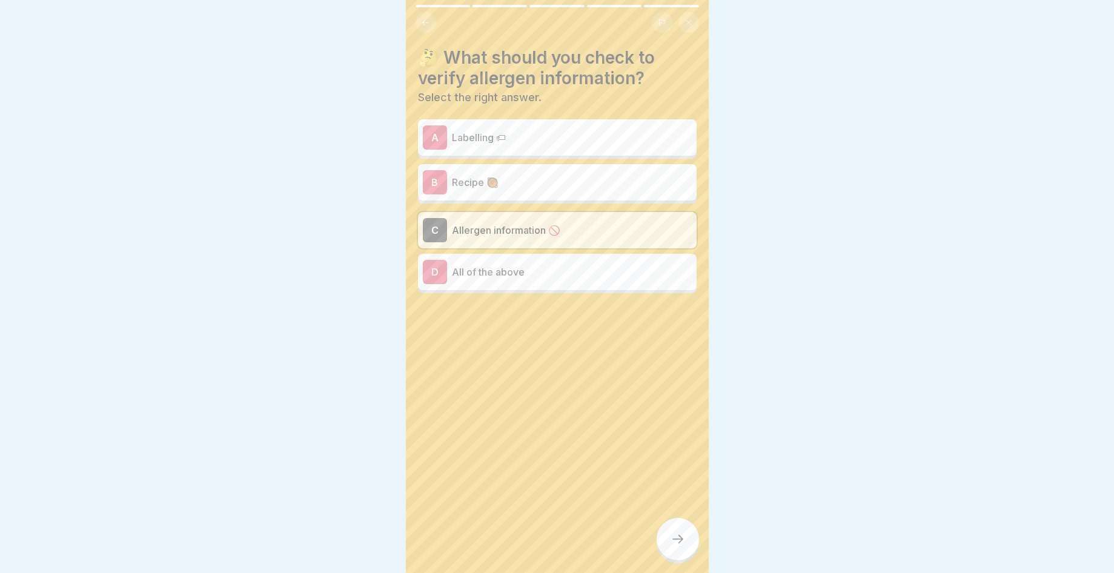
click at [593, 266] on p "All of the above" at bounding box center [572, 272] width 240 height 15
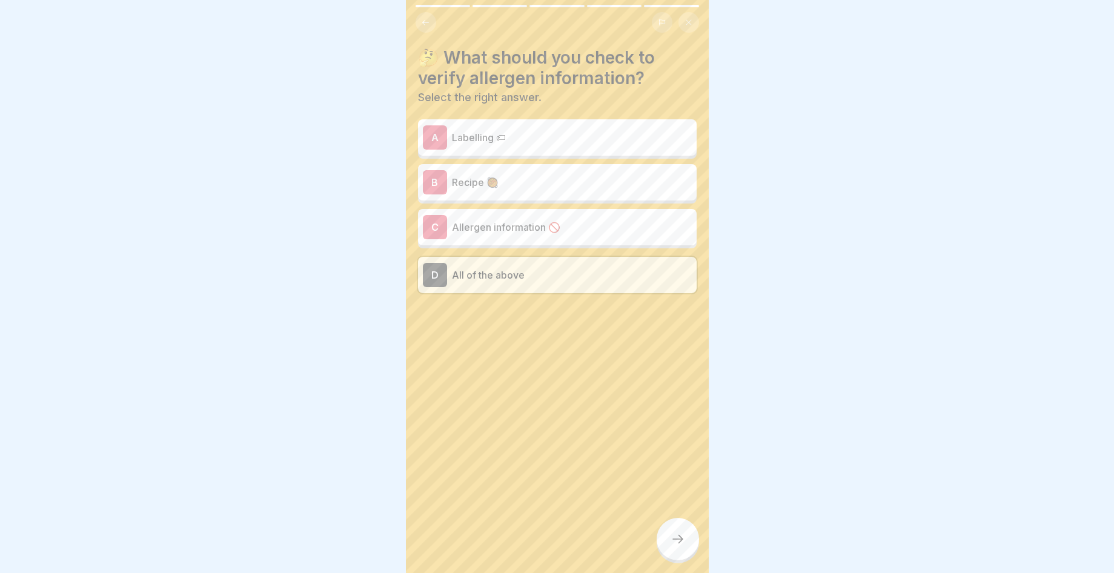
drag, startPoint x: 661, startPoint y: 546, endPoint x: 668, endPoint y: 551, distance: 9.3
click at [668, 551] on div at bounding box center [678, 539] width 42 height 42
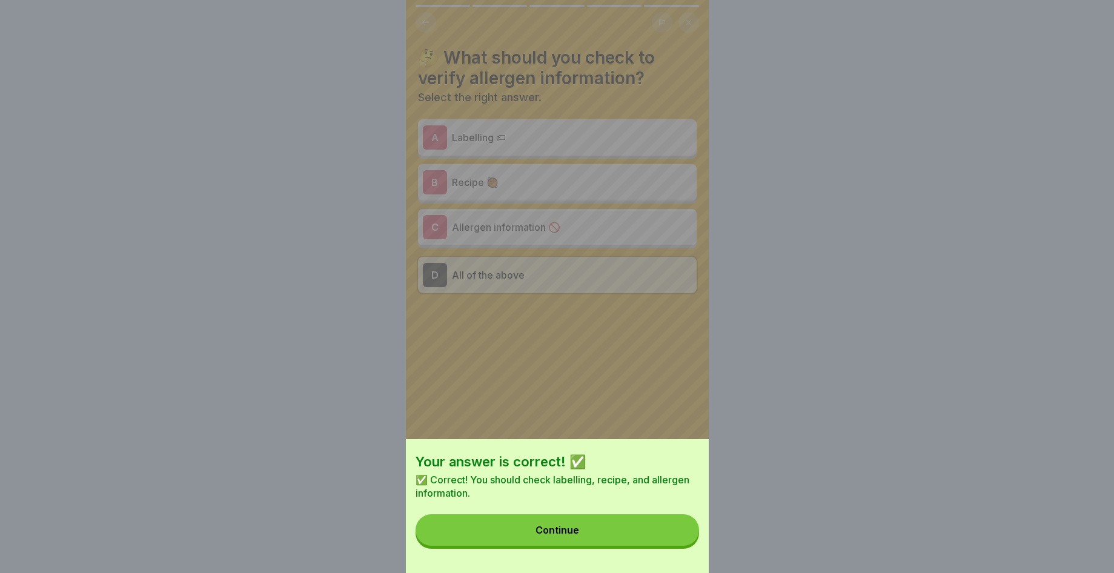
click at [659, 546] on button "Continue" at bounding box center [558, 531] width 284 height 32
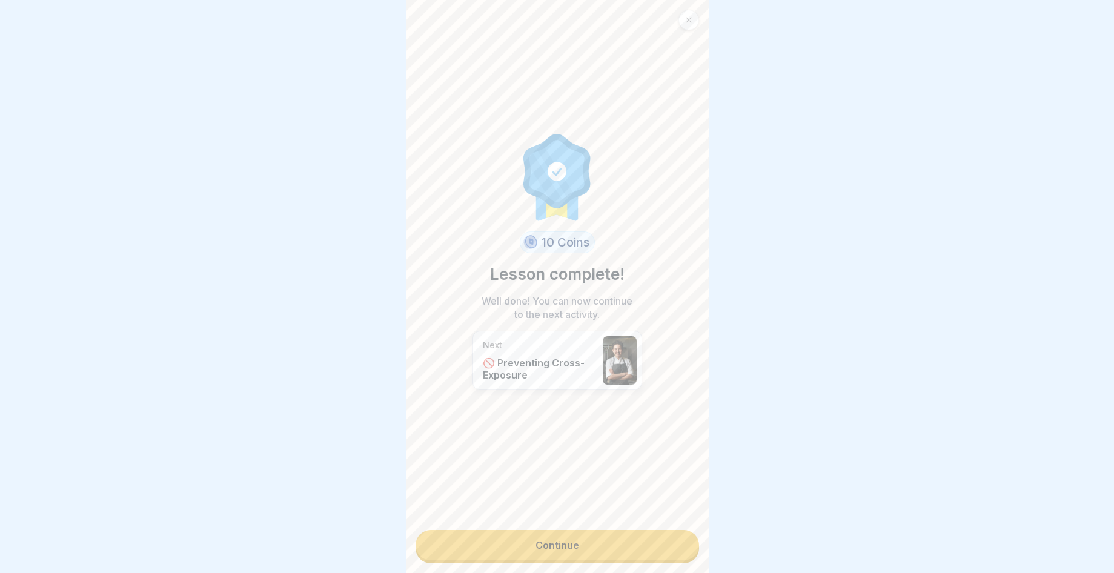
click at [658, 552] on link "Continue" at bounding box center [558, 545] width 284 height 30
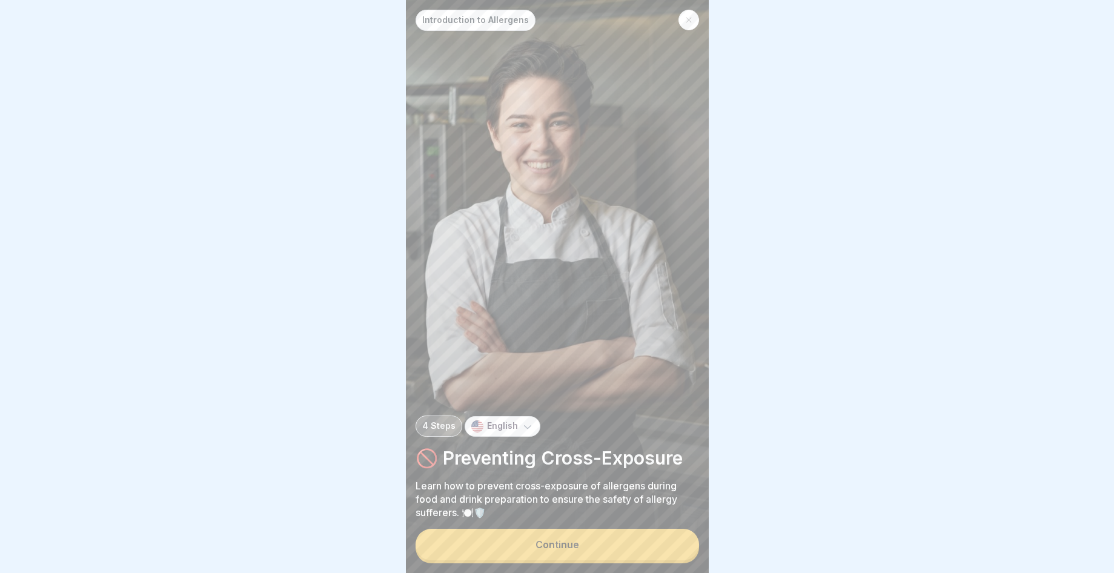
click at [563, 550] on div "Continue" at bounding box center [558, 544] width 44 height 11
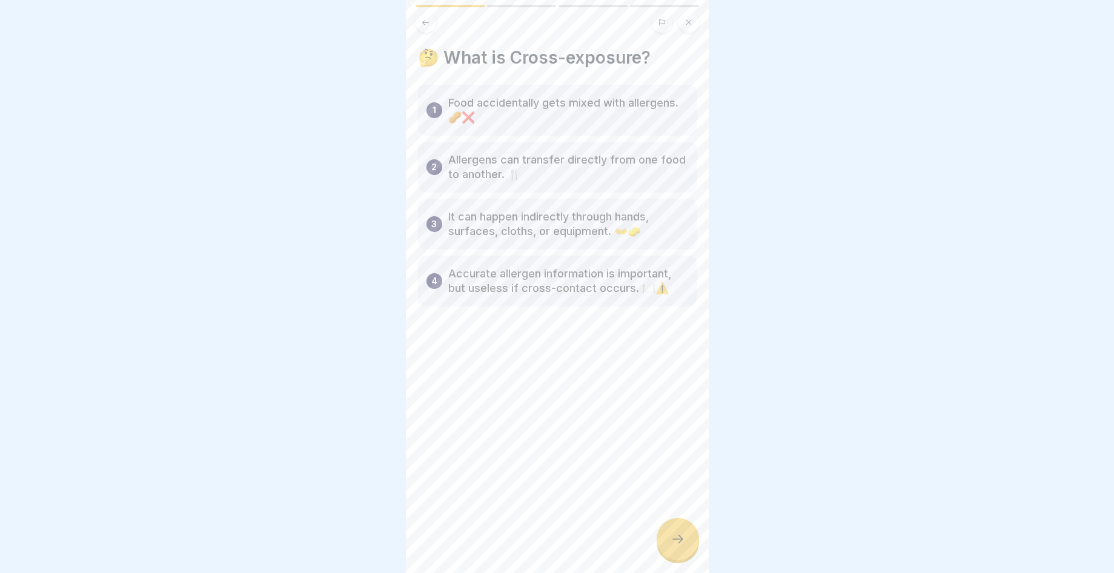
click at [686, 544] on div at bounding box center [678, 539] width 42 height 42
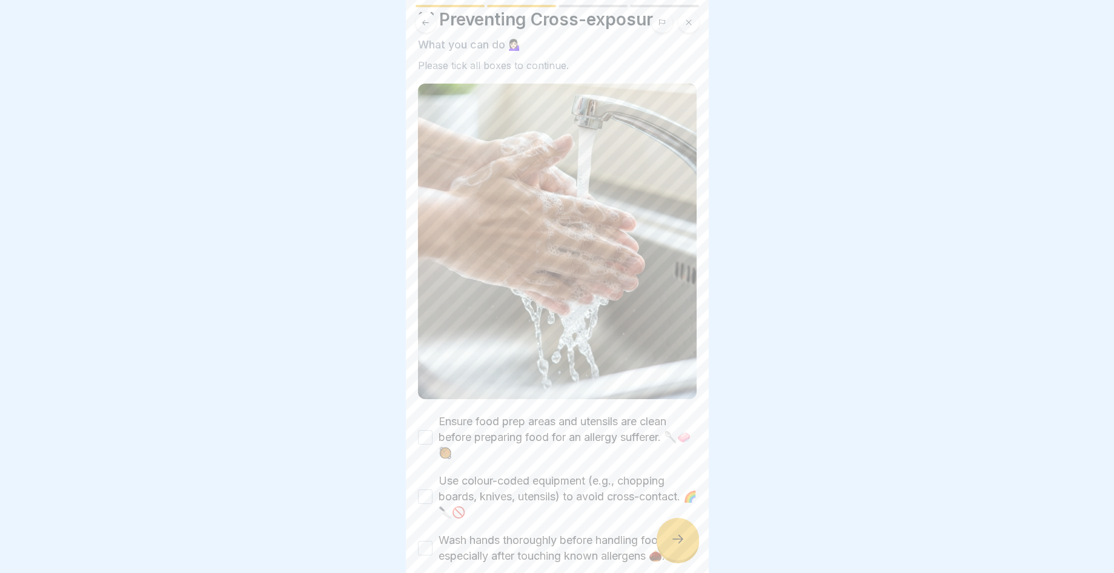
scroll to position [107, 0]
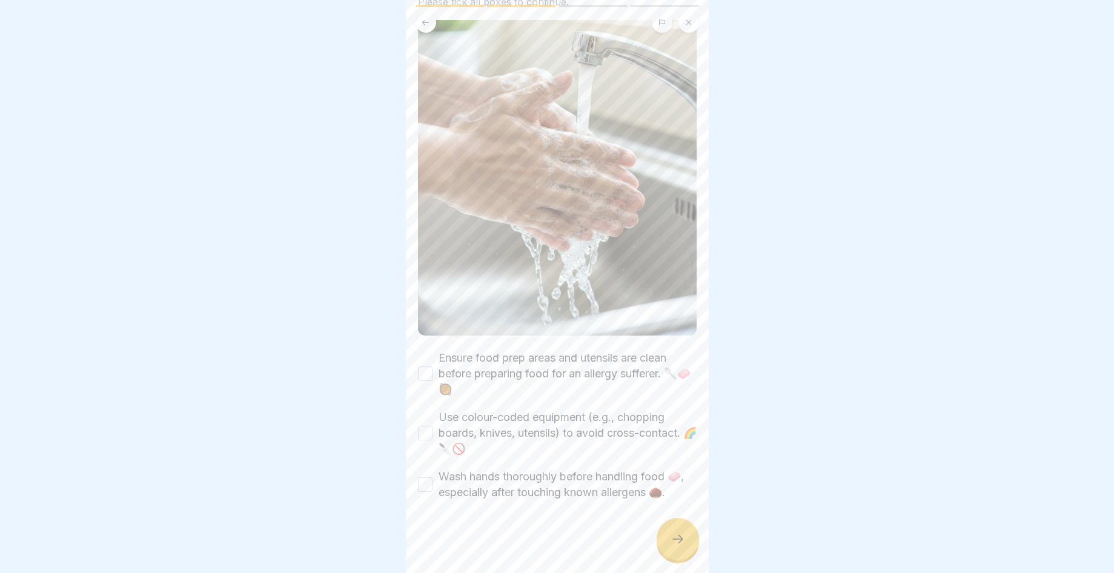
click at [428, 367] on button "Ensure food prep areas and utensils are clean before preparing food for an alle…" at bounding box center [425, 374] width 15 height 15
click at [418, 426] on button "Use colour-coded equipment (e.g., chopping boards, knives, utensils) to avoid c…" at bounding box center [425, 433] width 15 height 15
click at [427, 482] on button "Wash hands thoroughly before handling food 🧼, especially after touching known a…" at bounding box center [425, 485] width 15 height 15
click at [675, 543] on icon at bounding box center [678, 539] width 15 height 15
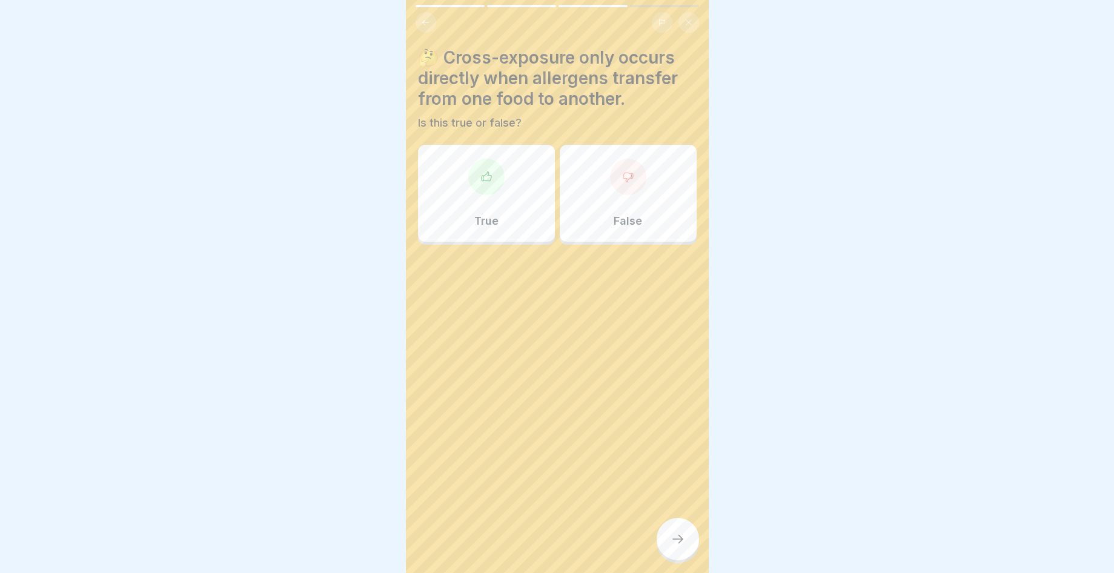
click at [647, 208] on div "False" at bounding box center [628, 193] width 137 height 97
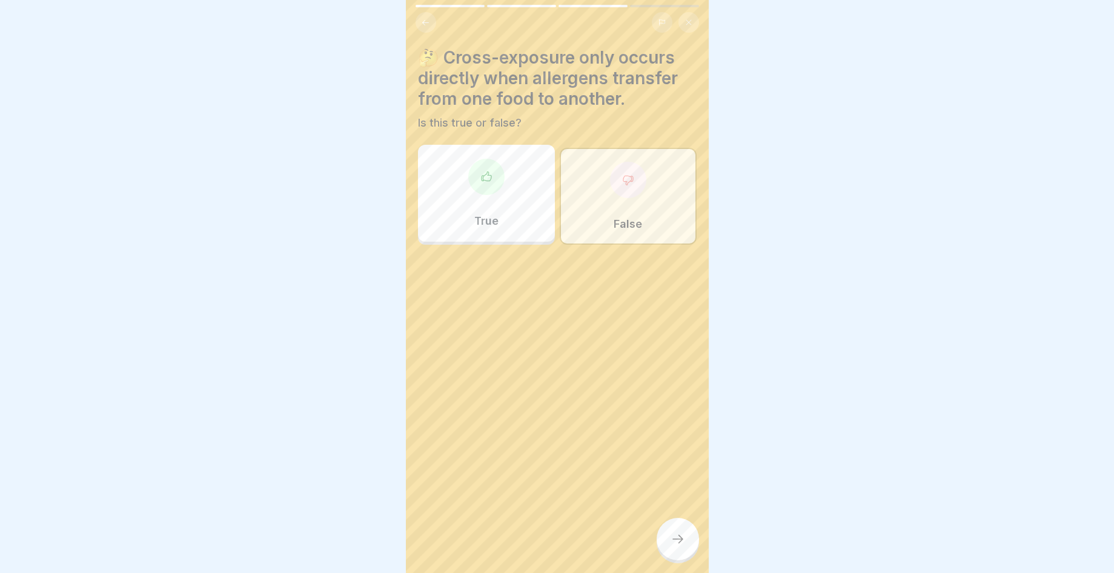
click at [670, 533] on div at bounding box center [678, 539] width 42 height 42
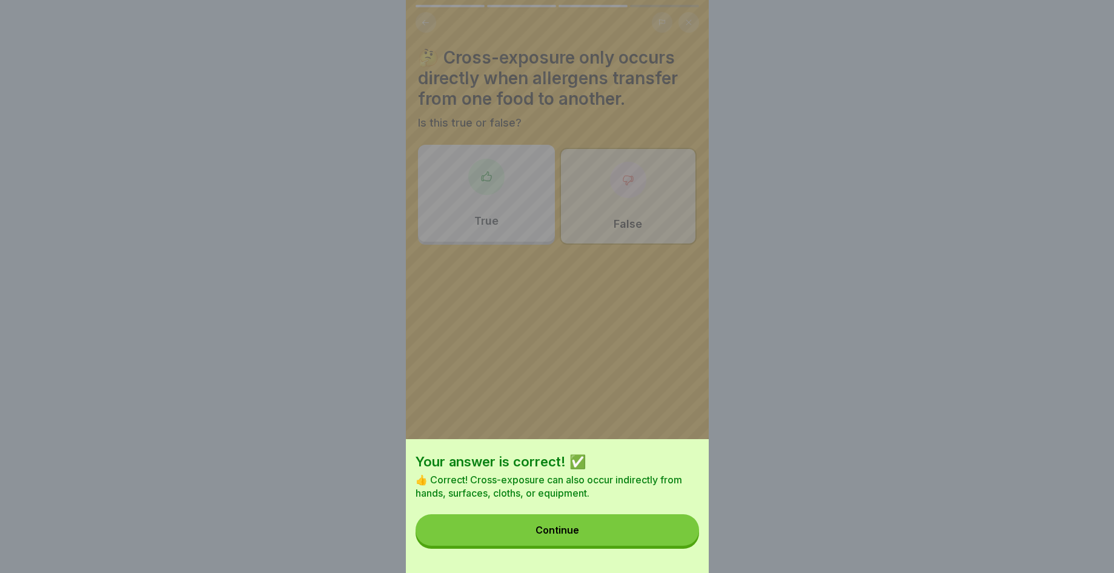
click at [657, 535] on button "Continue" at bounding box center [558, 531] width 284 height 32
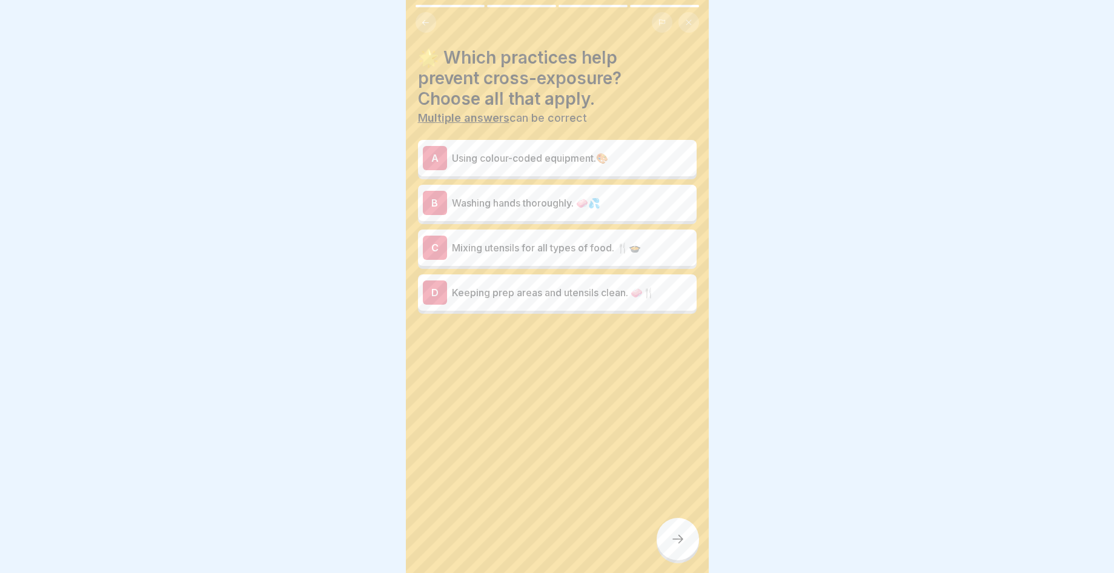
click at [645, 191] on div "B Washing hands thoroughly. 🧼💦" at bounding box center [557, 203] width 269 height 24
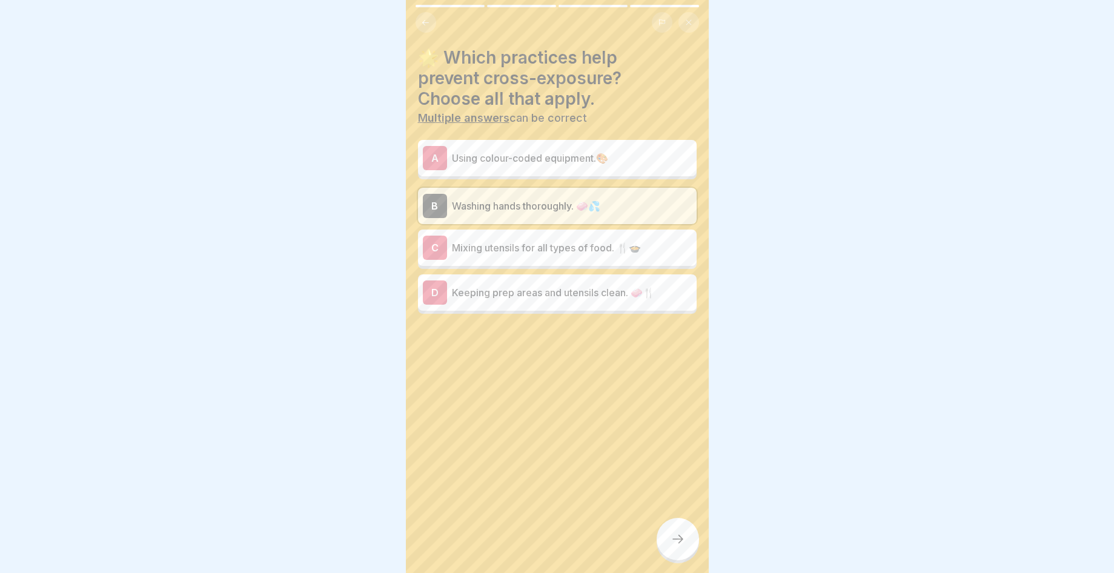
click at [649, 253] on p "Mixing utensils for all types of food. 🍴🍲" at bounding box center [572, 248] width 240 height 15
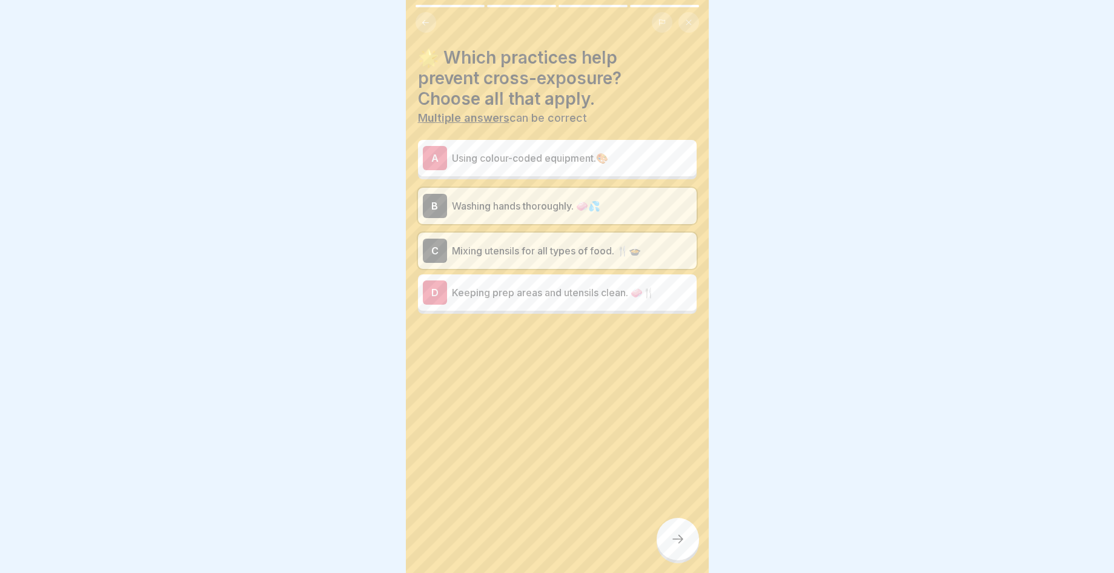
click at [665, 290] on p "Keeping prep areas and utensils clean. 🧼🍴" at bounding box center [572, 292] width 240 height 15
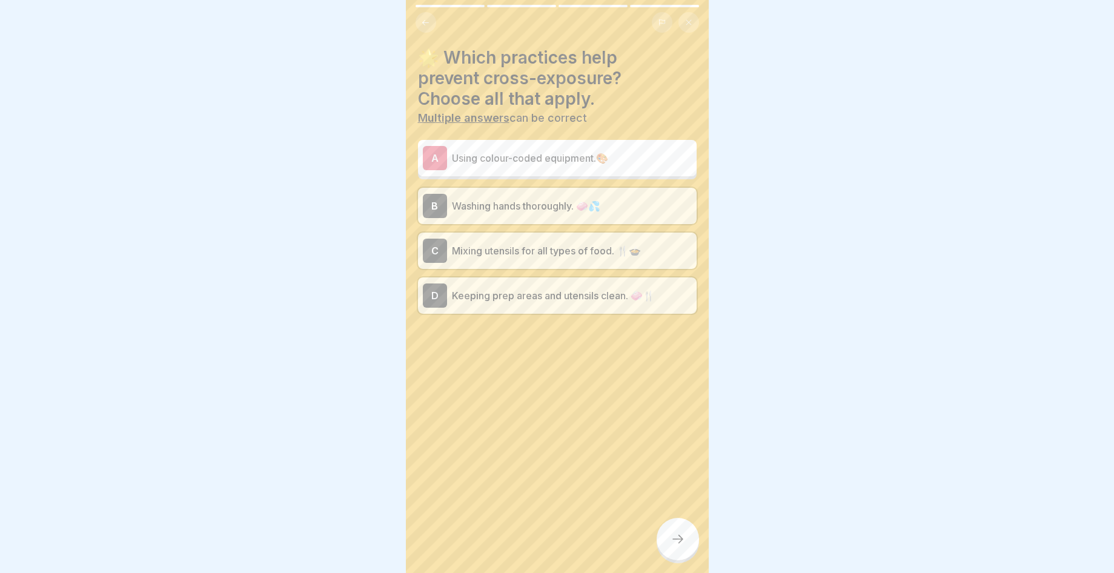
click at [647, 147] on div "A Using colour-coded equipment.🎨" at bounding box center [557, 158] width 269 height 24
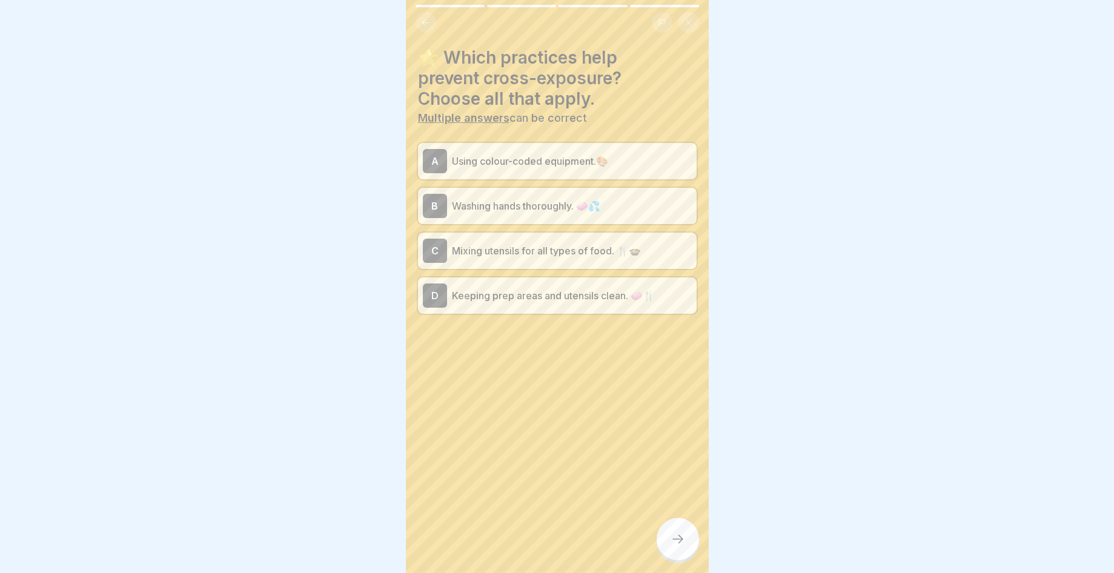
click at [666, 559] on div at bounding box center [678, 539] width 42 height 42
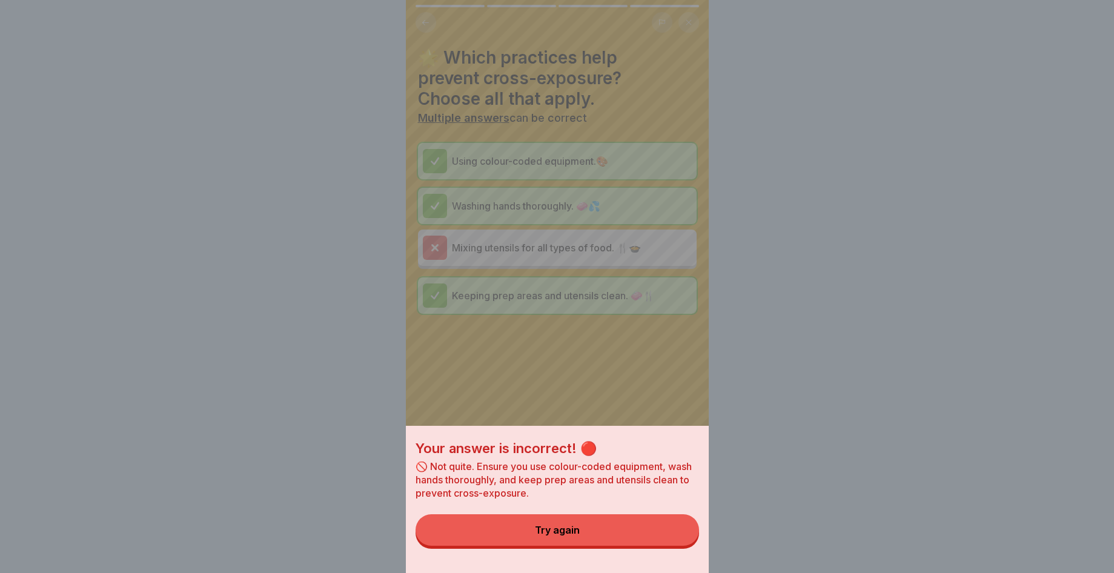
click at [664, 546] on button "Try again" at bounding box center [558, 531] width 284 height 32
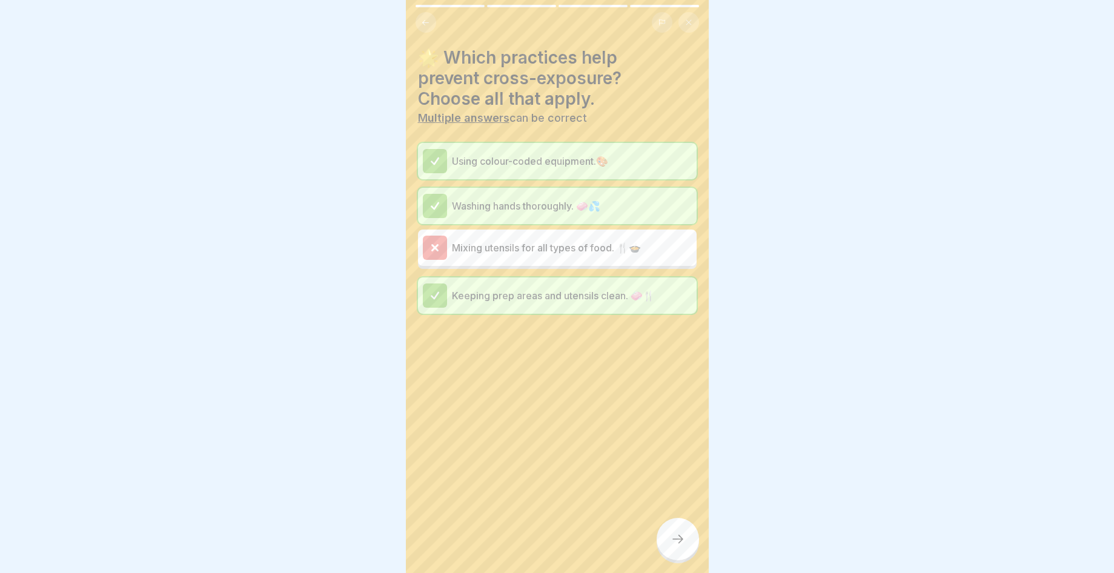
click at [673, 547] on icon at bounding box center [678, 539] width 15 height 15
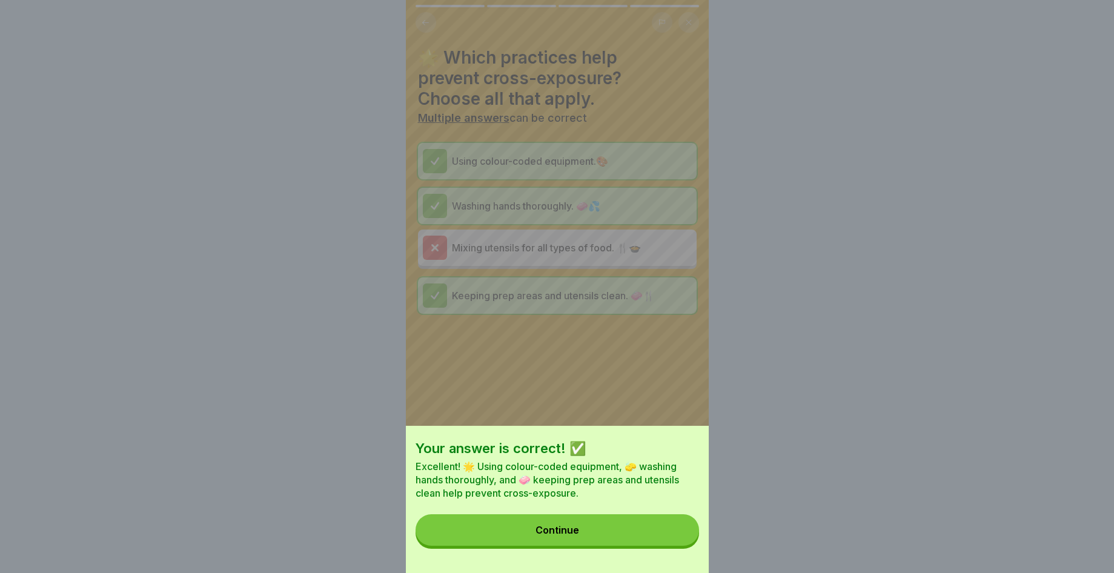
click at [670, 545] on button "Continue" at bounding box center [558, 531] width 284 height 32
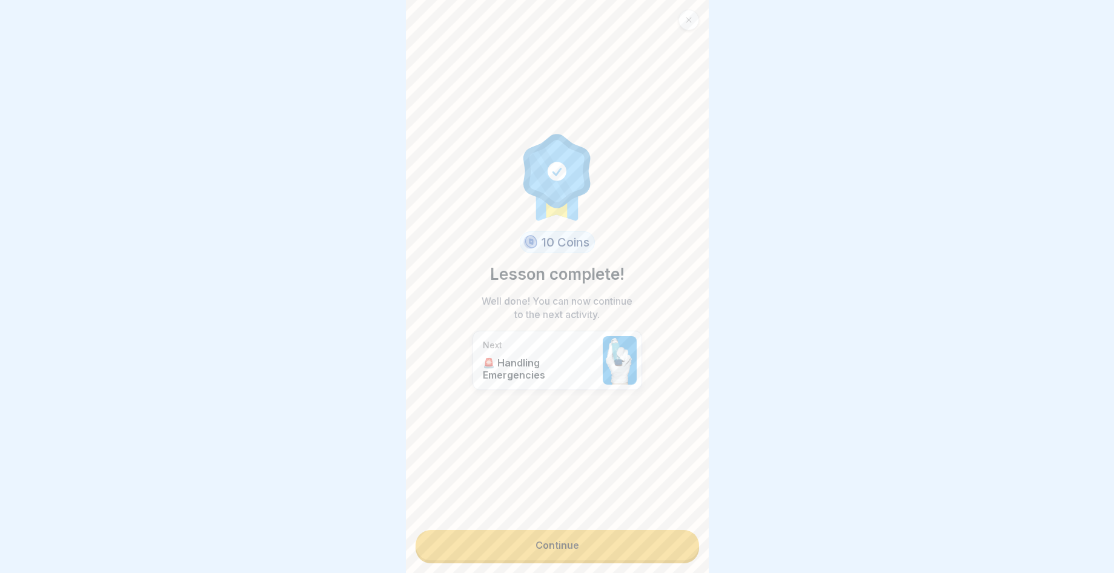
click at [670, 545] on link "Continue" at bounding box center [558, 545] width 284 height 30
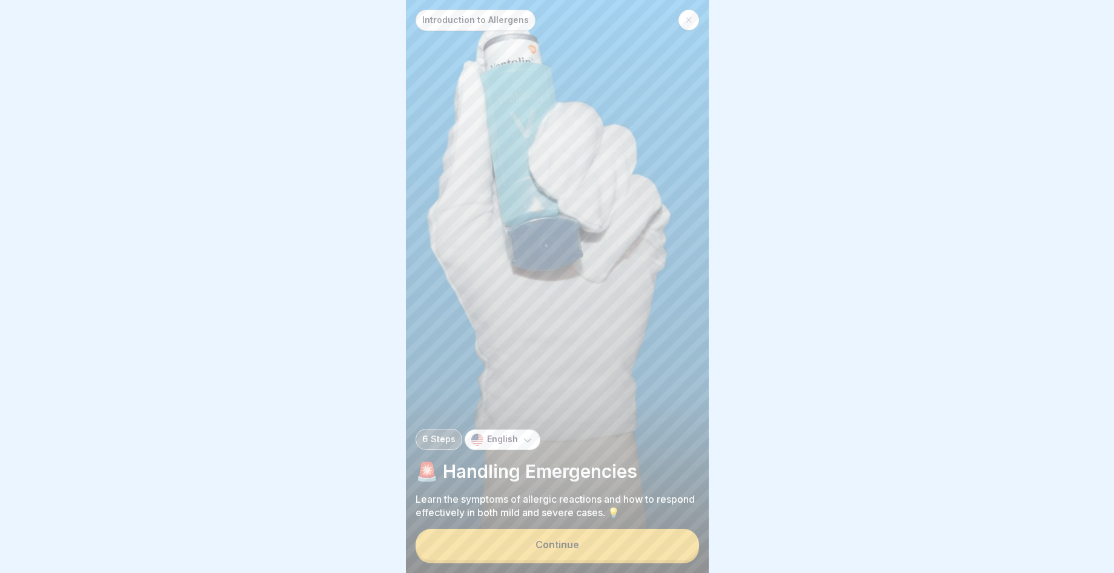
click at [670, 545] on button "Continue" at bounding box center [558, 545] width 284 height 32
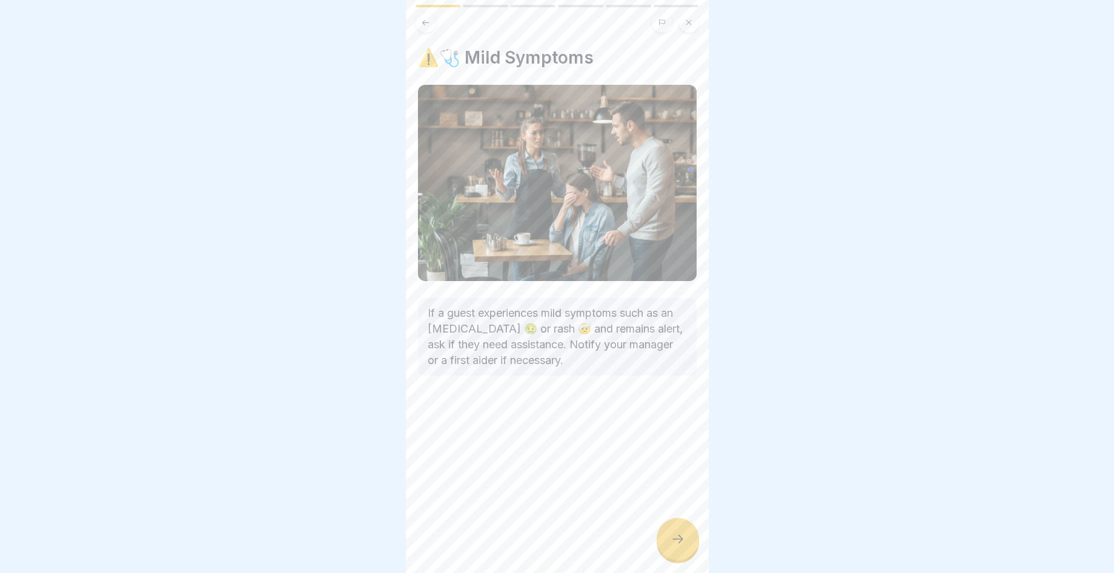
click at [685, 542] on icon at bounding box center [678, 539] width 15 height 15
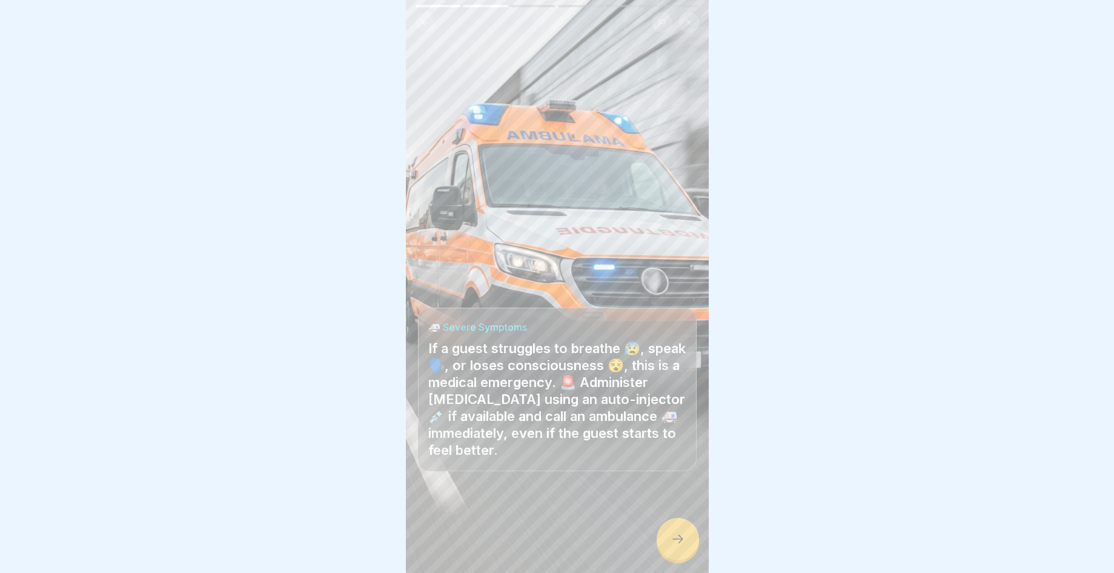
click at [687, 542] on div at bounding box center [678, 539] width 42 height 42
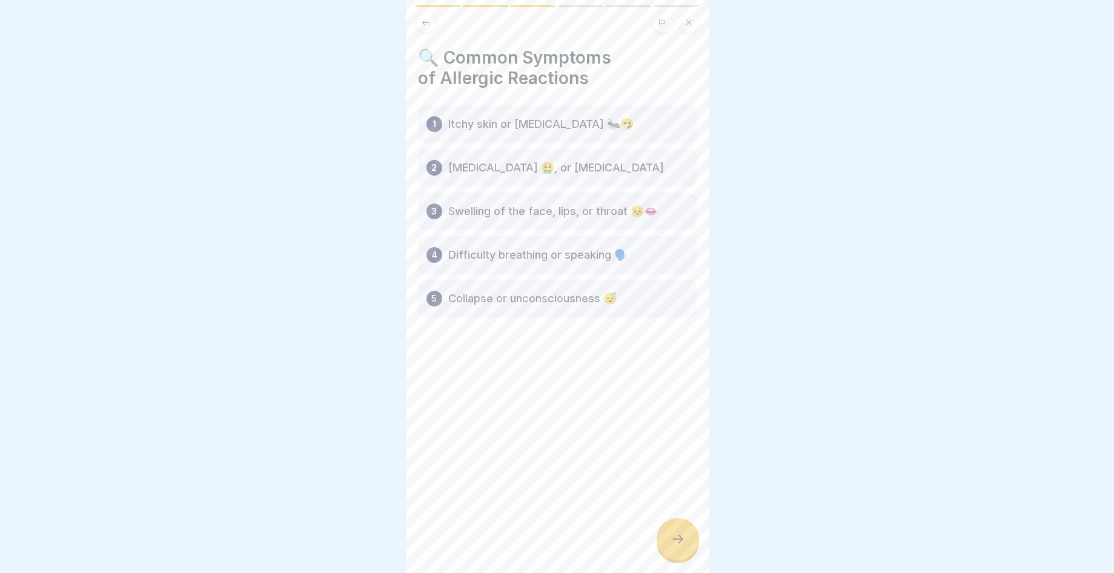
click at [687, 544] on div at bounding box center [678, 539] width 42 height 42
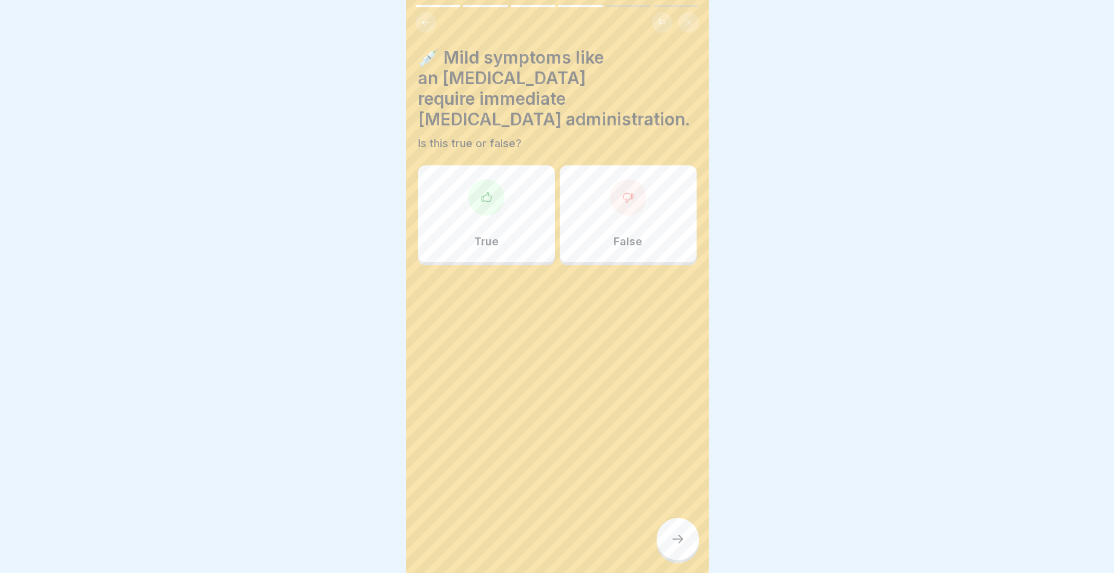
click at [685, 545] on div at bounding box center [678, 539] width 42 height 42
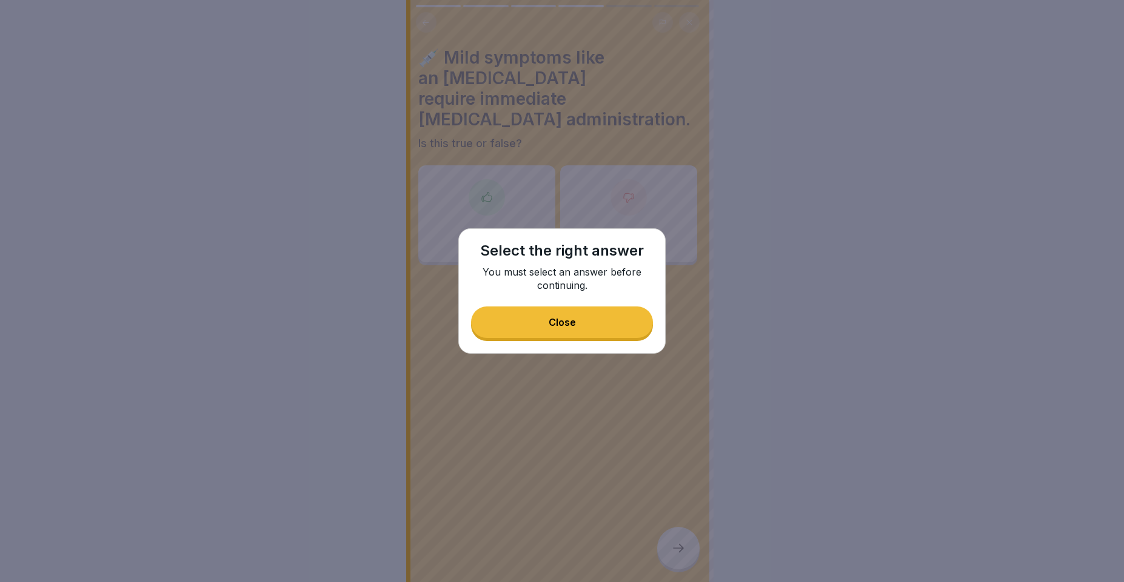
click at [575, 316] on button "Close" at bounding box center [562, 323] width 182 height 32
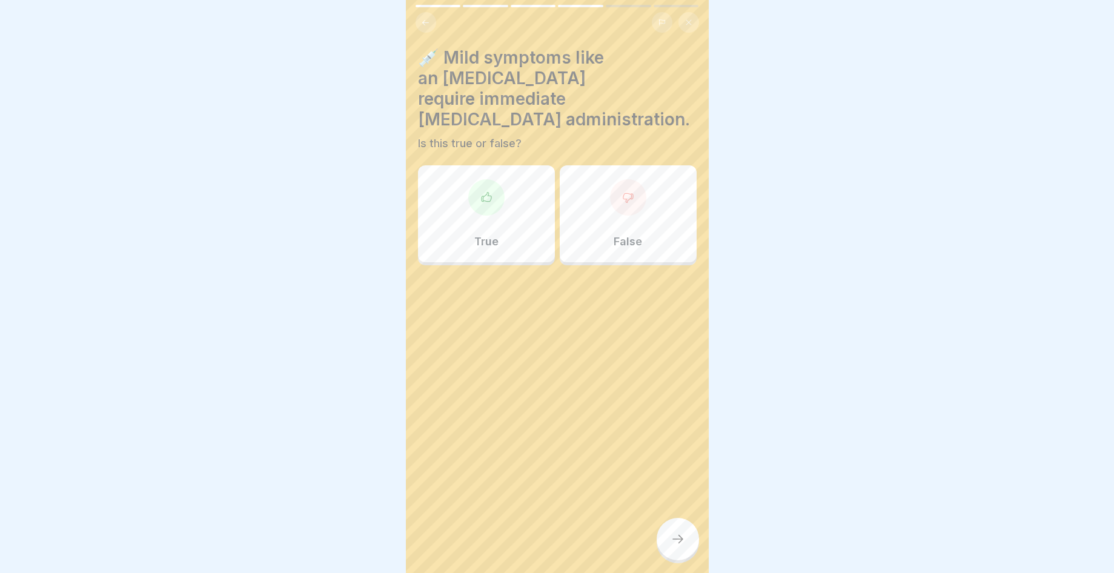
click at [615, 179] on div at bounding box center [628, 197] width 36 height 36
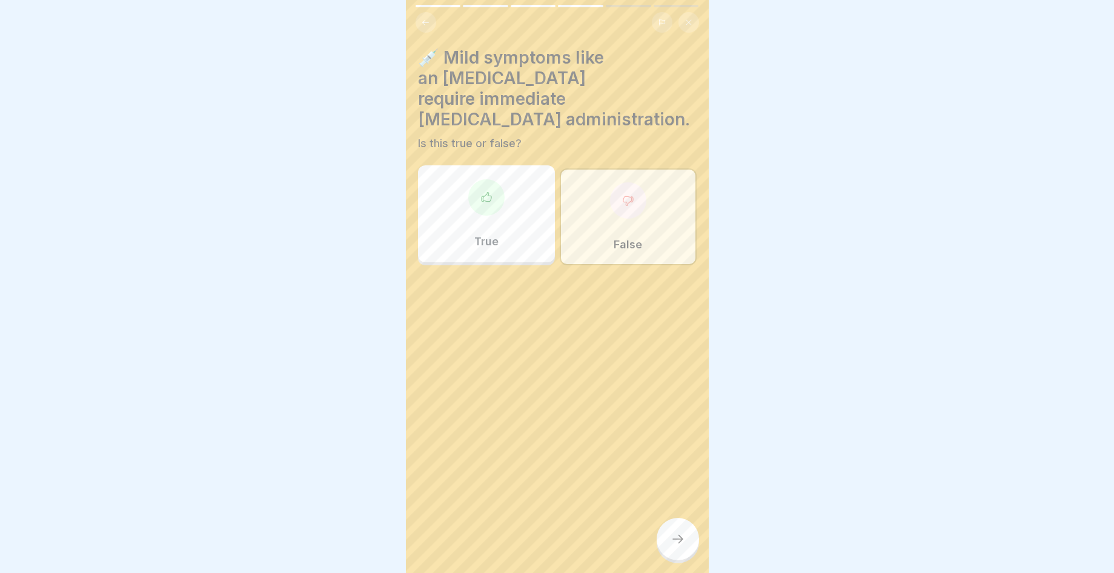
click at [687, 528] on div "💉 Mild symptoms like an [MEDICAL_DATA] require immediate [MEDICAL_DATA] adminis…" at bounding box center [557, 286] width 303 height 573
click at [670, 549] on div at bounding box center [678, 539] width 42 height 42
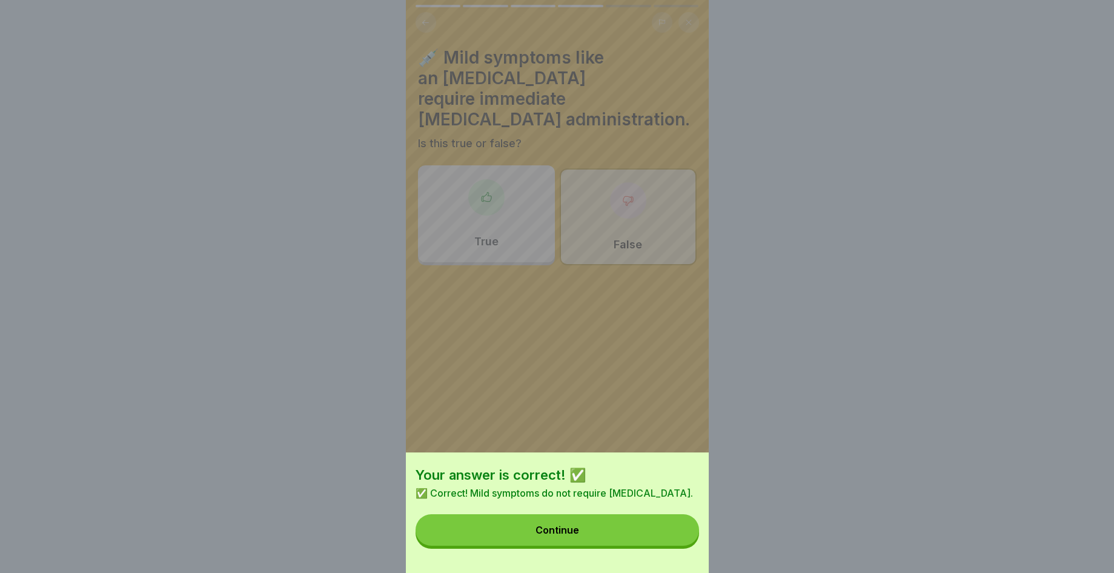
click at [646, 530] on button "Continue" at bounding box center [558, 531] width 284 height 32
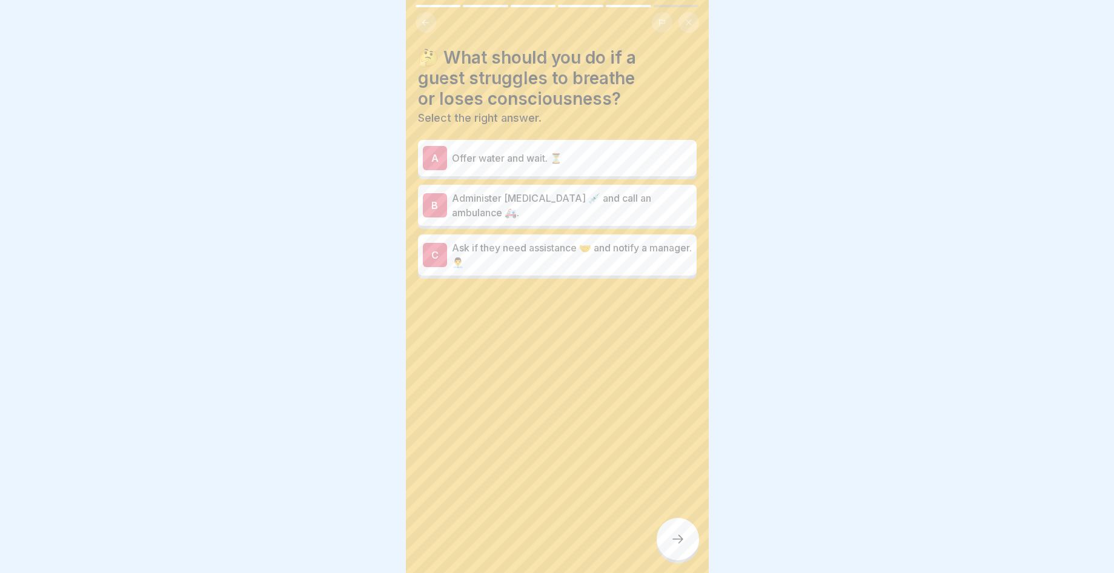
click at [582, 252] on p "Ask if they need assistance 🤝 and notify a manager. 👨‍💼" at bounding box center [572, 255] width 240 height 29
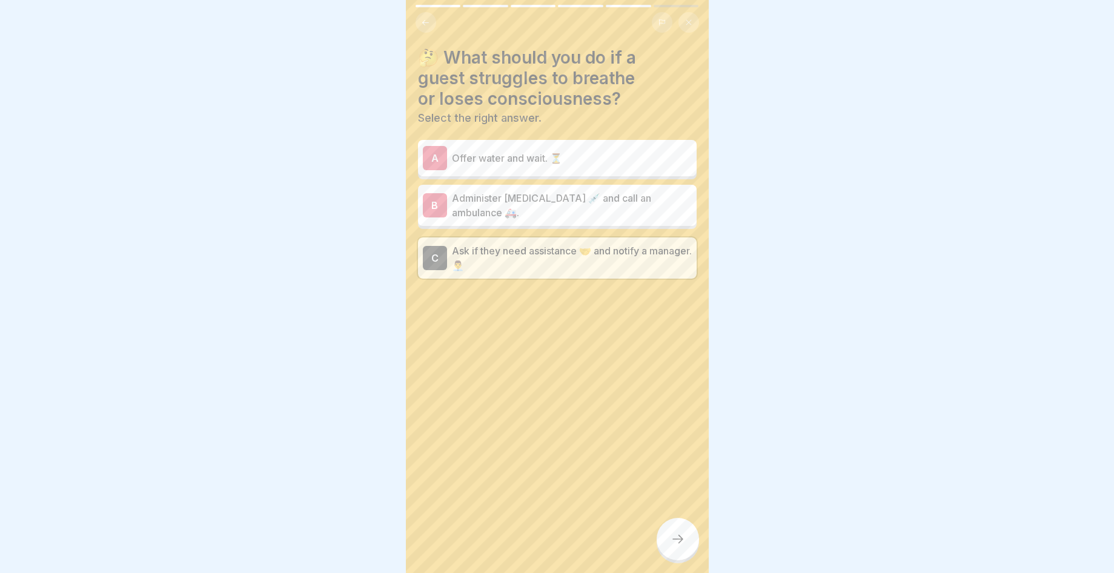
click at [678, 540] on div at bounding box center [678, 539] width 42 height 42
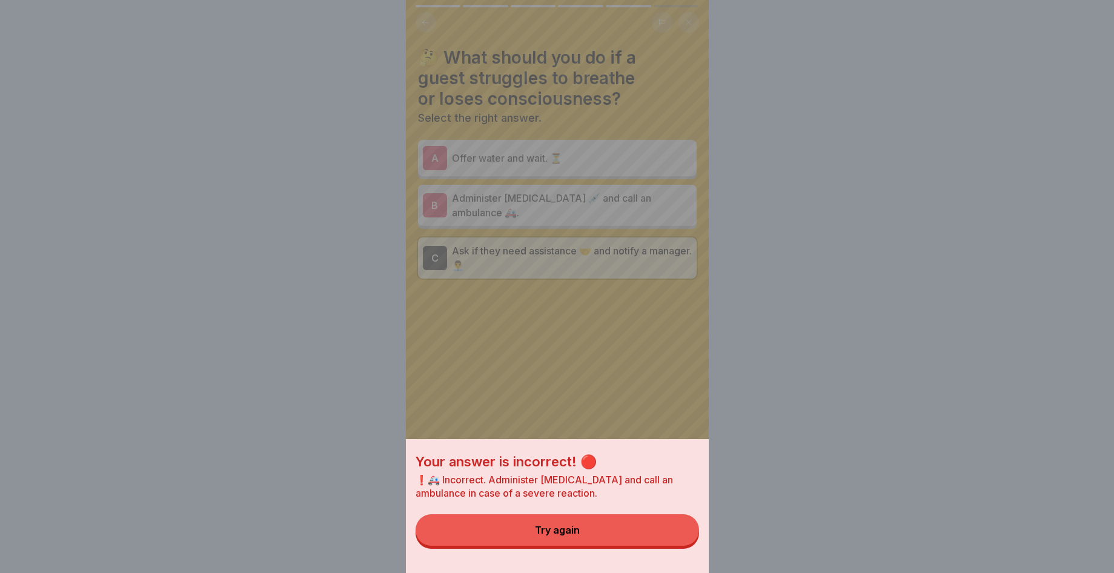
click at [678, 540] on button "Try again" at bounding box center [558, 531] width 284 height 32
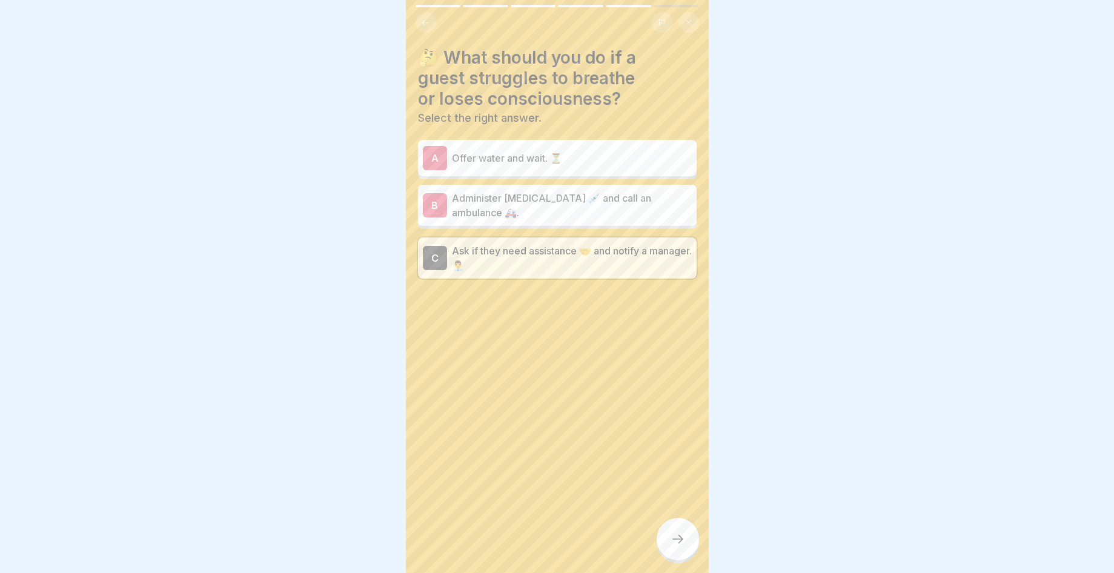
click at [591, 173] on div "A Offer water and wait. ⏳" at bounding box center [557, 158] width 279 height 36
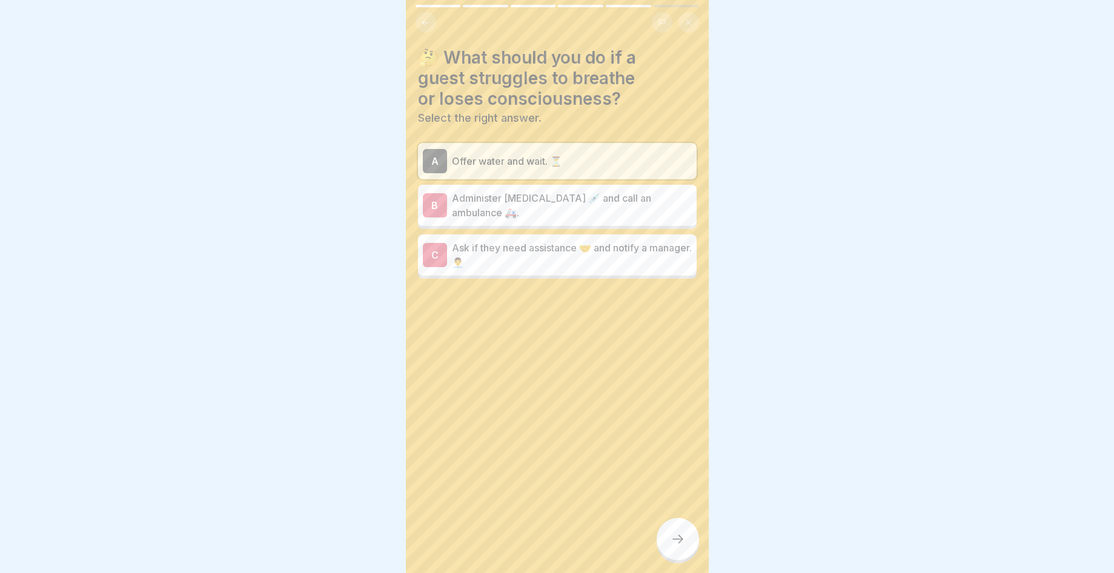
click at [698, 558] on div at bounding box center [678, 539] width 42 height 42
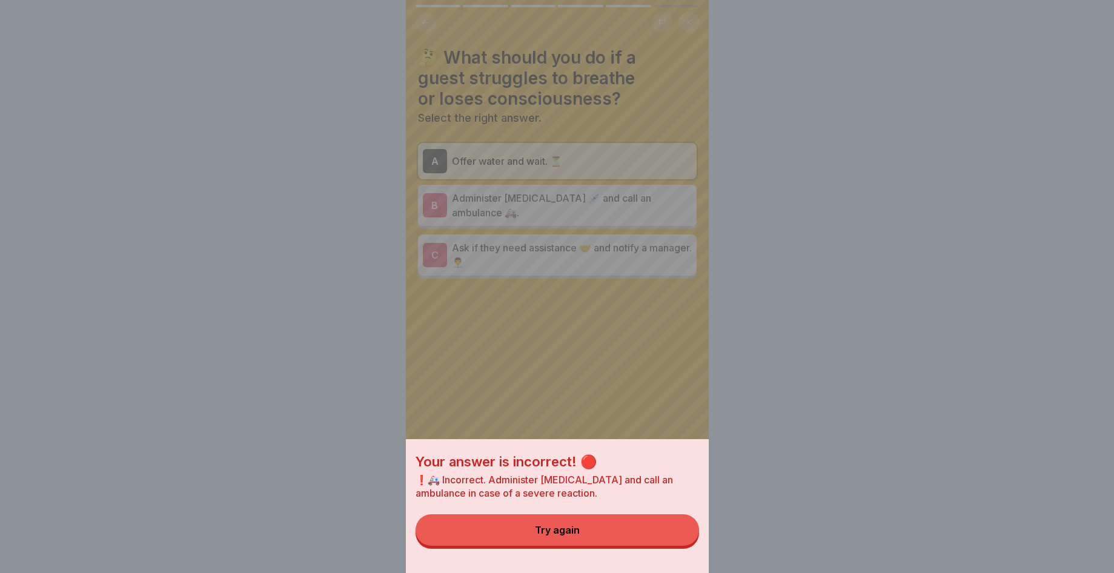
click at [548, 535] on div "Try again" at bounding box center [557, 530] width 45 height 11
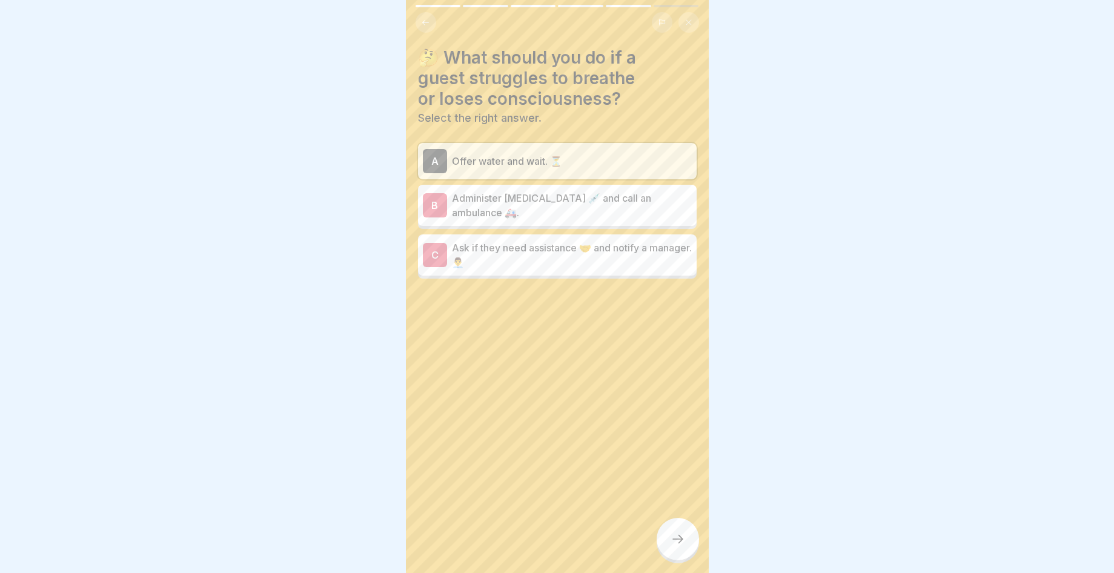
click at [519, 189] on div "B Administer [MEDICAL_DATA] 💉 and call an ambulance 🚑." at bounding box center [557, 205] width 279 height 41
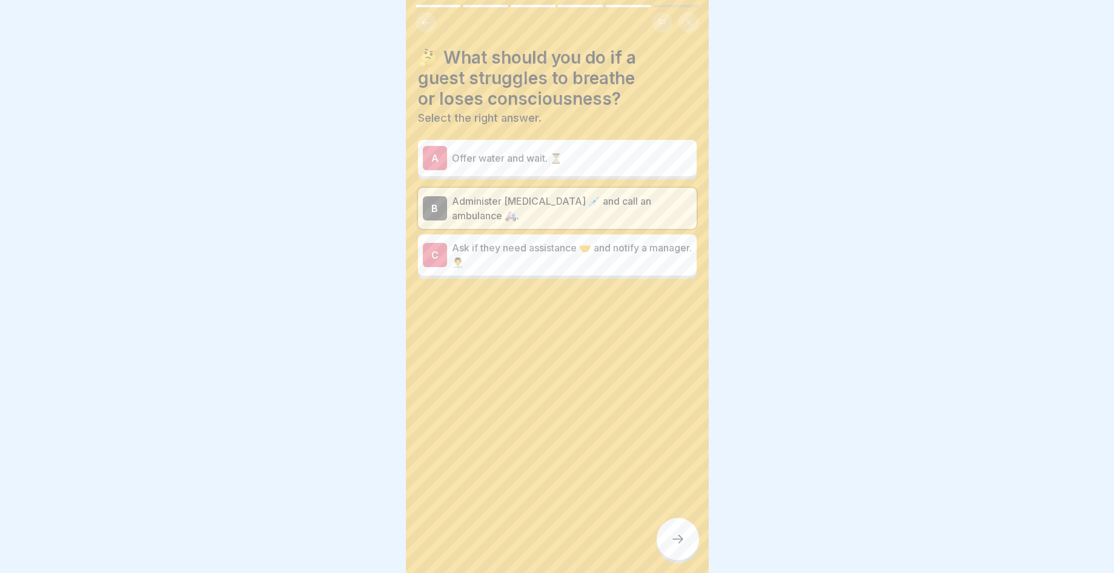
click at [664, 549] on div at bounding box center [678, 539] width 42 height 42
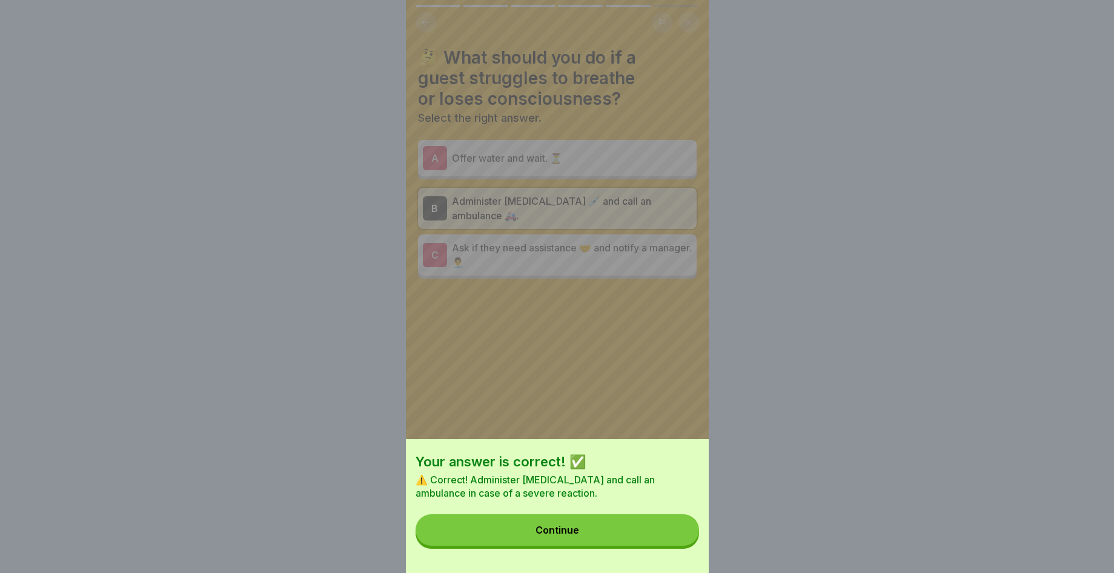
click at [622, 536] on button "Continue" at bounding box center [558, 531] width 284 height 32
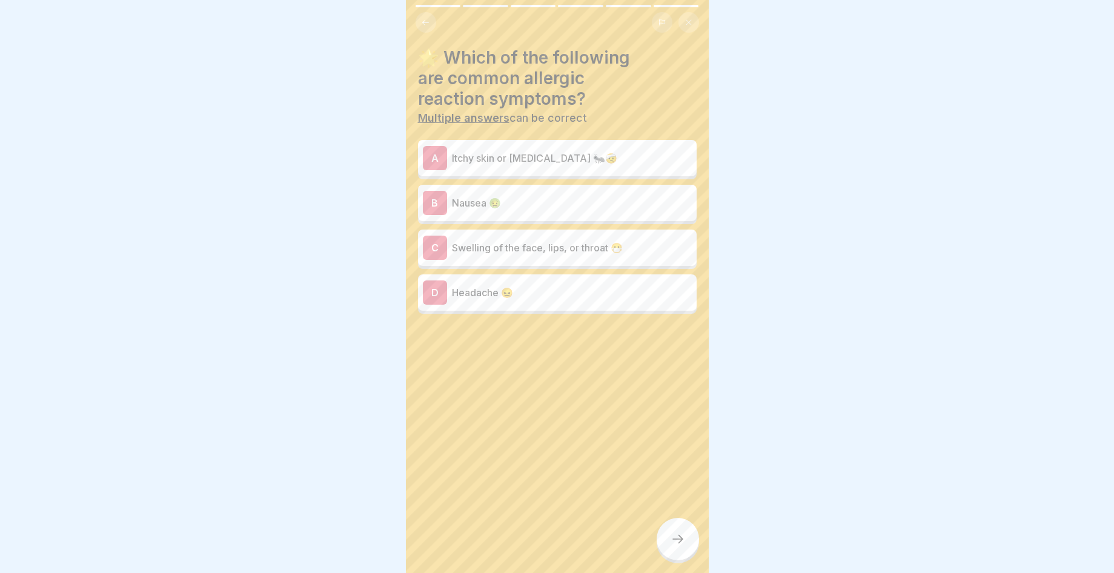
click at [625, 160] on p "Itchy skin or [MEDICAL_DATA] 🐜🤕" at bounding box center [572, 158] width 240 height 15
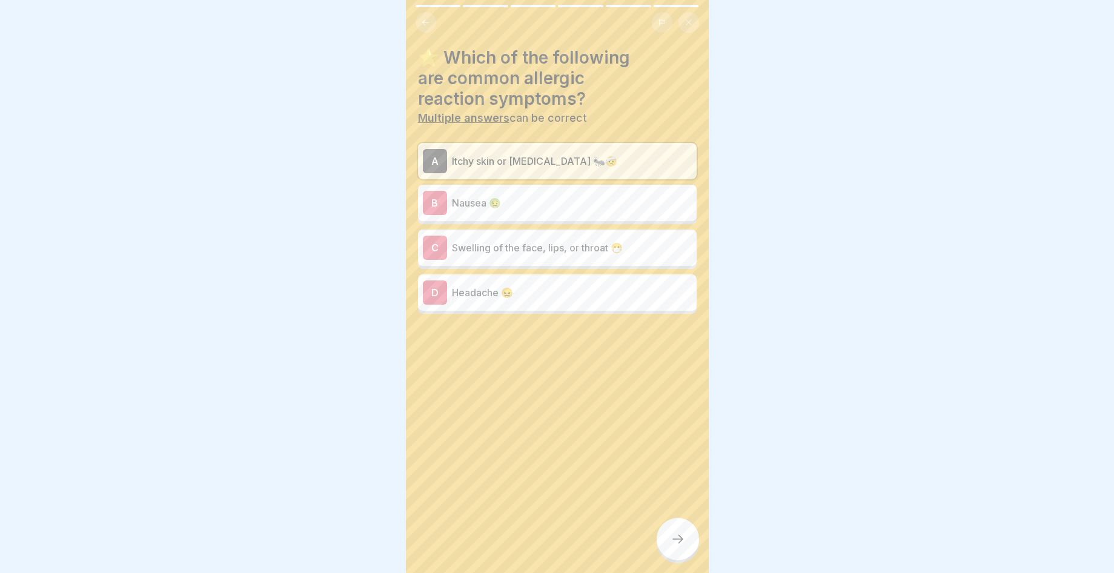
click at [618, 196] on p "Nausea 🤢" at bounding box center [572, 203] width 240 height 15
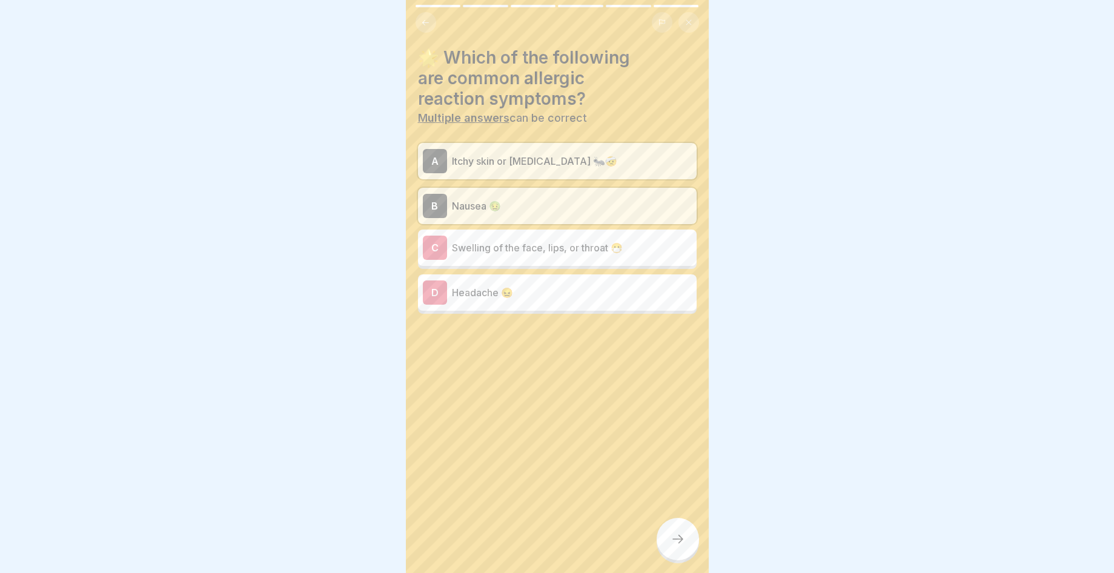
click at [638, 288] on p "Headache 😖" at bounding box center [572, 292] width 240 height 15
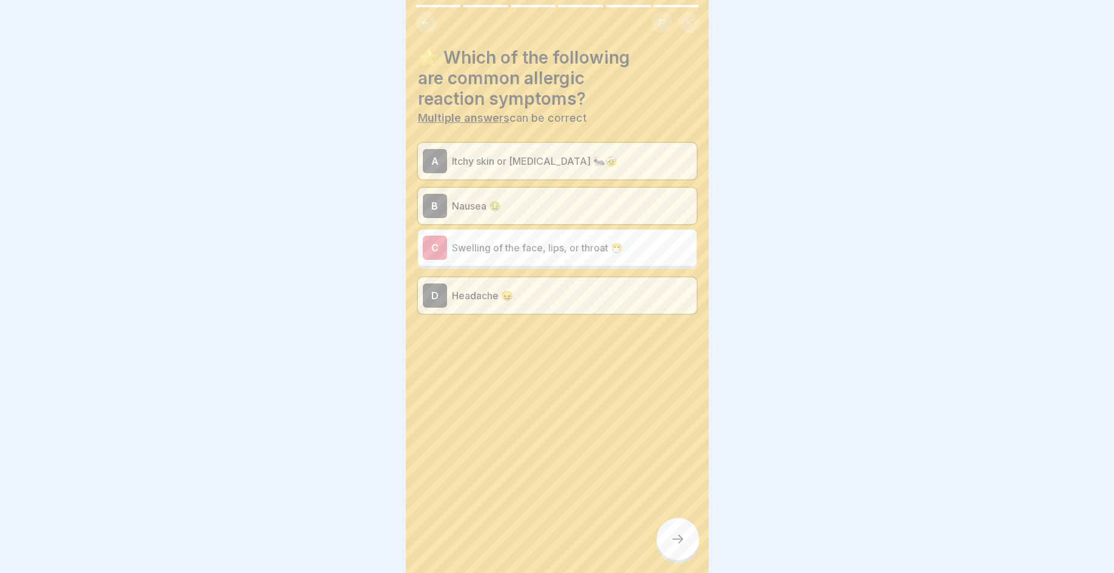
click at [677, 547] on icon at bounding box center [678, 539] width 15 height 15
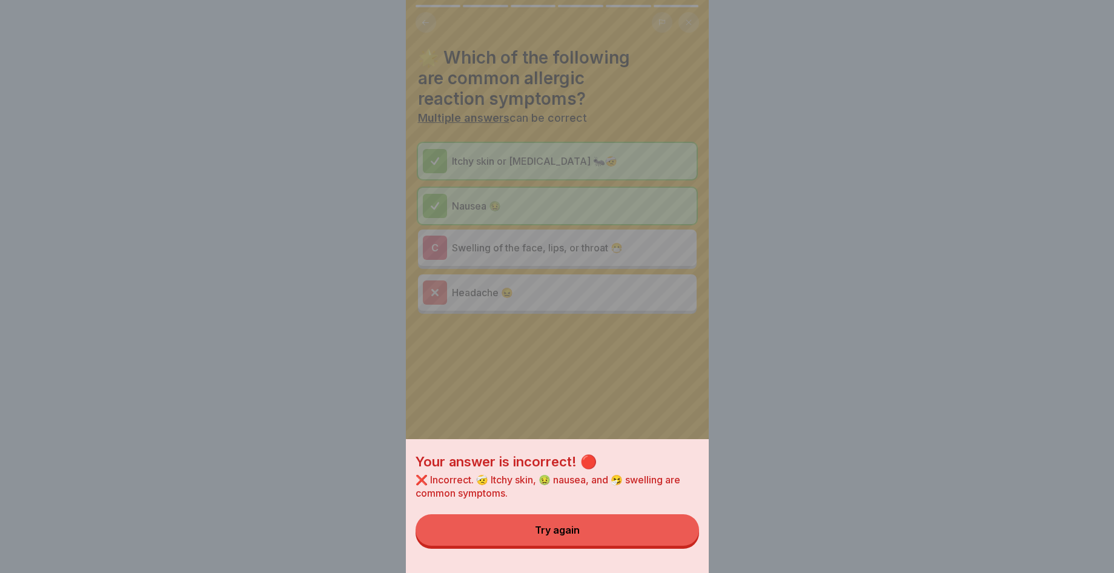
click at [676, 546] on button "Try again" at bounding box center [558, 531] width 284 height 32
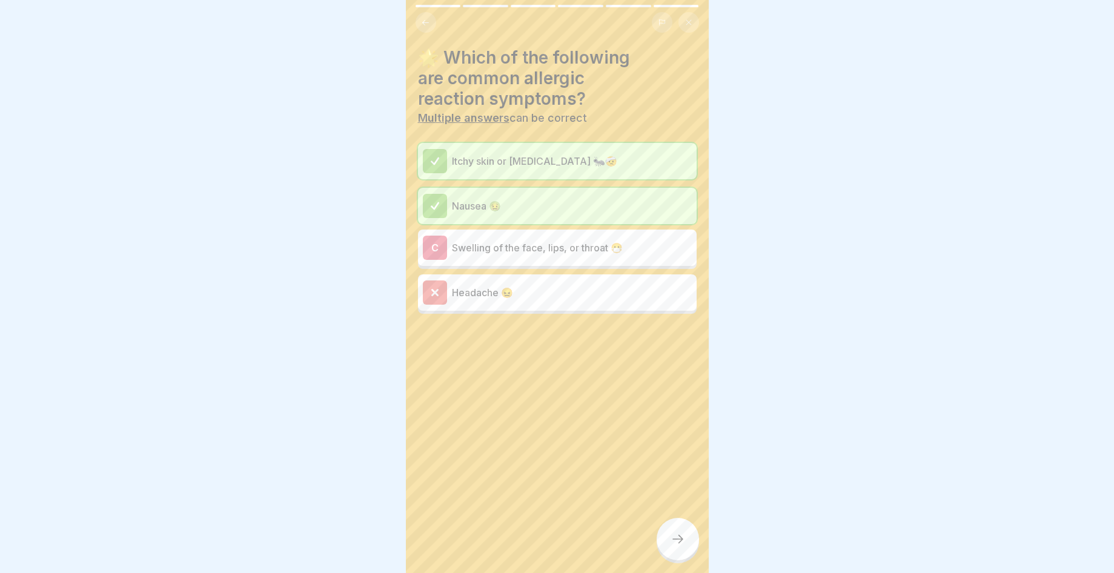
click at [599, 254] on p "Swelling of the face, lips, or throat 😷" at bounding box center [572, 248] width 240 height 15
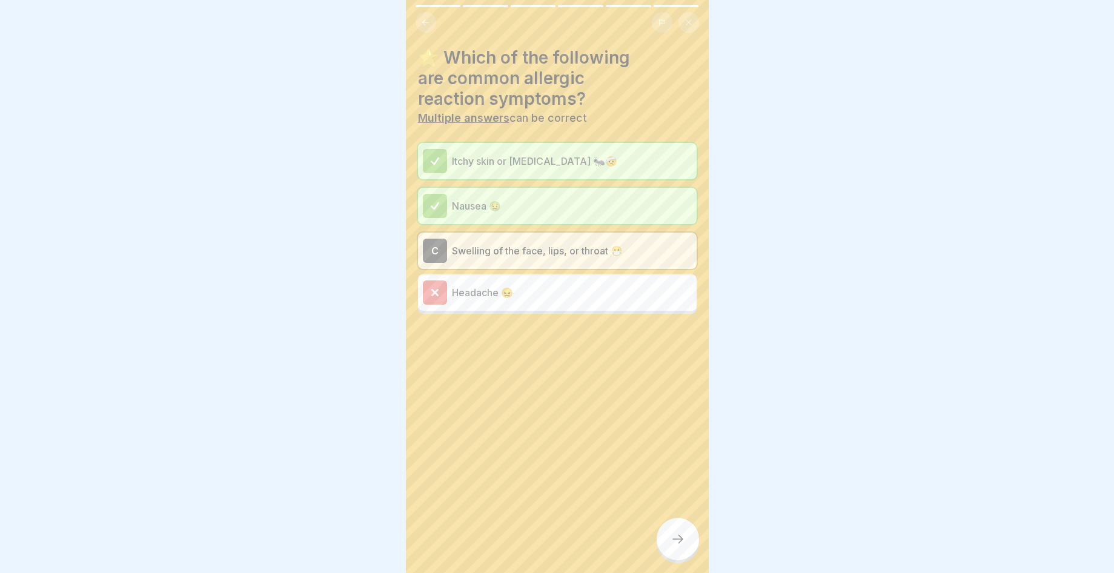
click at [679, 544] on icon at bounding box center [678, 539] width 15 height 15
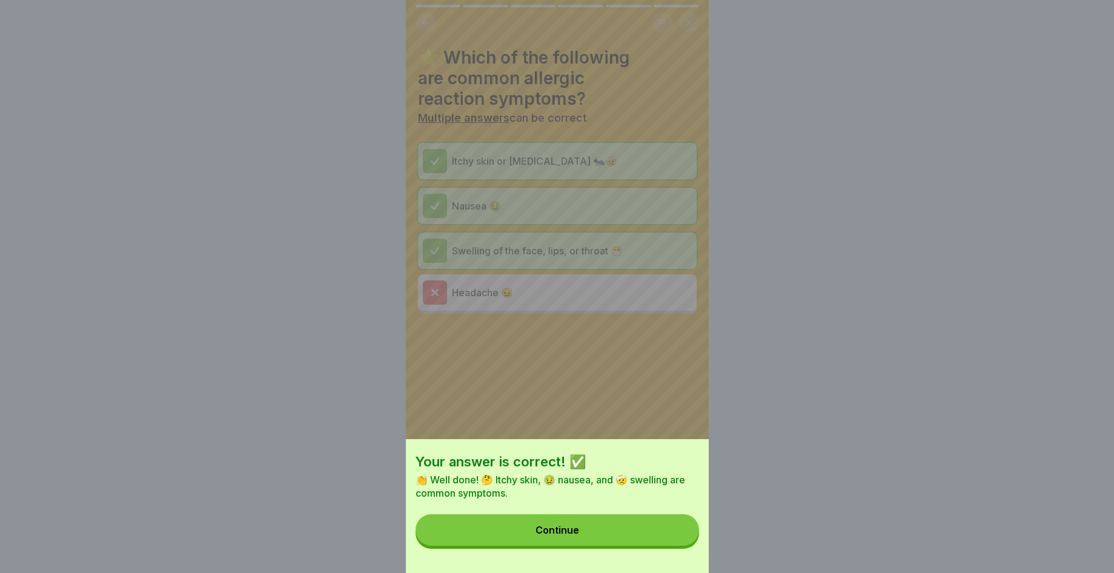
click at [676, 536] on button "Continue" at bounding box center [558, 531] width 284 height 32
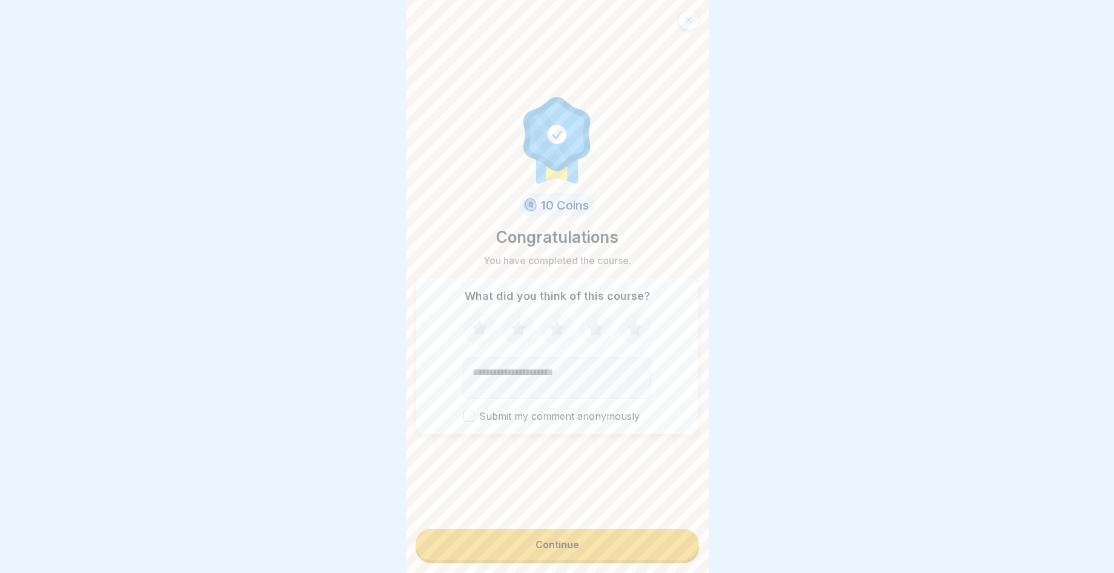
click at [545, 550] on div "Continue" at bounding box center [558, 544] width 44 height 11
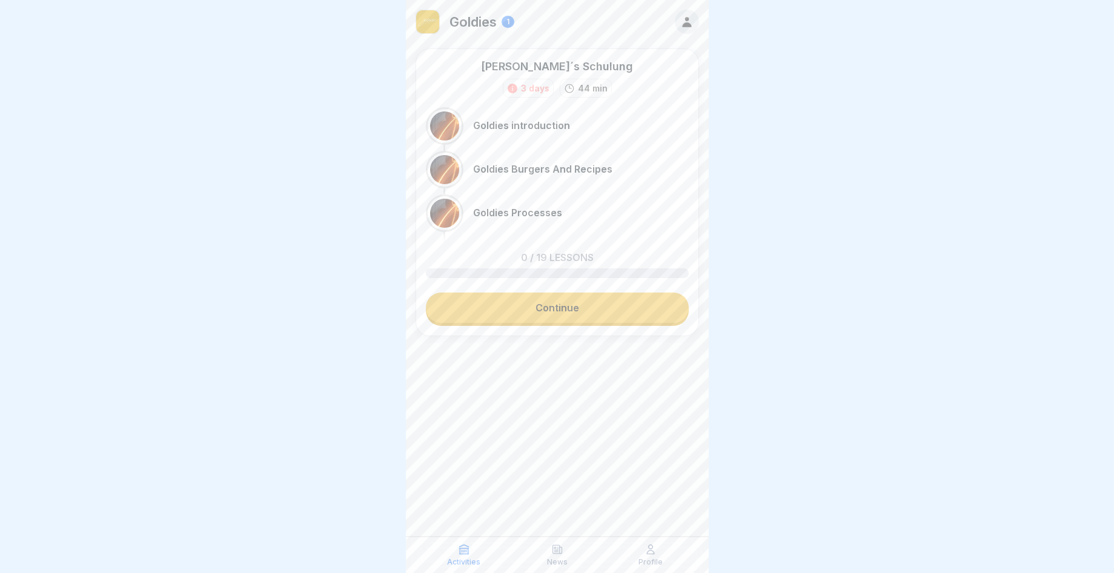
scroll to position [9, 0]
click at [591, 293] on link "Continue" at bounding box center [557, 308] width 263 height 30
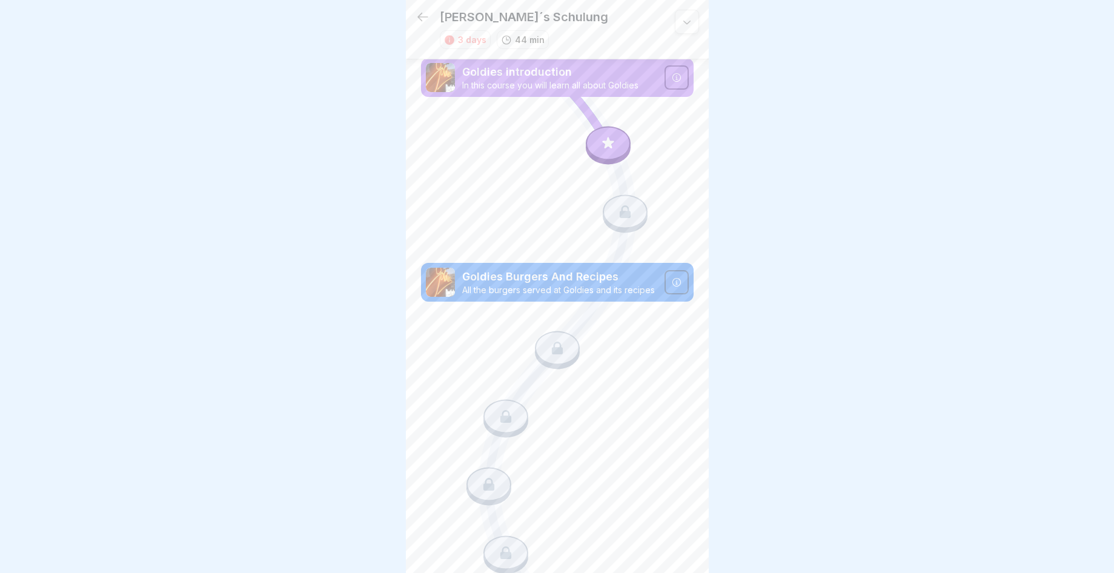
click at [680, 28] on div at bounding box center [687, 22] width 24 height 24
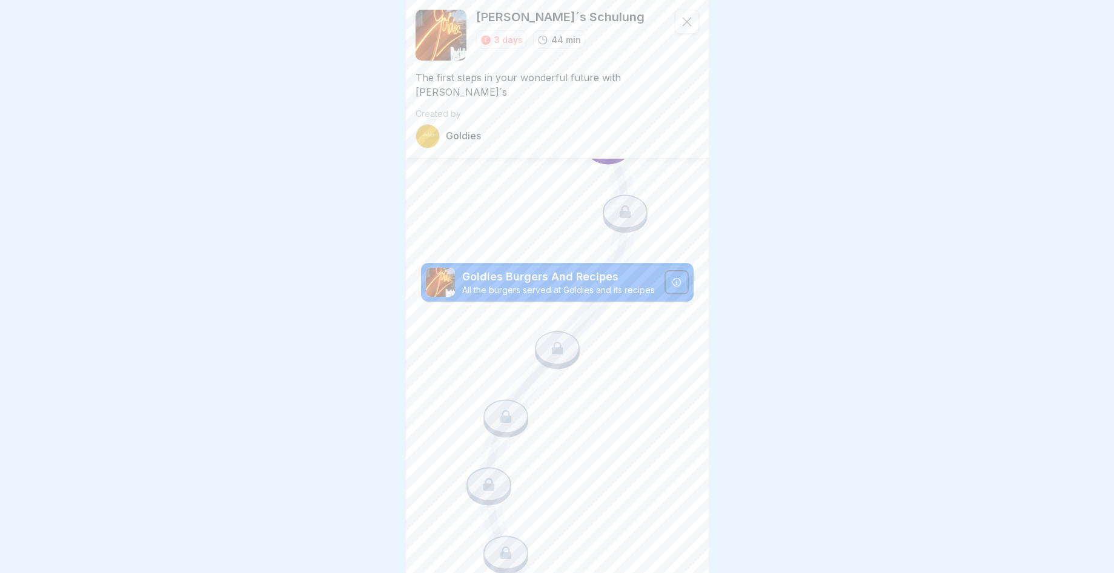
click at [681, 27] on icon at bounding box center [687, 22] width 12 height 12
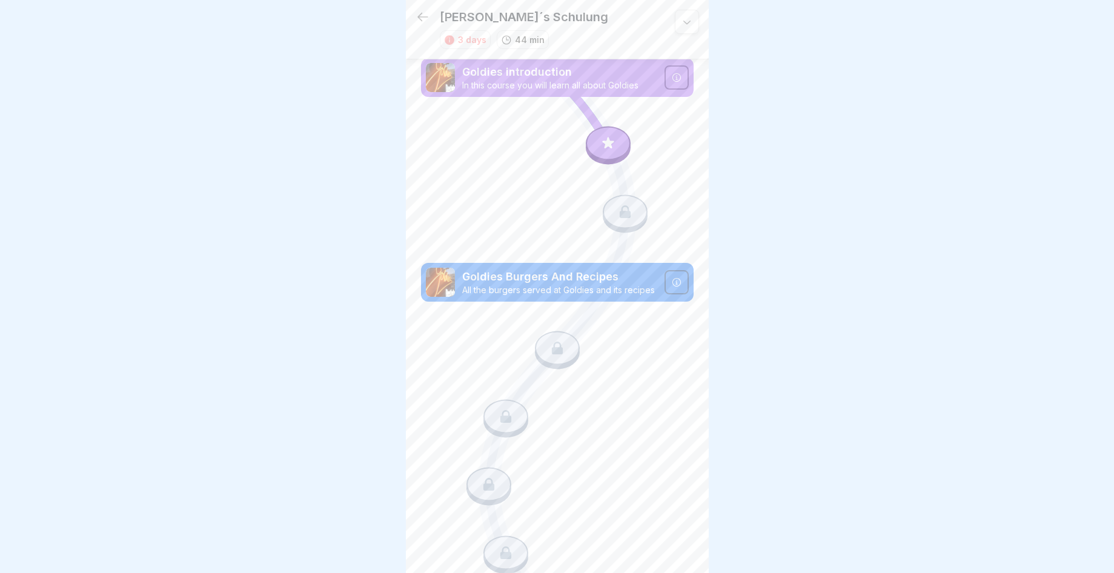
click at [672, 278] on icon at bounding box center [676, 282] width 8 height 8
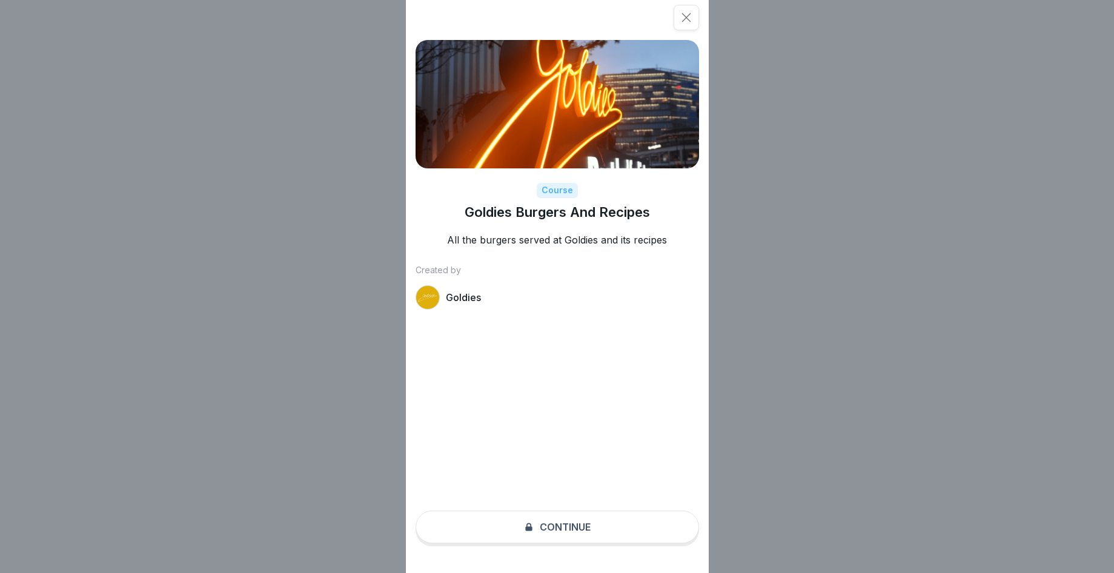
click at [541, 539] on div "Course Goldies Burgers And Recipes All the burgers served at Goldies and its re…" at bounding box center [557, 286] width 303 height 573
click at [679, 8] on div at bounding box center [686, 17] width 25 height 25
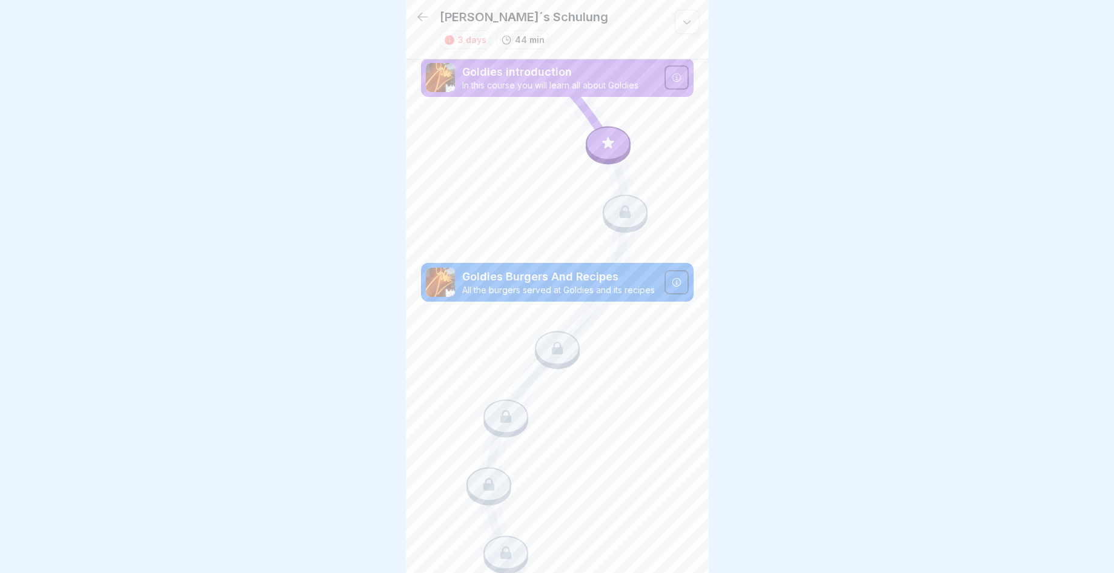
click at [465, 35] on div "3 days" at bounding box center [472, 39] width 28 height 13
click at [419, 20] on icon at bounding box center [423, 17] width 15 height 15
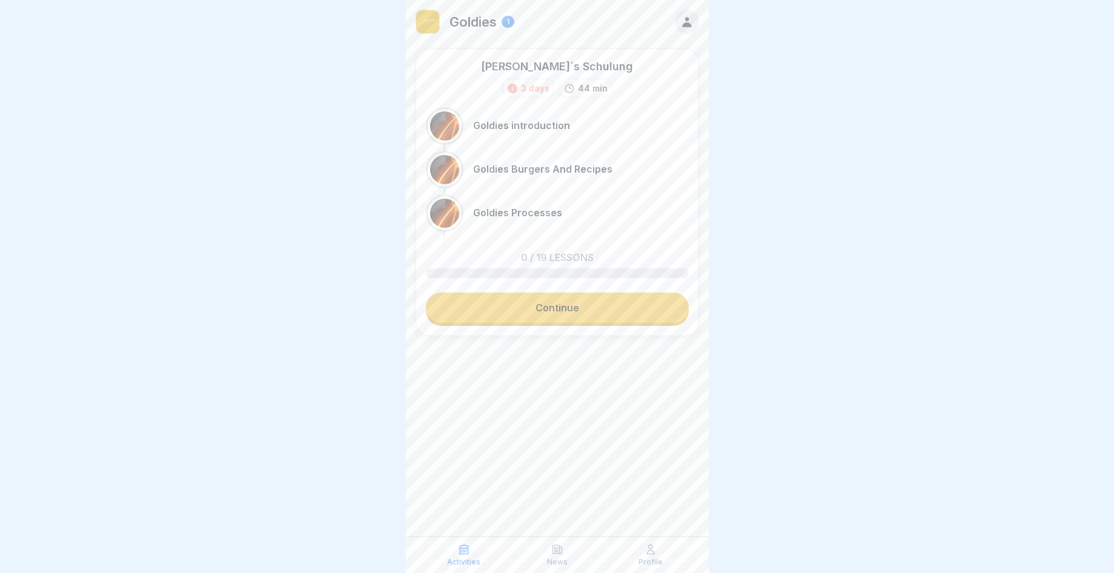
click at [595, 90] on p "44 min" at bounding box center [593, 88] width 30 height 13
click at [687, 17] on icon at bounding box center [687, 21] width 13 height 13
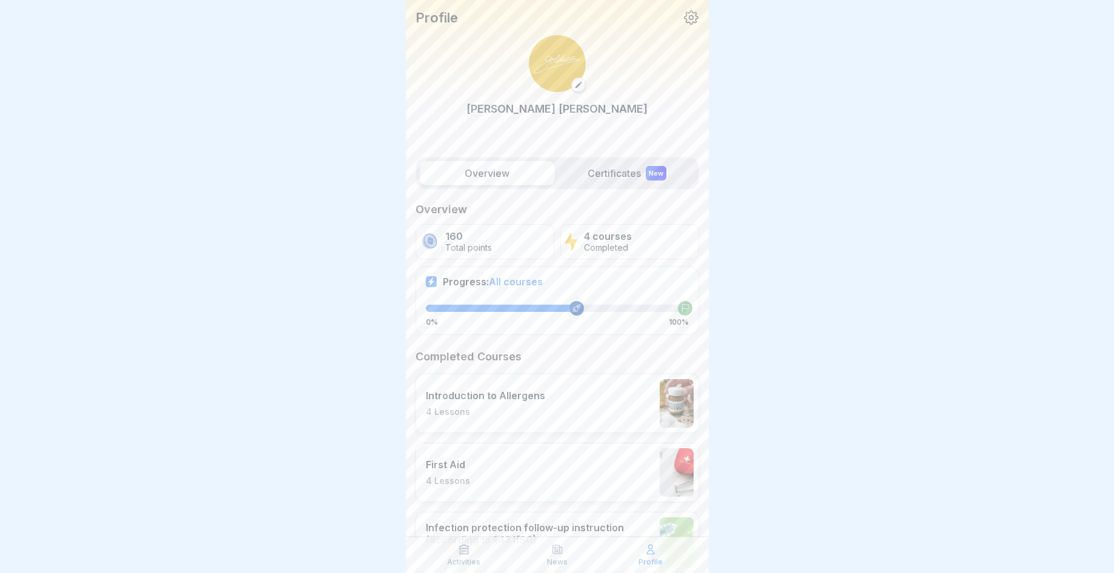
click at [607, 170] on label "Certificates New" at bounding box center [627, 173] width 135 height 24
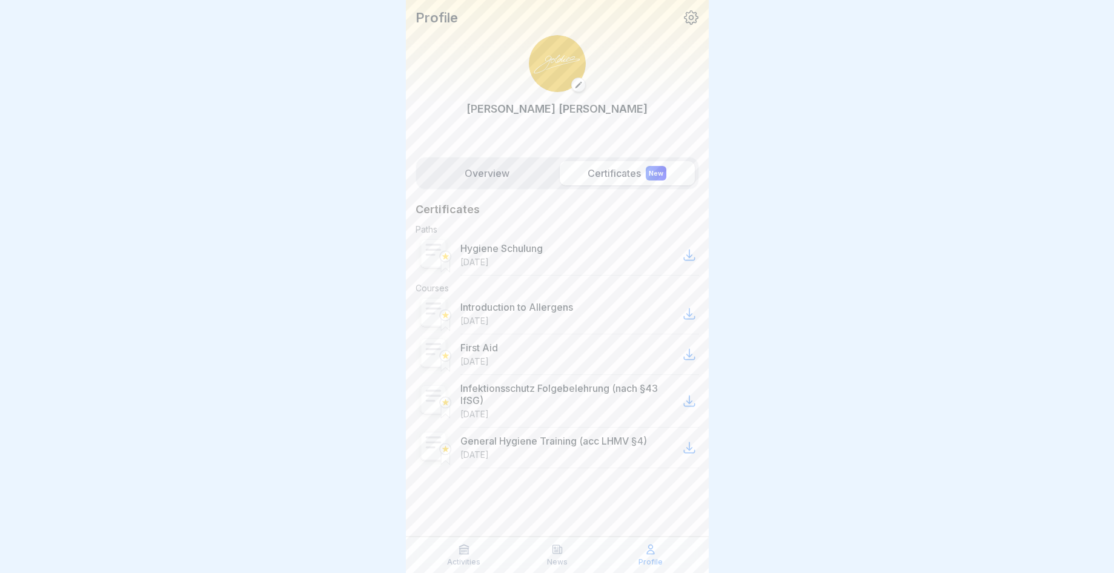
click at [587, 253] on div "Hygiene Schulung [DATE]" at bounding box center [580, 255] width 239 height 41
click at [693, 253] on icon at bounding box center [689, 255] width 15 height 15
click at [691, 259] on icon at bounding box center [689, 255] width 15 height 15
click at [692, 313] on icon at bounding box center [689, 314] width 15 height 15
click at [688, 318] on icon at bounding box center [689, 314] width 15 height 15
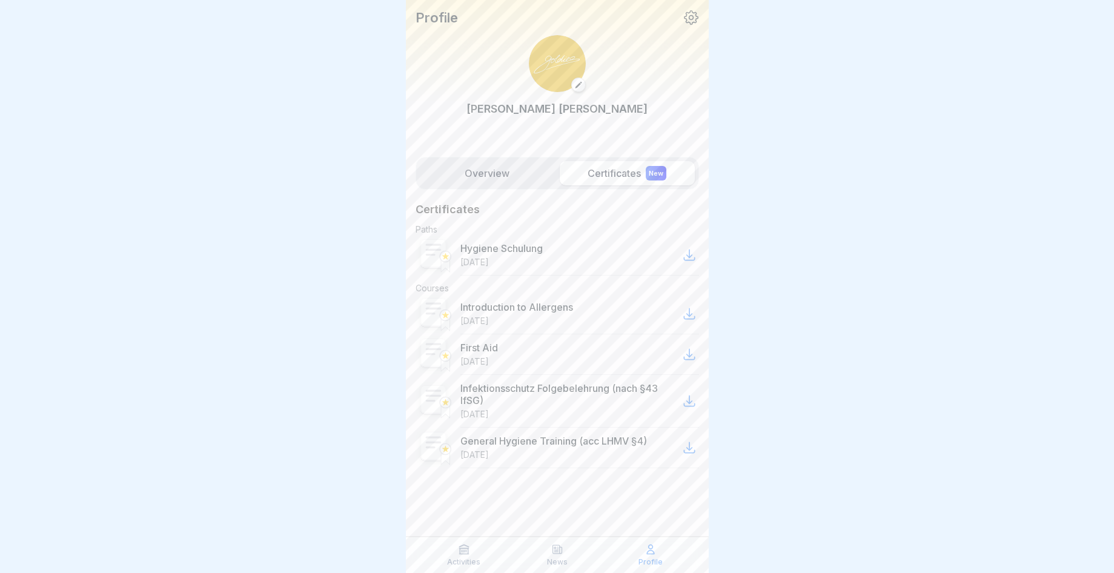
click at [693, 316] on icon at bounding box center [689, 314] width 15 height 15
click at [689, 316] on icon at bounding box center [689, 314] width 10 height 10
click at [511, 319] on div "Introduction to Allergens [DATE]" at bounding box center [517, 313] width 113 height 25
click at [694, 316] on icon at bounding box center [689, 314] width 15 height 15
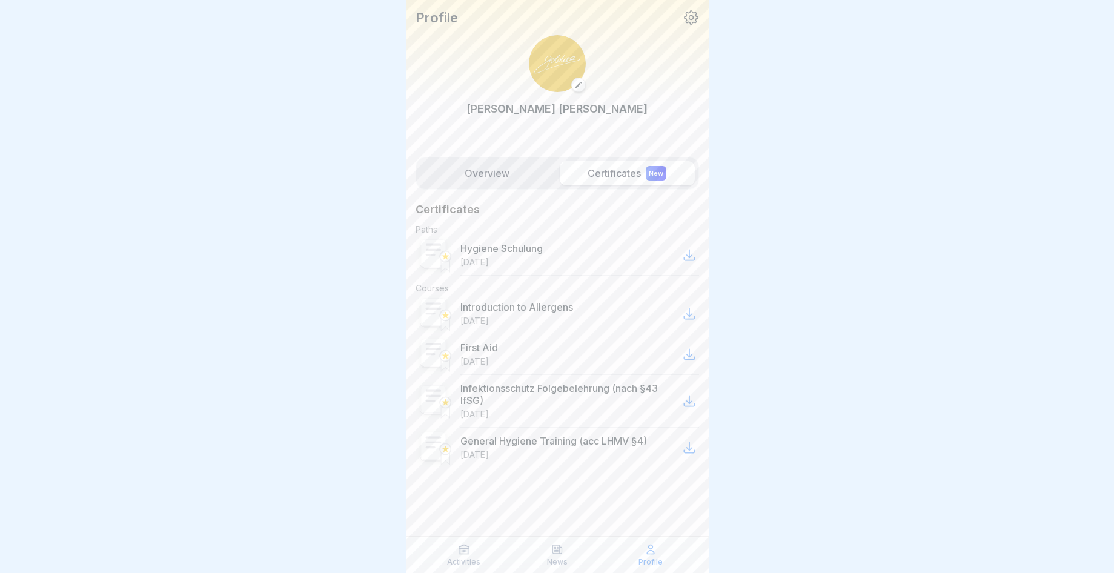
click at [691, 316] on icon at bounding box center [689, 314] width 15 height 15
click at [690, 316] on icon at bounding box center [689, 314] width 10 height 10
click at [695, 354] on icon at bounding box center [689, 354] width 15 height 15
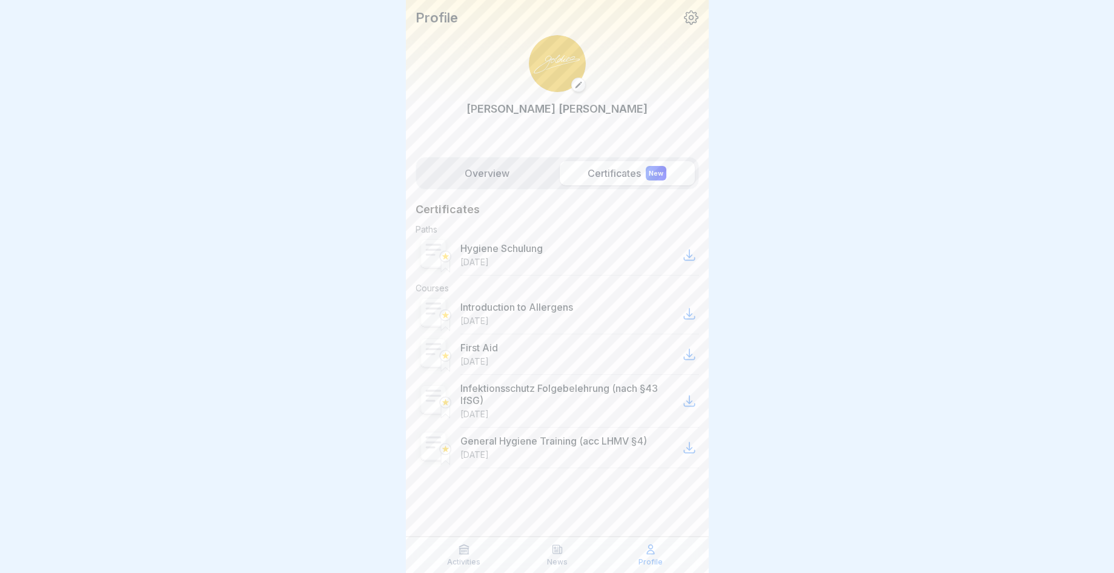
click at [695, 354] on icon at bounding box center [689, 354] width 15 height 15
click at [689, 353] on icon at bounding box center [689, 355] width 10 height 10
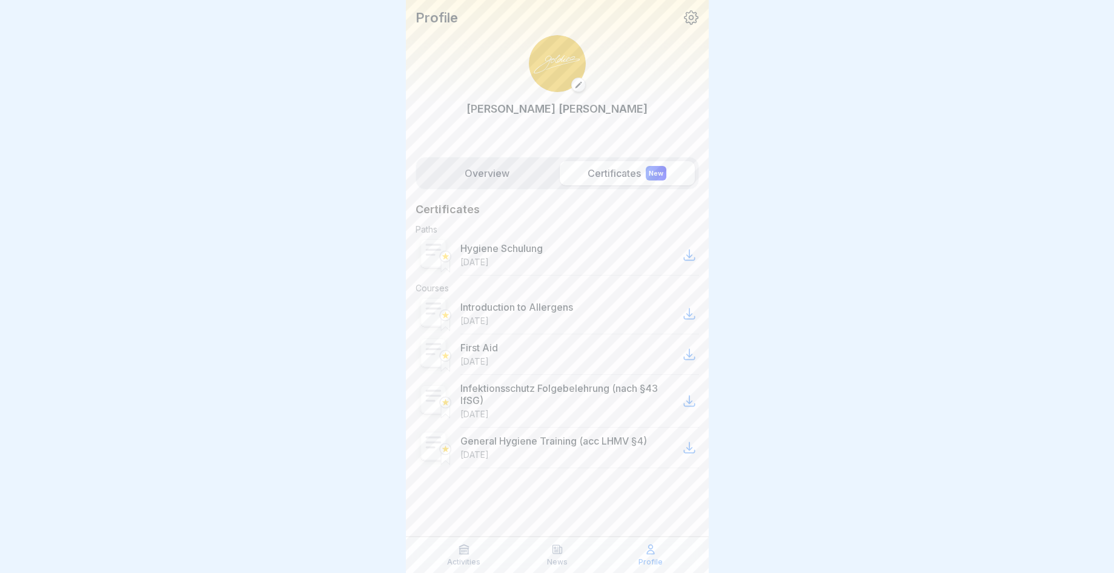
click at [689, 353] on icon at bounding box center [689, 355] width 10 height 10
click at [688, 403] on icon at bounding box center [689, 401] width 10 height 10
click at [692, 450] on icon at bounding box center [689, 448] width 15 height 15
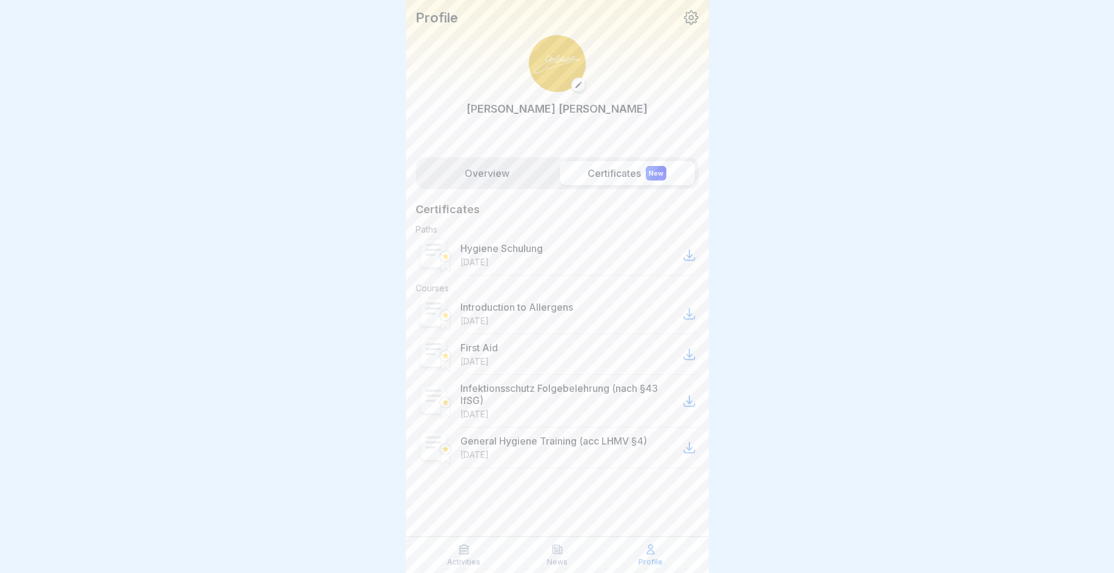
click at [692, 450] on icon at bounding box center [689, 448] width 15 height 15
